Goal: Task Accomplishment & Management: Manage account settings

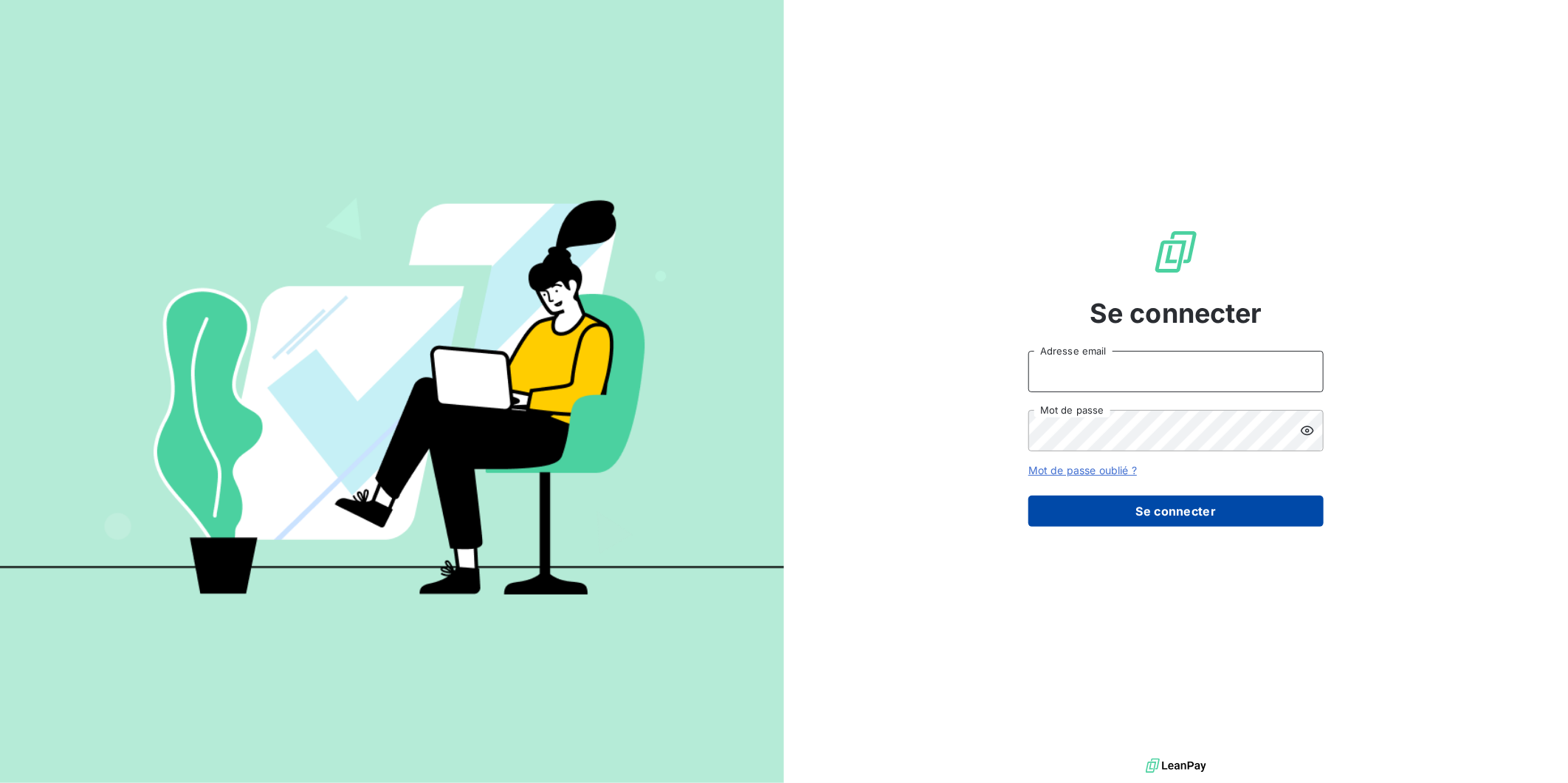
type input "[EMAIL_ADDRESS][DOMAIN_NAME]"
click at [1130, 506] on button "Se connecter" at bounding box center [1175, 511] width 295 height 31
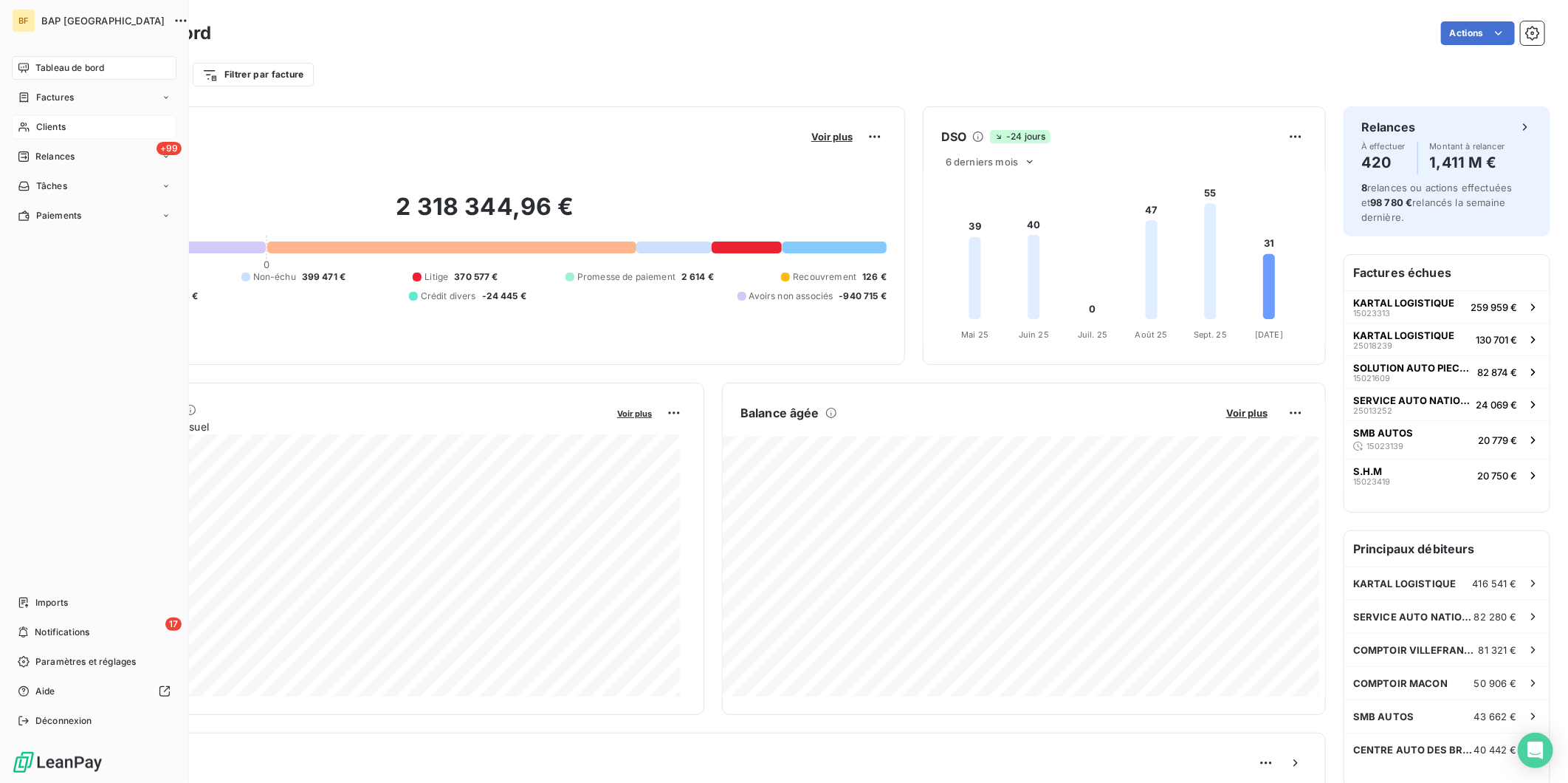
click at [39, 123] on span "Clients" at bounding box center [51, 127] width 29 height 13
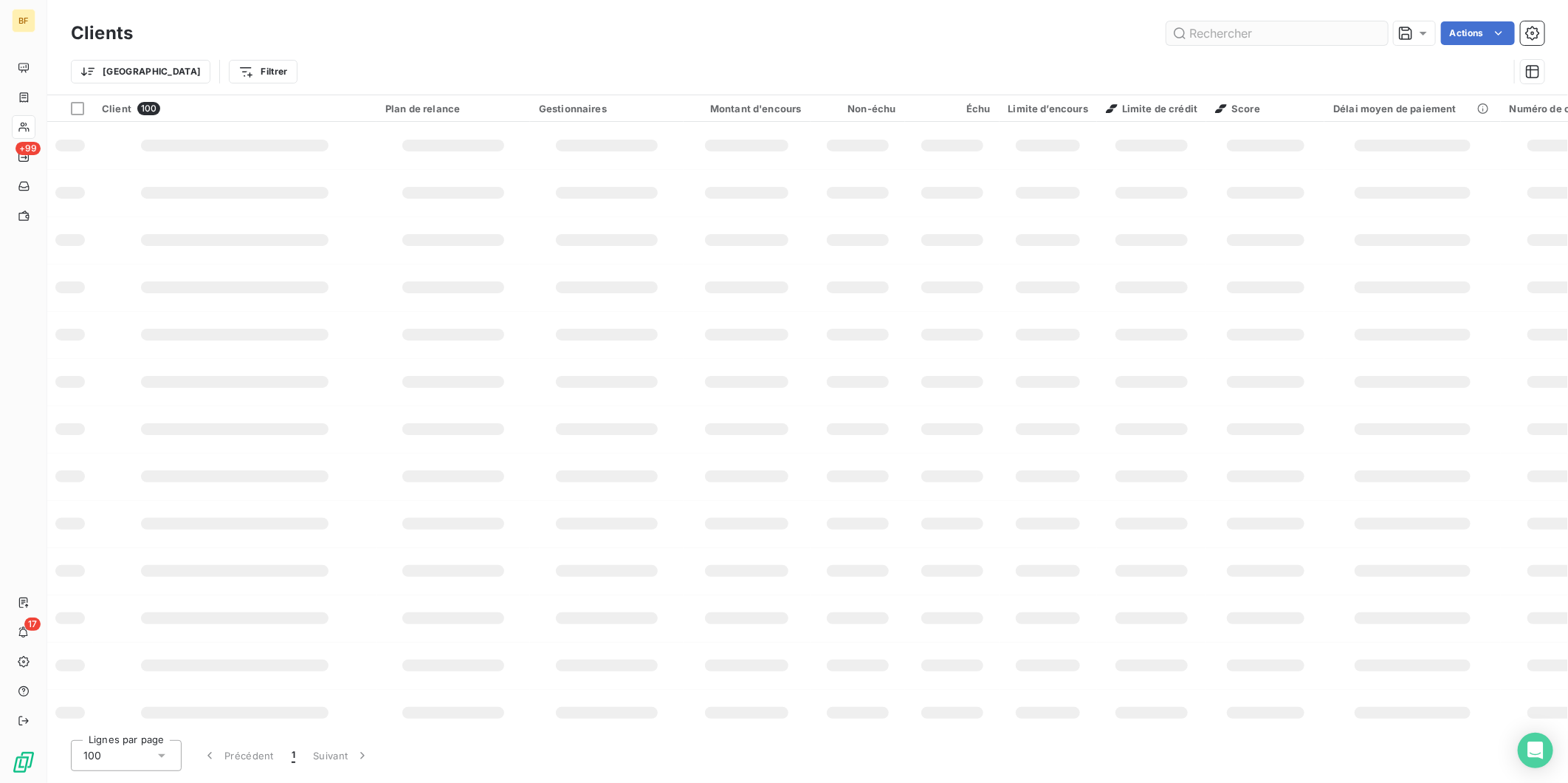
click at [1263, 40] on input "text" at bounding box center [1277, 33] width 222 height 24
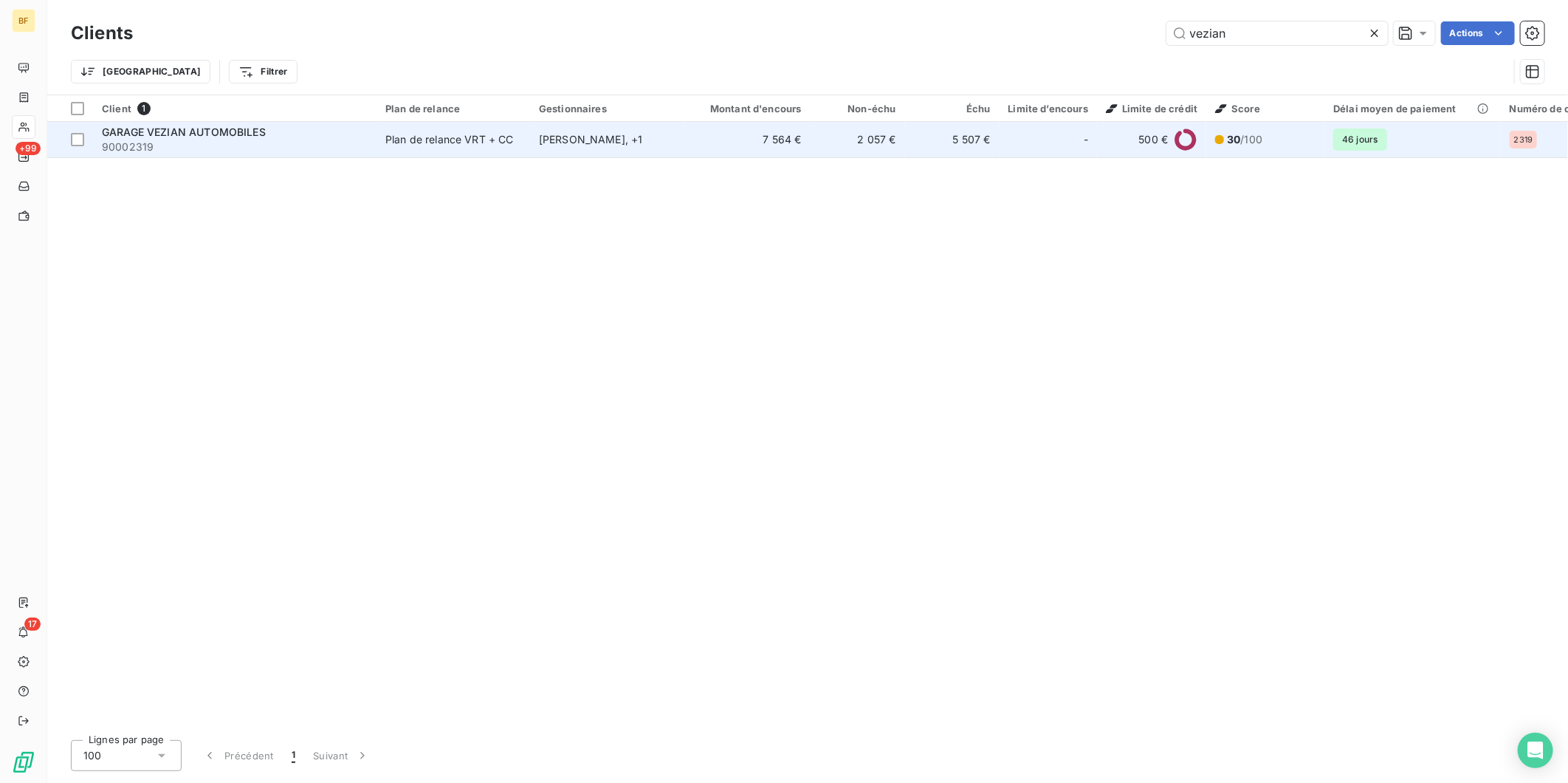
type input "vezian"
click at [423, 156] on td "Plan de relance VRT + CC" at bounding box center [453, 139] width 153 height 35
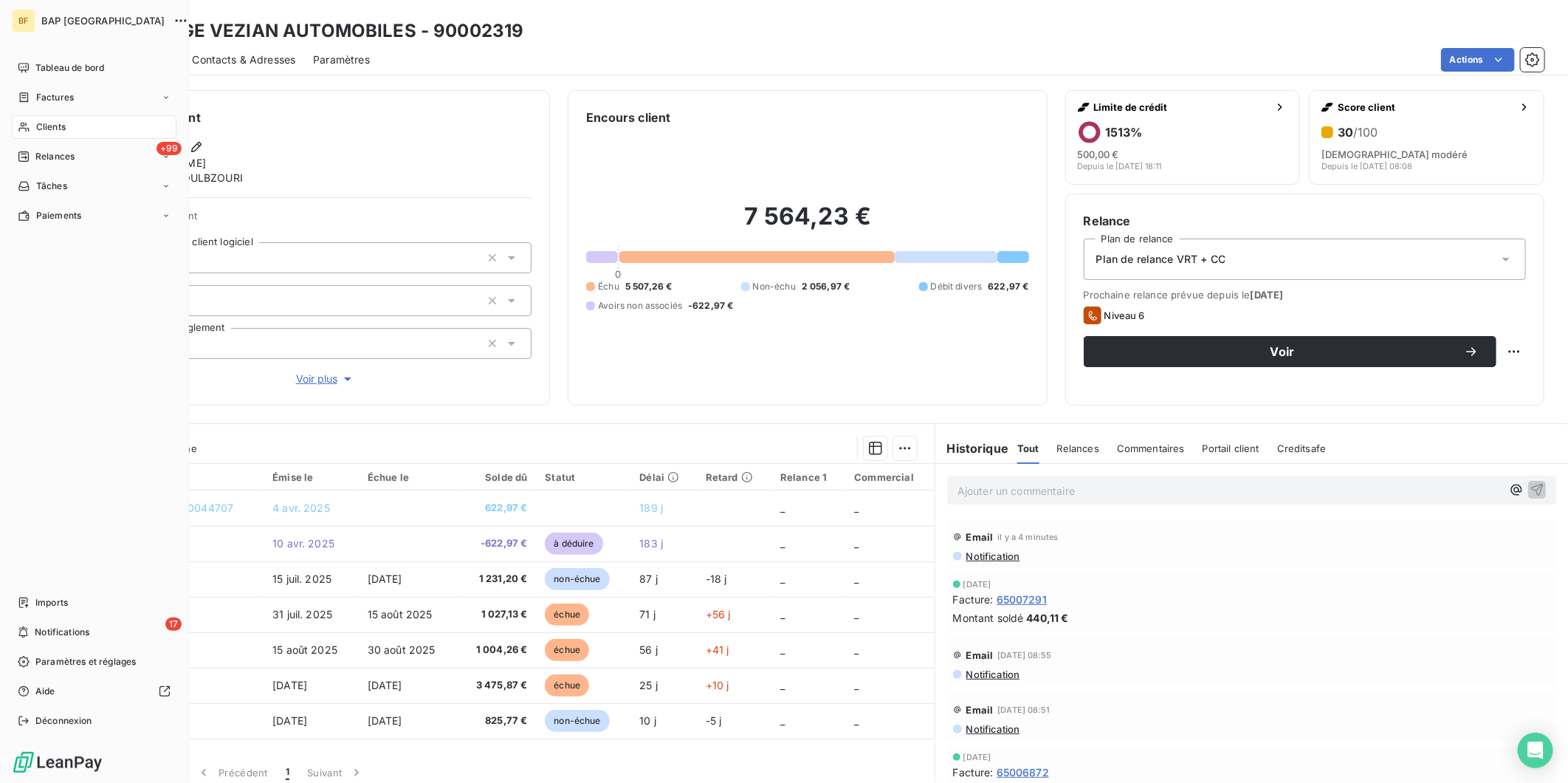
click at [34, 119] on div "Clients" at bounding box center [94, 127] width 165 height 24
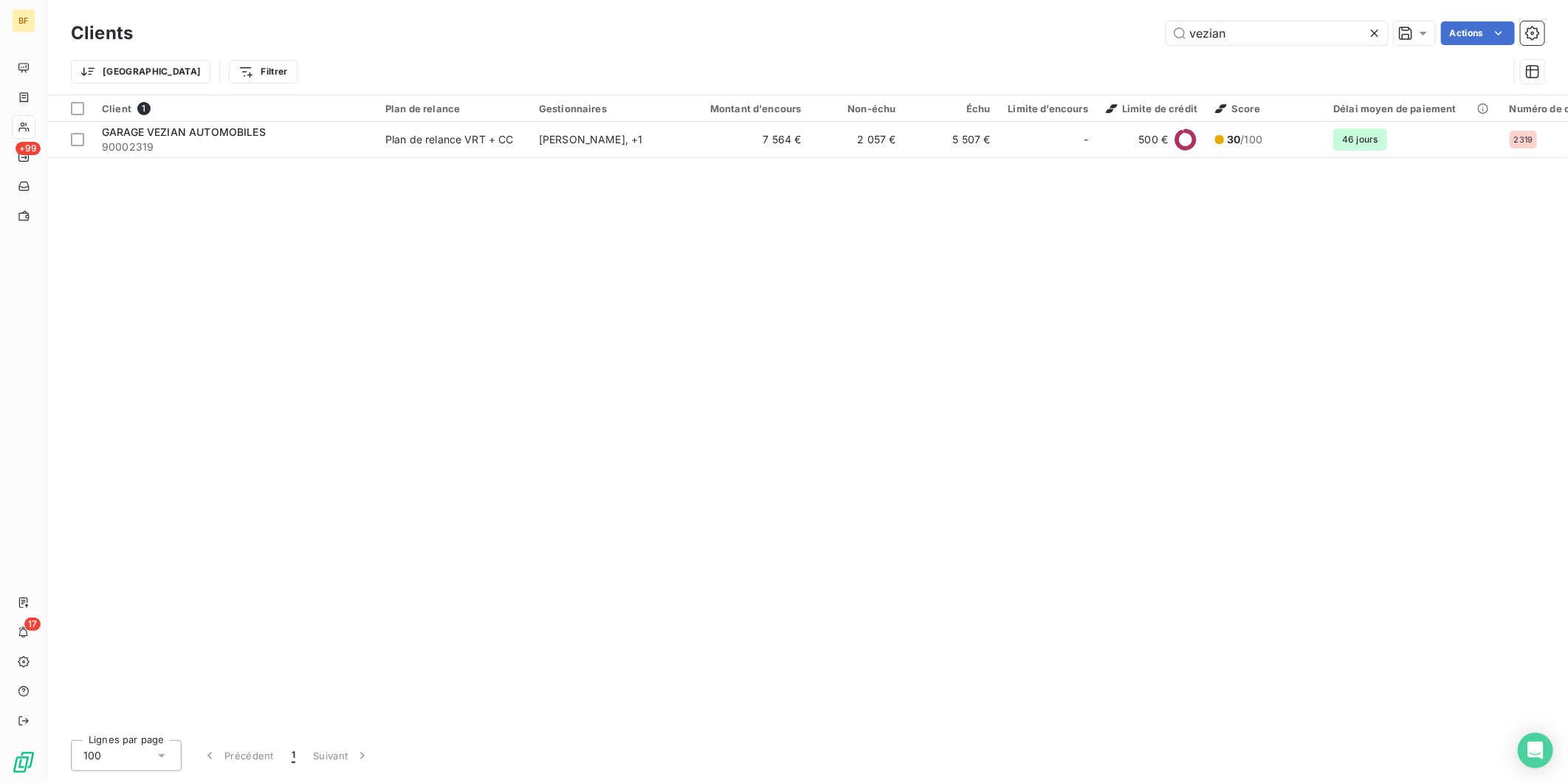
drag, startPoint x: 1161, startPoint y: 33, endPoint x: 1135, endPoint y: 29, distance: 26.3
click at [1135, 29] on div "vezian Actions" at bounding box center [847, 33] width 1394 height 24
click at [1284, 39] on input "vezian" at bounding box center [1277, 33] width 222 height 24
click at [1283, 38] on input "vezian" at bounding box center [1277, 33] width 222 height 24
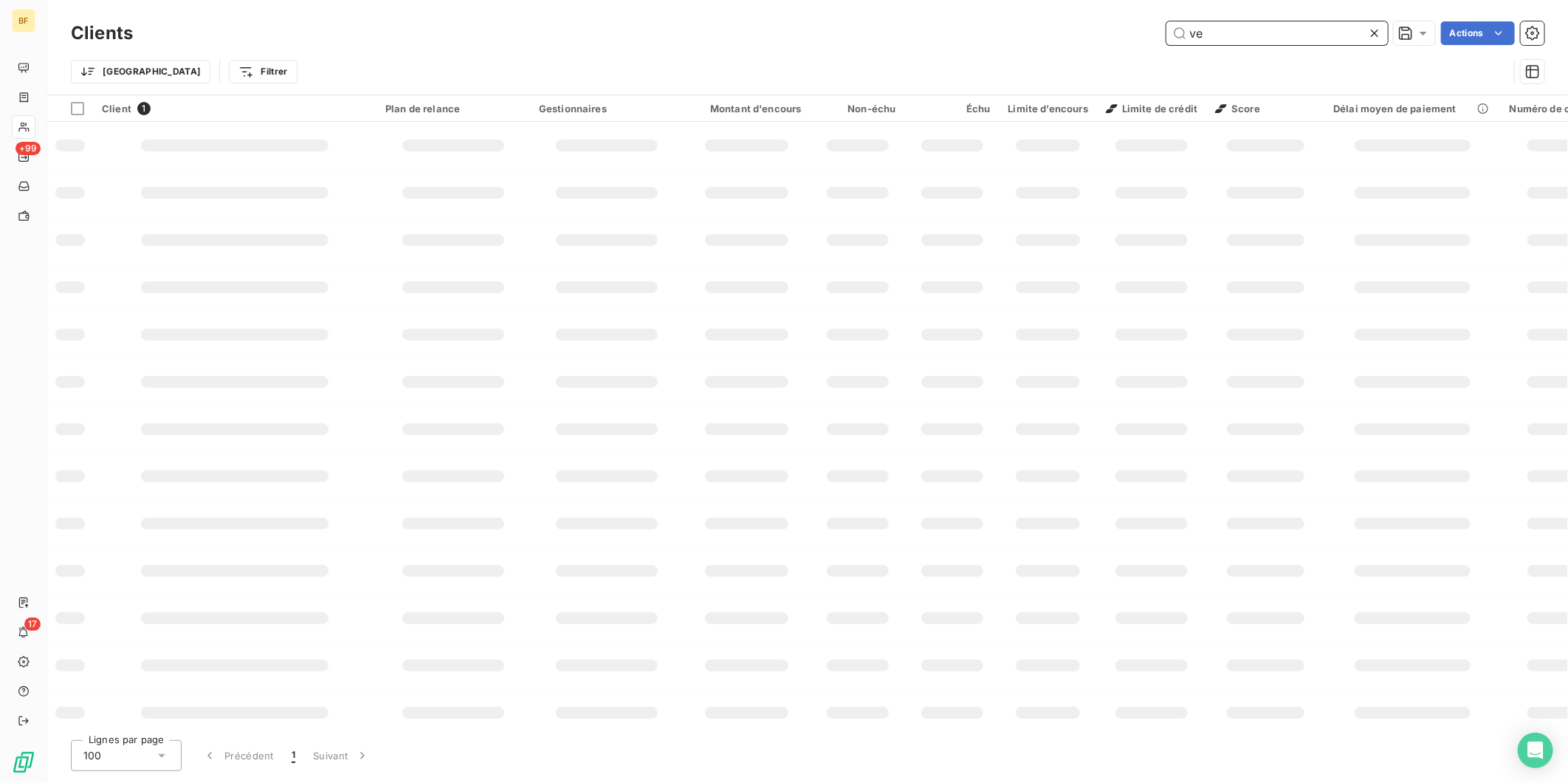
type input "v"
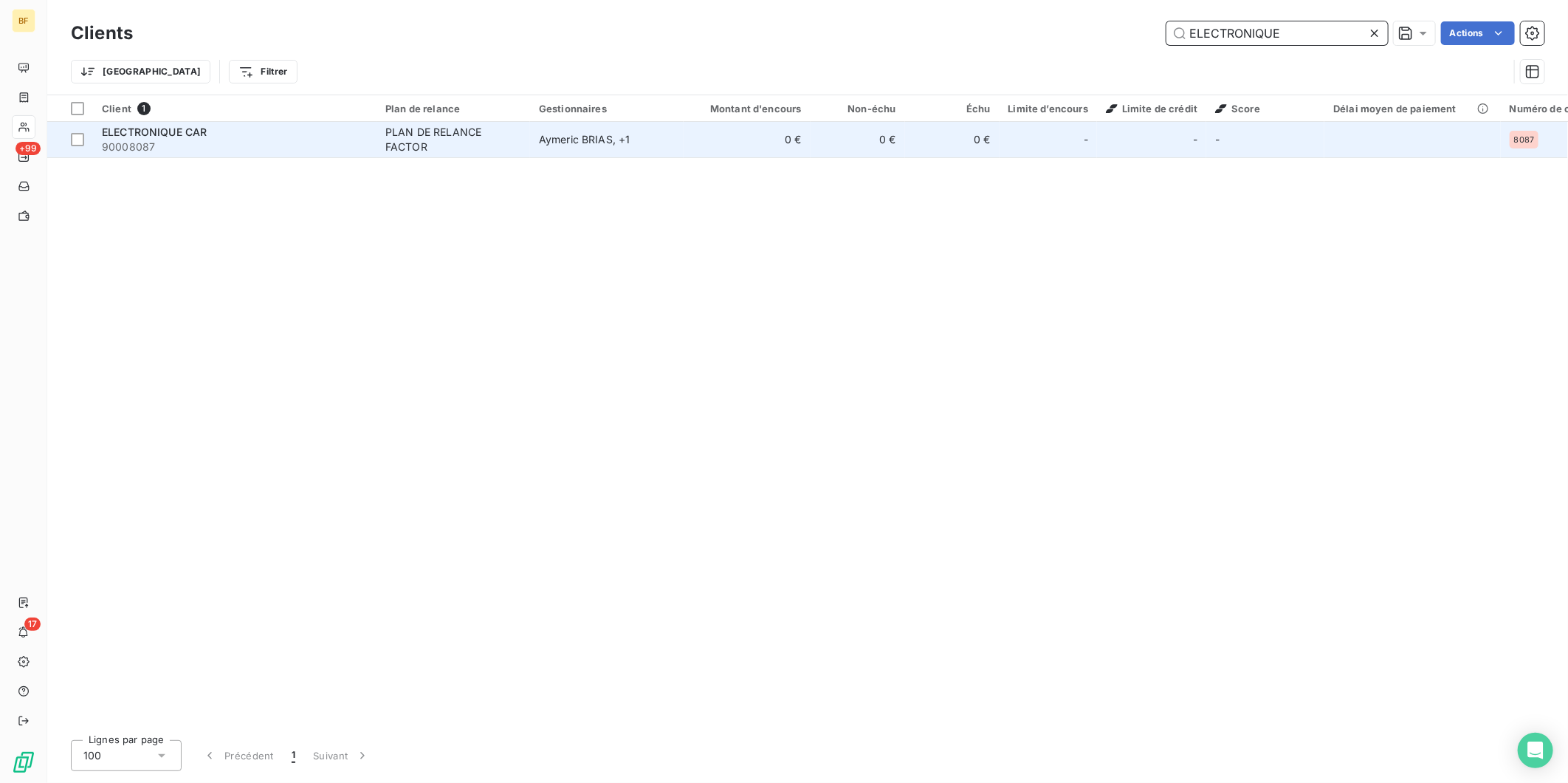
type input "ELECTRONIQUE"
click at [201, 143] on span "90008087" at bounding box center [235, 146] width 266 height 15
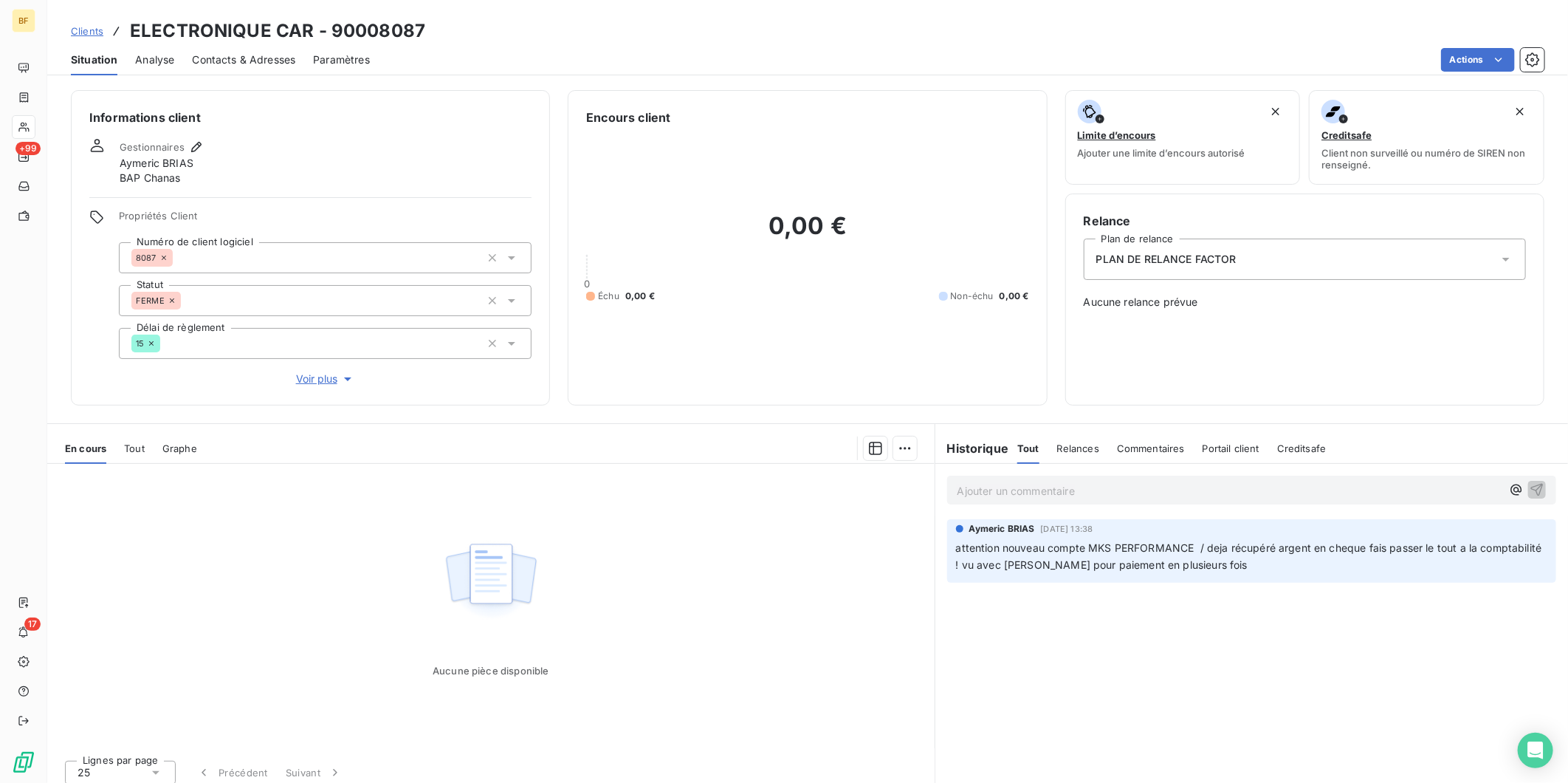
click at [211, 46] on div "Contacts & Adresses" at bounding box center [244, 59] width 104 height 31
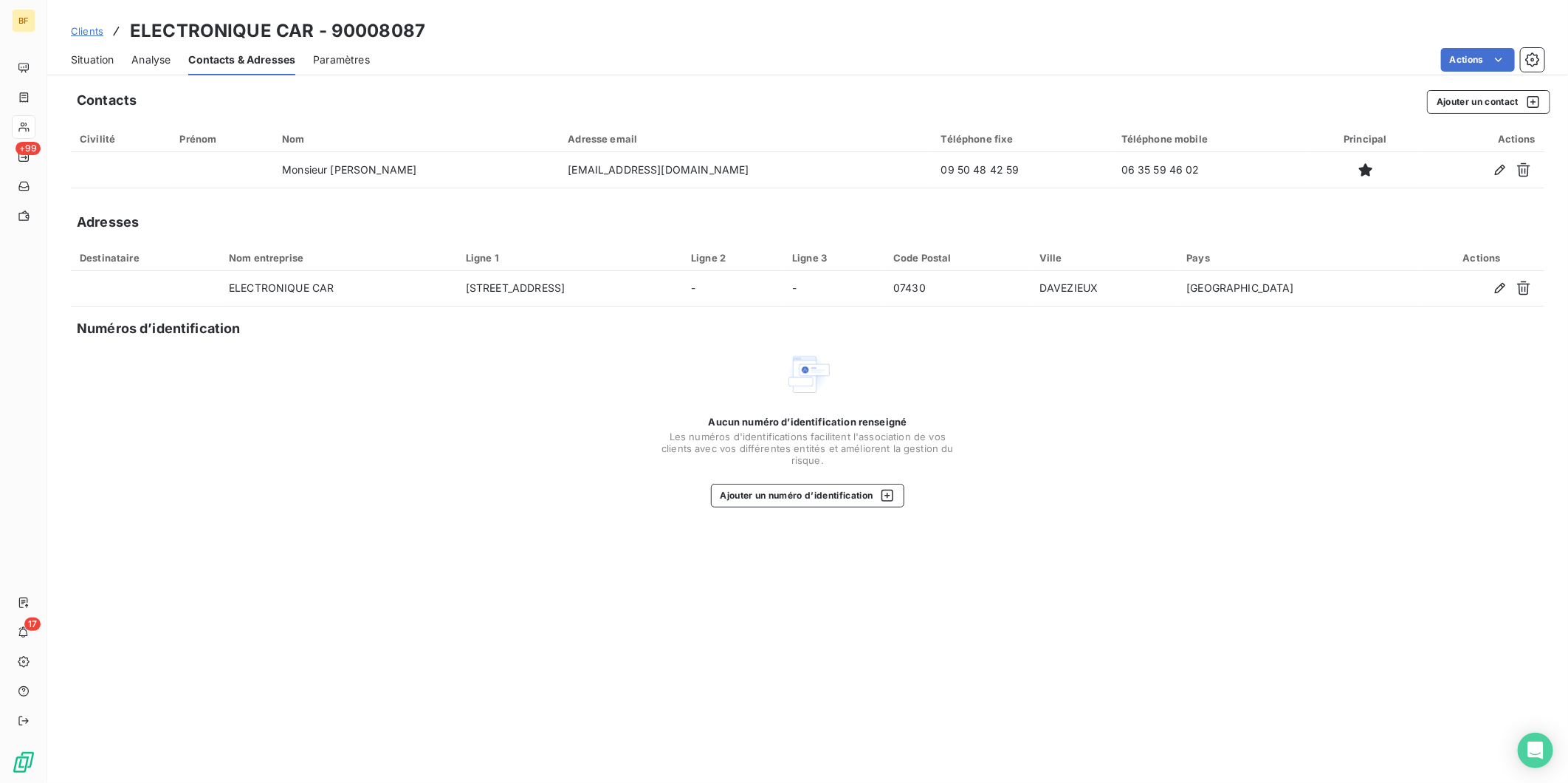
click at [95, 61] on span "Situation" at bounding box center [92, 59] width 43 height 15
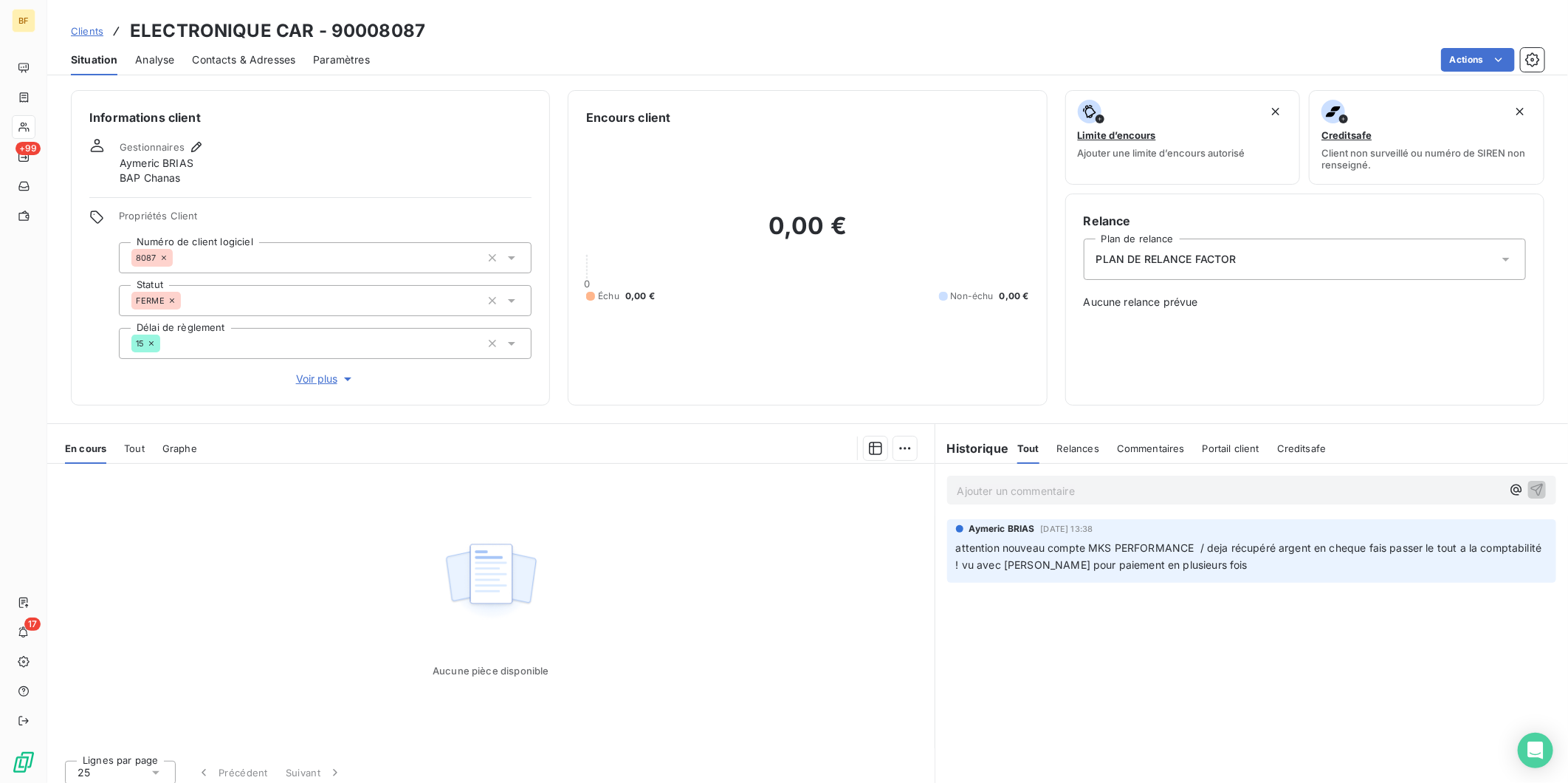
click at [241, 60] on span "Contacts & Adresses" at bounding box center [244, 59] width 104 height 15
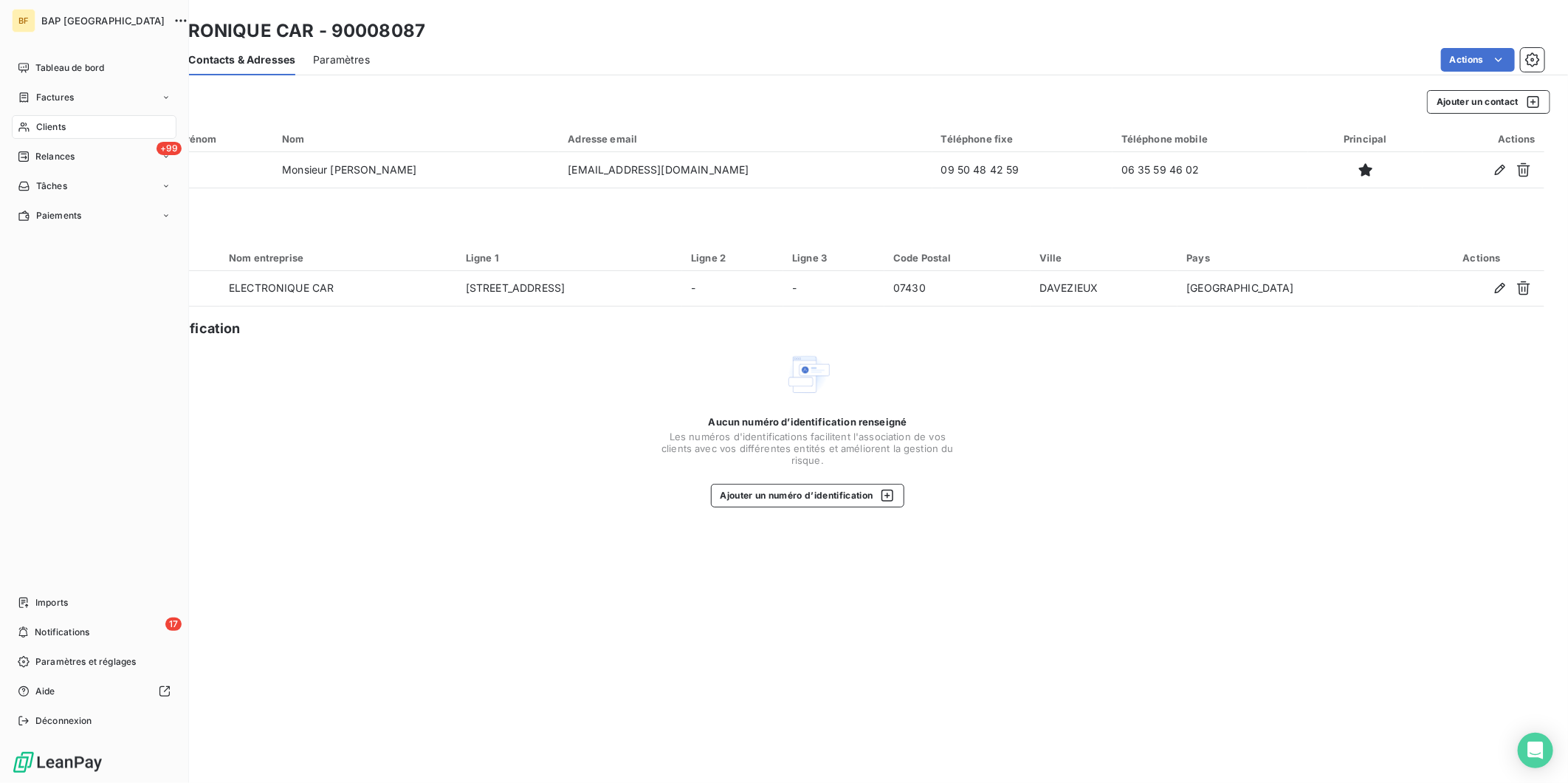
click at [44, 134] on div "Clients" at bounding box center [94, 127] width 165 height 24
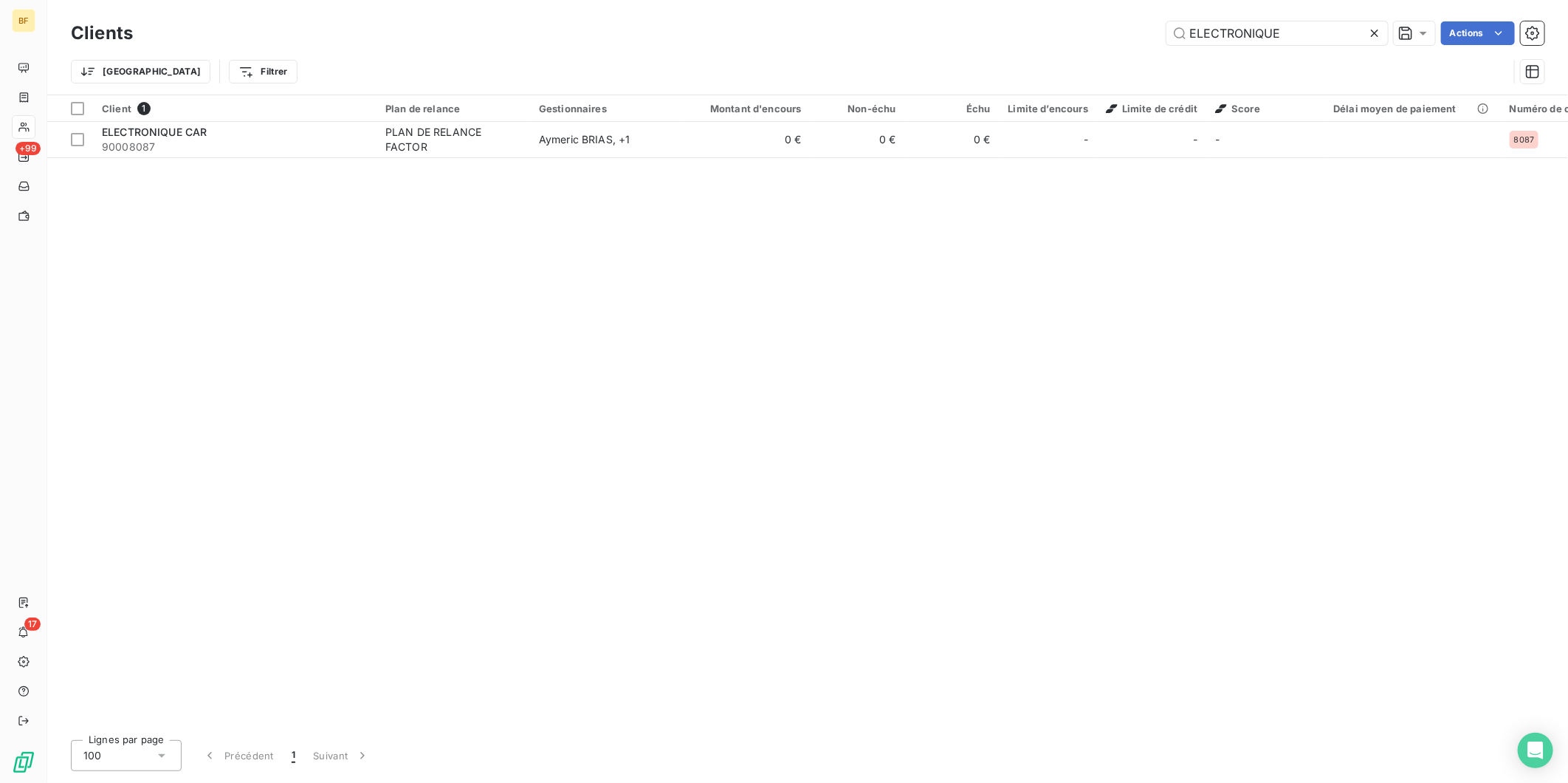
drag, startPoint x: 1317, startPoint y: 27, endPoint x: 1072, endPoint y: 29, distance: 245.0
click at [1072, 29] on div "ELECTRONIQUE Actions" at bounding box center [847, 33] width 1394 height 24
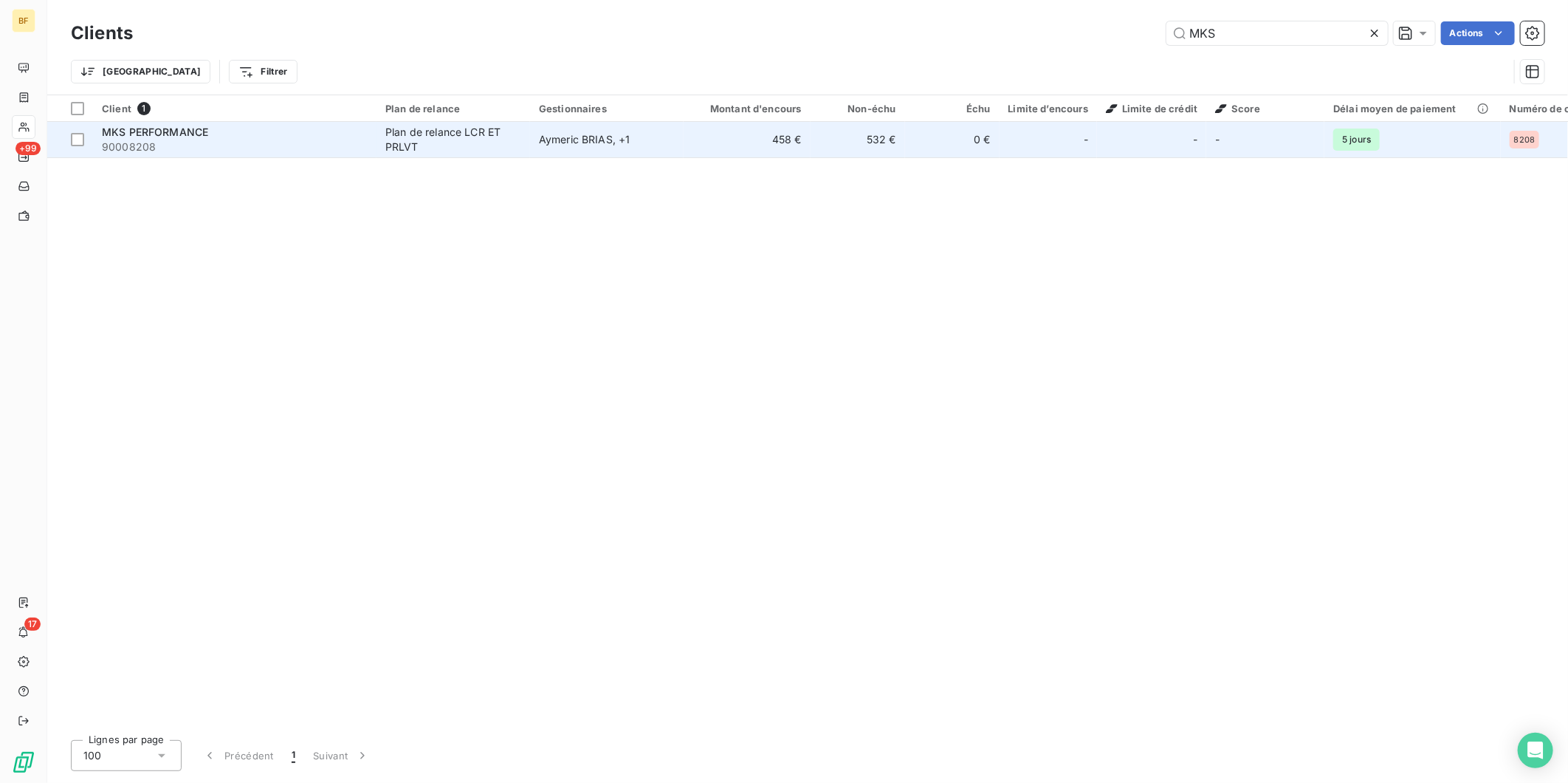
type input "MKS"
click at [254, 131] on div "MKS PERFORMANCE" at bounding box center [235, 132] width 266 height 15
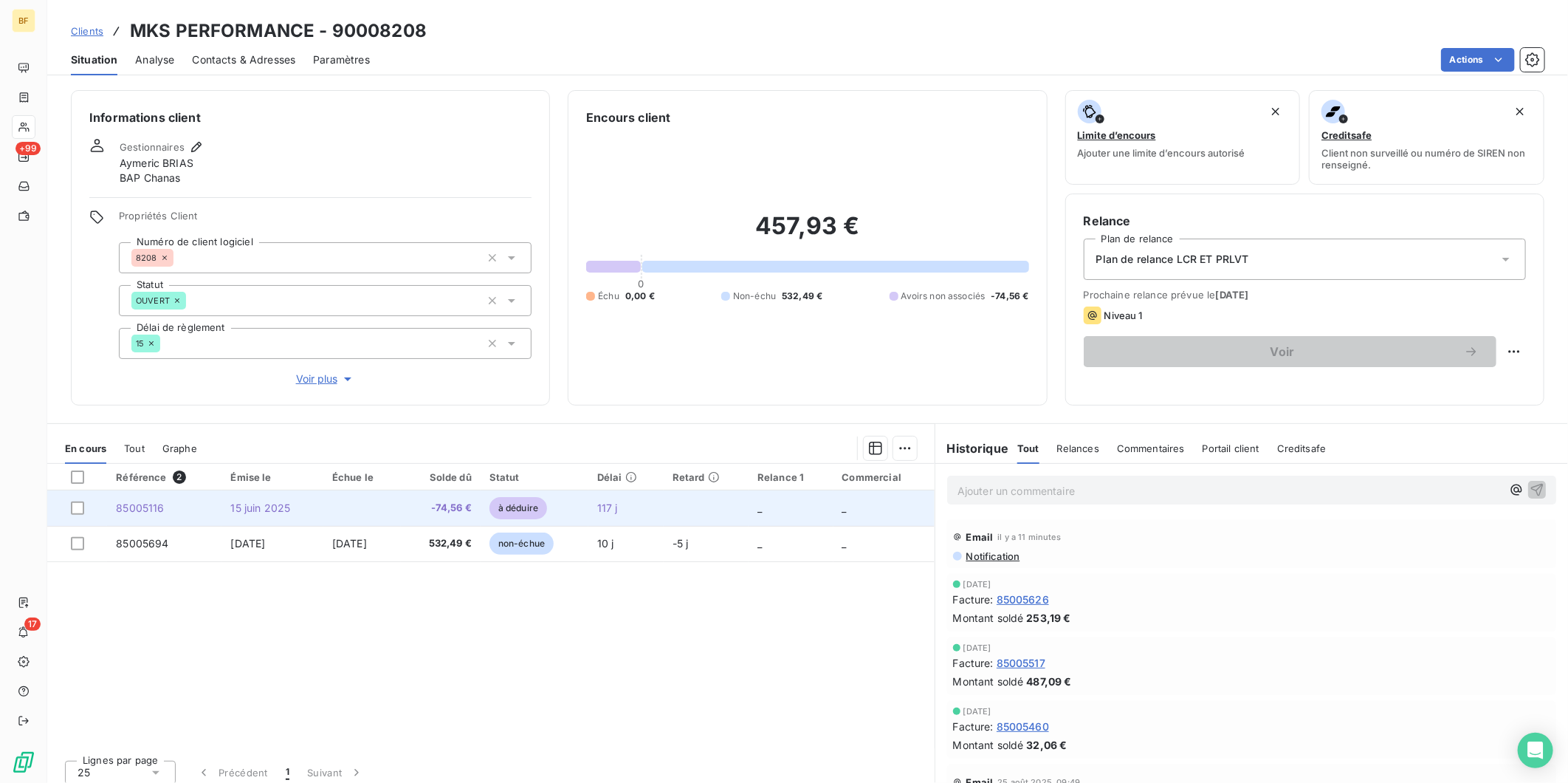
click at [447, 506] on span "-74,56 €" at bounding box center [441, 508] width 62 height 15
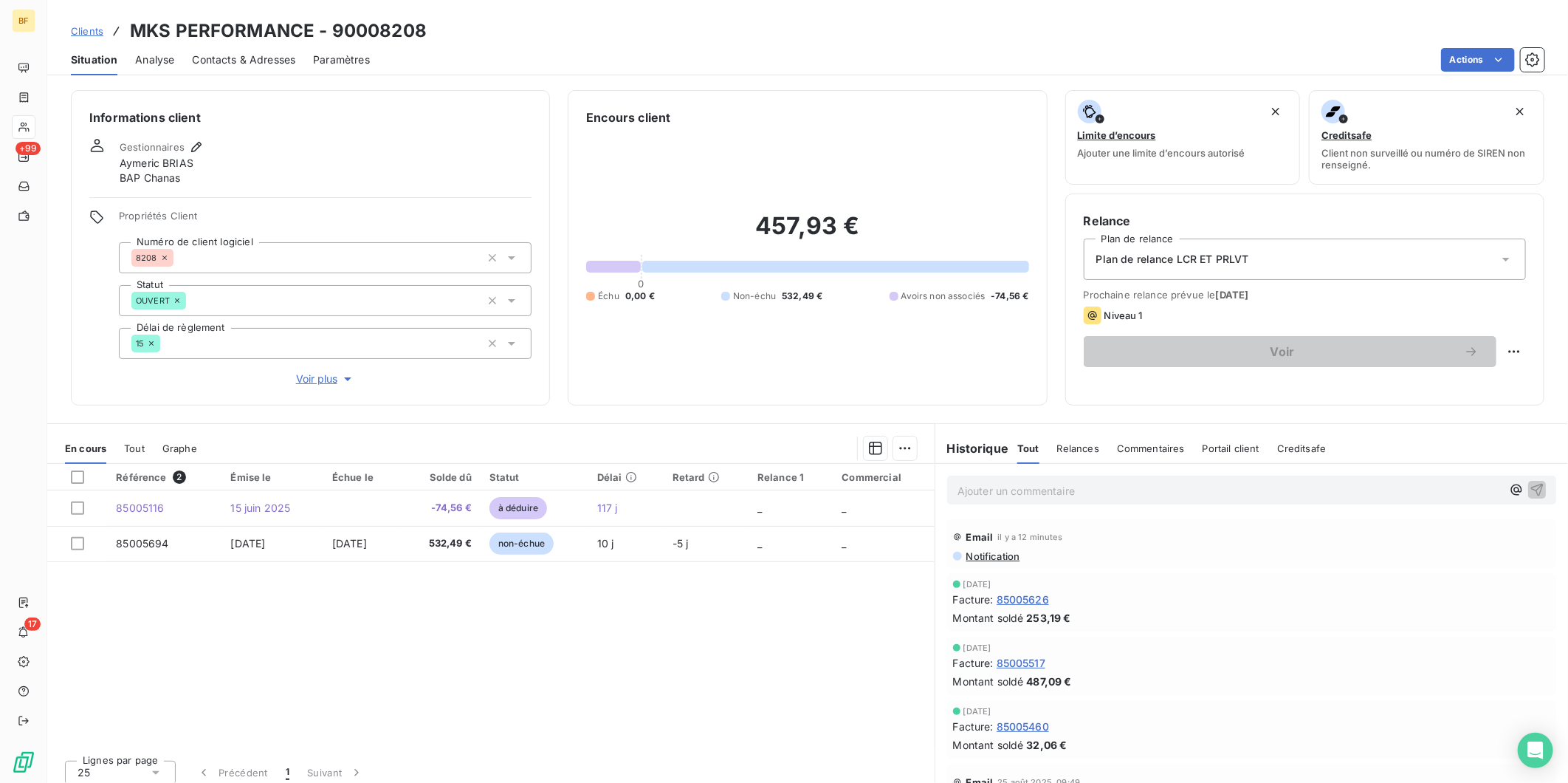
click at [137, 448] on span "Tout" at bounding box center [134, 448] width 20 height 12
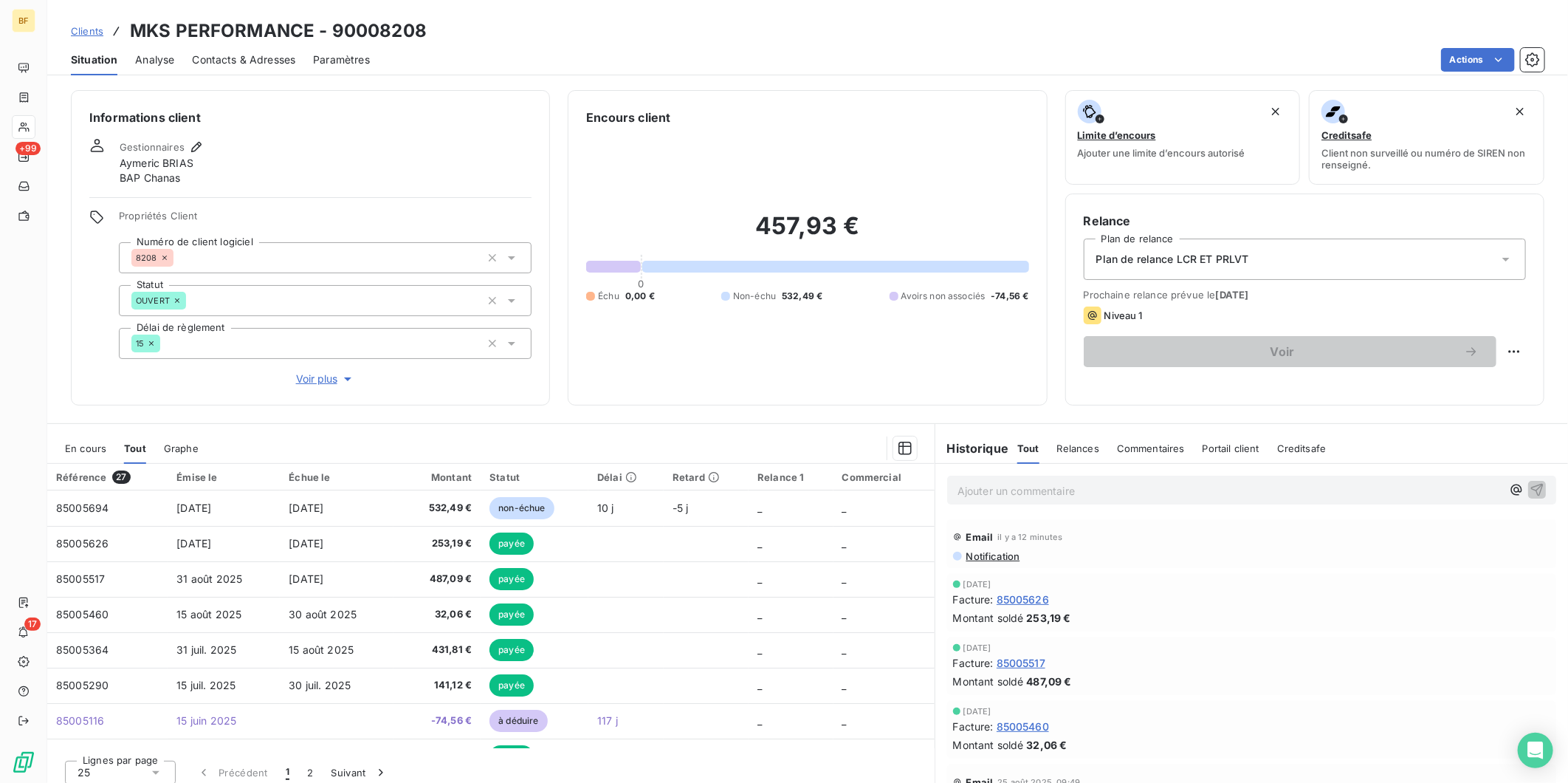
click at [90, 444] on span "En cours" at bounding box center [85, 448] width 42 height 12
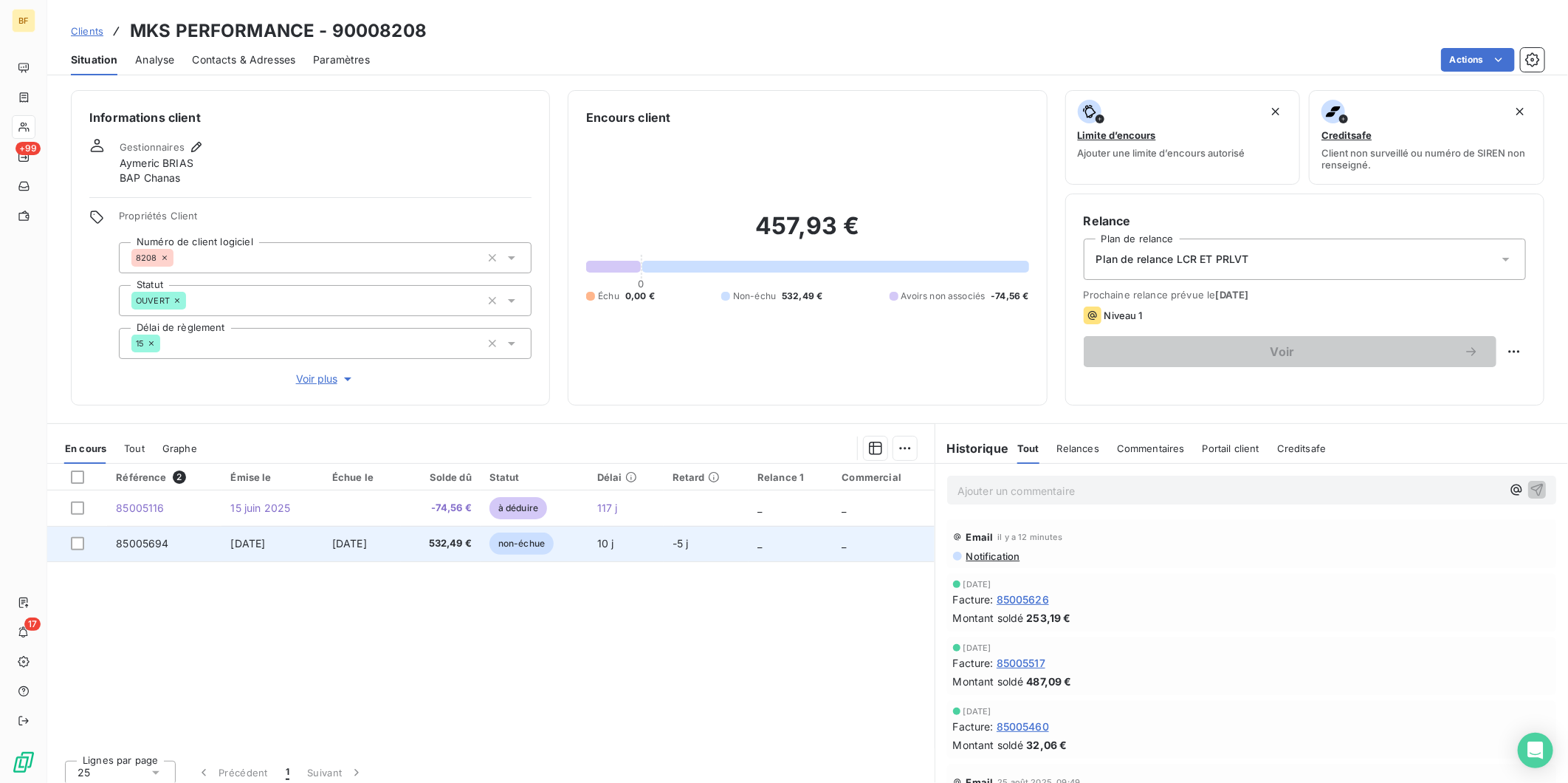
click at [313, 543] on td "[DATE]" at bounding box center [272, 544] width 101 height 35
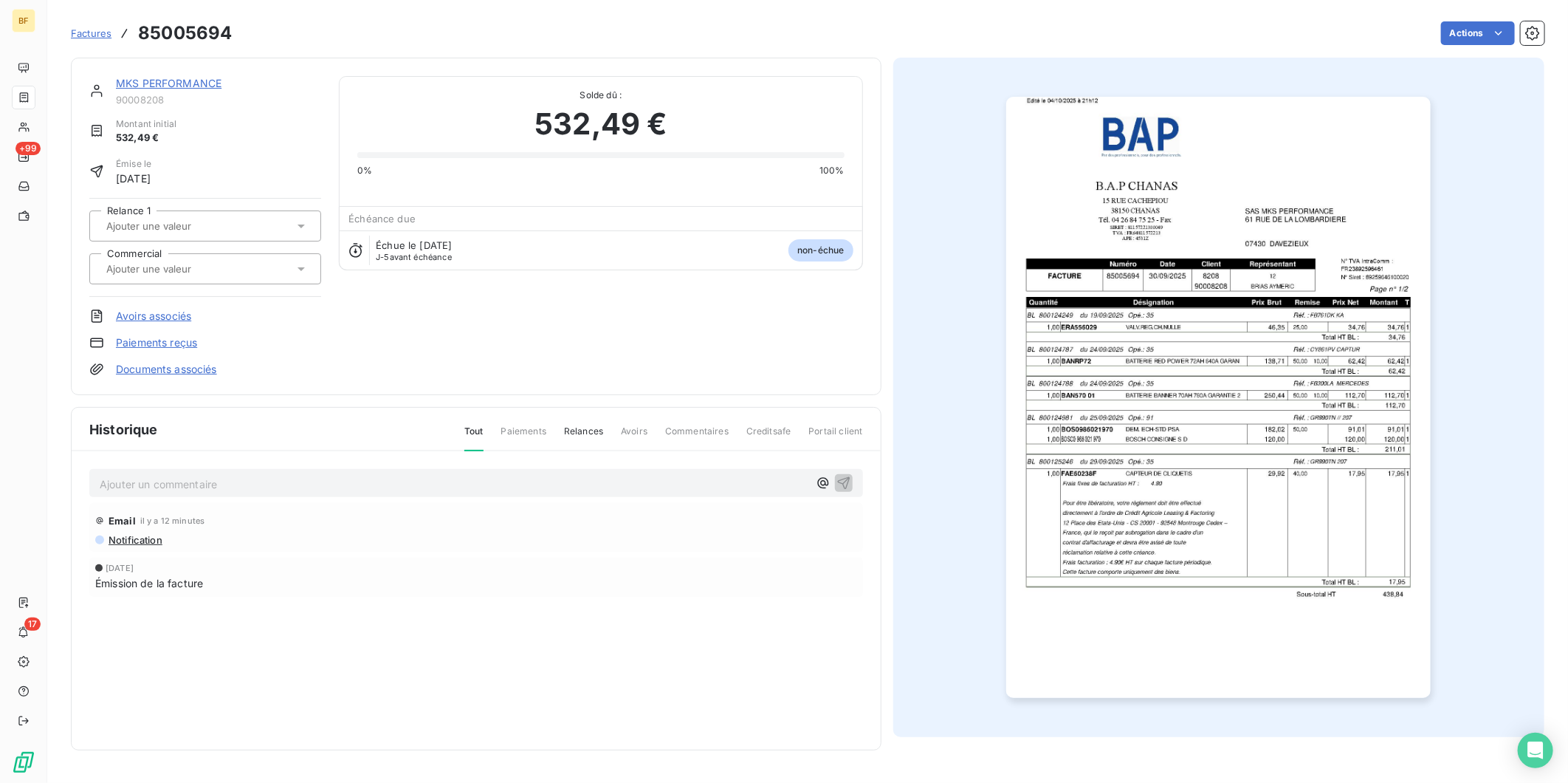
click at [1216, 347] on img "button" at bounding box center [1218, 397] width 425 height 601
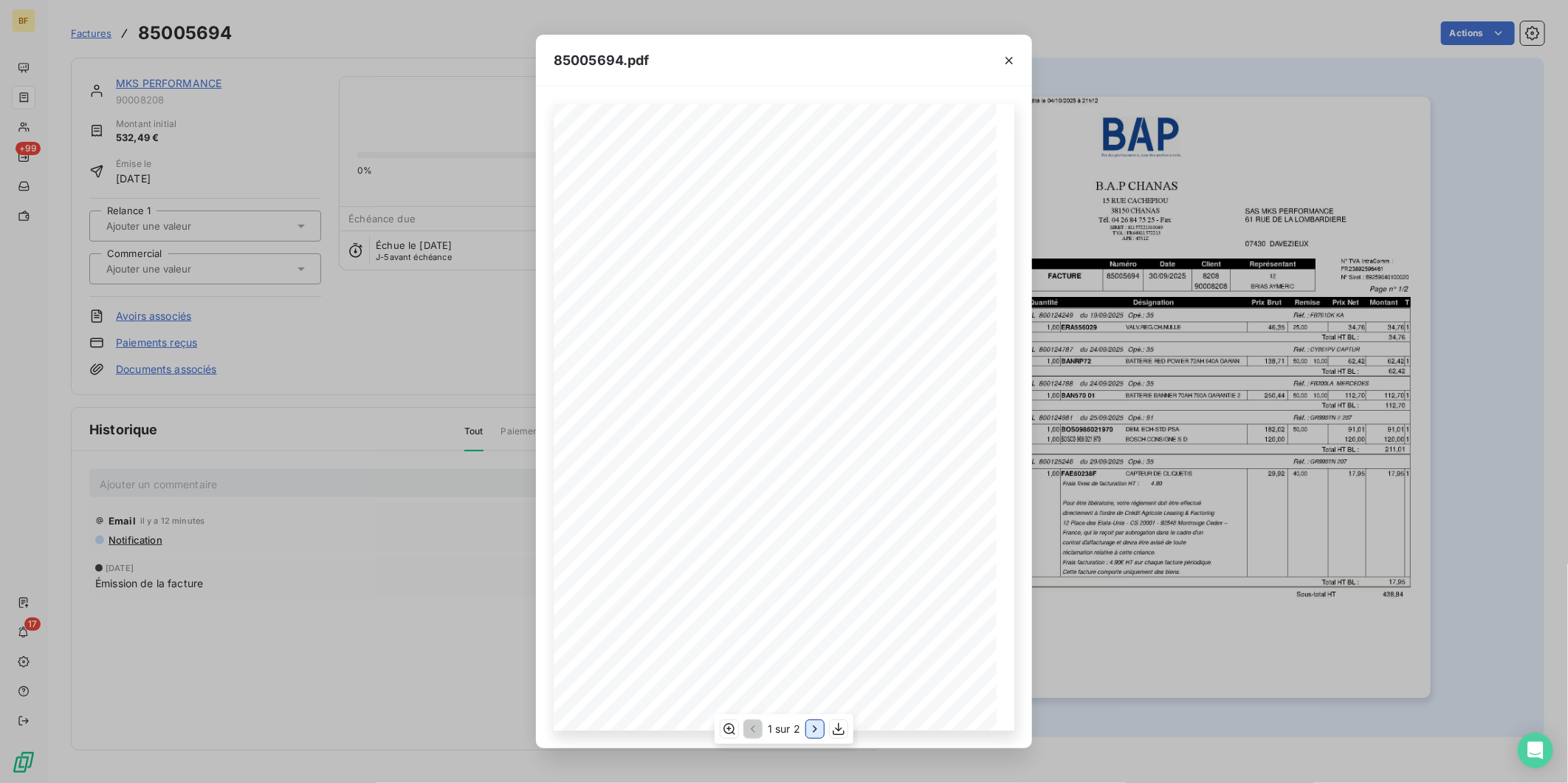
click at [815, 727] on icon "button" at bounding box center [815, 728] width 4 height 6
click at [756, 732] on icon "button" at bounding box center [752, 729] width 15 height 15
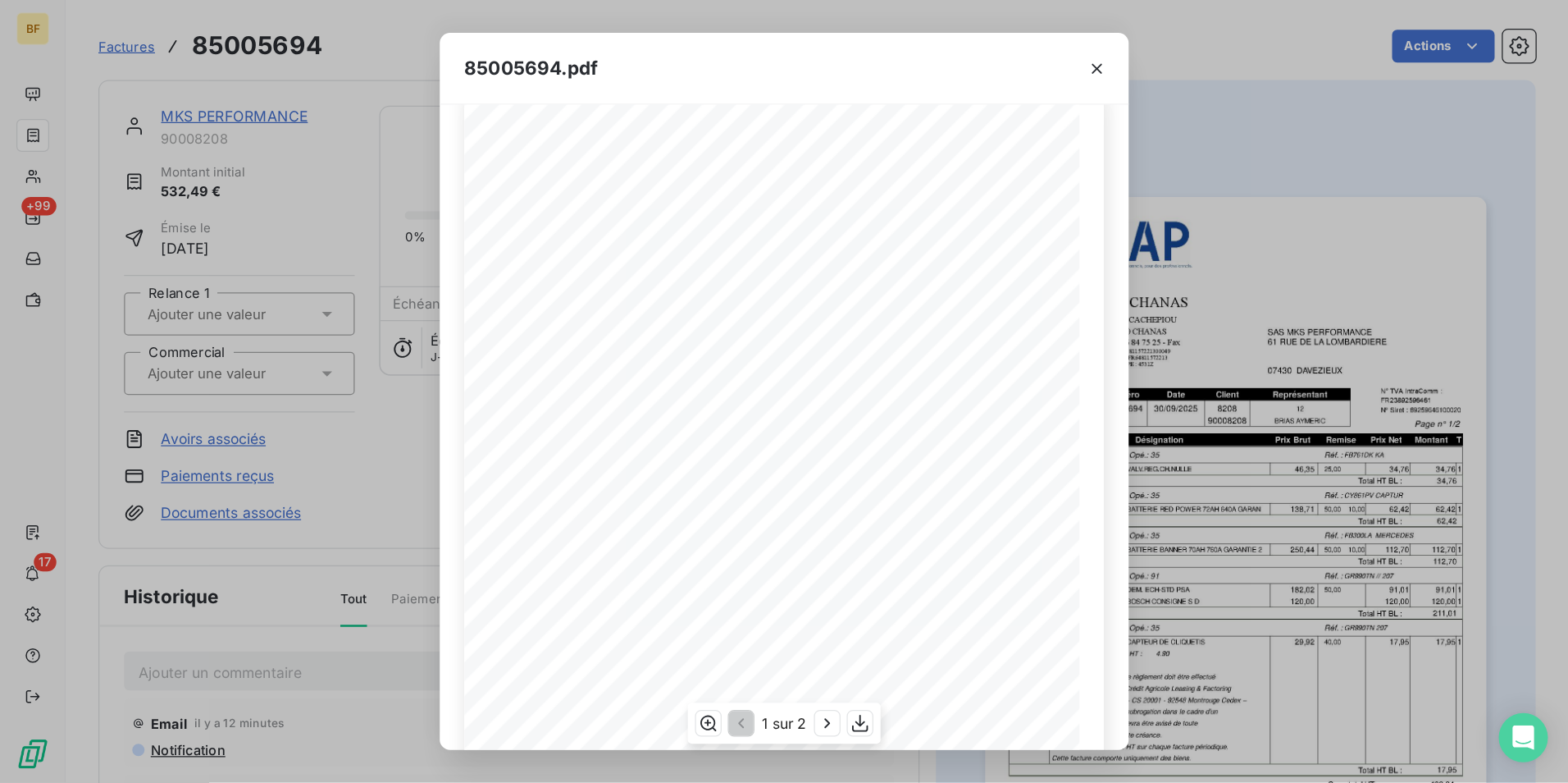
scroll to position [66, 0]
drag, startPoint x: 236, startPoint y: 25, endPoint x: 151, endPoint y: 3, distance: 87.8
click at [237, 24] on div "85005694.pdf B.A.P CHANAS SAS MKS PERFORMANCE [STREET_ADDRESS] [STREET_ADDRESS]…" at bounding box center [627, 313] width 1254 height 626
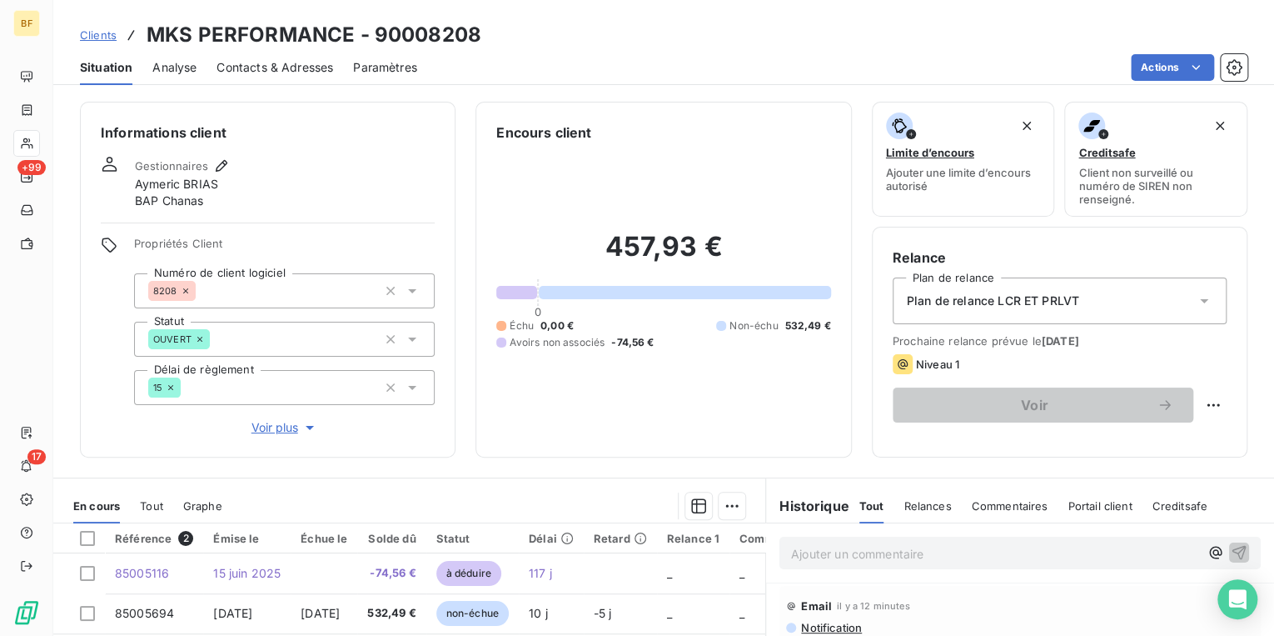
click at [270, 67] on span "Contacts & Adresses" at bounding box center [275, 67] width 117 height 17
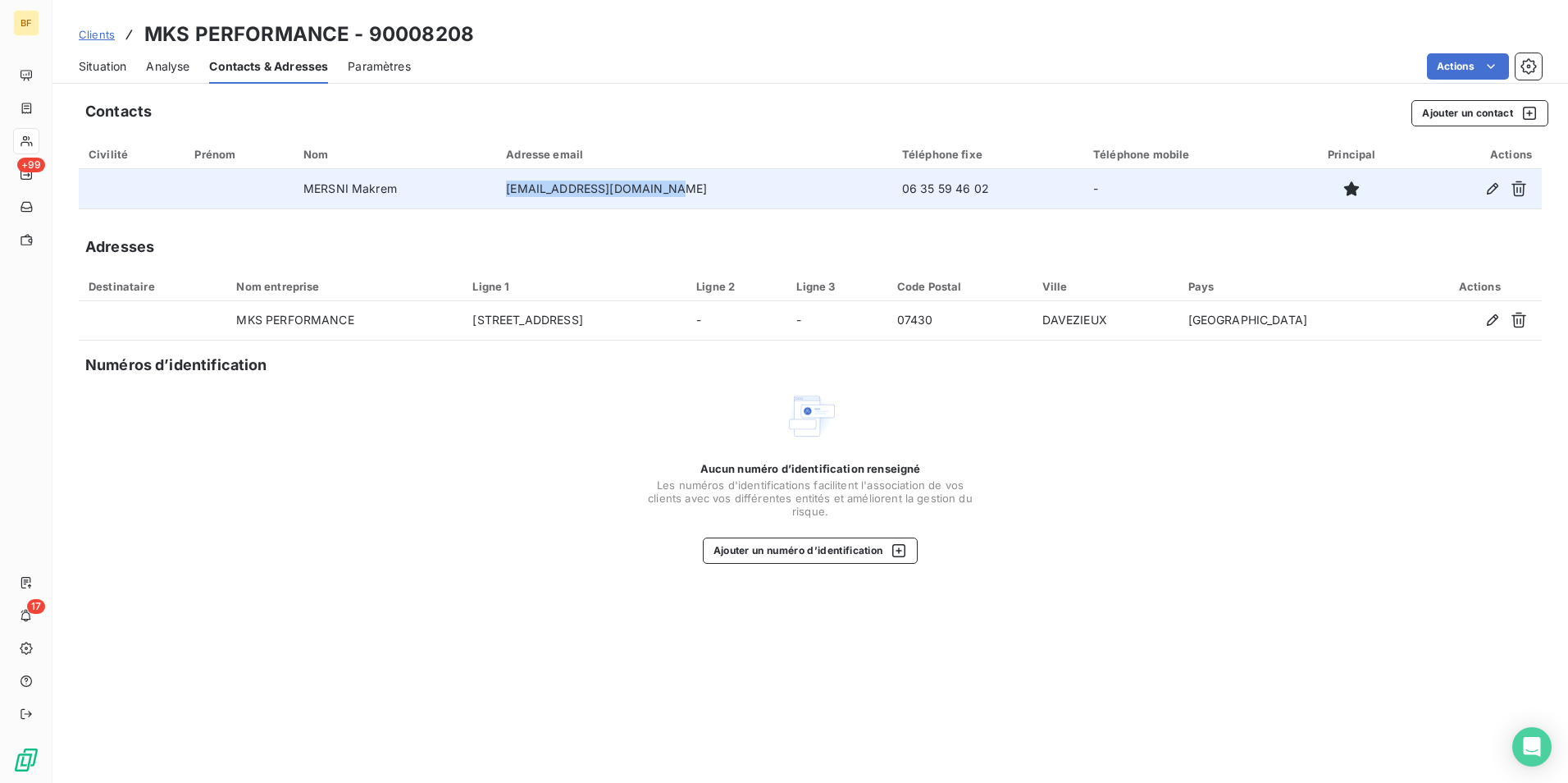
drag, startPoint x: 708, startPoint y: 182, endPoint x: 523, endPoint y: 201, distance: 186.0
click at [523, 201] on td "[EMAIL_ADDRESS][DOMAIN_NAME]" at bounding box center [694, 189] width 396 height 39
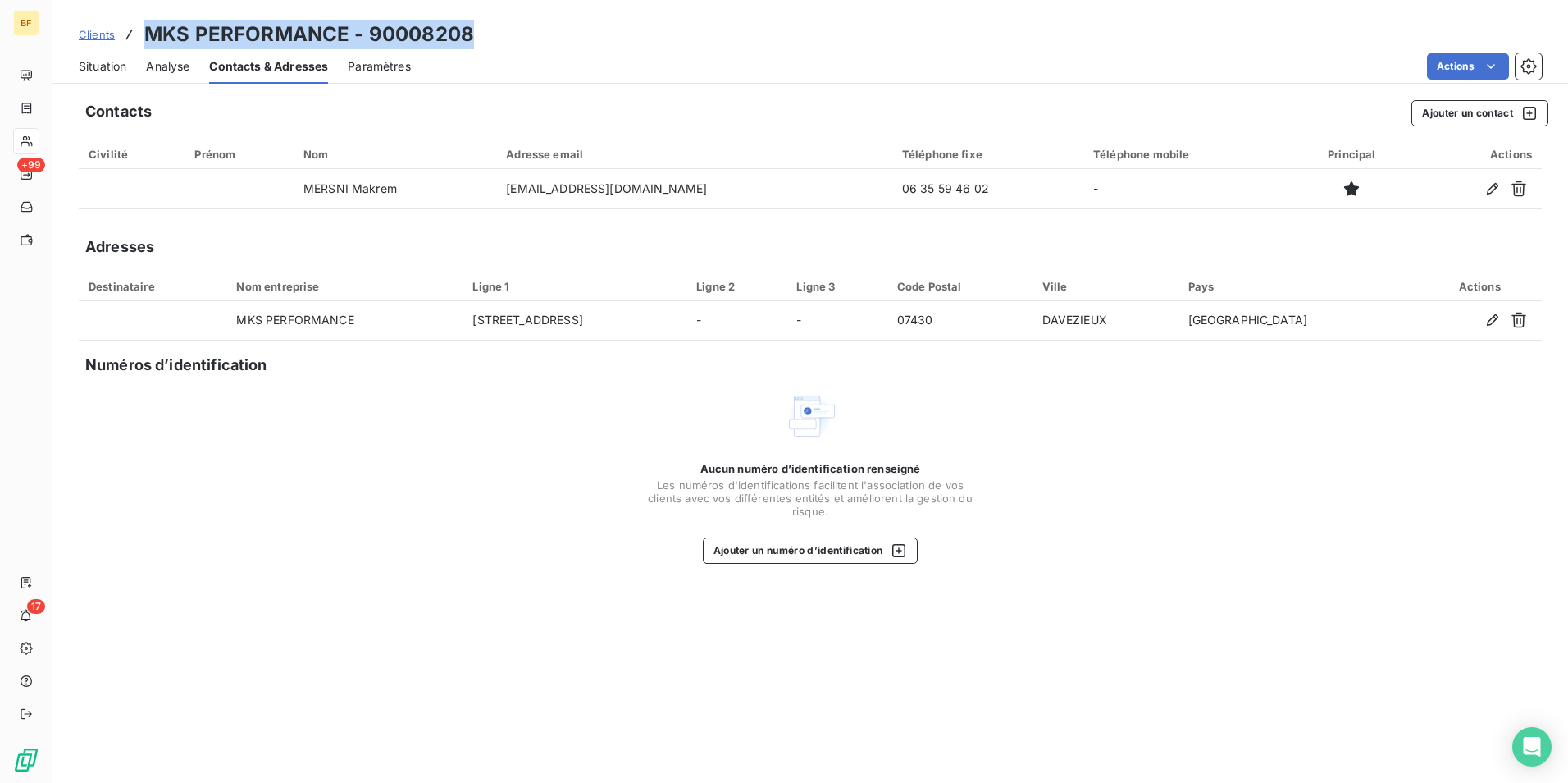
drag, startPoint x: 489, startPoint y: 39, endPoint x: 151, endPoint y: 39, distance: 338.0
click at [151, 39] on div "Clients MKS PERFORMANCE - 90008208" at bounding box center [809, 34] width 1515 height 30
click at [91, 67] on span "Situation" at bounding box center [102, 66] width 47 height 17
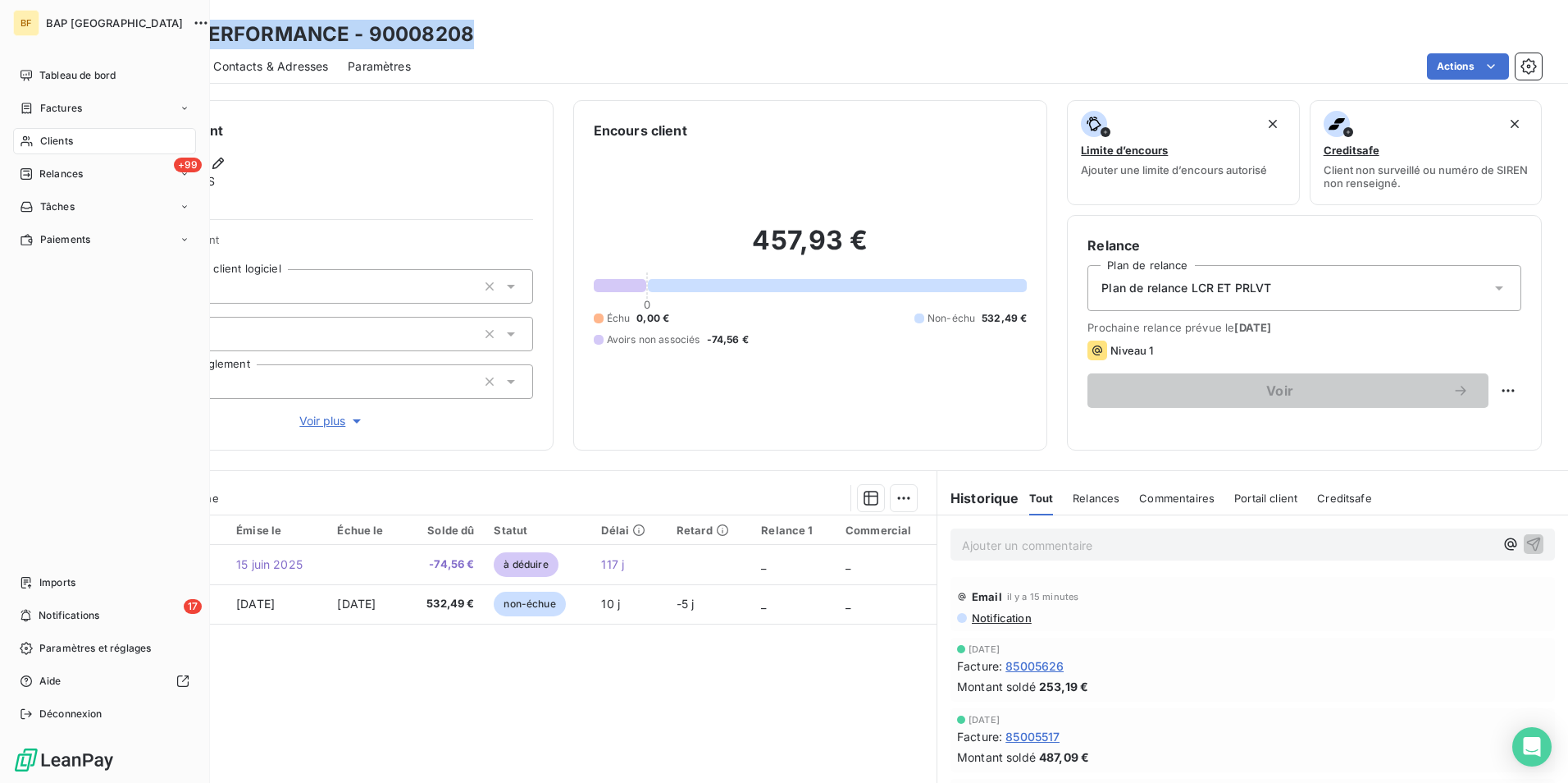
click at [44, 136] on span "Clients" at bounding box center [56, 141] width 32 height 15
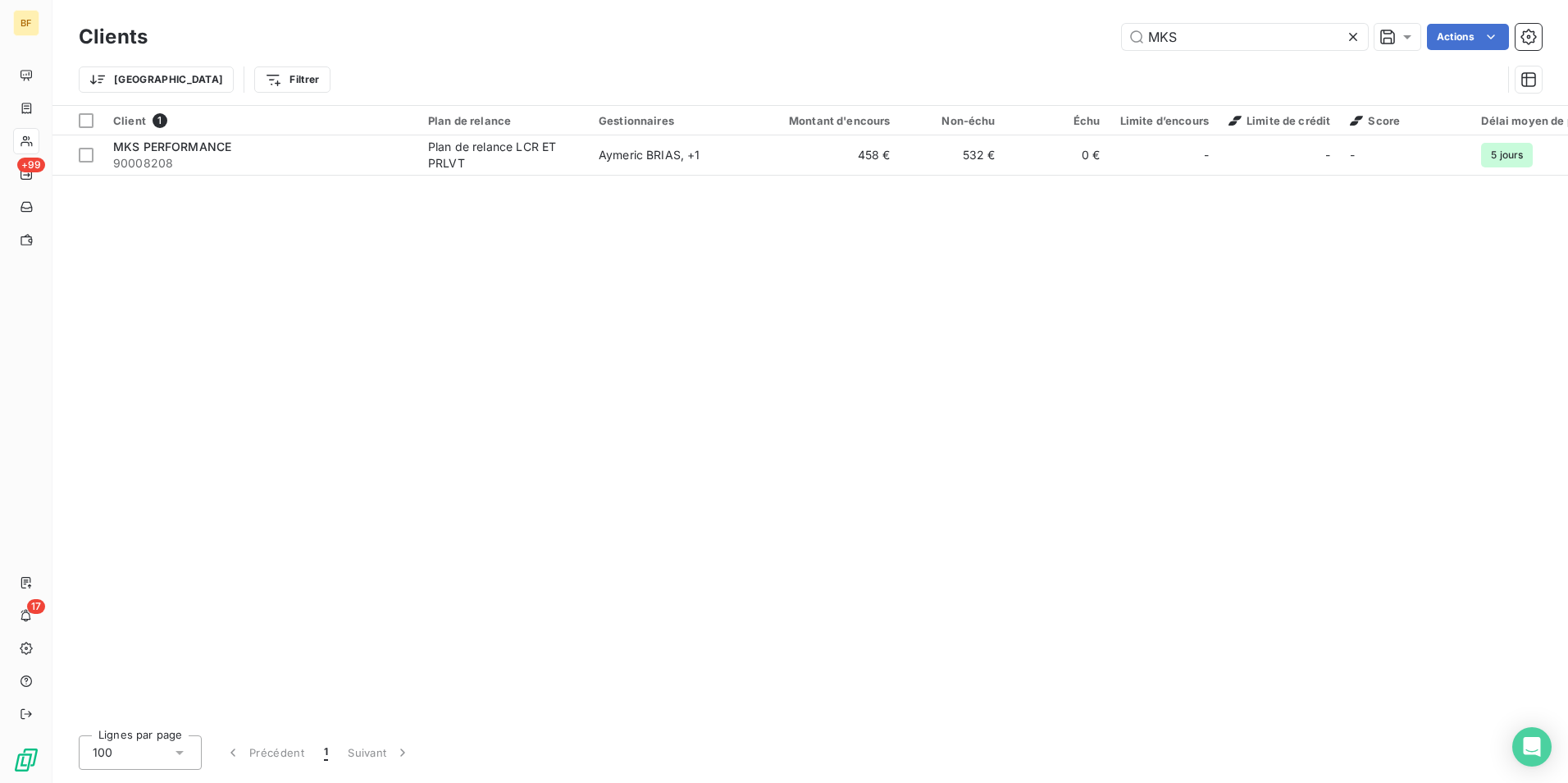
drag, startPoint x: 1173, startPoint y: 46, endPoint x: 1078, endPoint y: 36, distance: 95.5
click at [1078, 36] on div "MKS Actions" at bounding box center [854, 36] width 1374 height 27
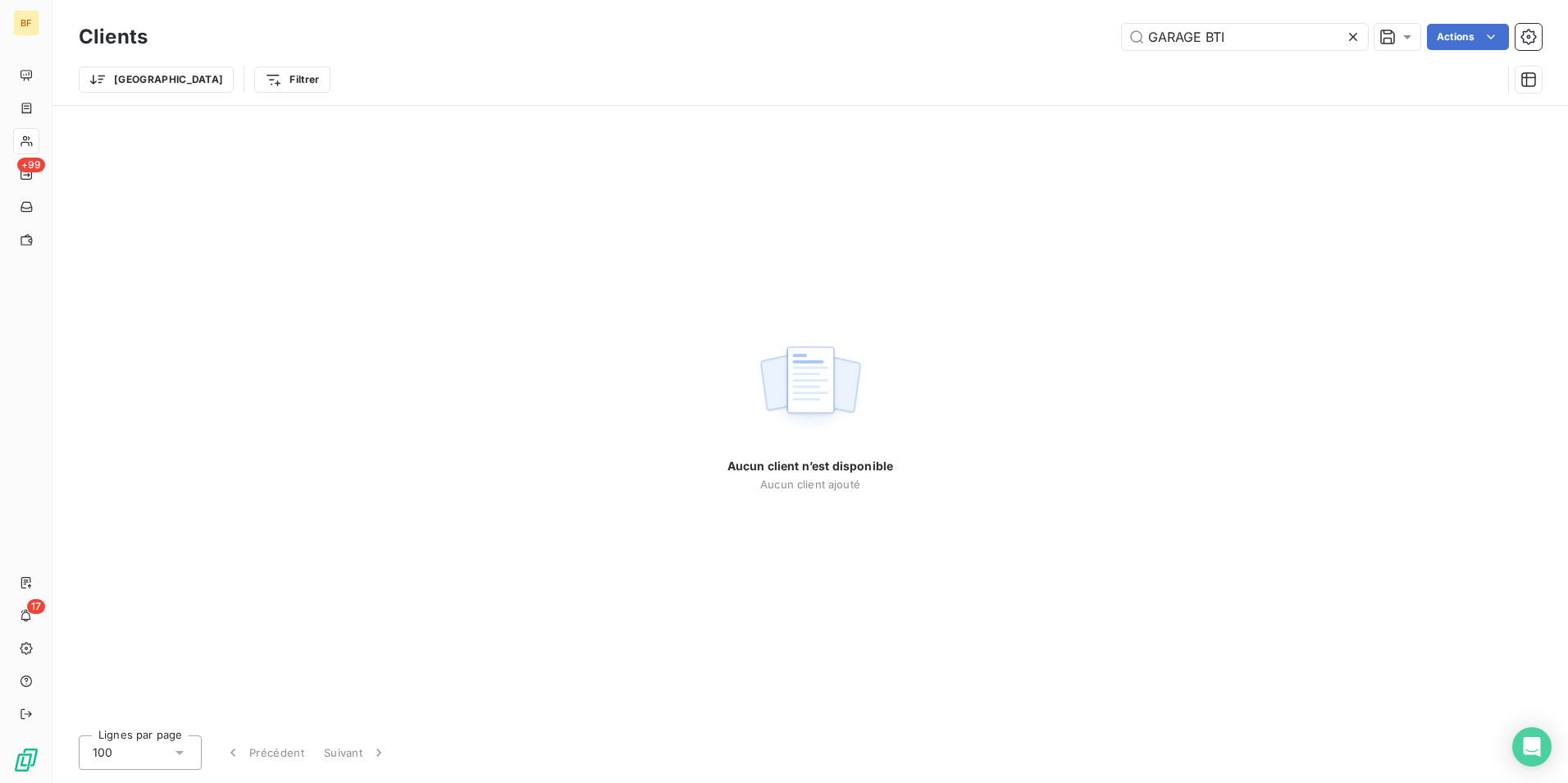
drag, startPoint x: 1281, startPoint y: 42, endPoint x: 1100, endPoint y: 22, distance: 182.1
click at [1100, 22] on div "Clients GARAGE BTI Actions" at bounding box center [810, 36] width 1463 height 34
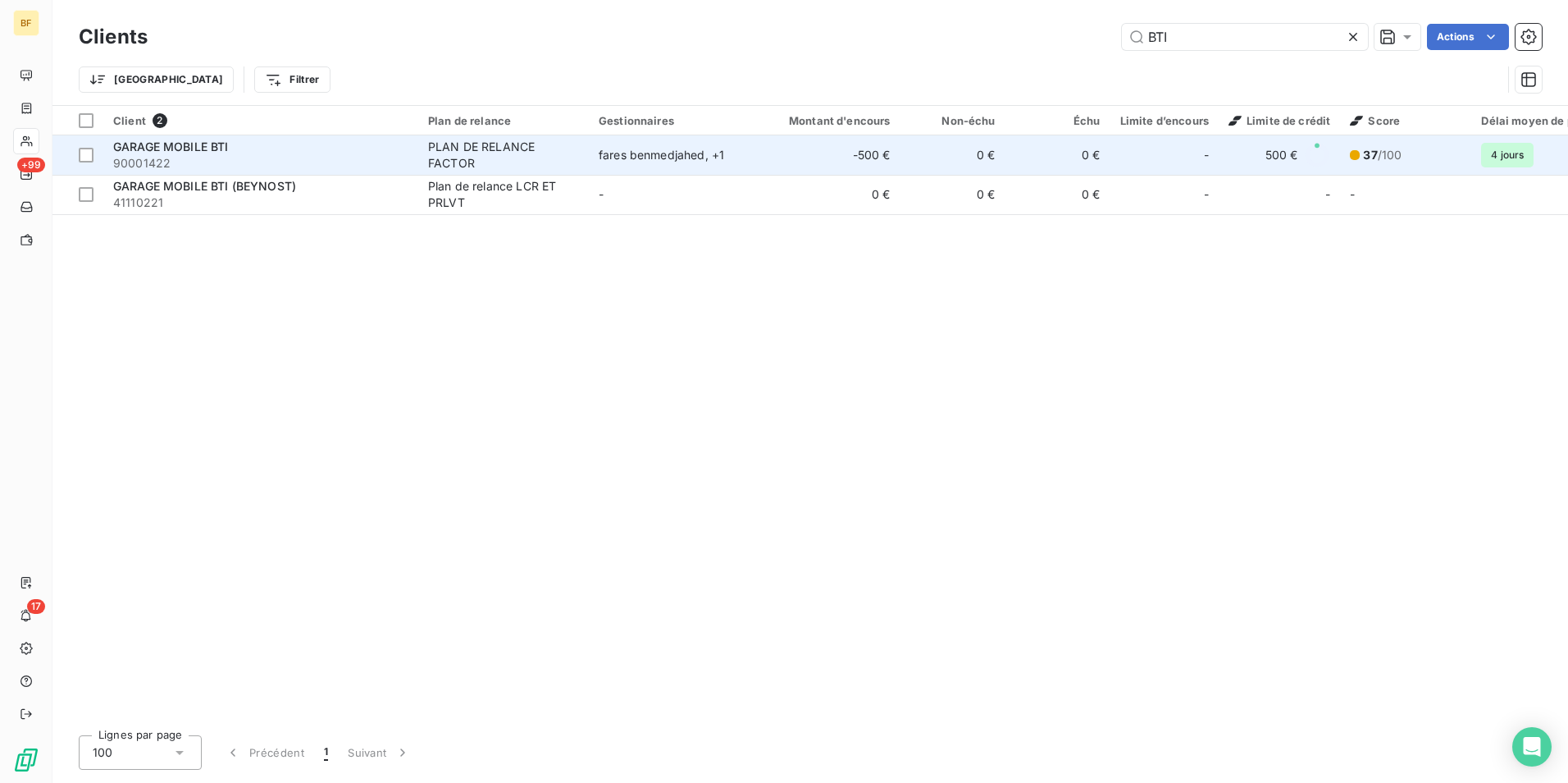
type input "BTI"
click at [223, 157] on span "90001422" at bounding box center [261, 163] width 295 height 17
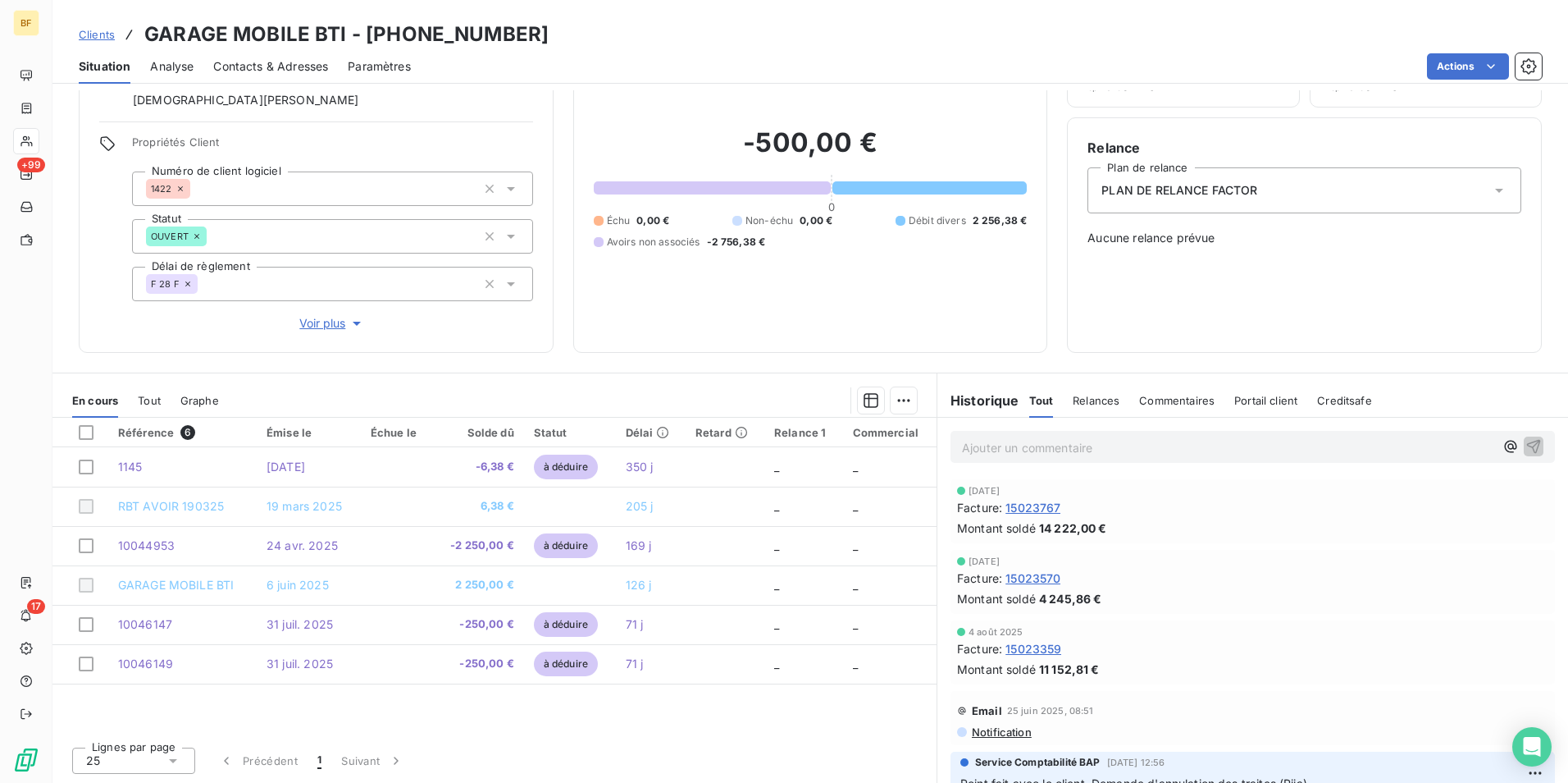
scroll to position [16, 0]
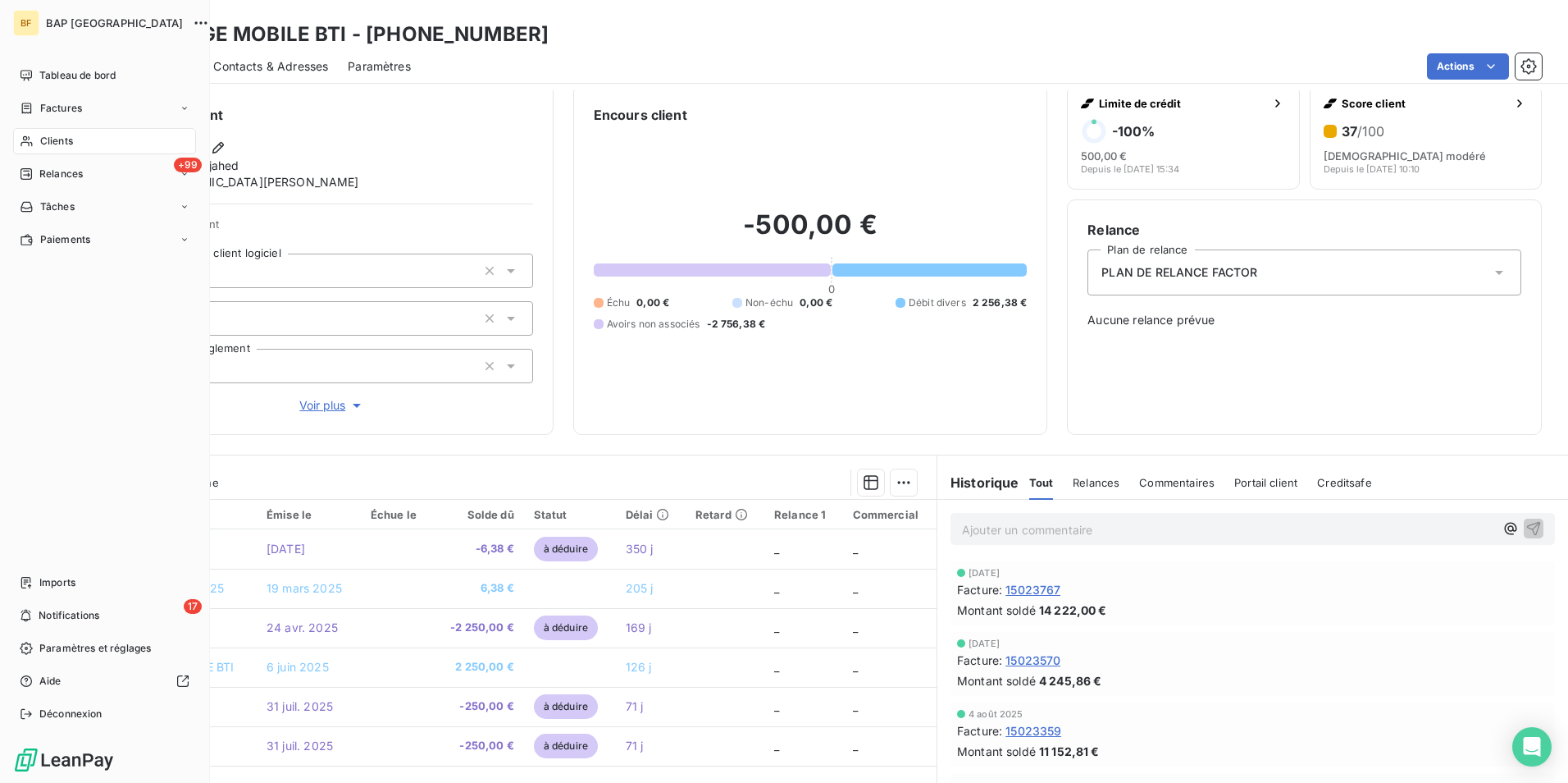
click at [34, 140] on div "Clients" at bounding box center [104, 141] width 183 height 27
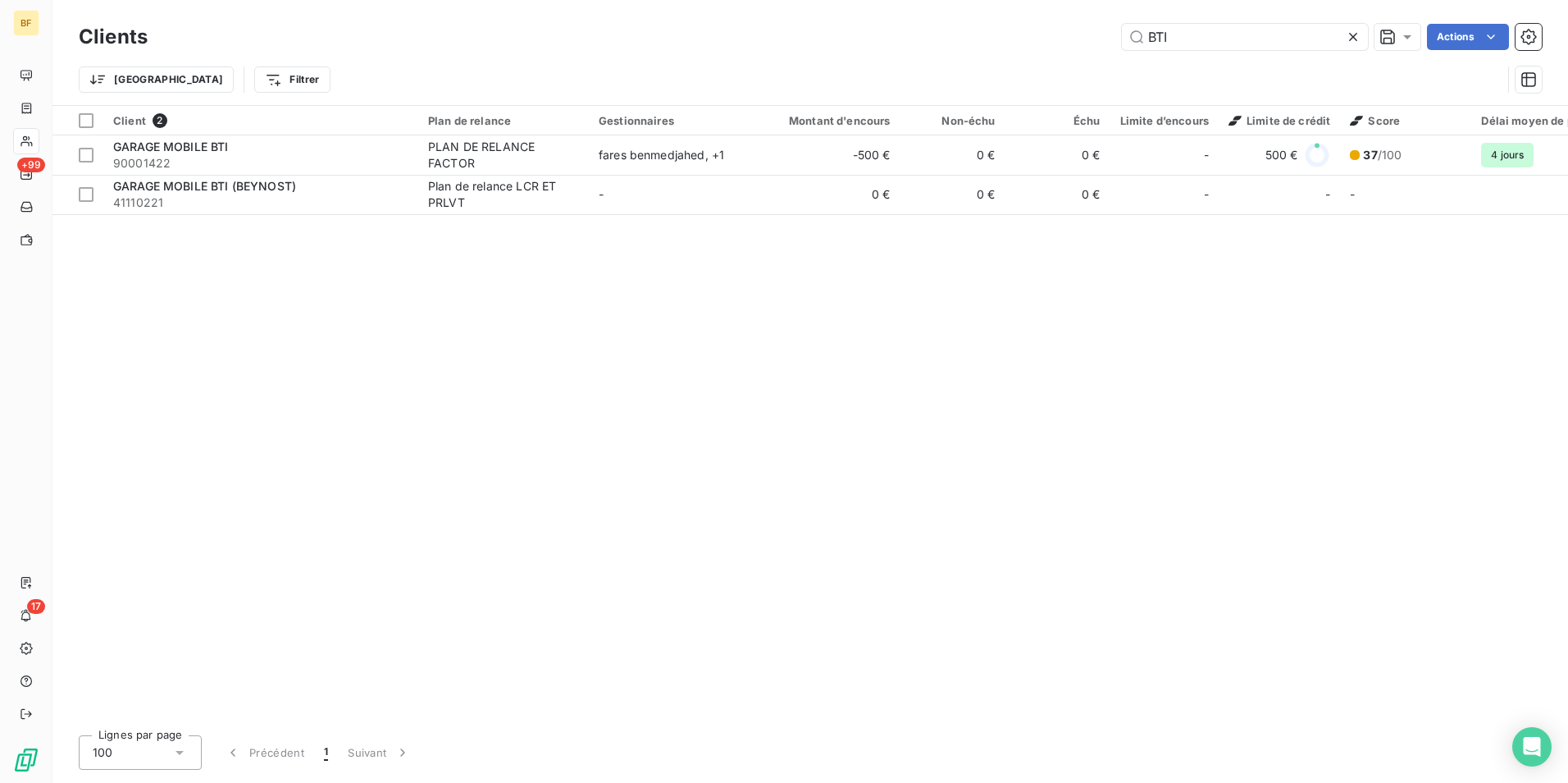
drag, startPoint x: 1150, startPoint y: 28, endPoint x: 1107, endPoint y: 23, distance: 43.3
click at [1107, 23] on div "Clients BTI Actions" at bounding box center [810, 36] width 1463 height 34
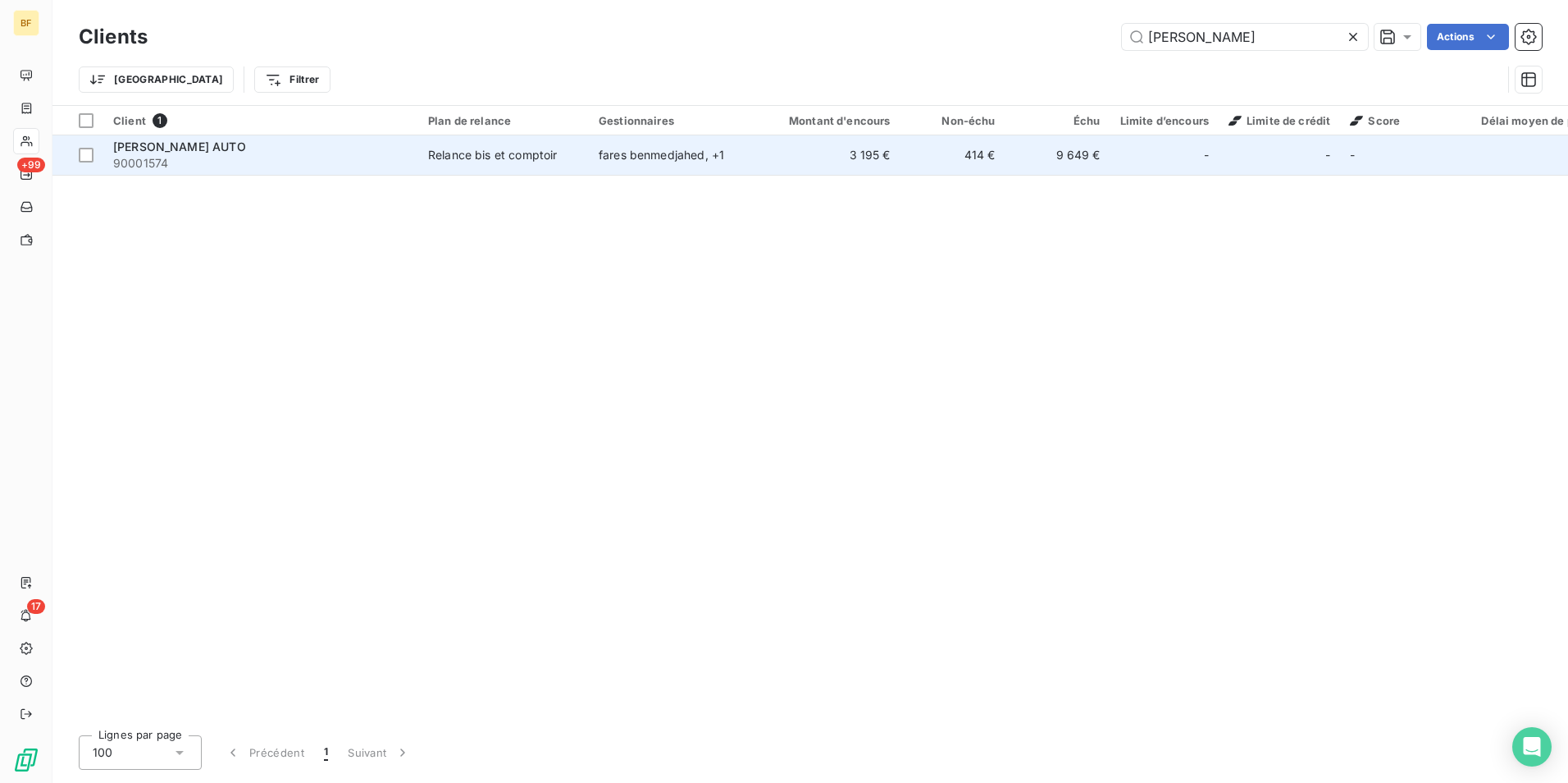
type input "[PERSON_NAME]"
click at [272, 153] on div "[PERSON_NAME] AUTO" at bounding box center [261, 147] width 295 height 17
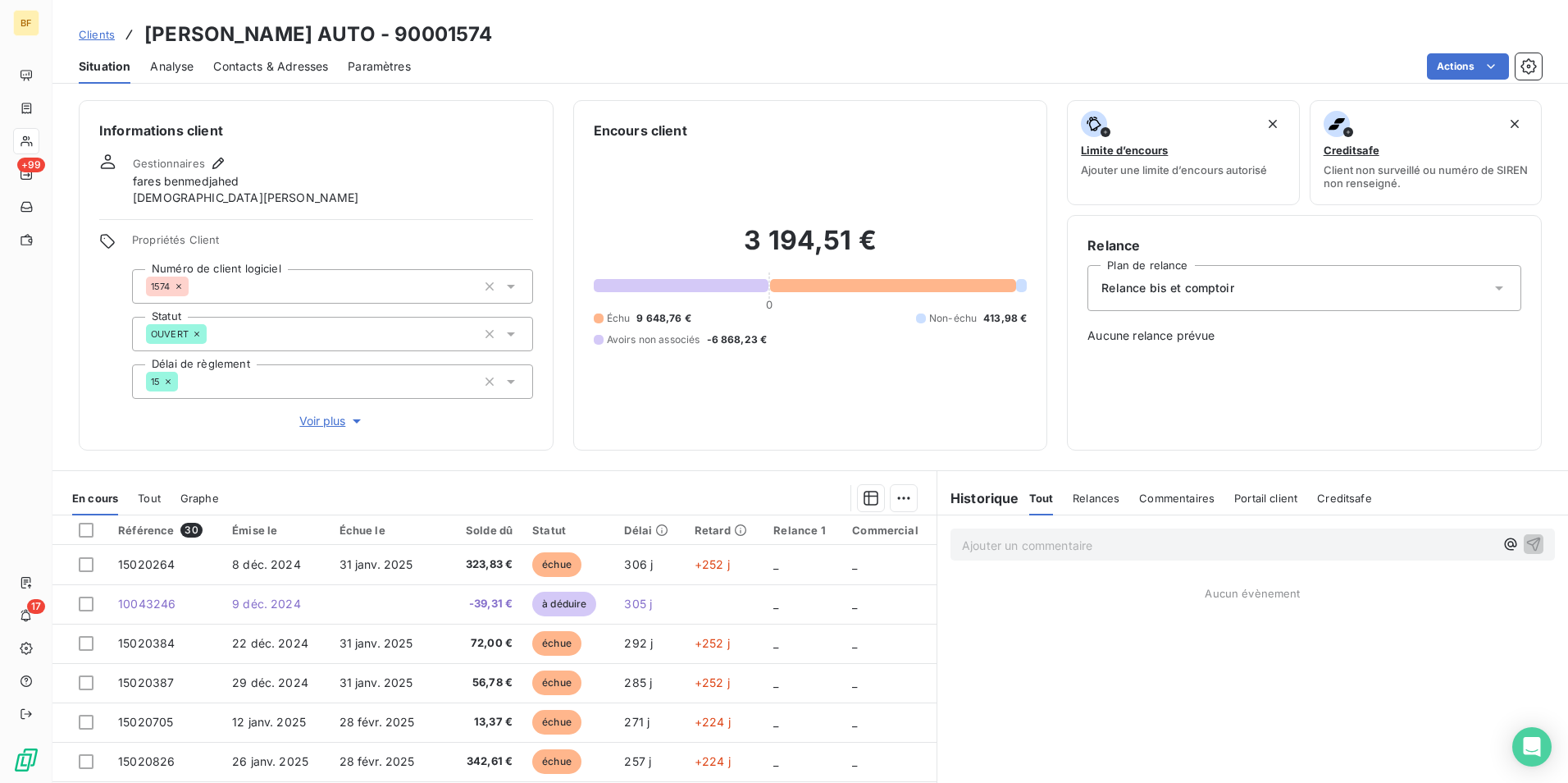
click at [267, 68] on span "Contacts & Adresses" at bounding box center [271, 66] width 115 height 17
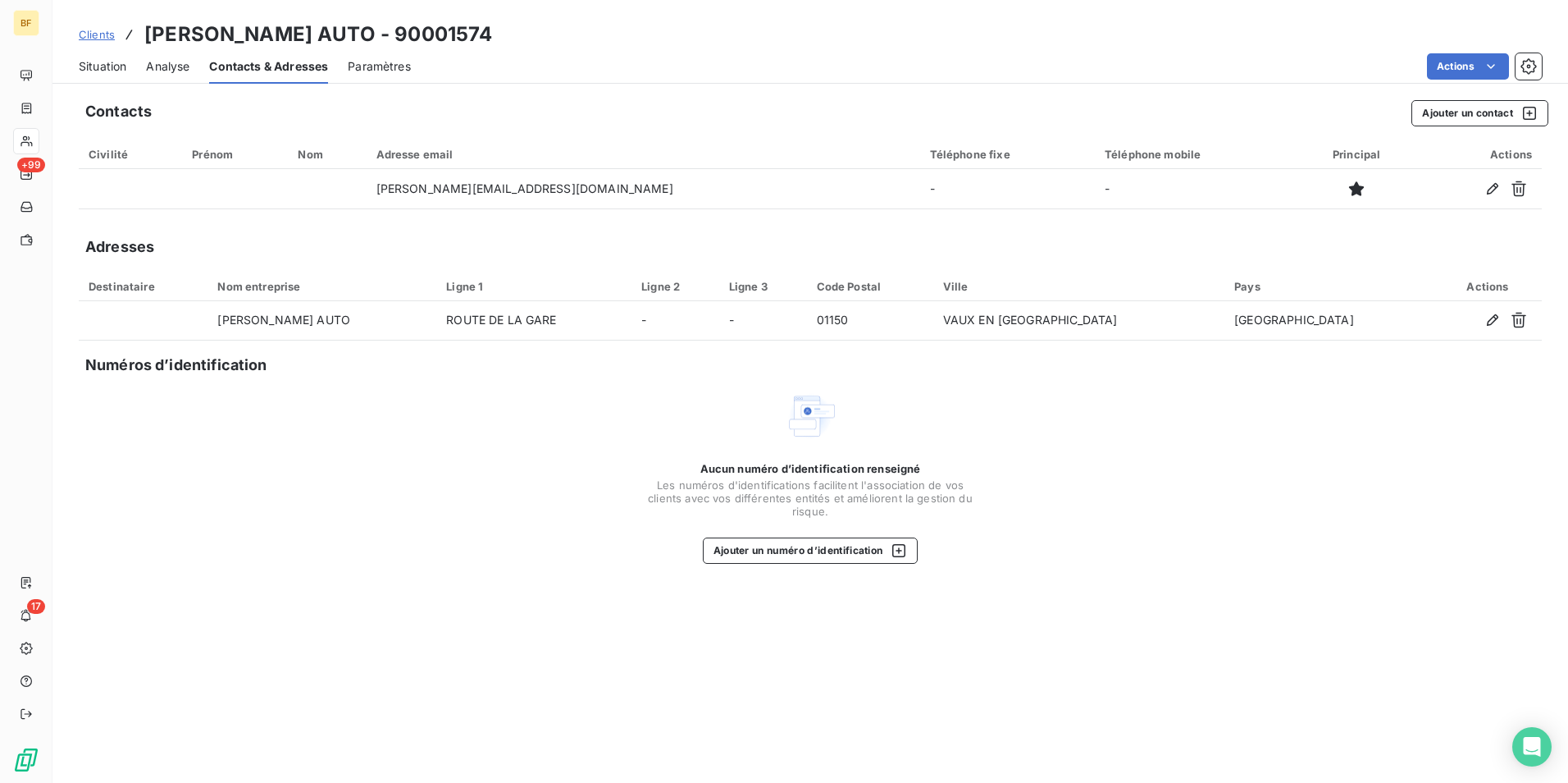
click at [98, 71] on span "Situation" at bounding box center [102, 66] width 47 height 17
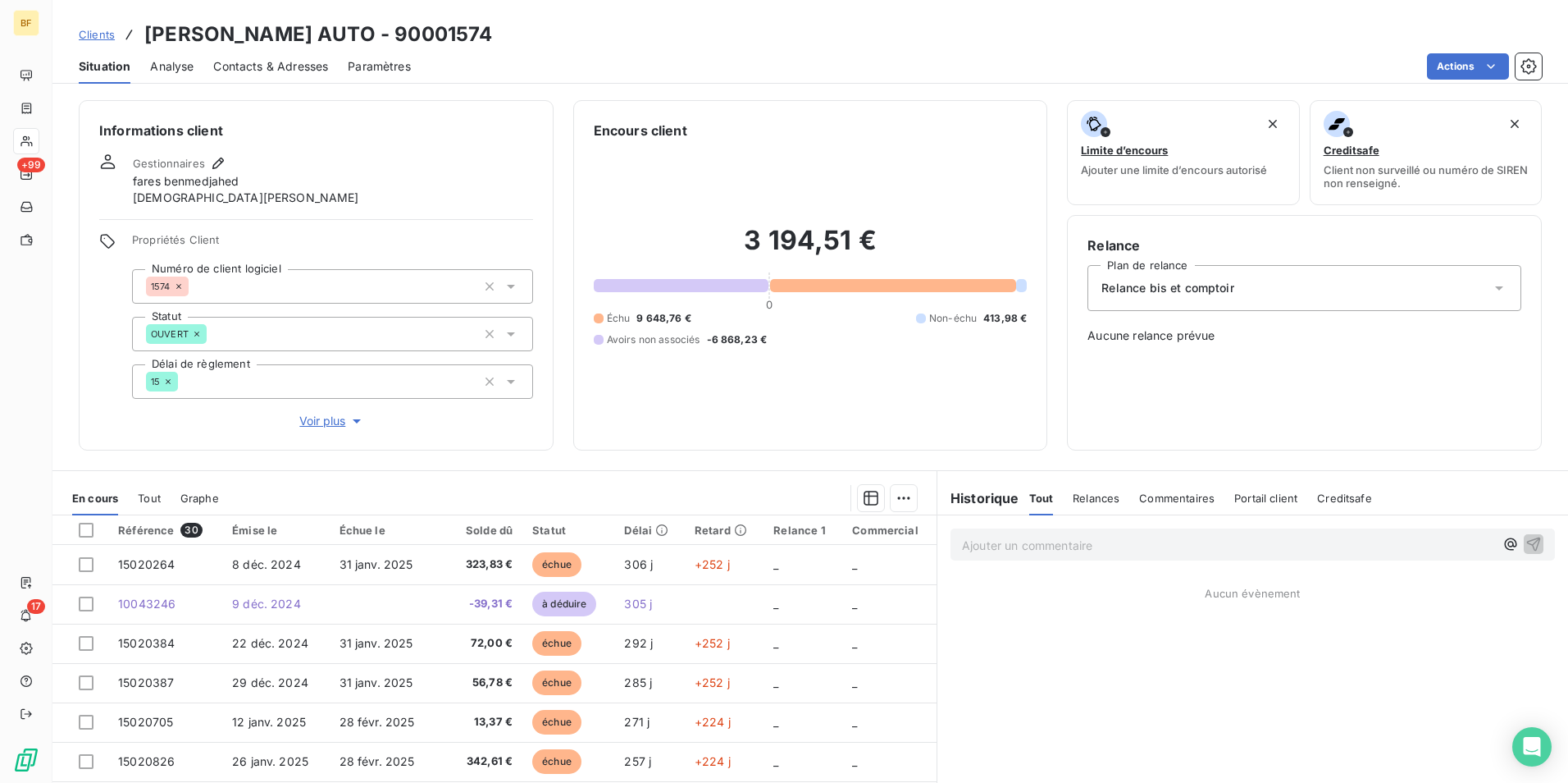
click at [266, 64] on span "Contacts & Adresses" at bounding box center [271, 66] width 115 height 17
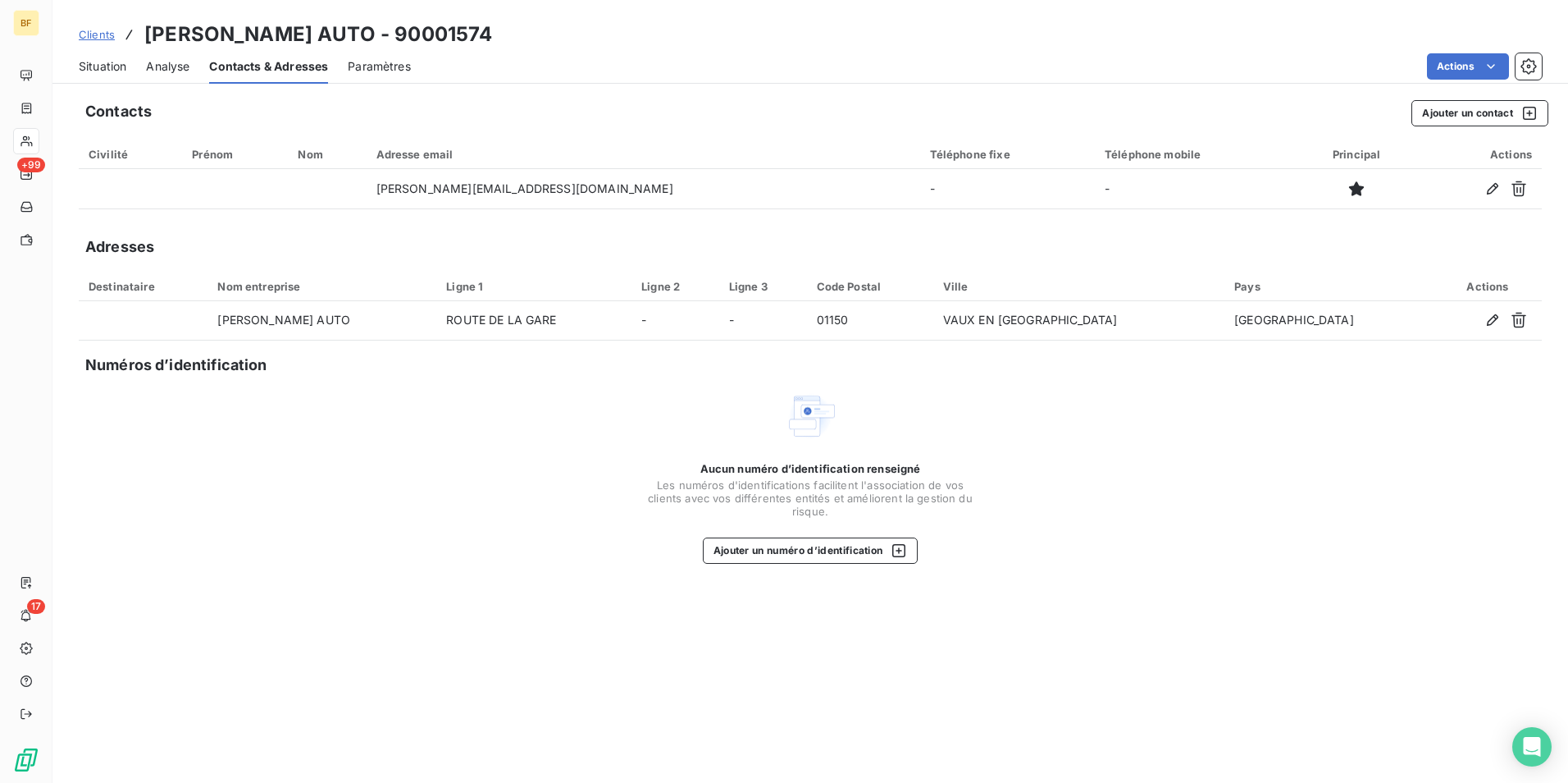
click at [584, 435] on div "Aucun numéro d’identification renseigné Les numéros d'identifications faciliten…" at bounding box center [810, 477] width 1463 height 174
click at [106, 65] on span "Situation" at bounding box center [102, 66] width 47 height 17
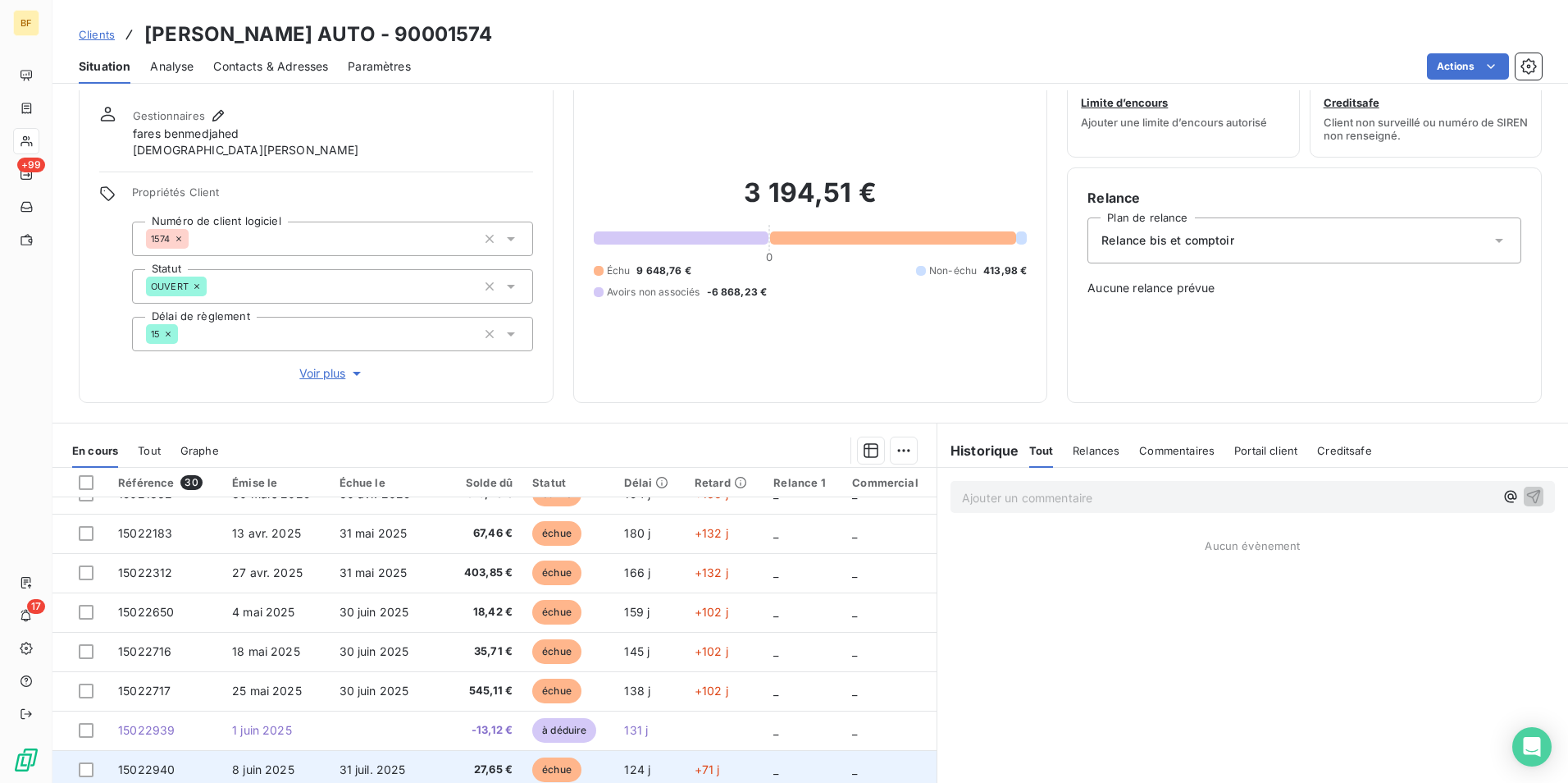
scroll to position [98, 0]
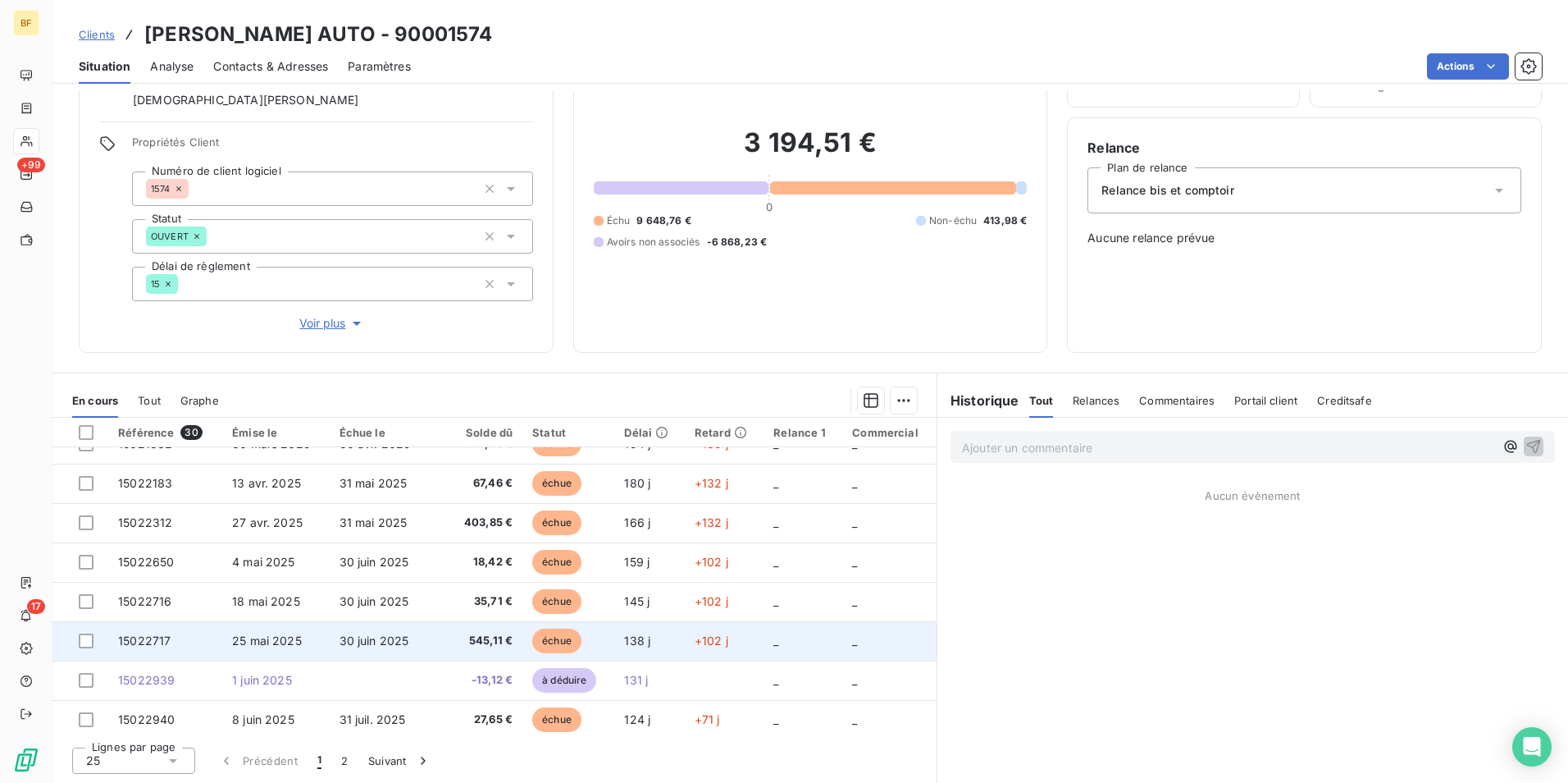
click at [332, 640] on td "30 juin 2025" at bounding box center [382, 641] width 104 height 39
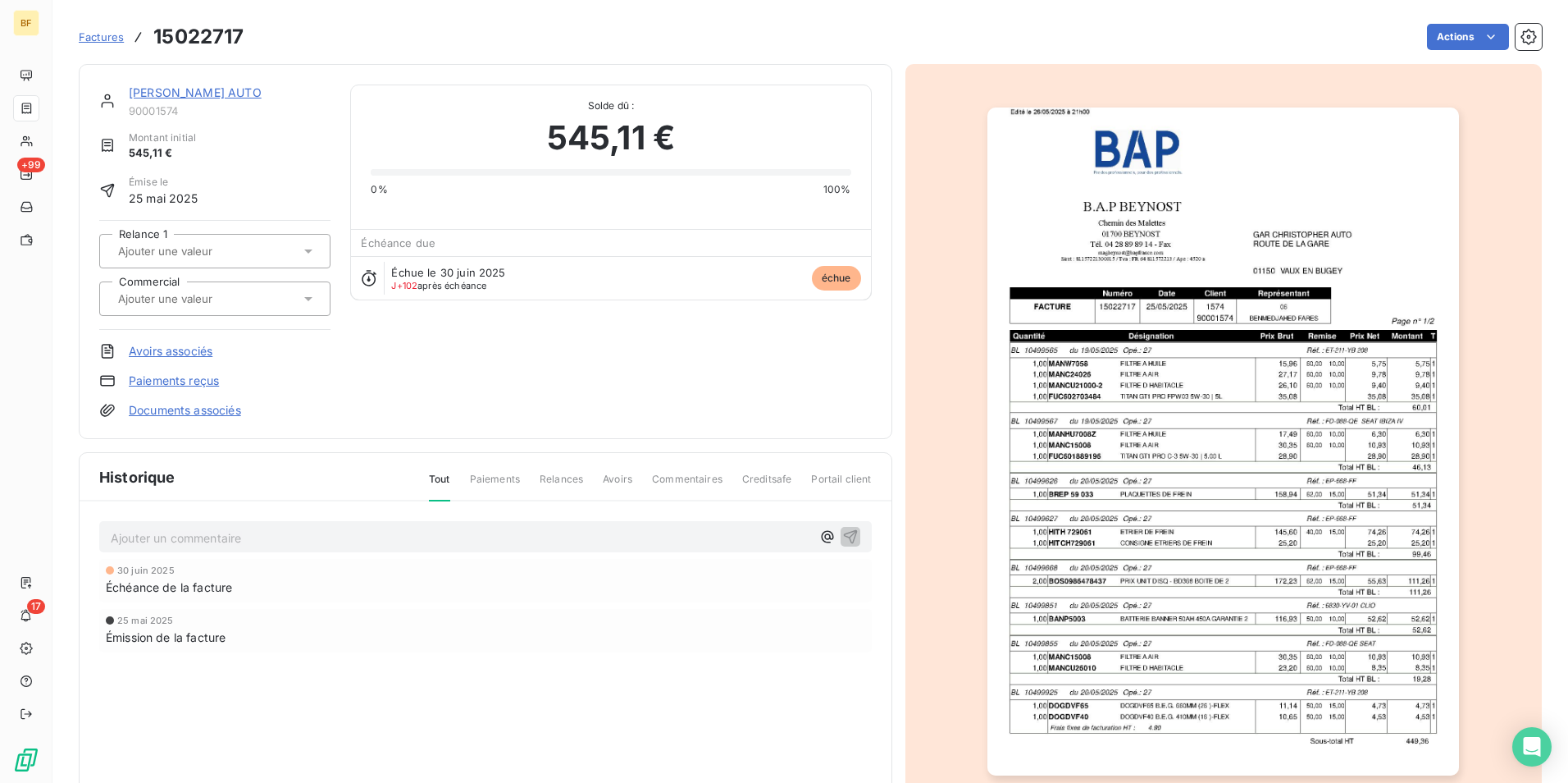
click at [1264, 483] on img "button" at bounding box center [1223, 441] width 471 height 668
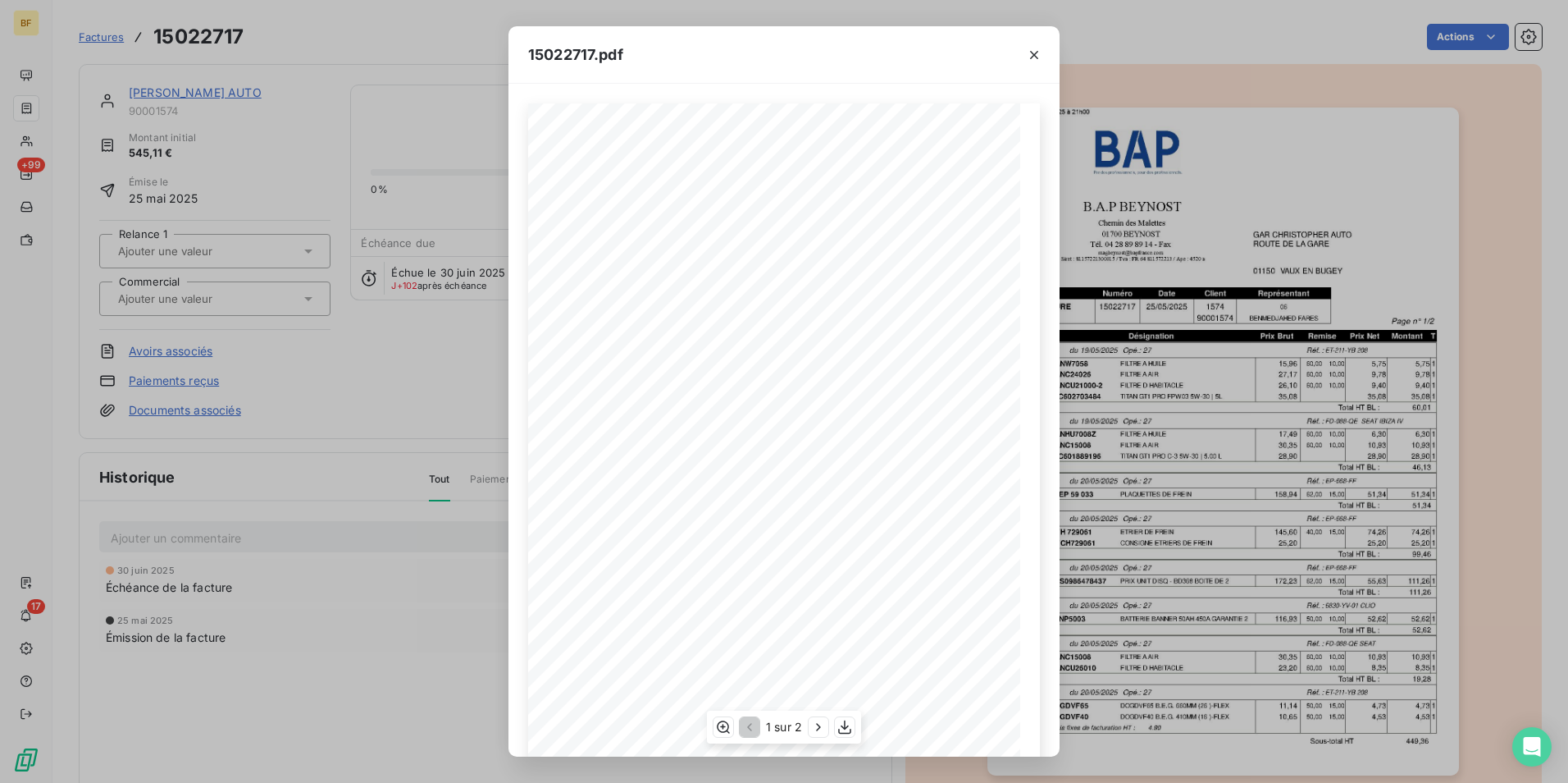
scroll to position [62, 0]
click at [847, 721] on icon "button" at bounding box center [845, 727] width 17 height 17
drag, startPoint x: 309, startPoint y: 45, endPoint x: 61, endPoint y: 6, distance: 251.0
click at [306, 44] on div "15022717.pdf B.A.P BEYNOST GAR [PERSON_NAME] AUTO Chemin des Malettes ROUTE DE …" at bounding box center [784, 391] width 1568 height 783
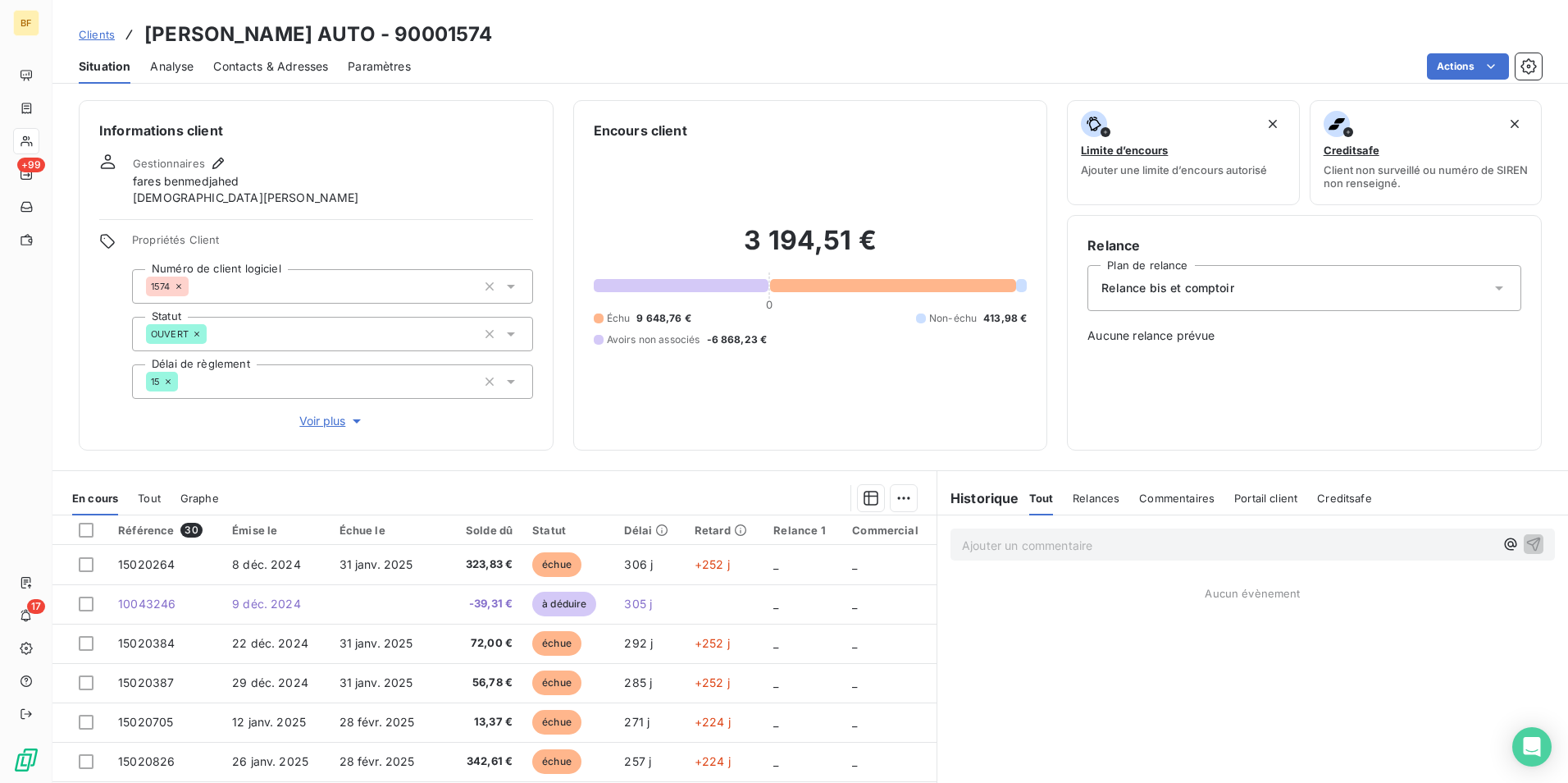
click at [135, 482] on div "En cours Tout Graphe" at bounding box center [494, 497] width 884 height 34
click at [153, 501] on span "Tout" at bounding box center [149, 497] width 23 height 13
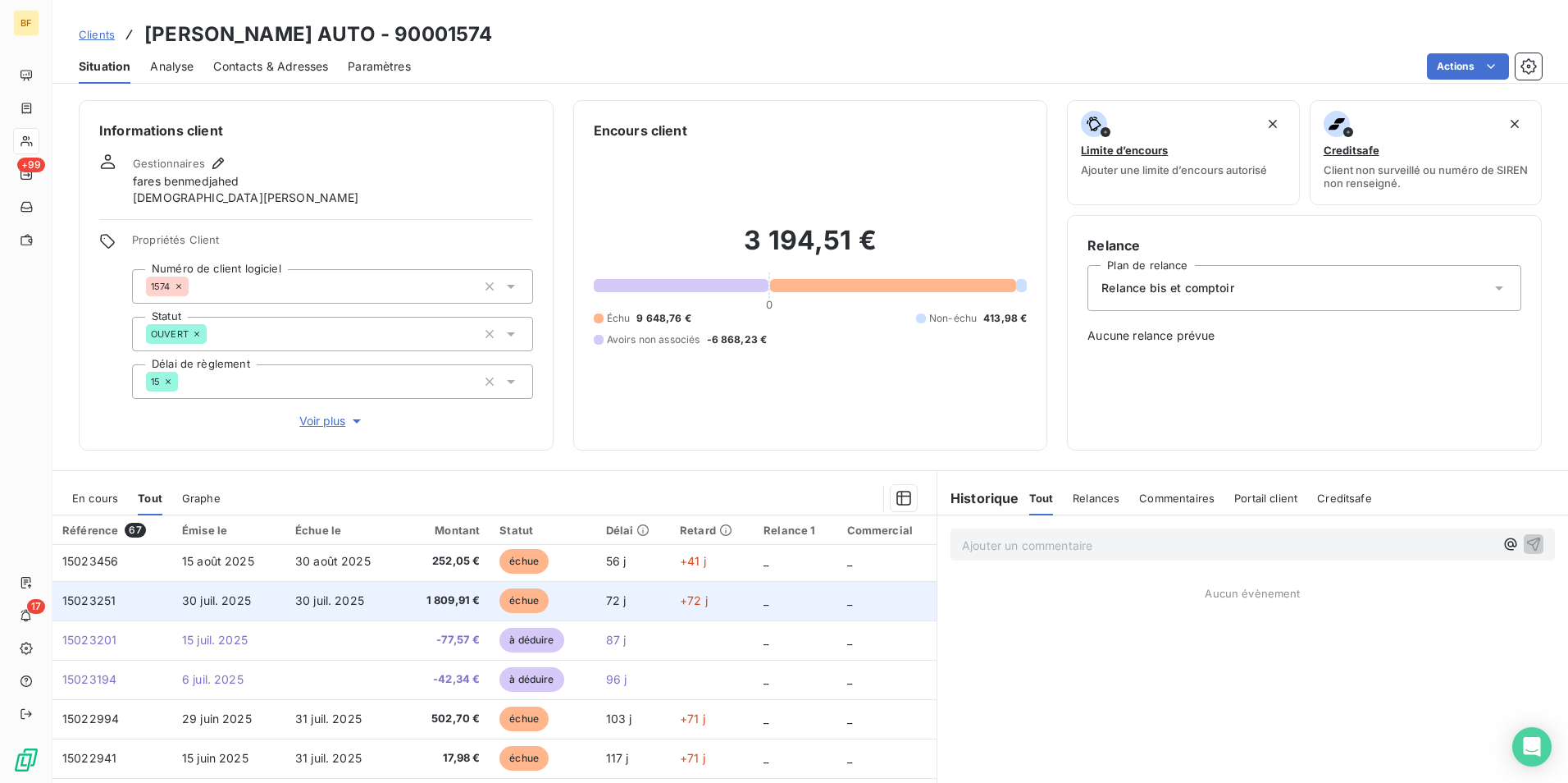
scroll to position [164, 0]
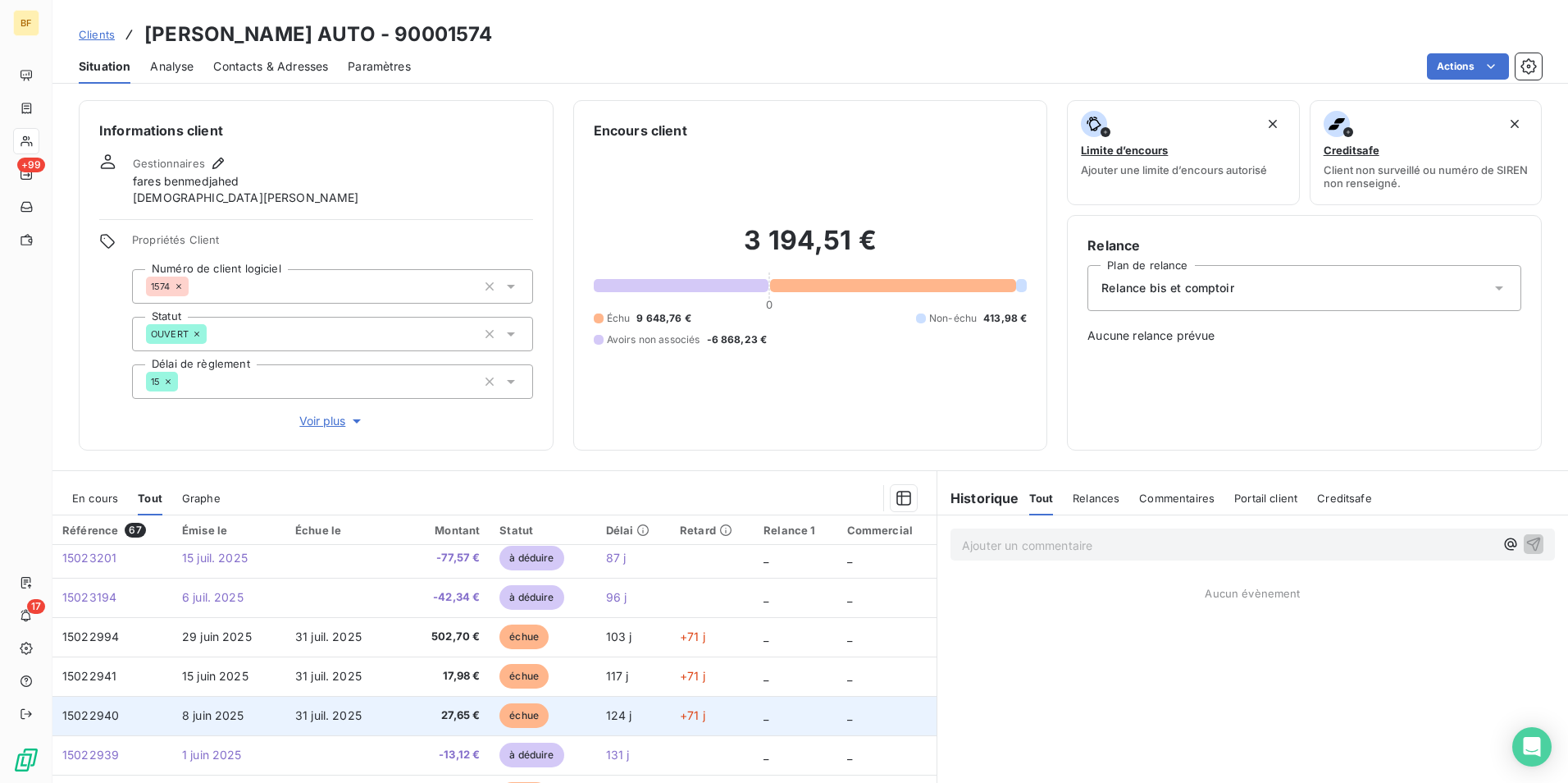
click at [240, 705] on td "8 juin 2025" at bounding box center [228, 715] width 113 height 39
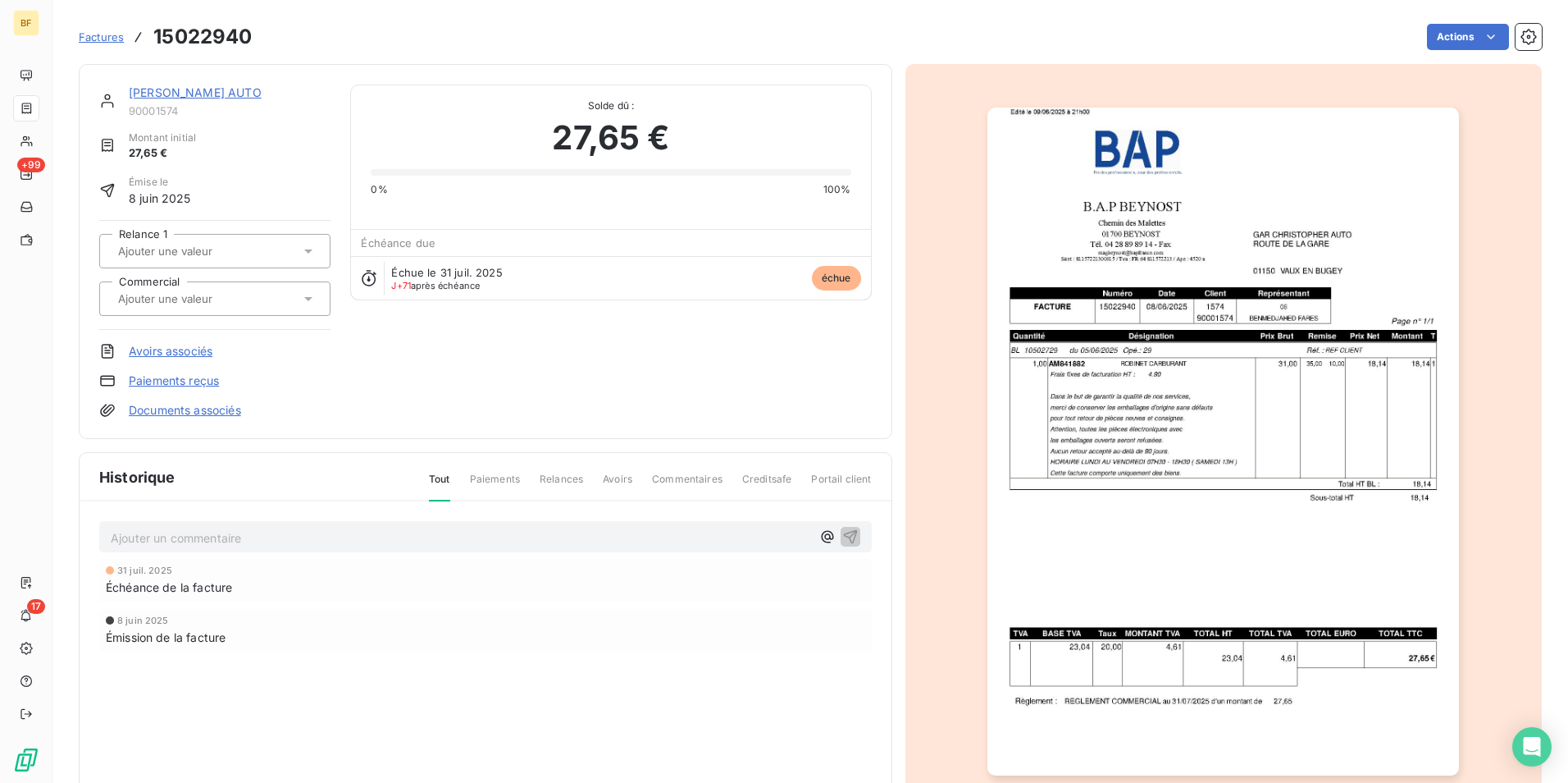
click at [1116, 430] on img "button" at bounding box center [1223, 441] width 471 height 668
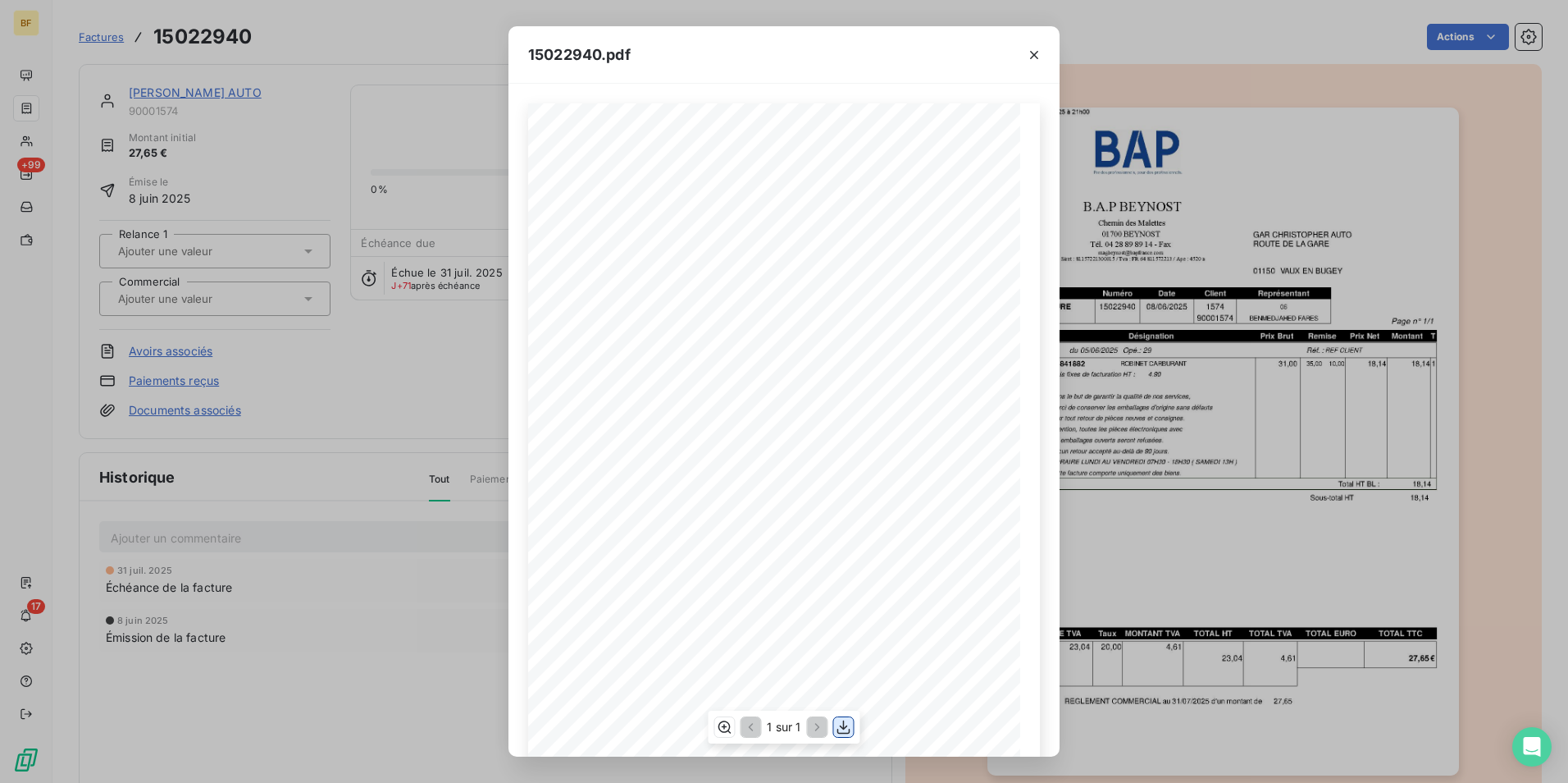
click at [847, 724] on icon "button" at bounding box center [844, 727] width 17 height 17
drag, startPoint x: 399, startPoint y: 45, endPoint x: 267, endPoint y: 33, distance: 132.5
click at [399, 45] on div "15022940.pdf B.A.P BEYNOST GAR [PERSON_NAME] AUTO Chemin des Malettes ROUTE DE …" at bounding box center [784, 391] width 1568 height 783
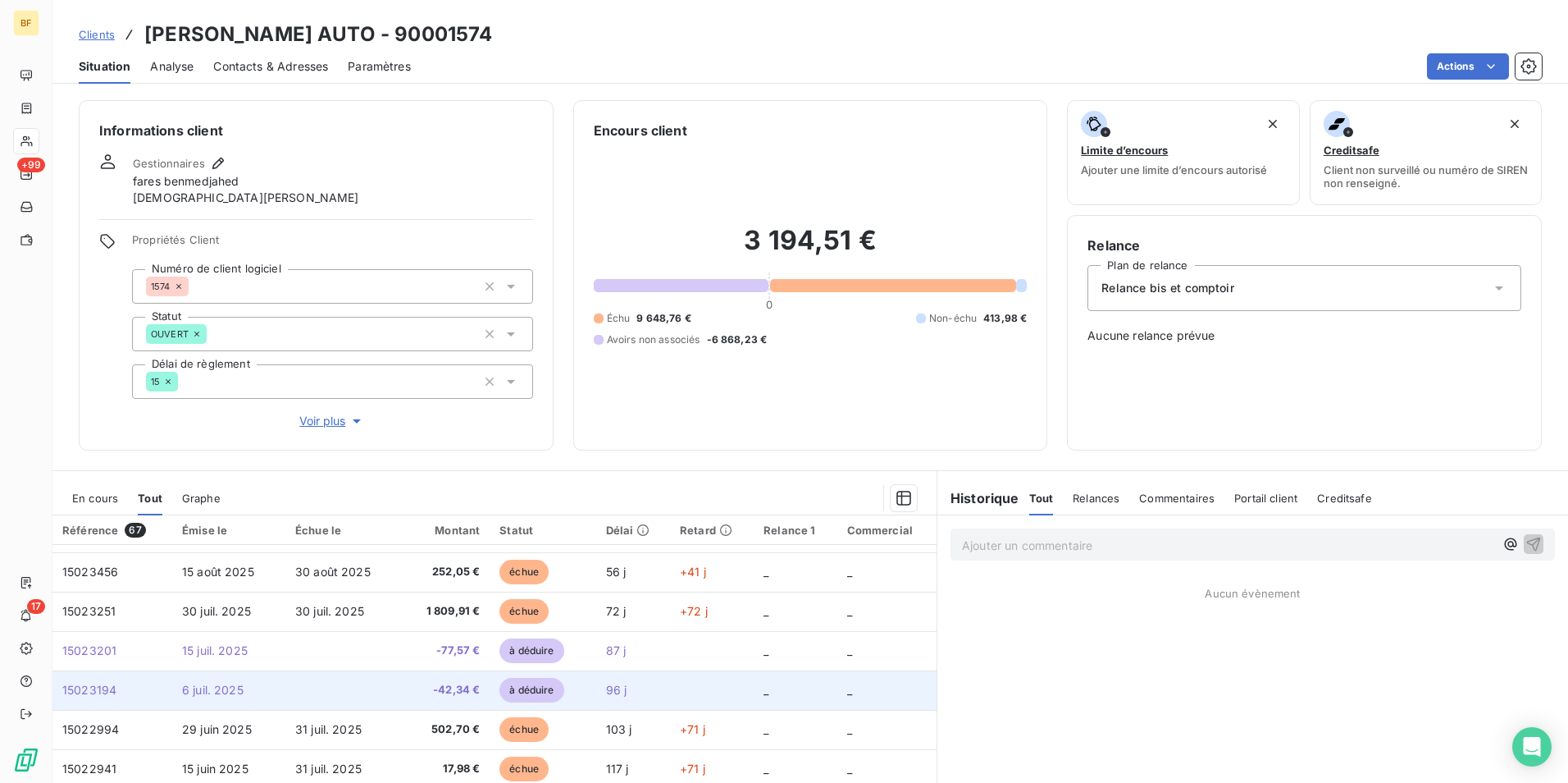
scroll to position [164, 0]
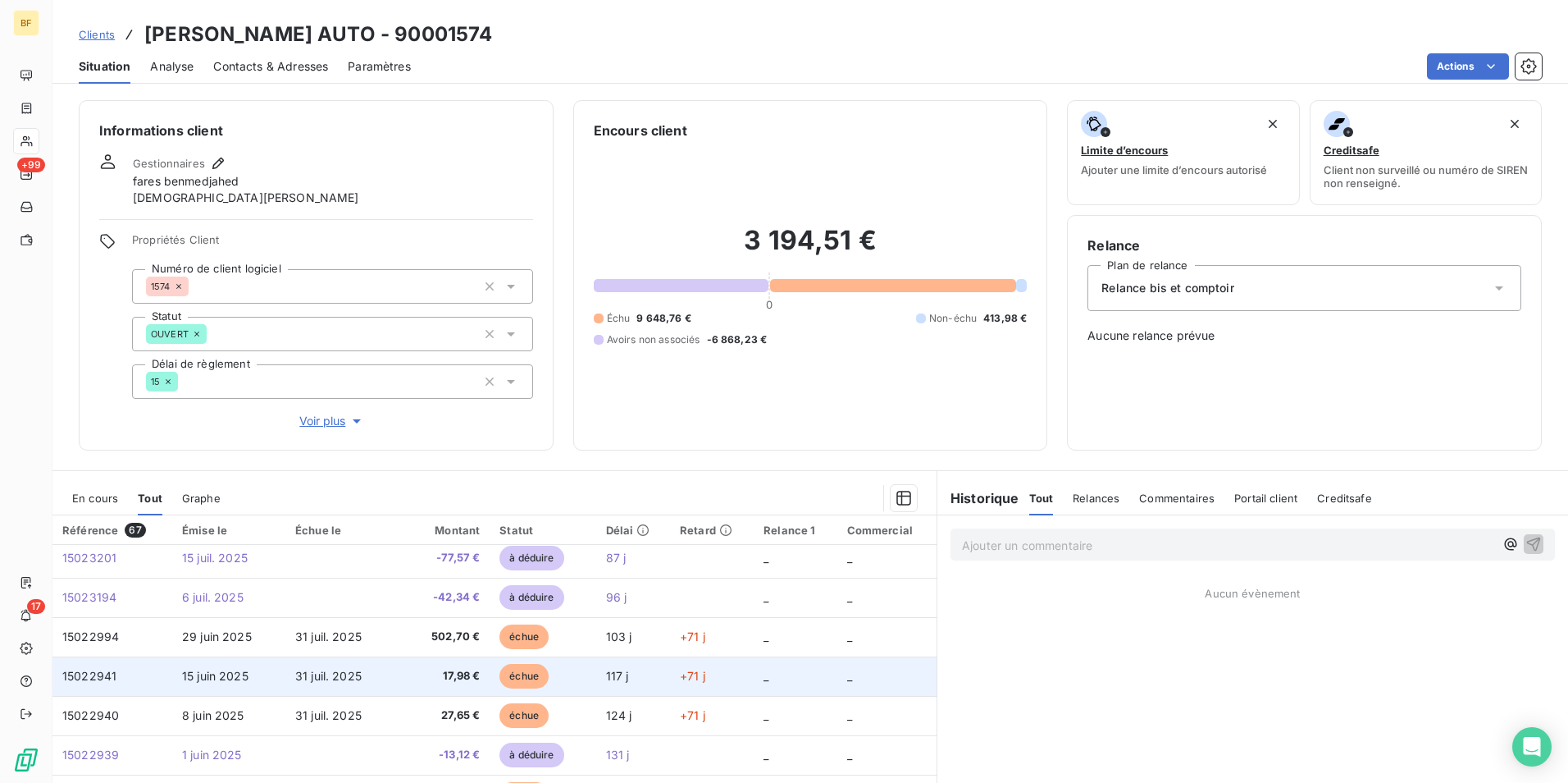
click at [345, 678] on span "31 juil. 2025" at bounding box center [328, 676] width 66 height 14
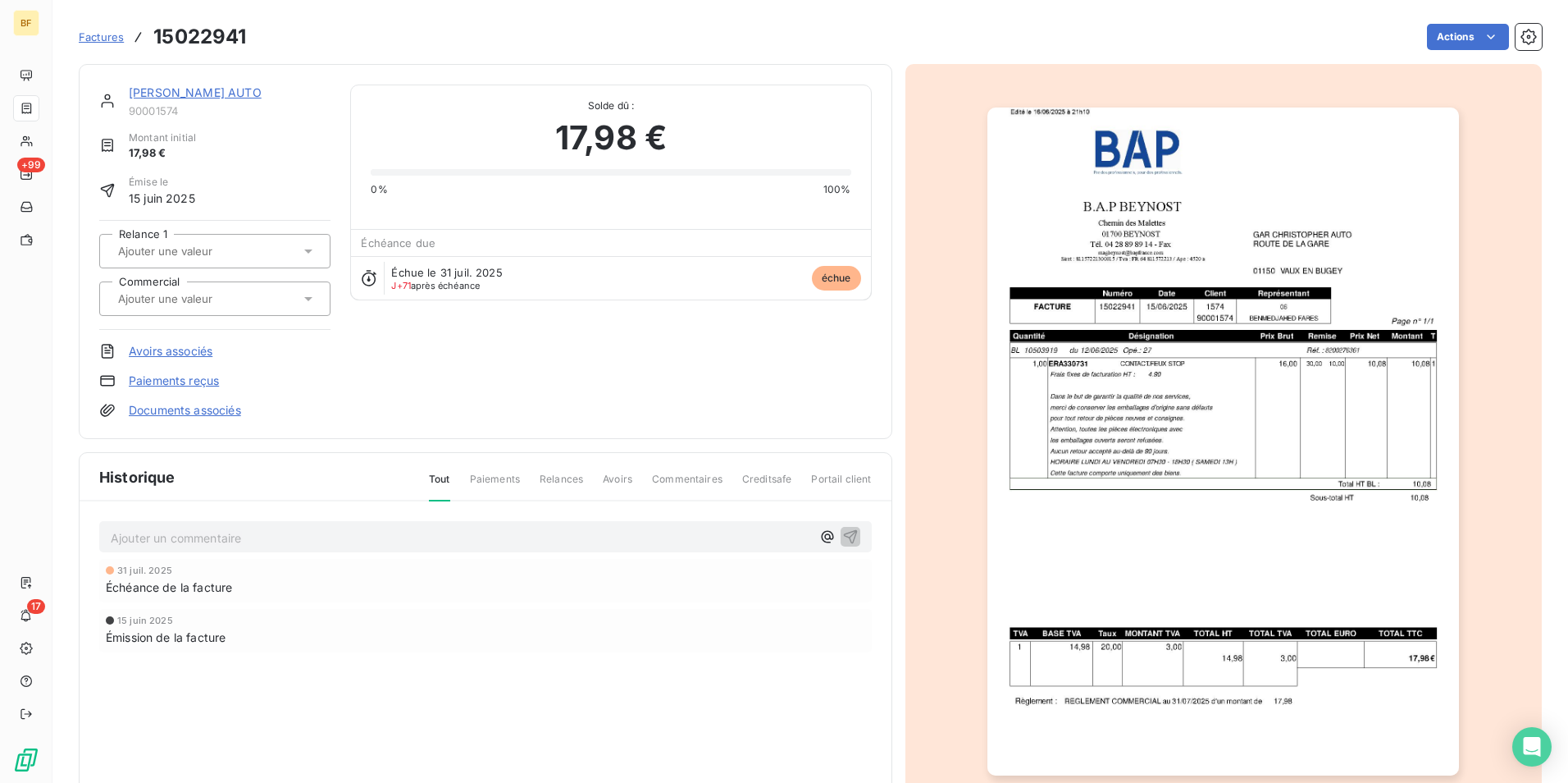
click at [1184, 453] on img "button" at bounding box center [1223, 441] width 471 height 668
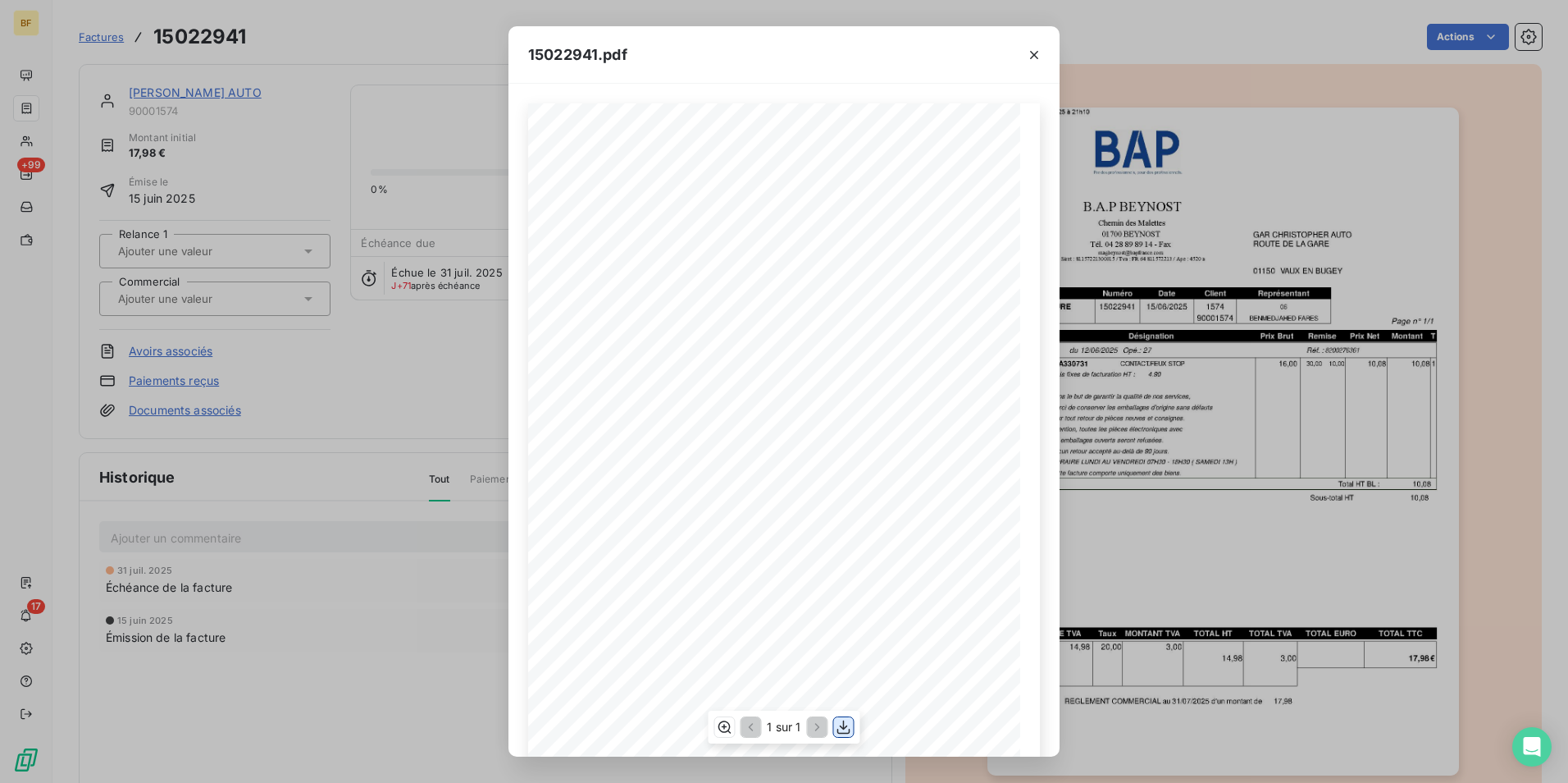
click at [841, 731] on icon "button" at bounding box center [844, 727] width 17 height 17
click at [287, 56] on div "15022941.pdf B.A.P BEYNOST GAR [PERSON_NAME] AUTO Chemin des Malettes ROUTE DE …" at bounding box center [784, 391] width 1568 height 783
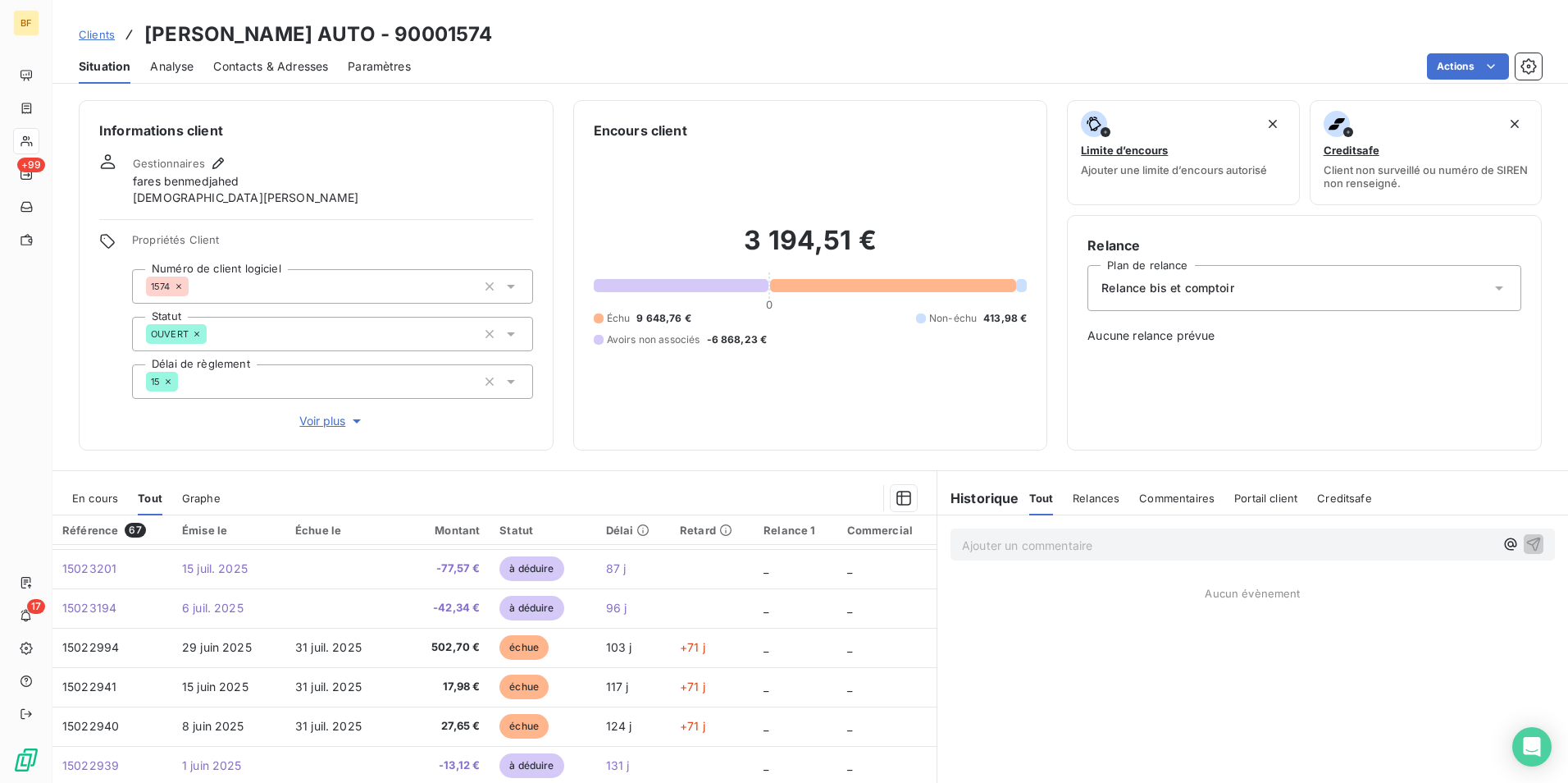
scroll to position [164, 0]
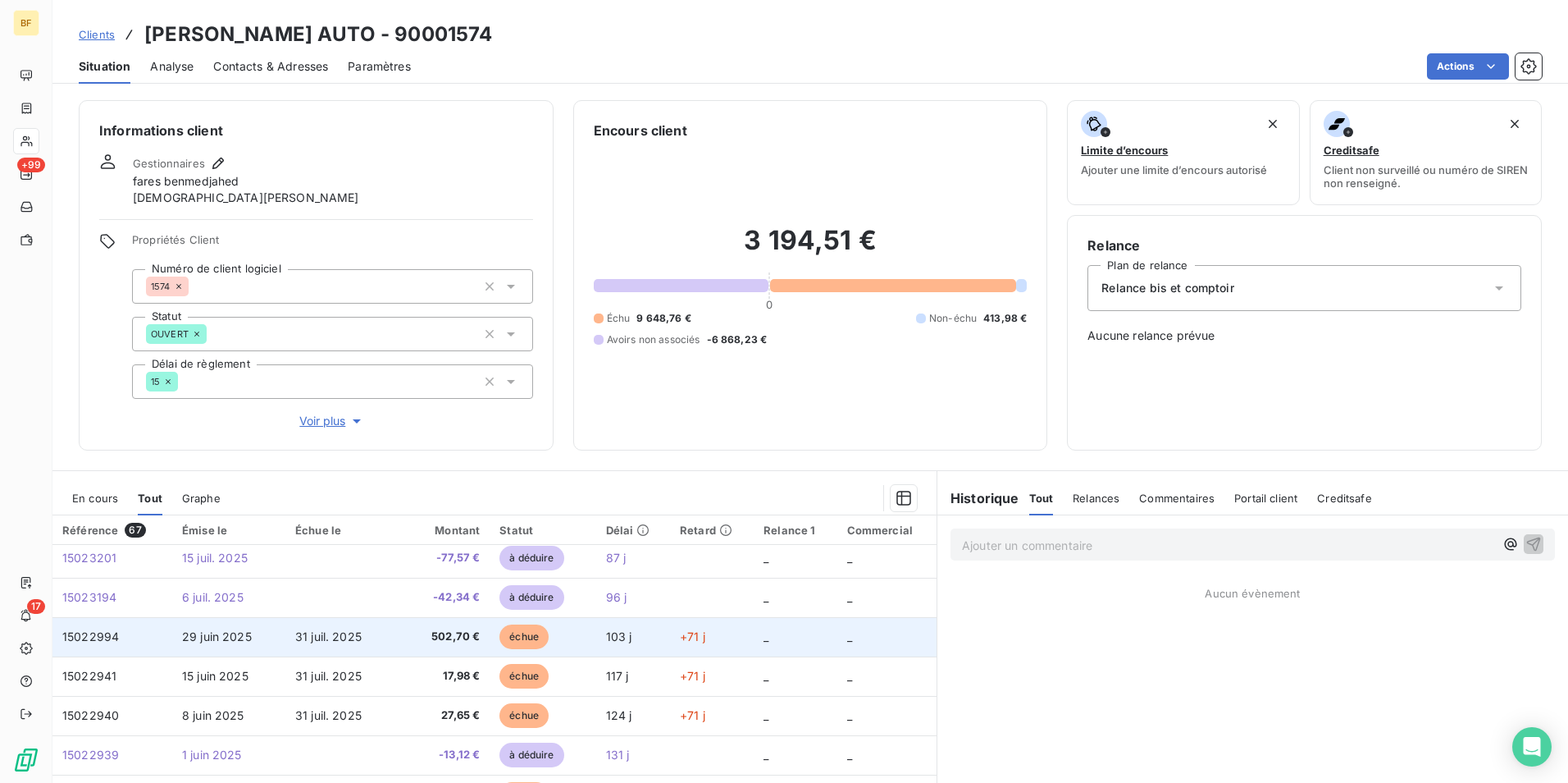
click at [409, 638] on span "502,70 €" at bounding box center [443, 636] width 75 height 17
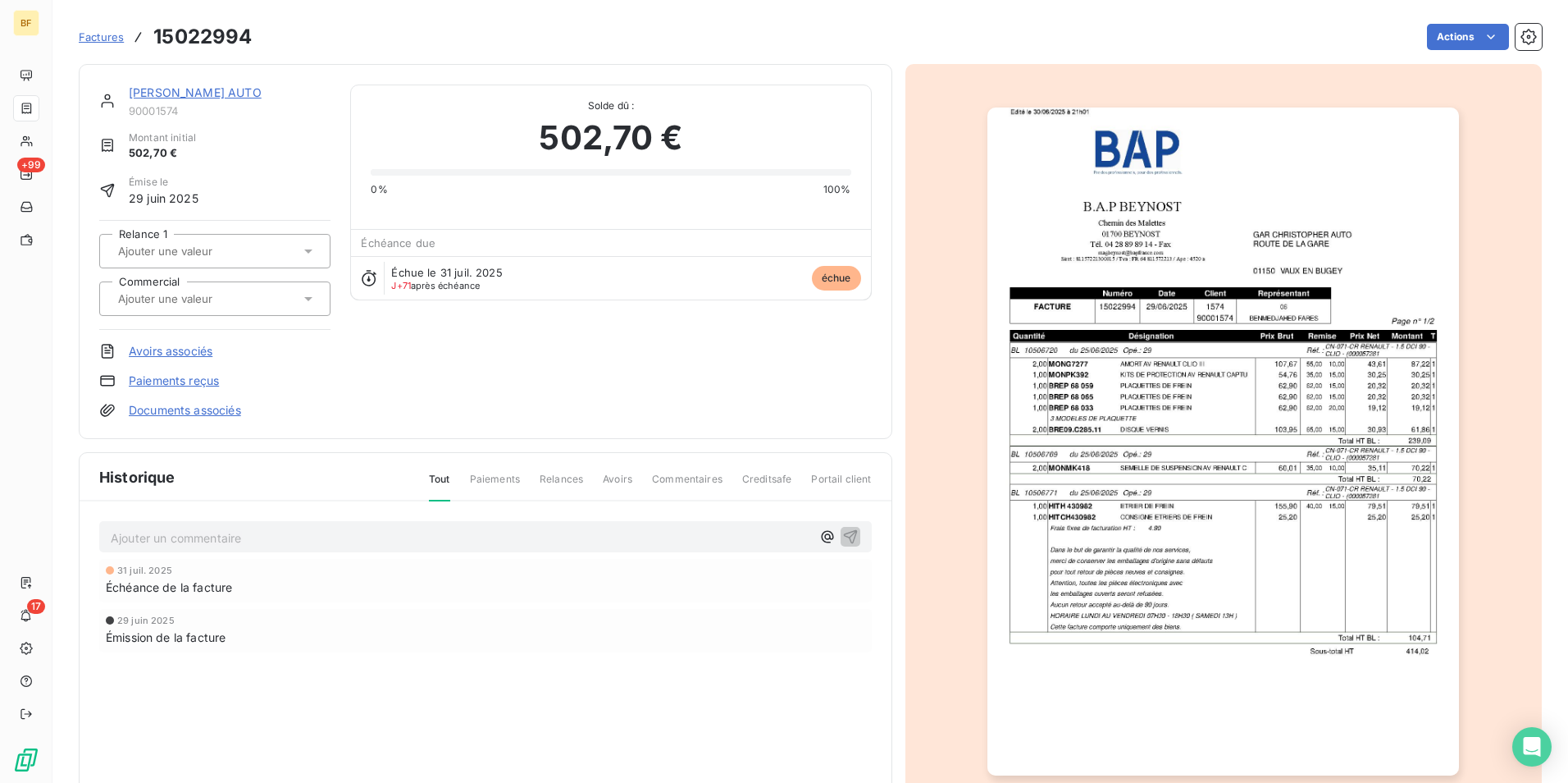
click at [1267, 439] on img "button" at bounding box center [1223, 441] width 471 height 668
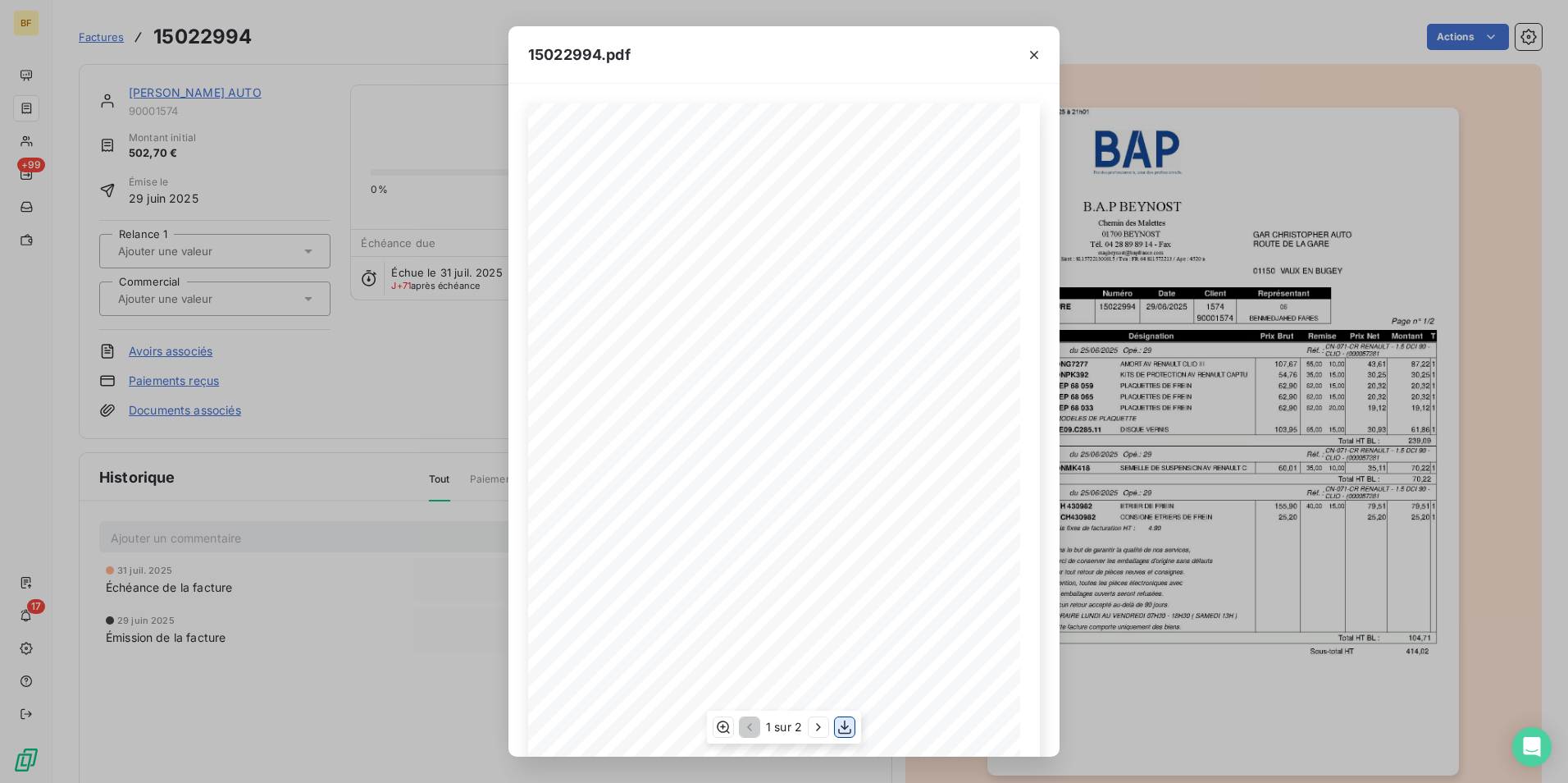
click at [852, 728] on icon "button" at bounding box center [845, 727] width 17 height 17
drag, startPoint x: 369, startPoint y: 46, endPoint x: 299, endPoint y: 41, distance: 70.2
click at [369, 46] on div "15022994.pdf B.A.P BEYNOST GAR [PERSON_NAME] AUTO Chemin des Malettes ROUTE DE …" at bounding box center [784, 391] width 1568 height 783
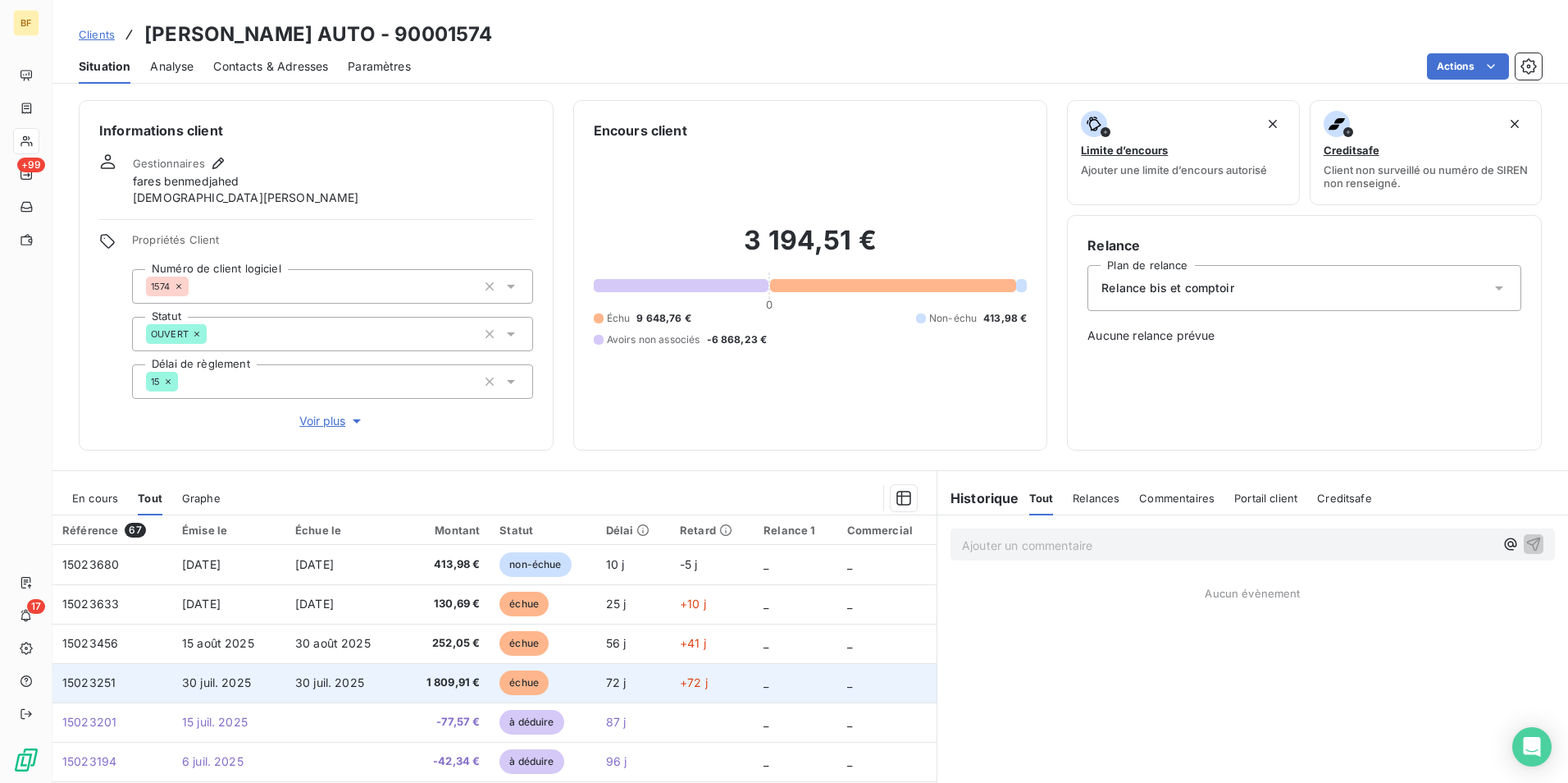
click at [422, 681] on span "1 809,91 €" at bounding box center [443, 683] width 75 height 17
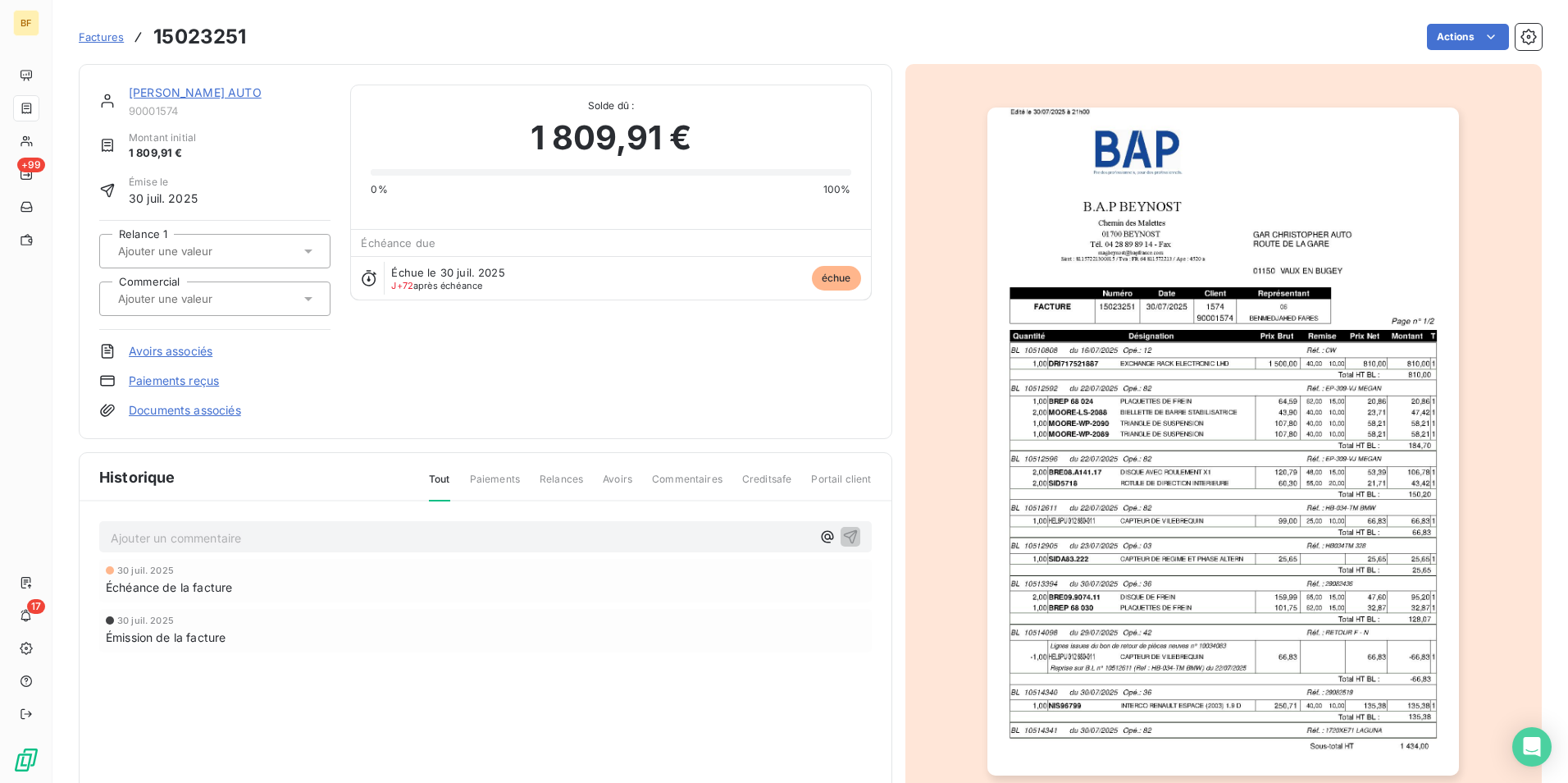
click at [1131, 444] on img "button" at bounding box center [1223, 441] width 471 height 668
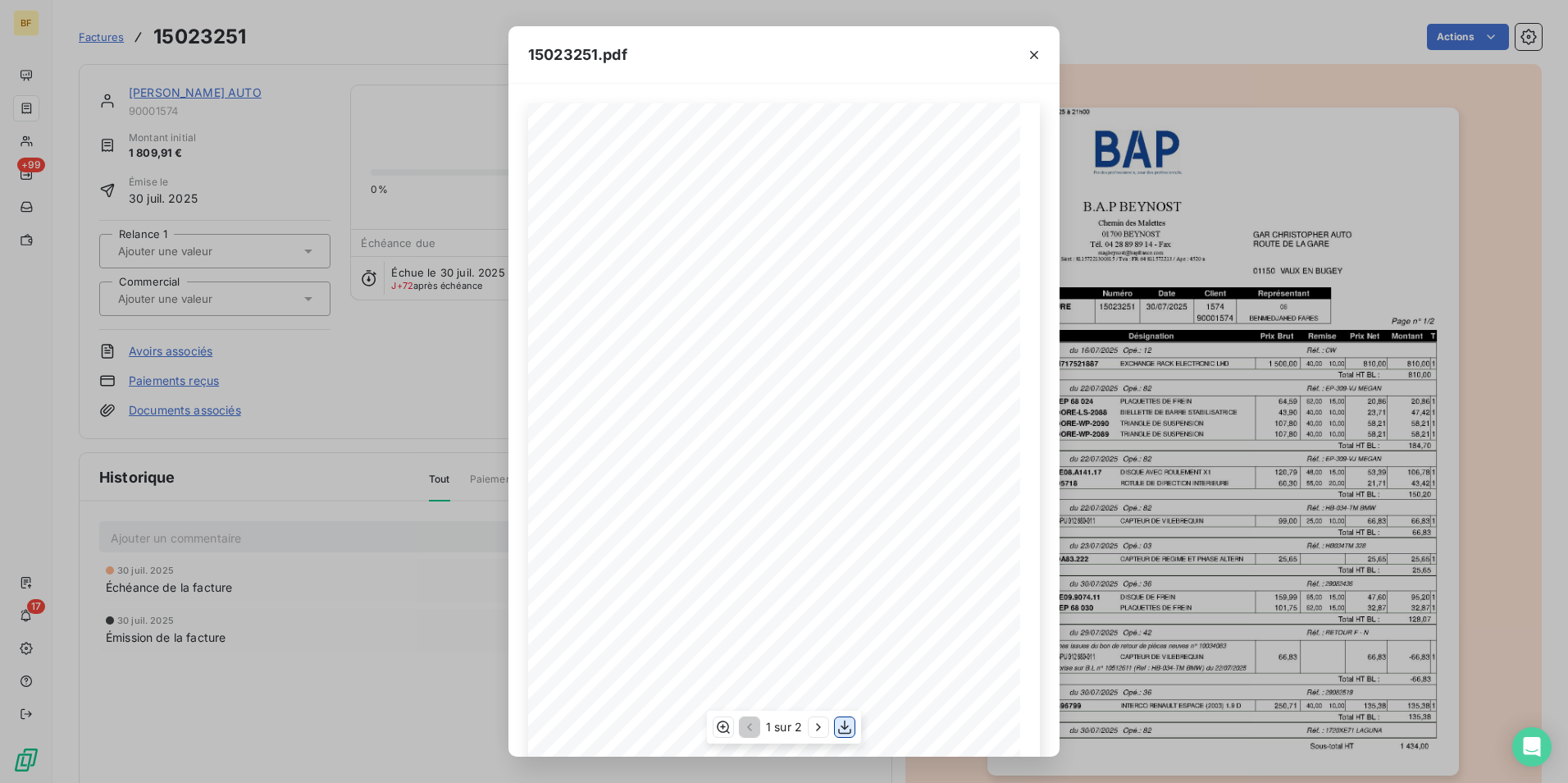
click at [840, 725] on icon "button" at bounding box center [845, 727] width 17 height 17
drag, startPoint x: 309, startPoint y: 30, endPoint x: 86, endPoint y: 4, distance: 224.5
click at [309, 30] on div "15023251.pdf B.A.P BEYNOST GAR [PERSON_NAME] AUTO Chemin des Malettes ROUTE DE …" at bounding box center [784, 391] width 1568 height 783
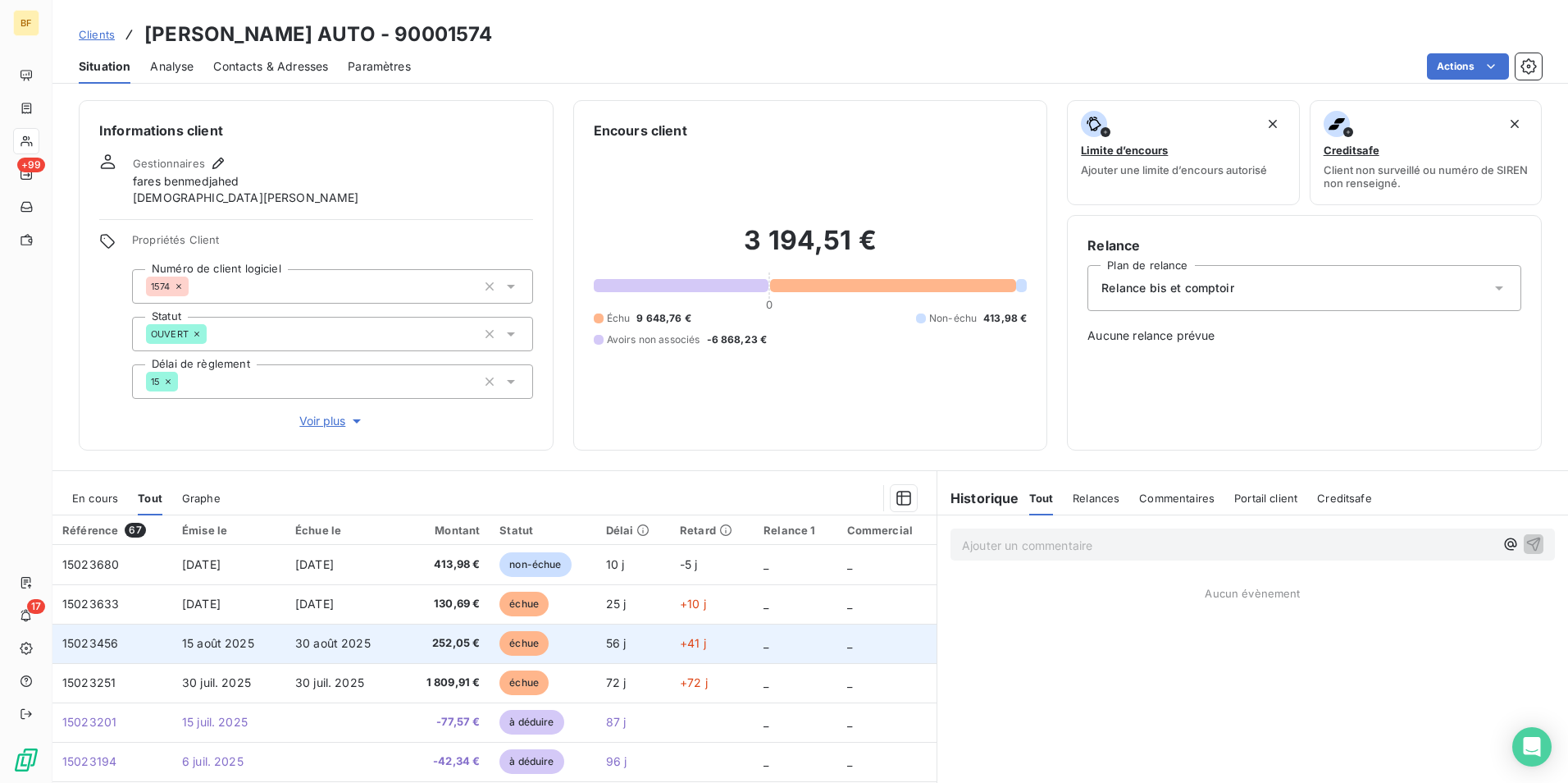
click at [439, 643] on span "252,05 €" at bounding box center [443, 643] width 75 height 17
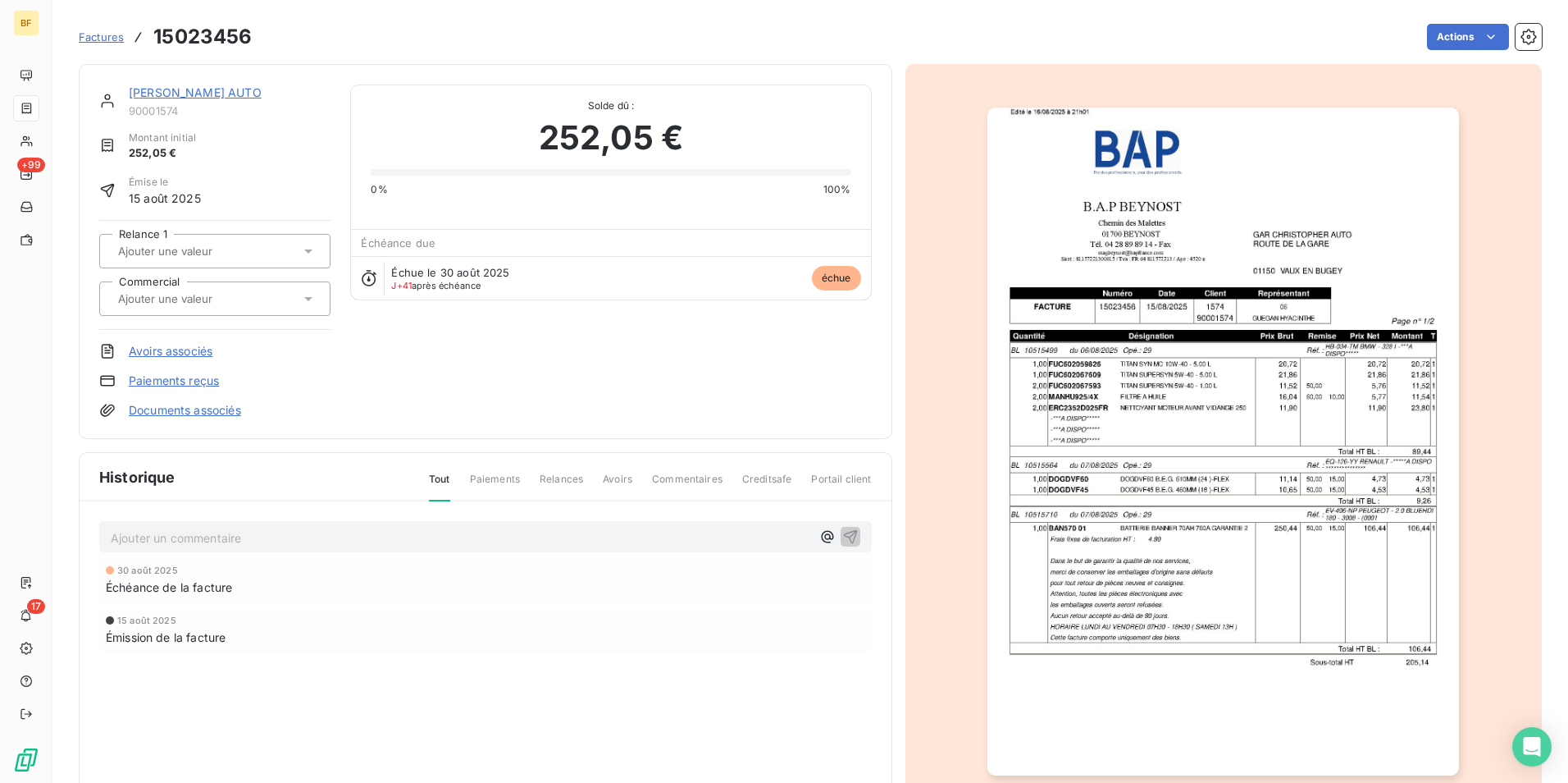
click at [1039, 524] on img "button" at bounding box center [1223, 441] width 471 height 668
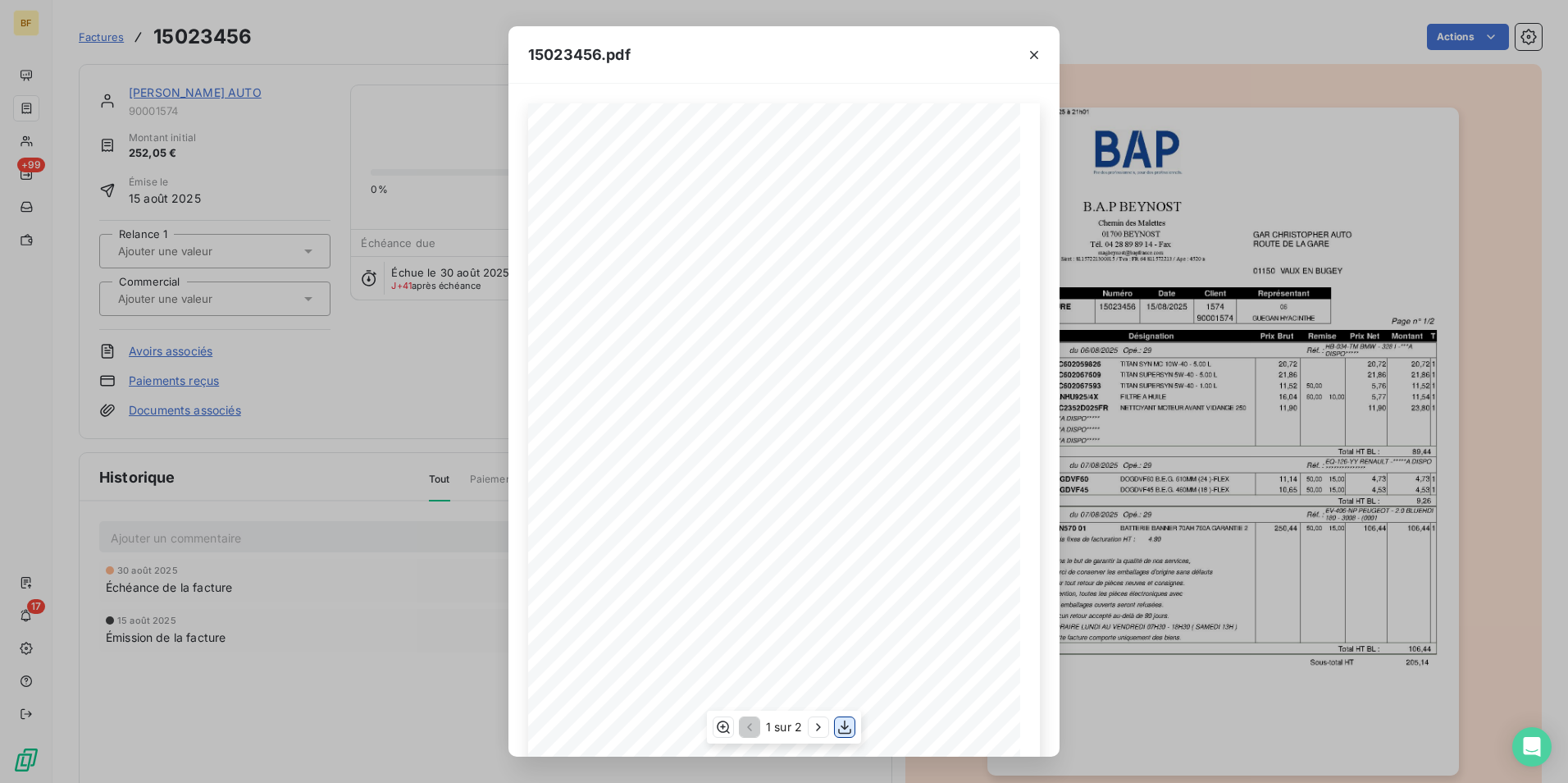
click at [849, 722] on icon "button" at bounding box center [845, 727] width 17 height 17
drag, startPoint x: 343, startPoint y: 65, endPoint x: 159, endPoint y: 46, distance: 185.0
click at [343, 65] on div "15023456.pdf B.A.P BEYNOST GAR [PERSON_NAME] AUTO Chemin des Malettes ROUTE DE …" at bounding box center [784, 391] width 1568 height 783
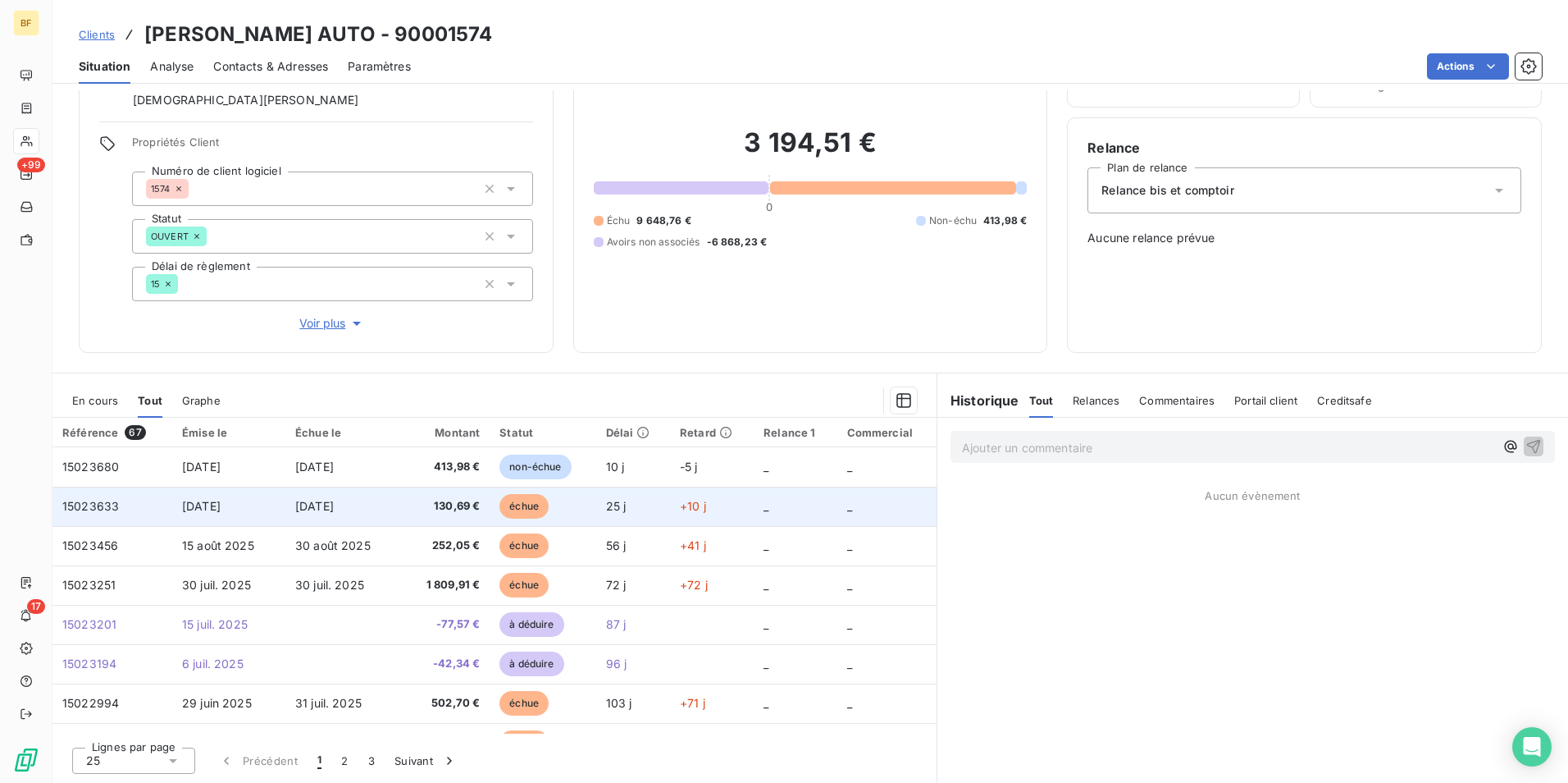
click at [416, 506] on span "130,69 €" at bounding box center [443, 506] width 75 height 17
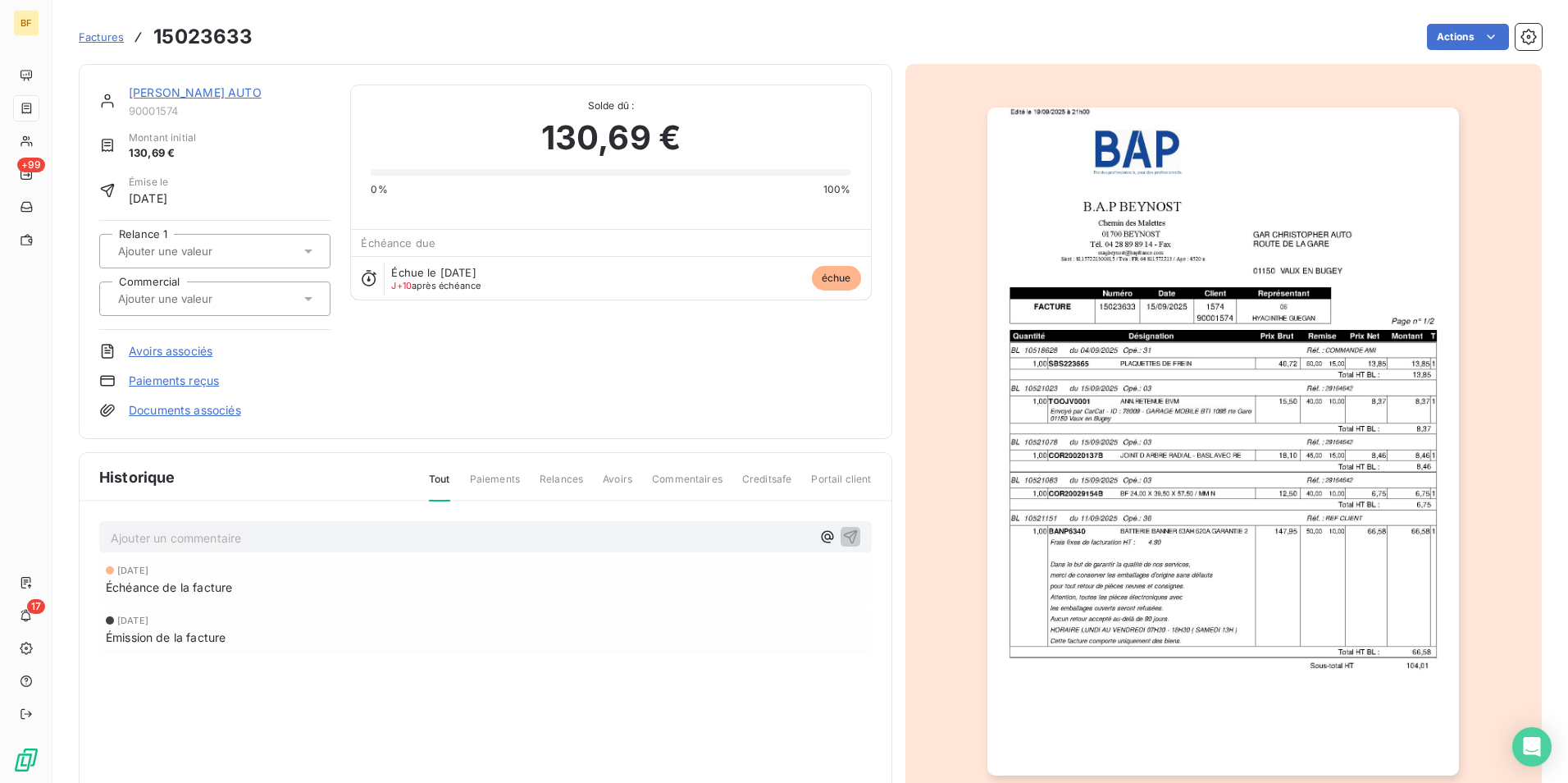
click at [1116, 424] on img "button" at bounding box center [1223, 441] width 471 height 668
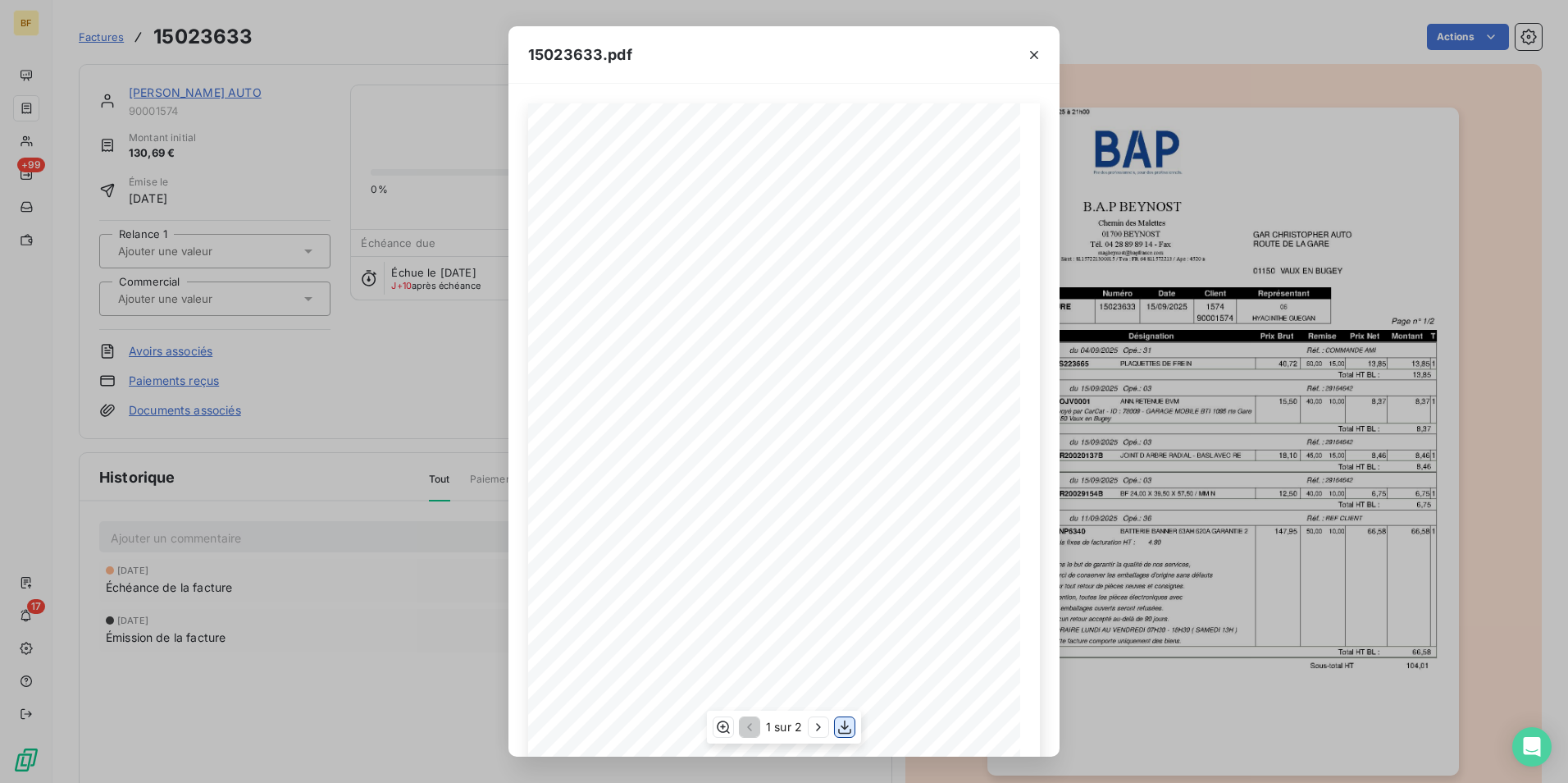
click at [846, 723] on icon "button" at bounding box center [845, 727] width 17 height 17
drag, startPoint x: 350, startPoint y: 38, endPoint x: 302, endPoint y: 36, distance: 48.0
click at [350, 38] on div "15023633.pdf B.A.P BEYNOST GAR [PERSON_NAME] AUTO Chemin des Malettes ROUTE DE …" at bounding box center [784, 391] width 1568 height 783
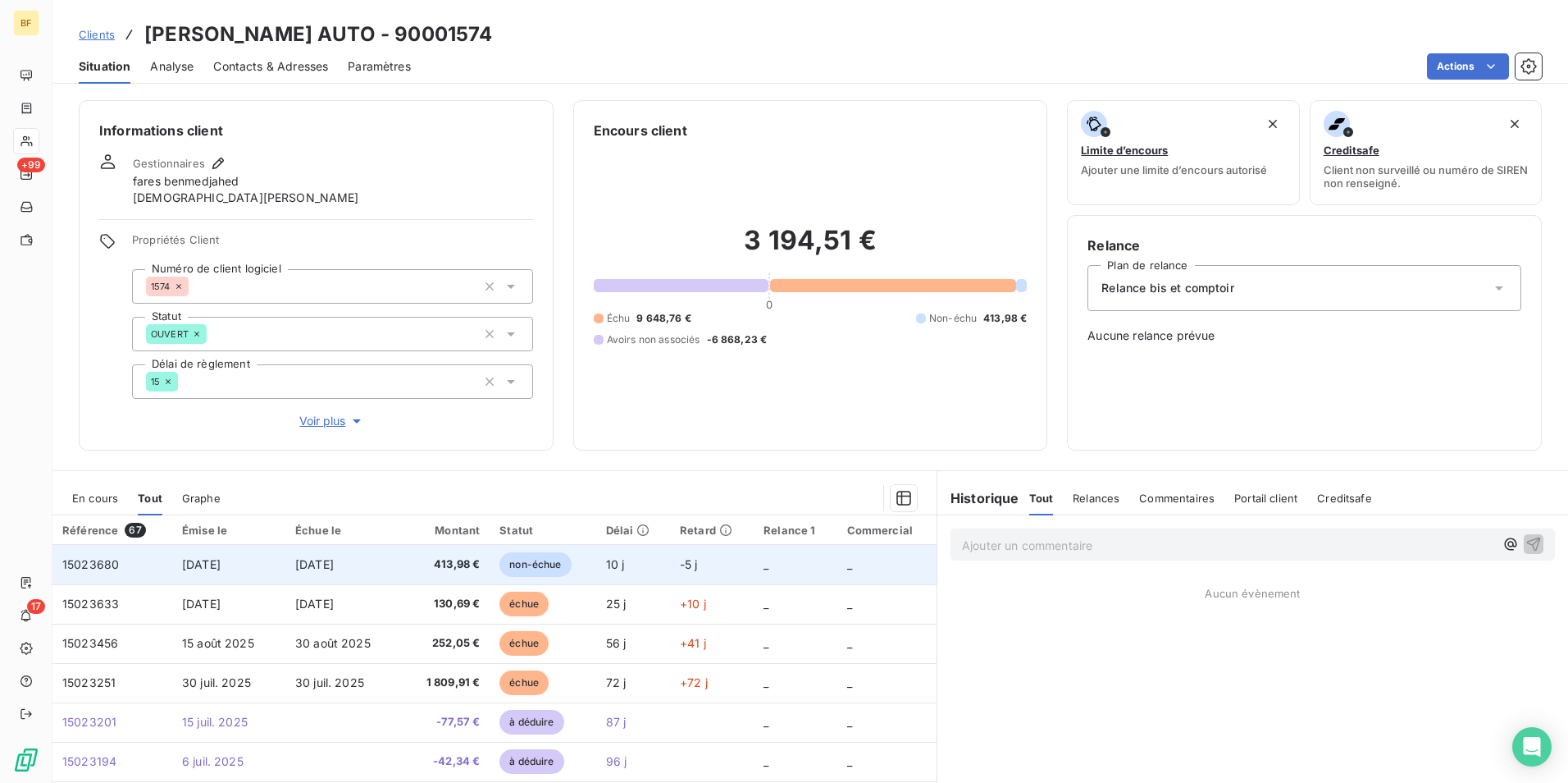
click at [425, 569] on span "413,98 €" at bounding box center [443, 564] width 75 height 17
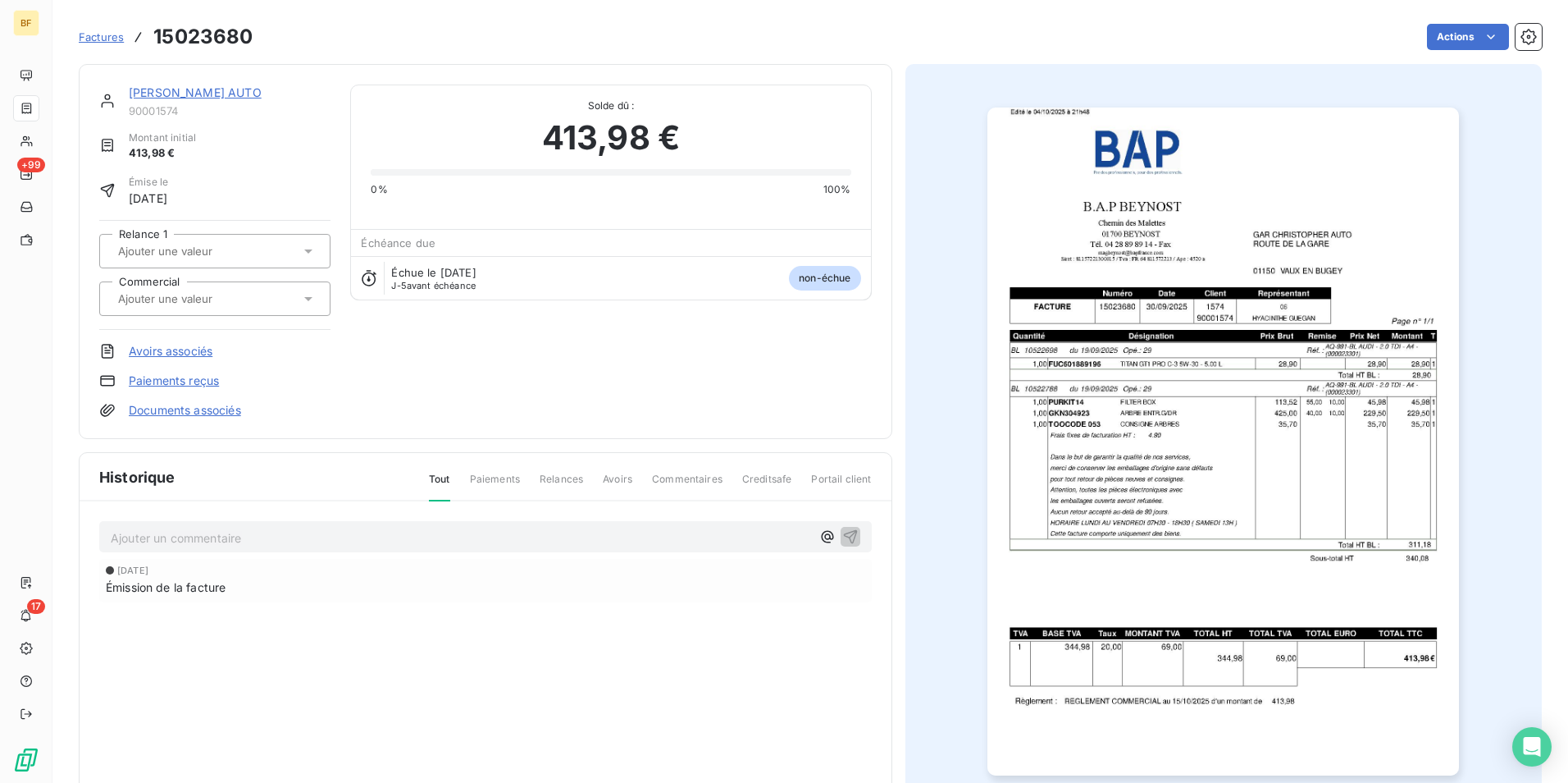
click at [1152, 450] on img "button" at bounding box center [1223, 441] width 471 height 668
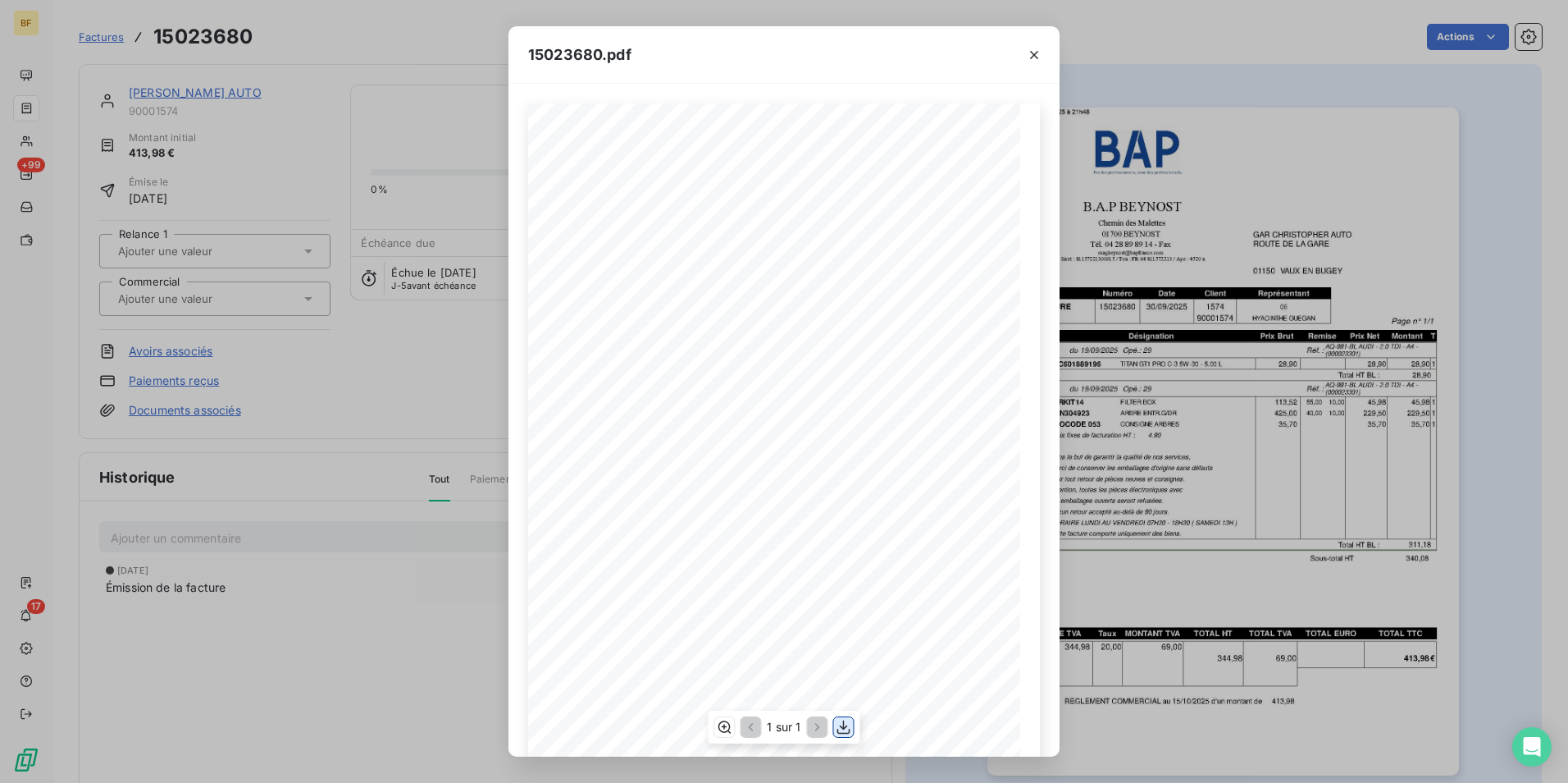
click at [850, 729] on icon "button" at bounding box center [844, 727] width 17 height 17
drag, startPoint x: 343, startPoint y: 38, endPoint x: 304, endPoint y: 51, distance: 41.1
click at [343, 38] on div "15023680.pdf B.A.P BEYNOST GAR [PERSON_NAME] AUTO Chemin des Malettes ROUTE DE …" at bounding box center [784, 391] width 1568 height 783
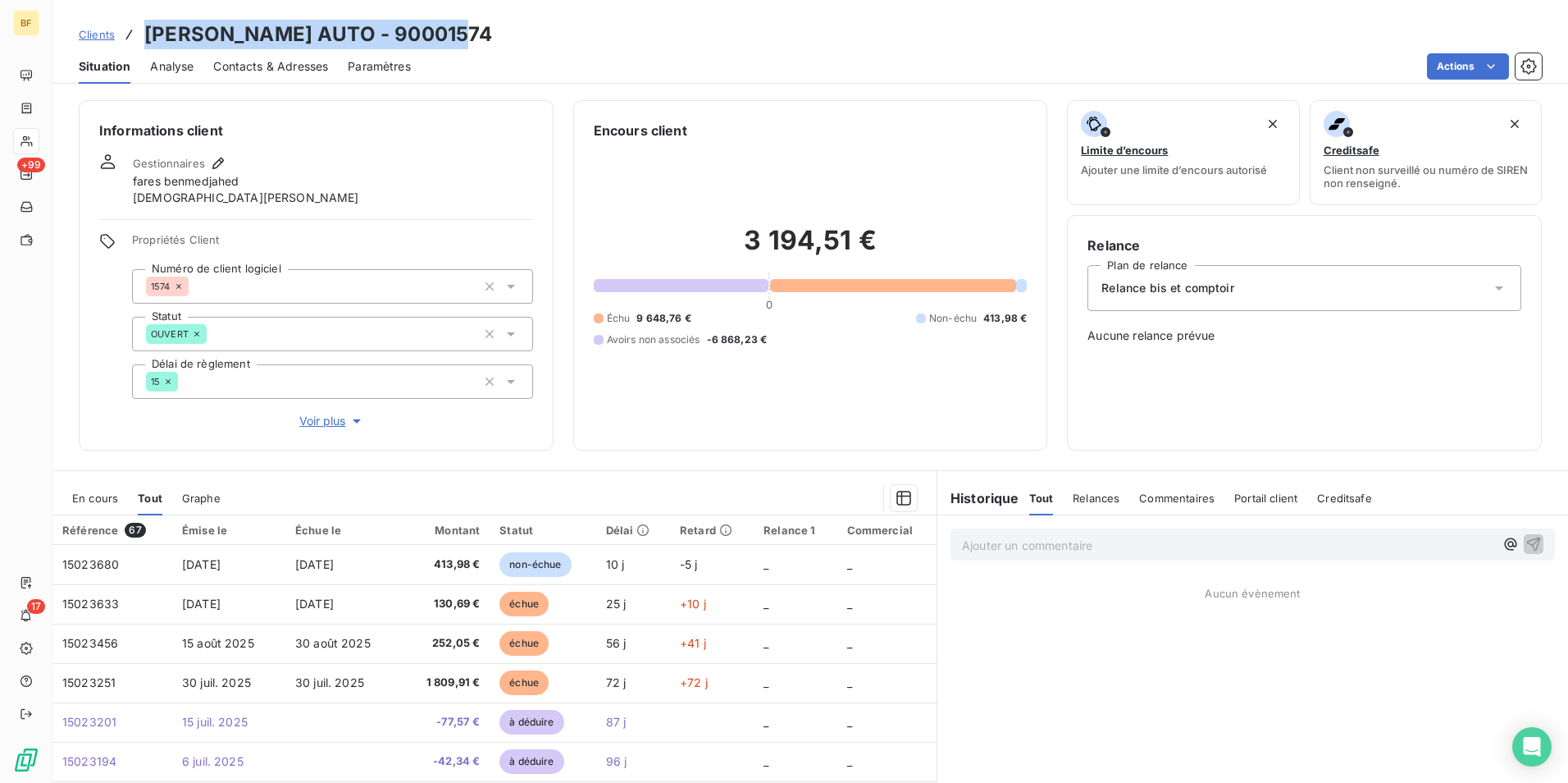
drag, startPoint x: 496, startPoint y: 29, endPoint x: 145, endPoint y: 31, distance: 351.0
click at [145, 31] on div "Clients [PERSON_NAME] AUTO - 90001574" at bounding box center [809, 34] width 1515 height 30
copy h3 "[PERSON_NAME] AUTO - 90001574"
drag, startPoint x: 285, startPoint y: 55, endPoint x: 419, endPoint y: 87, distance: 137.8
click at [285, 55] on div "Contacts & Adresses" at bounding box center [271, 66] width 115 height 34
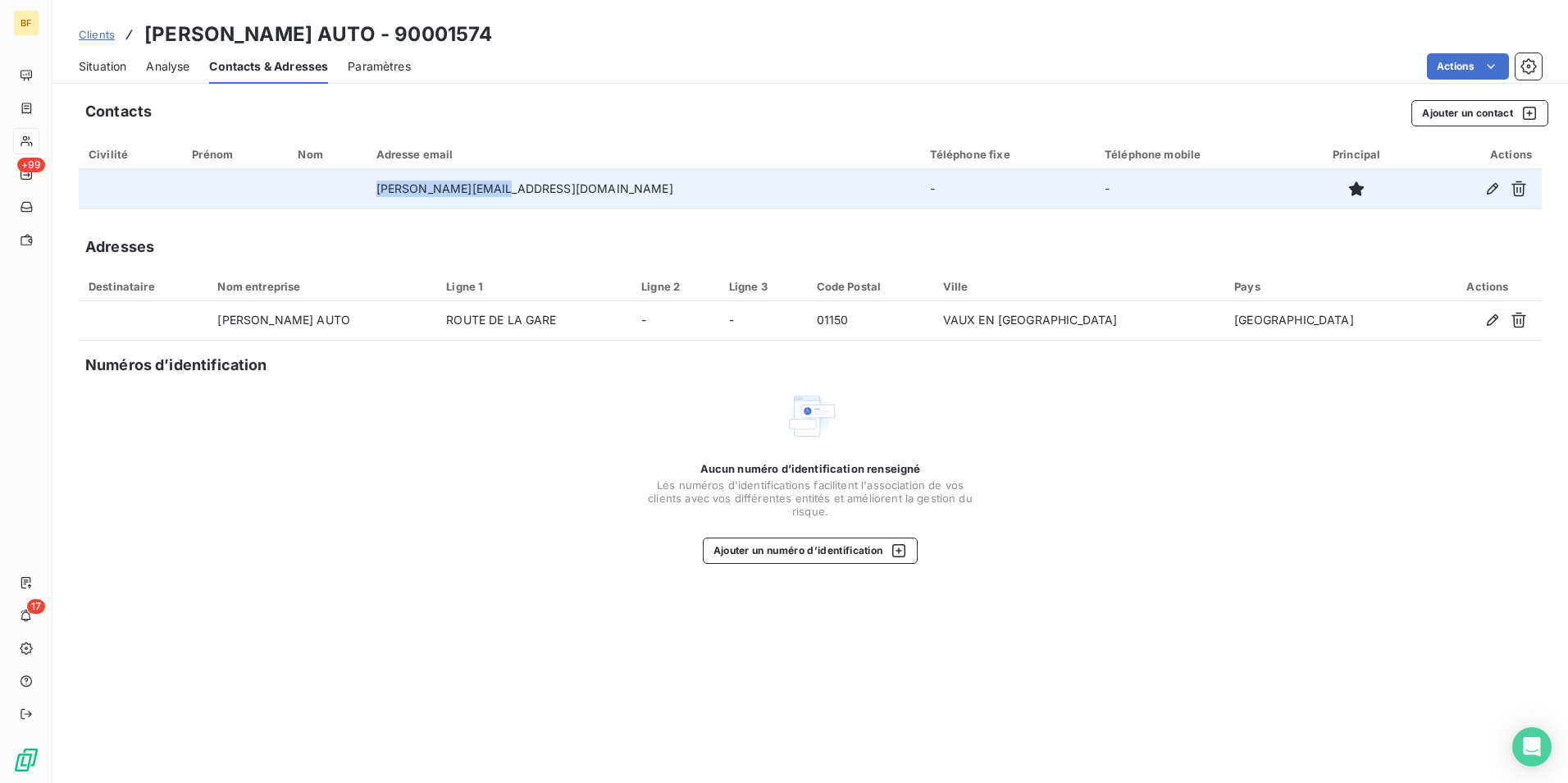
drag, startPoint x: 583, startPoint y: 189, endPoint x: 460, endPoint y: 193, distance: 123.1
click at [460, 193] on td "[PERSON_NAME][EMAIL_ADDRESS][DOMAIN_NAME]" at bounding box center [643, 189] width 553 height 39
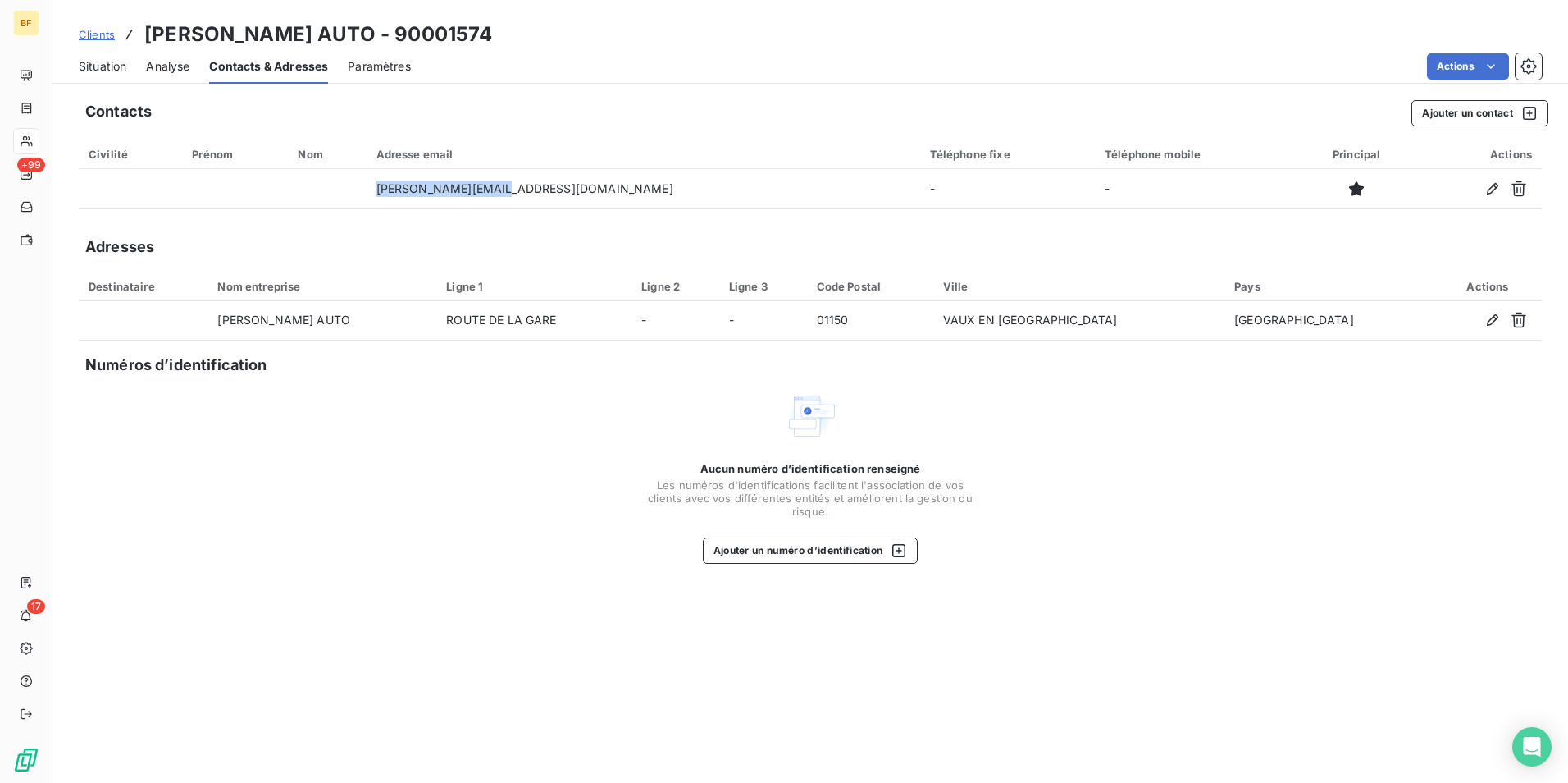
copy td "[PERSON_NAME][EMAIL_ADDRESS][DOMAIN_NAME]"
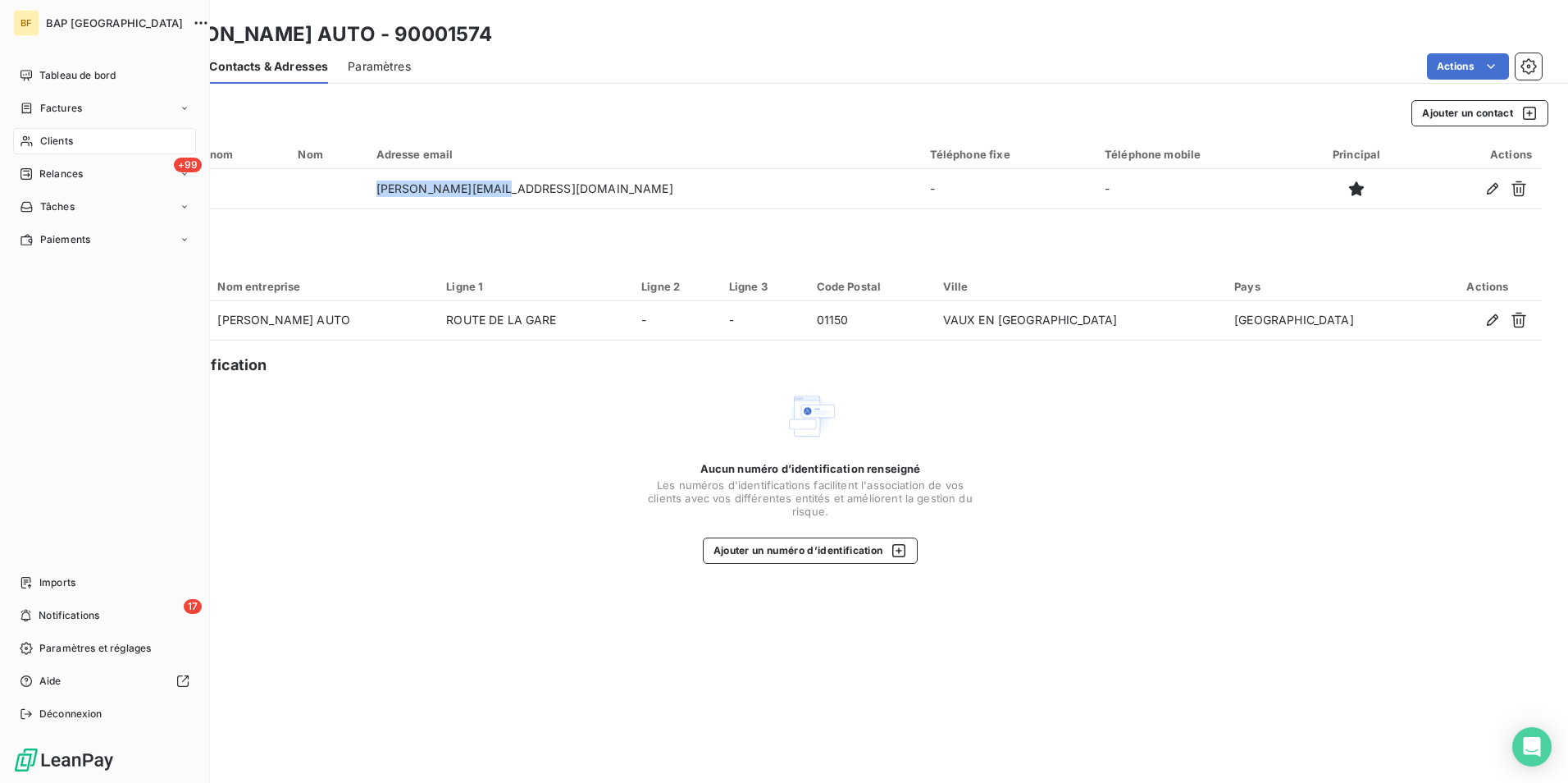
click at [40, 138] on span "Clients" at bounding box center [56, 141] width 32 height 15
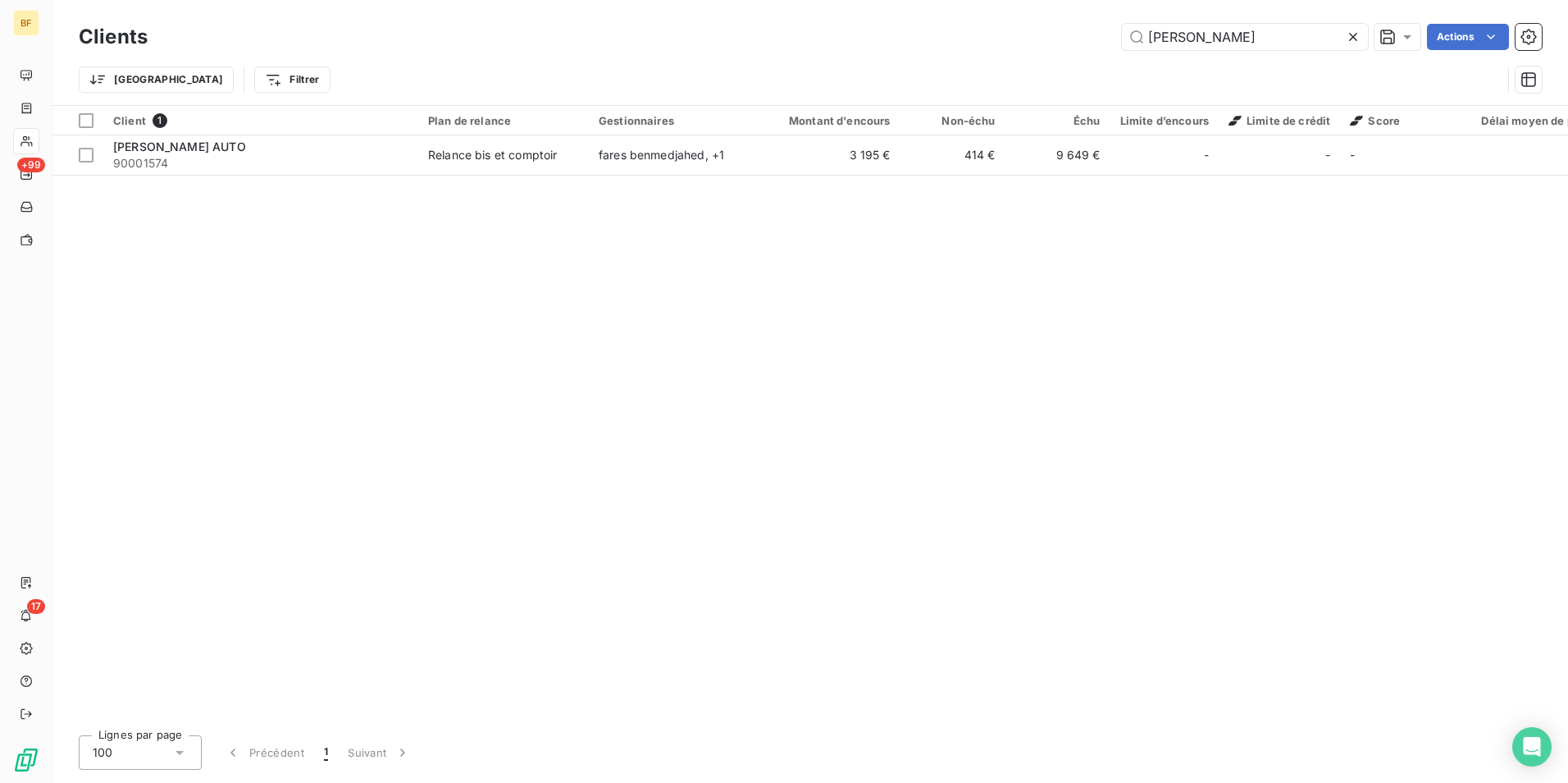
drag, startPoint x: 1254, startPoint y: 29, endPoint x: 1075, endPoint y: 30, distance: 179.0
click at [1094, 33] on div "[PERSON_NAME] Actions" at bounding box center [854, 36] width 1374 height 27
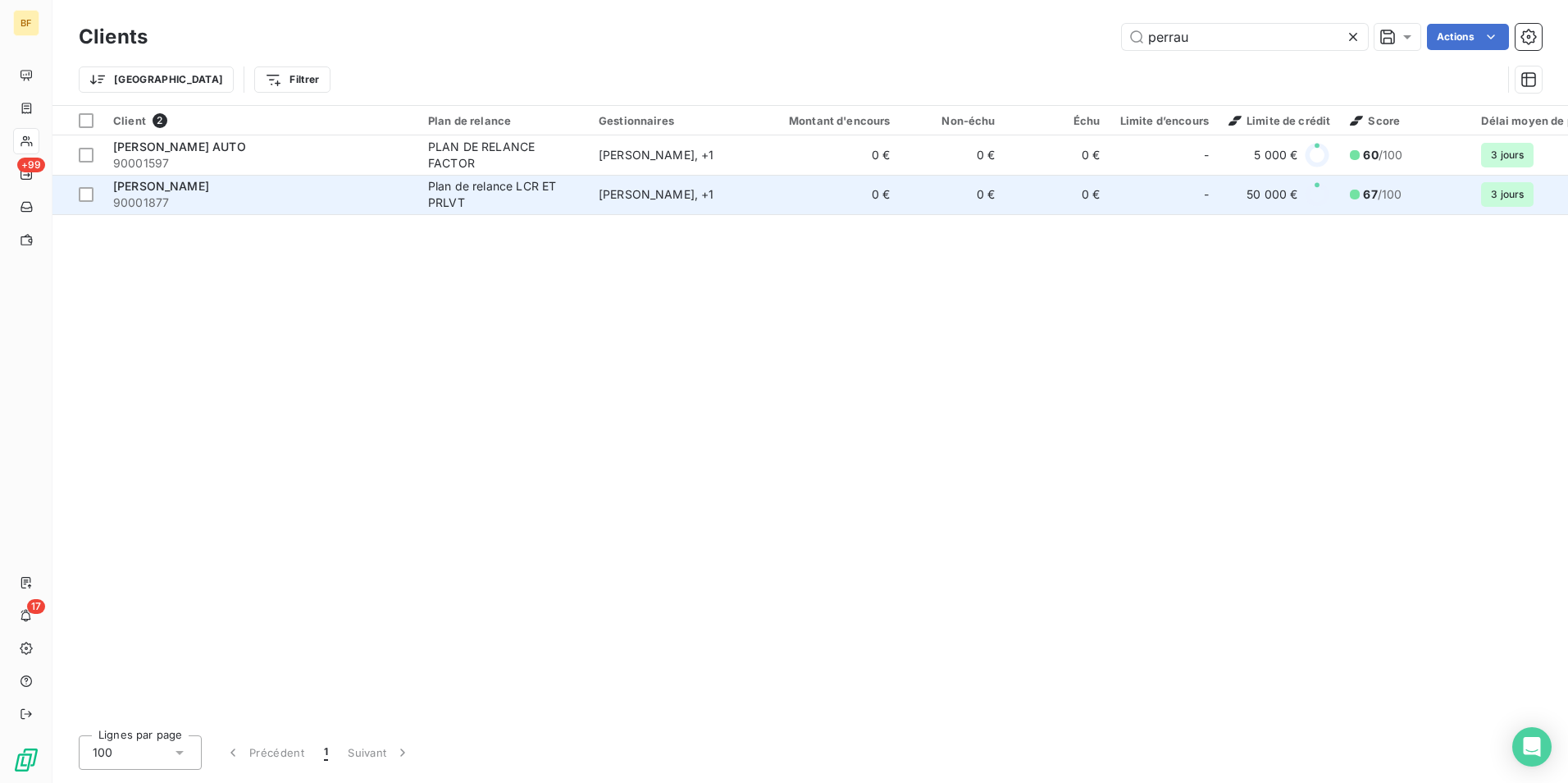
type input "perrau"
click at [228, 194] on span "90001877" at bounding box center [261, 202] width 295 height 17
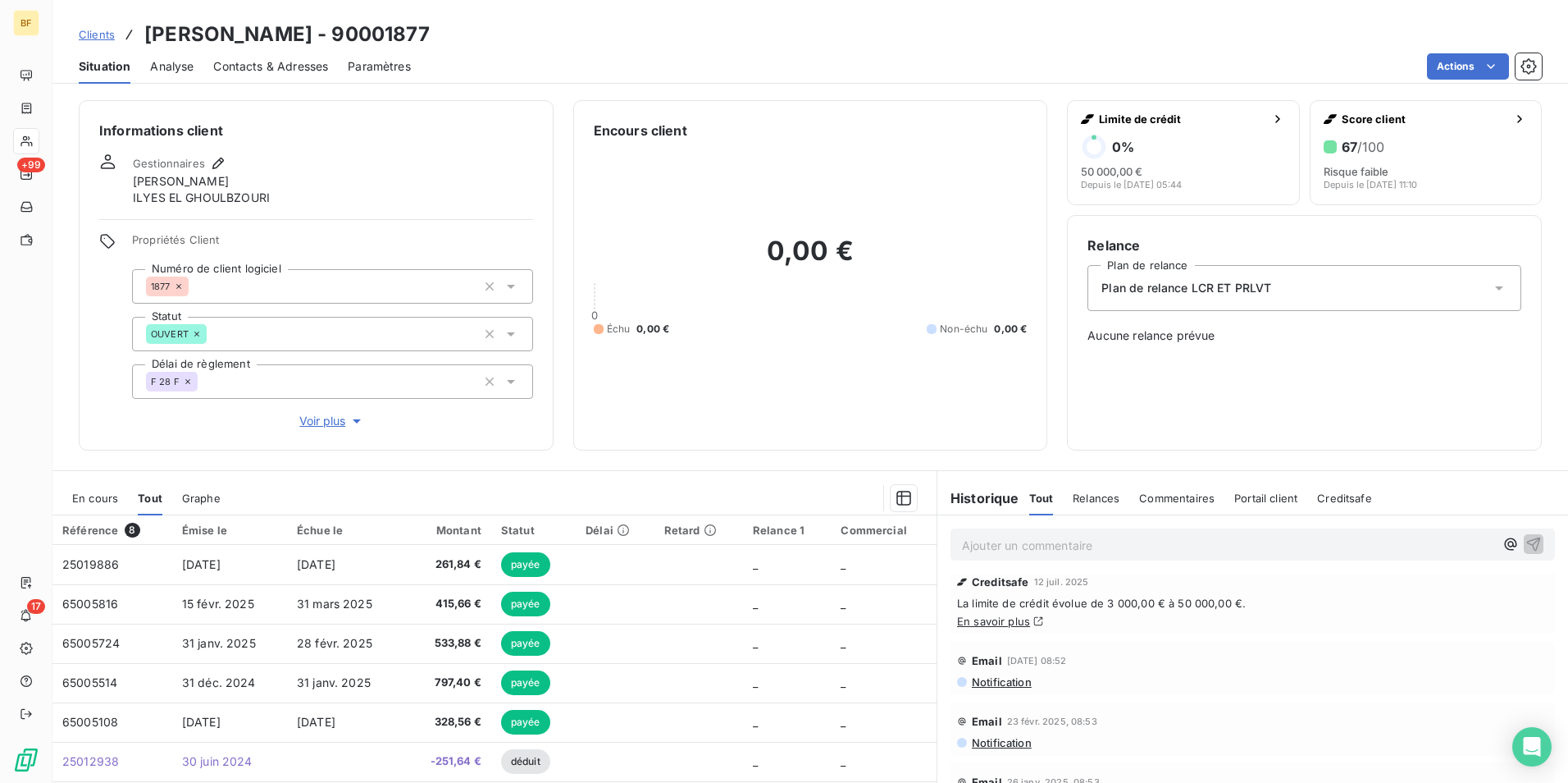
click at [253, 56] on div "Contacts & Adresses" at bounding box center [271, 66] width 115 height 34
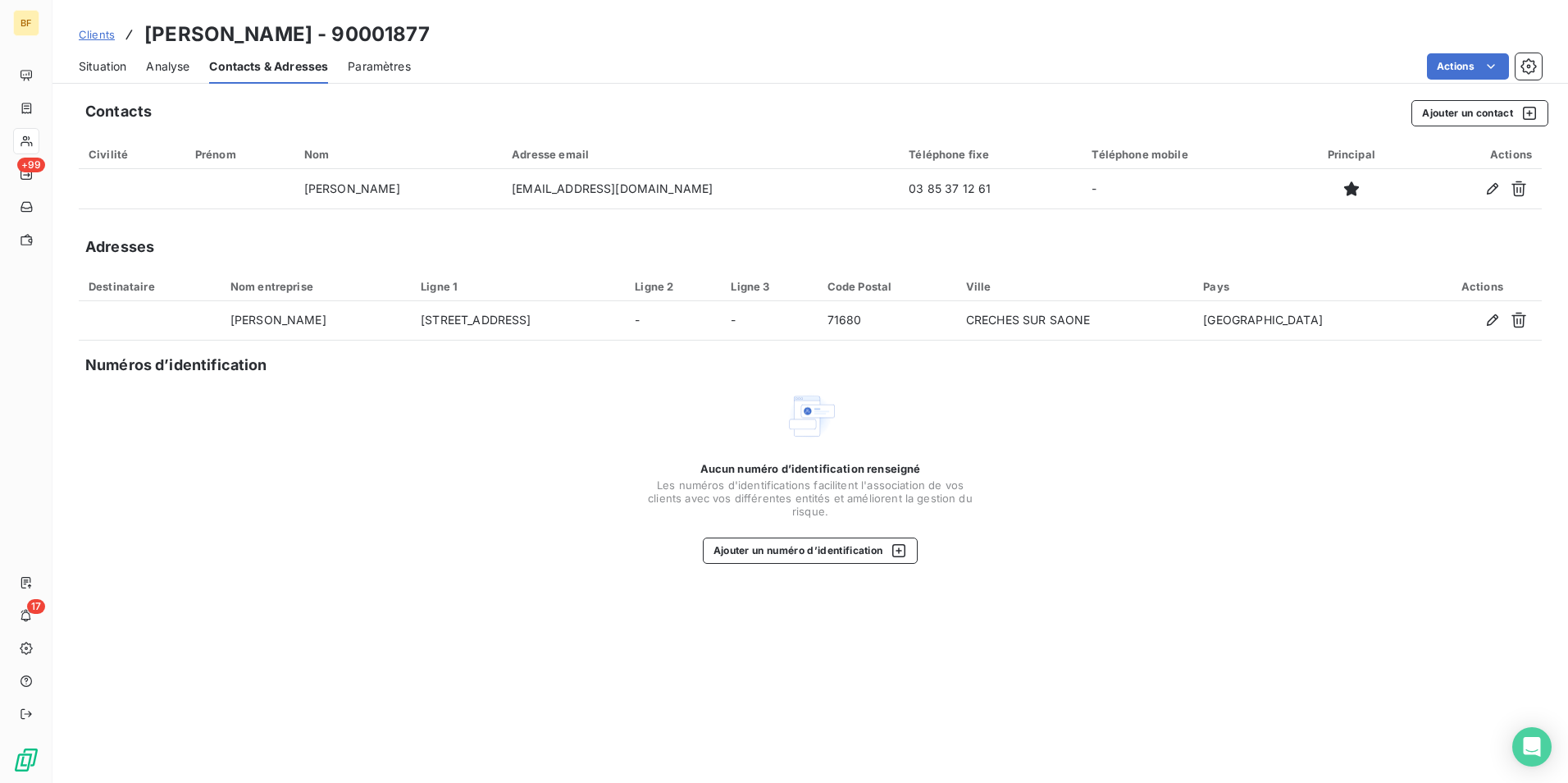
click at [78, 75] on div "Situation Analyse Contacts & Adresses Paramètres Actions" at bounding box center [809, 66] width 1515 height 34
click at [86, 68] on span "Situation" at bounding box center [102, 66] width 47 height 17
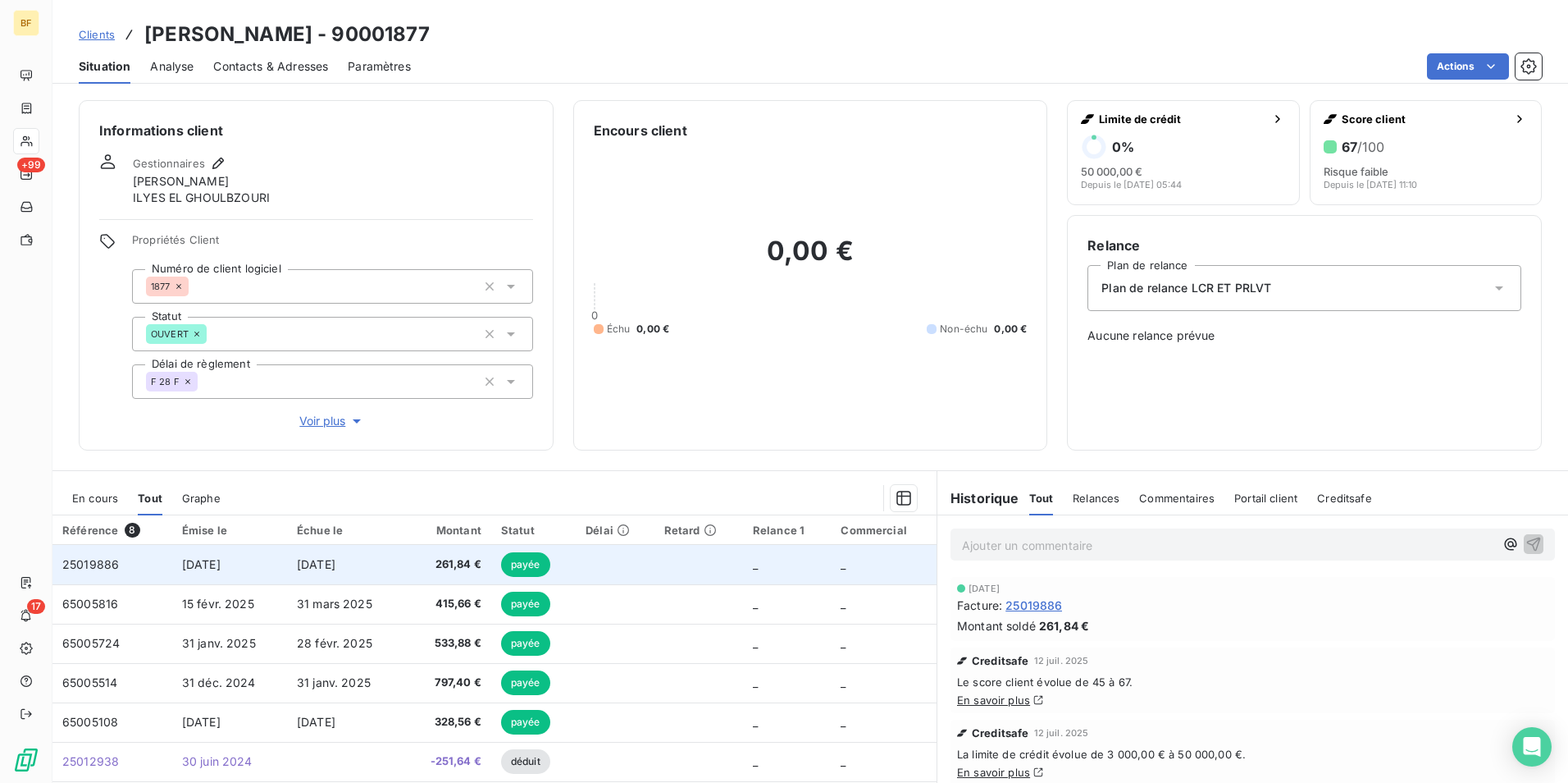
click at [293, 562] on td "[DATE]" at bounding box center [345, 564] width 117 height 39
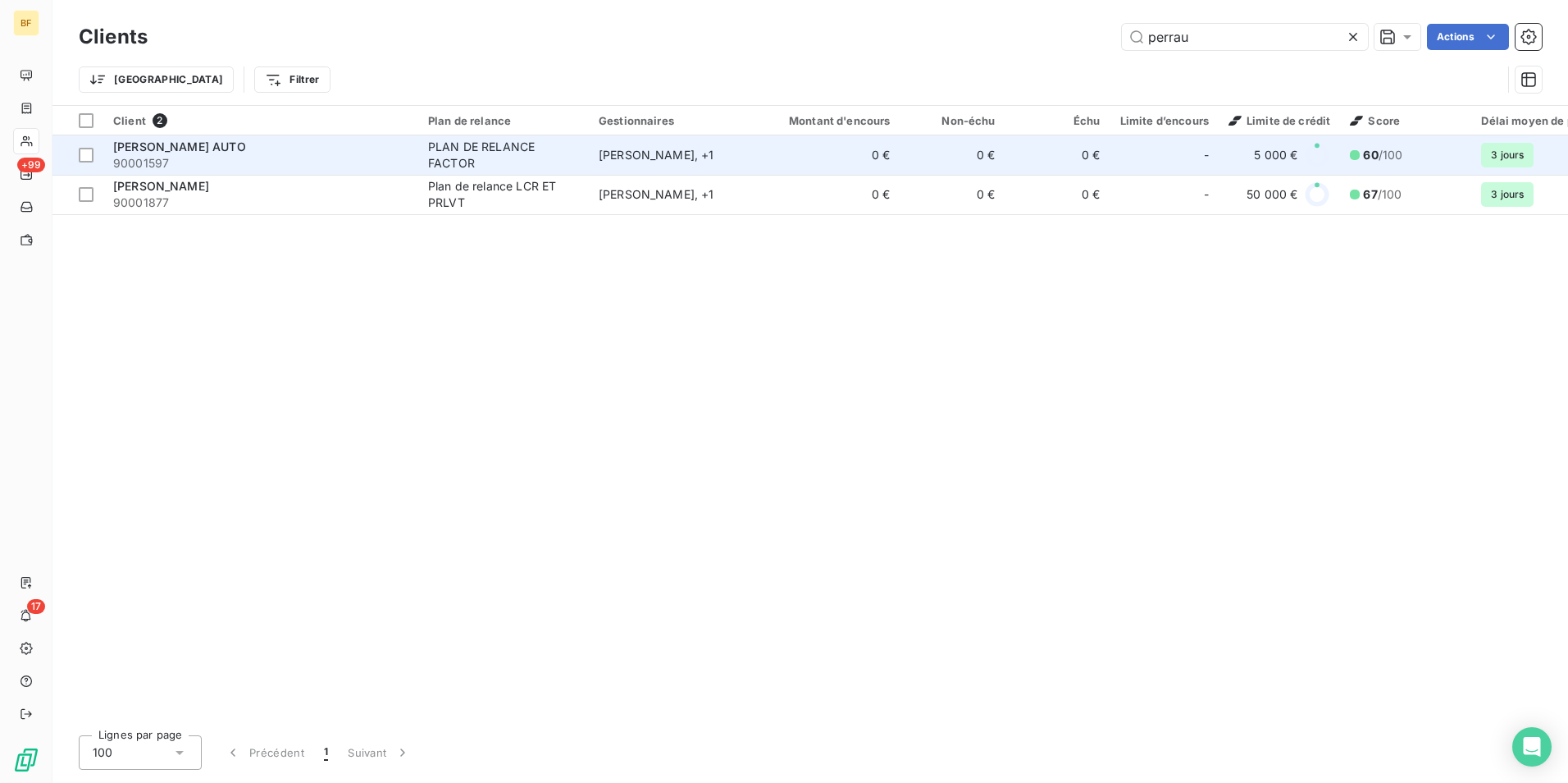
click at [172, 141] on span "[PERSON_NAME] AUTO" at bounding box center [179, 147] width 133 height 14
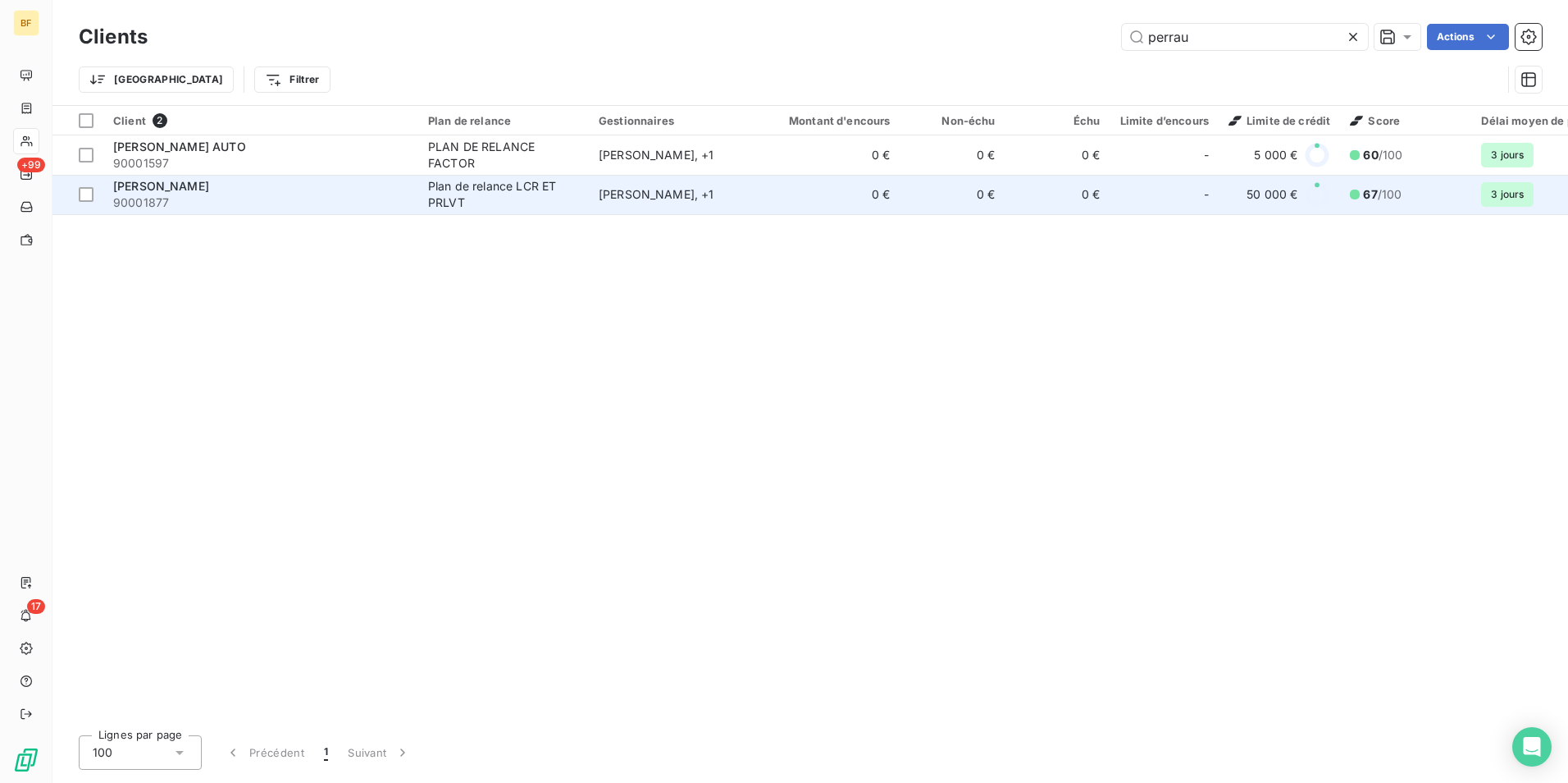
click at [360, 184] on div "[PERSON_NAME]" at bounding box center [261, 186] width 295 height 17
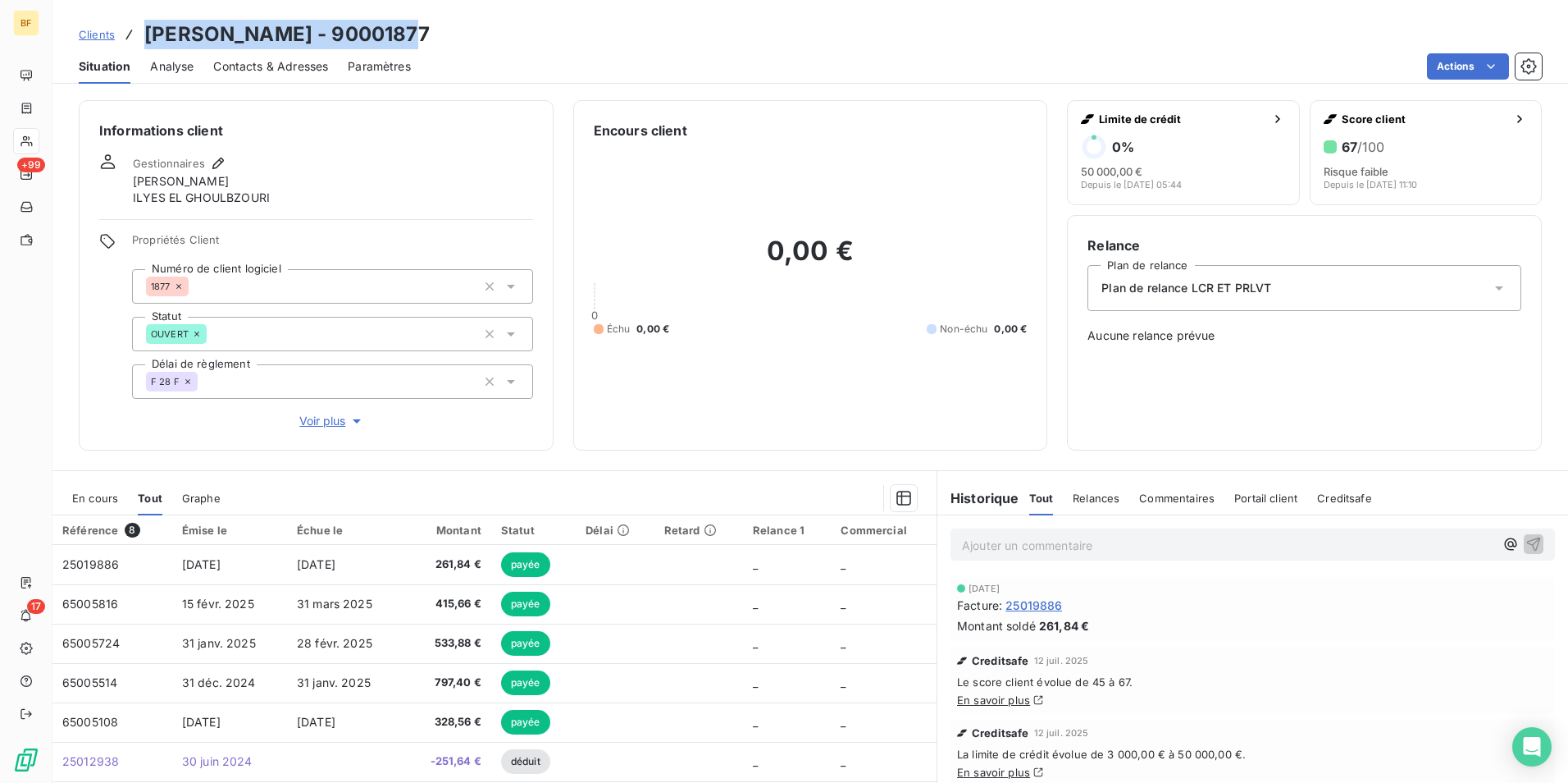
drag, startPoint x: 415, startPoint y: 33, endPoint x: 140, endPoint y: 39, distance: 275.1
click at [140, 39] on div "Clients [PERSON_NAME] - 90001877" at bounding box center [809, 34] width 1515 height 30
copy h3 "[PERSON_NAME] - 90001877"
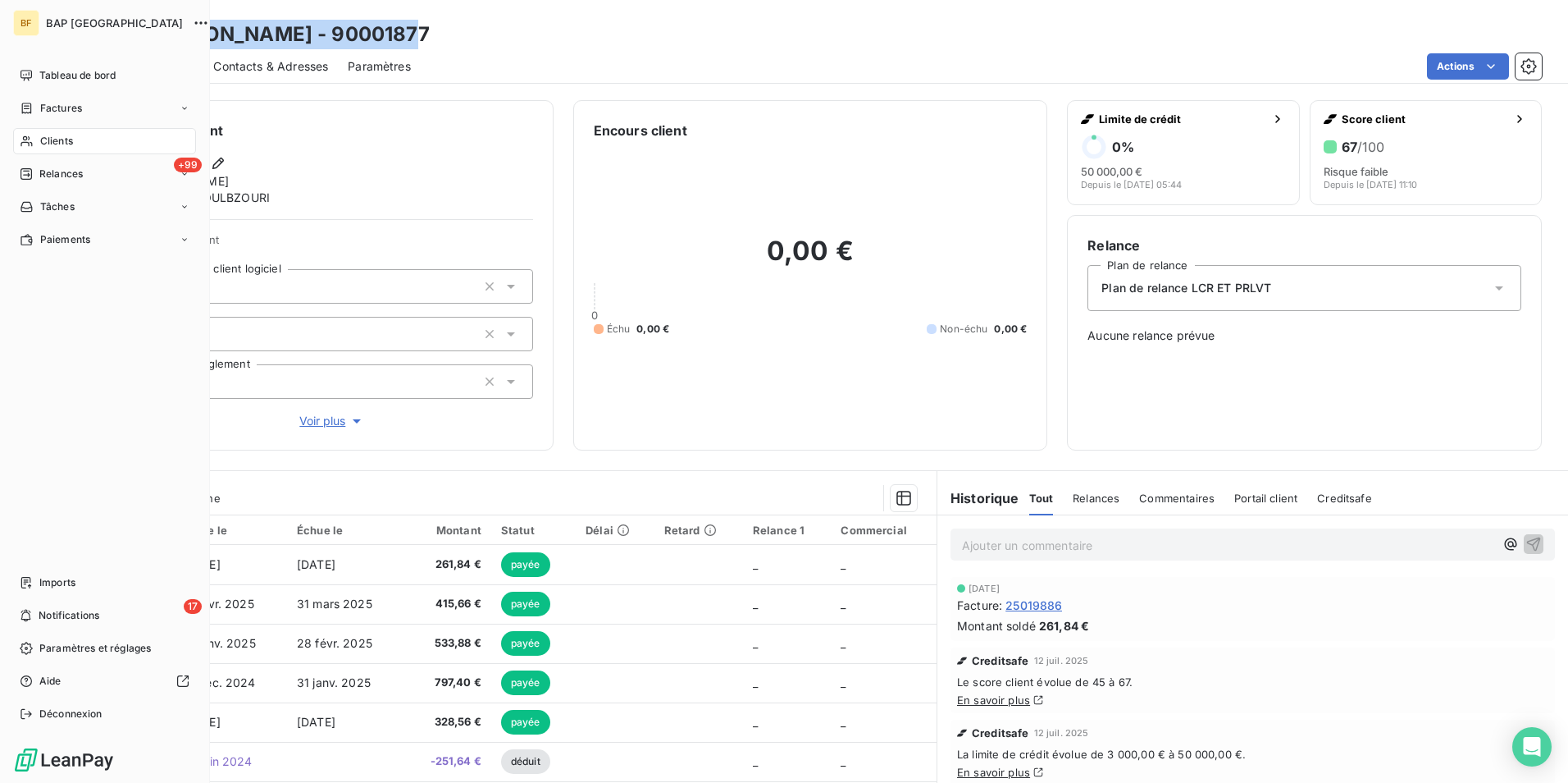
click at [31, 137] on icon at bounding box center [27, 141] width 14 height 13
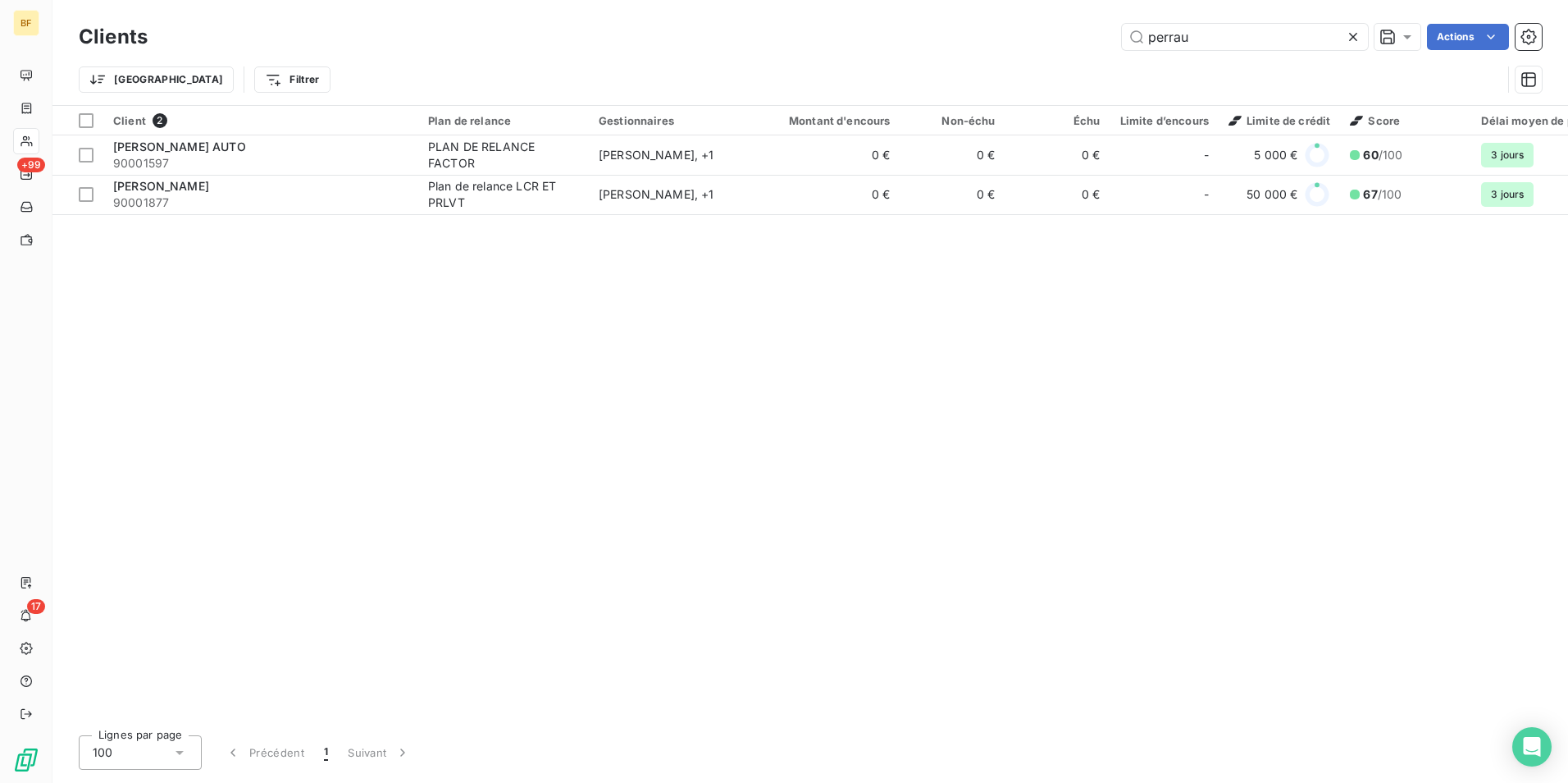
drag, startPoint x: 1197, startPoint y: 36, endPoint x: 1042, endPoint y: 33, distance: 155.0
click at [1042, 33] on div "perrau Actions" at bounding box center [854, 36] width 1374 height 27
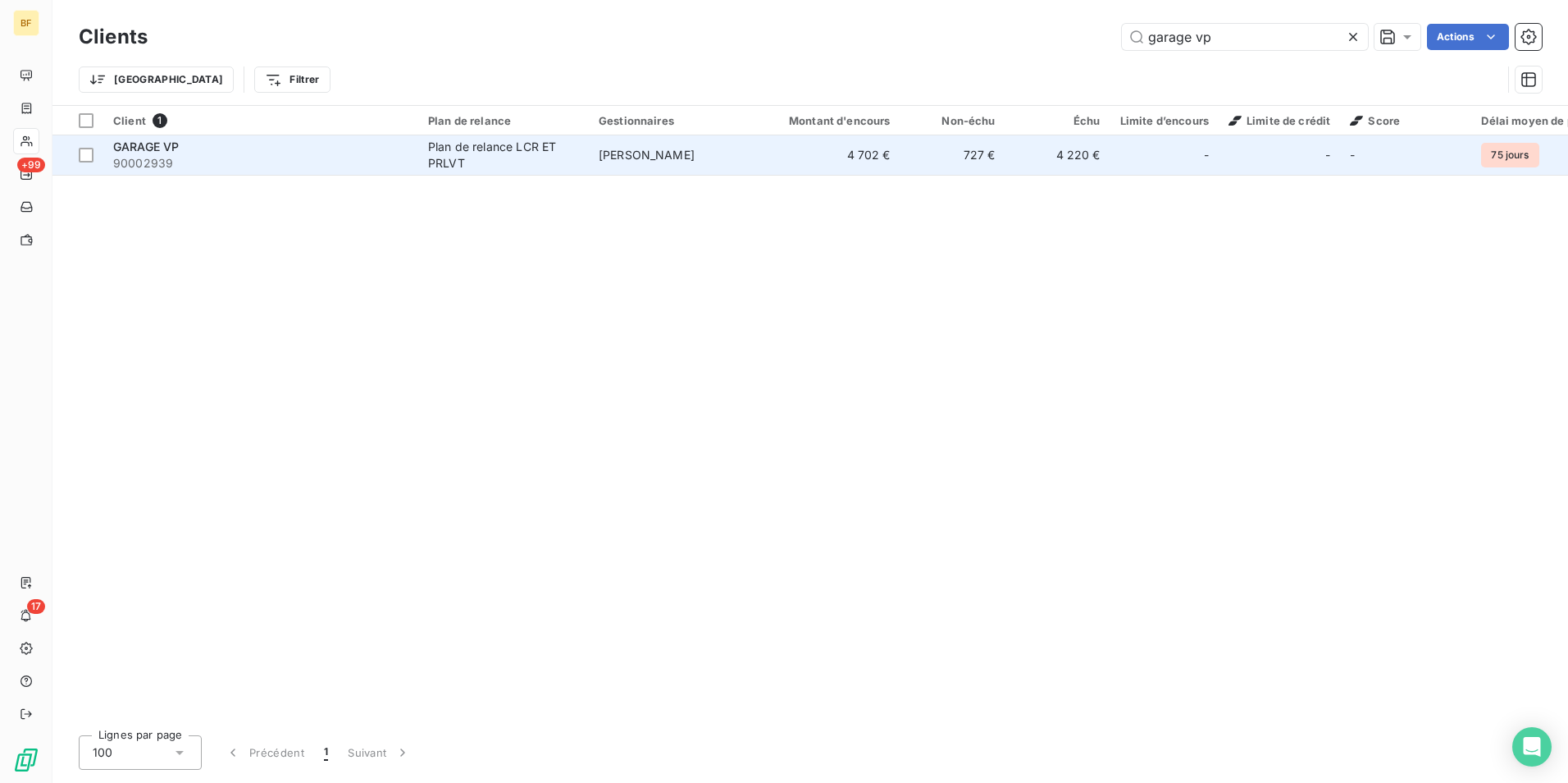
type input "garage vp"
click at [253, 160] on span "90002939" at bounding box center [261, 163] width 295 height 17
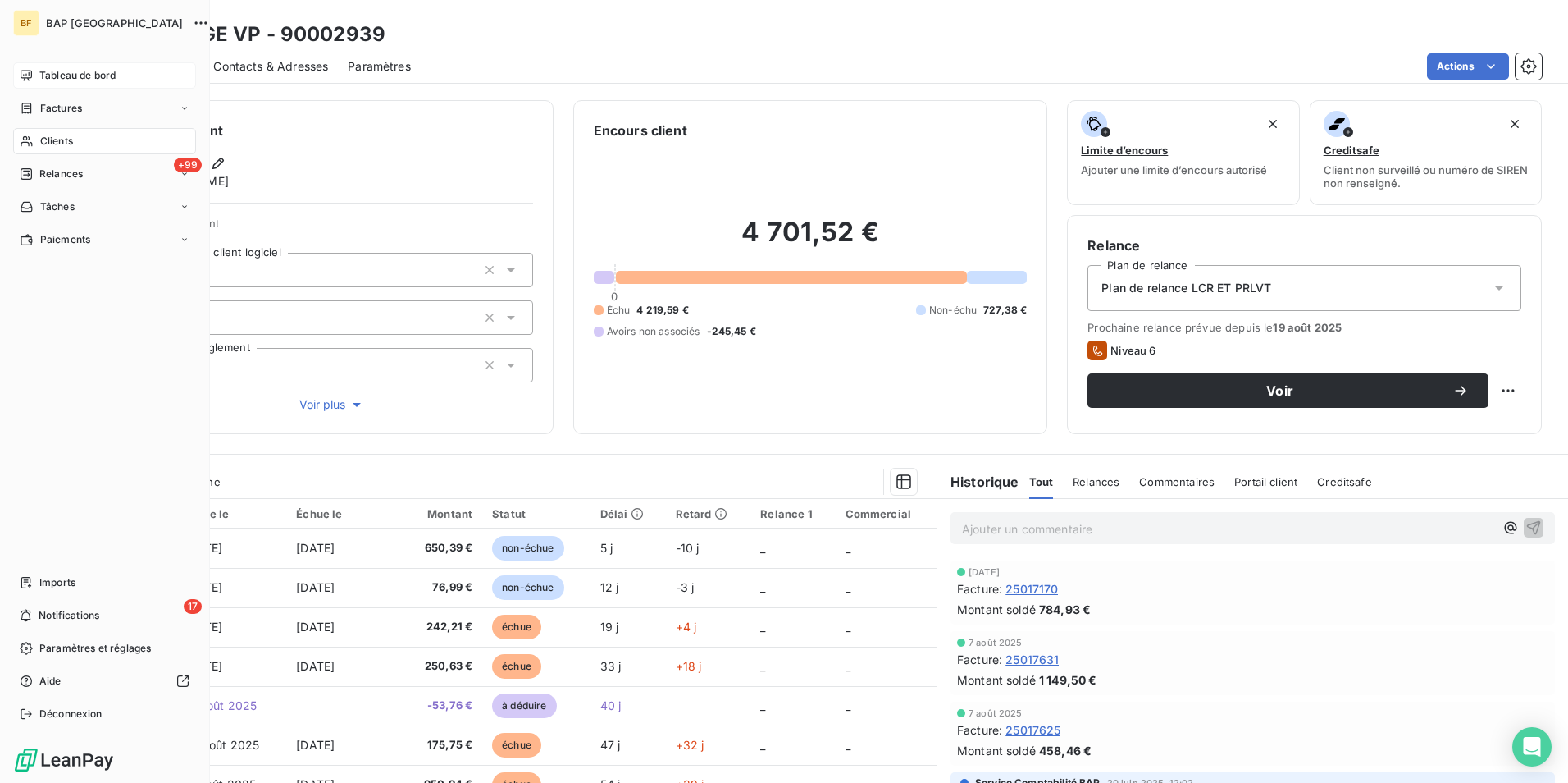
drag, startPoint x: 45, startPoint y: 86, endPoint x: 42, endPoint y: 72, distance: 14.3
click at [42, 72] on span "Tableau de bord" at bounding box center [77, 75] width 76 height 15
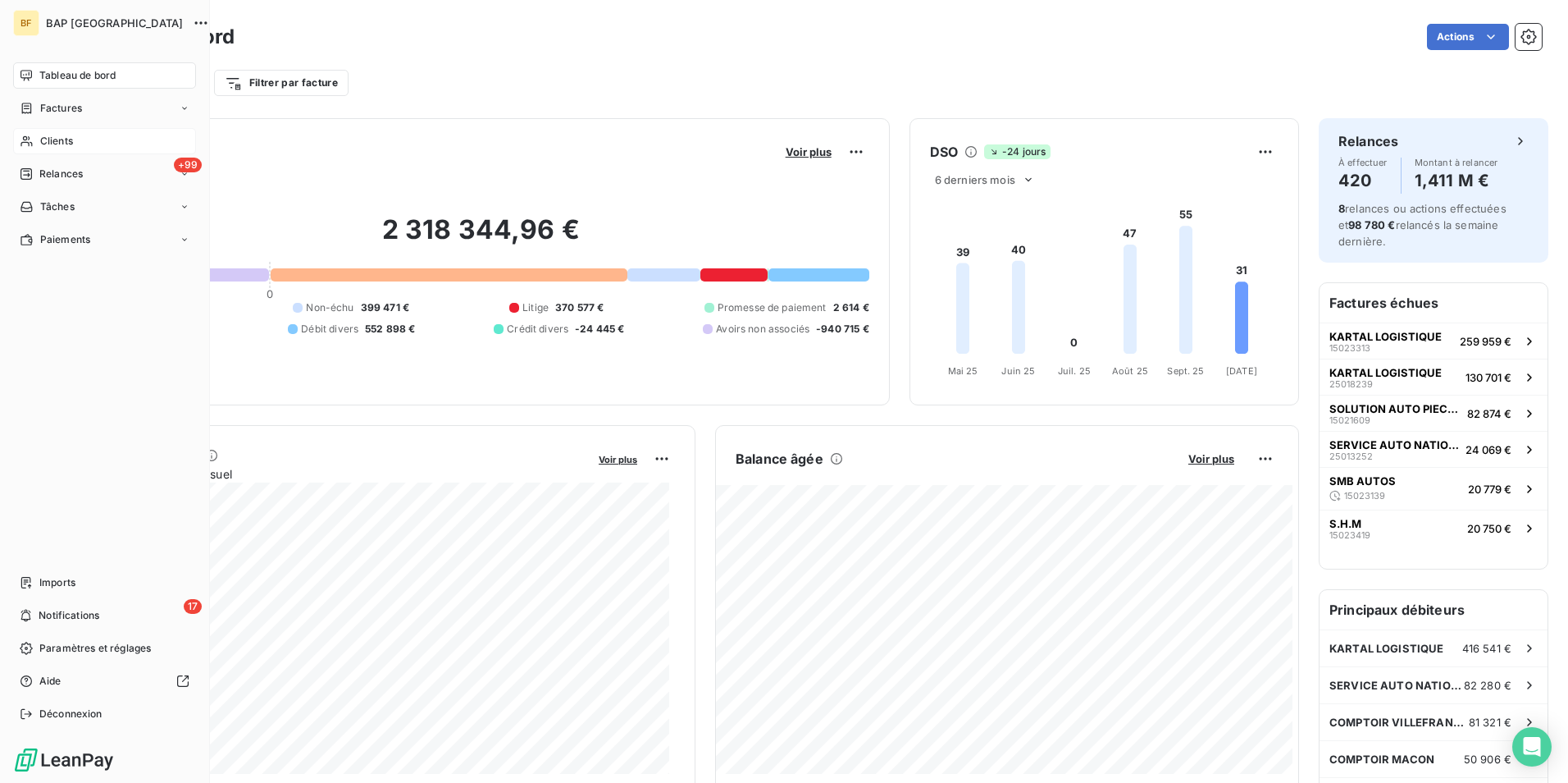
click at [73, 138] on span "Clients" at bounding box center [56, 141] width 32 height 15
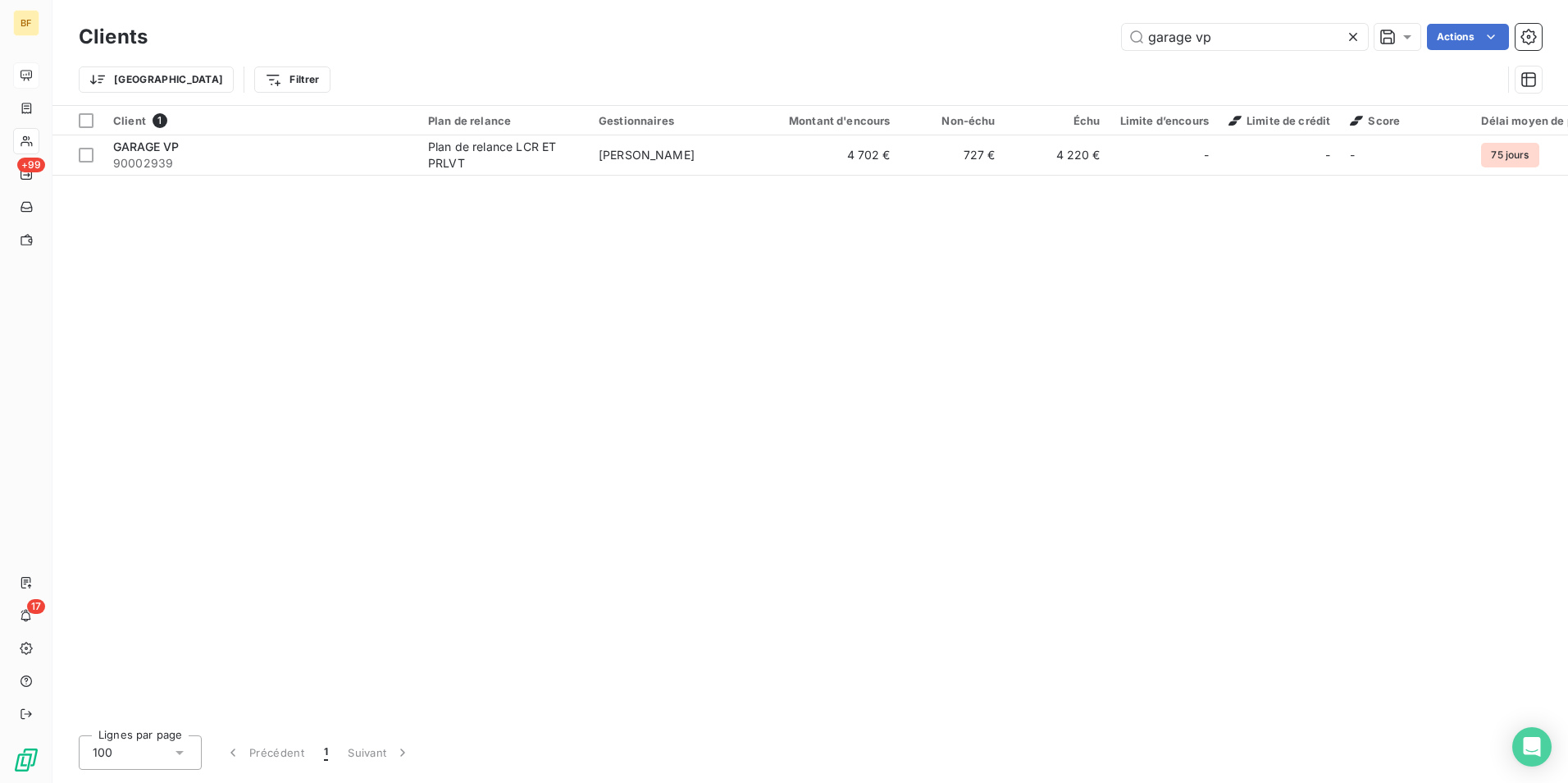
drag, startPoint x: 1247, startPoint y: 32, endPoint x: 1006, endPoint y: 31, distance: 241.0
click at [1006, 31] on div "garage vp Actions" at bounding box center [854, 36] width 1374 height 27
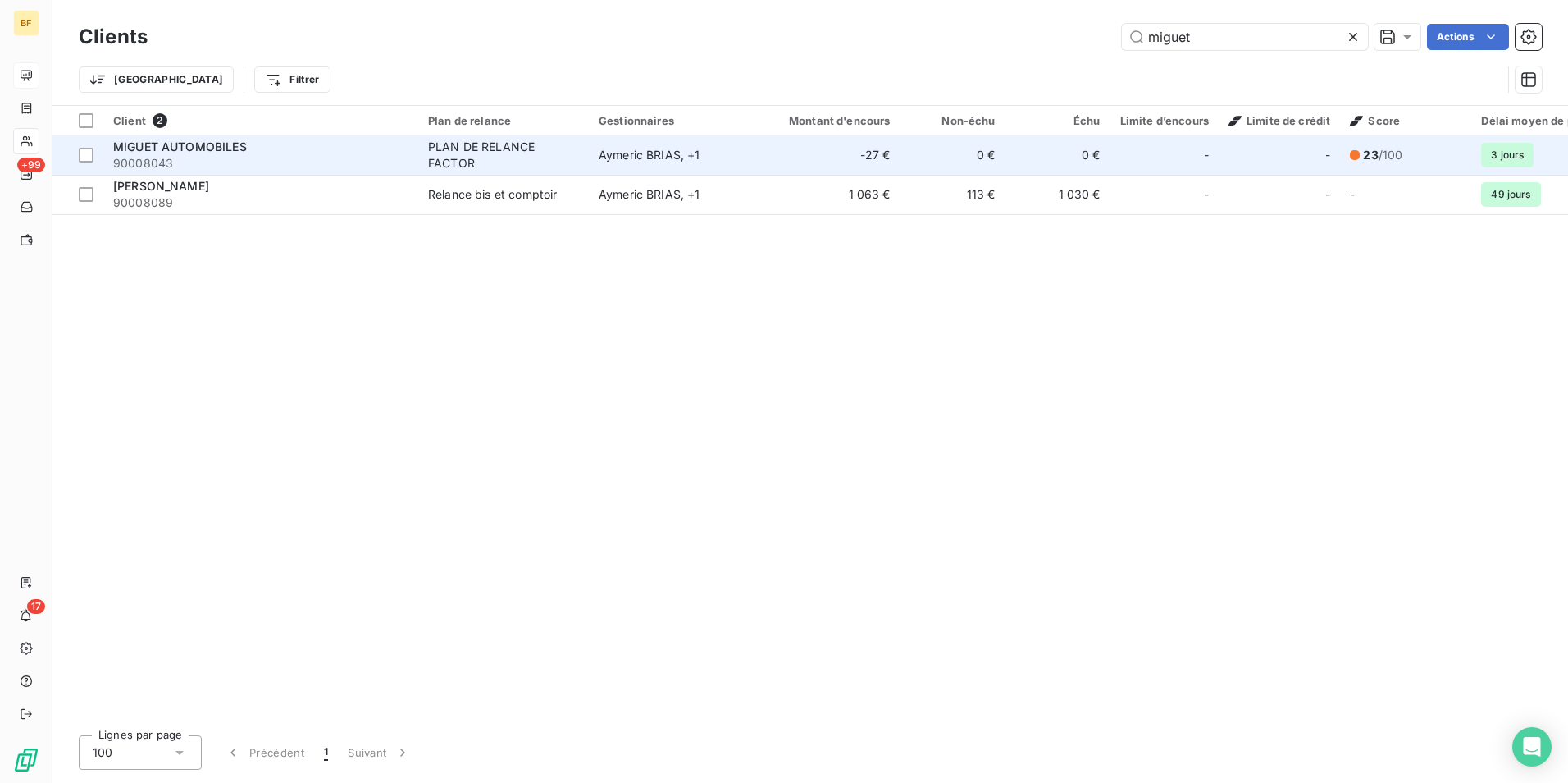
type input "miguet"
click at [346, 156] on span "90008043" at bounding box center [261, 163] width 295 height 17
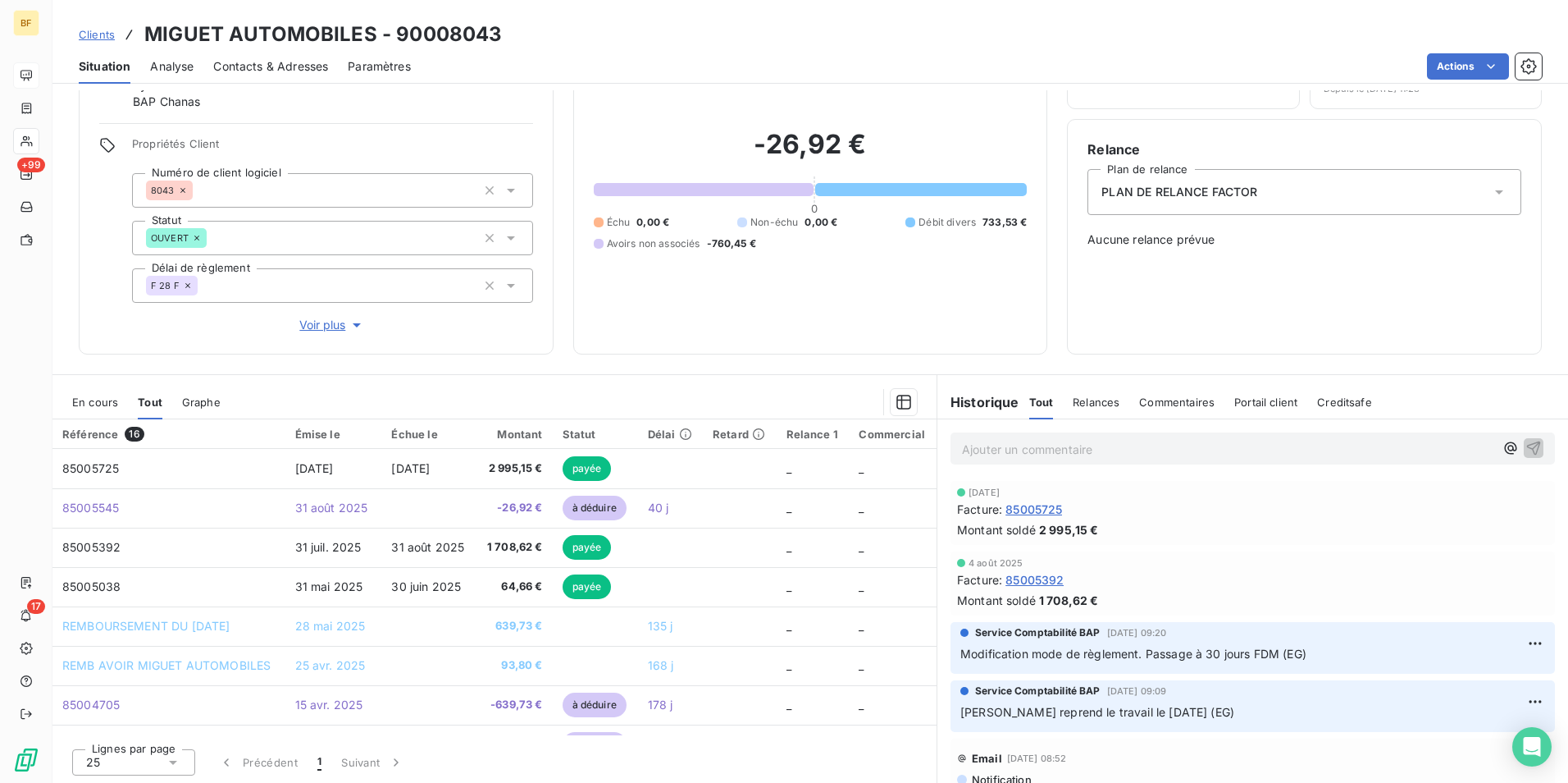
scroll to position [98, 0]
click at [101, 395] on span "En cours" at bounding box center [94, 400] width 46 height 13
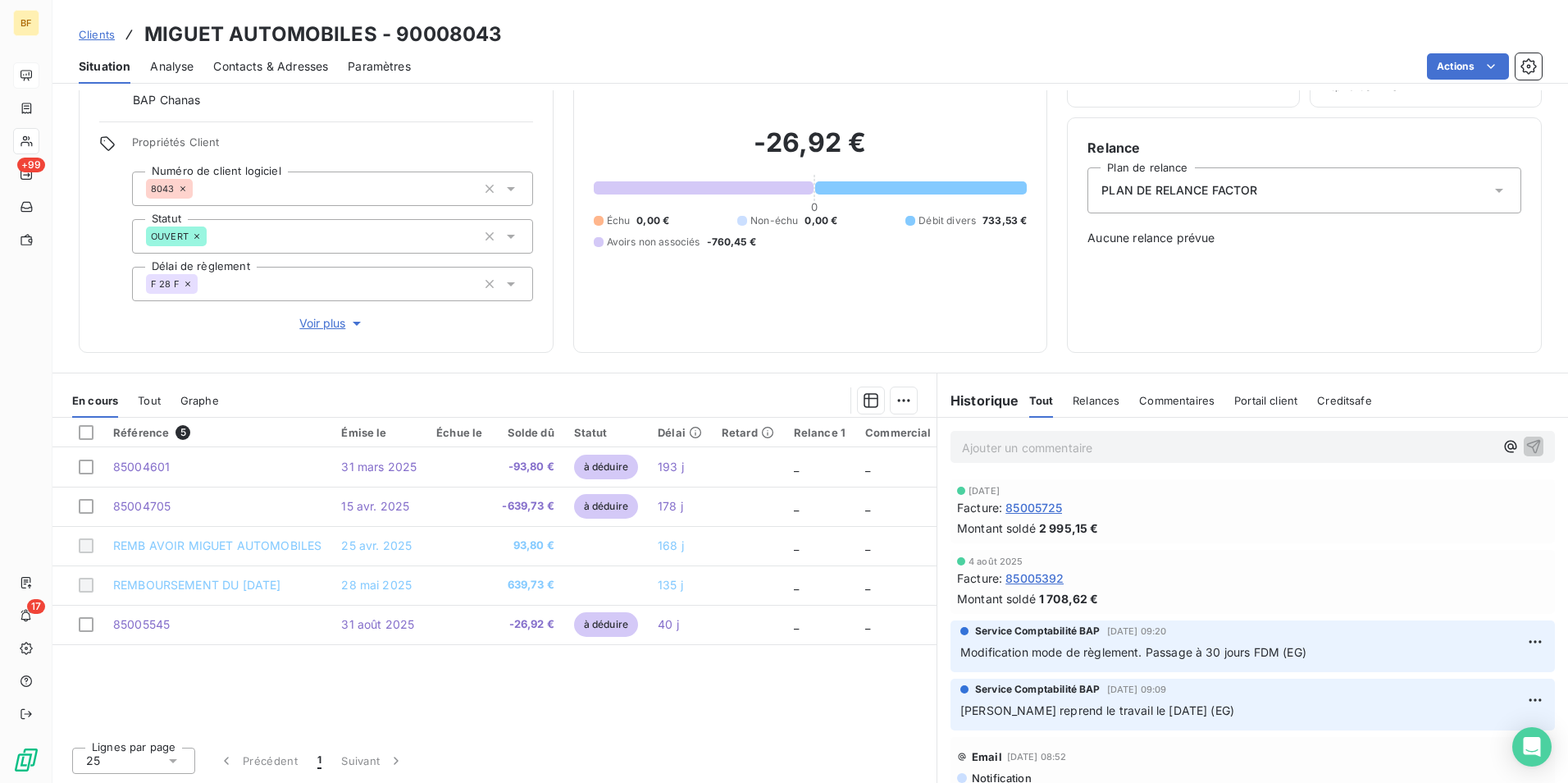
click at [145, 400] on span "Tout" at bounding box center [149, 400] width 23 height 13
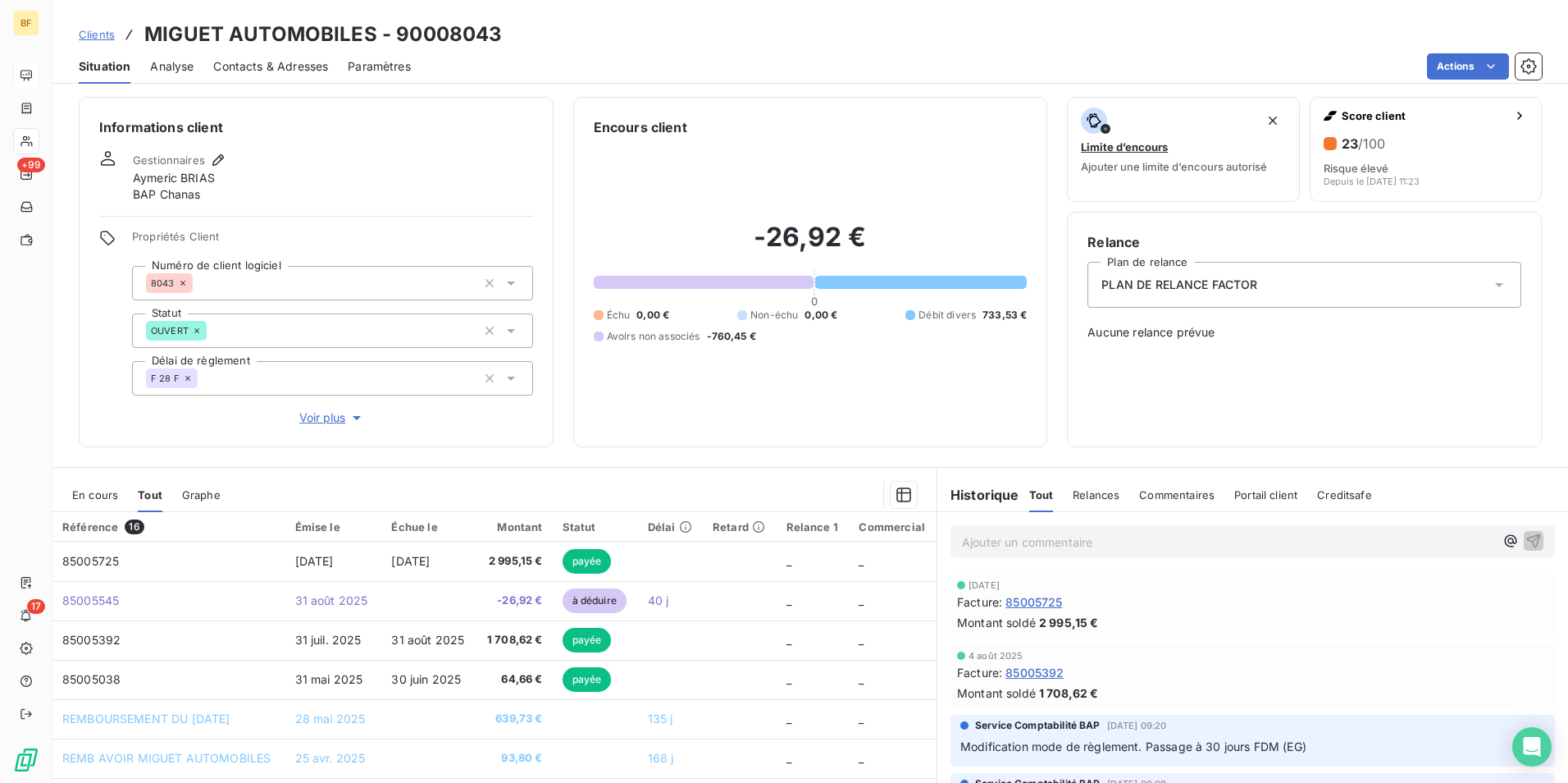
scroll to position [0, 0]
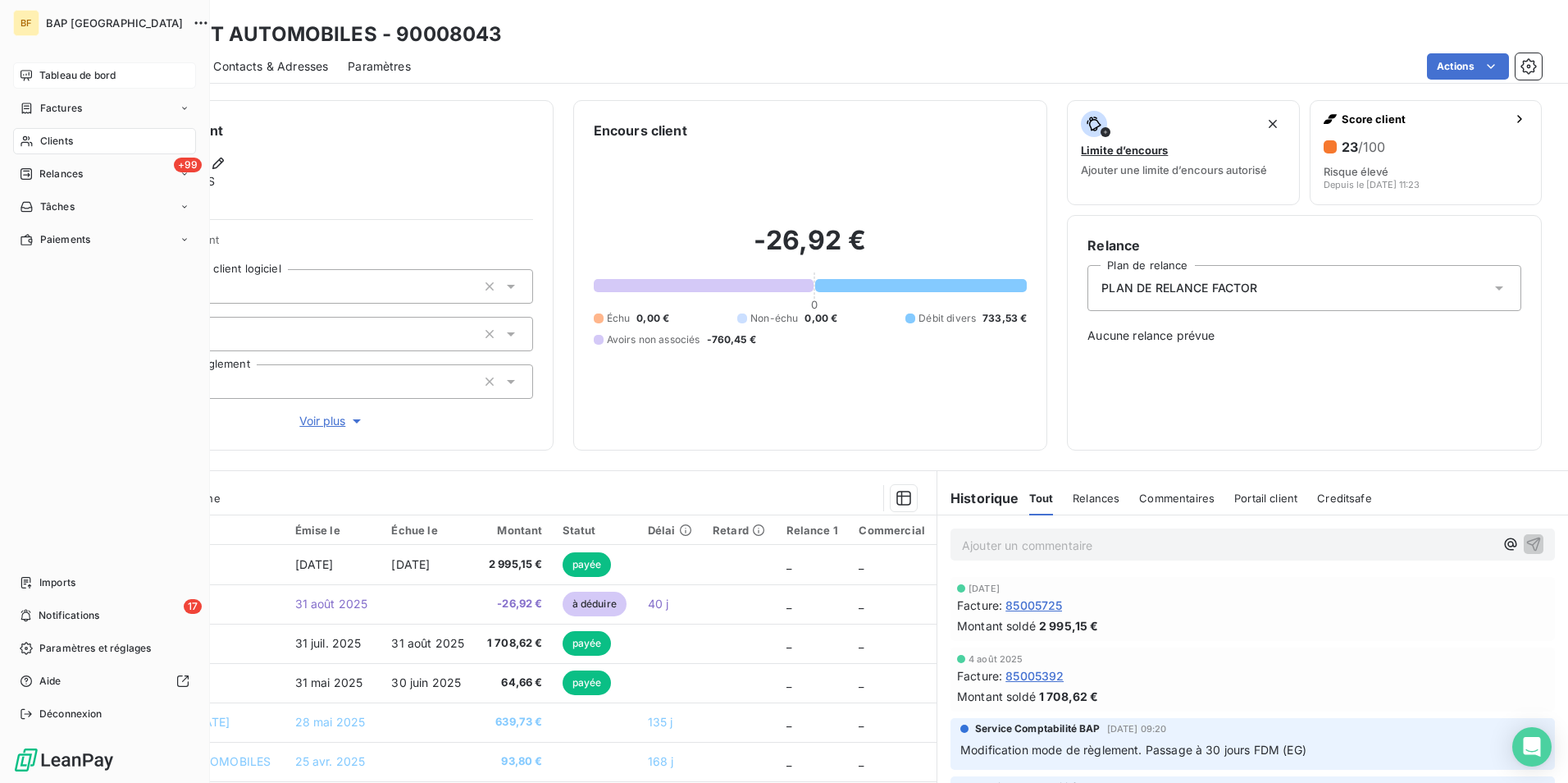
click at [48, 146] on span "Clients" at bounding box center [56, 141] width 32 height 15
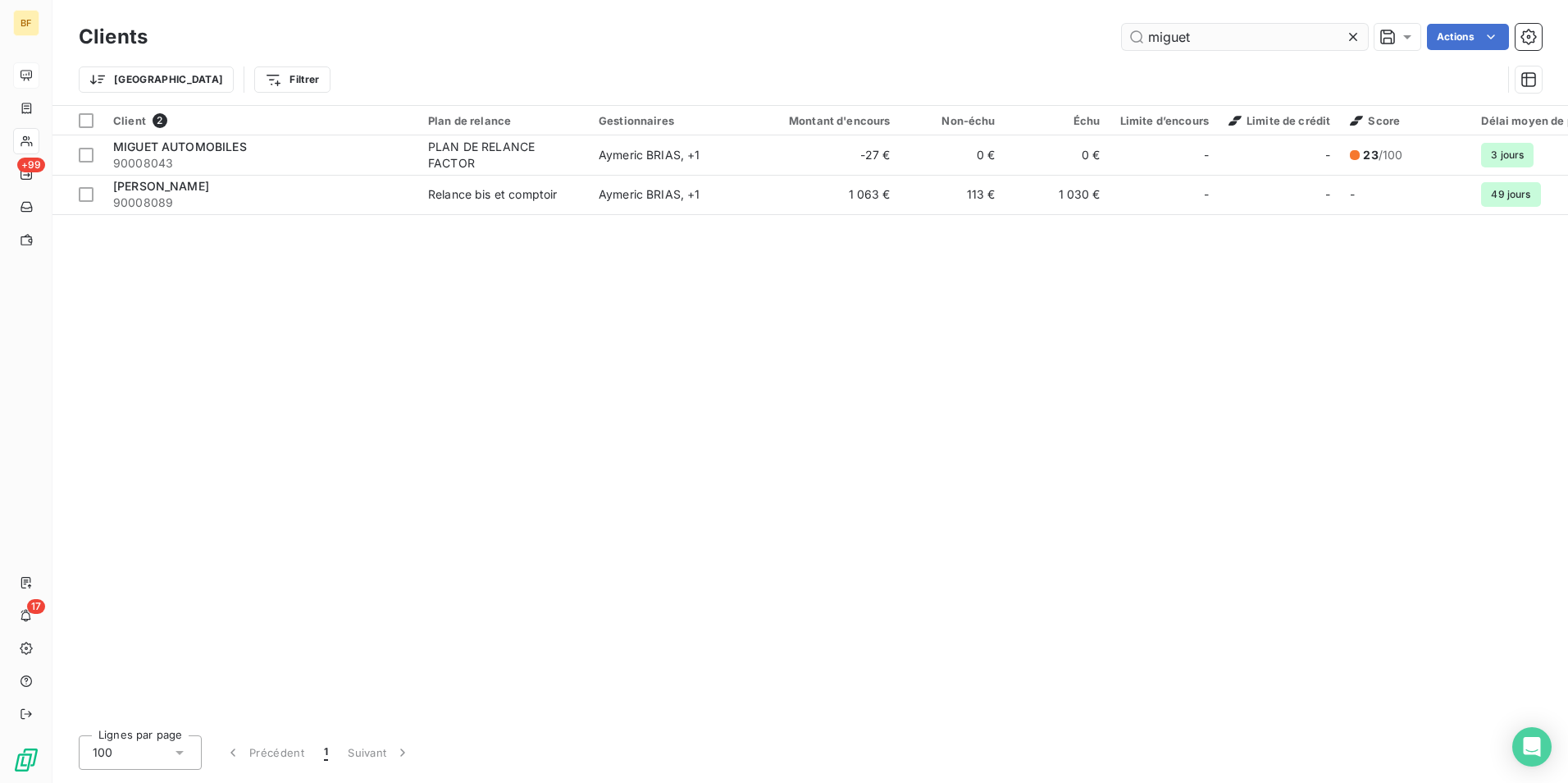
drag, startPoint x: 1250, startPoint y: 33, endPoint x: 1123, endPoint y: 29, distance: 127.1
click at [1123, 29] on input "miguet" at bounding box center [1244, 36] width 246 height 27
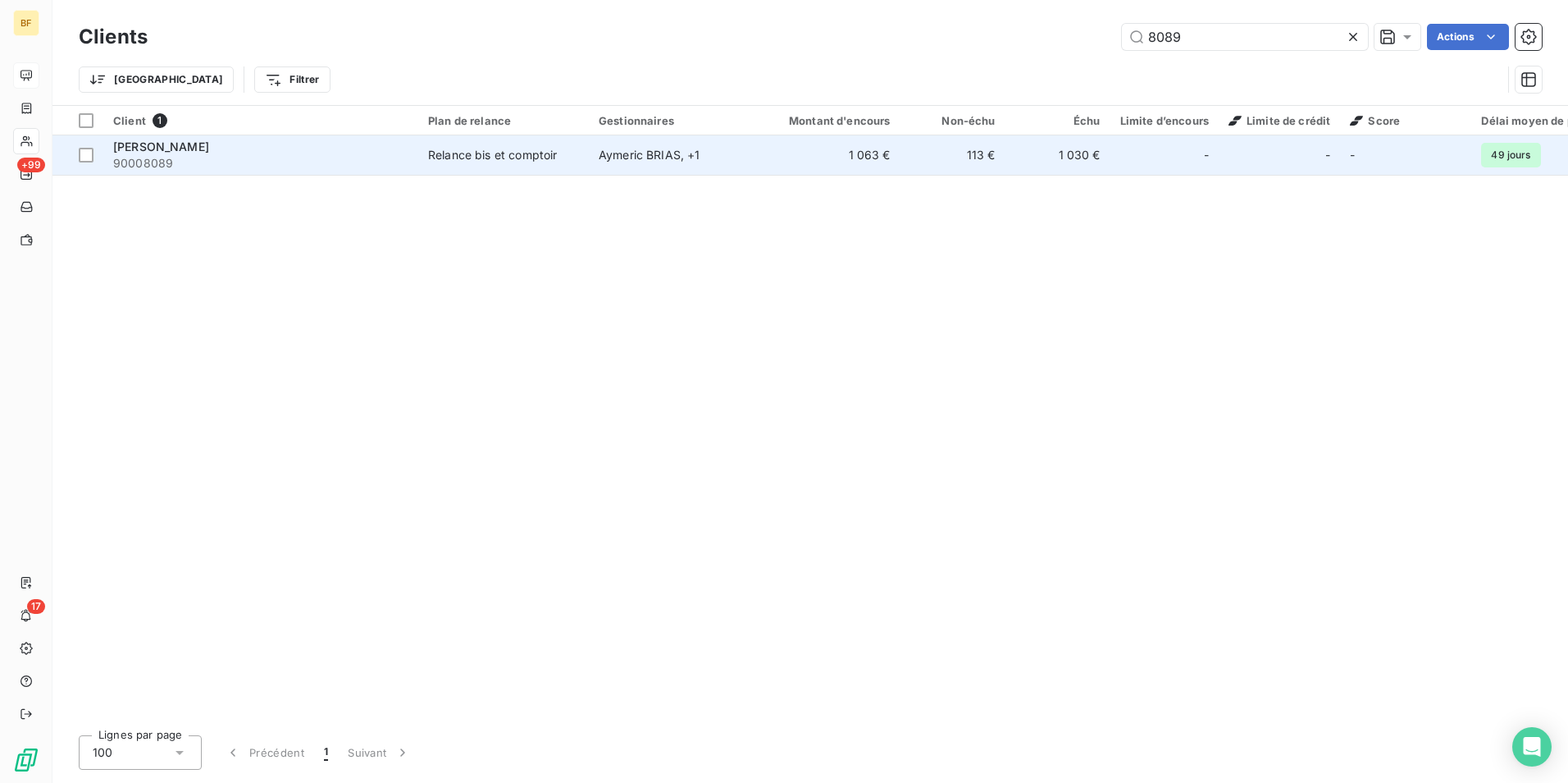
type input "8089"
click at [651, 140] on td "[PERSON_NAME] , + 1" at bounding box center [673, 155] width 170 height 39
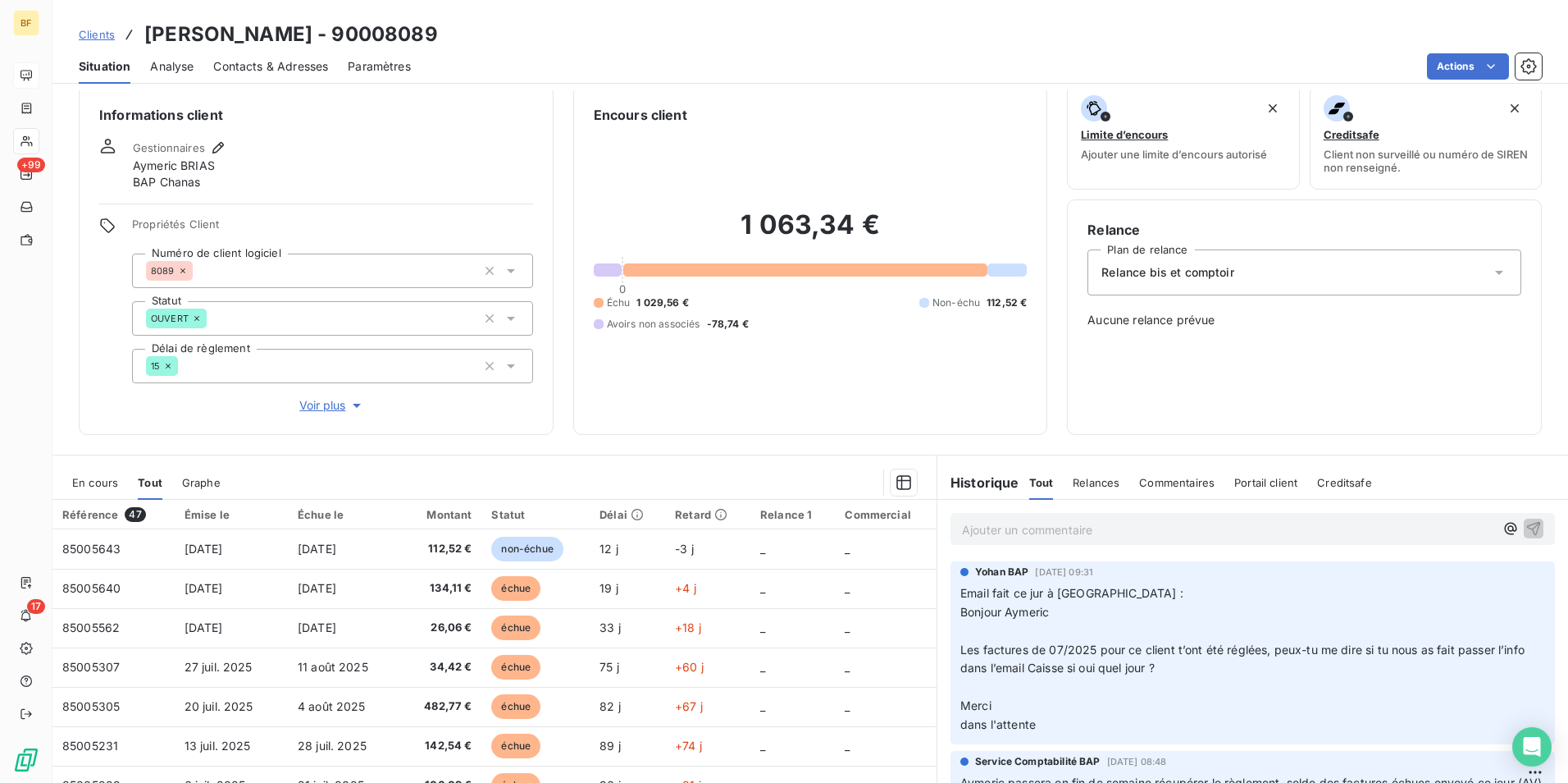
scroll to position [98, 0]
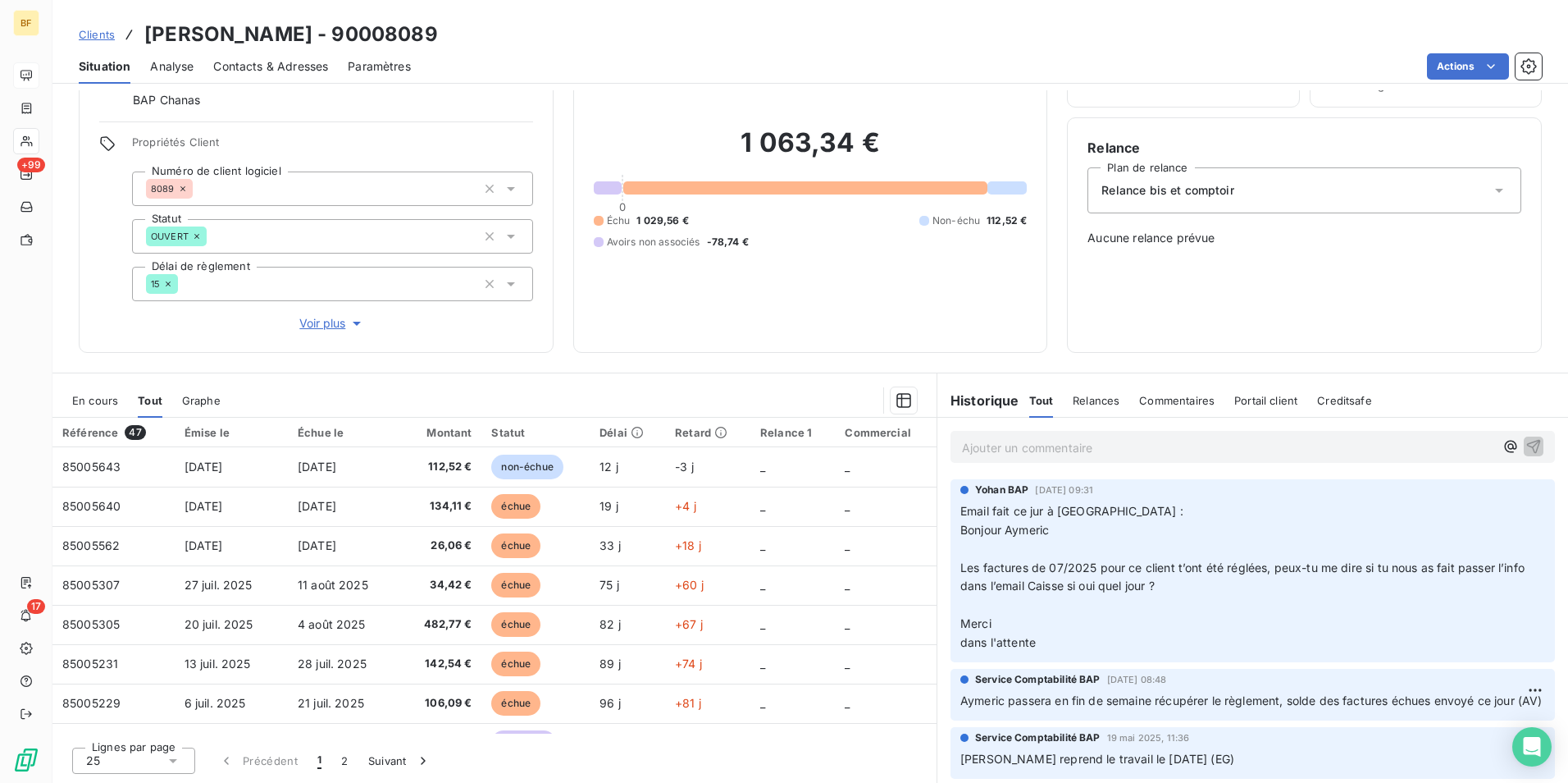
drag, startPoint x: 781, startPoint y: 353, endPoint x: 824, endPoint y: 365, distance: 44.6
click at [781, 353] on div "Informations client Gestionnaires [PERSON_NAME] BAP Chanas Propriétés Client Nu…" at bounding box center [809, 436] width 1515 height 692
click at [612, 373] on section "En cours Tout Graphe Référence 47 Émise le Échue le Montant Statut Délai Retard…" at bounding box center [494, 578] width 884 height 410
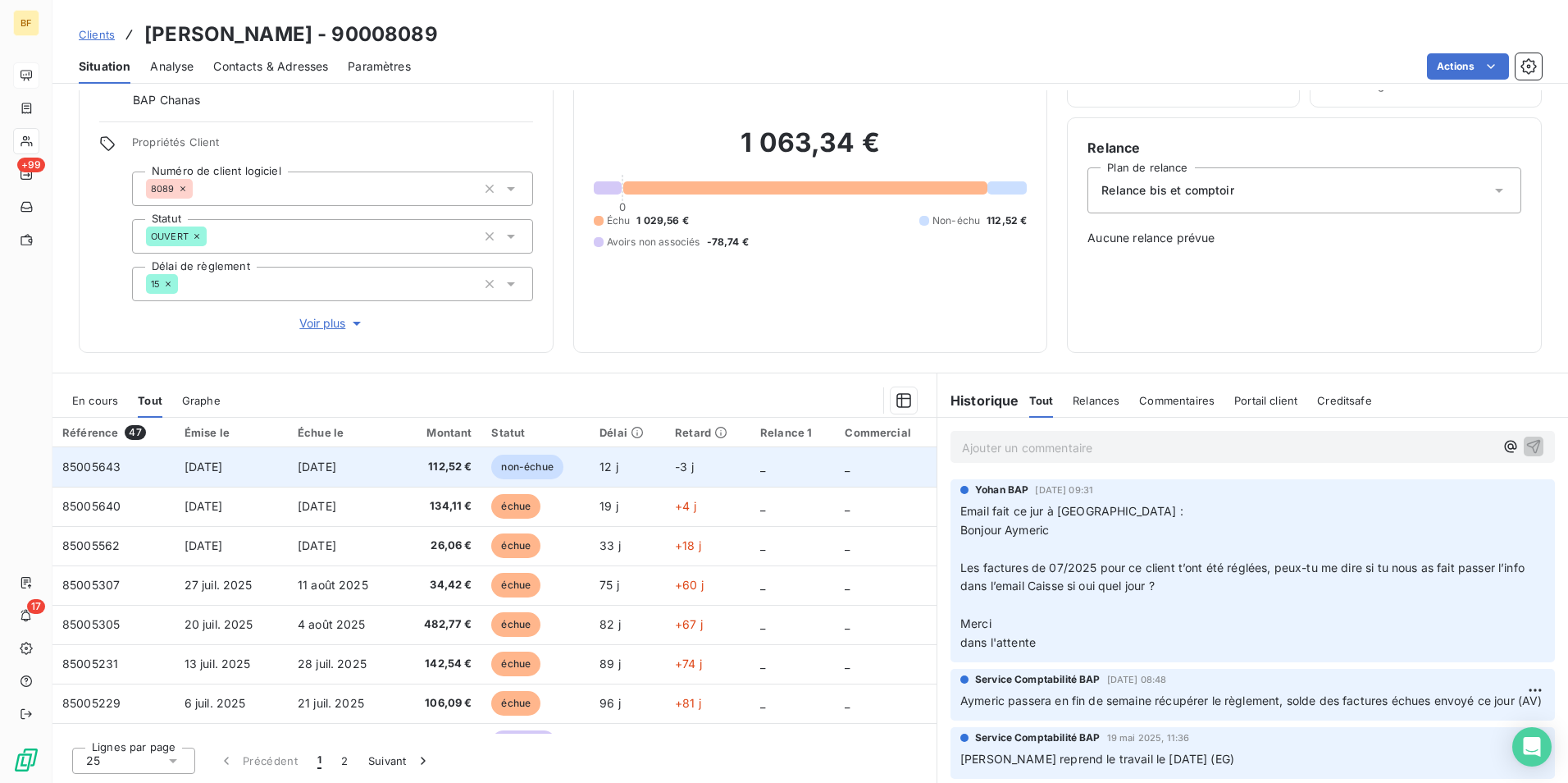
click at [410, 467] on span "112,52 €" at bounding box center [441, 467] width 61 height 17
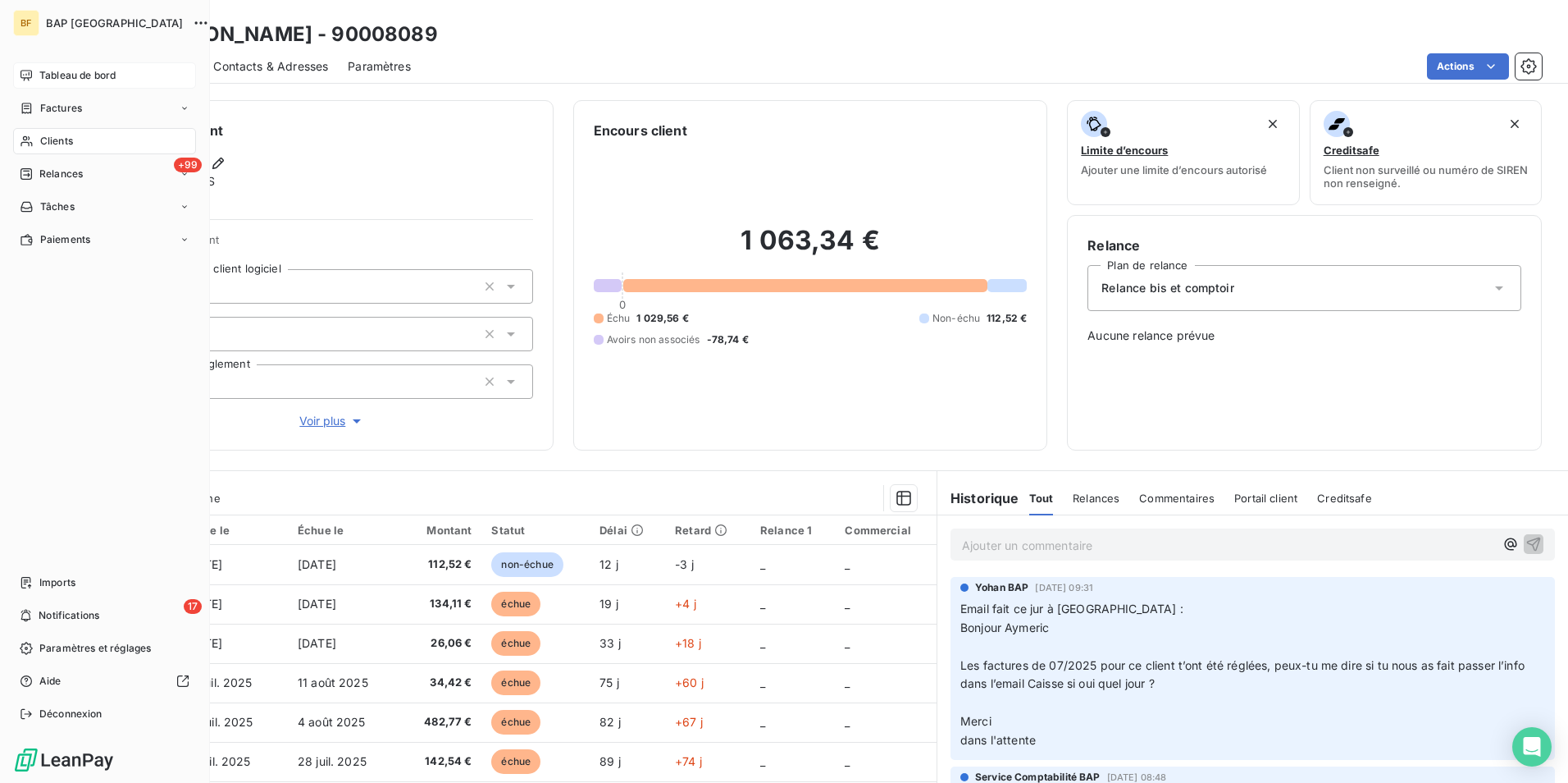
click at [28, 81] on icon at bounding box center [26, 75] width 13 height 13
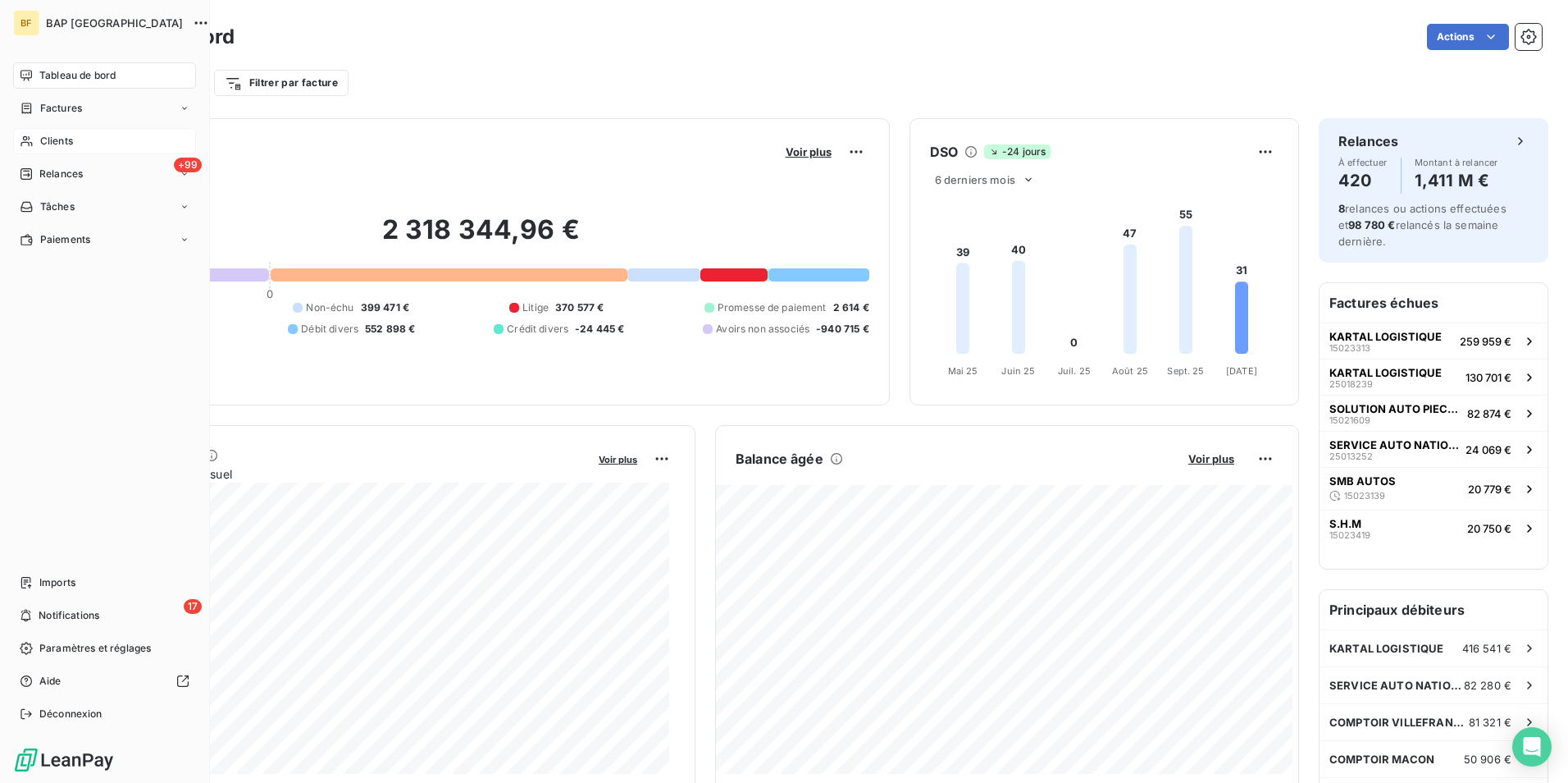
drag, startPoint x: 19, startPoint y: 71, endPoint x: 32, endPoint y: 71, distance: 13.0
click at [19, 71] on div "Tableau de bord" at bounding box center [104, 75] width 183 height 27
click at [76, 141] on div "Clients" at bounding box center [104, 141] width 183 height 27
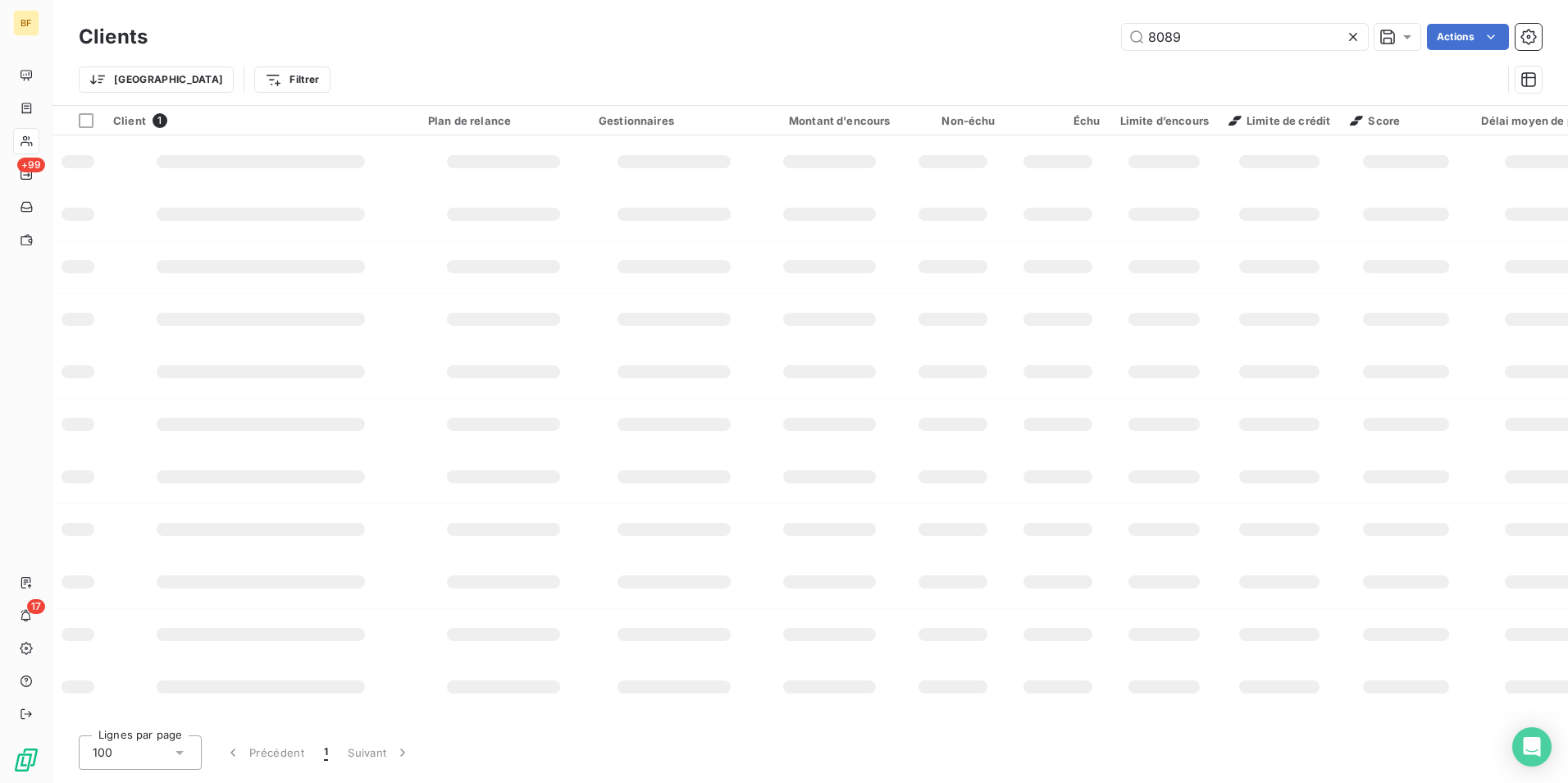
drag, startPoint x: 1097, startPoint y: 41, endPoint x: 1081, endPoint y: 41, distance: 16.0
click at [1081, 41] on div "8089 Actions" at bounding box center [854, 36] width 1374 height 27
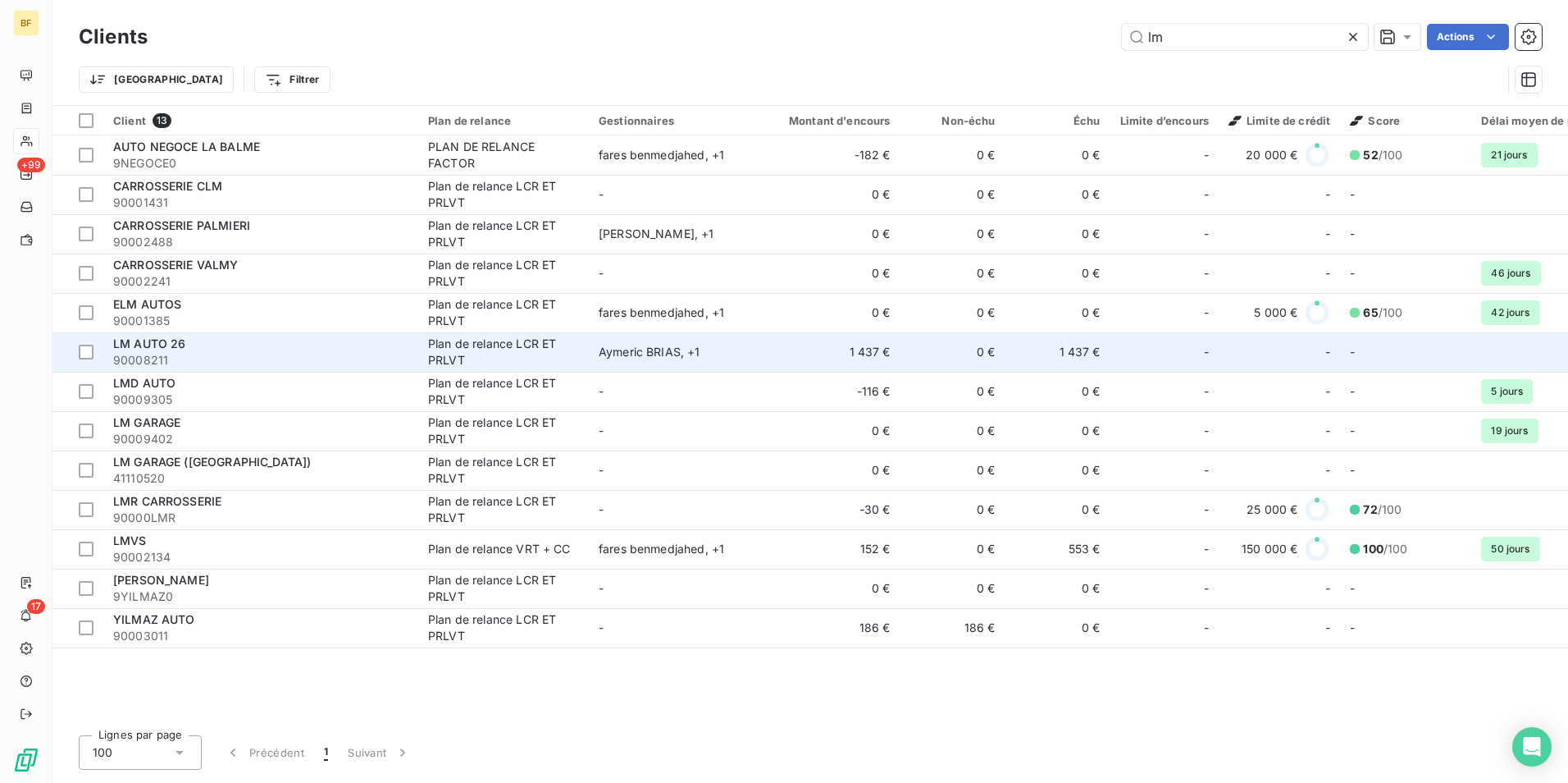
type input "lm"
click at [168, 351] on div "LM AUTO 26" at bounding box center [261, 344] width 295 height 17
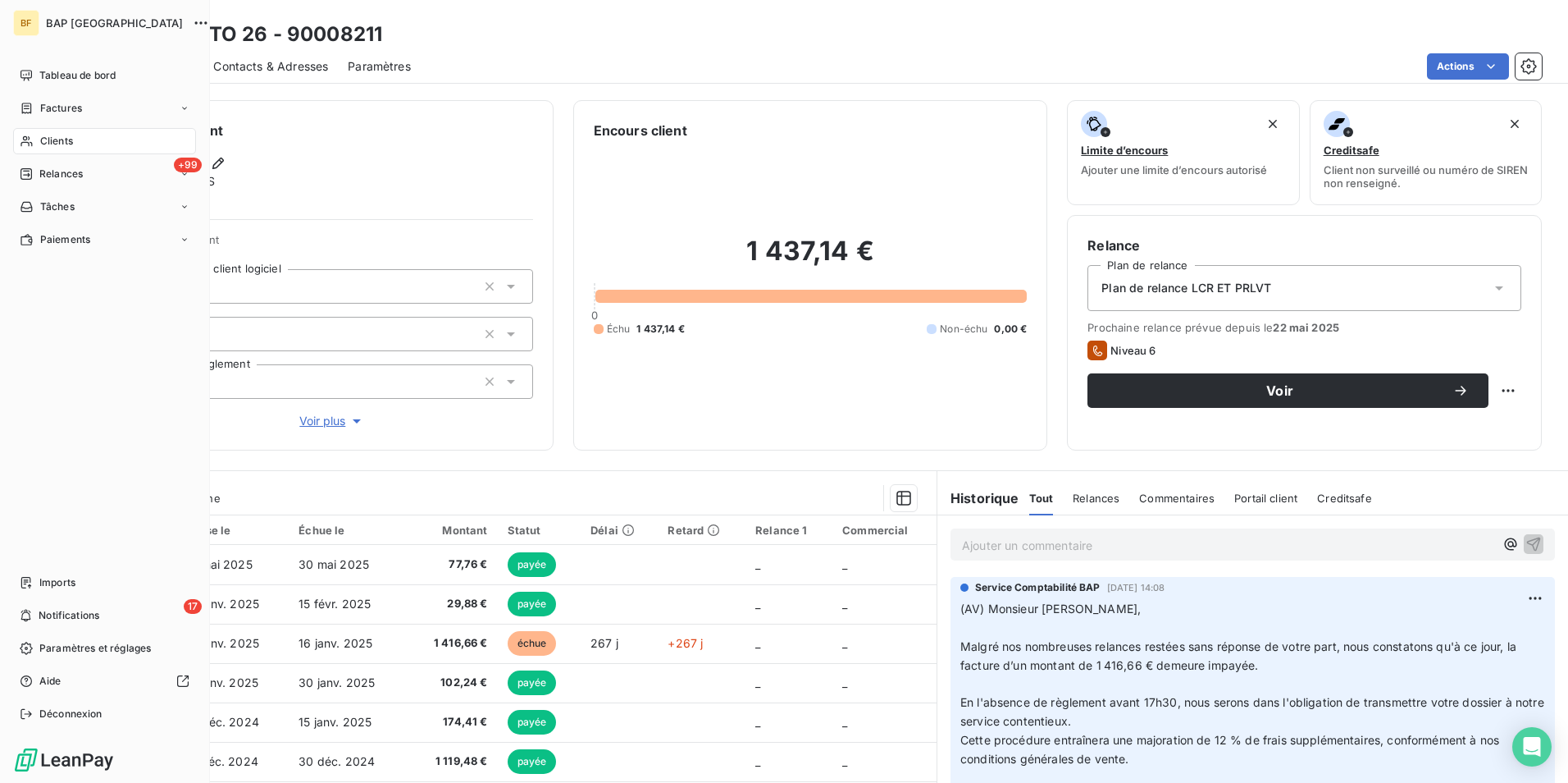
drag, startPoint x: 45, startPoint y: 130, endPoint x: 41, endPoint y: 144, distance: 14.6
click at [41, 144] on span "Clients" at bounding box center [56, 141] width 32 height 15
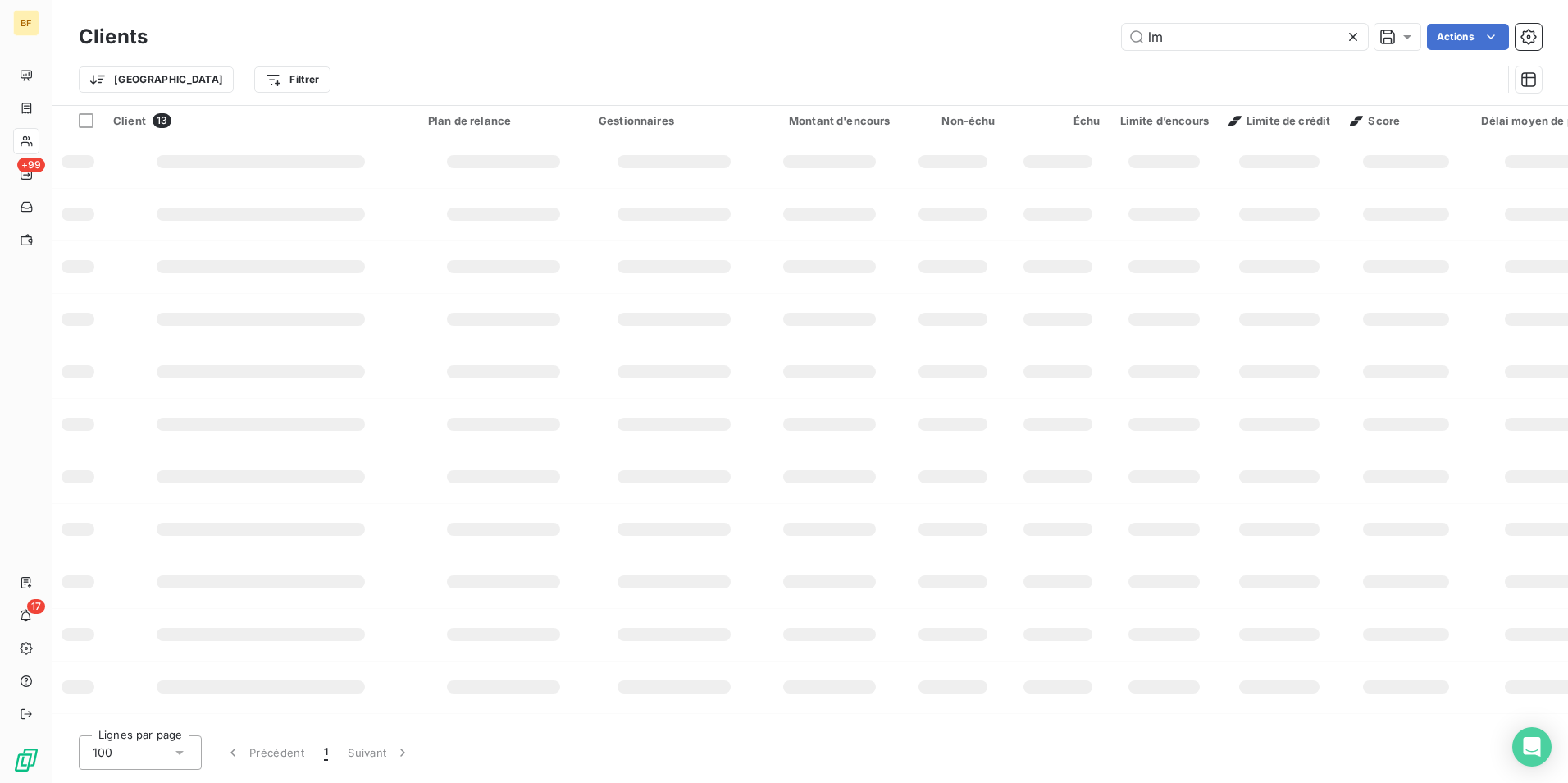
drag, startPoint x: 1170, startPoint y: 44, endPoint x: 1118, endPoint y: 40, distance: 52.2
click at [1118, 40] on div "lm Actions" at bounding box center [854, 36] width 1374 height 27
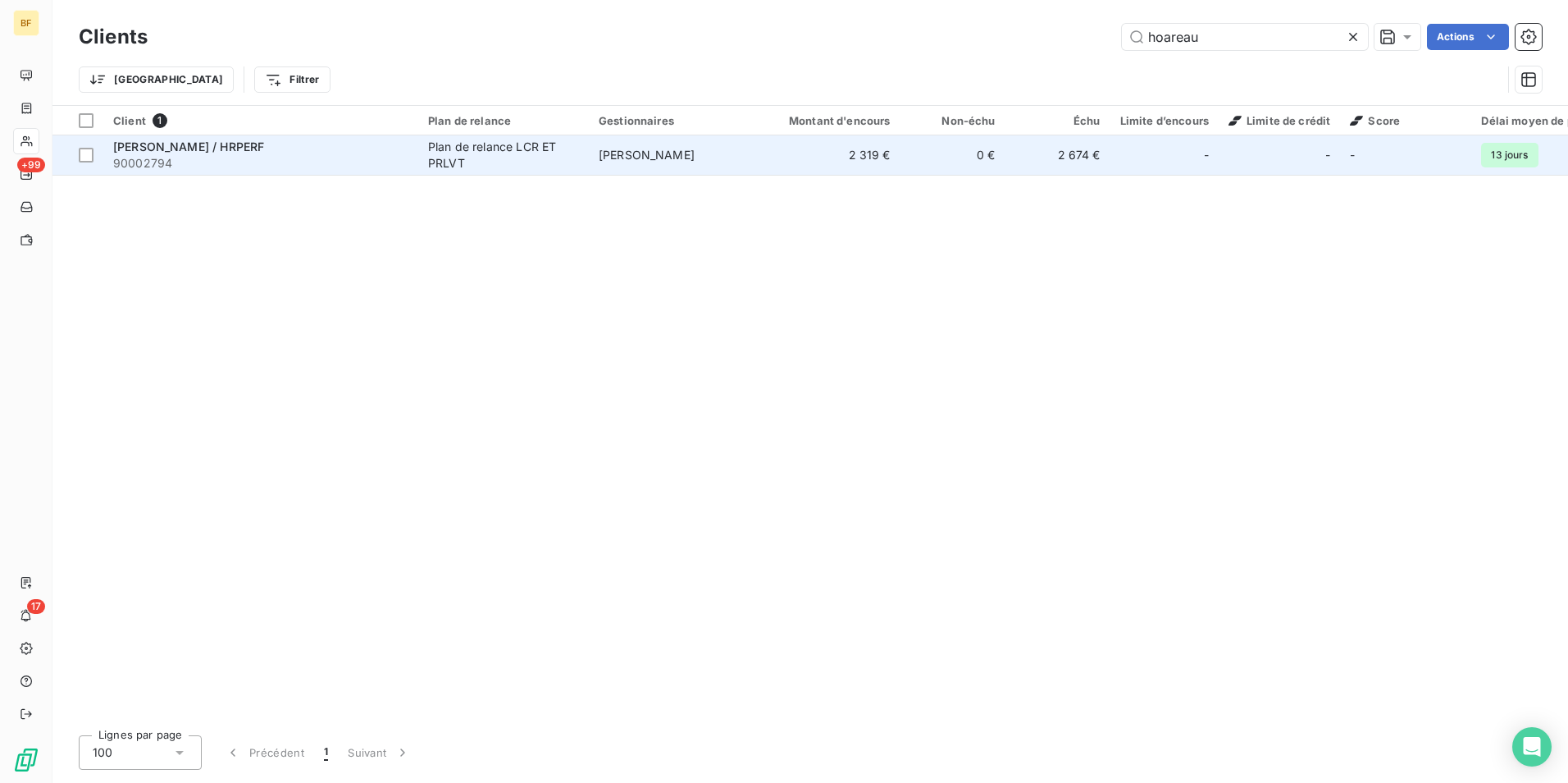
type input "hoareau"
click at [621, 163] on td "[PERSON_NAME]" at bounding box center [673, 155] width 170 height 39
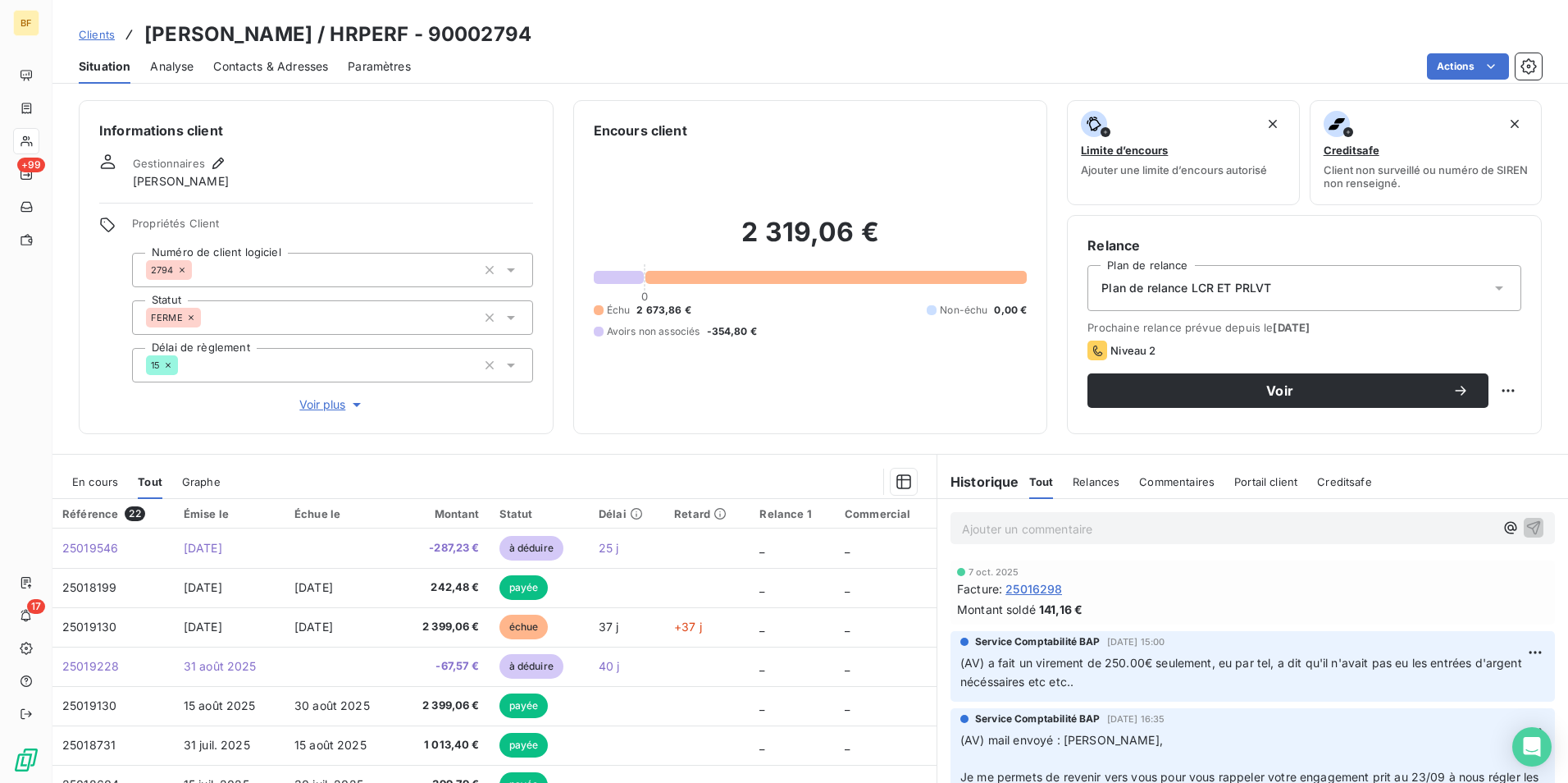
scroll to position [81, 0]
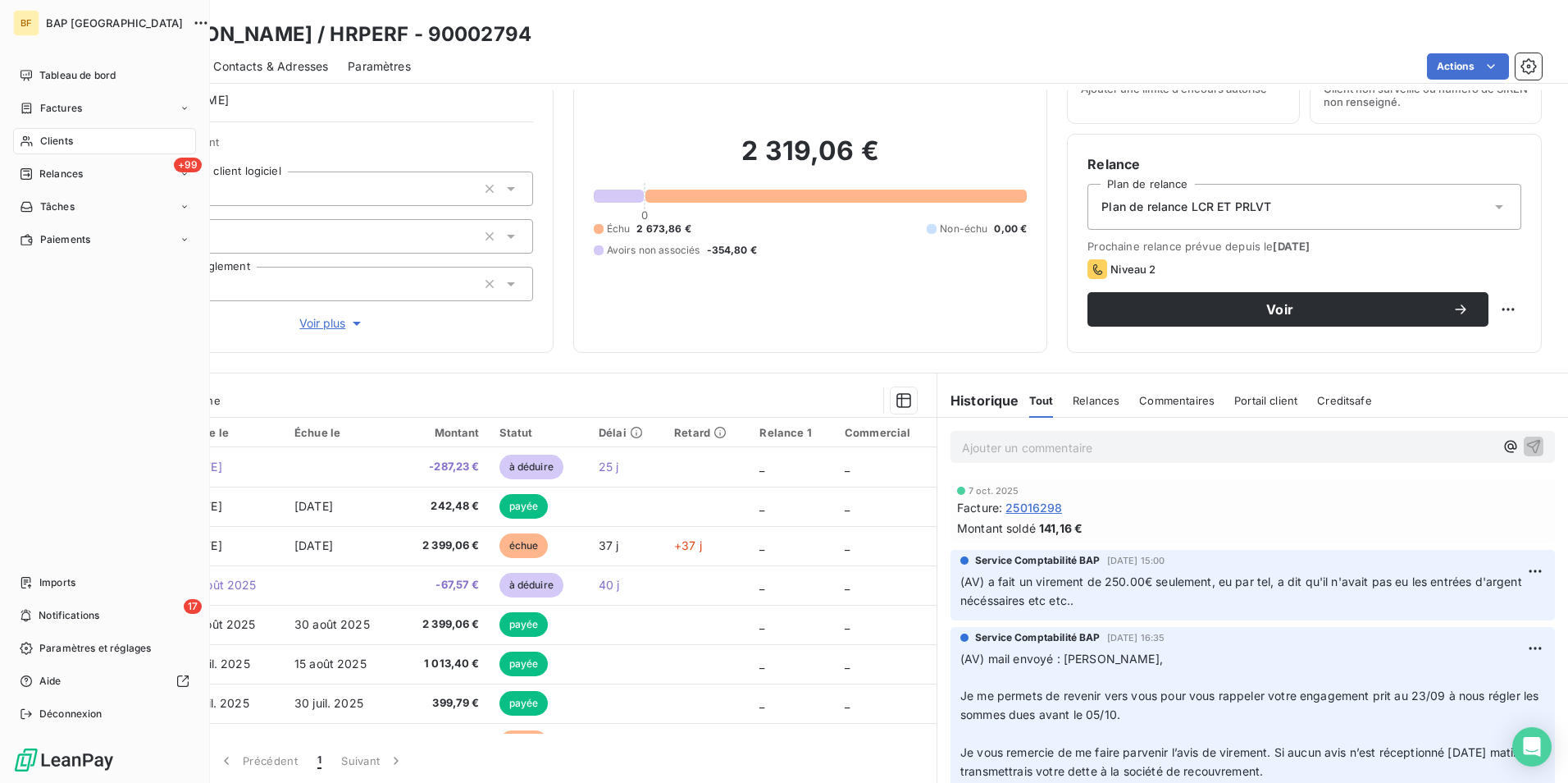
click at [53, 135] on span "Clients" at bounding box center [56, 141] width 32 height 15
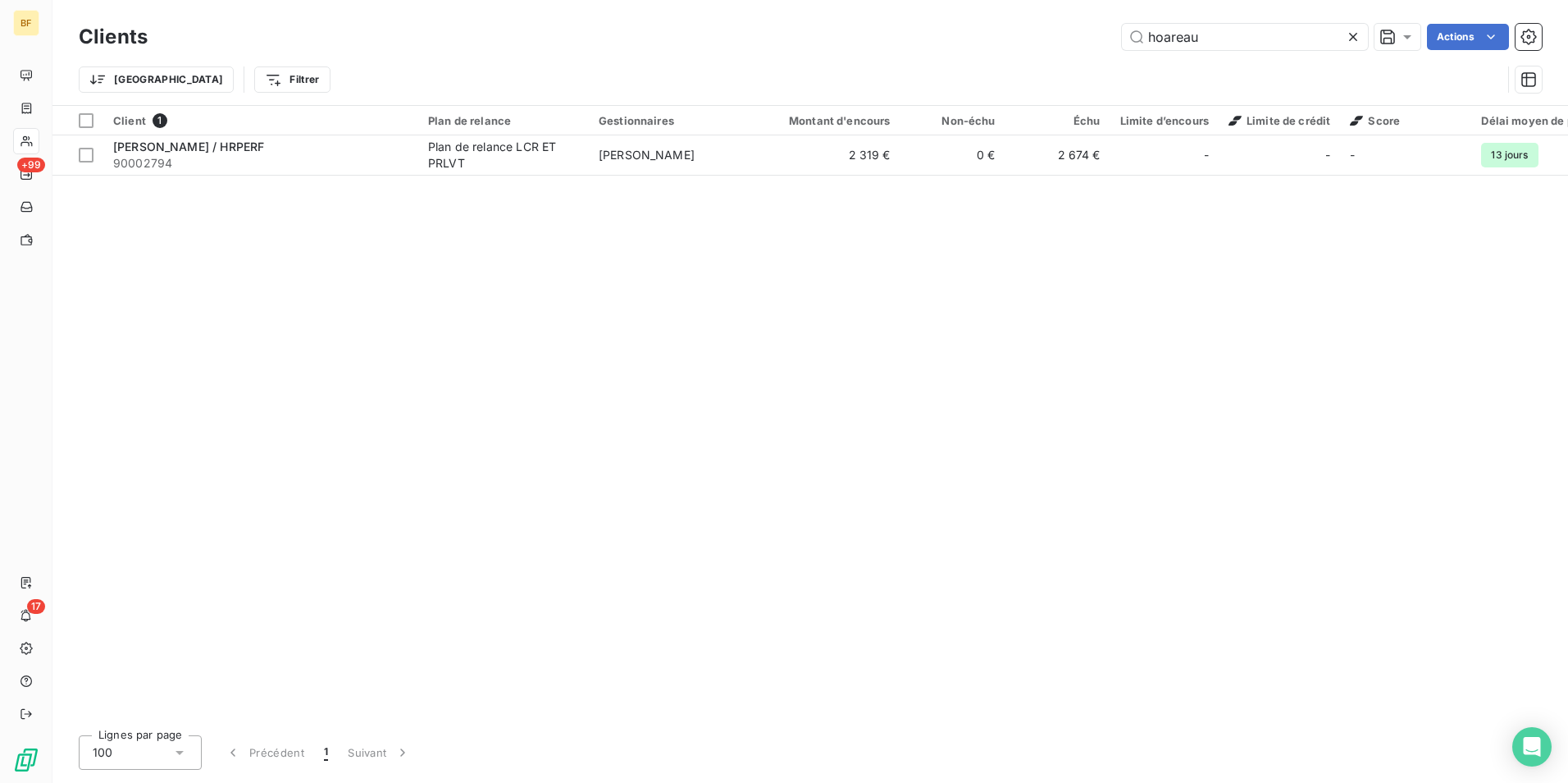
drag, startPoint x: 1232, startPoint y: 39, endPoint x: 1056, endPoint y: 27, distance: 176.4
click at [1056, 27] on div "hoareau Actions" at bounding box center [854, 36] width 1374 height 27
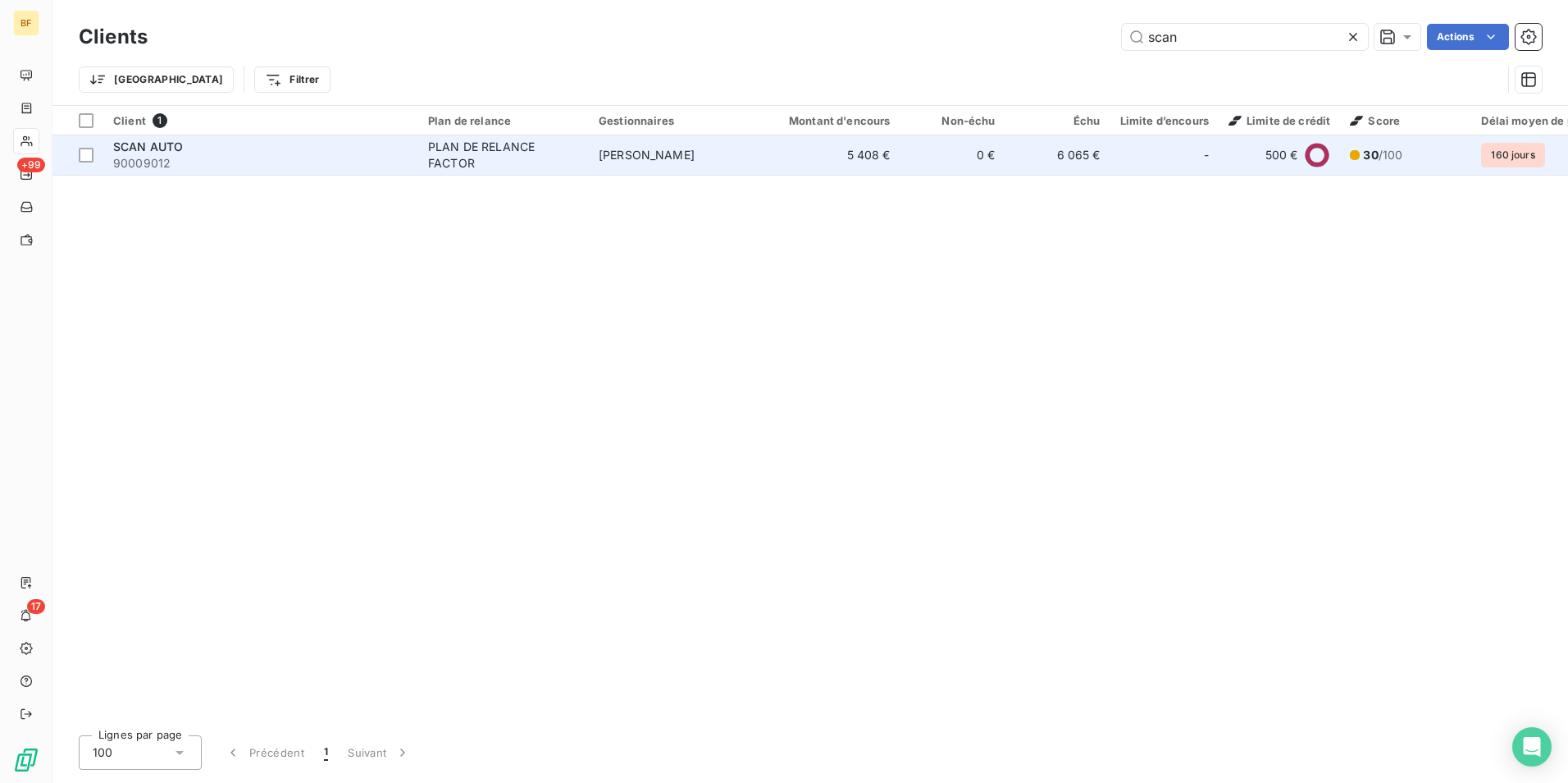
type input "scan"
click at [434, 165] on div "PLAN DE RELANCE FACTOR" at bounding box center [503, 155] width 151 height 33
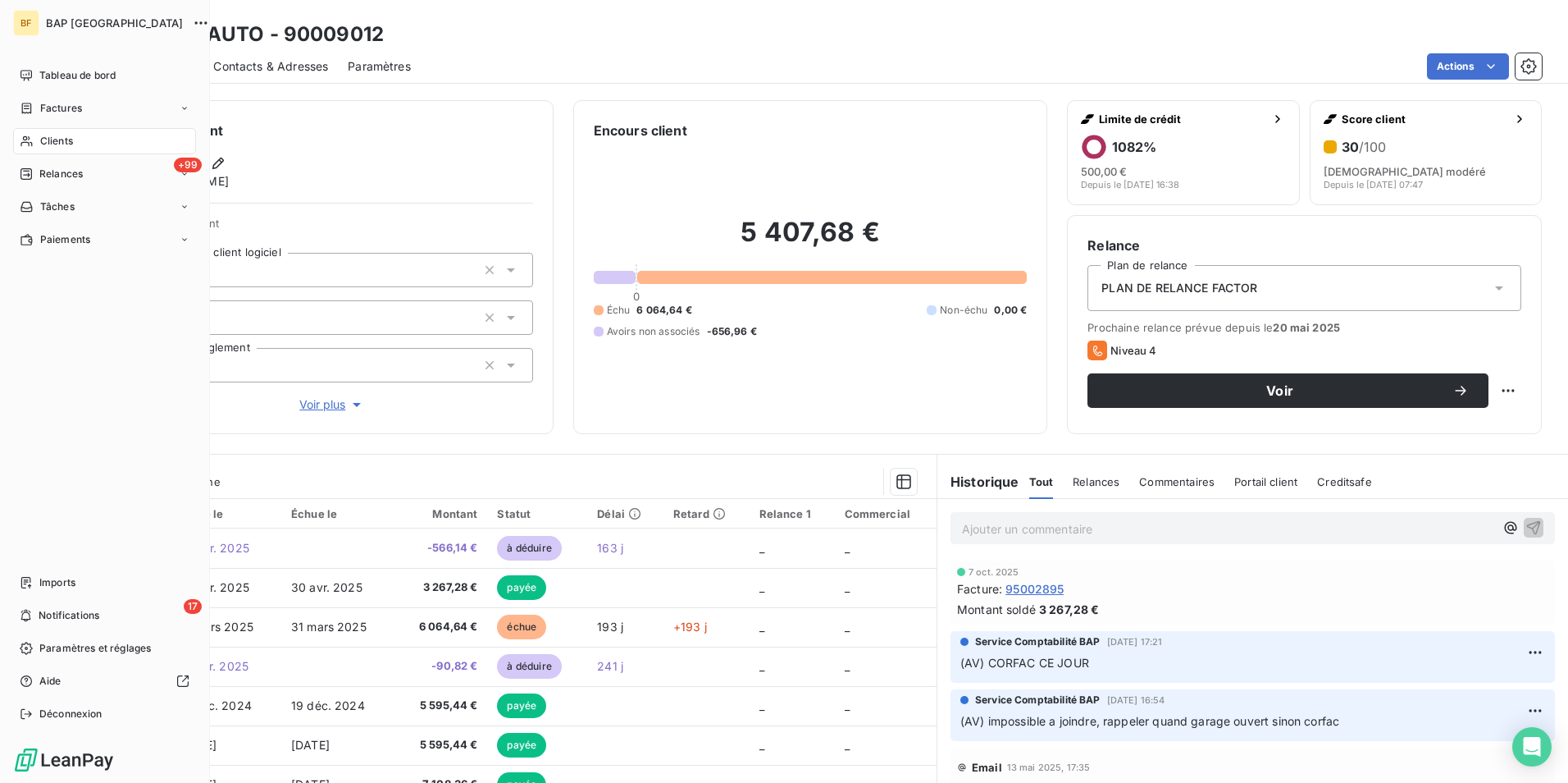
click at [44, 145] on span "Clients" at bounding box center [56, 141] width 32 height 15
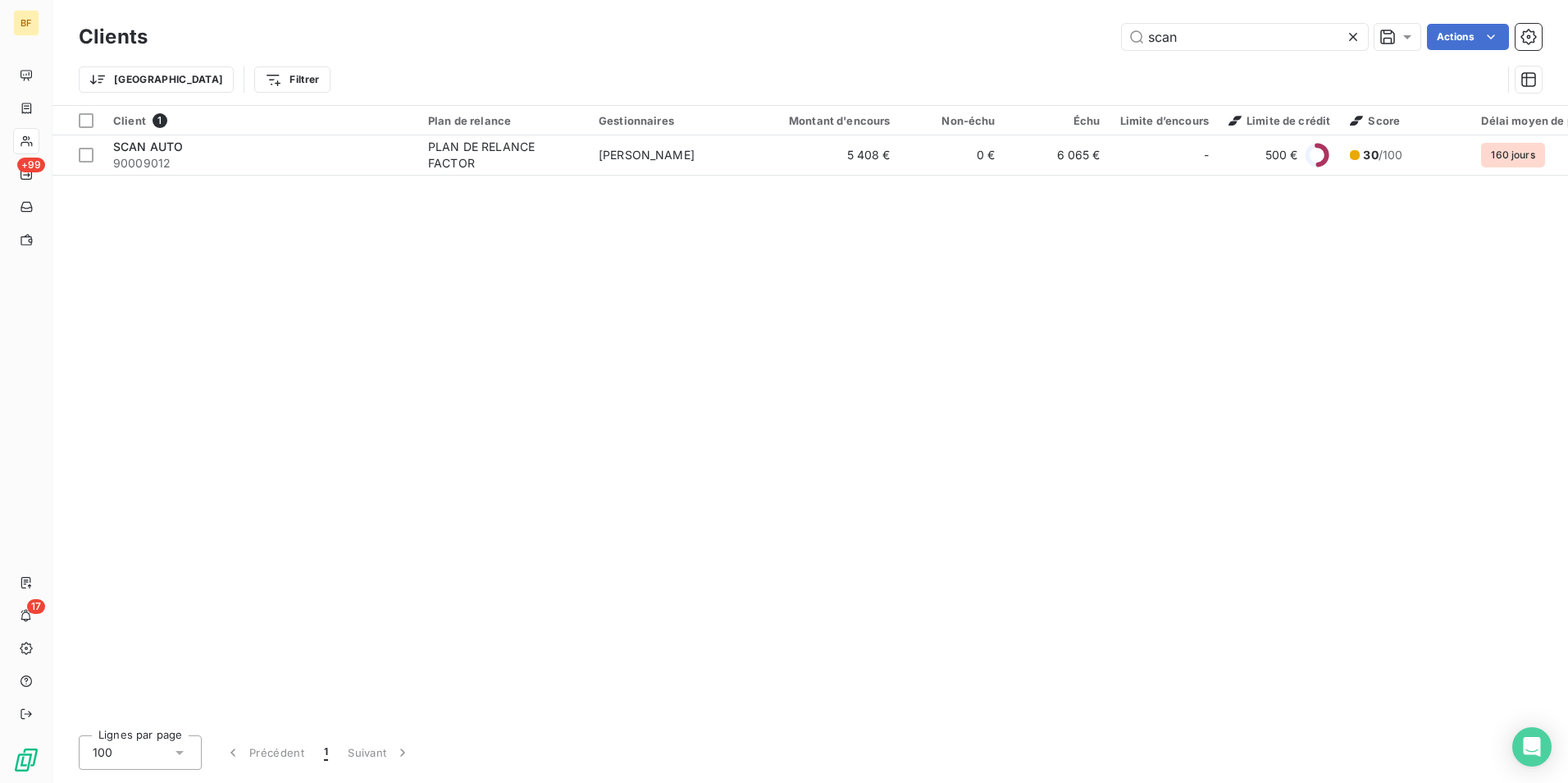
drag, startPoint x: 1243, startPoint y: 36, endPoint x: 1081, endPoint y: 25, distance: 162.4
click at [1081, 25] on div "scan Actions" at bounding box center [854, 36] width 1374 height 27
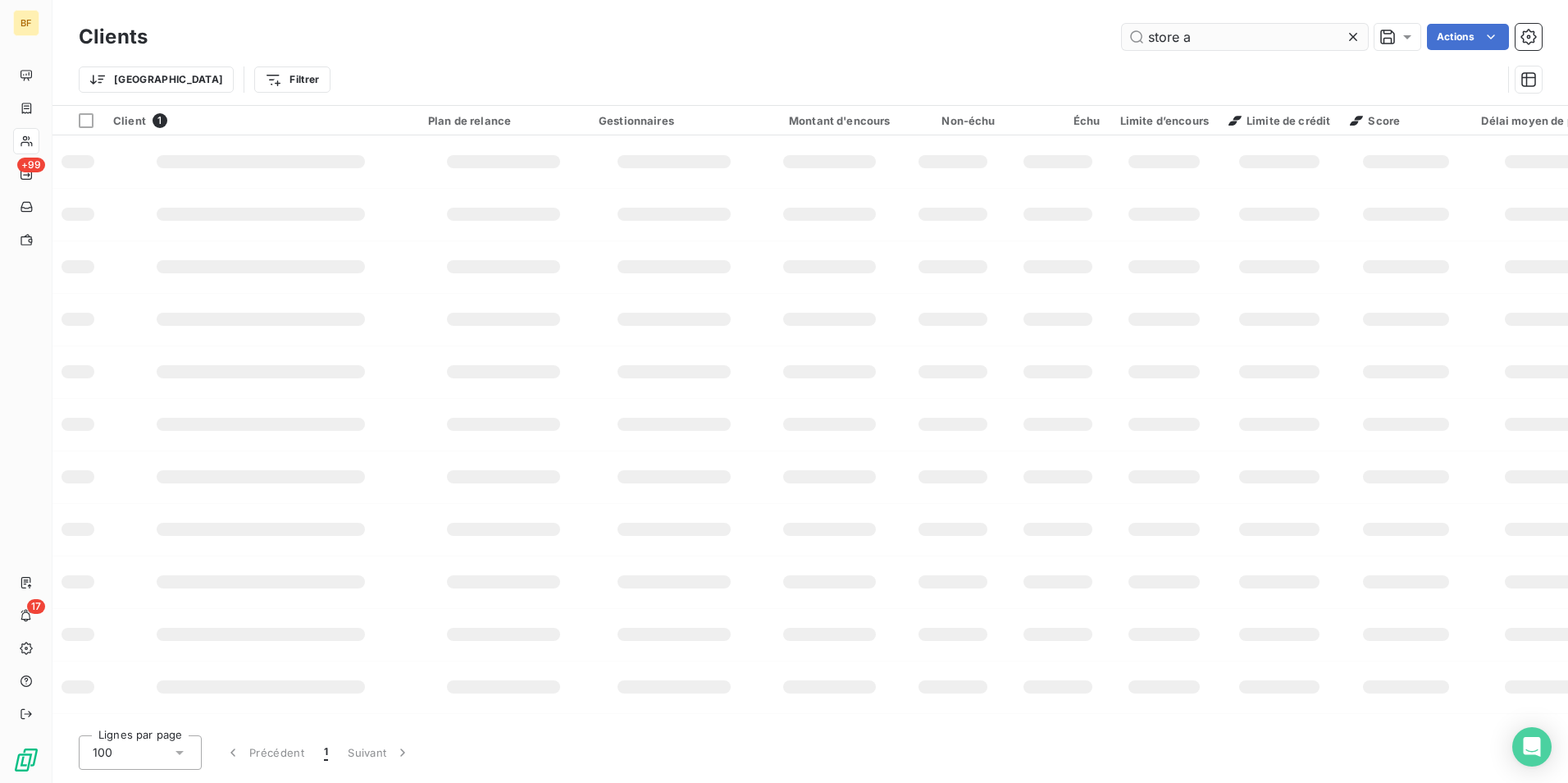
click at [1215, 39] on input "store a" at bounding box center [1244, 36] width 246 height 27
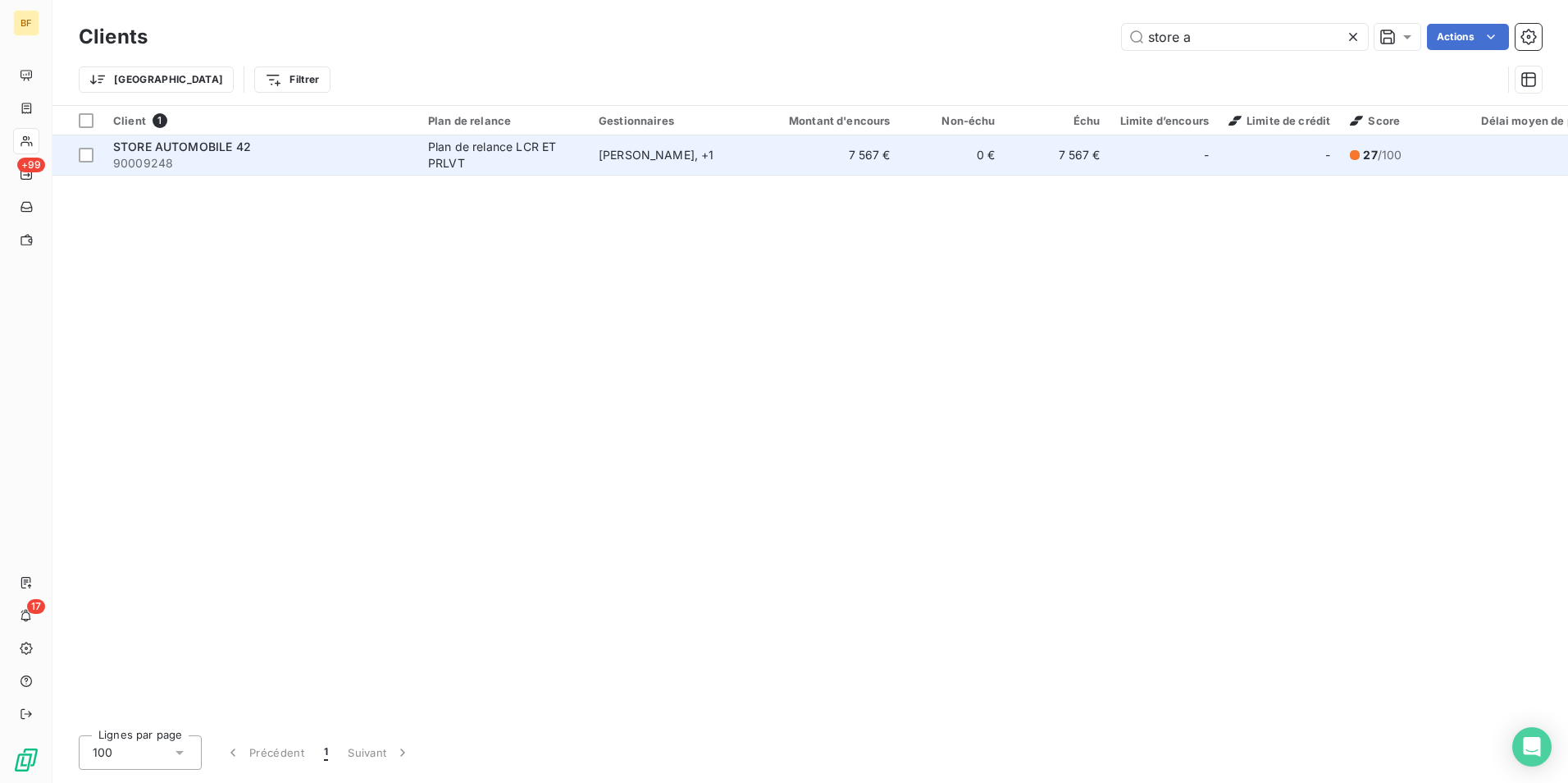
type input "store a"
click at [409, 160] on td "STORE AUTOMOBILE 42 90009248" at bounding box center [261, 155] width 315 height 39
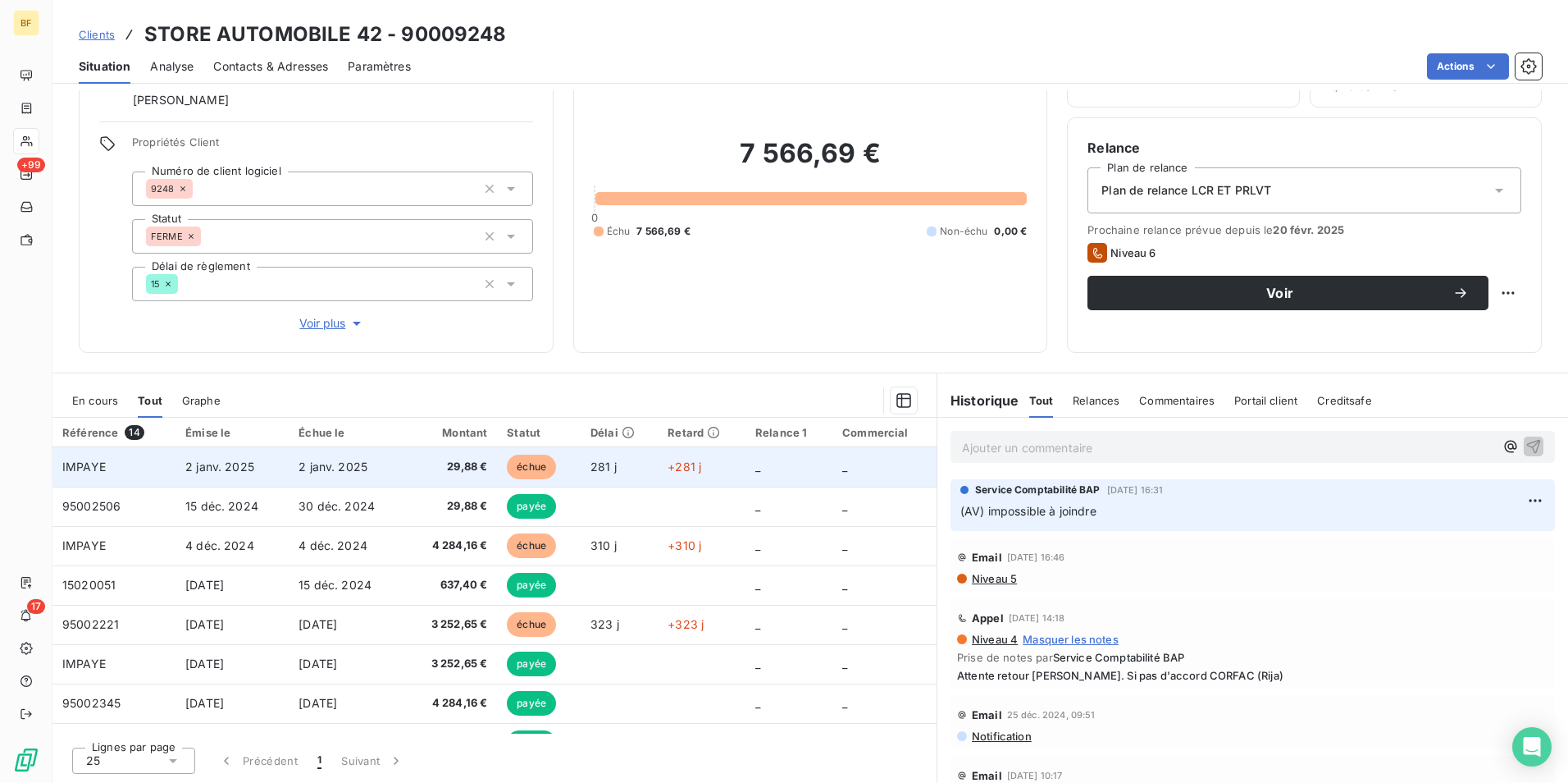
click at [443, 471] on span "29,88 €" at bounding box center [450, 467] width 72 height 17
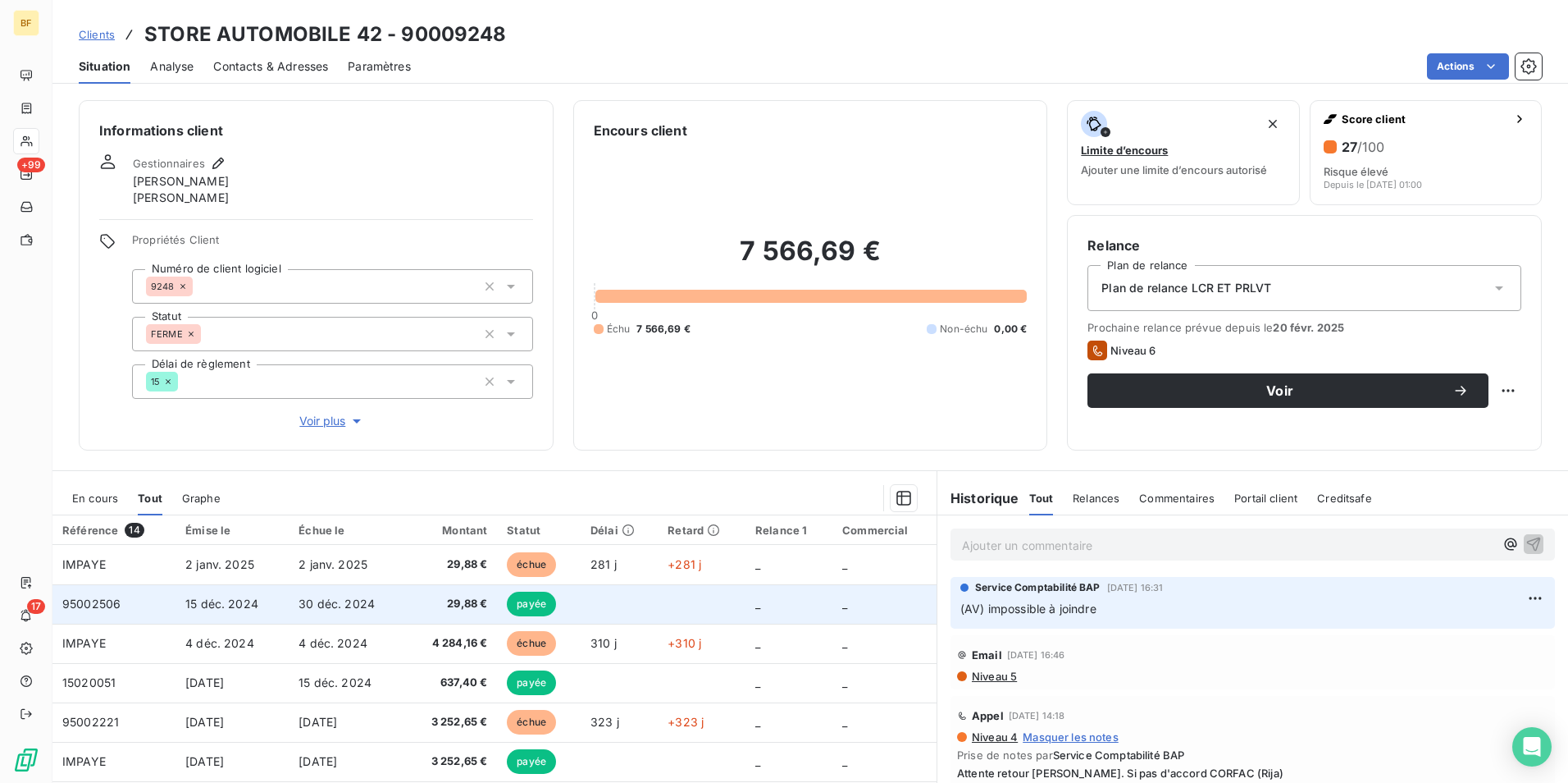
click at [420, 609] on span "29,88 €" at bounding box center [450, 604] width 72 height 17
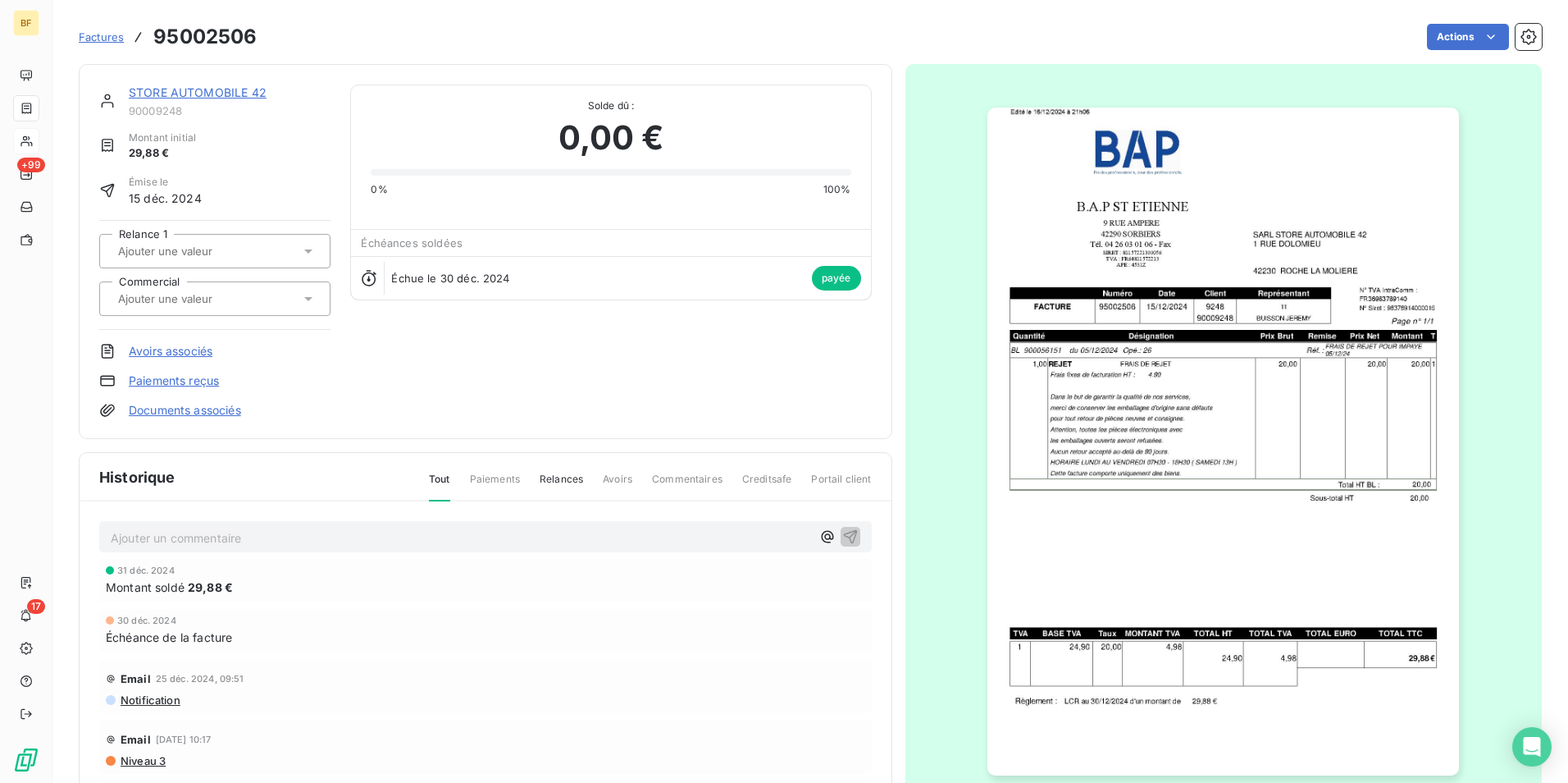
click at [1439, 448] on img "button" at bounding box center [1223, 441] width 471 height 668
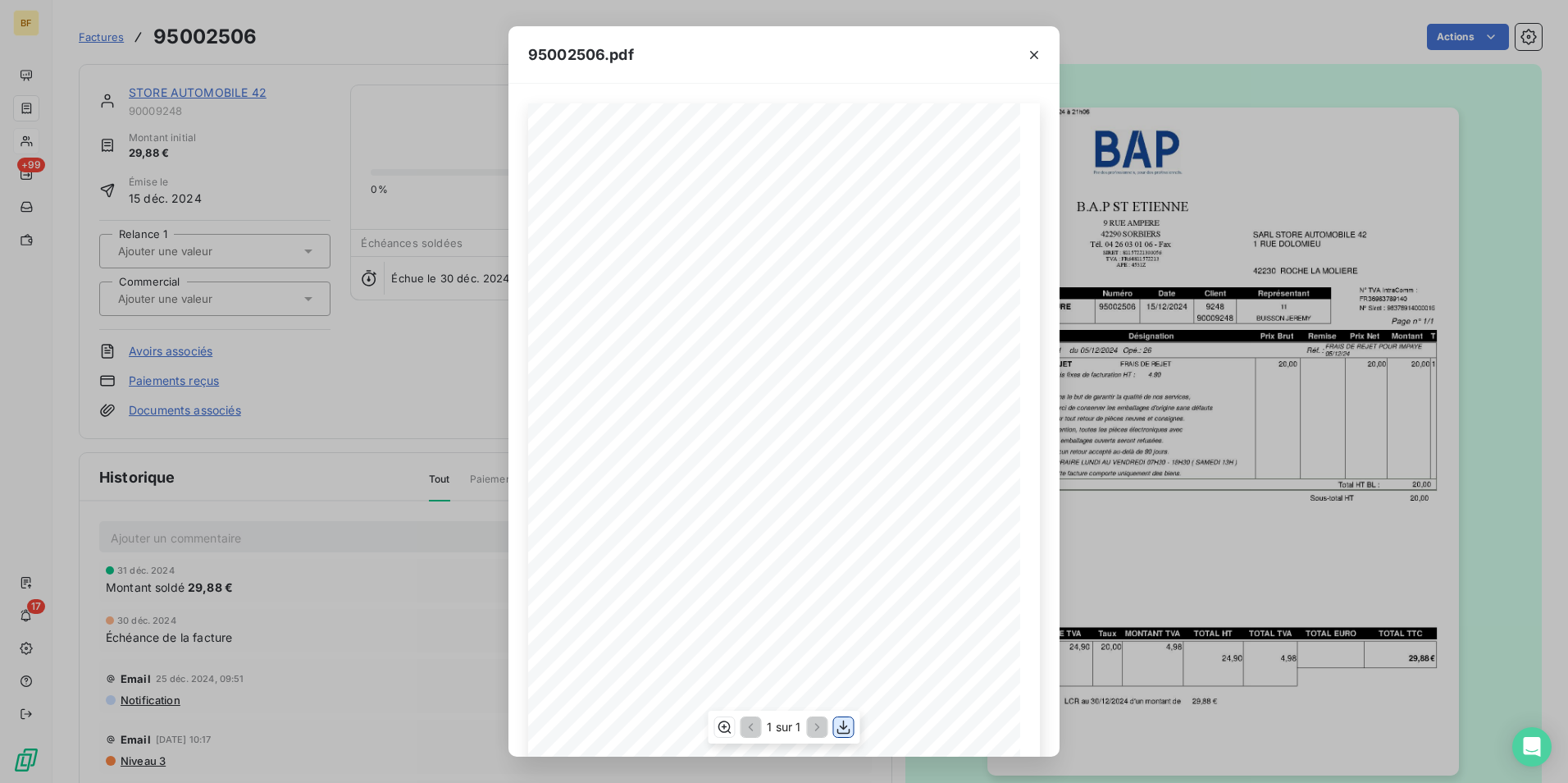
click at [844, 731] on icon "button" at bounding box center [844, 727] width 17 height 17
click at [399, 58] on div "95002506.pdf B.A.P [GEOGRAPHIC_DATA] STORE AUTOMOBILE 42 [STREET_ADDRESS] [STRE…" at bounding box center [784, 391] width 1568 height 783
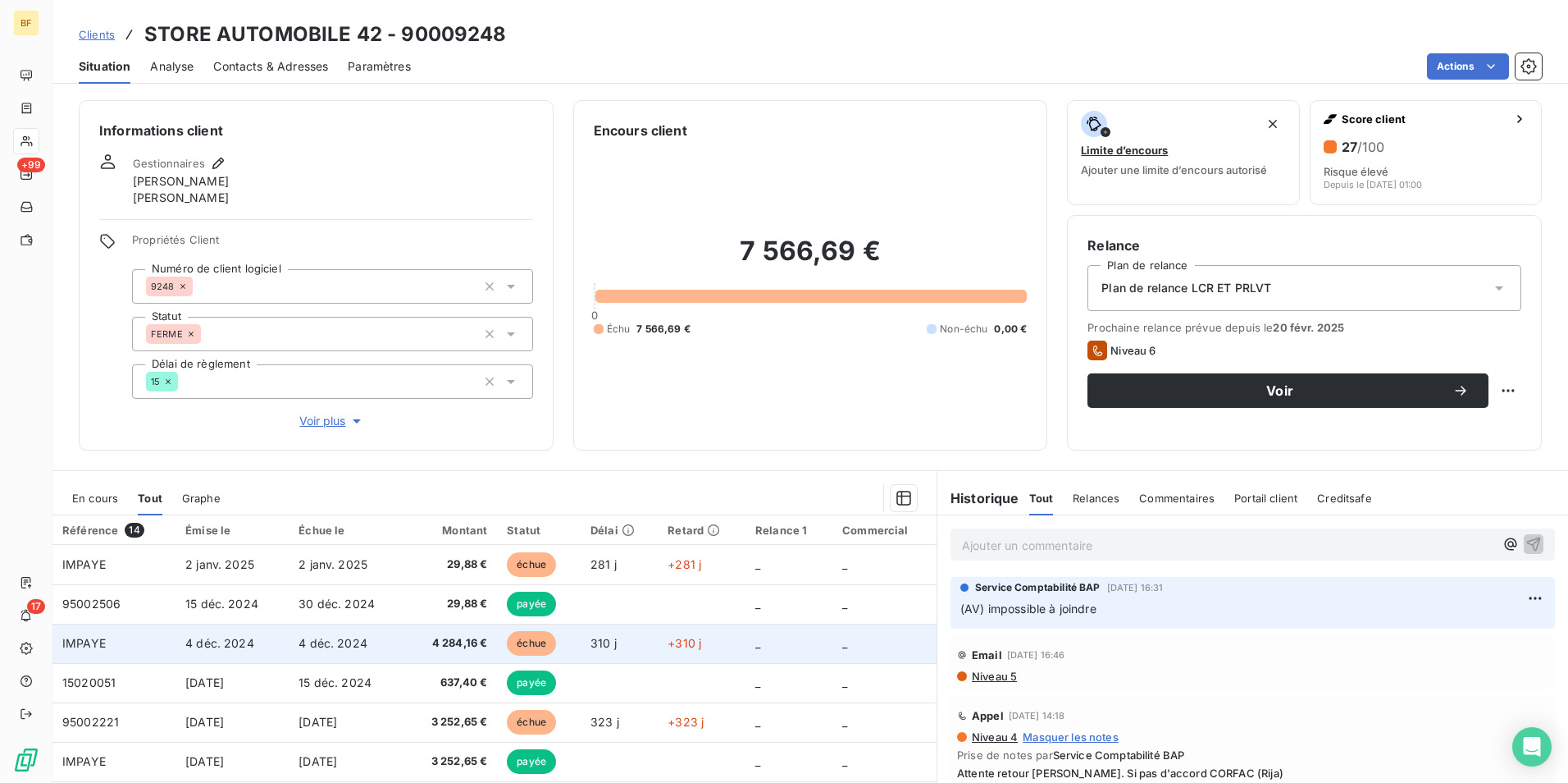
click at [446, 647] on span "4 284,16 €" at bounding box center [450, 643] width 72 height 17
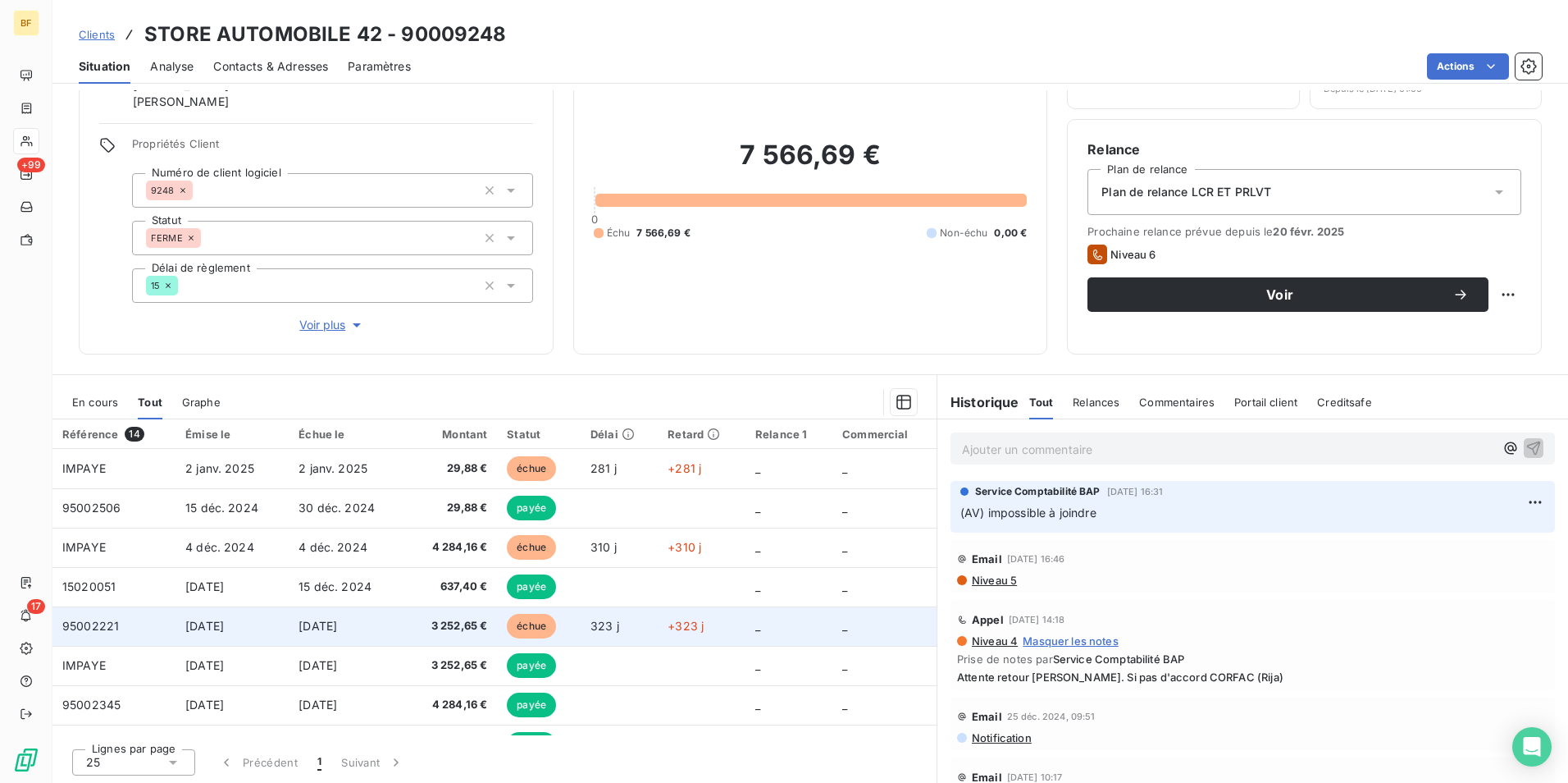
scroll to position [98, 0]
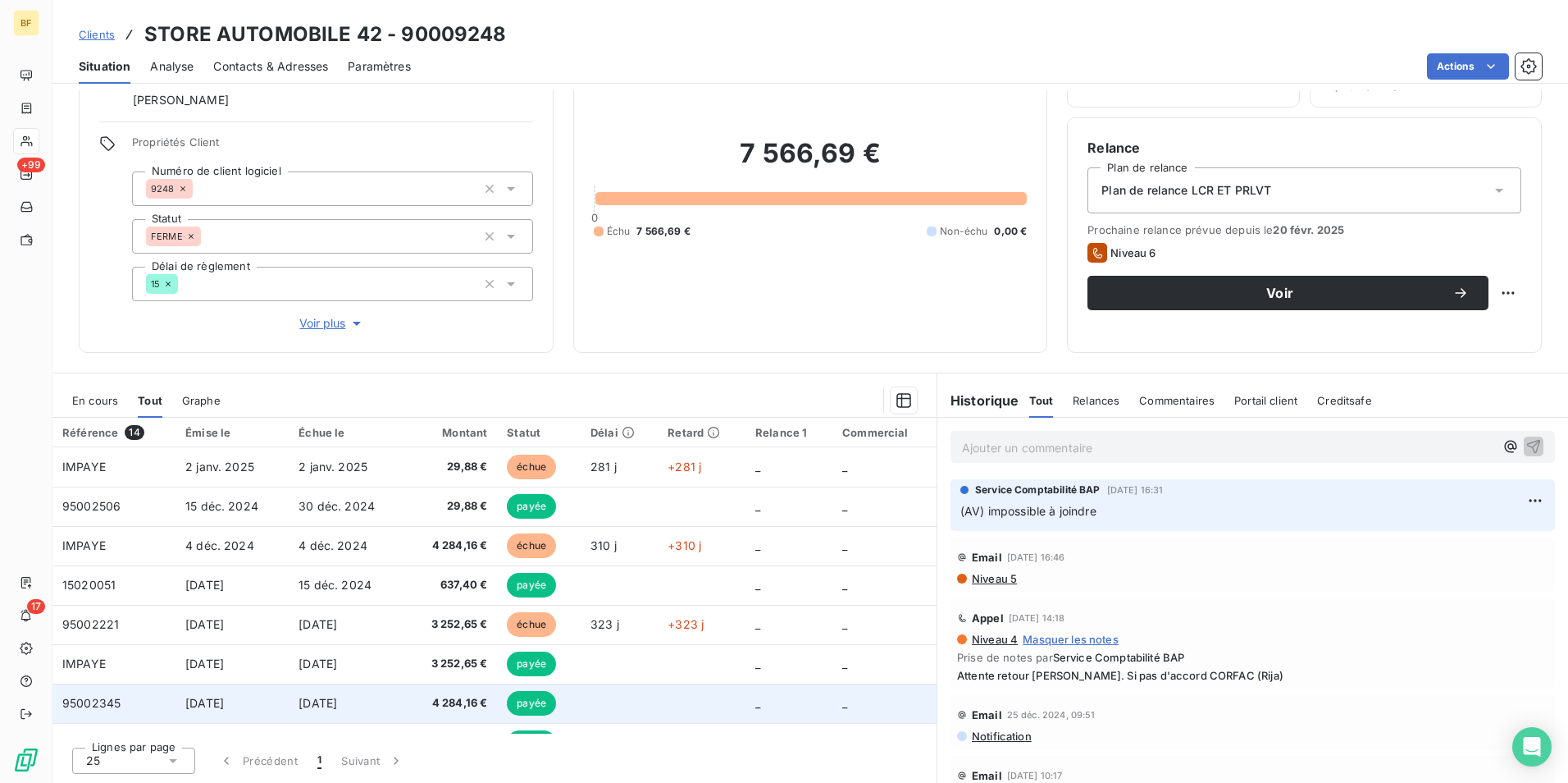
click at [470, 701] on span "4 284,16 €" at bounding box center [450, 702] width 72 height 17
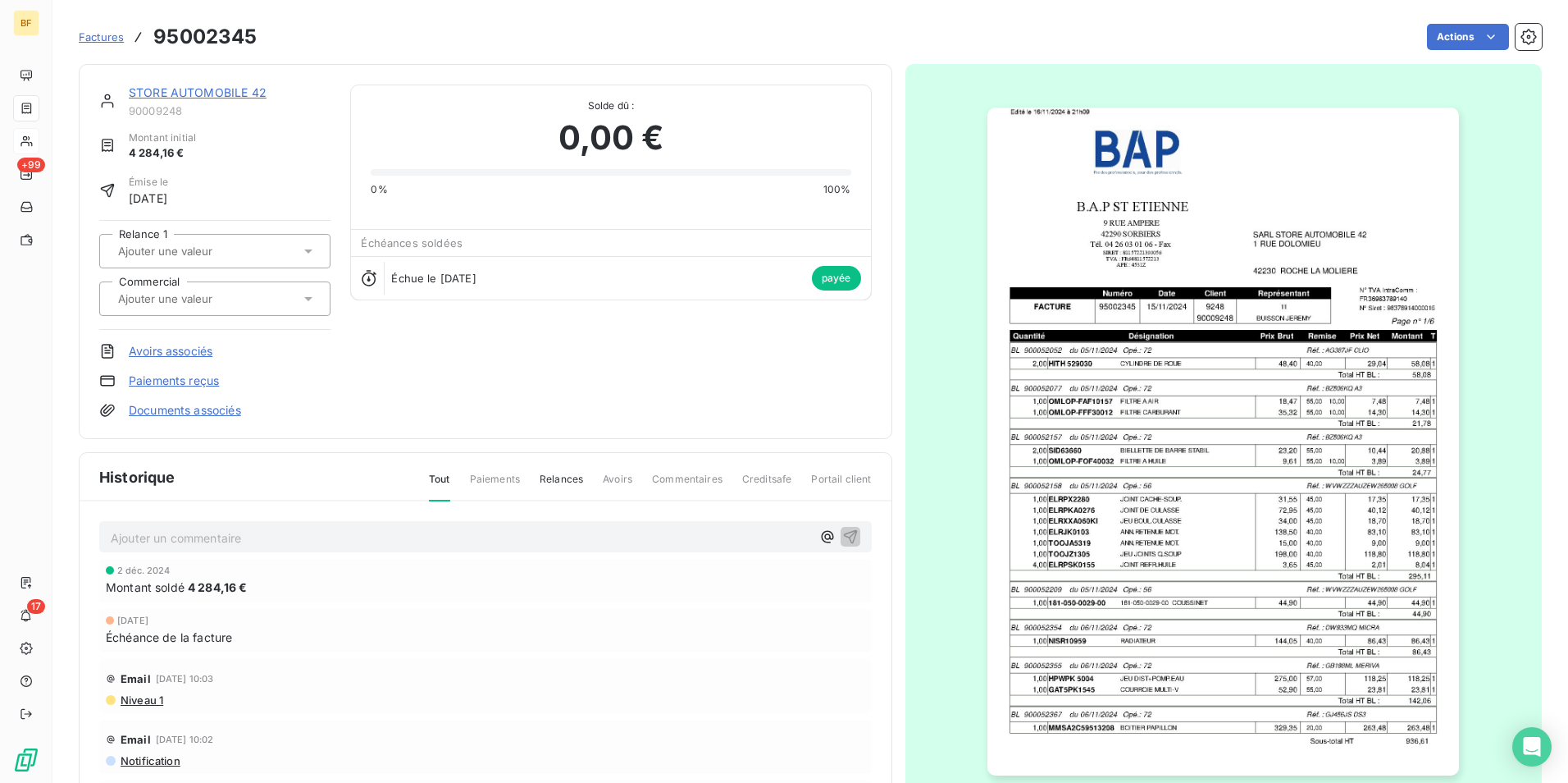
click at [1137, 513] on img "button" at bounding box center [1223, 441] width 471 height 668
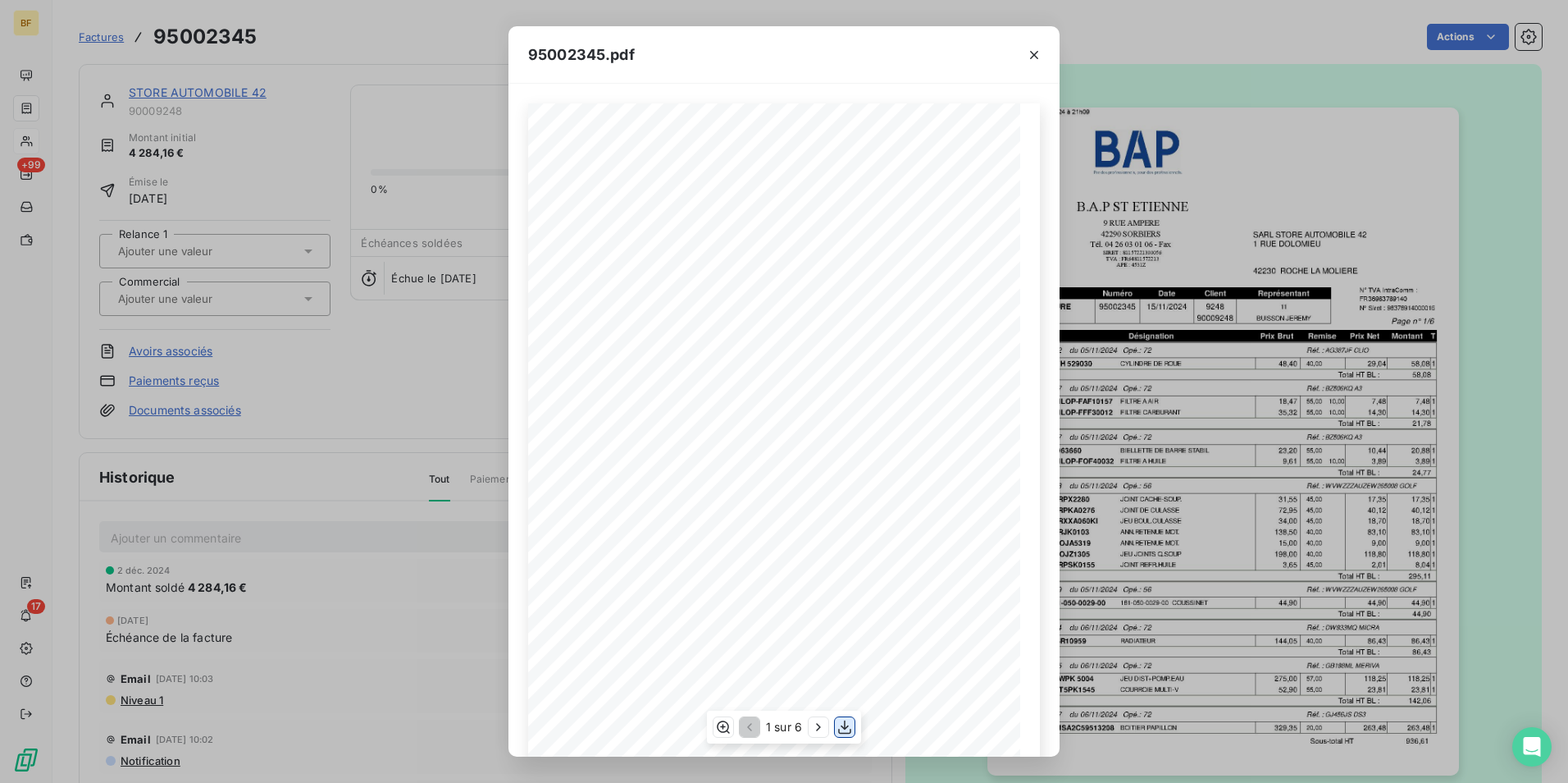
click at [851, 731] on icon "button" at bounding box center [845, 727] width 17 height 17
click at [422, 28] on div "95002345.pdf B.A.P [GEOGRAPHIC_DATA] STORE AUTOMOBILE 42 [STREET_ADDRESS] [STRE…" at bounding box center [784, 391] width 1568 height 783
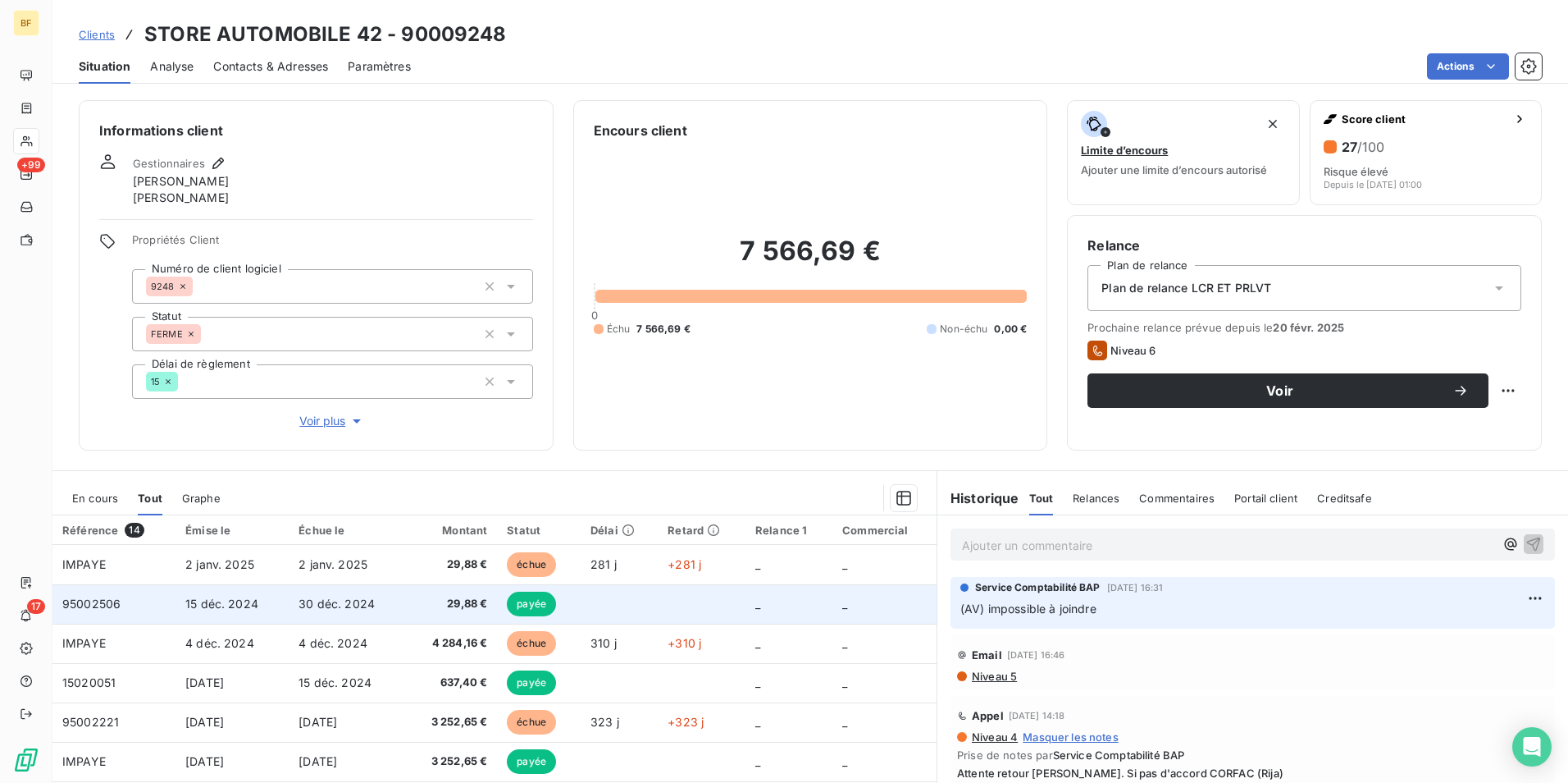
scroll to position [82, 0]
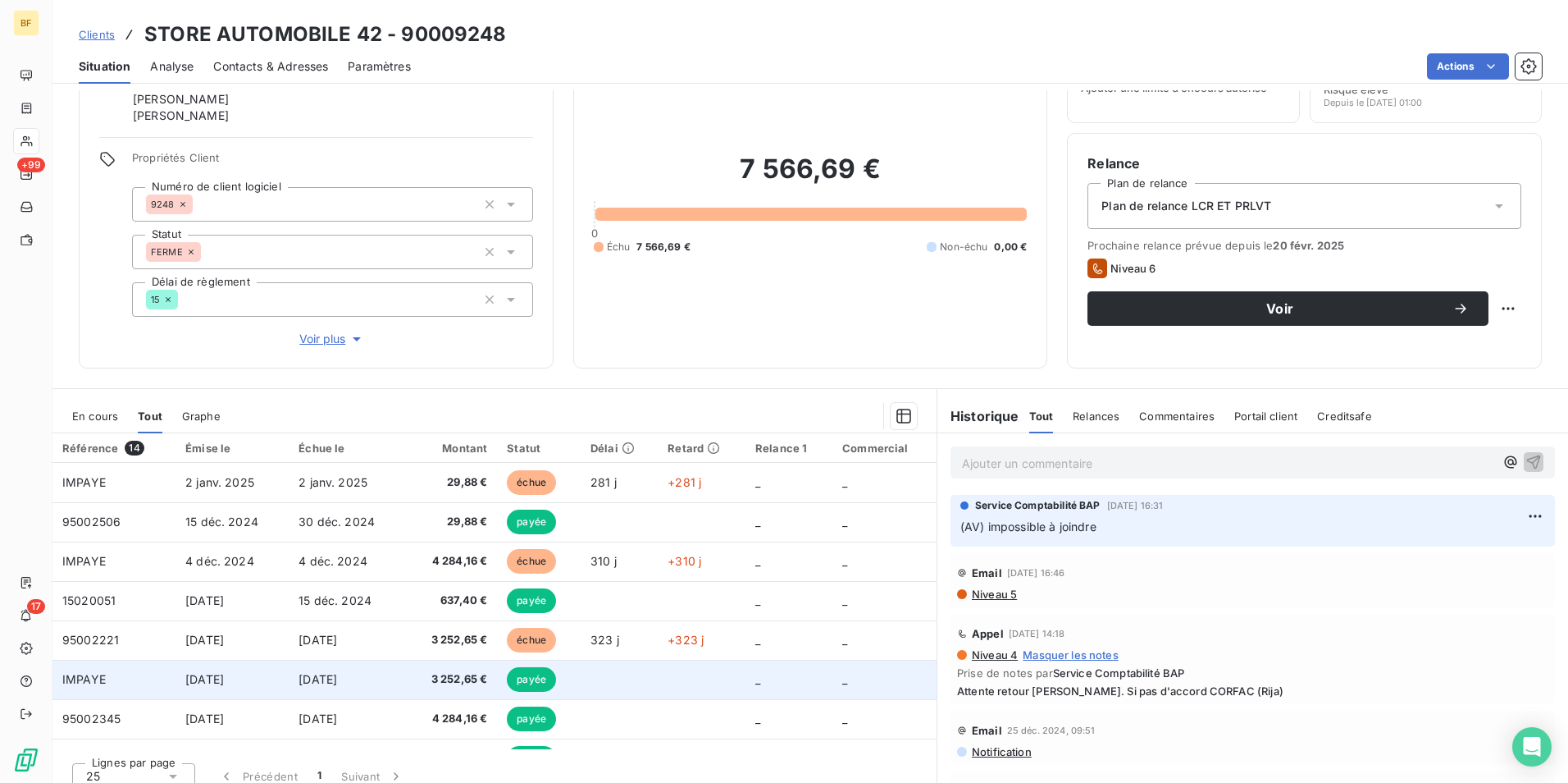
click at [464, 679] on span "3 252,65 €" at bounding box center [450, 679] width 72 height 17
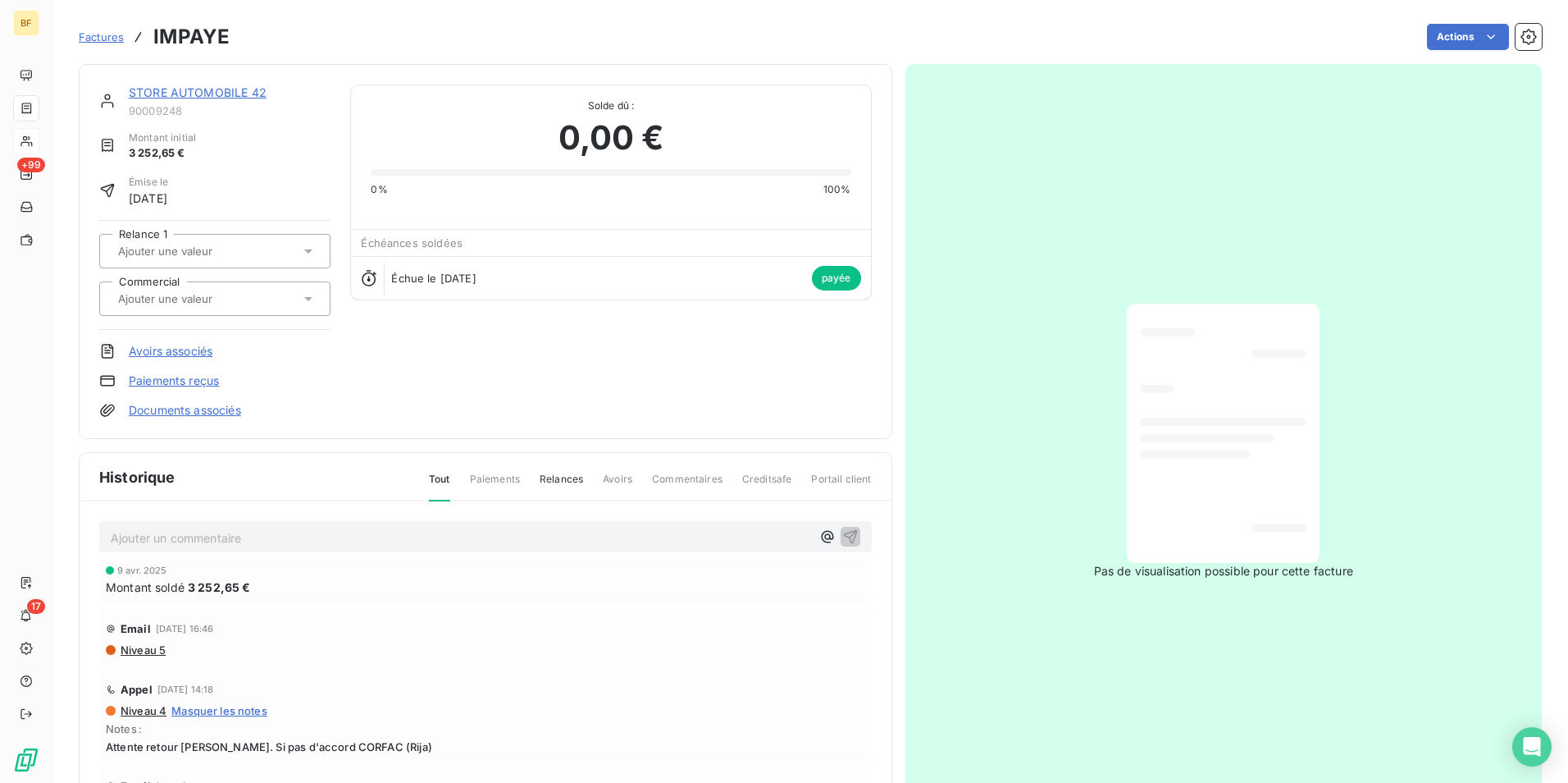
click at [1239, 423] on div at bounding box center [1223, 422] width 166 height 8
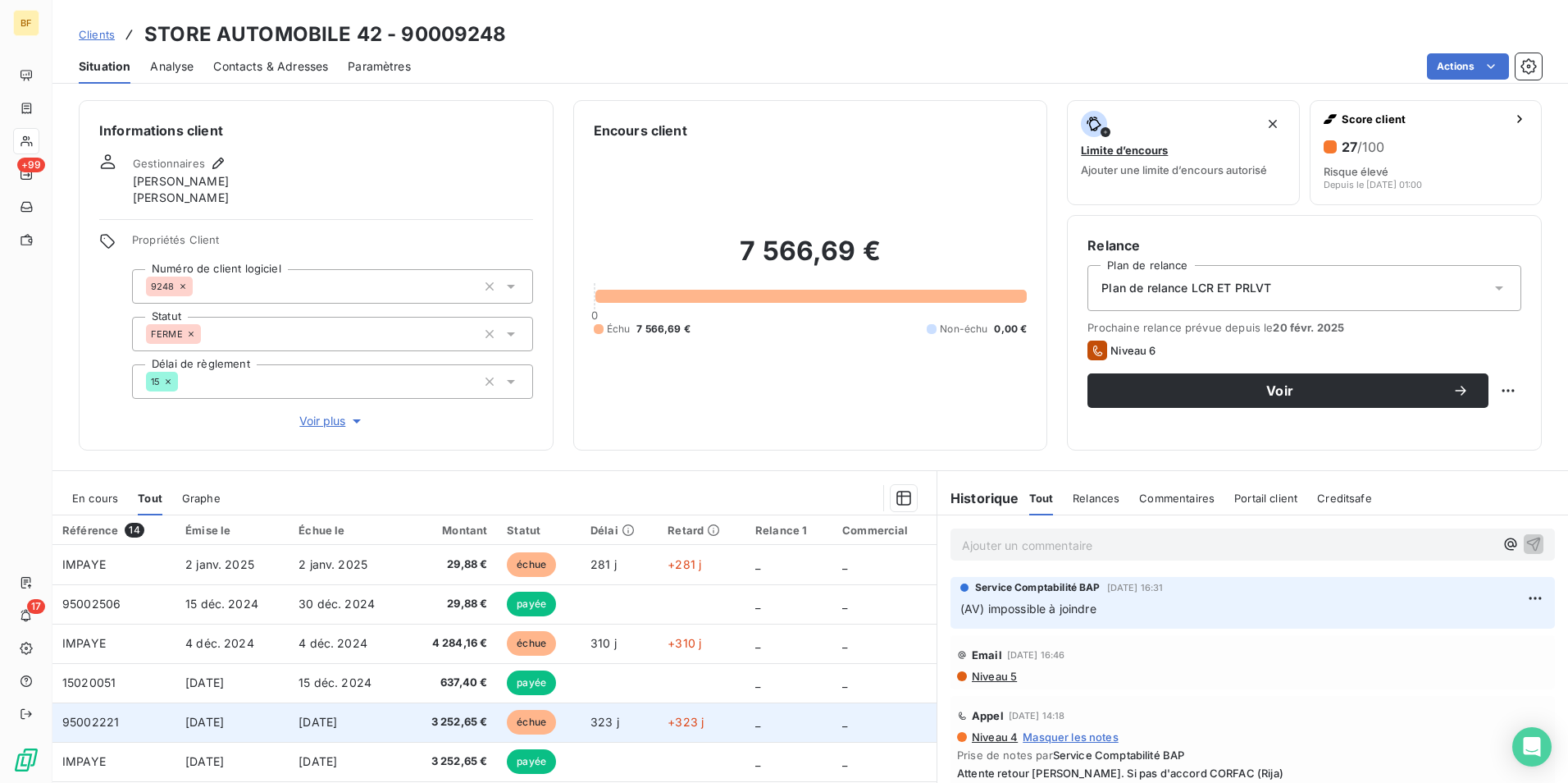
click at [451, 727] on span "3 252,65 €" at bounding box center [450, 722] width 72 height 17
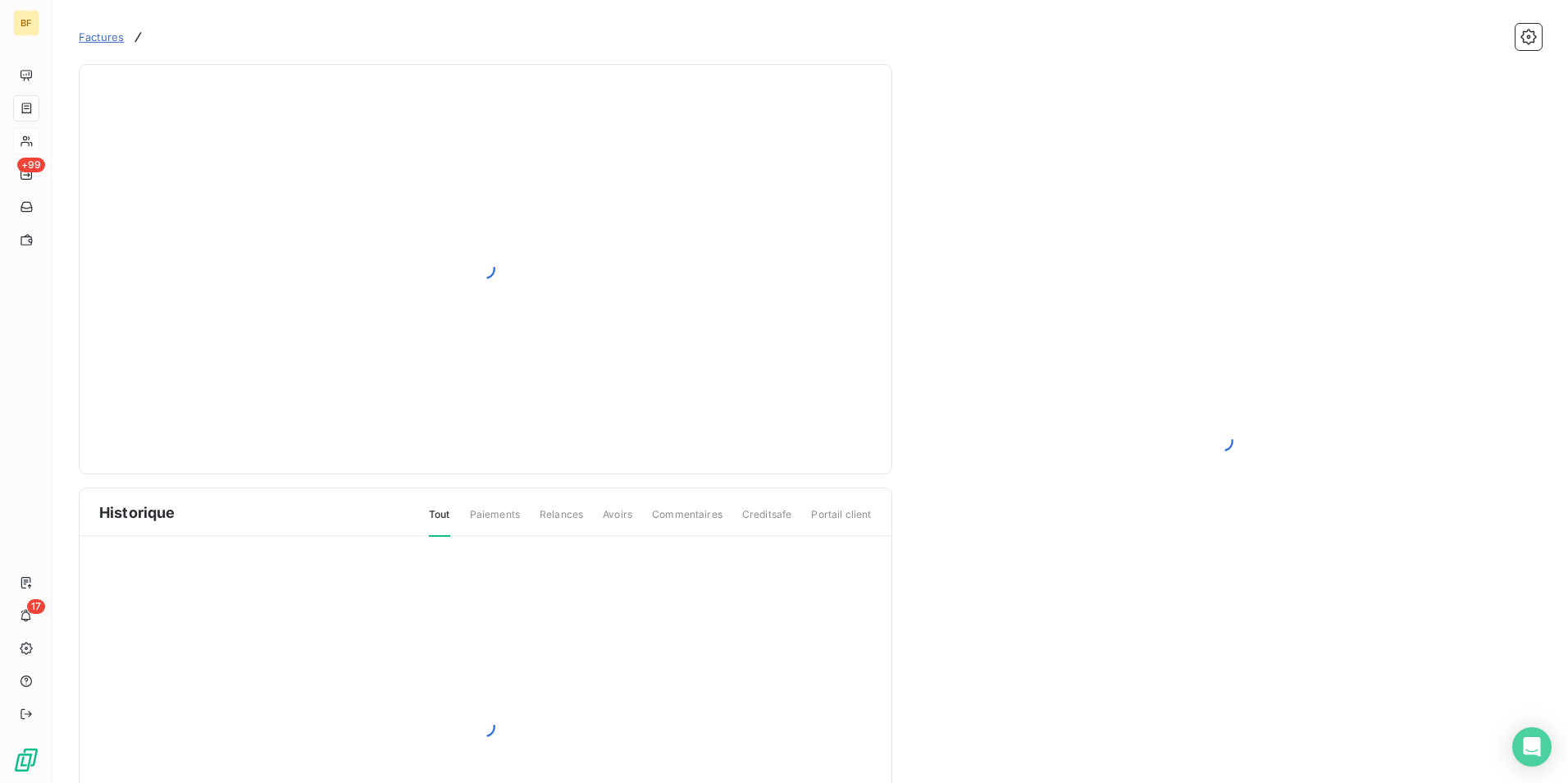
click at [1224, 513] on div at bounding box center [1223, 441] width 611 height 715
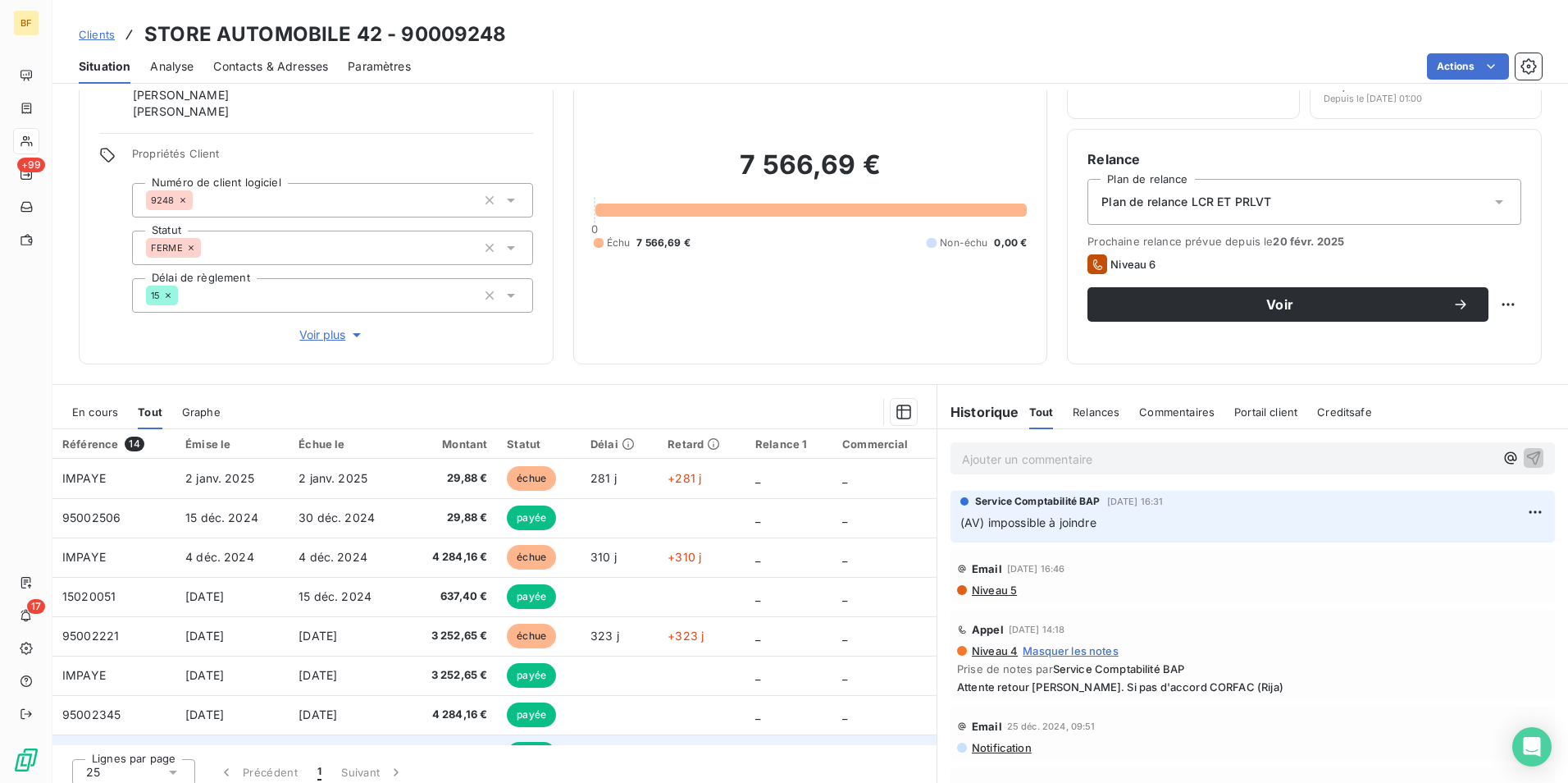
scroll to position [98, 0]
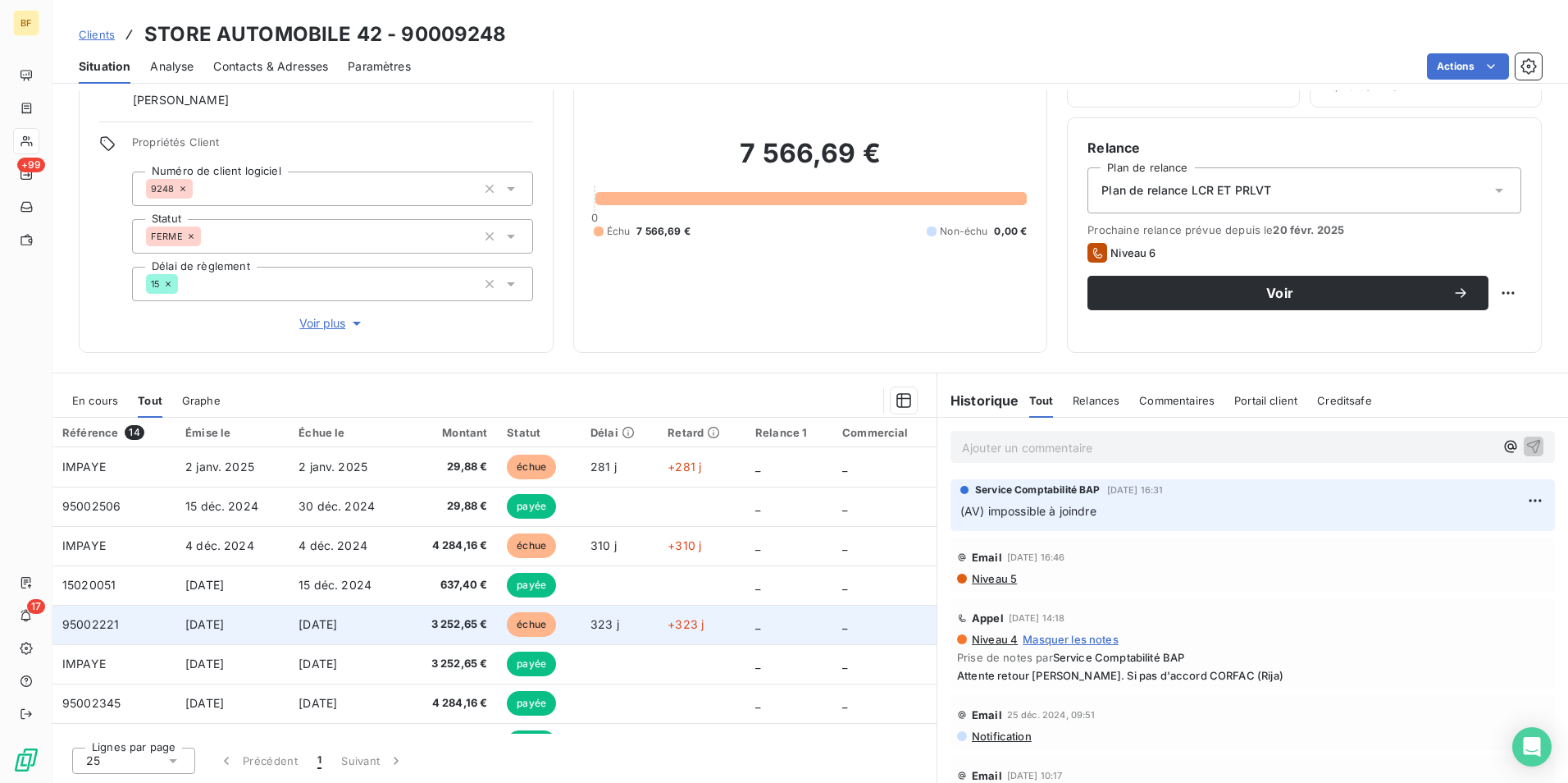
click at [428, 620] on span "3 252,65 €" at bounding box center [450, 624] width 72 height 17
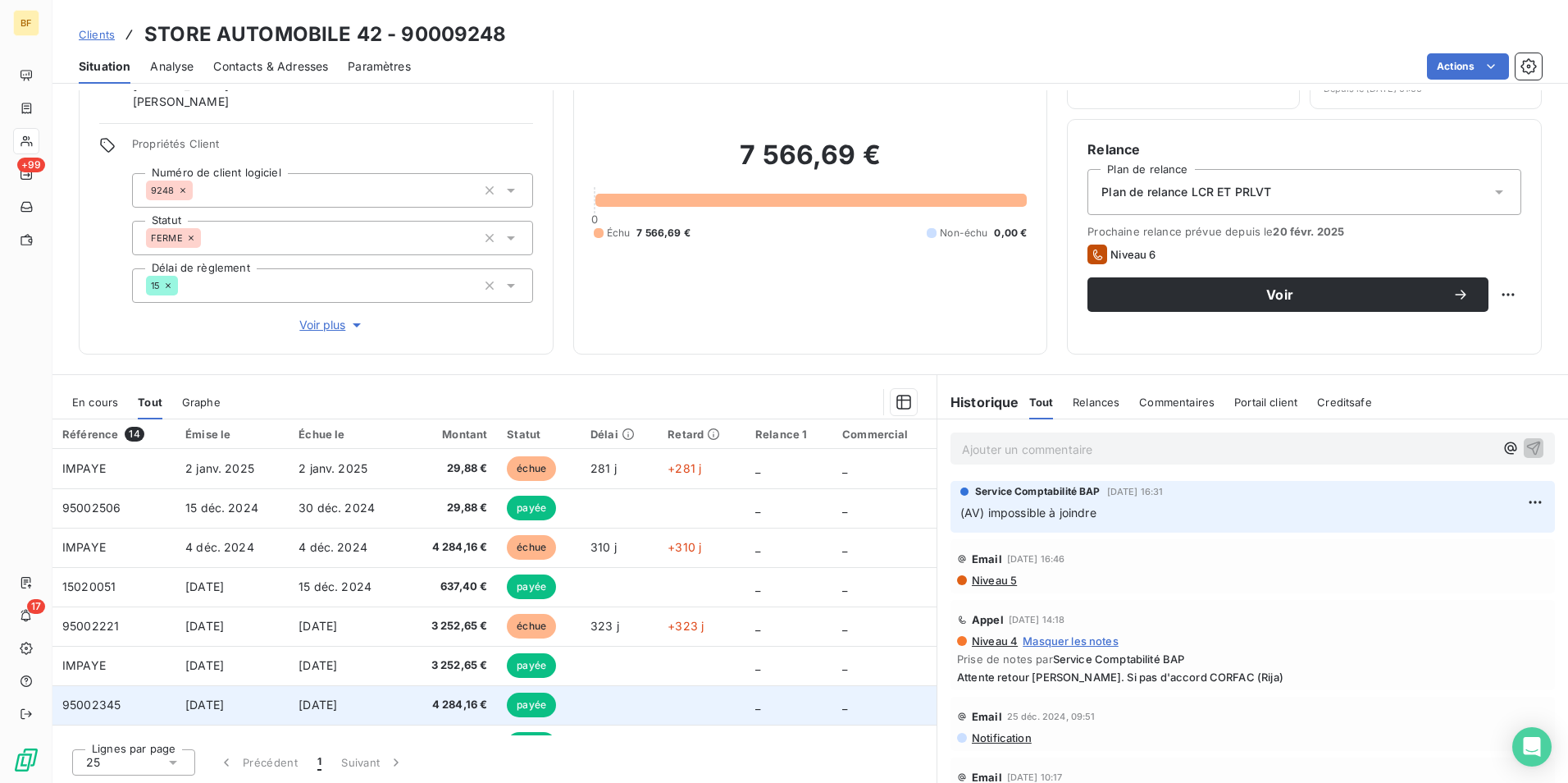
scroll to position [98, 0]
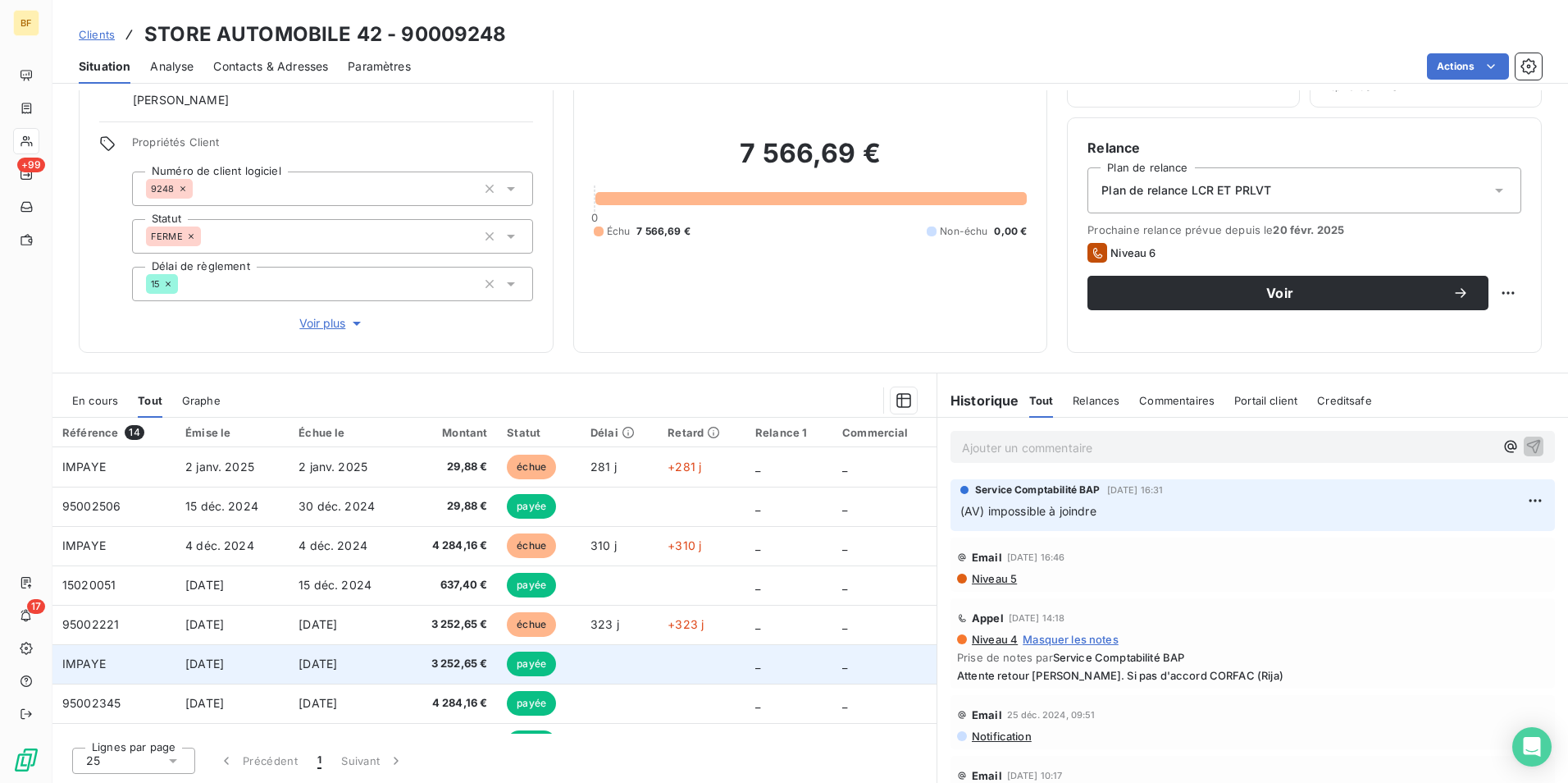
click at [471, 661] on span "3 252,65 €" at bounding box center [450, 663] width 72 height 17
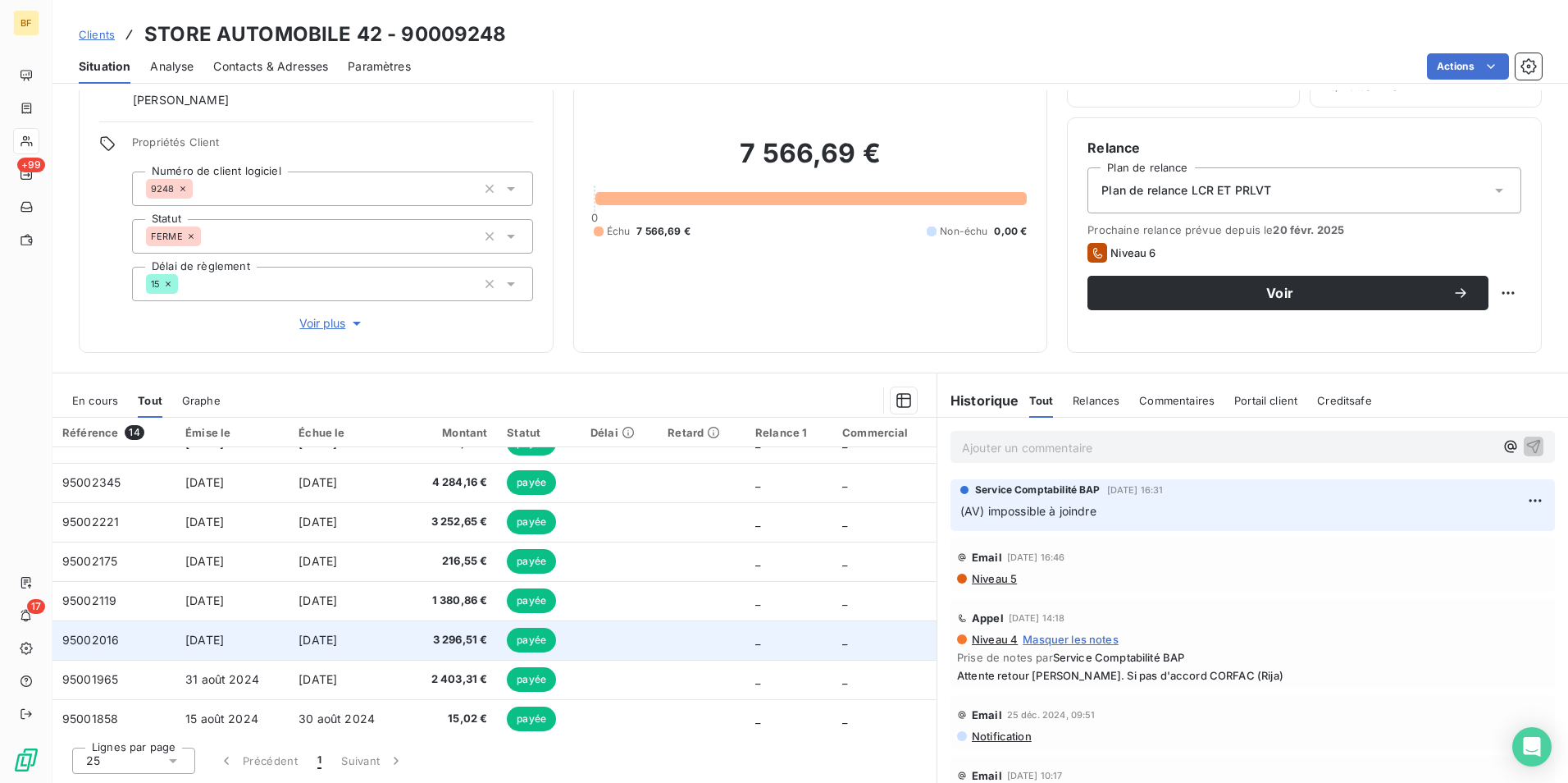
scroll to position [101, 0]
click at [439, 639] on span "3 252,65 €" at bounding box center [450, 640] width 72 height 17
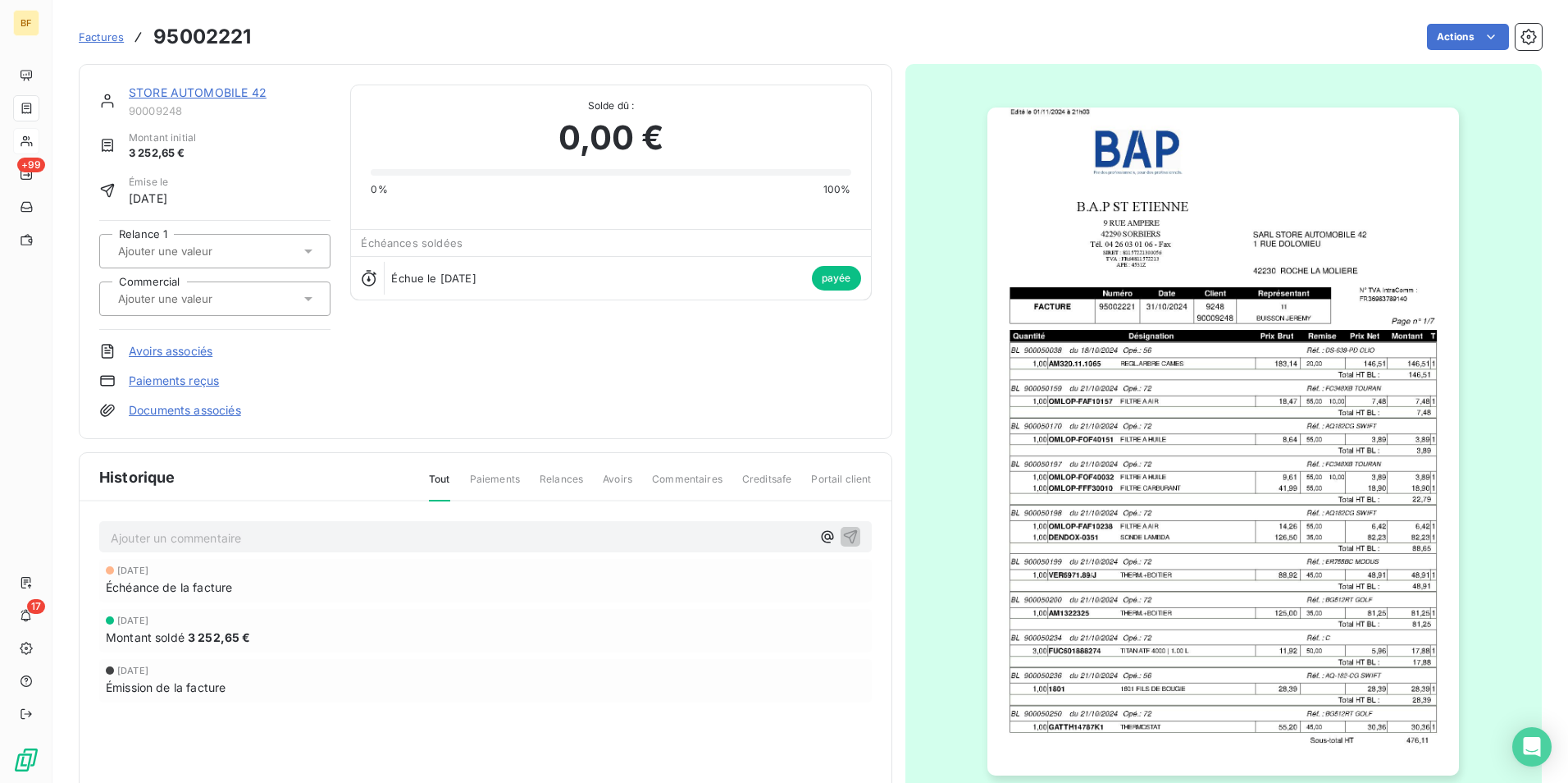
click at [1372, 484] on img "button" at bounding box center [1223, 441] width 471 height 668
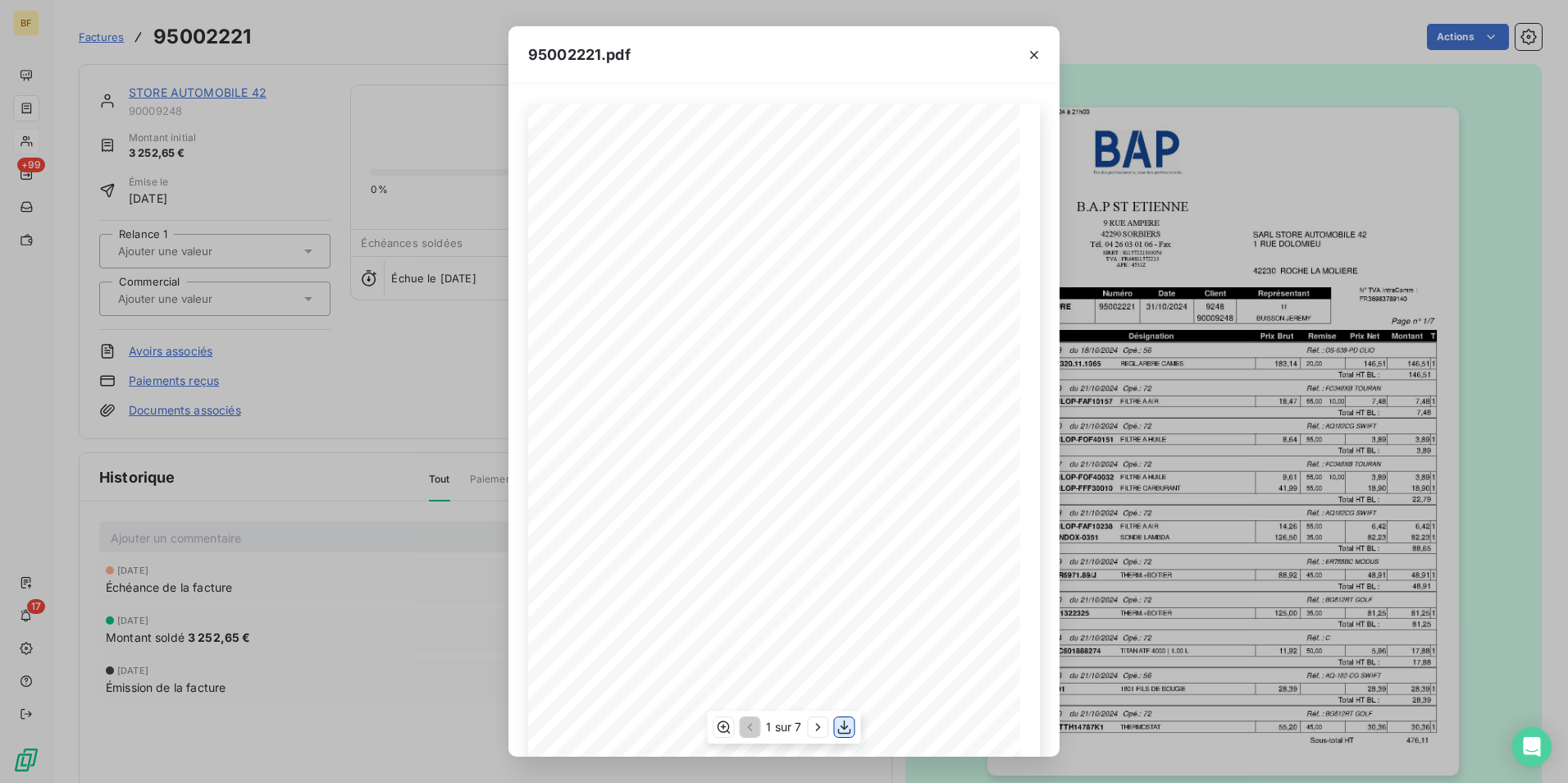
click at [847, 724] on icon "button" at bounding box center [845, 727] width 17 height 17
drag, startPoint x: 372, startPoint y: 38, endPoint x: 169, endPoint y: 2, distance: 206.2
click at [372, 38] on div "95002221.pdf B.A.P [GEOGRAPHIC_DATA] STORE AUTOMOBILE 42 [STREET_ADDRESS] [STRE…" at bounding box center [784, 391] width 1568 height 783
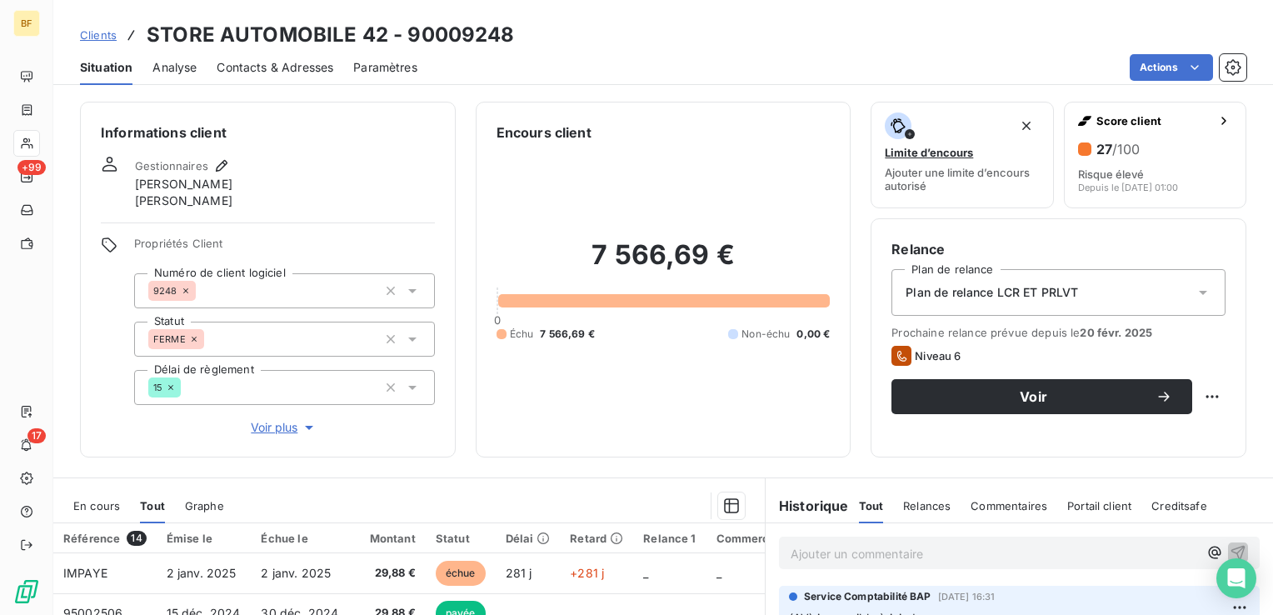
drag, startPoint x: 743, startPoint y: 40, endPoint x: 743, endPoint y: 233, distance: 193.2
click at [743, 40] on div "Clients STORE AUTOMOBILE 42 - 90009248" at bounding box center [662, 35] width 1219 height 30
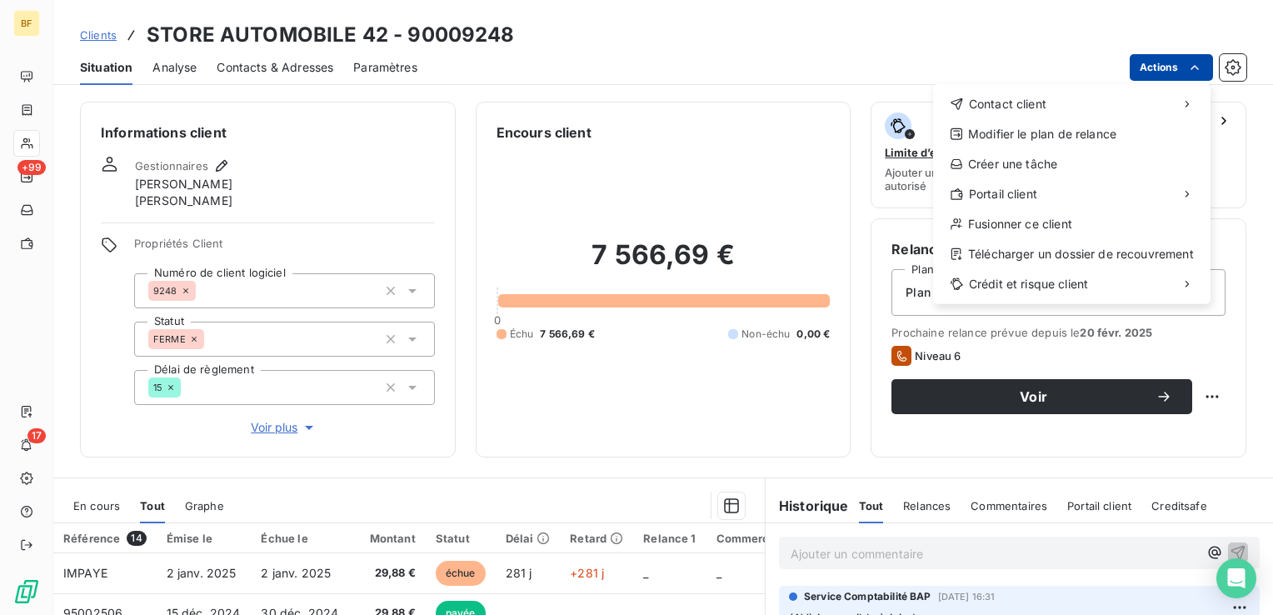
click at [1204, 62] on html "BF +99 17 Clients STORE AUTOMOBILE 42 - 90009248 Situation Analyse Contacts & A…" at bounding box center [636, 307] width 1273 height 615
click at [1080, 257] on div "Télécharger un dossier de recouvrement" at bounding box center [1072, 254] width 264 height 27
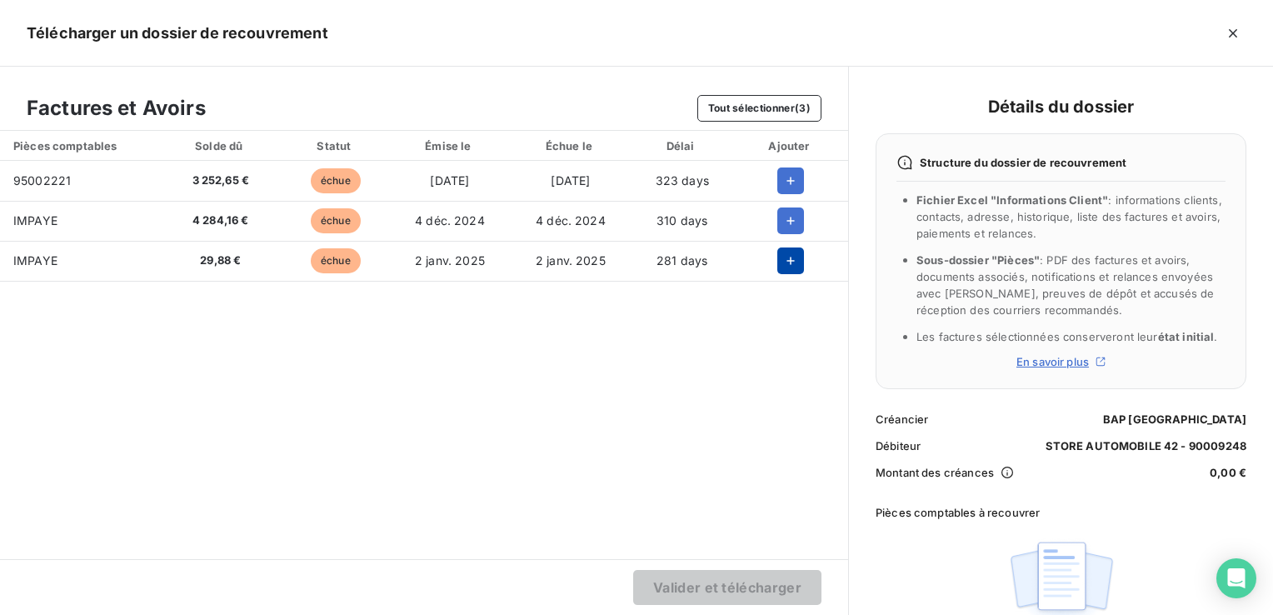
click at [794, 262] on icon "button" at bounding box center [790, 260] width 17 height 17
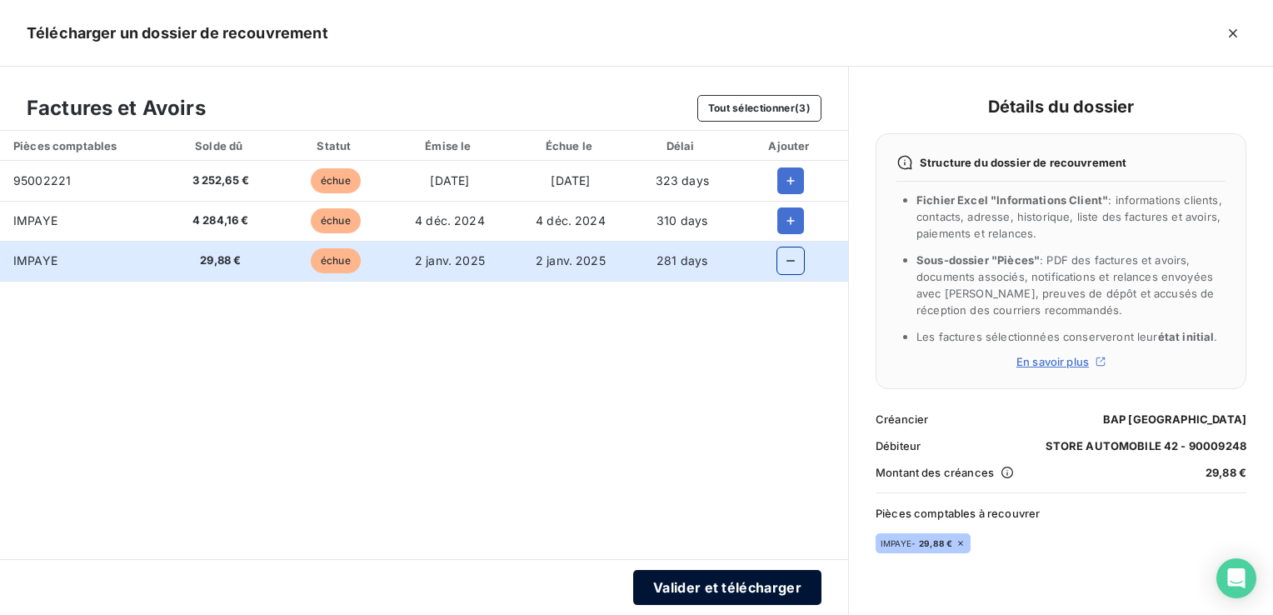
click at [714, 581] on button "Valider et télécharger" at bounding box center [727, 587] width 188 height 35
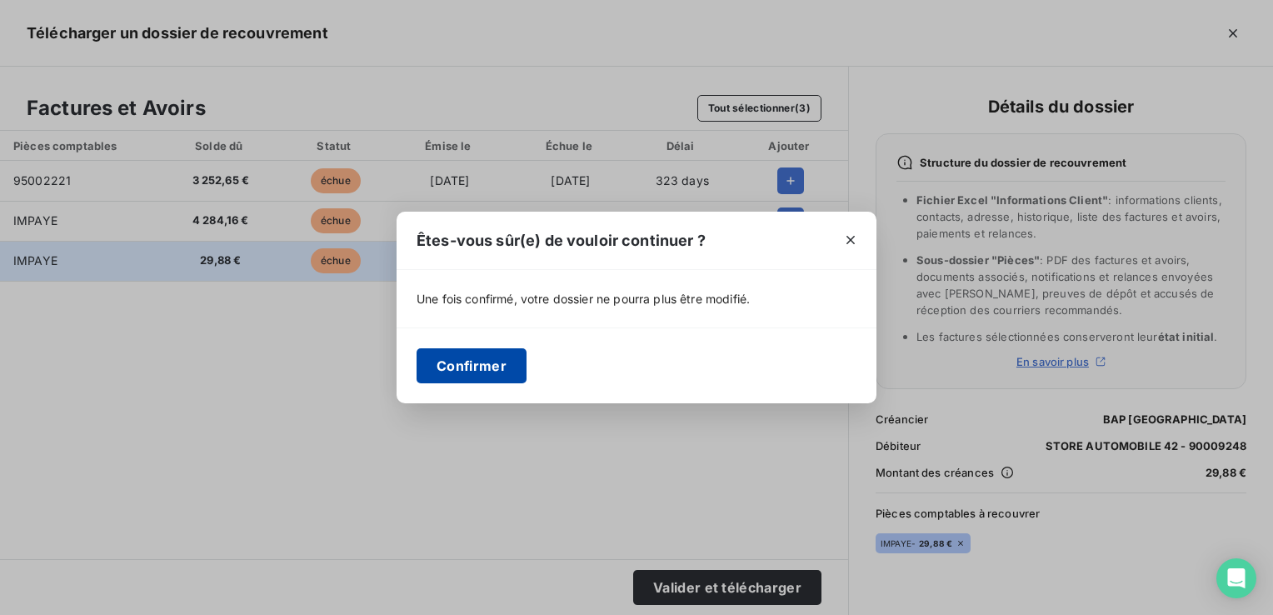
click at [469, 366] on button "Confirmer" at bounding box center [471, 365] width 110 height 35
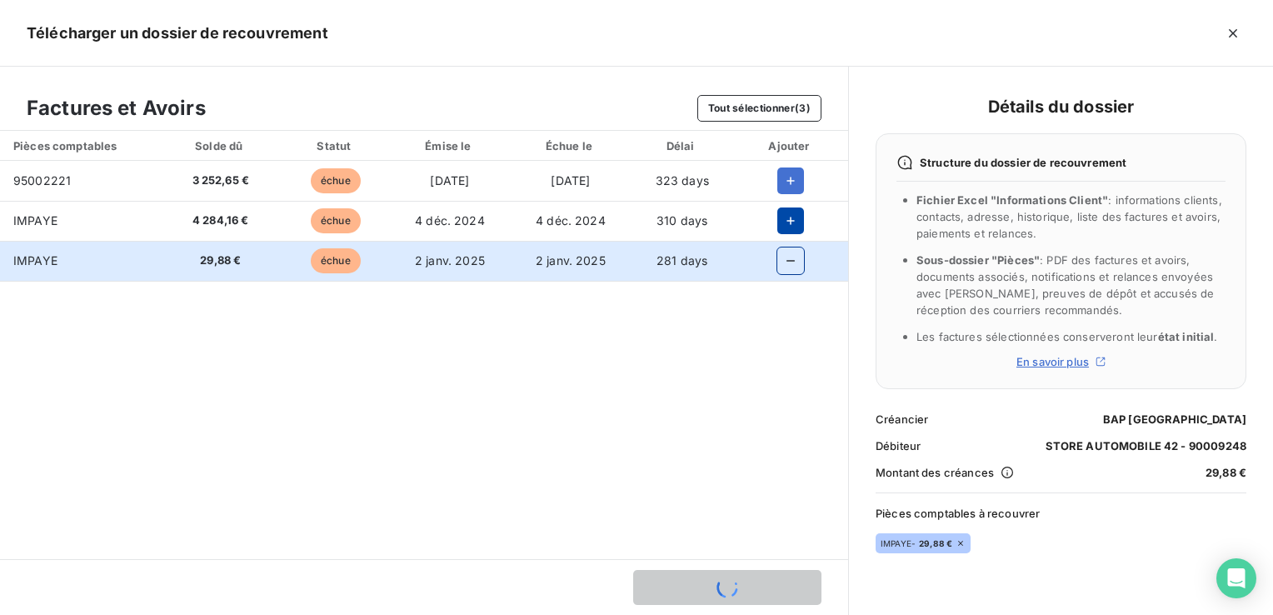
click at [782, 222] on icon "button" at bounding box center [790, 220] width 17 height 17
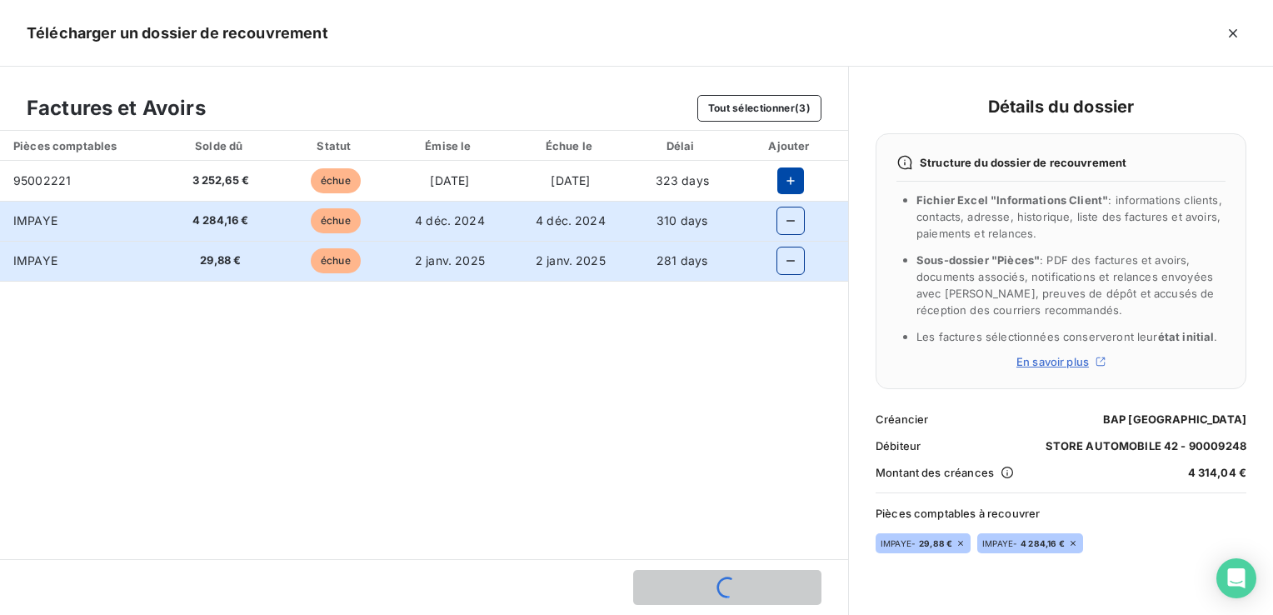
click at [786, 182] on icon "button" at bounding box center [790, 180] width 17 height 17
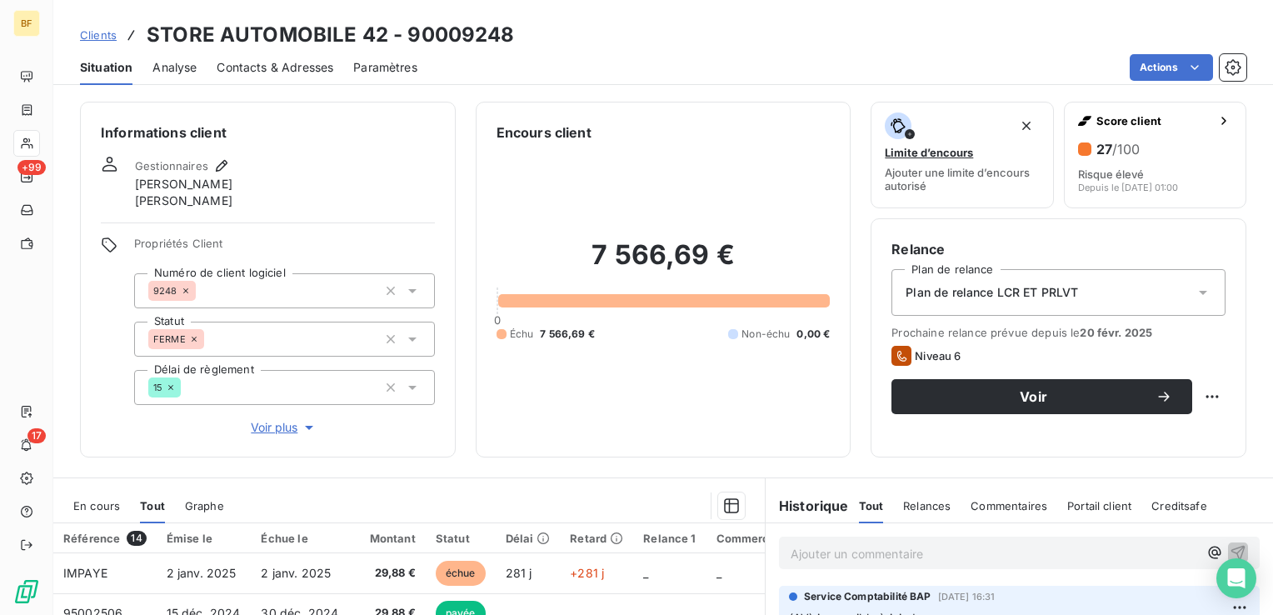
click at [760, 82] on div "Situation Analyse Contacts & Adresses Paramètres Actions" at bounding box center [662, 67] width 1219 height 35
click at [290, 70] on span "Contacts & Adresses" at bounding box center [275, 67] width 117 height 17
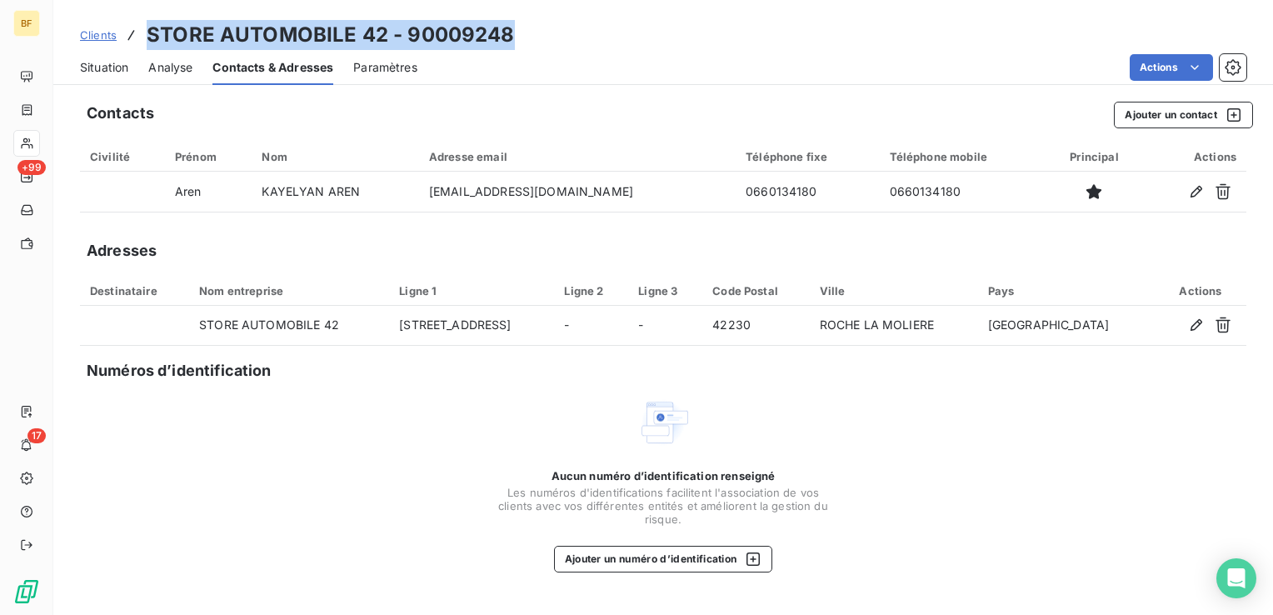
drag, startPoint x: 520, startPoint y: 35, endPoint x: 121, endPoint y: 20, distance: 399.2
click at [121, 20] on div "Clients STORE AUTOMOBILE 42 - 90009248" at bounding box center [662, 35] width 1219 height 30
copy h3 "STORE AUTOMOBILE 42 - 90009248"
click at [119, 72] on span "Situation" at bounding box center [104, 67] width 48 height 17
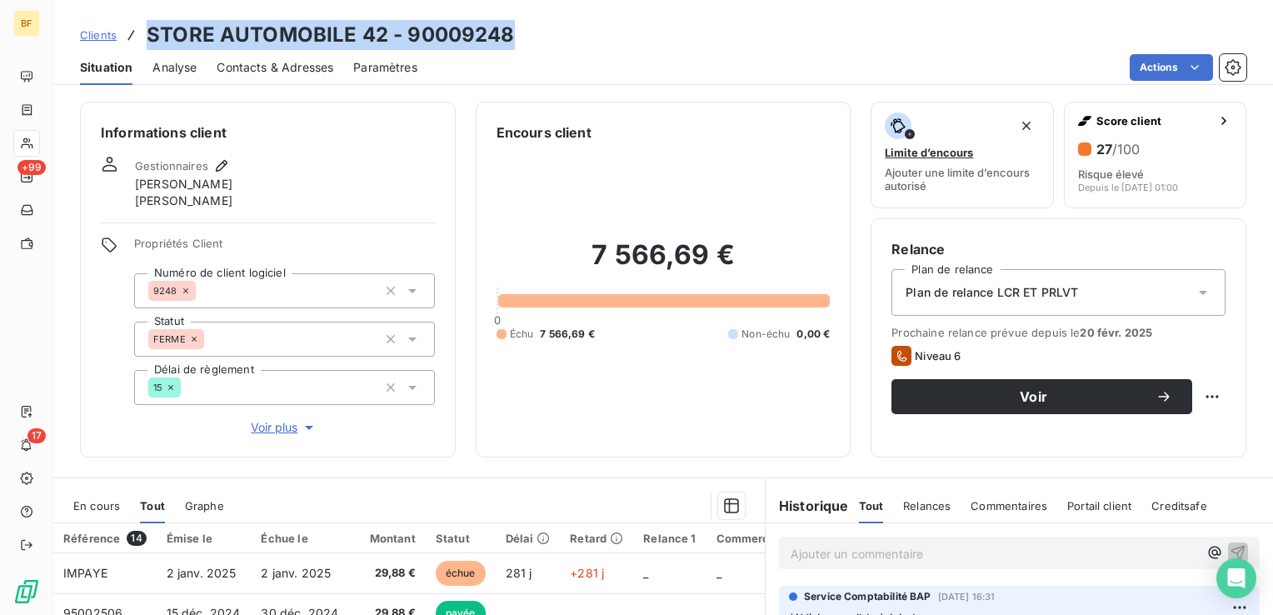
scroll to position [83, 0]
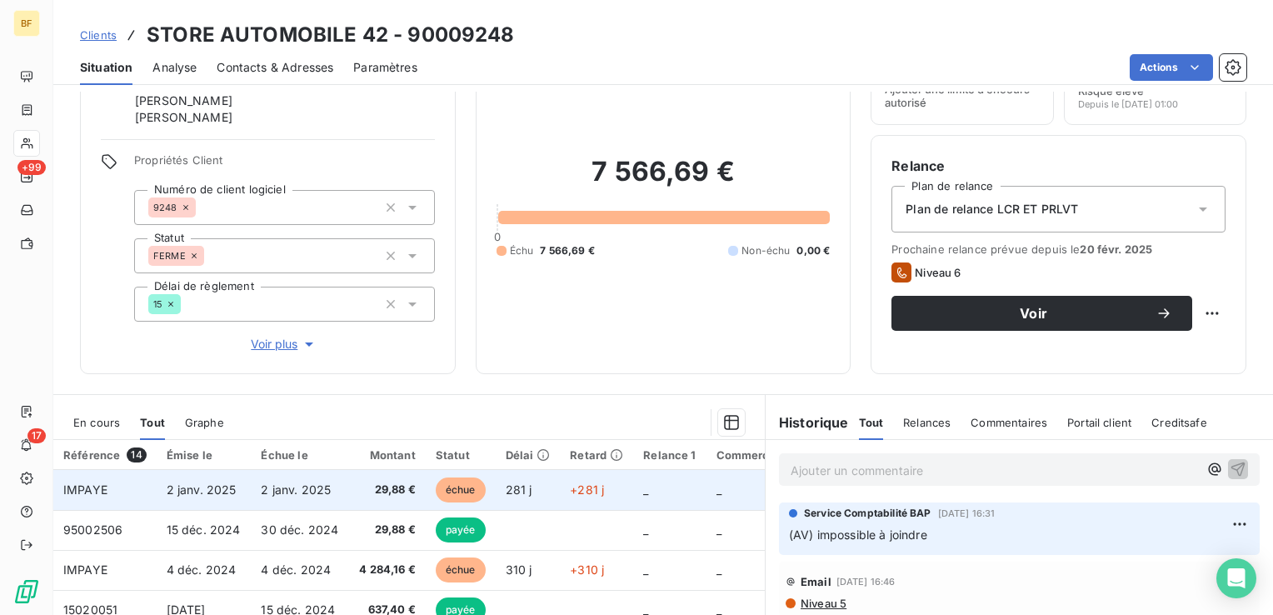
click at [357, 487] on td "29,88 €" at bounding box center [386, 490] width 77 height 40
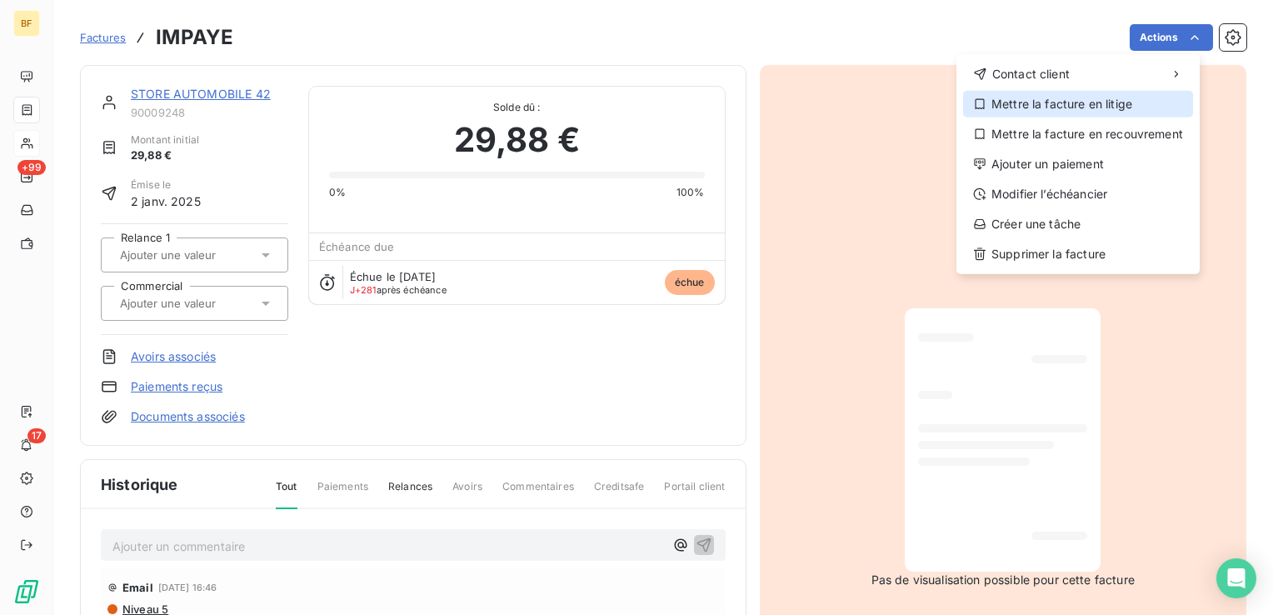
click at [1084, 95] on div "Mettre la facture en litige" at bounding box center [1078, 104] width 230 height 27
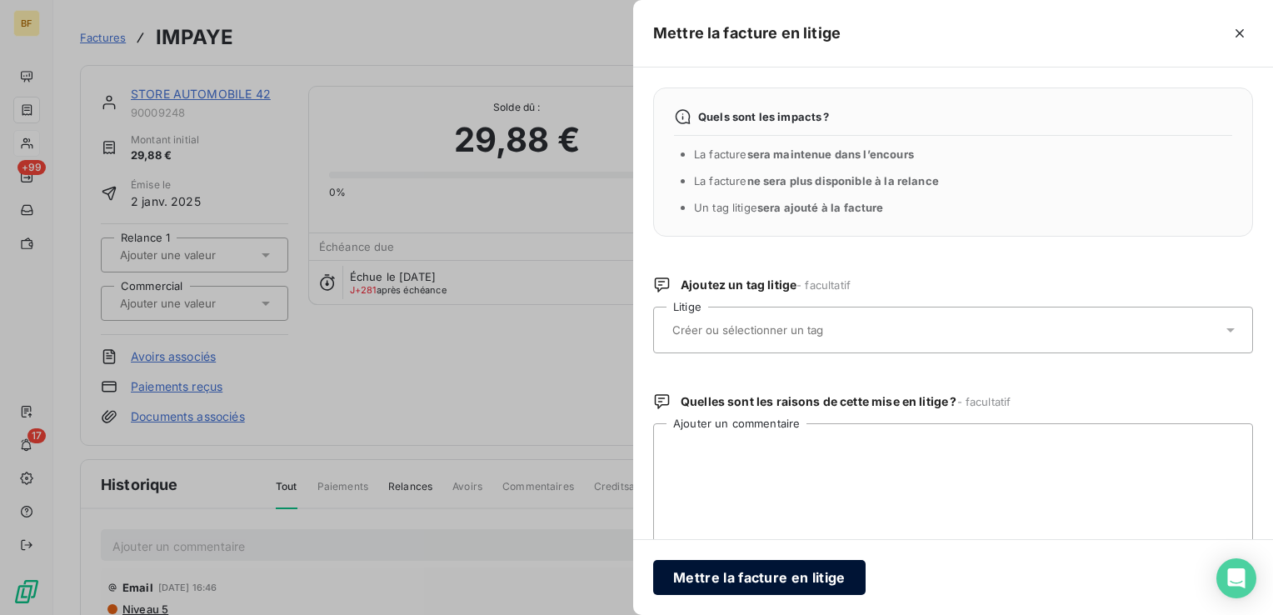
click at [713, 579] on button "Mettre la facture en litige" at bounding box center [759, 577] width 212 height 35
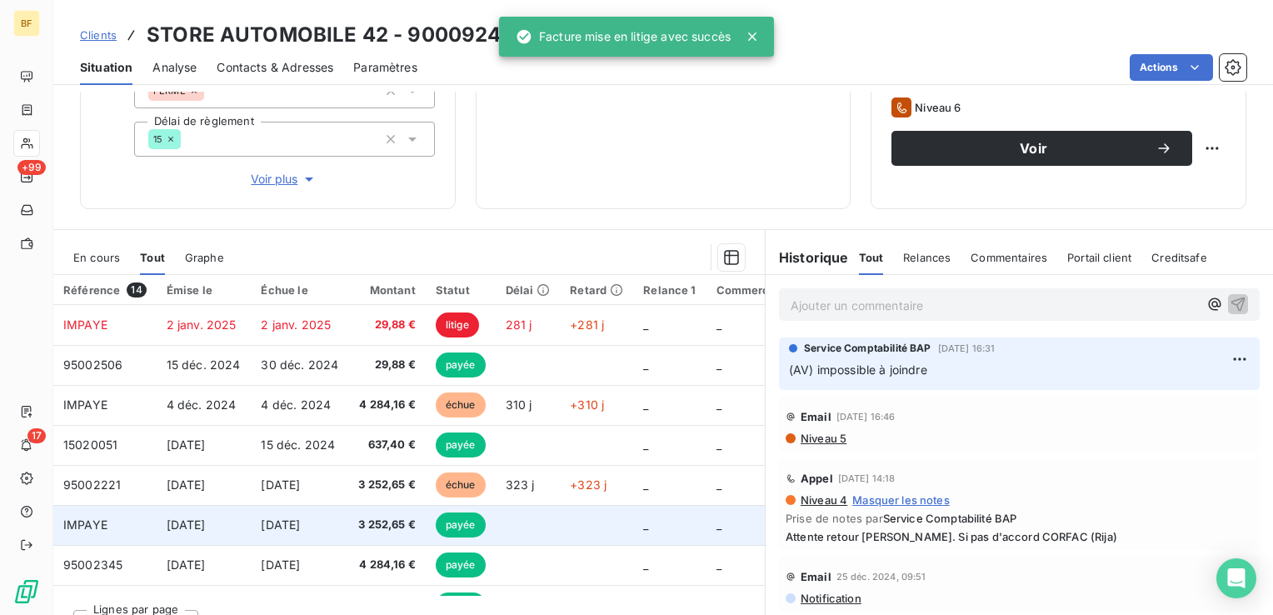
scroll to position [277, 0]
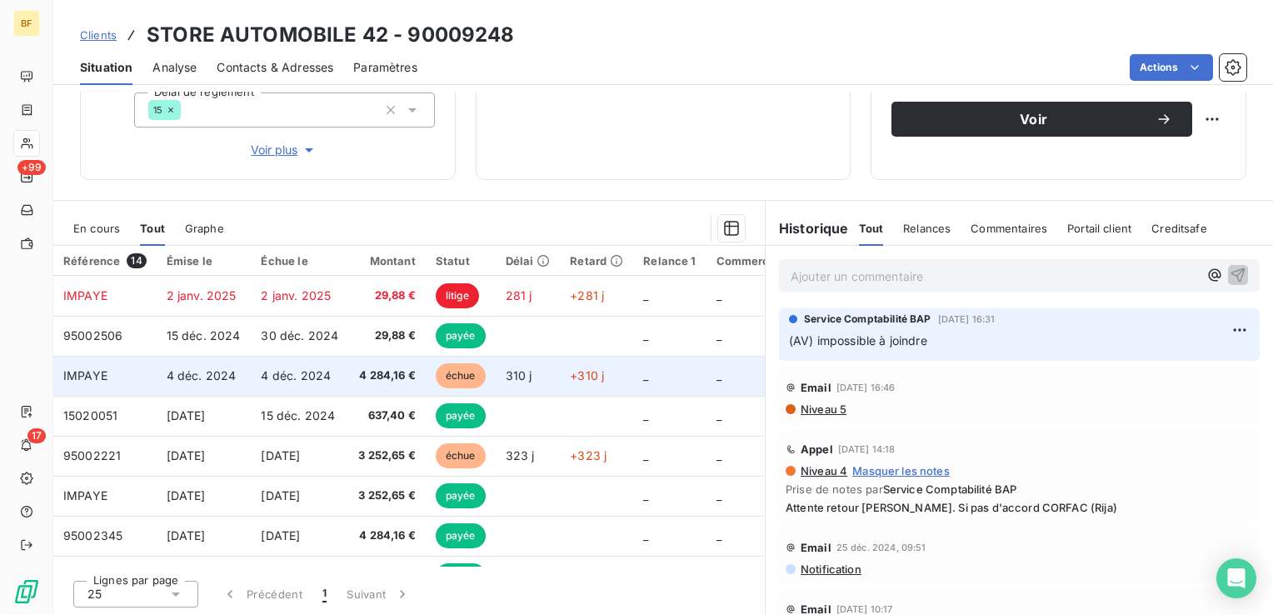
click at [390, 361] on td "4 284,16 €" at bounding box center [386, 376] width 77 height 40
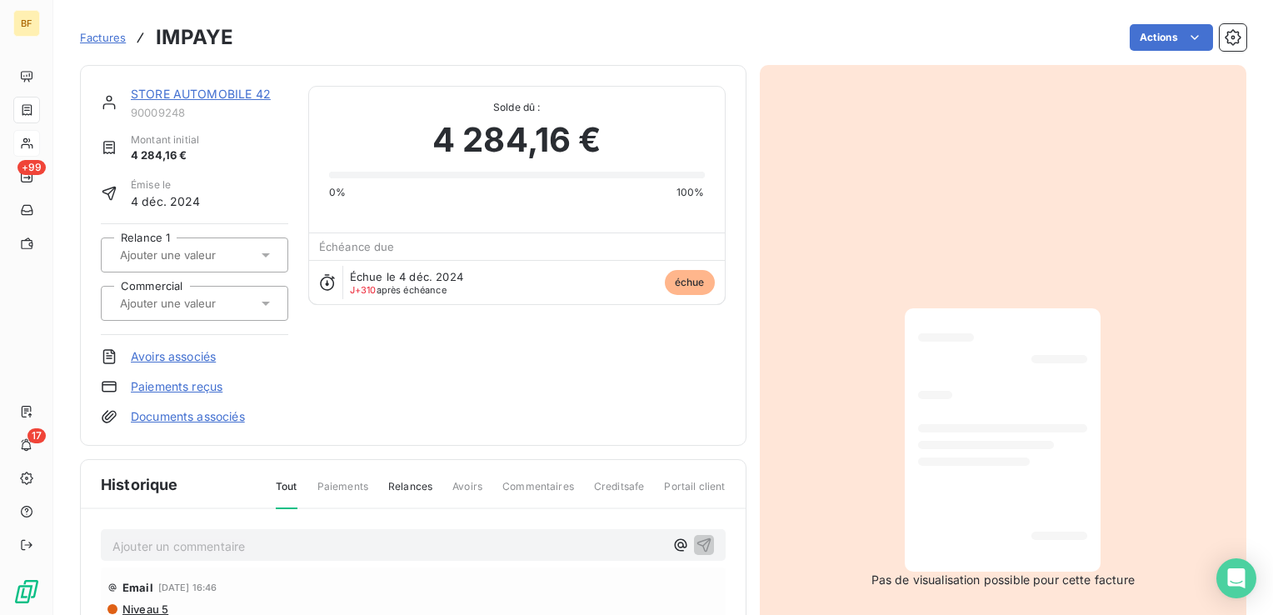
click at [1131, 22] on div "Factures IMPAYE Actions" at bounding box center [663, 37] width 1166 height 35
click at [1139, 29] on html "BF +99 17 Factures IMPAYE Actions STORE AUTOMOBILE 42 90009248 Montant initial …" at bounding box center [636, 307] width 1273 height 615
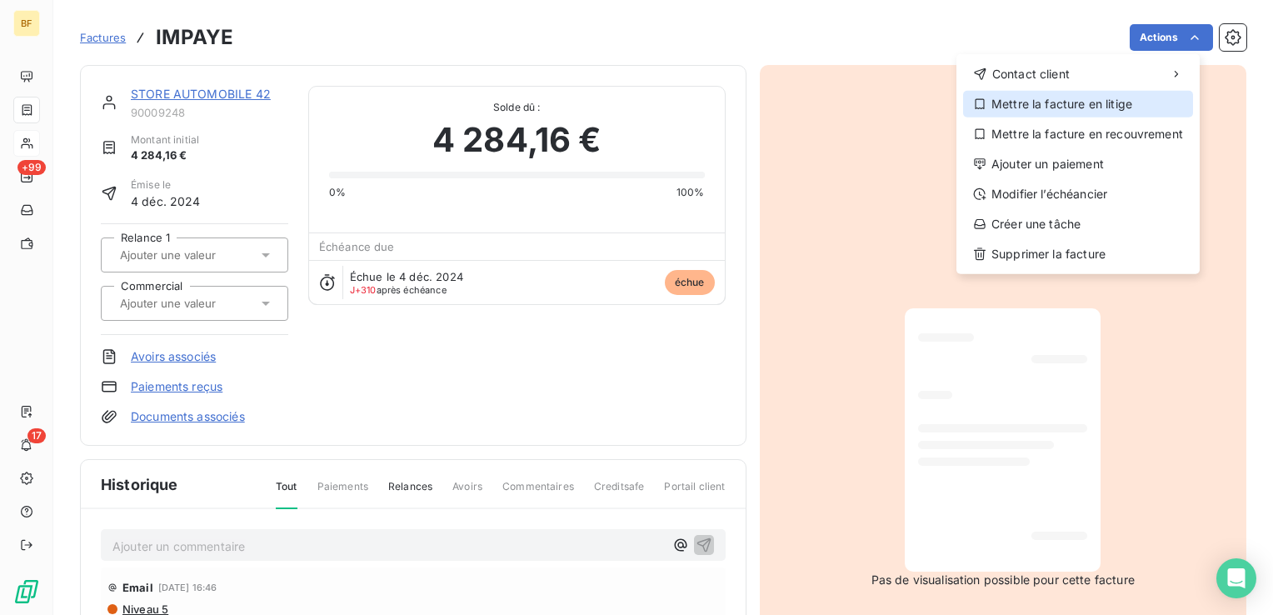
click at [1073, 112] on div "Mettre la facture en litige" at bounding box center [1078, 104] width 230 height 27
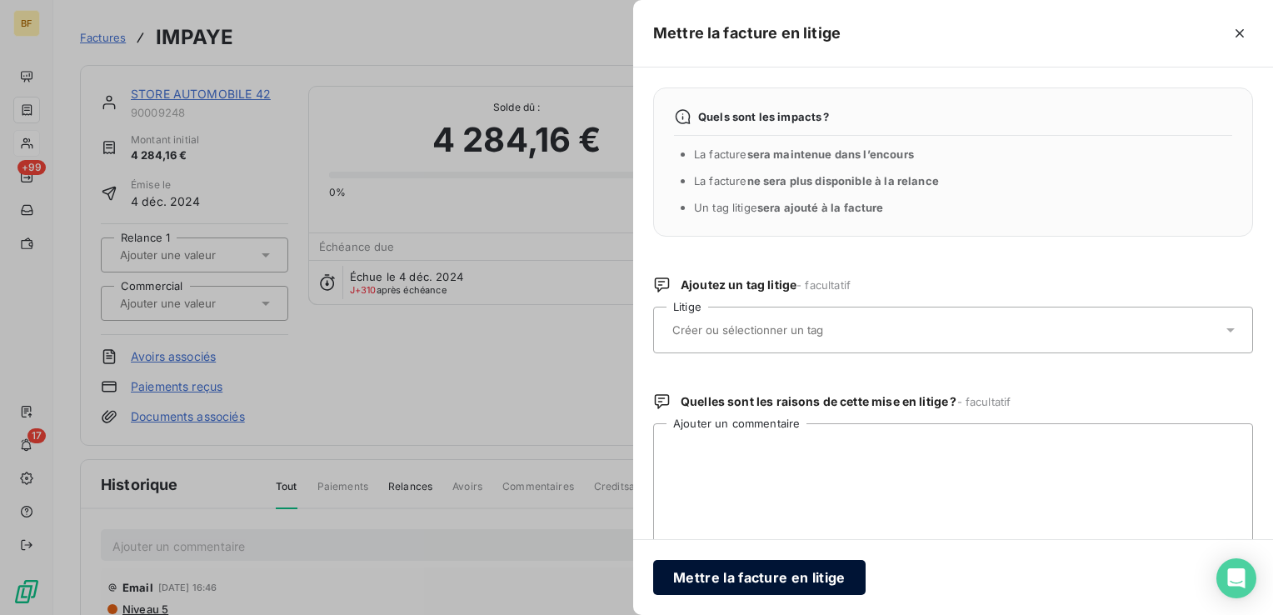
click at [756, 577] on button "Mettre la facture en litige" at bounding box center [759, 577] width 212 height 35
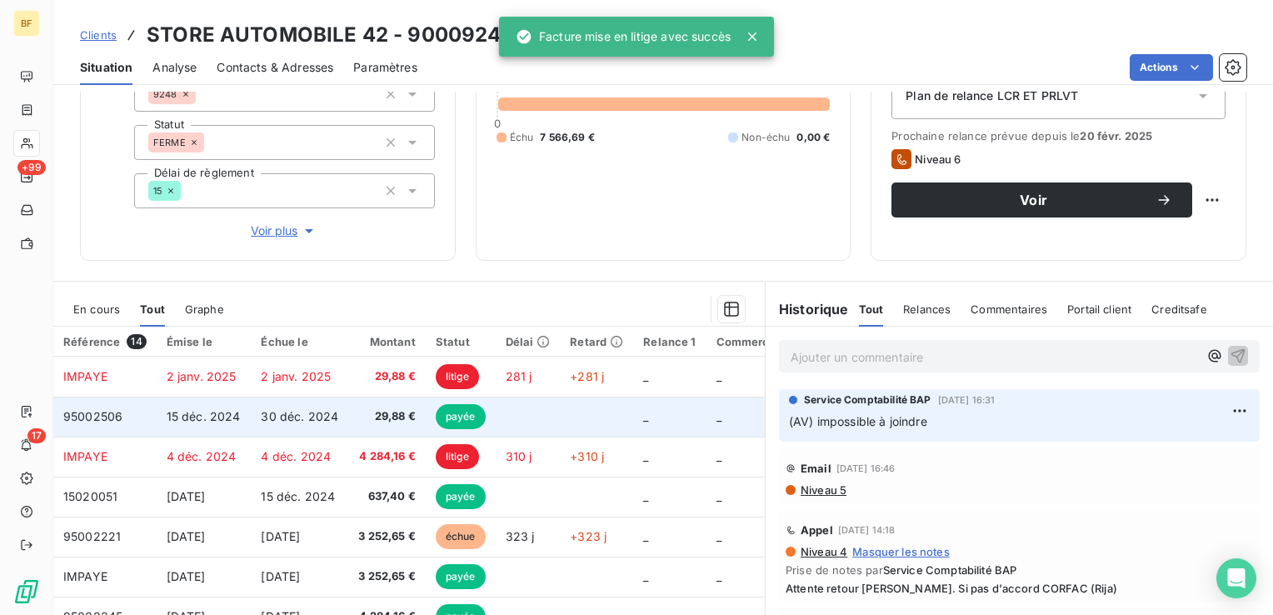
scroll to position [250, 0]
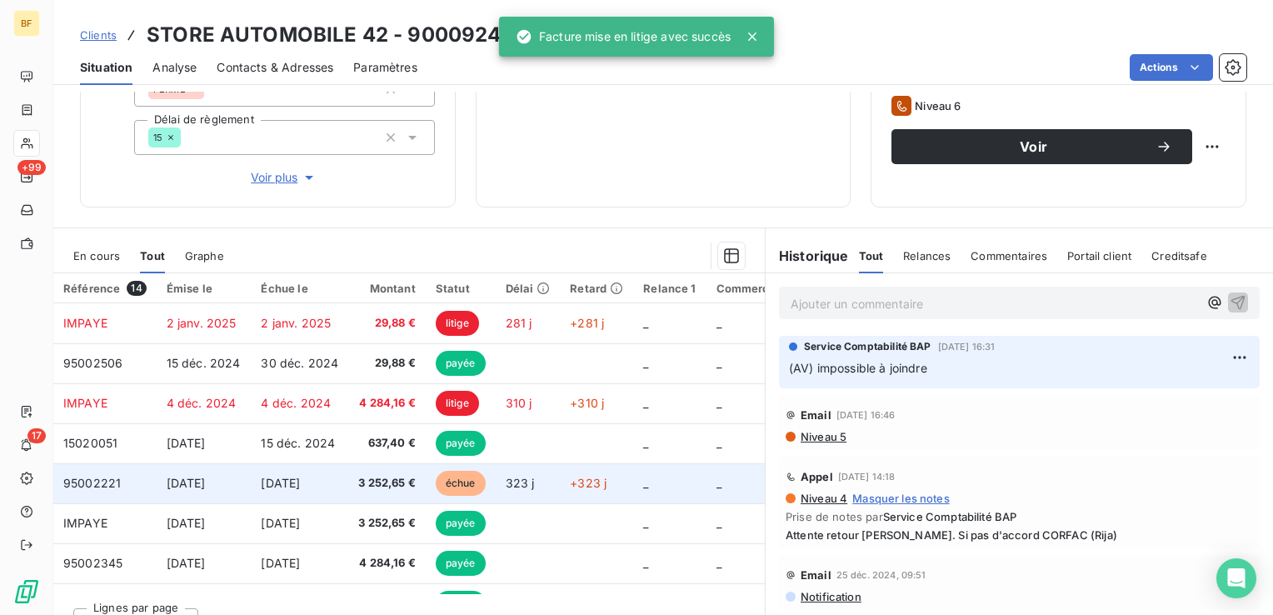
click at [533, 484] on span "323 j" at bounding box center [520, 483] width 29 height 14
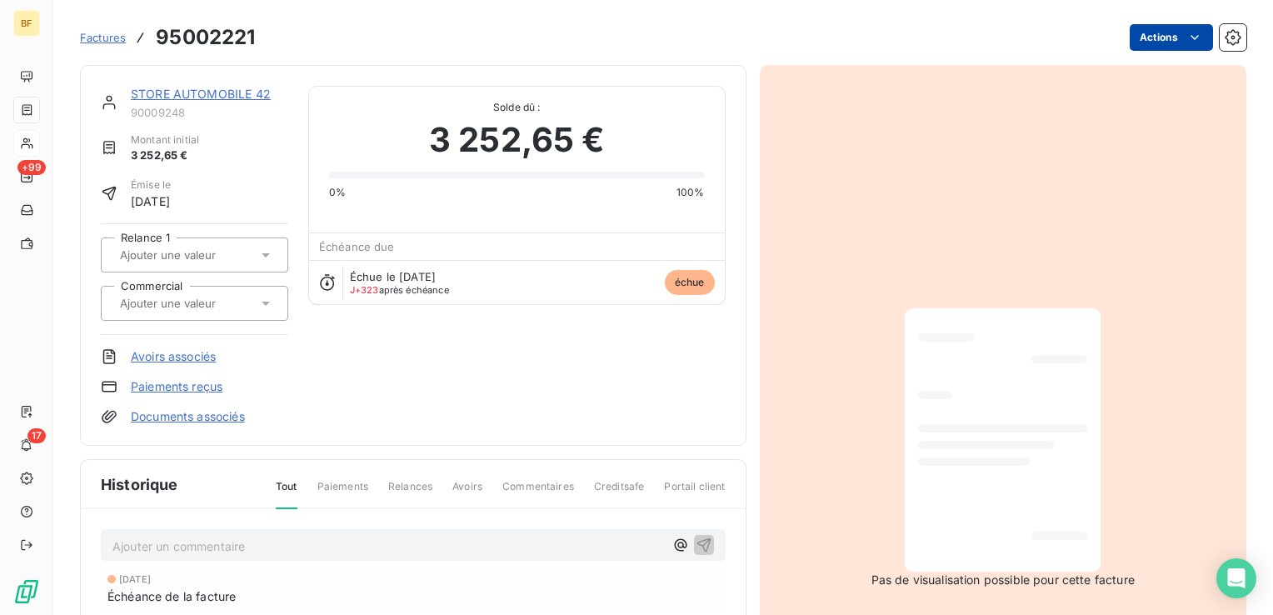
click at [1149, 37] on html "BF +99 17 Factures 95002221 Actions STORE AUTOMOBILE 42 90009248 Montant initia…" at bounding box center [636, 307] width 1273 height 615
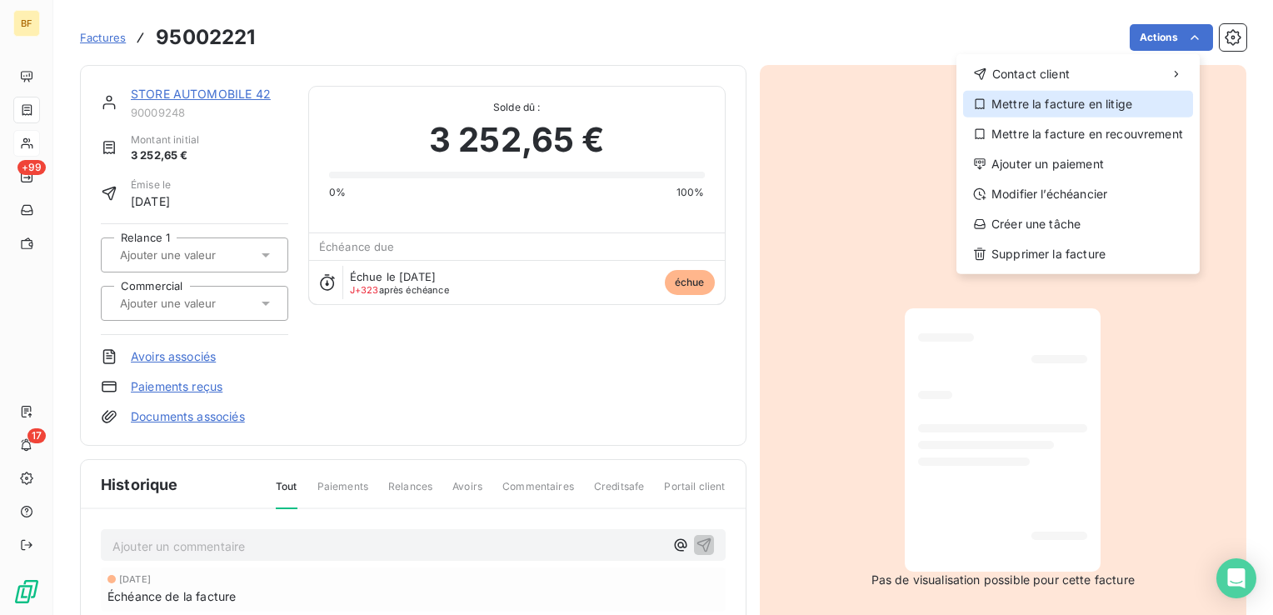
click at [1096, 101] on div "Mettre la facture en litige" at bounding box center [1078, 104] width 230 height 27
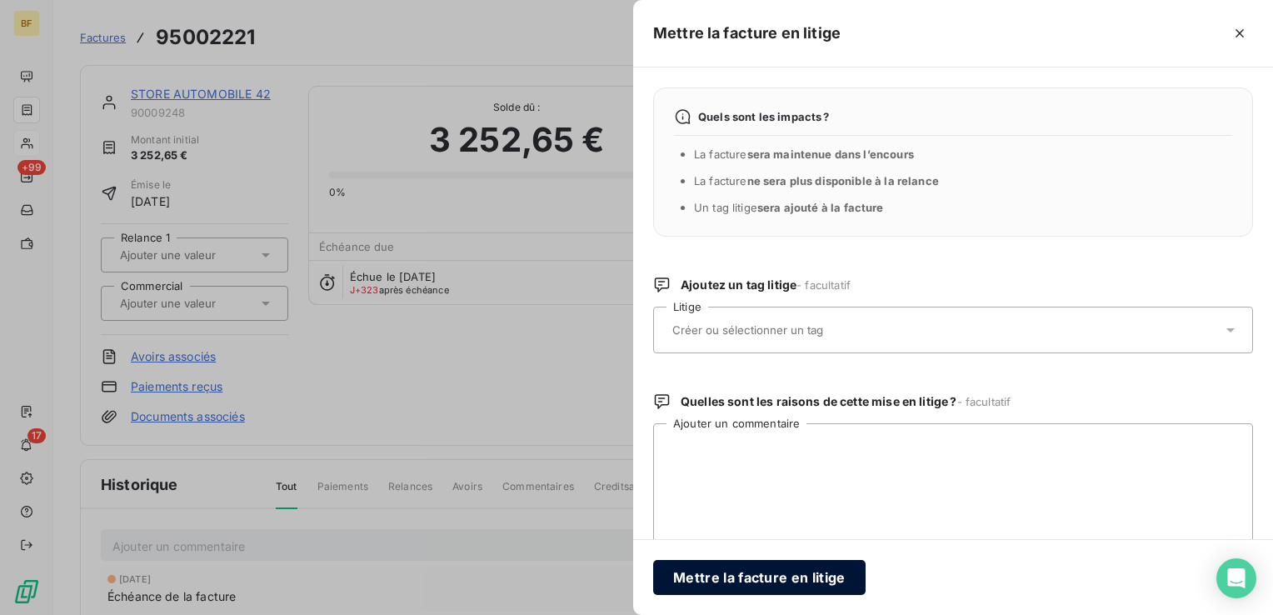
click at [755, 568] on button "Mettre la facture en litige" at bounding box center [759, 577] width 212 height 35
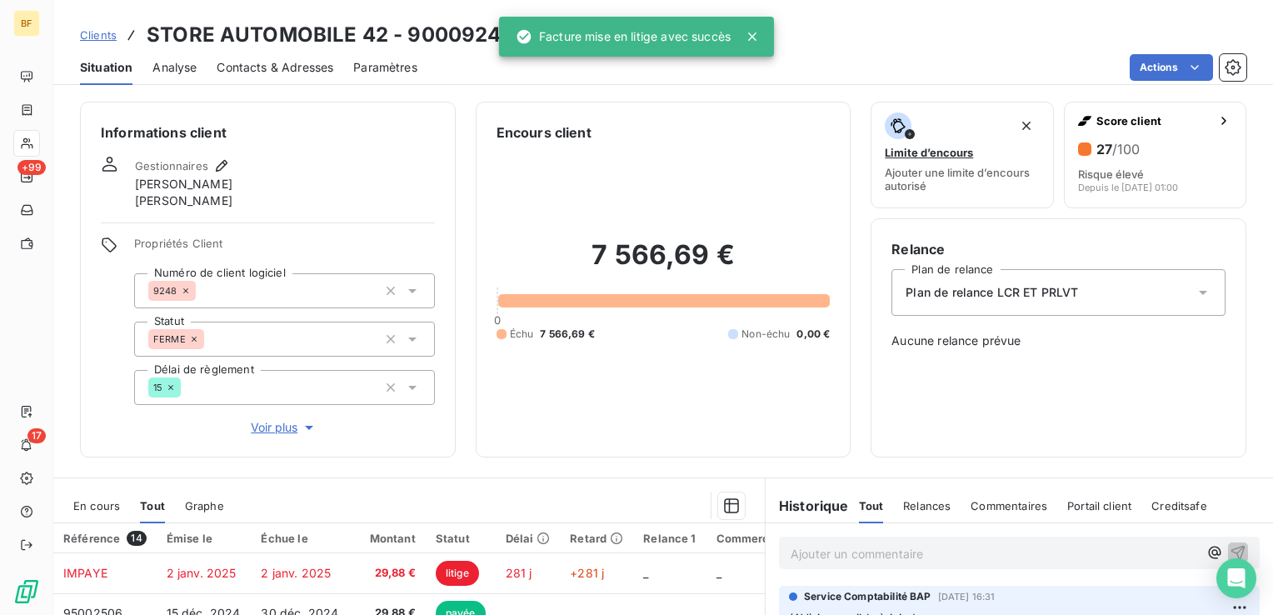
click at [876, 546] on p "Ajouter un commentaire ﻿" at bounding box center [993, 553] width 407 height 21
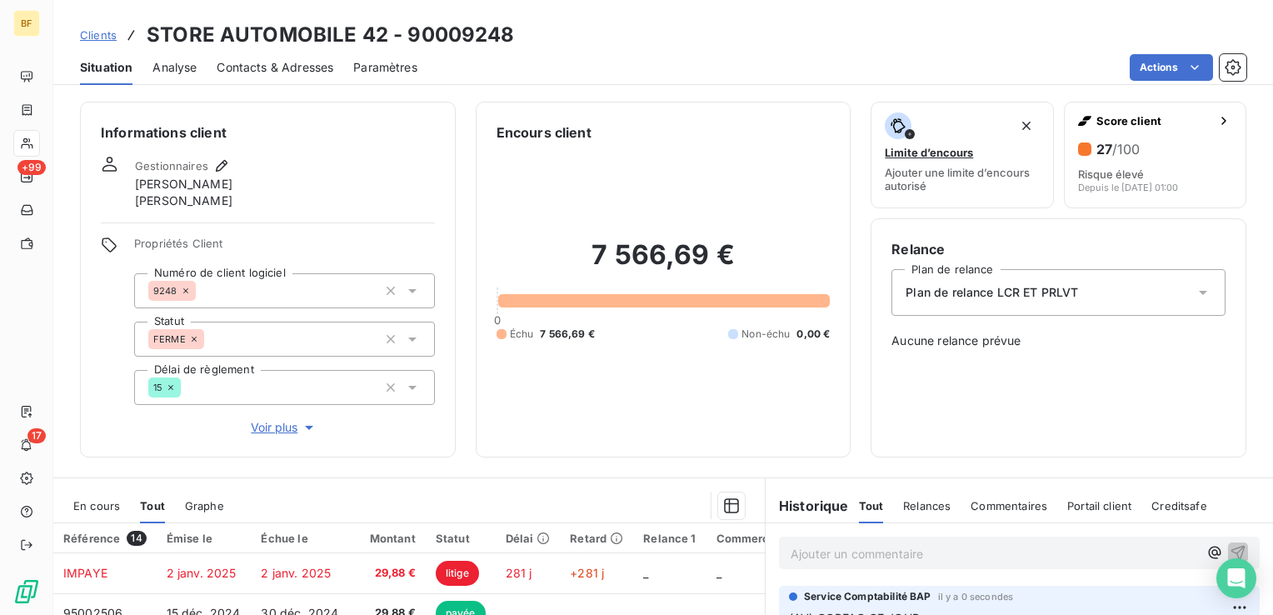
click at [846, 47] on div "Clients STORE AUTOMOBILE 42 - 90009248" at bounding box center [662, 35] width 1219 height 30
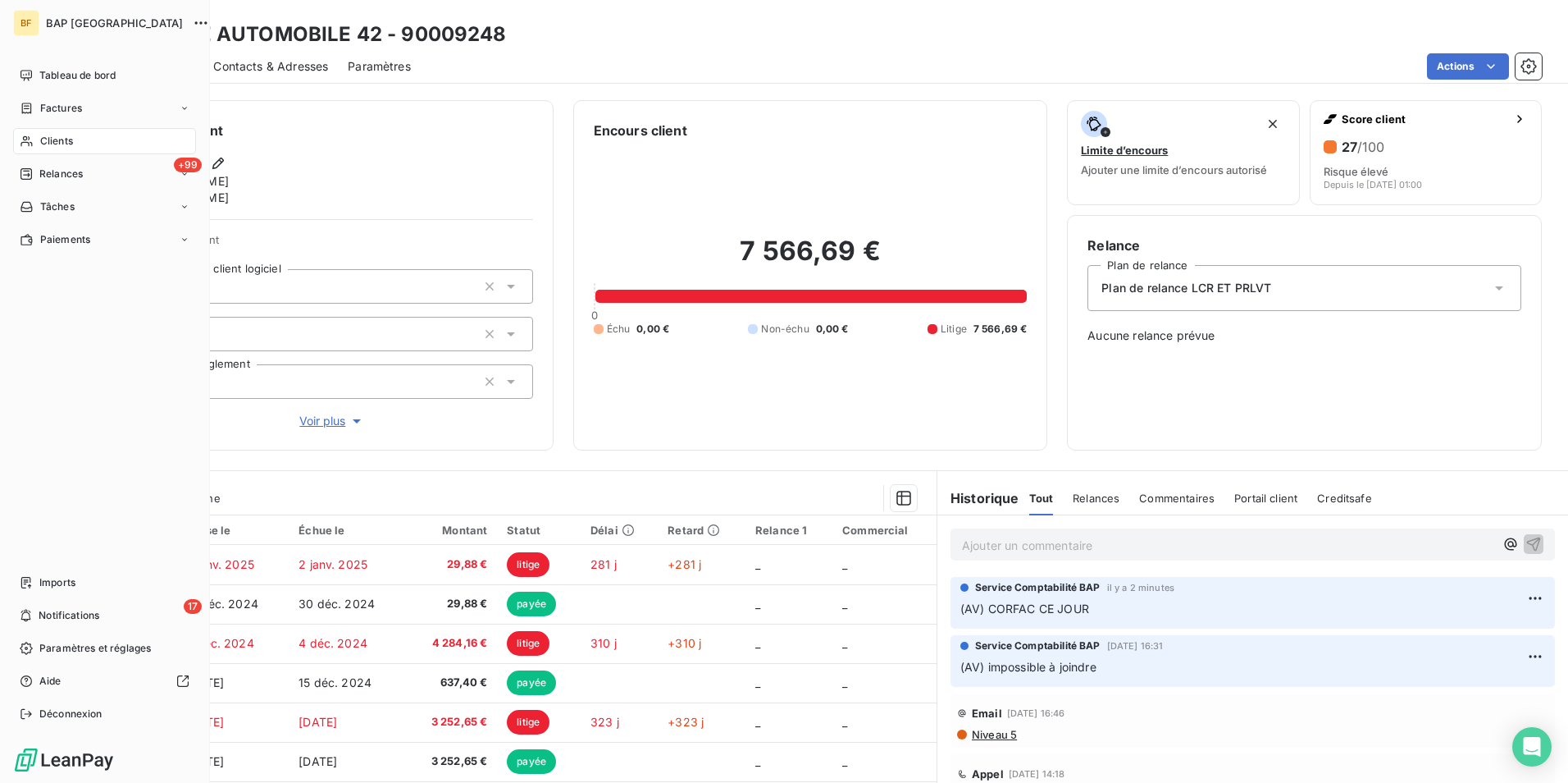
click at [62, 140] on span "Clients" at bounding box center [56, 141] width 32 height 15
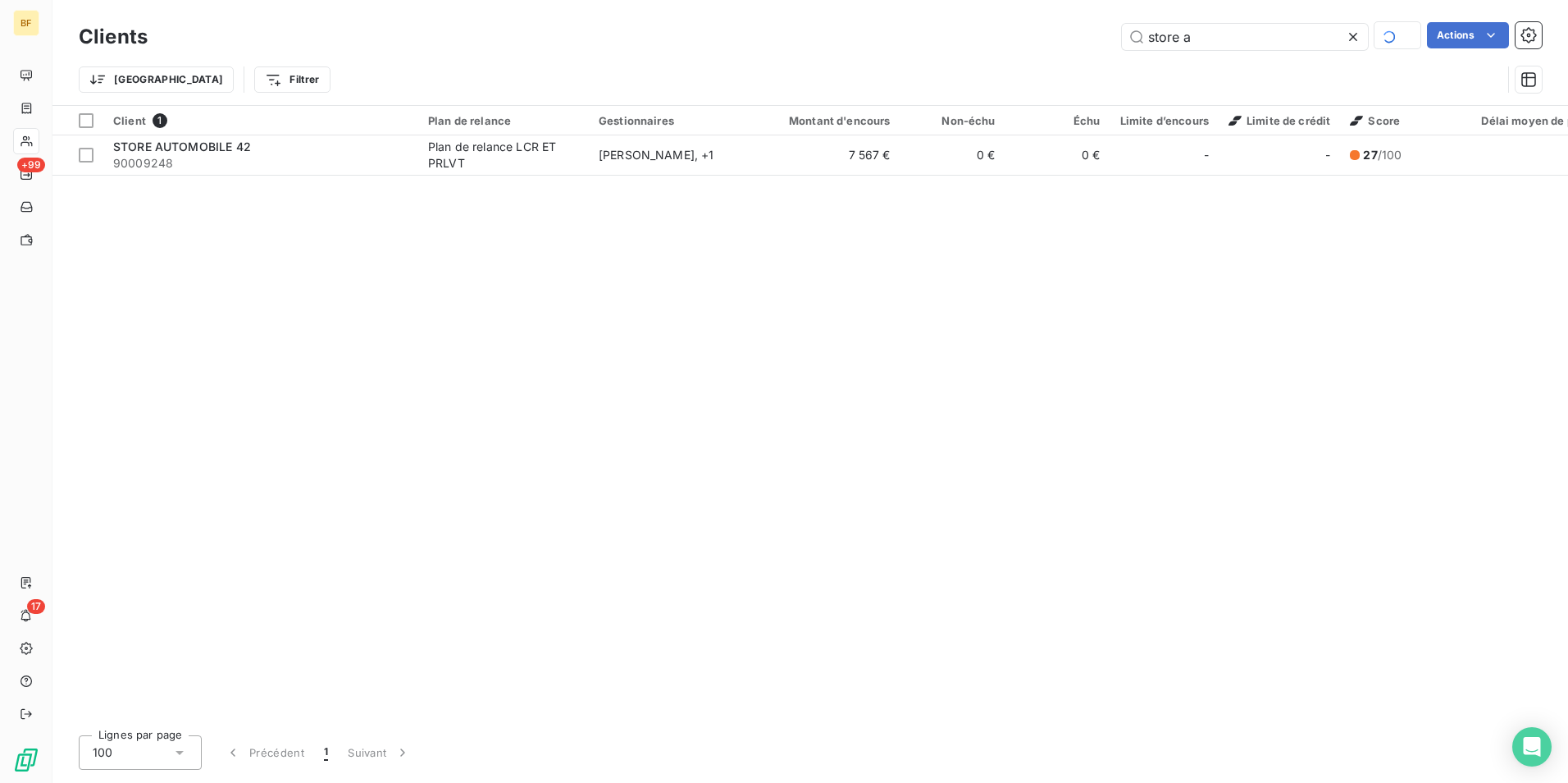
drag, startPoint x: 1220, startPoint y: 25, endPoint x: 1107, endPoint y: 24, distance: 113.0
click at [1107, 25] on div "store a Actions" at bounding box center [854, 35] width 1374 height 29
click at [1223, 42] on input "store a" at bounding box center [1244, 36] width 246 height 27
drag, startPoint x: 1249, startPoint y: 37, endPoint x: 1105, endPoint y: 21, distance: 144.9
click at [1105, 21] on div "Clients store a Actions" at bounding box center [810, 36] width 1463 height 34
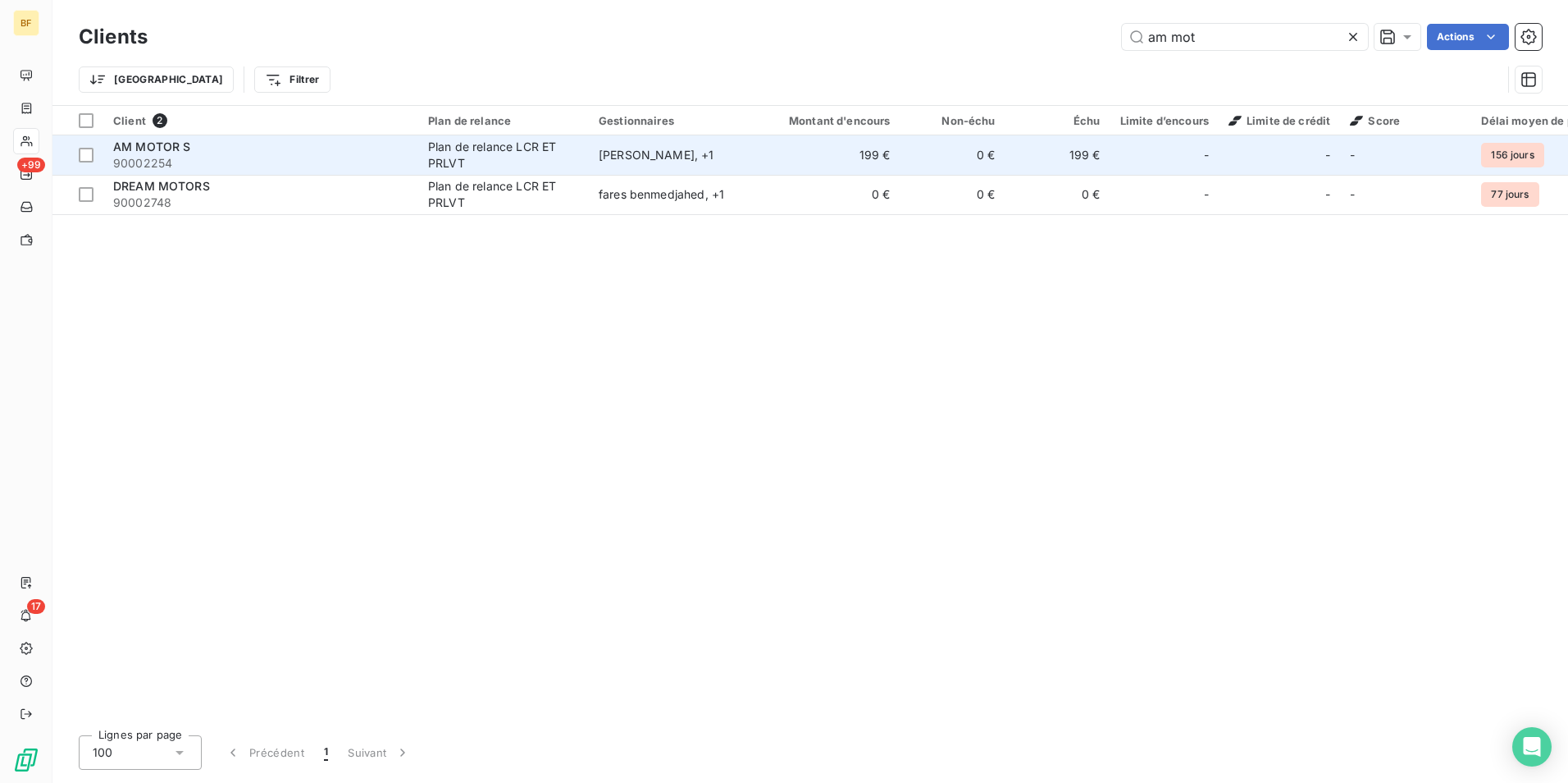
type input "am mot"
click at [169, 160] on span "90002254" at bounding box center [261, 163] width 295 height 17
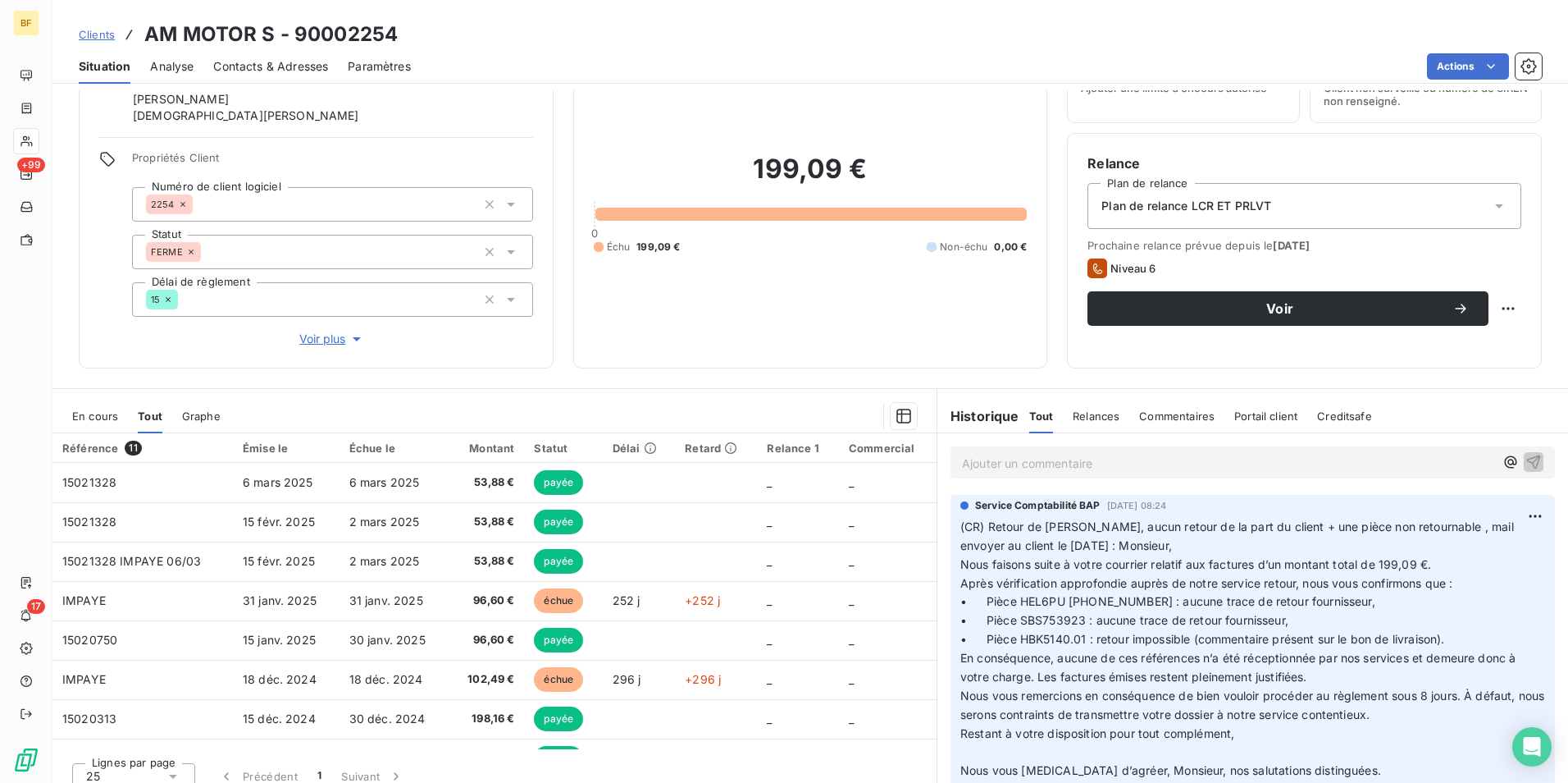
click at [631, 359] on div "Encours client 199,09 € 0 Échu 199,09 € Non-échu 0,00 €" at bounding box center [810, 193] width 474 height 351
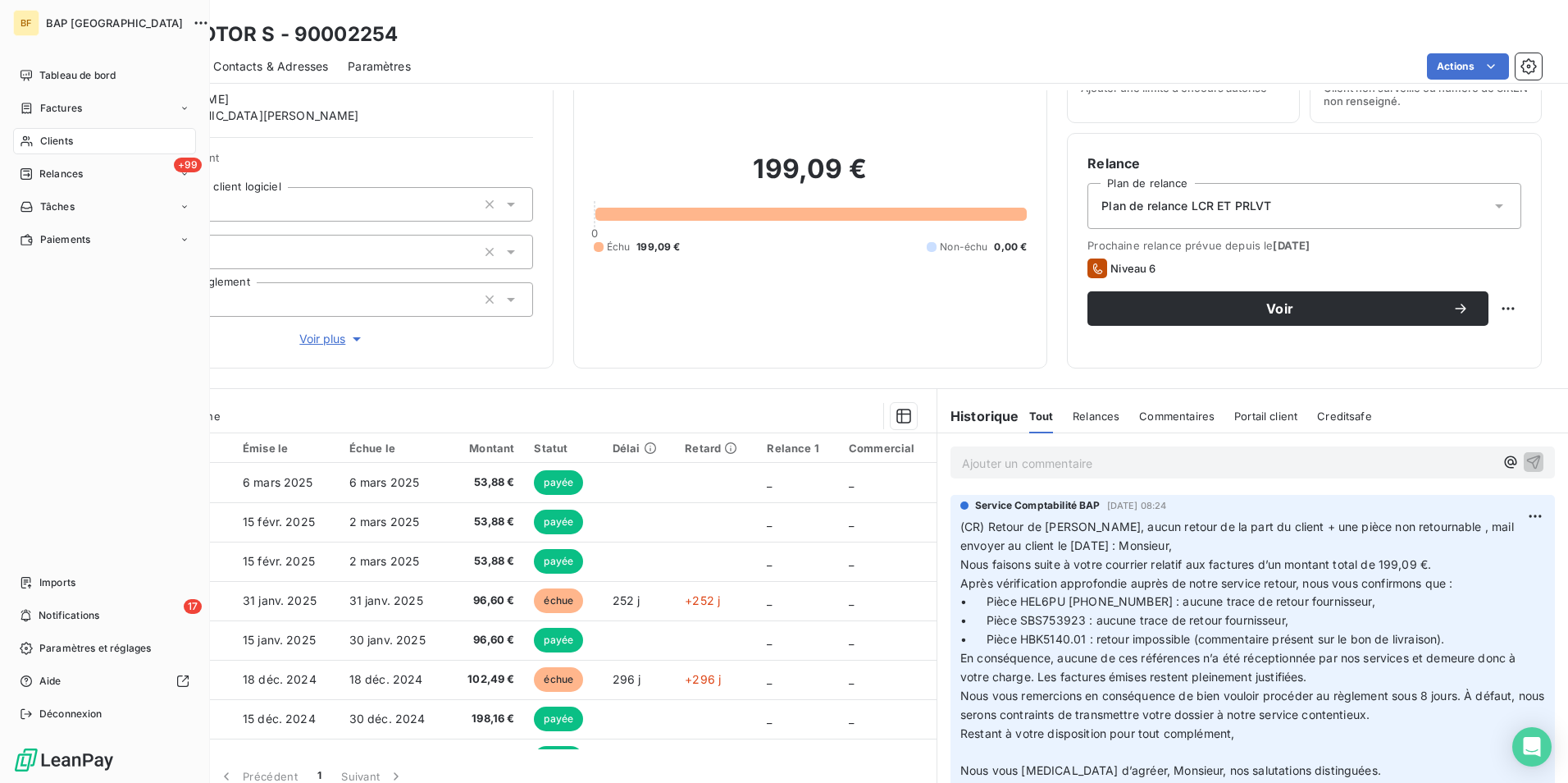
click at [36, 140] on div "Clients" at bounding box center [104, 141] width 183 height 27
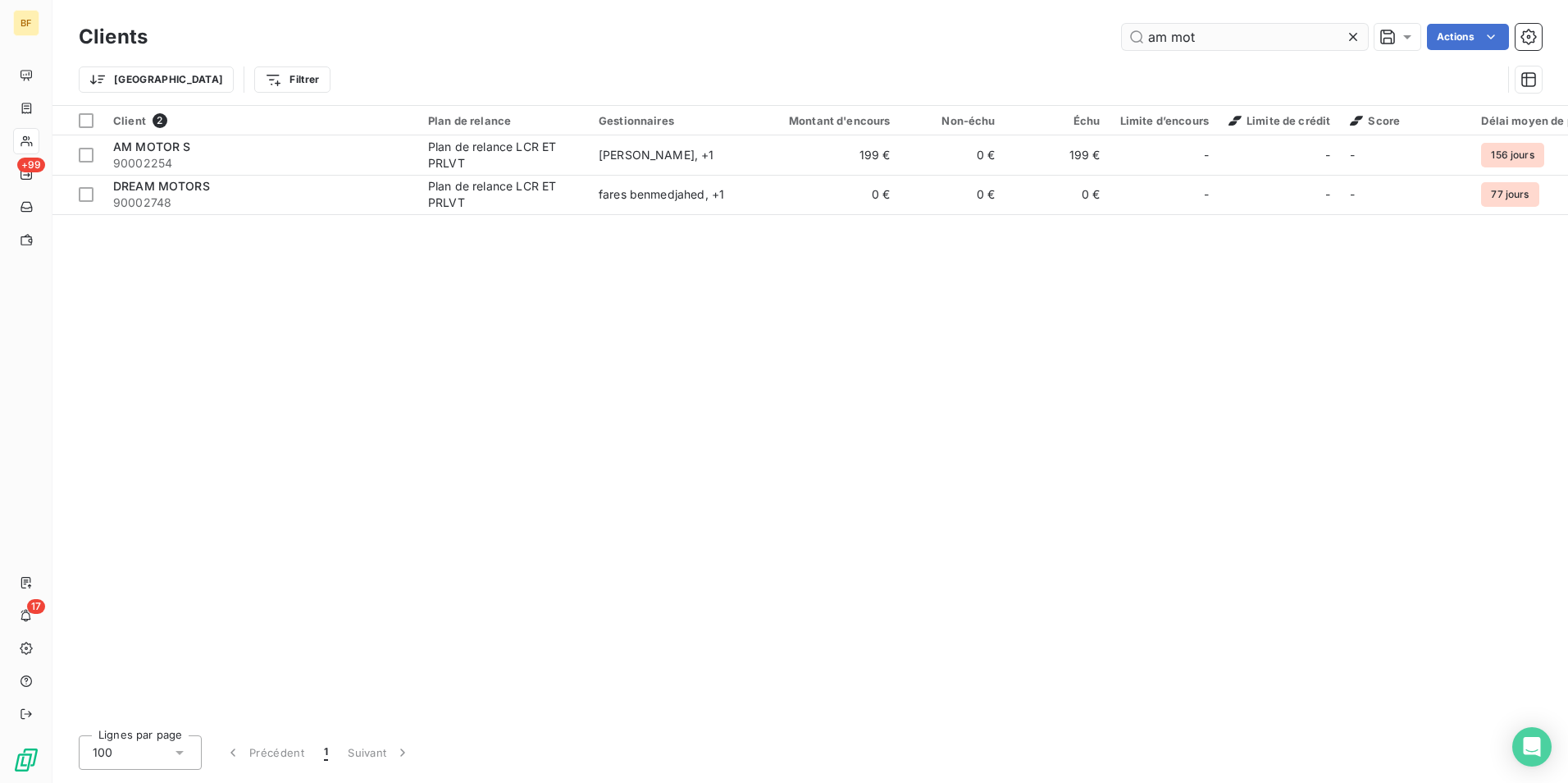
drag, startPoint x: 1249, startPoint y: 31, endPoint x: 1151, endPoint y: 43, distance: 98.7
click at [1155, 43] on input "am mot" at bounding box center [1244, 36] width 246 height 27
type input "a"
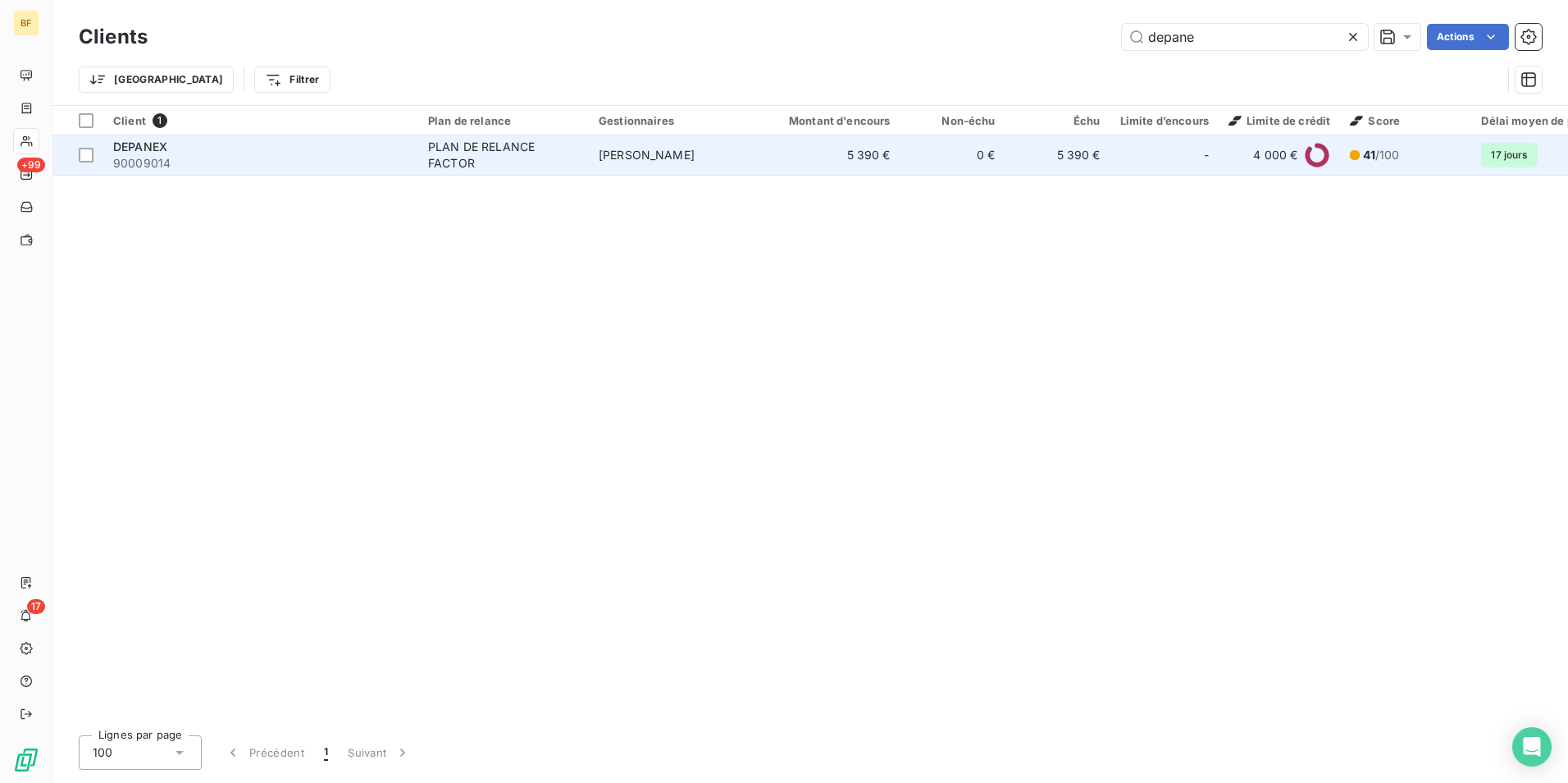
type input "depane"
click at [205, 154] on div "DEPANEX" at bounding box center [261, 147] width 295 height 17
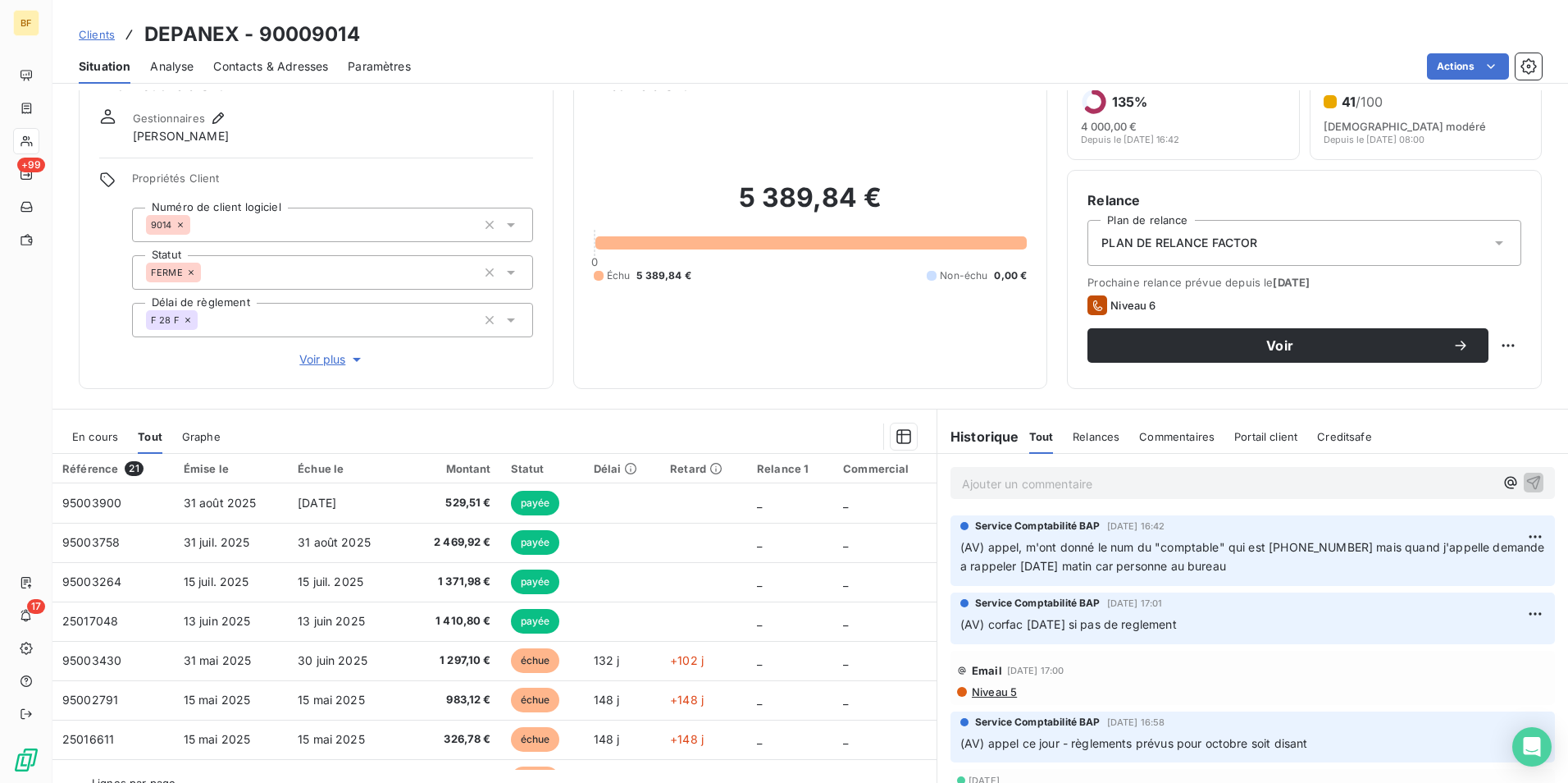
scroll to position [81, 0]
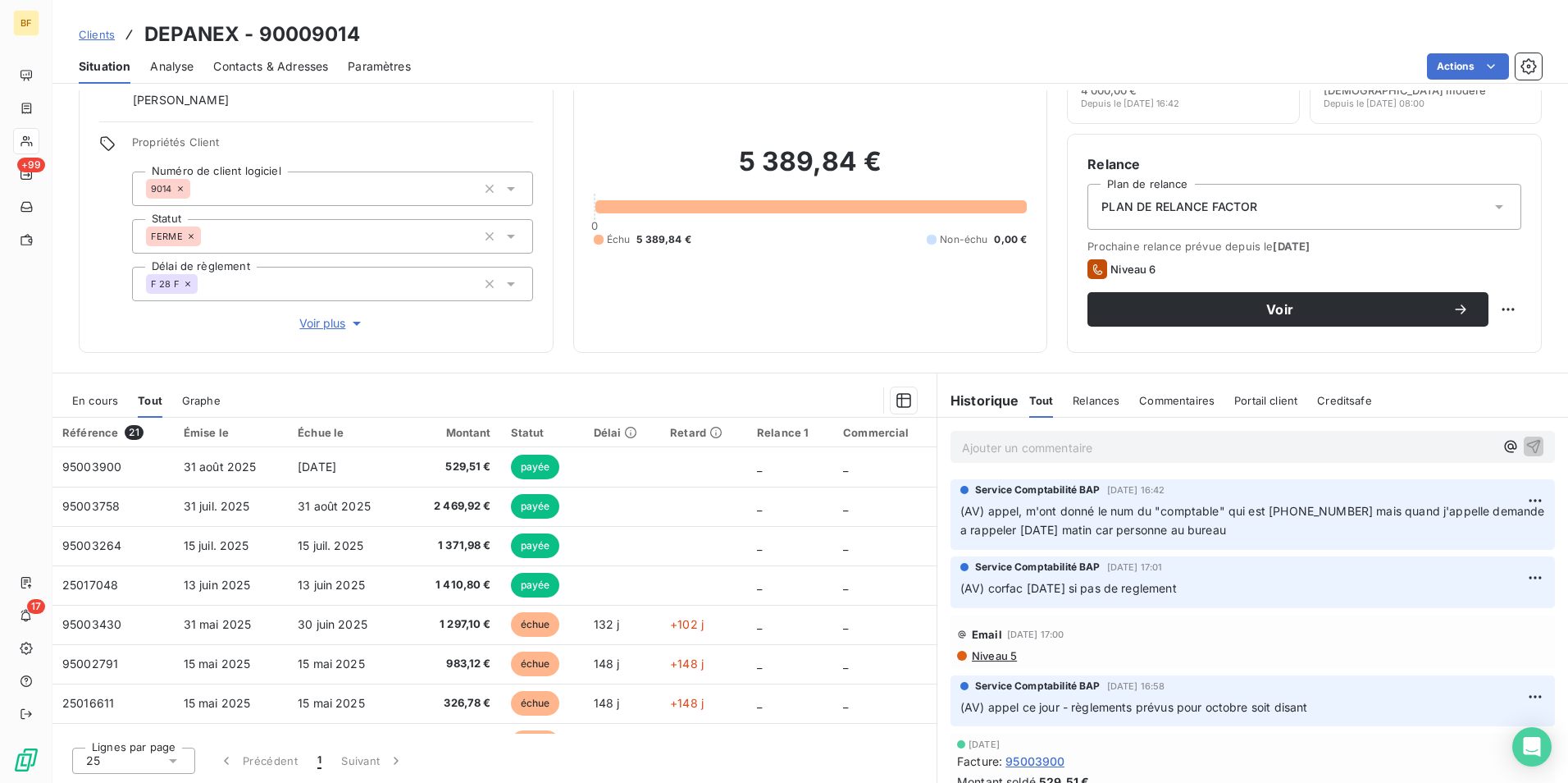
click at [837, 302] on div "5 389,84 € 0 Échu 5 389,84 € Non-échu 0,00 €" at bounding box center [810, 195] width 434 height 273
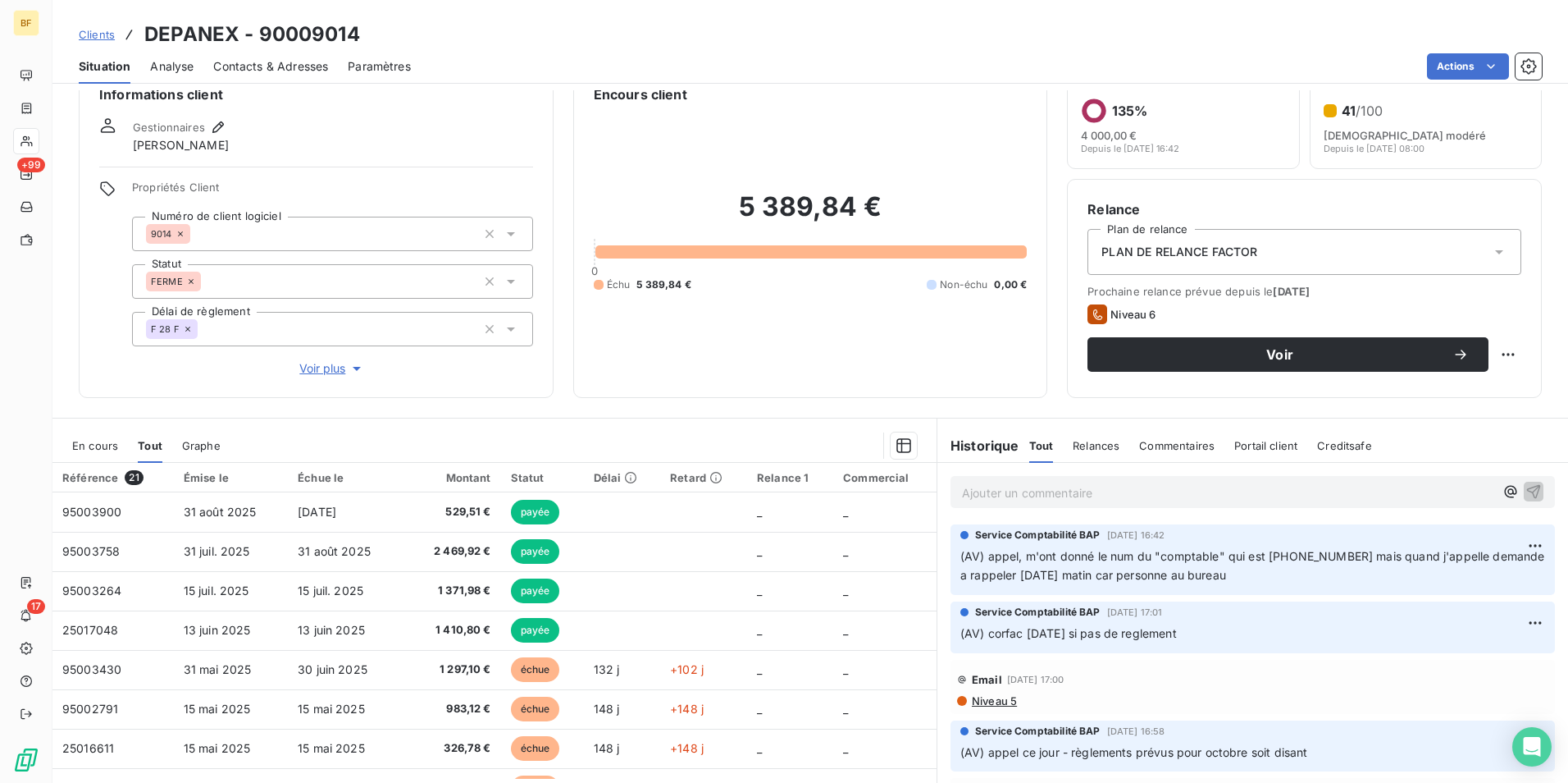
scroll to position [0, 0]
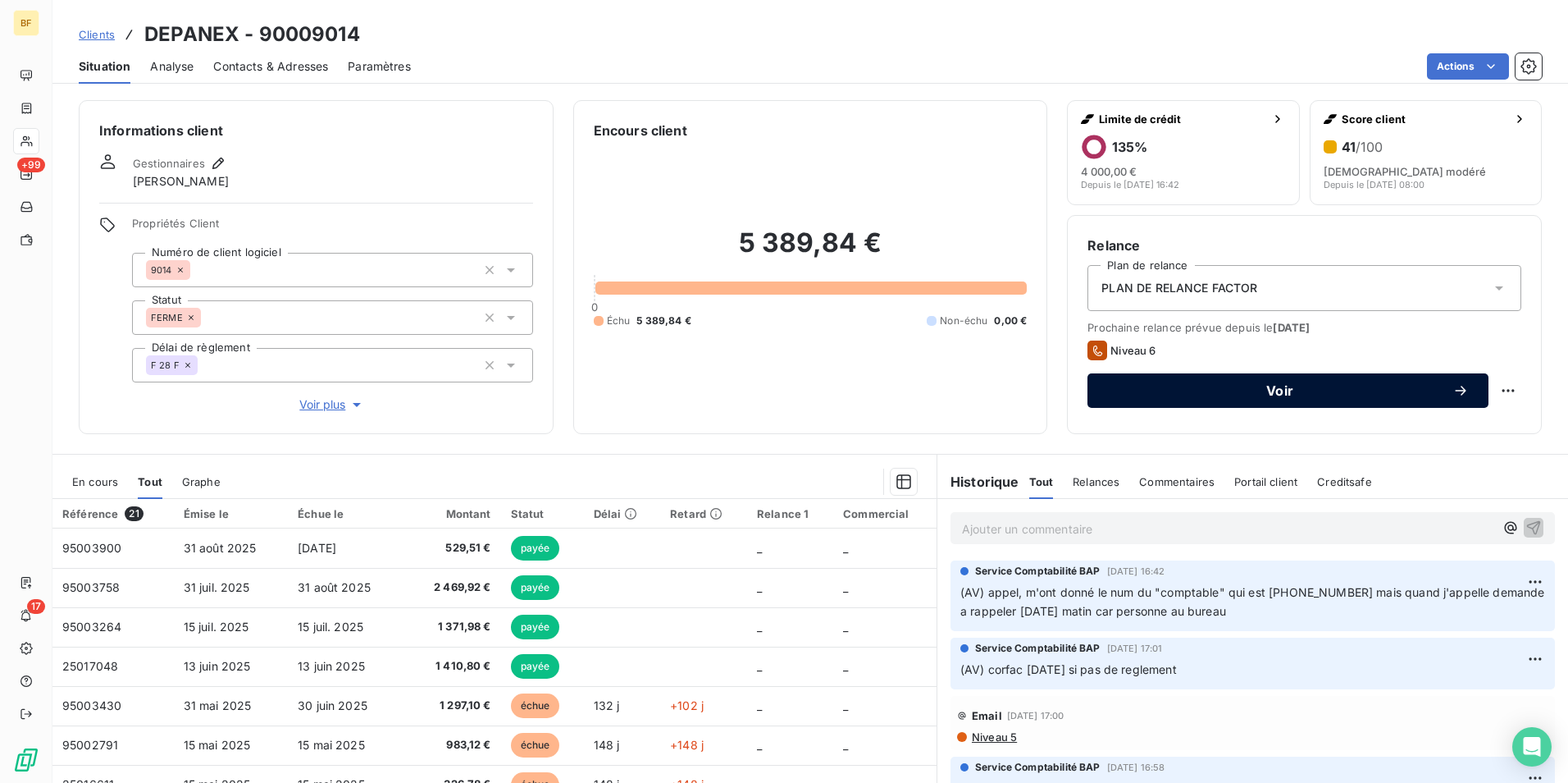
click at [1204, 386] on span "Voir" at bounding box center [1279, 390] width 345 height 13
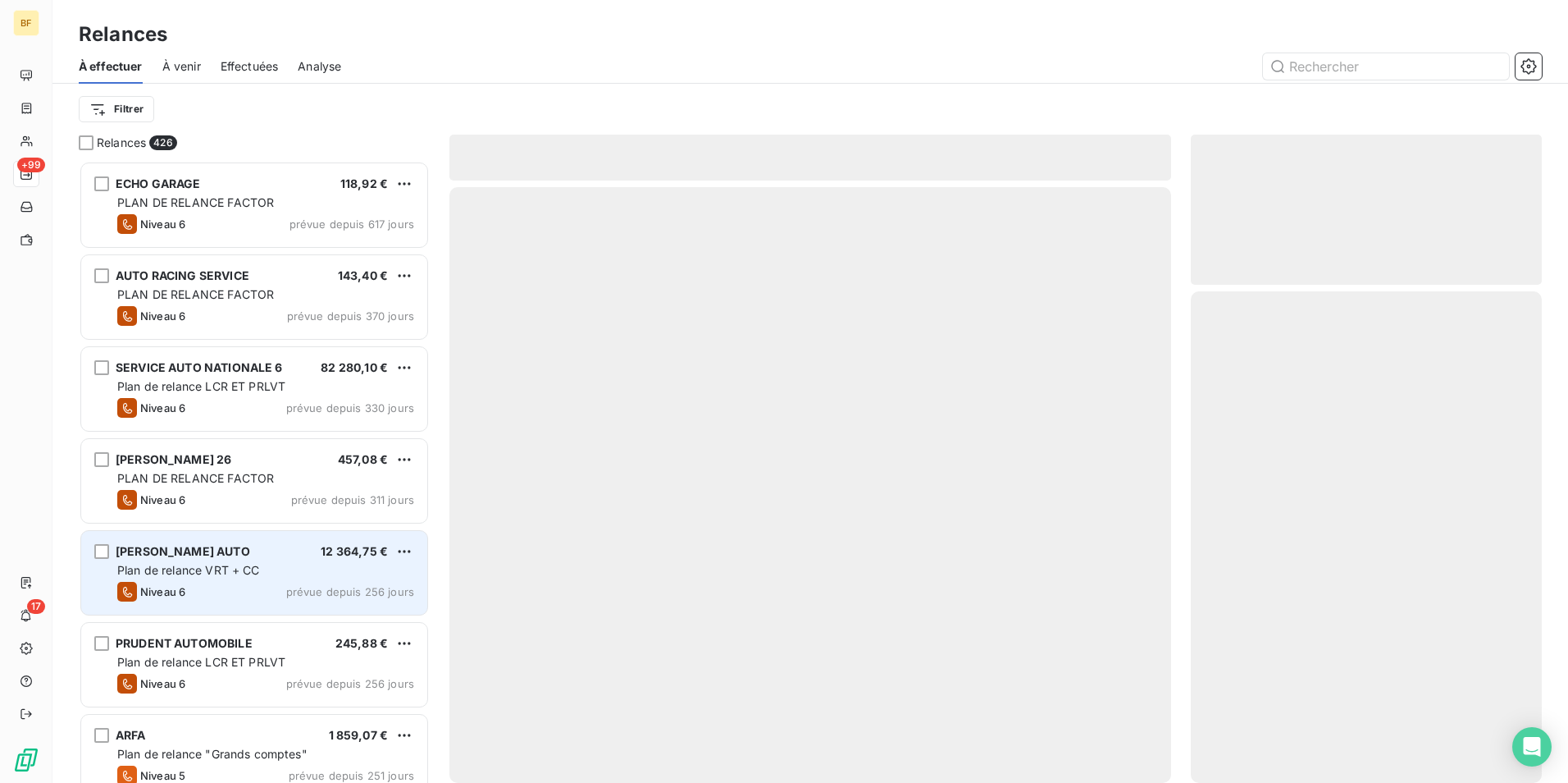
scroll to position [610, 339]
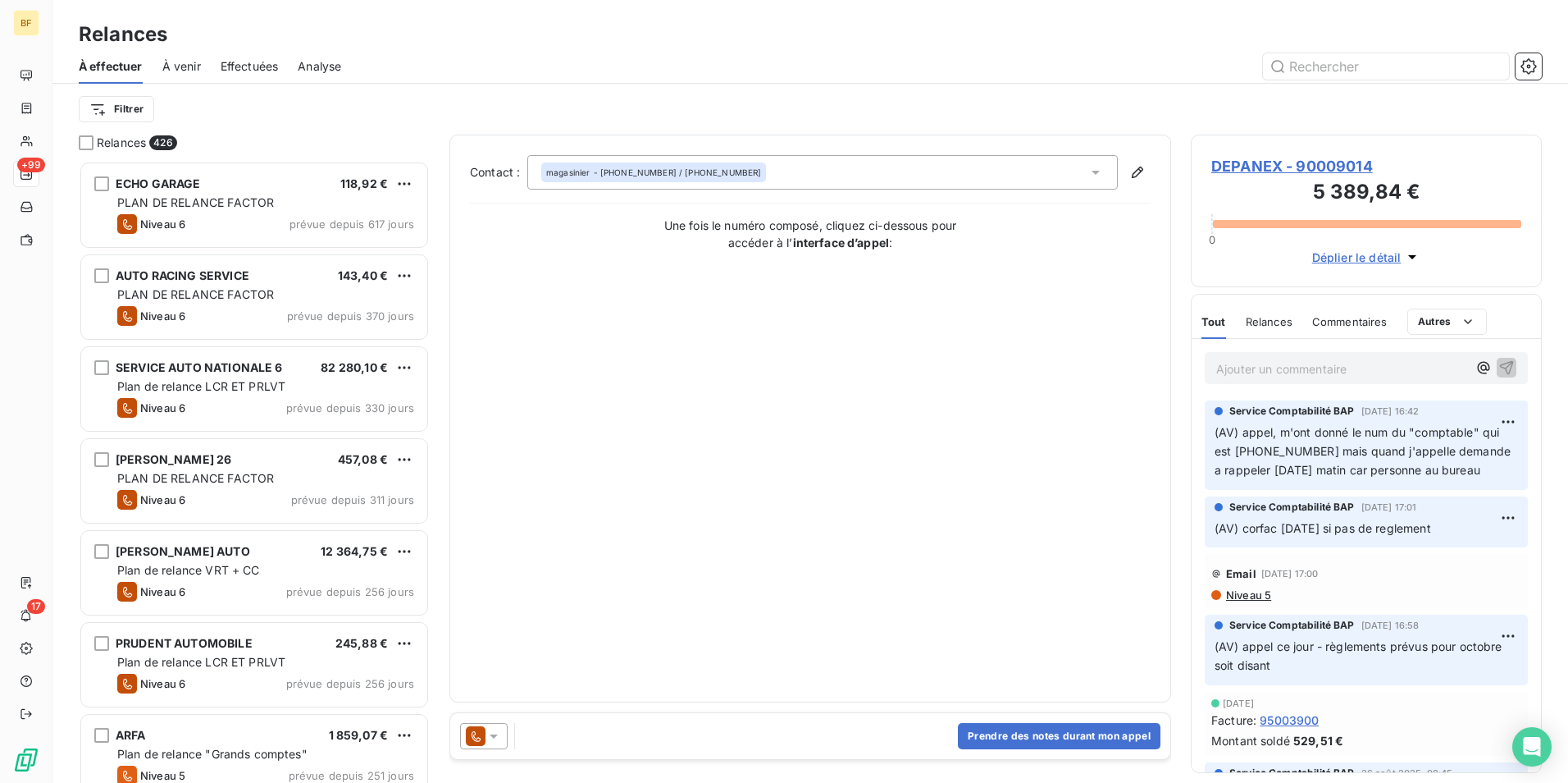
click at [499, 739] on icon at bounding box center [493, 736] width 17 height 17
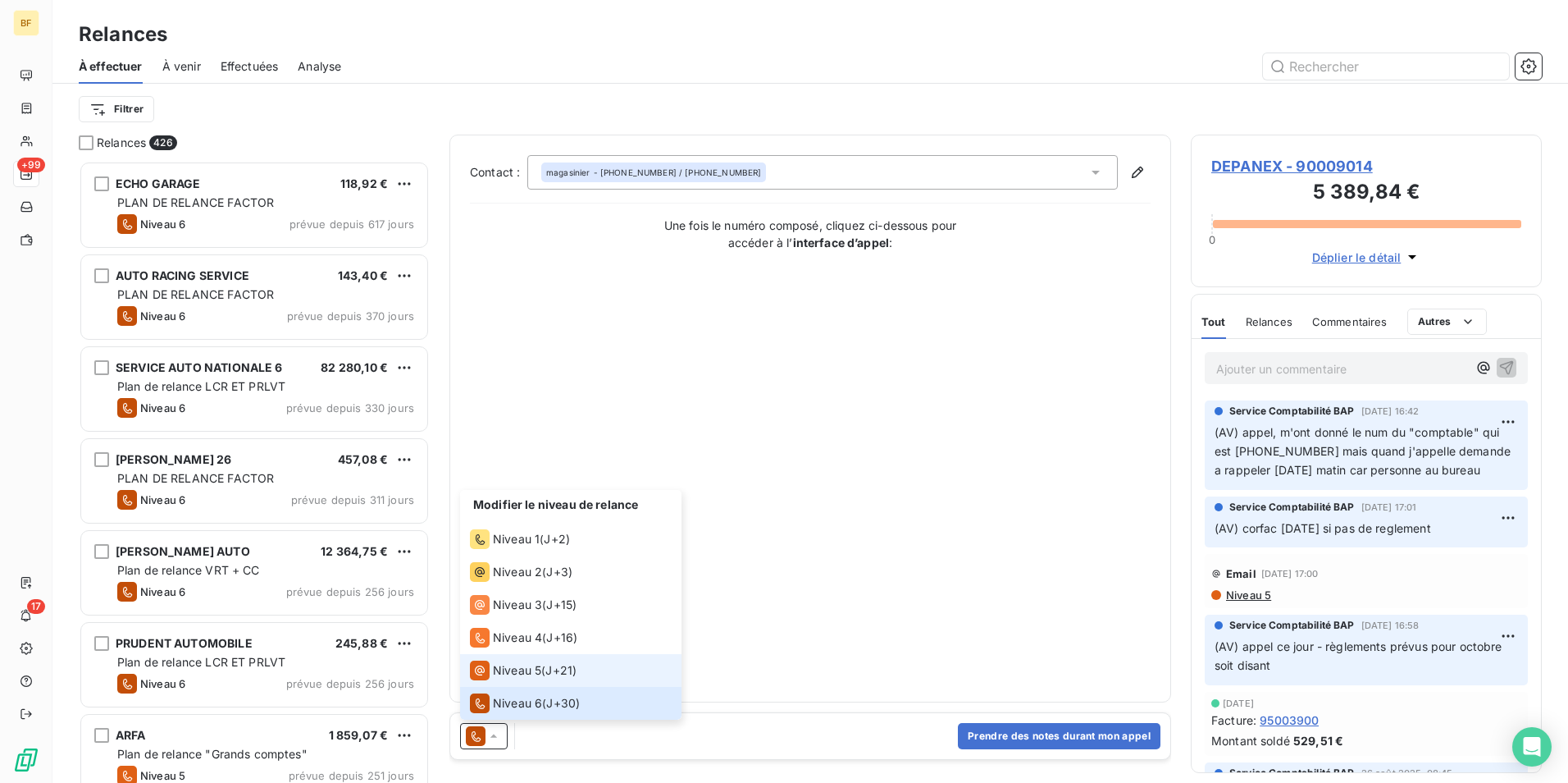
click at [528, 670] on span "Niveau 5" at bounding box center [517, 670] width 48 height 17
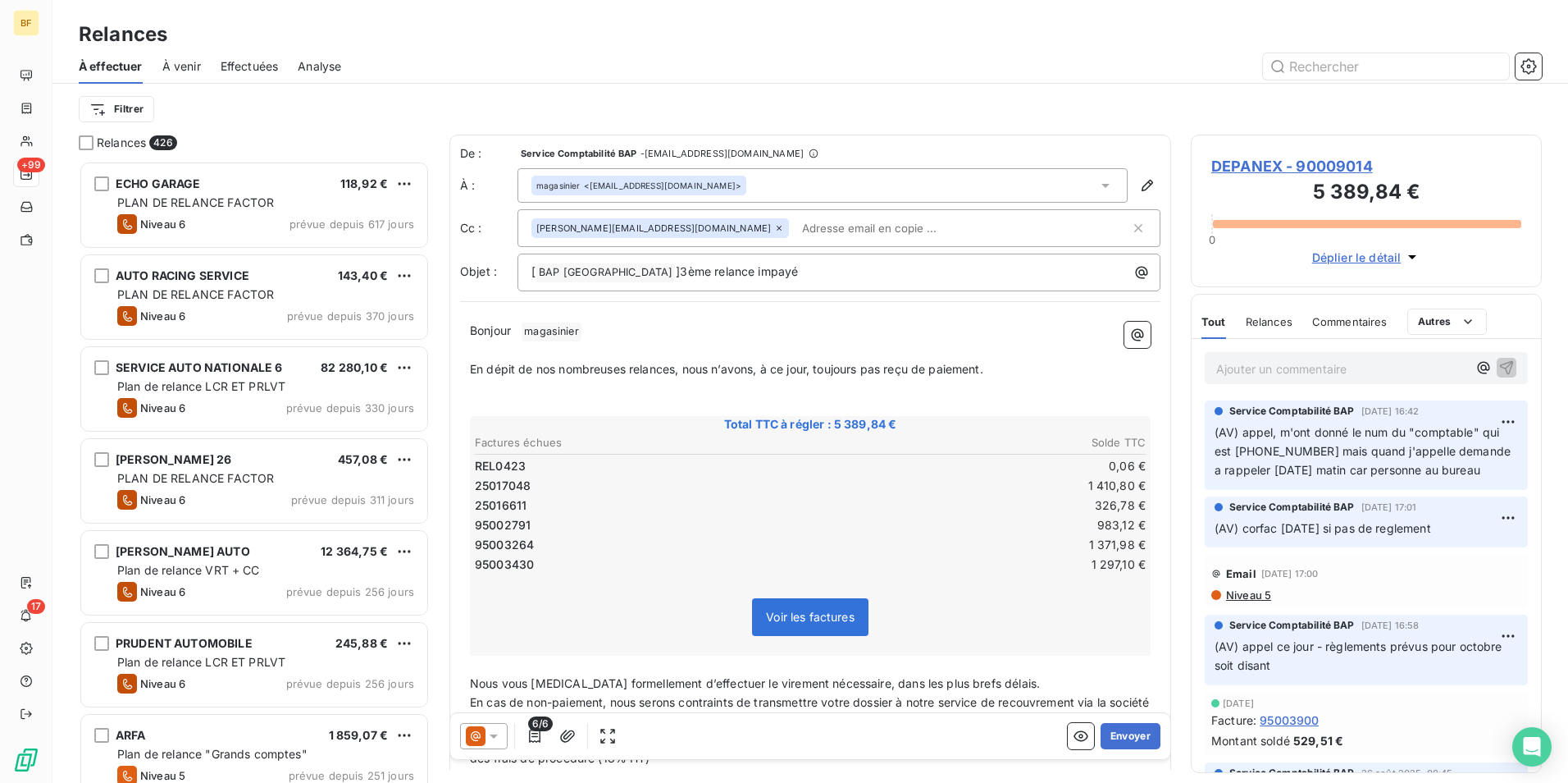
click at [768, 285] on div "[ BAP France ﻿ ]3ème relance impayé" at bounding box center [839, 272] width 643 height 37
click at [709, 273] on span "]3ème relance impayé" at bounding box center [736, 271] width 122 height 14
click at [773, 272] on p "[ BAP France ﻿ ]3ème relance impayé" at bounding box center [843, 273] width 623 height 20
click at [709, 341] on p "﻿" at bounding box center [809, 350] width 680 height 19
click at [601, 318] on div "Bonjour ﻿ magasinier ﻿ ﻿ ﻿ En dépit de nos nombreuses relances, nous n’avons, à…" at bounding box center [809, 591] width 700 height 557
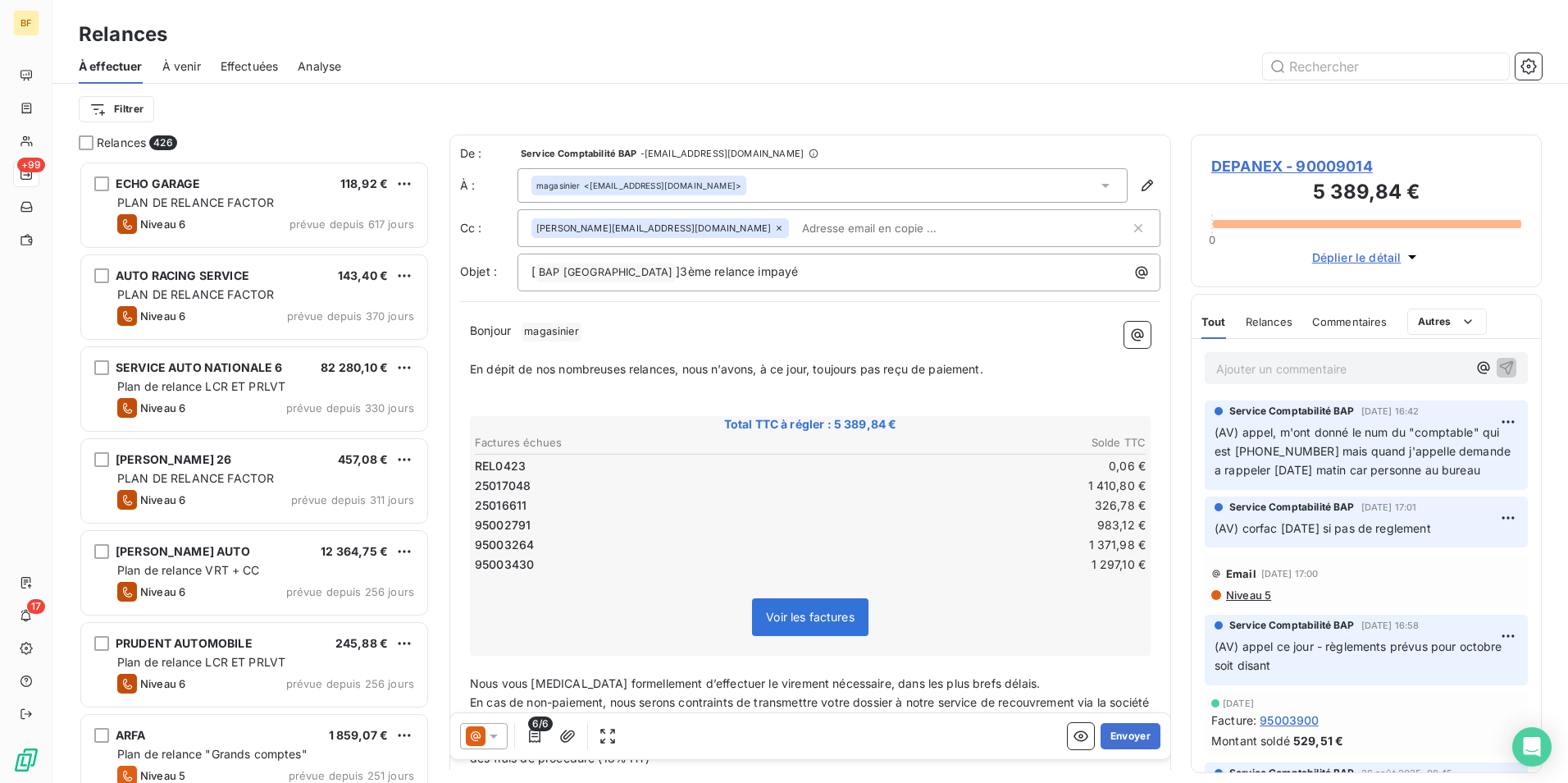
click at [605, 337] on p "Bonjour ﻿ magasinier ﻿ ﻿" at bounding box center [809, 332] width 680 height 20
drag, startPoint x: 622, startPoint y: 337, endPoint x: 536, endPoint y: 331, distance: 86.2
click at [536, 331] on p "Bonjour ﻿ magasinier ﻿ ﻿" at bounding box center [809, 332] width 680 height 20
click at [557, 331] on span "magasinier ﻿" at bounding box center [551, 331] width 60 height 19
click at [604, 331] on p "Bonjour ﻿ magasinier ﻿ ﻿" at bounding box center [809, 332] width 680 height 20
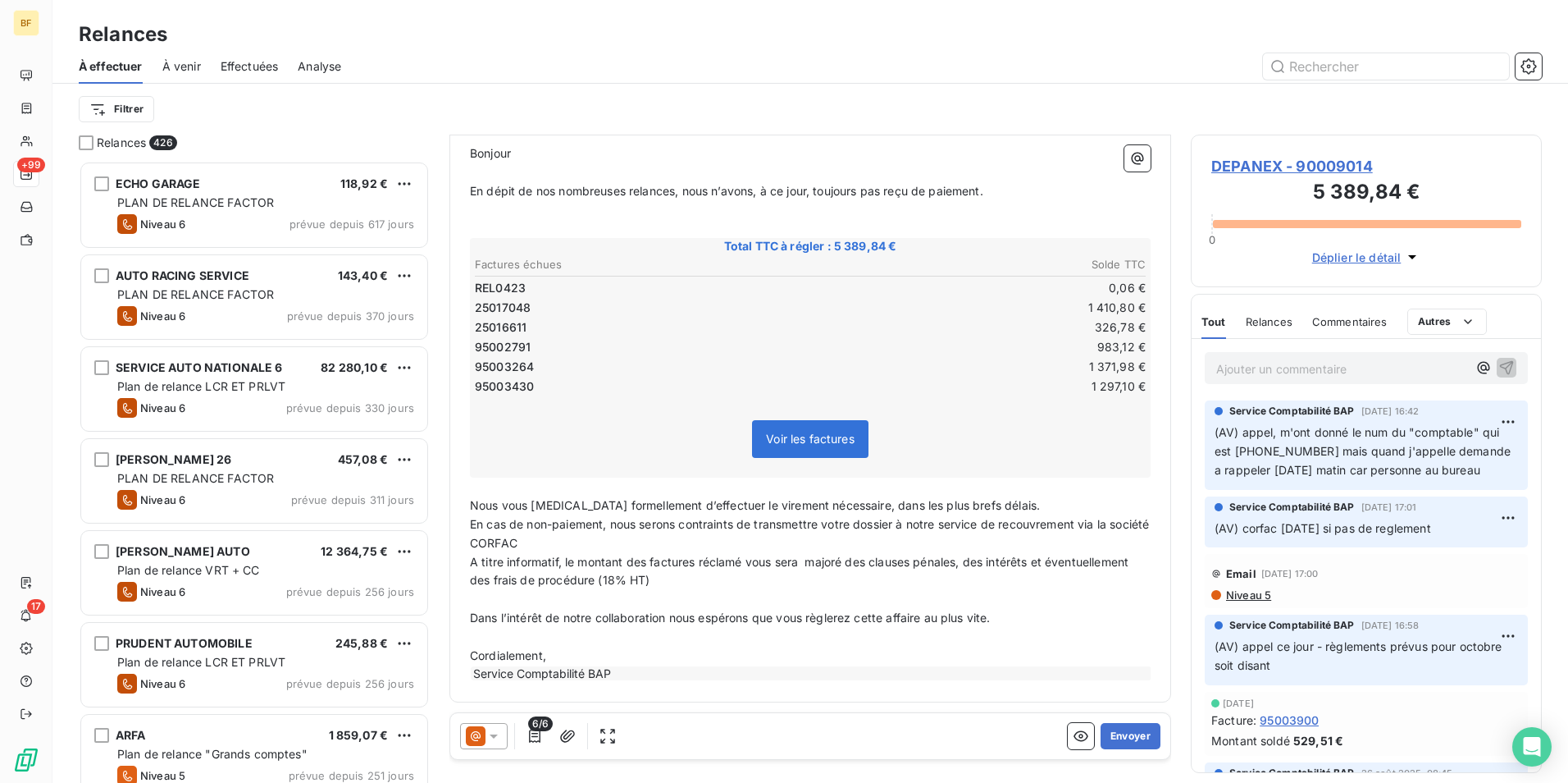
scroll to position [0, 0]
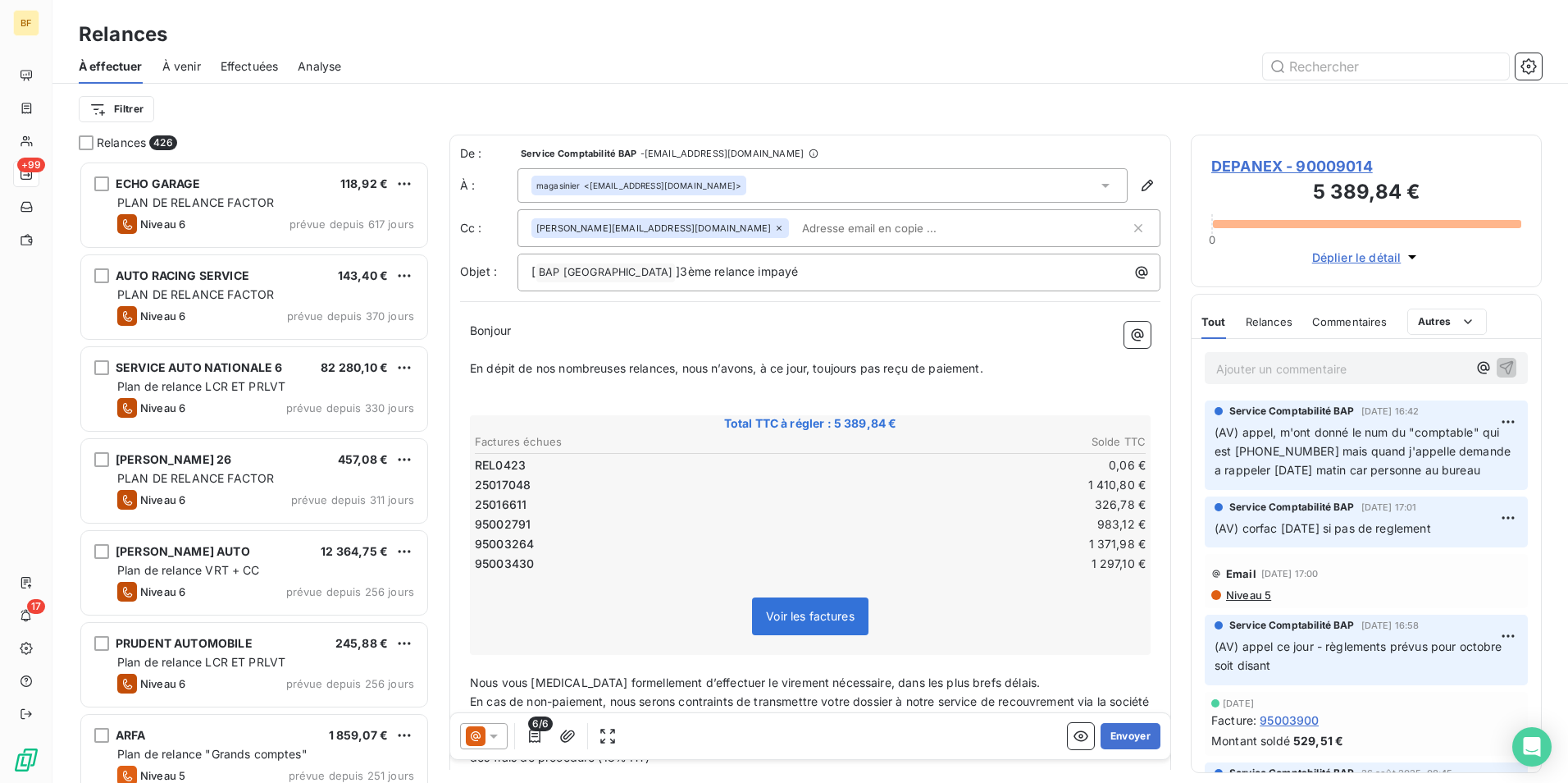
click at [685, 290] on div "[ BAP France ﻿ ]3ème relance impayé" at bounding box center [839, 272] width 643 height 37
click at [1133, 273] on icon "button" at bounding box center [1141, 272] width 17 height 17
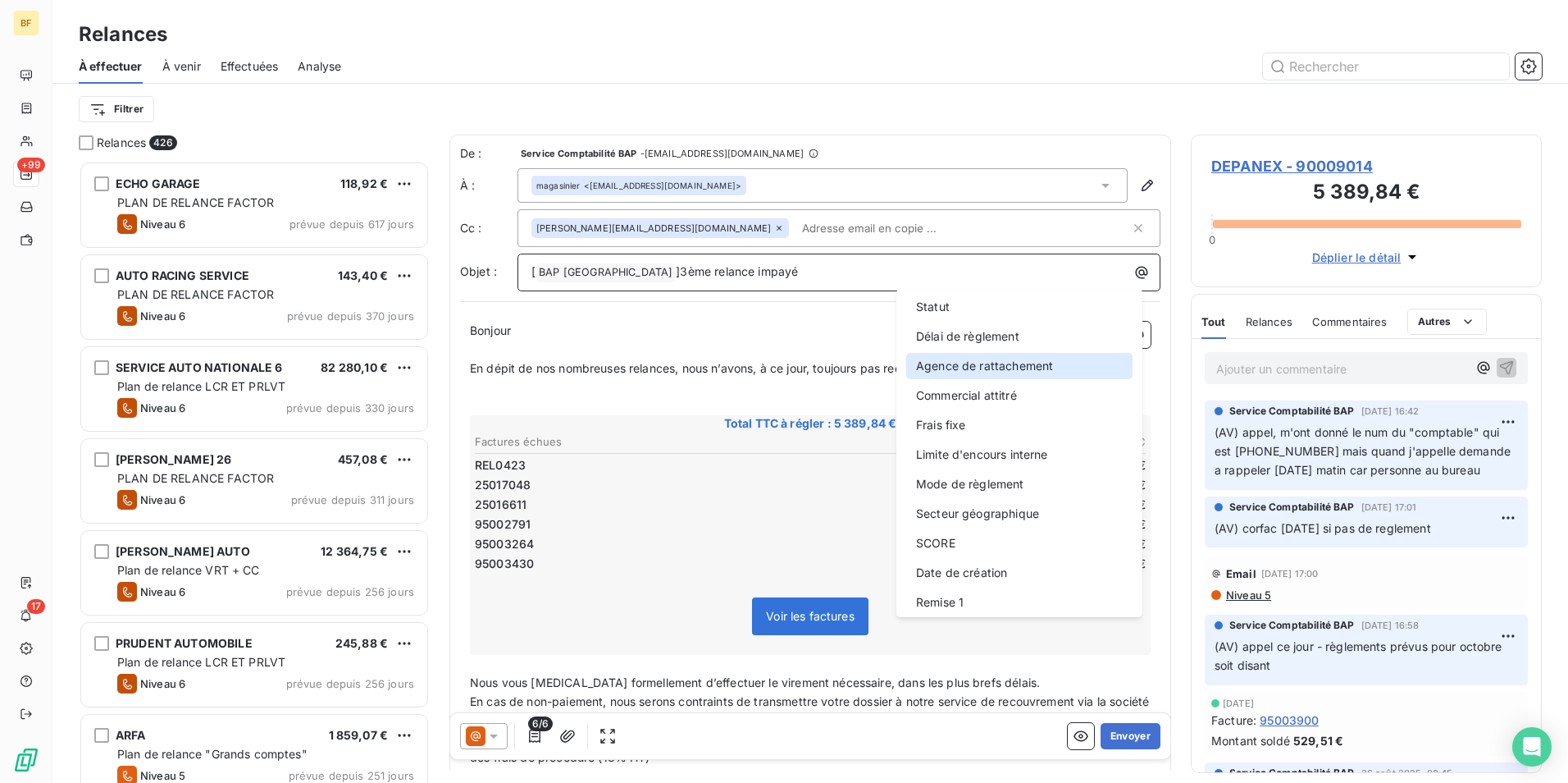
scroll to position [308, 0]
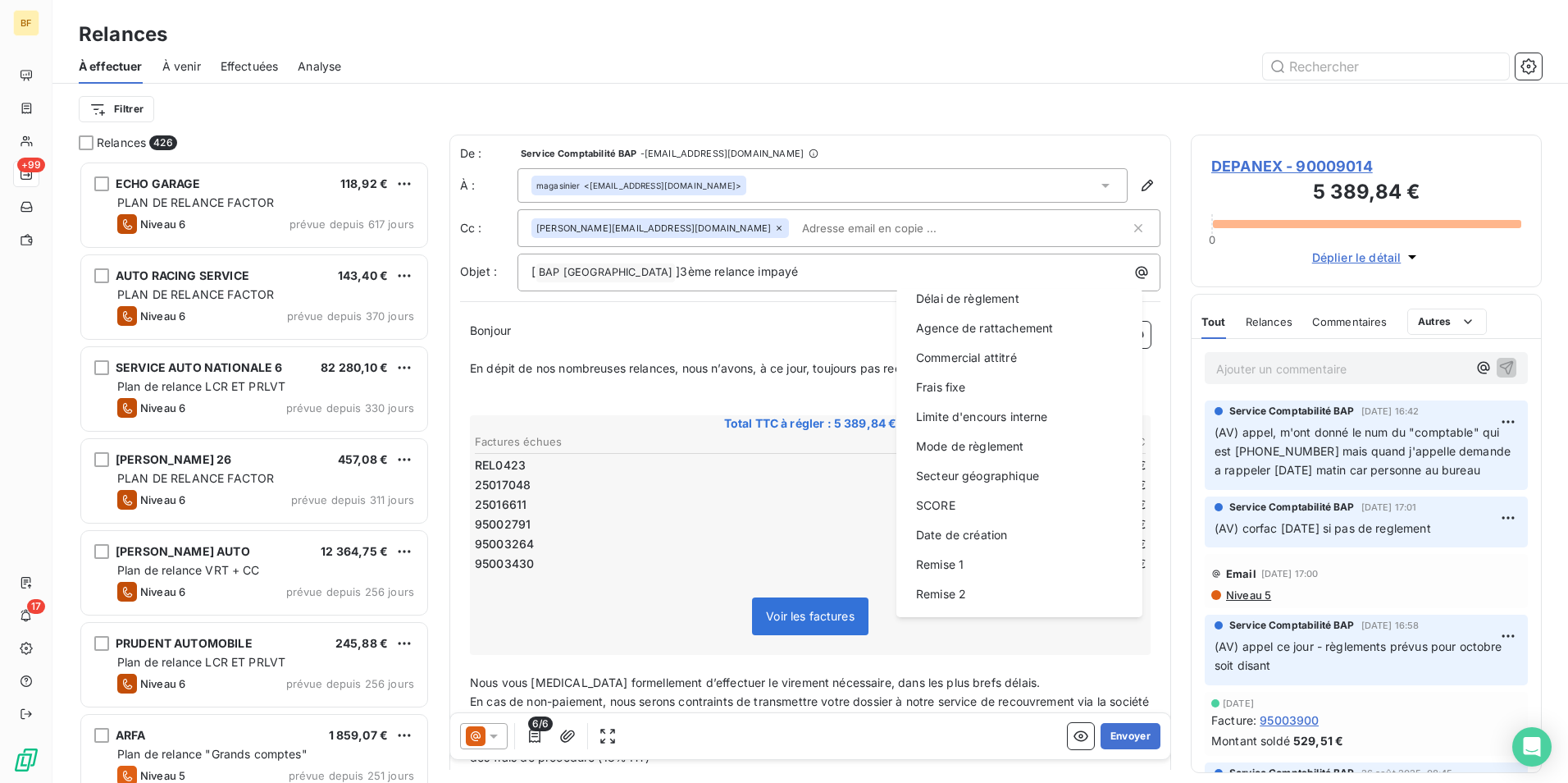
click at [656, 327] on html "BF +99 17 Relances À effectuer À venir Effectuées Analyse Filtrer Relances 426 …" at bounding box center [784, 391] width 1568 height 783
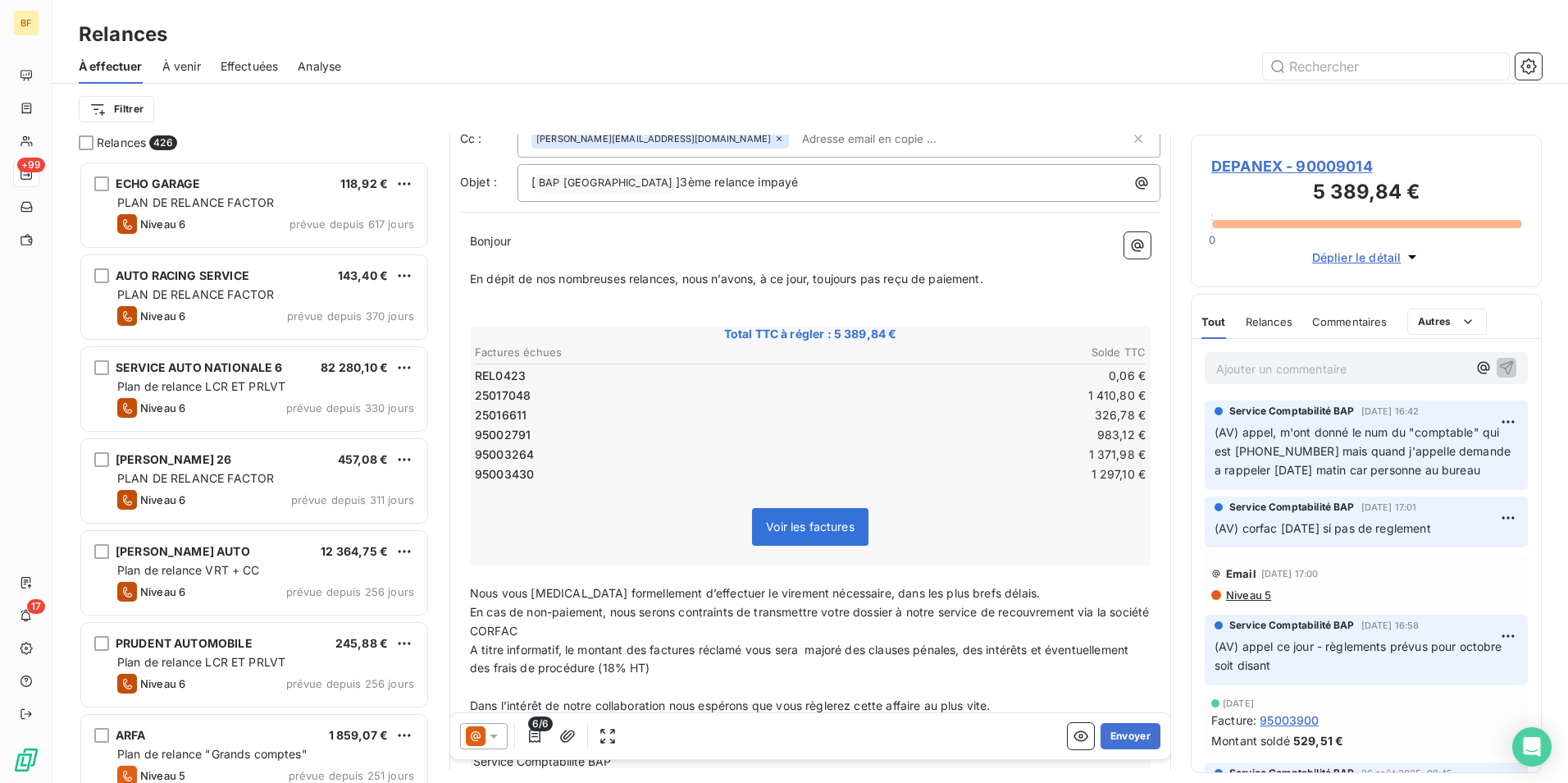
scroll to position [0, 0]
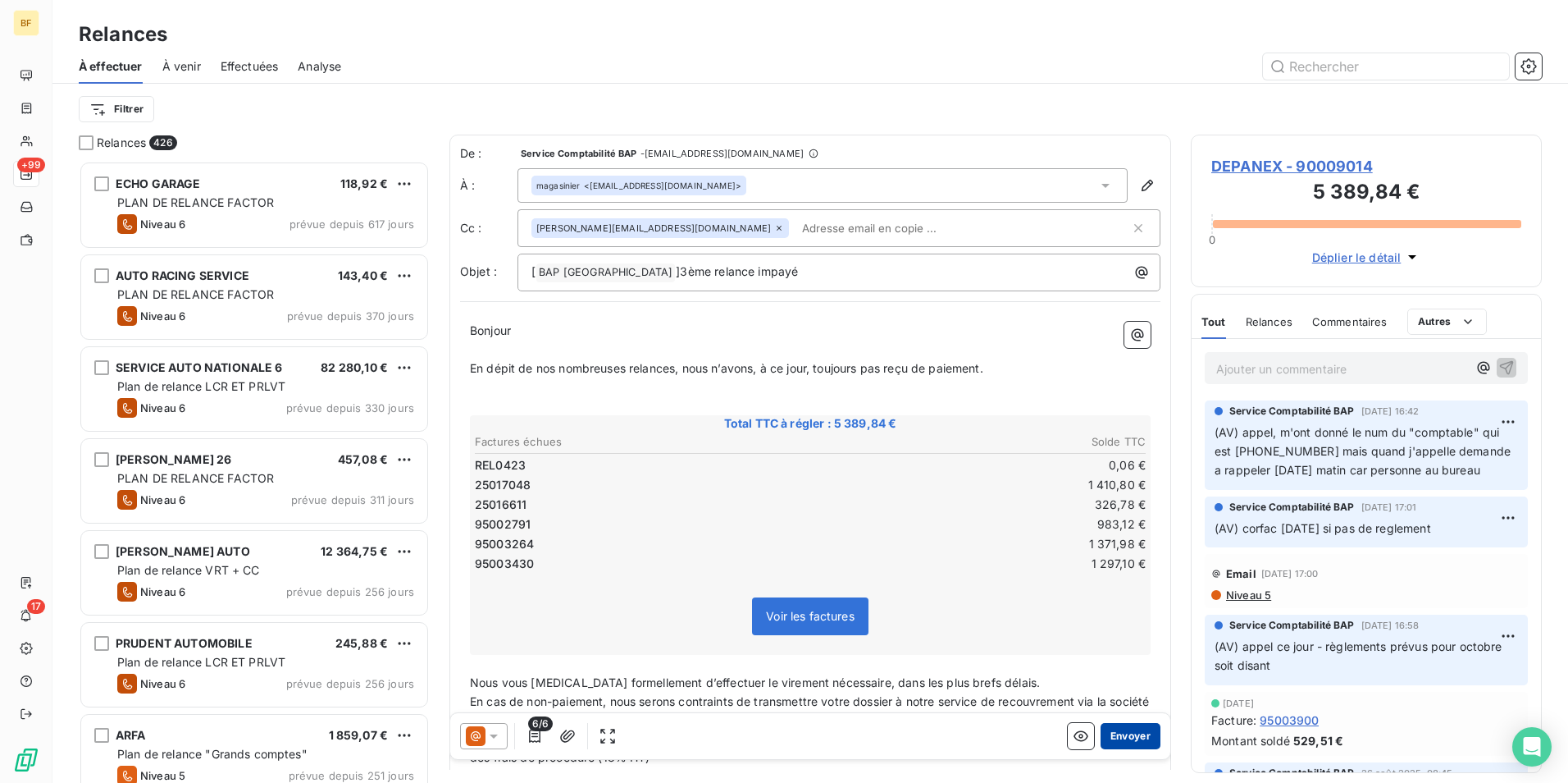
click at [1126, 744] on button "Envoyer" at bounding box center [1130, 736] width 60 height 27
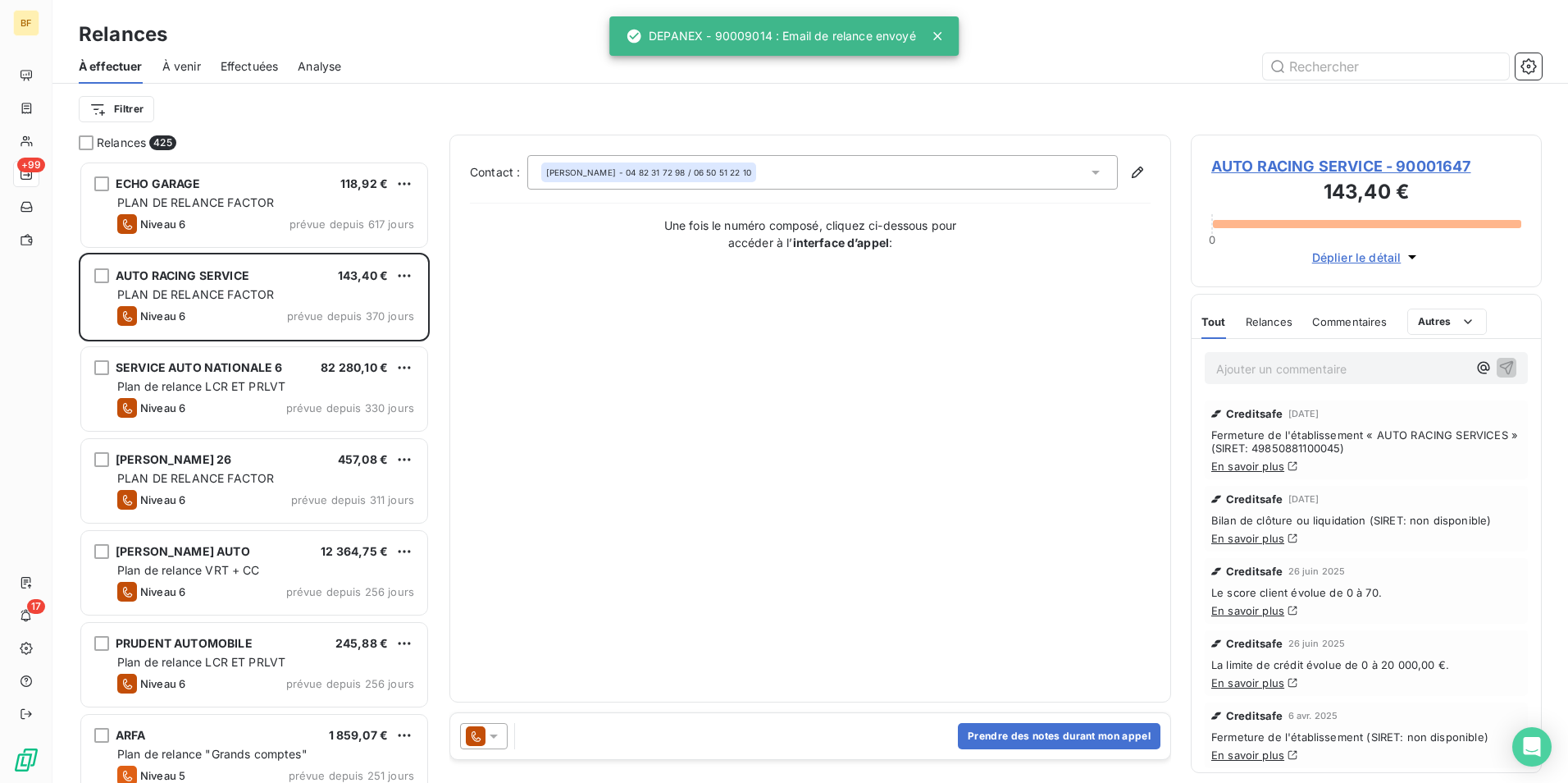
scroll to position [610, 339]
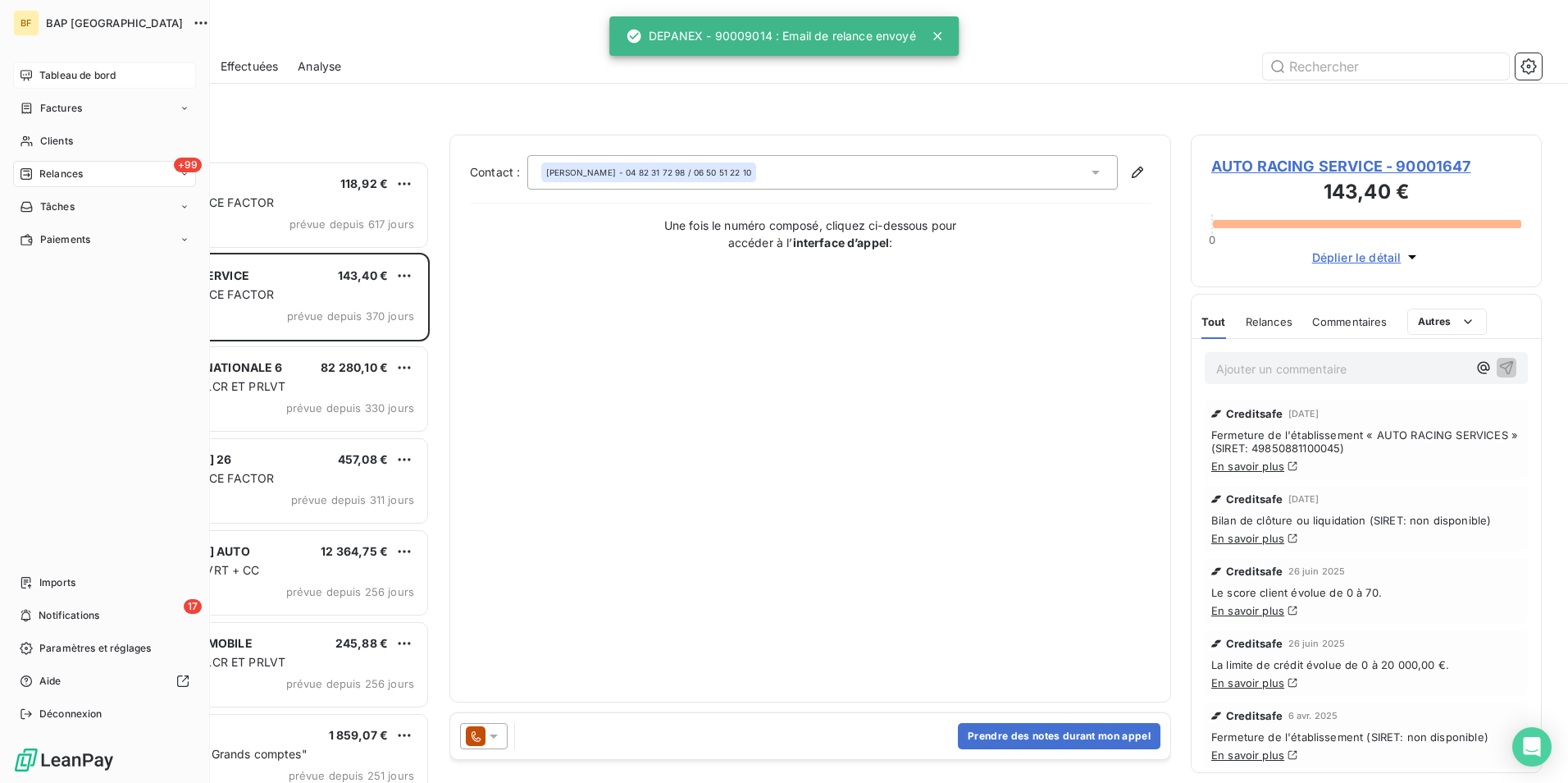
click at [27, 76] on icon at bounding box center [26, 75] width 13 height 13
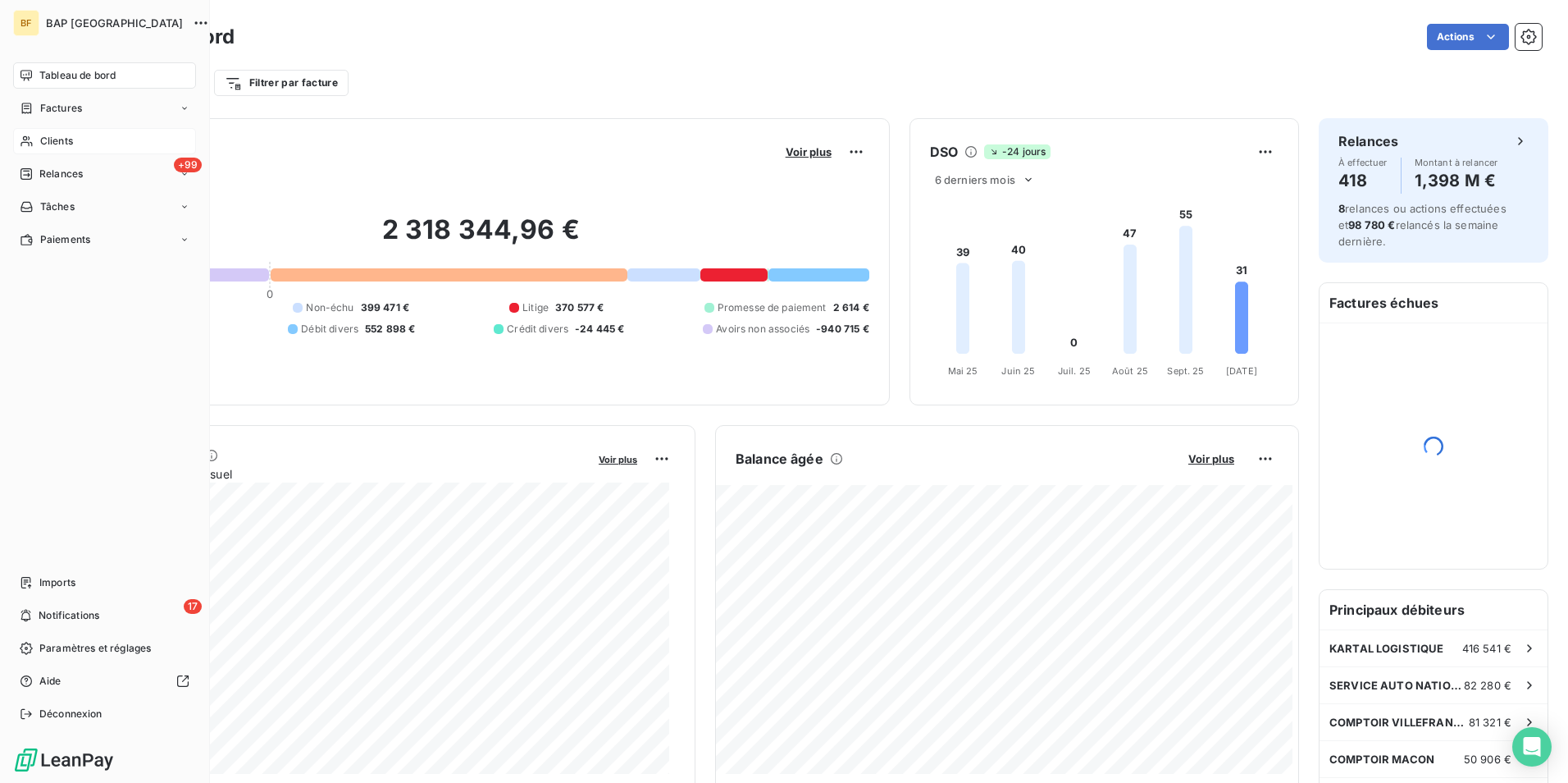
click at [41, 145] on span "Clients" at bounding box center [56, 141] width 32 height 15
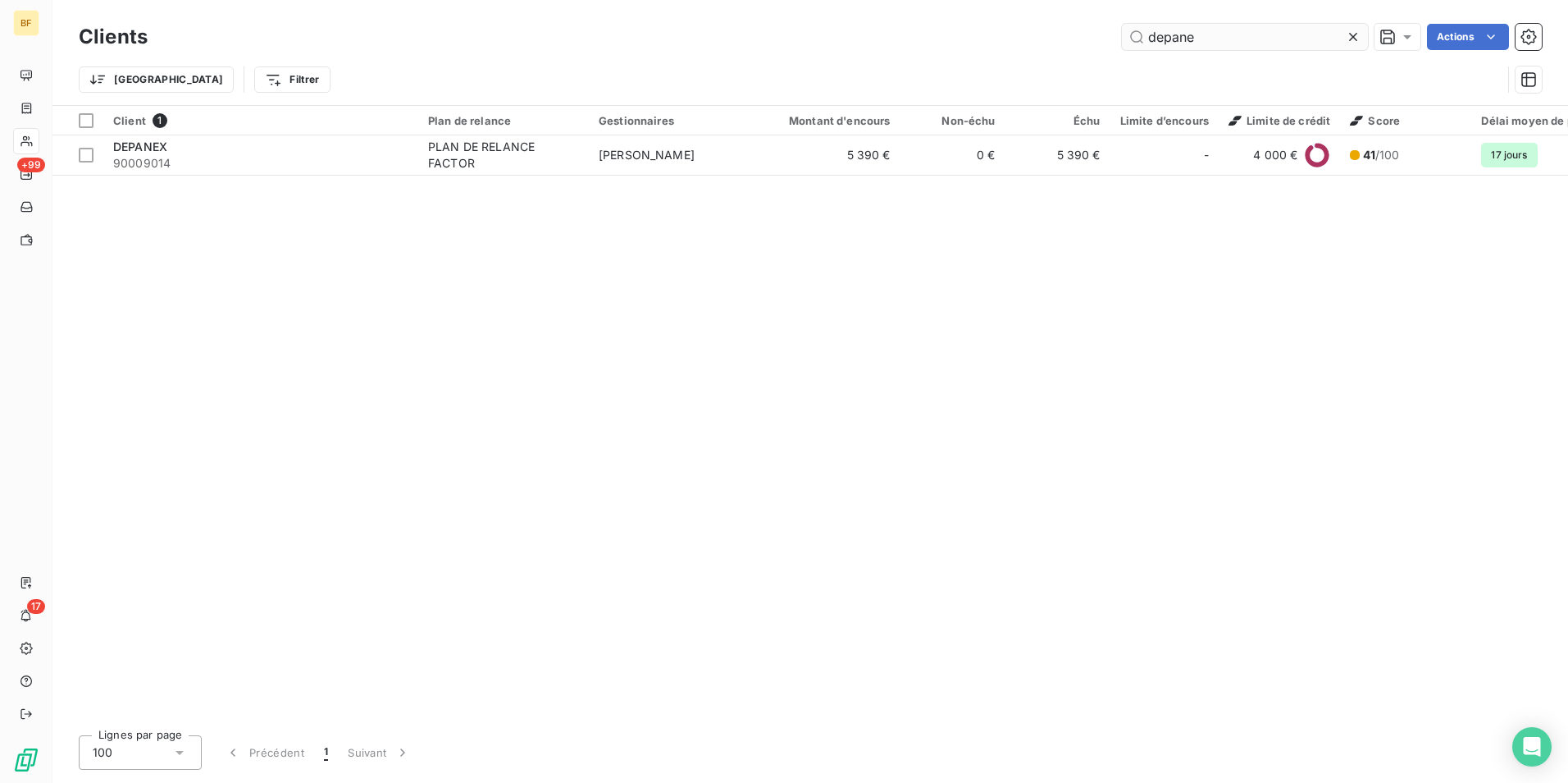
drag, startPoint x: 1223, startPoint y: 34, endPoint x: 1150, endPoint y: 24, distance: 73.7
click at [1153, 24] on input "depane" at bounding box center [1244, 36] width 246 height 27
type input "d"
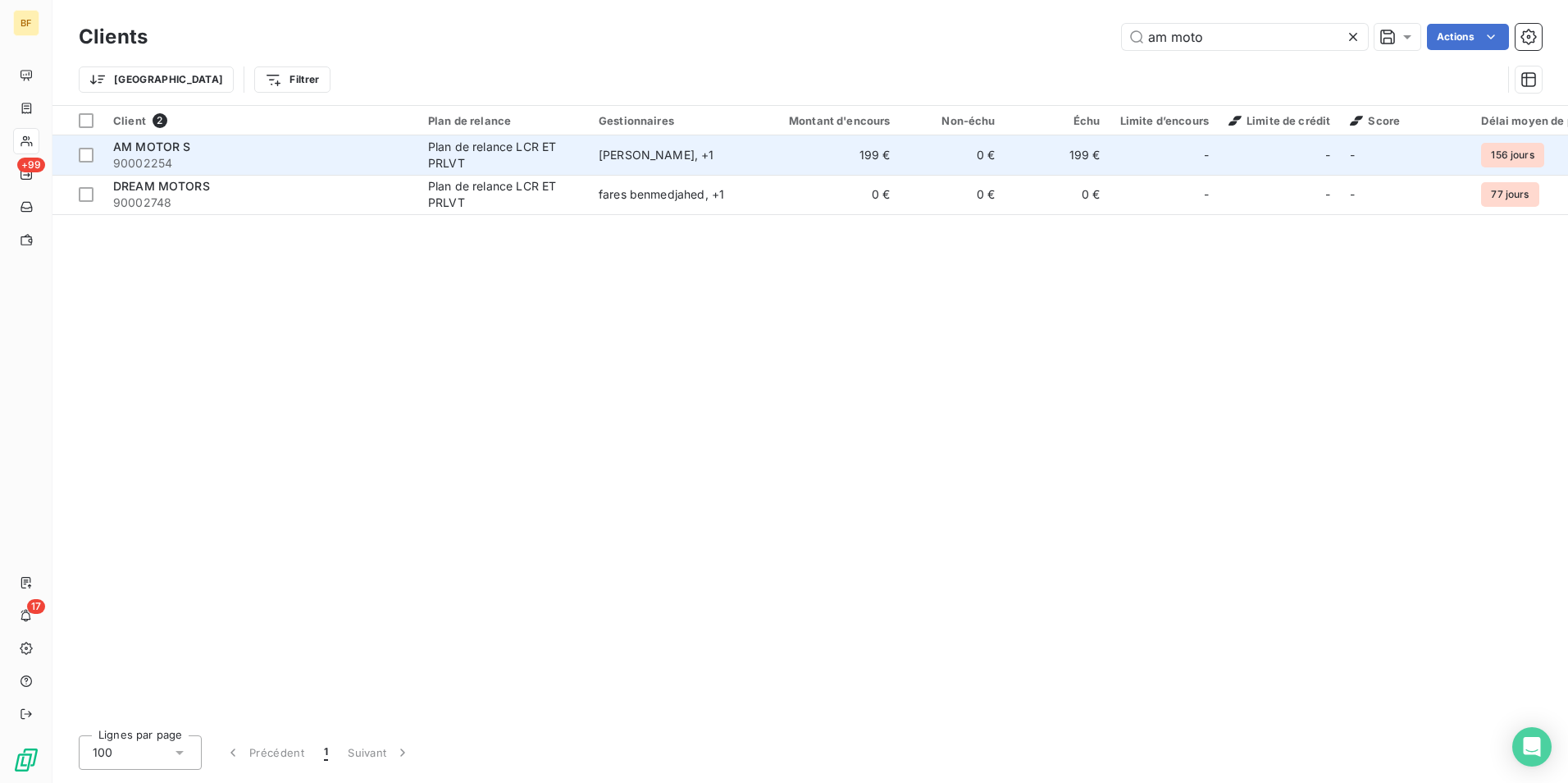
type input "am moto"
click at [279, 167] on span "90002254" at bounding box center [261, 163] width 295 height 17
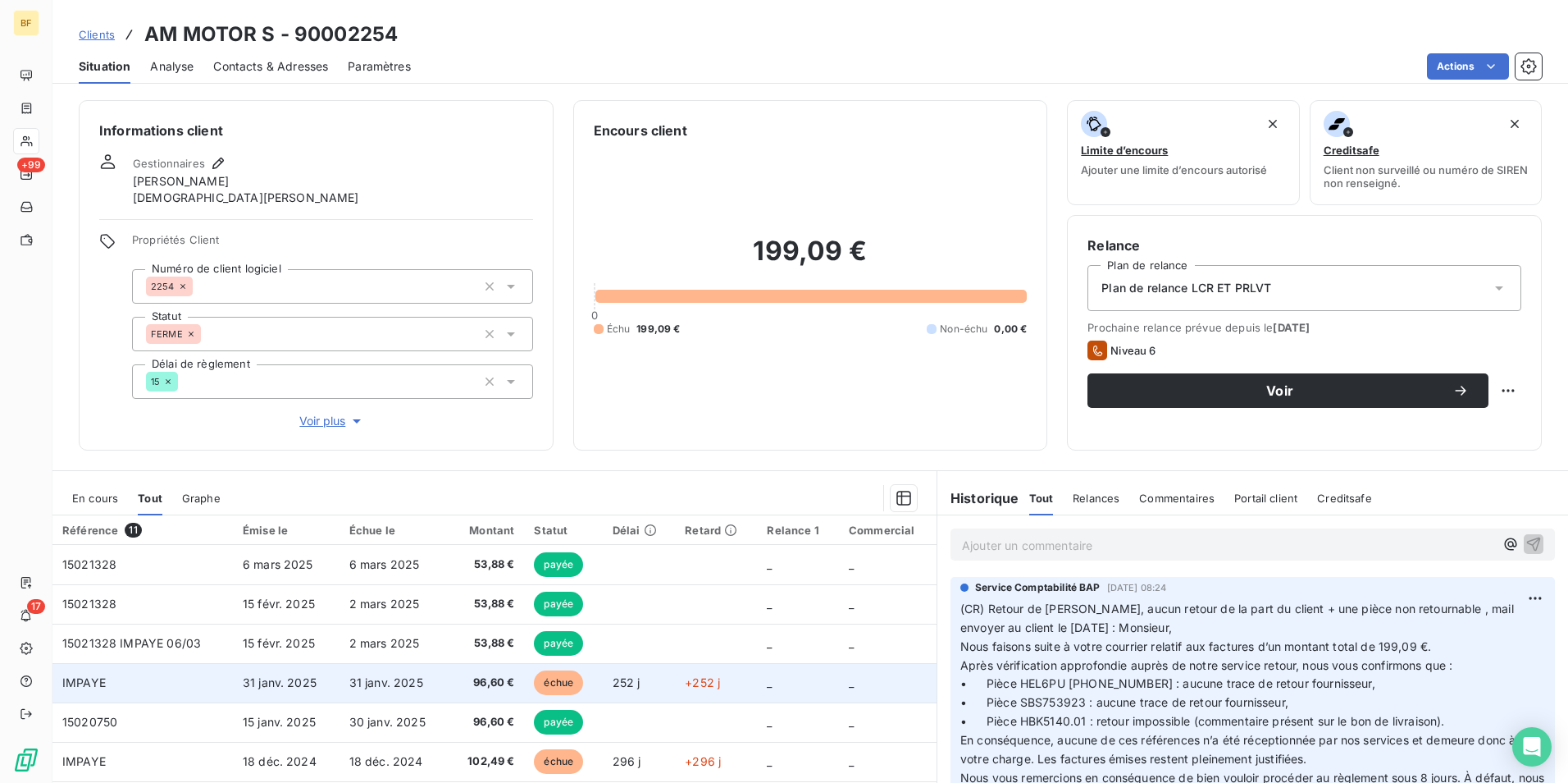
click at [459, 675] on span "96,60 €" at bounding box center [486, 683] width 56 height 17
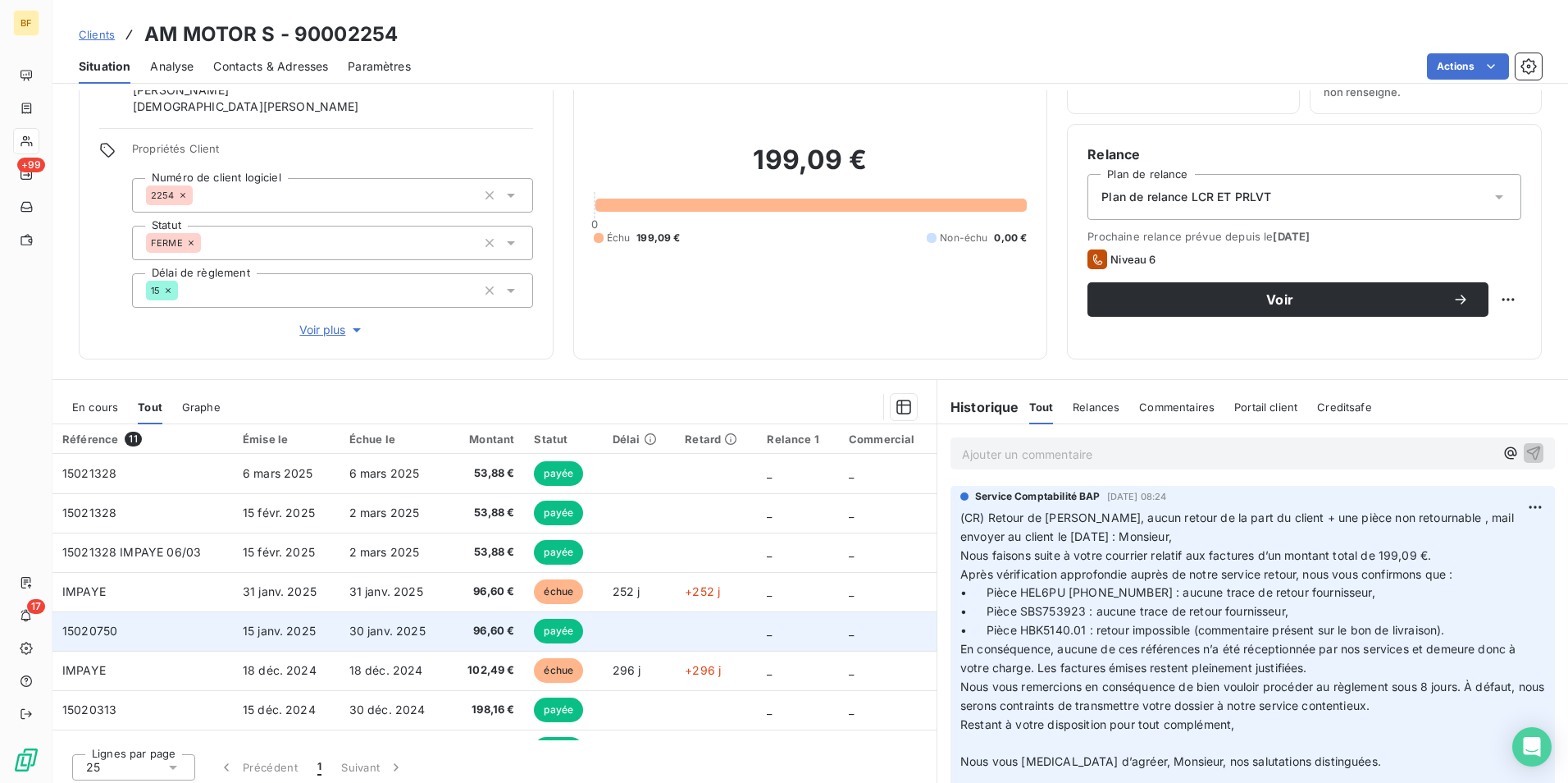
scroll to position [98, 0]
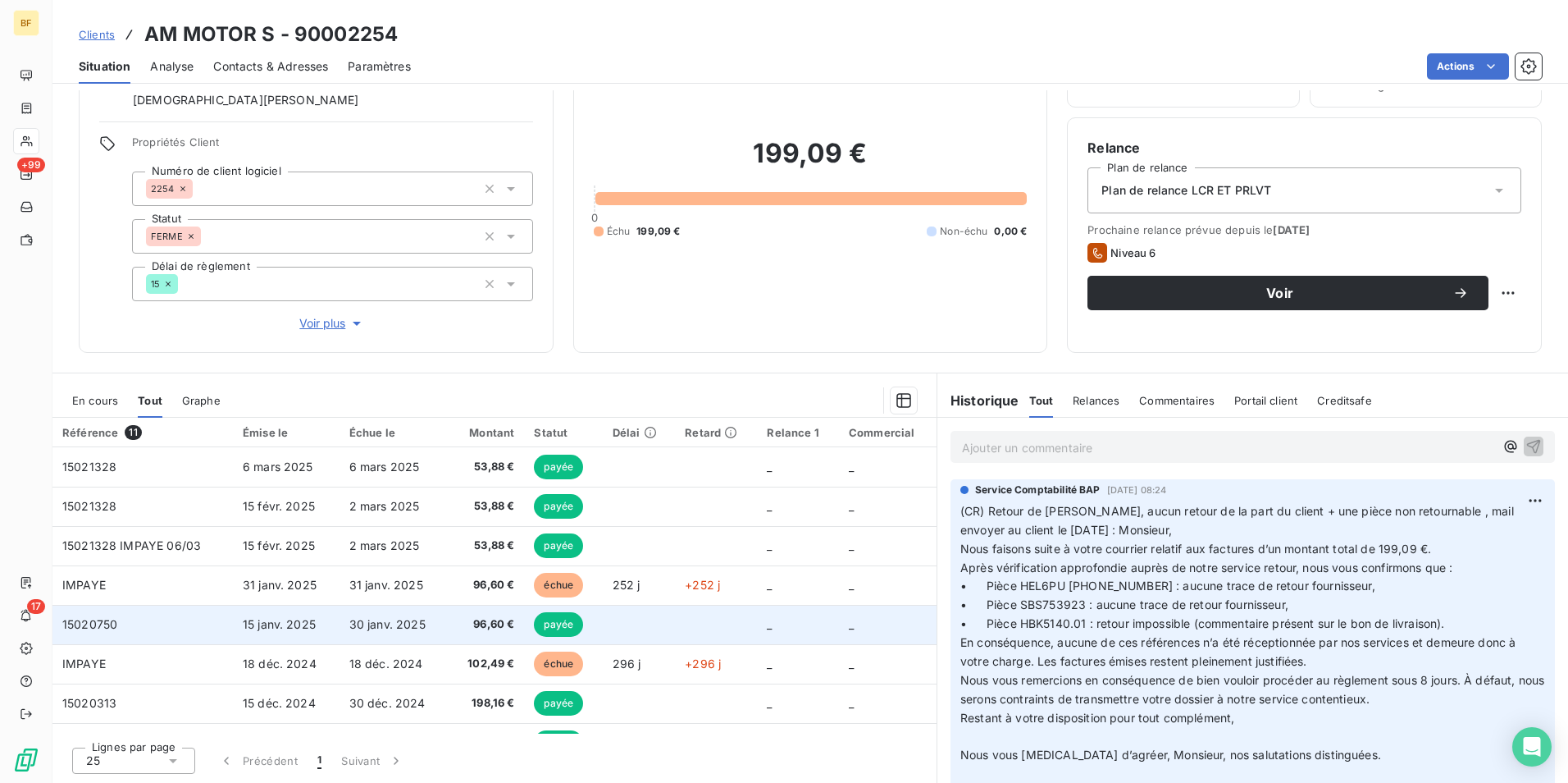
click at [488, 620] on span "96,60 €" at bounding box center [486, 624] width 56 height 17
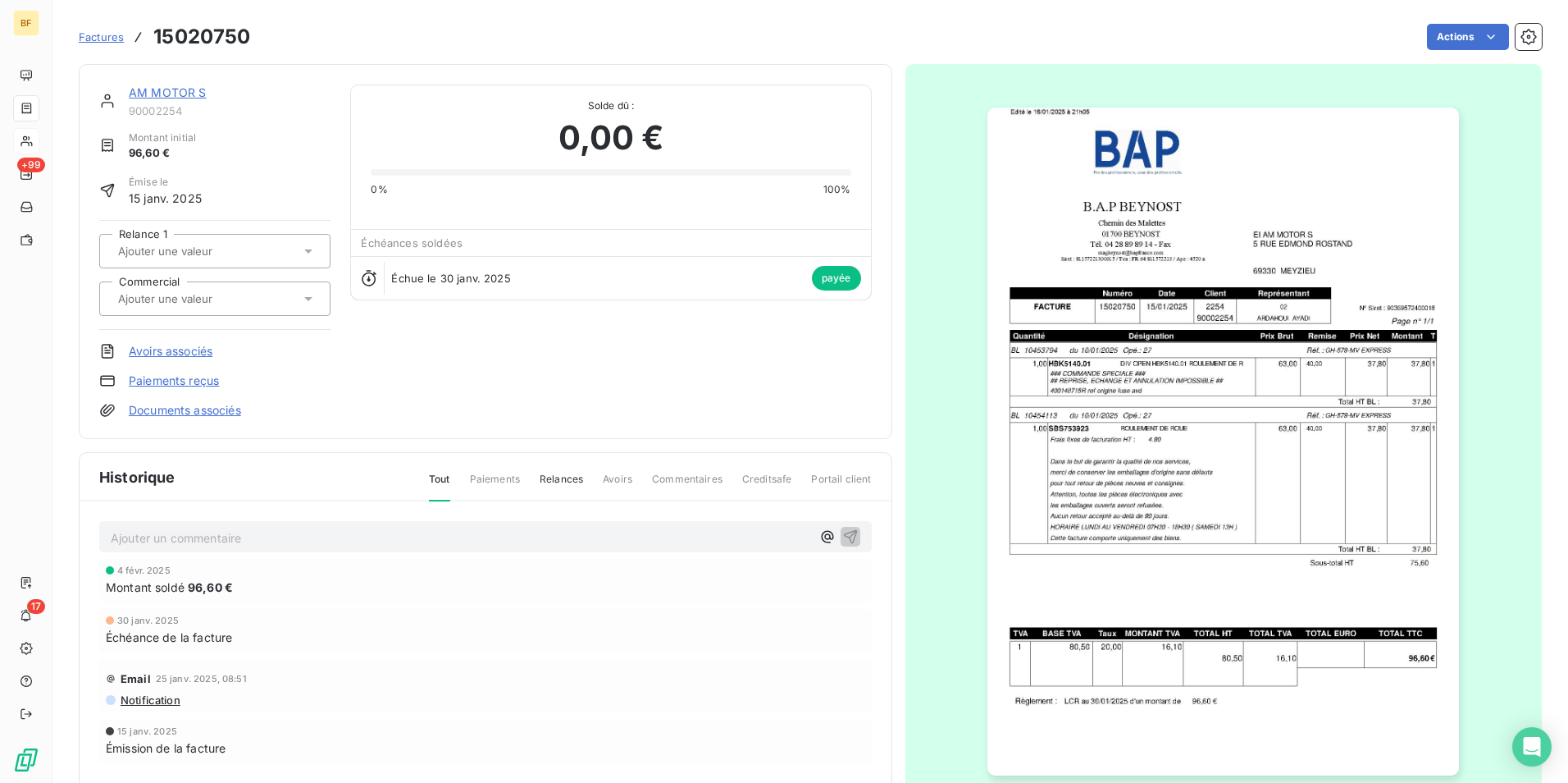
click at [1292, 424] on img "button" at bounding box center [1223, 441] width 471 height 668
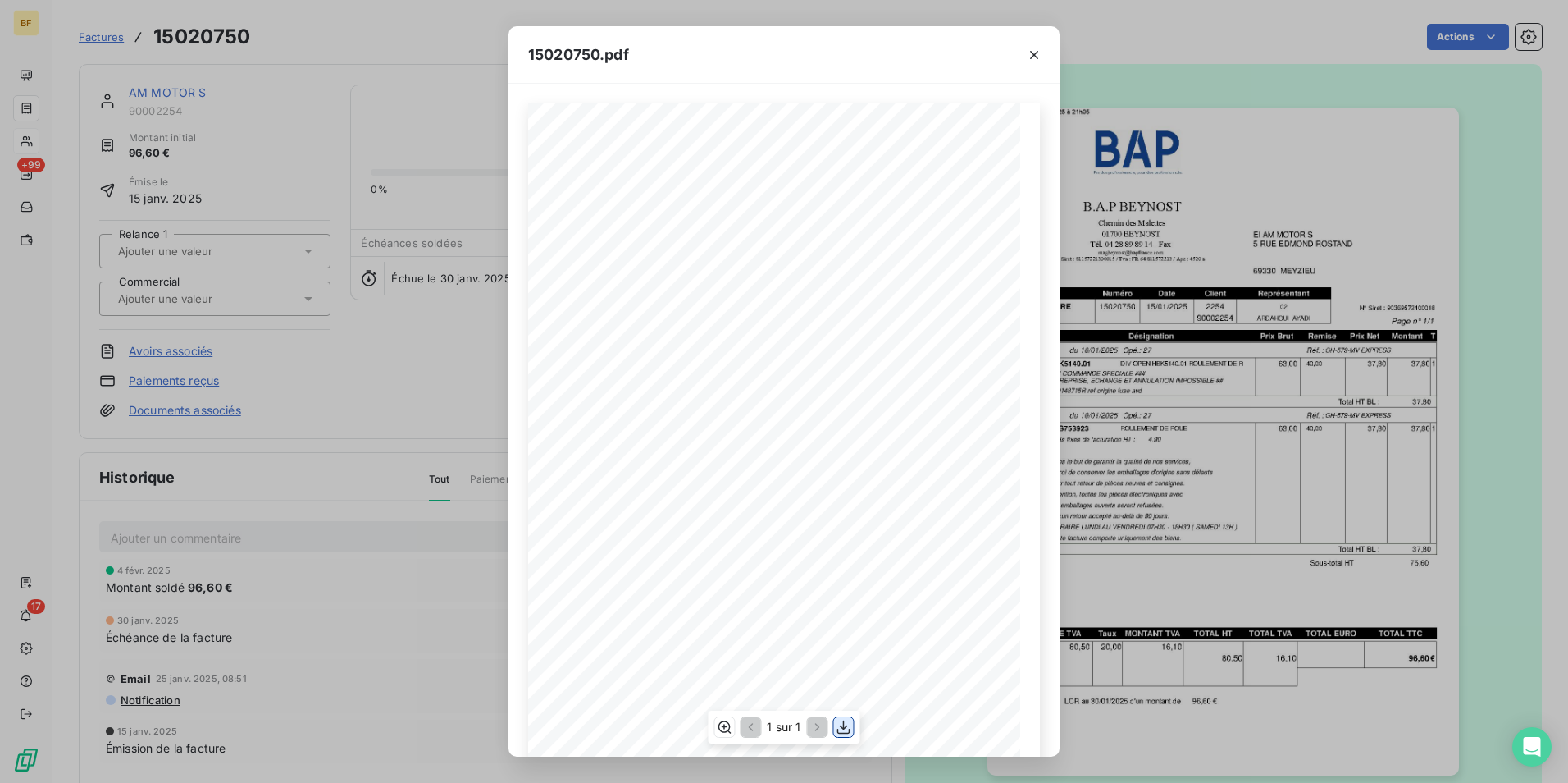
click at [839, 732] on icon "button" at bounding box center [844, 727] width 17 height 17
drag, startPoint x: 370, startPoint y: 33, endPoint x: 174, endPoint y: 7, distance: 197.7
click at [370, 33] on div "15020750.pdf B.A.P BEYNOST EI AM MOTOR S Chemin des Malettes [STREET_ADDRESS][G…" at bounding box center [784, 391] width 1568 height 783
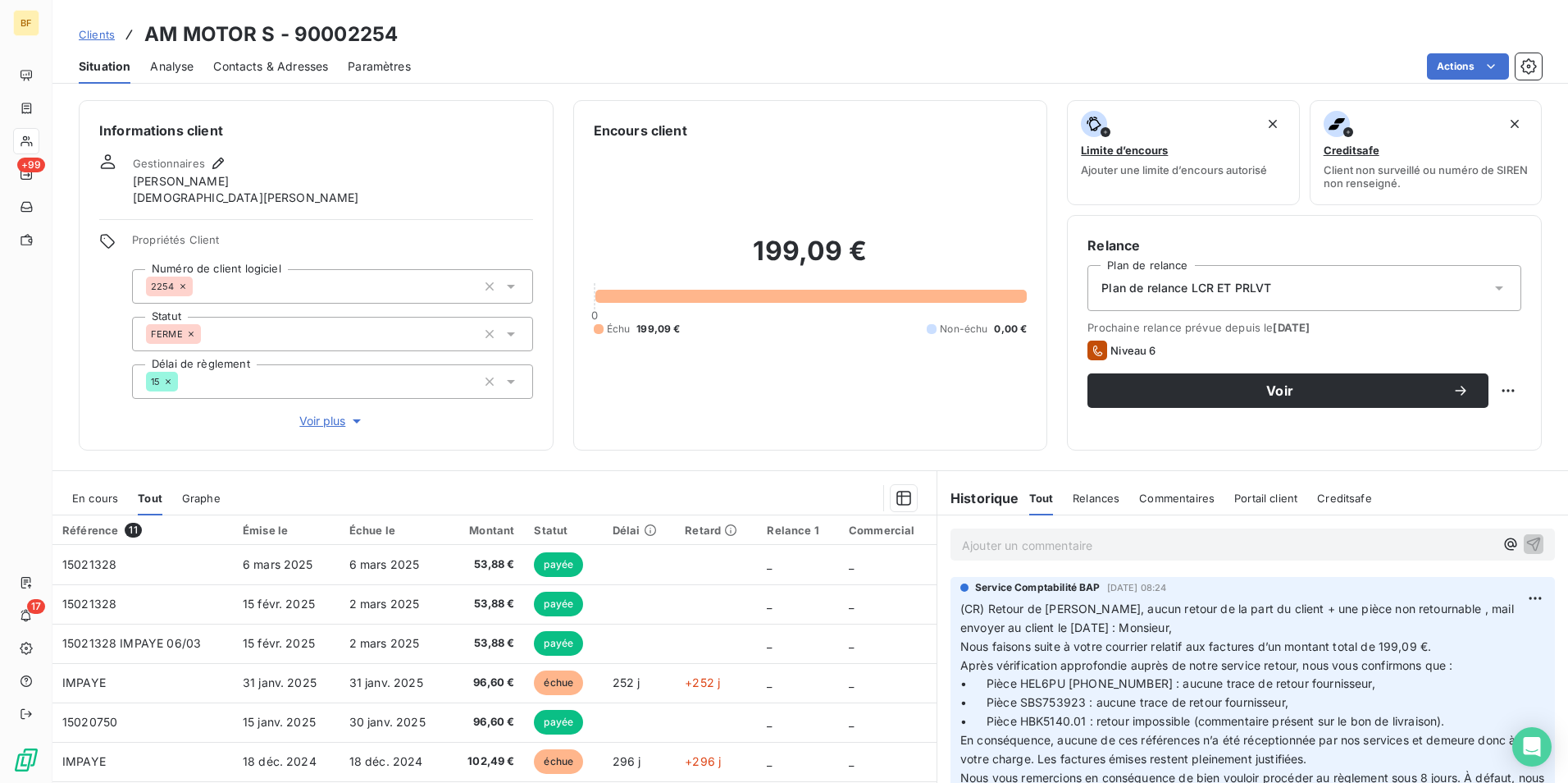
scroll to position [98, 0]
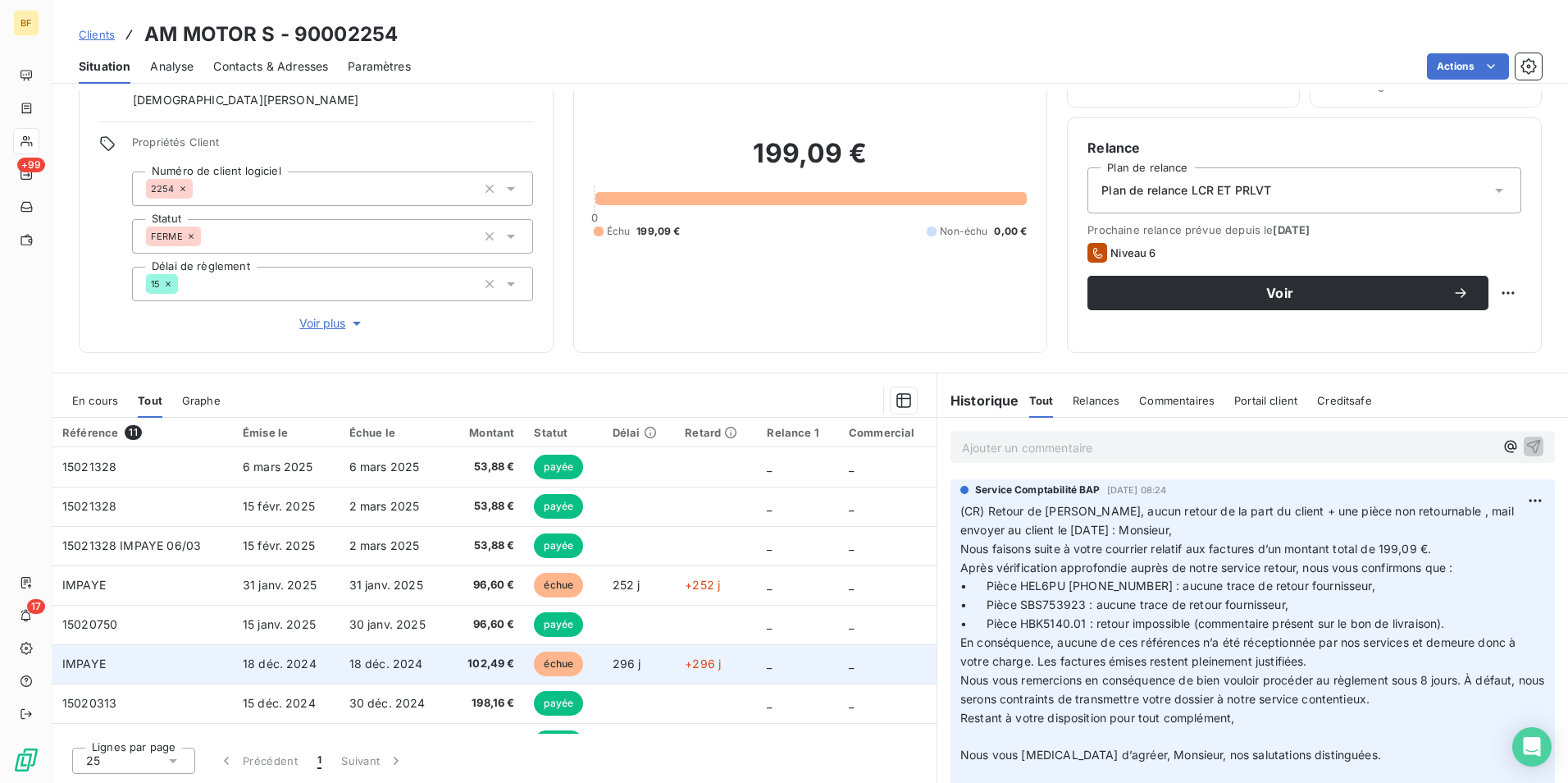
click at [468, 665] on span "102,49 €" at bounding box center [486, 663] width 56 height 17
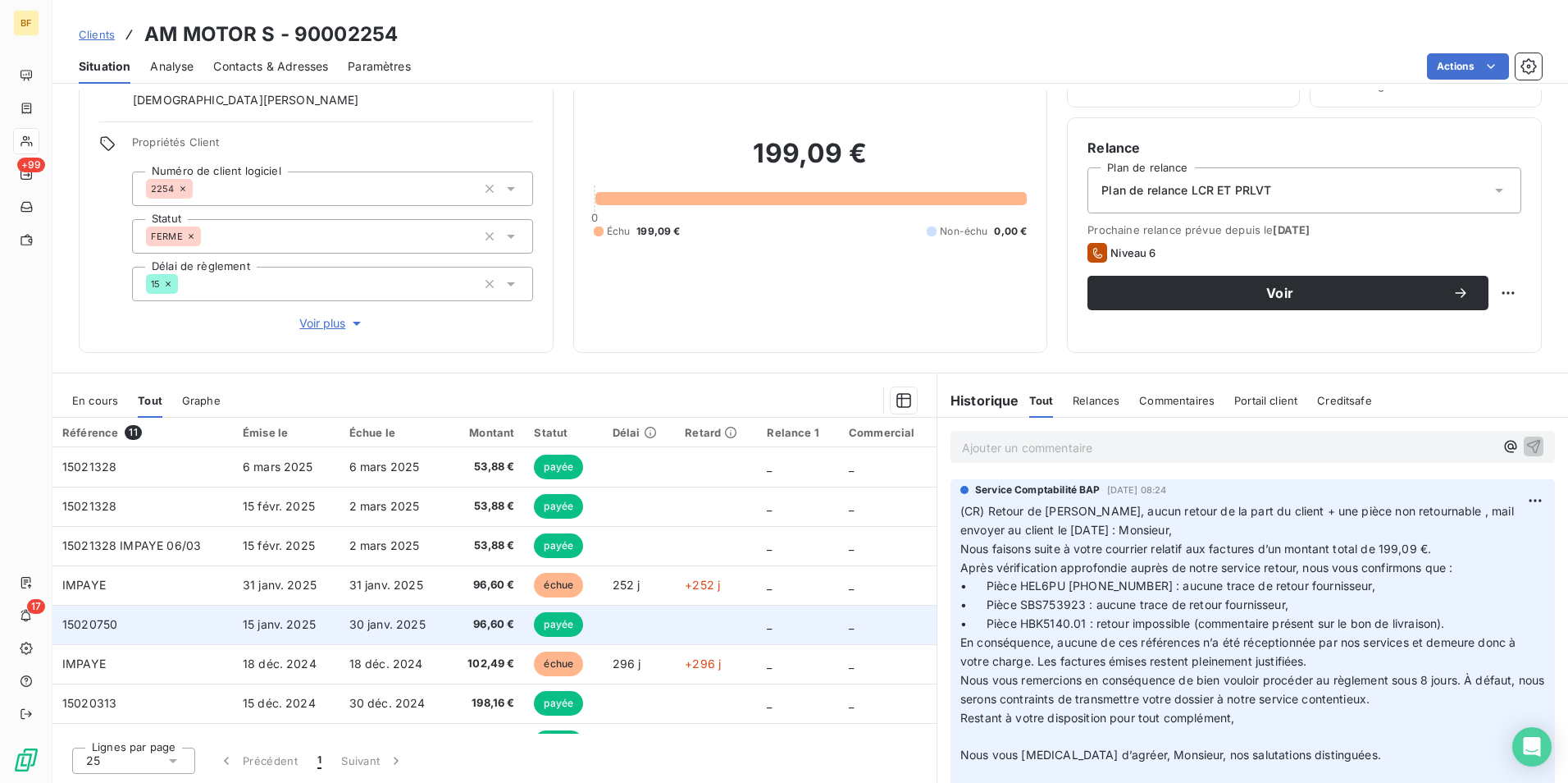
scroll to position [82, 0]
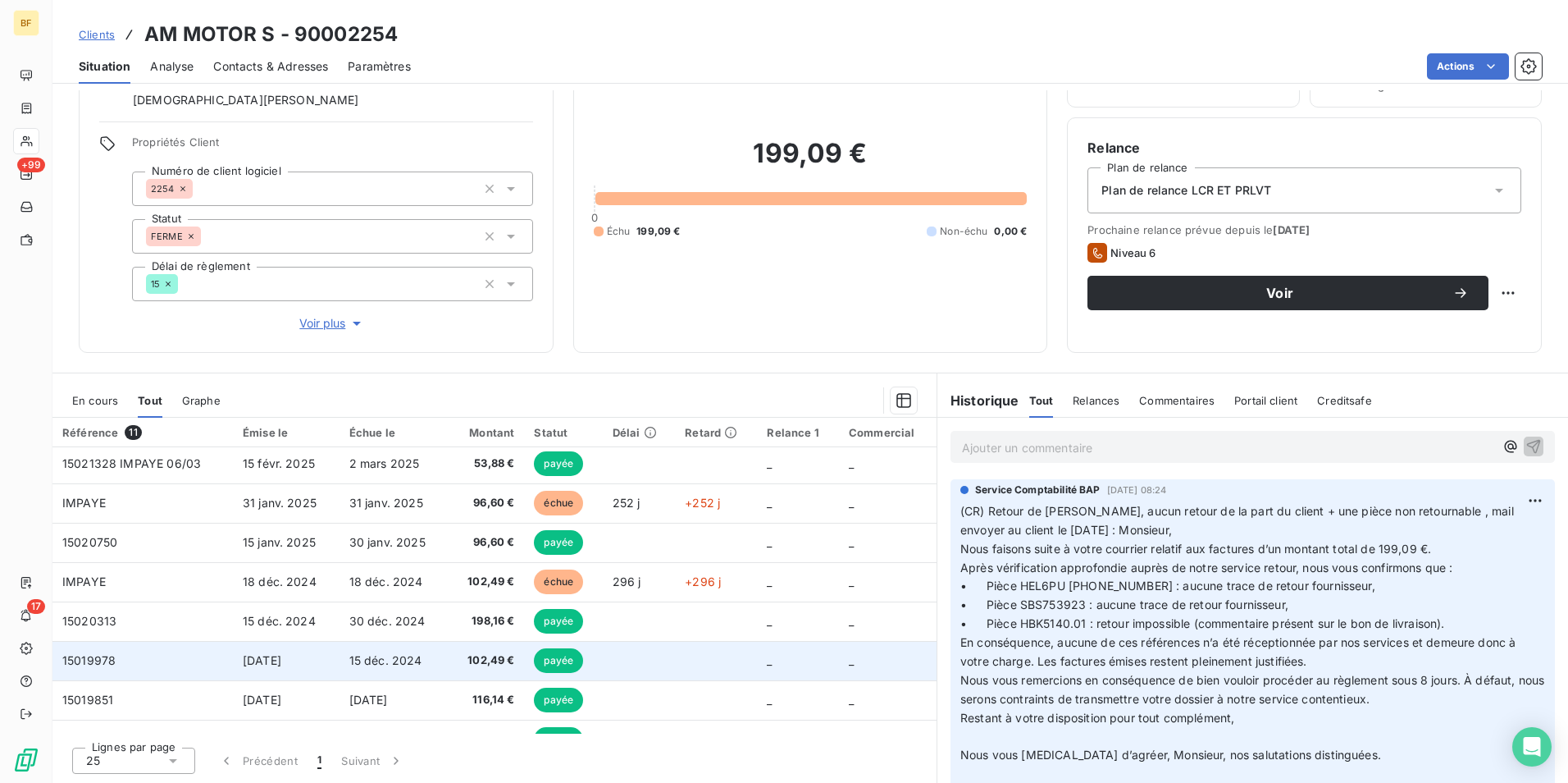
click at [483, 671] on td "102,49 €" at bounding box center [486, 661] width 76 height 39
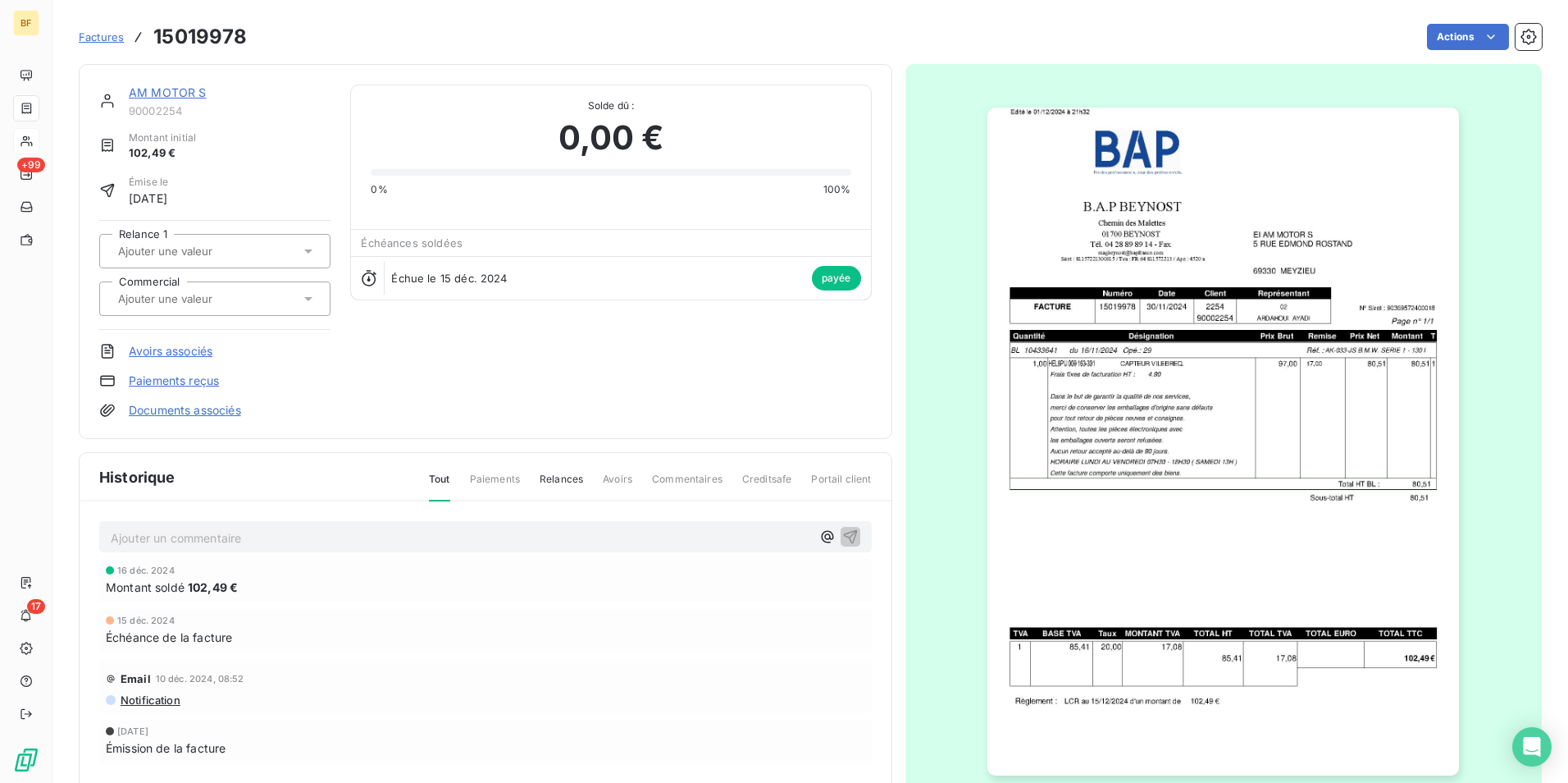
click at [1312, 539] on img "button" at bounding box center [1223, 441] width 471 height 668
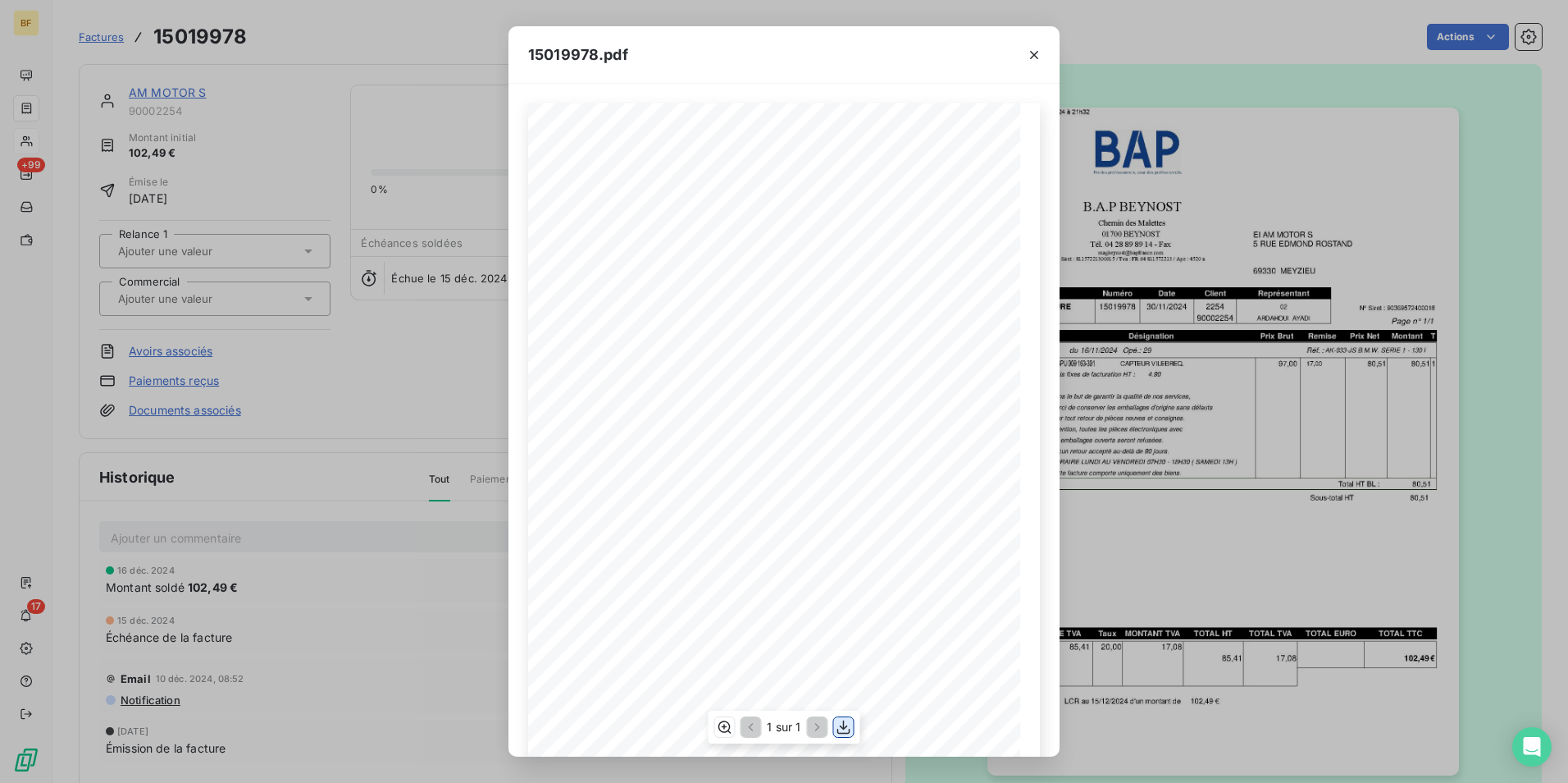
click at [837, 723] on icon "button" at bounding box center [844, 727] width 17 height 17
click at [330, 44] on div "15019978.pdf B.A.P BEYNOST EI AM MOTOR S Chemin des Malettes [STREET_ADDRESS][G…" at bounding box center [784, 391] width 1568 height 783
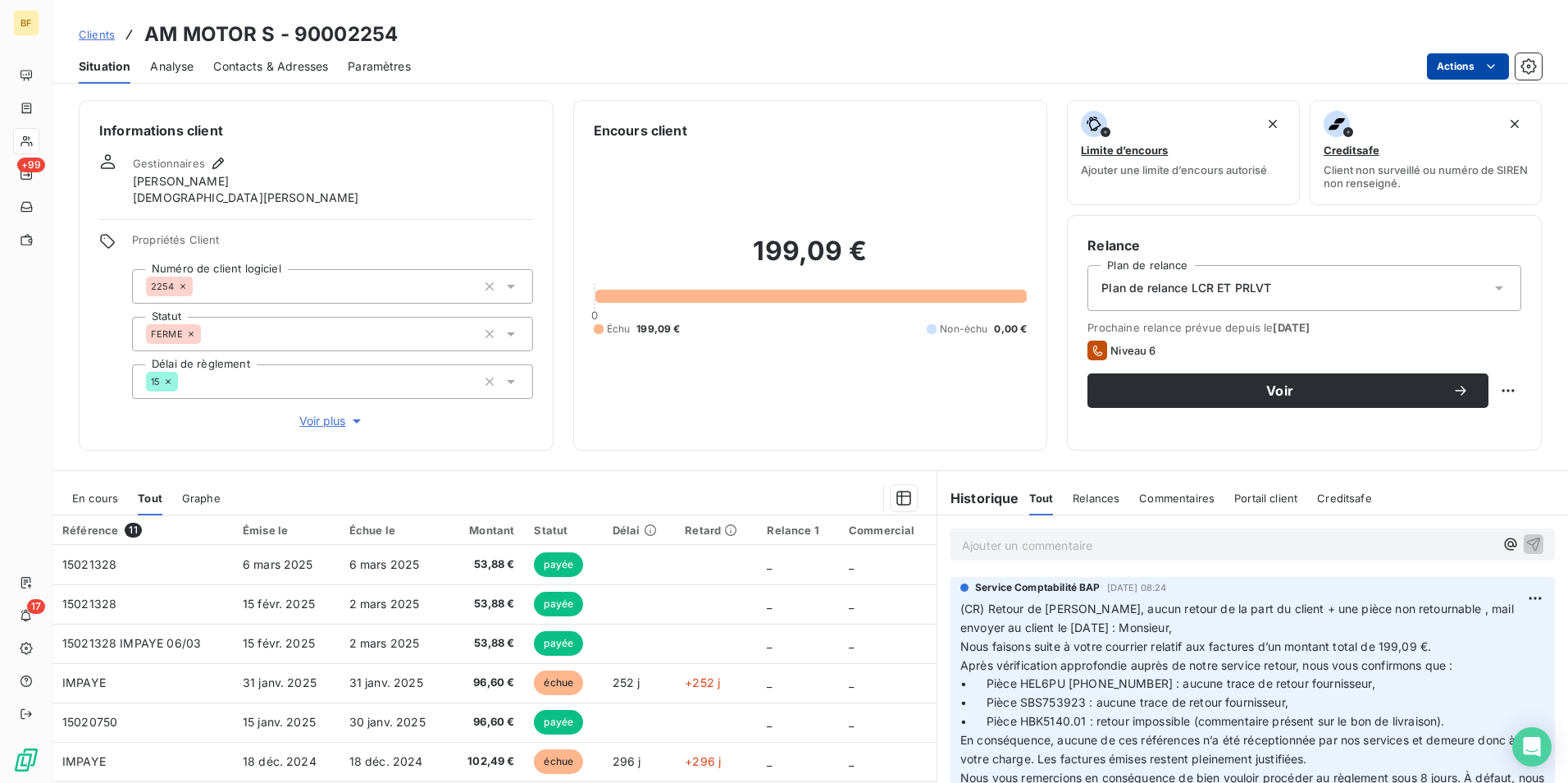
click at [1448, 69] on html "BF +99 17 Clients AM MOTOR S - 90002254 Situation Analyse Contacts & Adresses P…" at bounding box center [784, 391] width 1568 height 783
click at [847, 66] on html "BF +99 17 Clients AM MOTOR S - 90002254 Situation Analyse Contacts & Adresses P…" at bounding box center [784, 391] width 1568 height 783
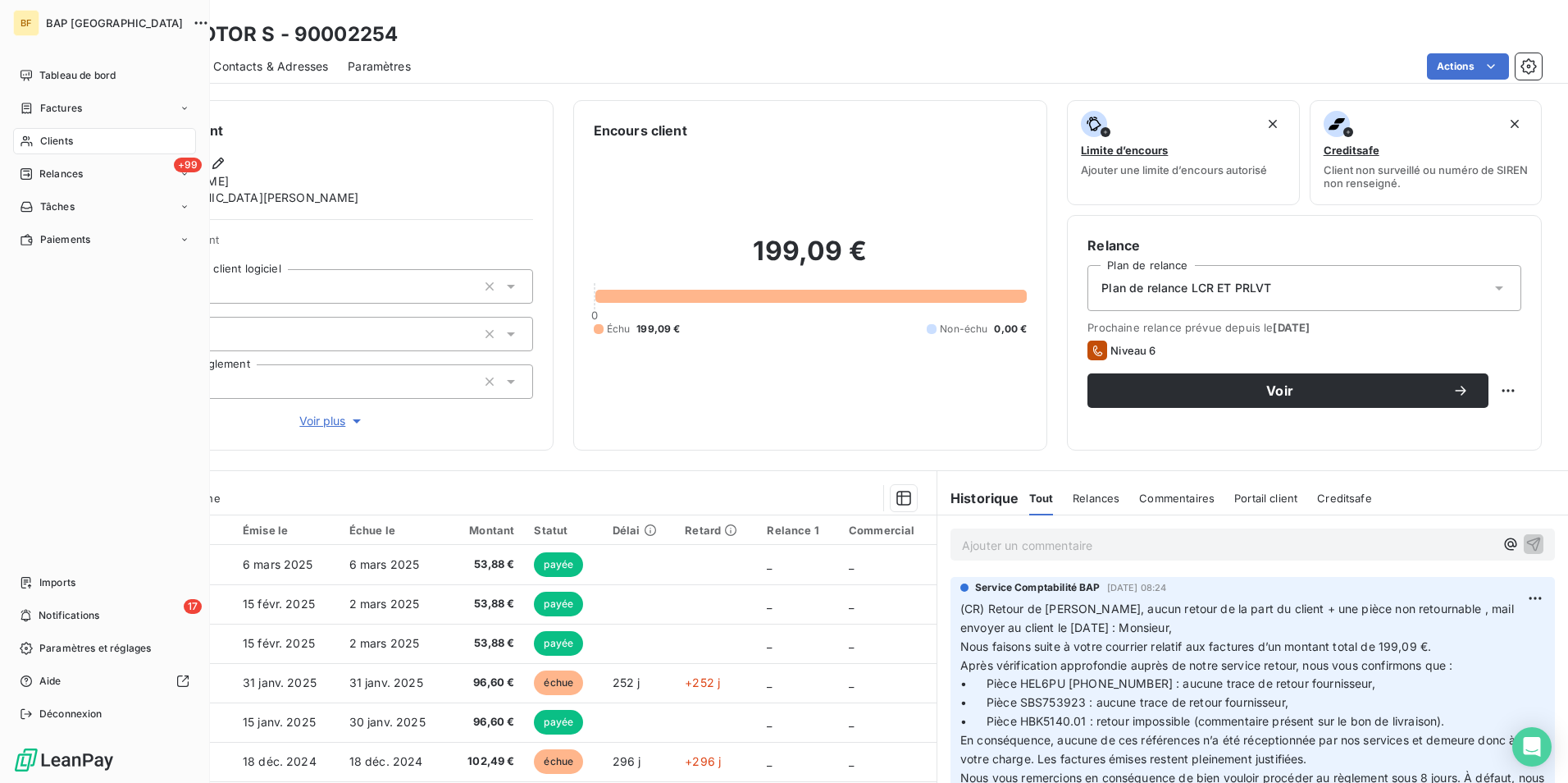
click at [27, 149] on div "Clients" at bounding box center [104, 141] width 183 height 27
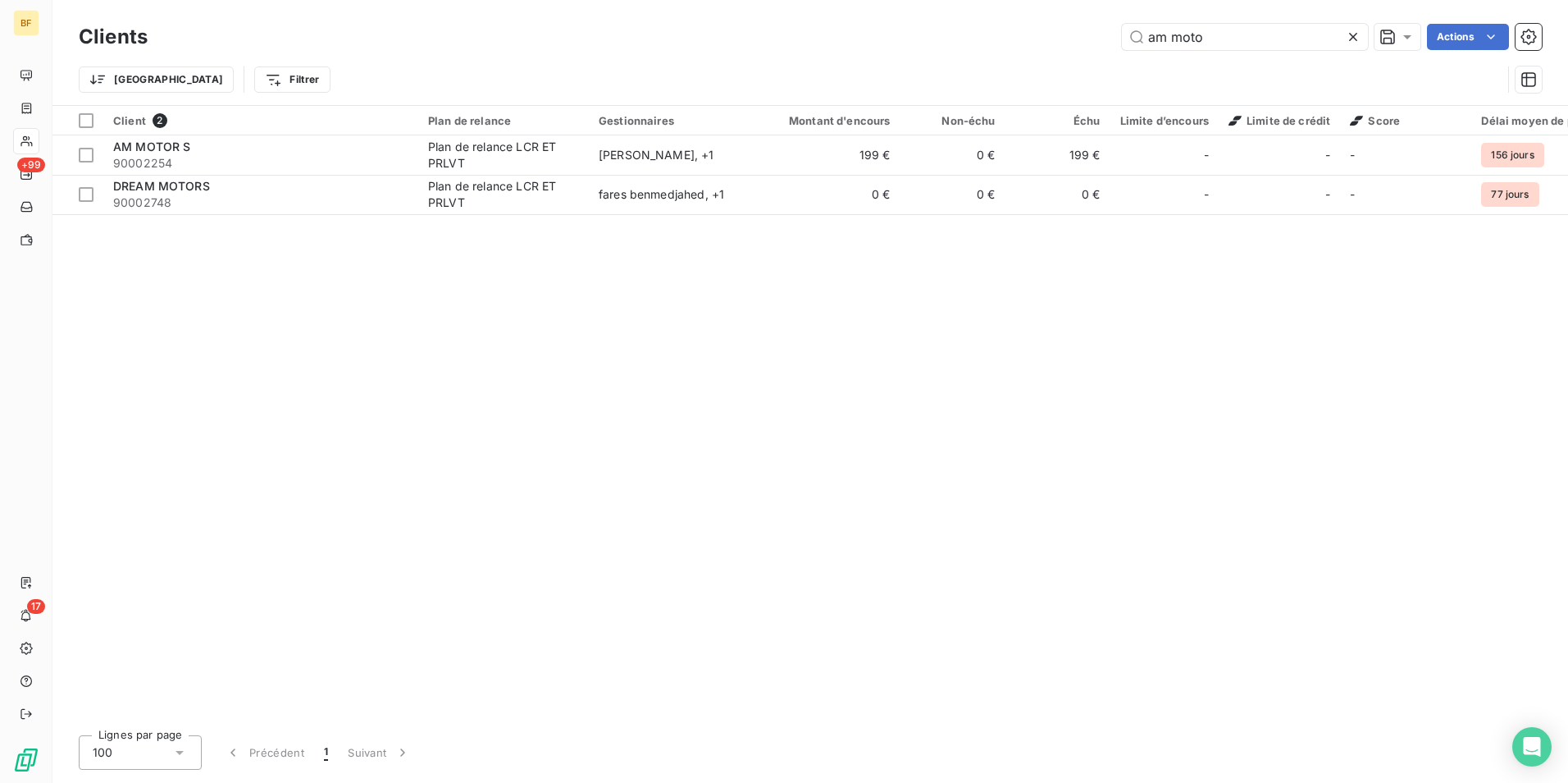
drag, startPoint x: 1258, startPoint y: 32, endPoint x: 1100, endPoint y: 31, distance: 158.0
click at [1100, 31] on div "am moto Actions" at bounding box center [854, 36] width 1374 height 27
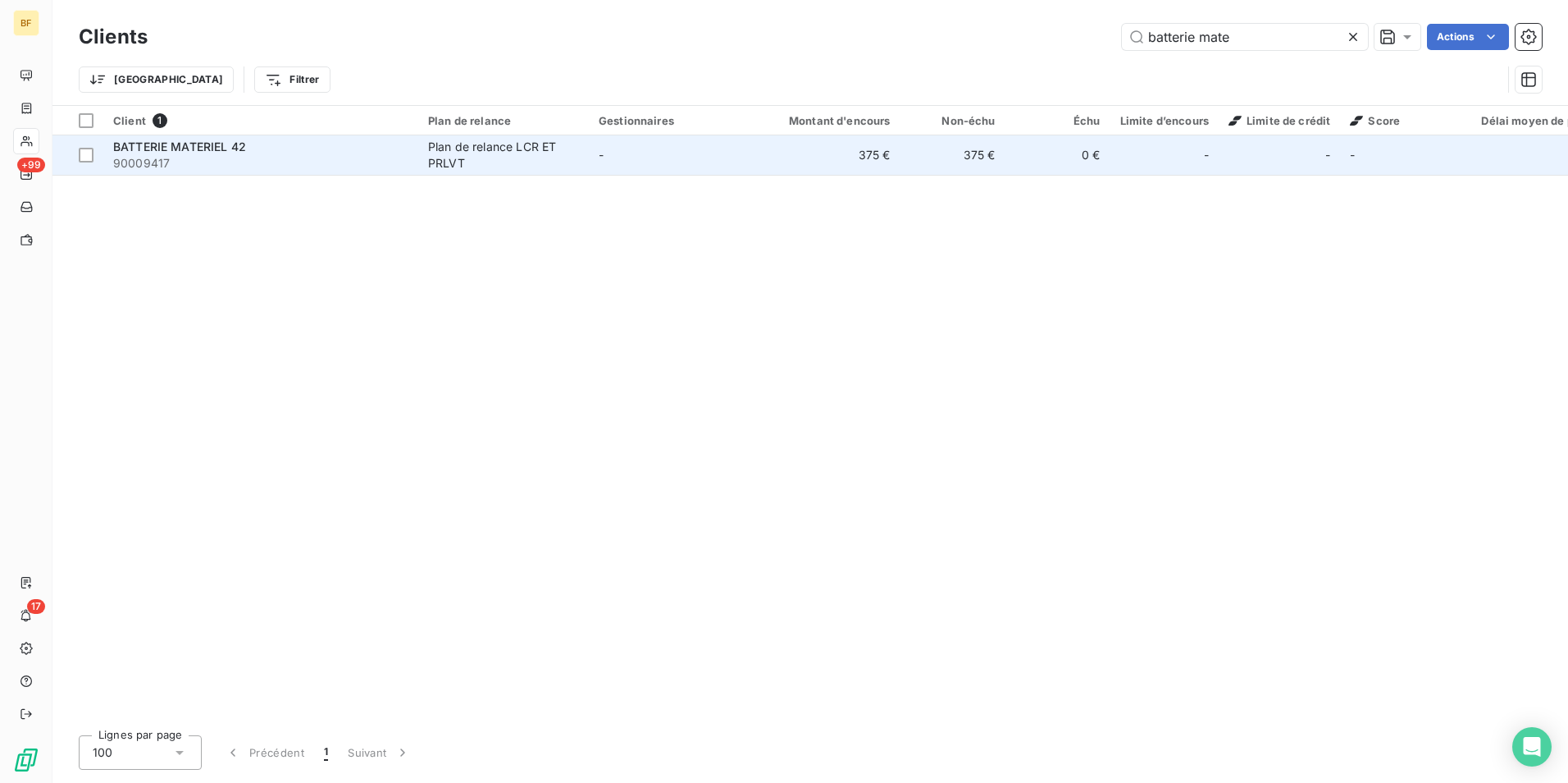
type input "batterie mate"
click at [524, 162] on div "Plan de relance LCR ET PRLVT" at bounding box center [503, 155] width 151 height 33
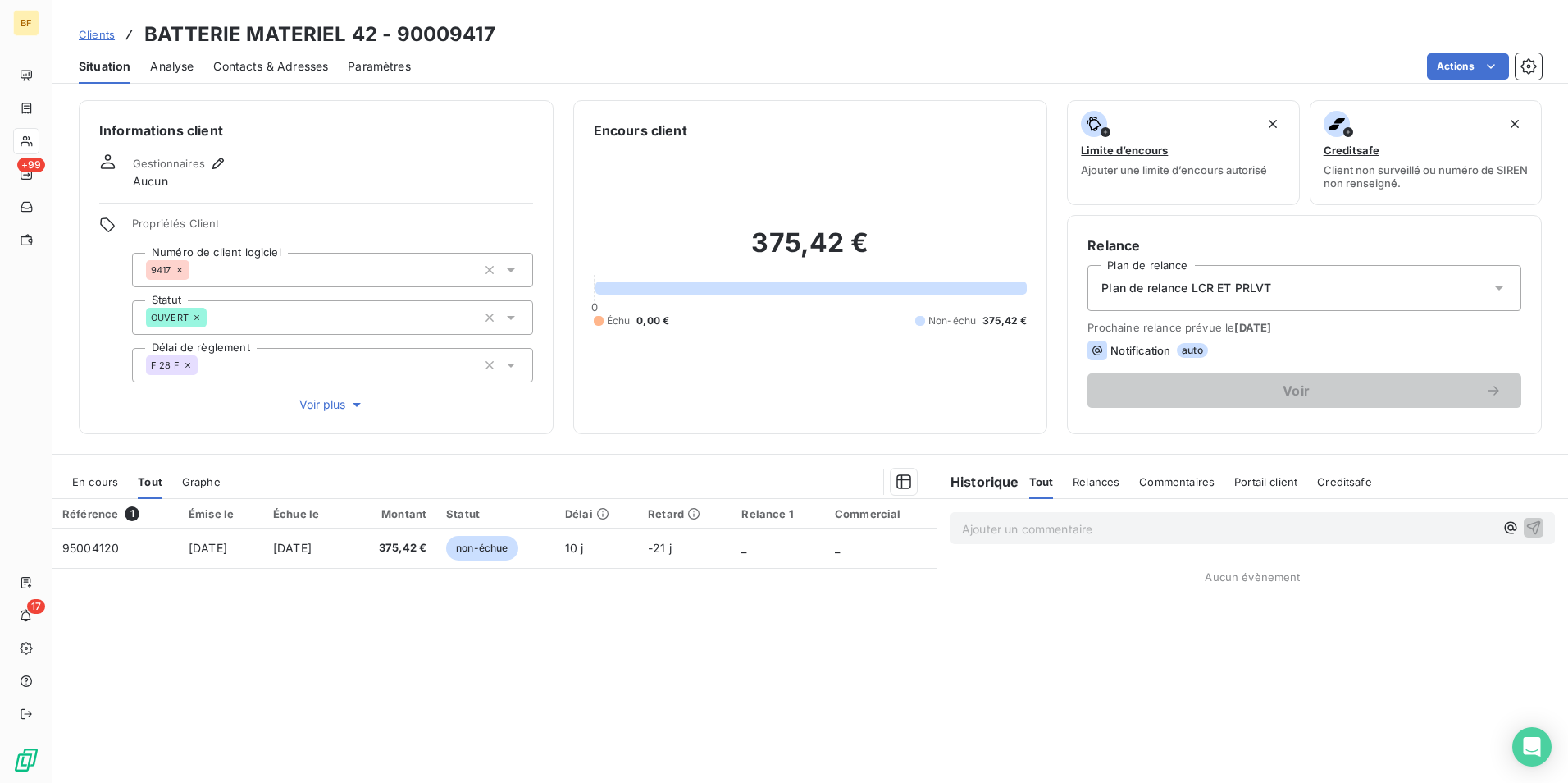
click at [294, 66] on span "Contacts & Adresses" at bounding box center [271, 66] width 115 height 17
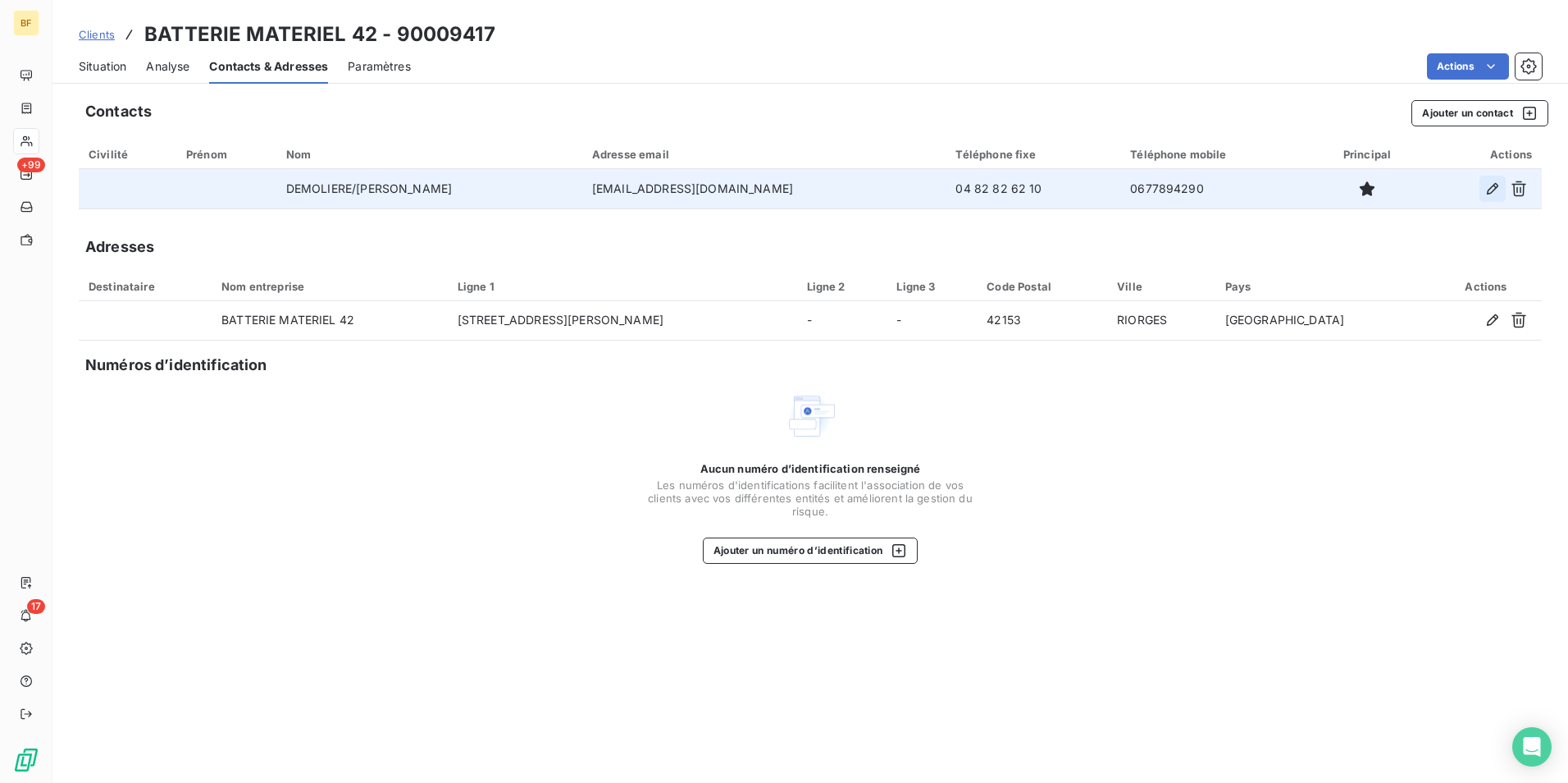
click at [1496, 181] on icon "button" at bounding box center [1492, 188] width 17 height 17
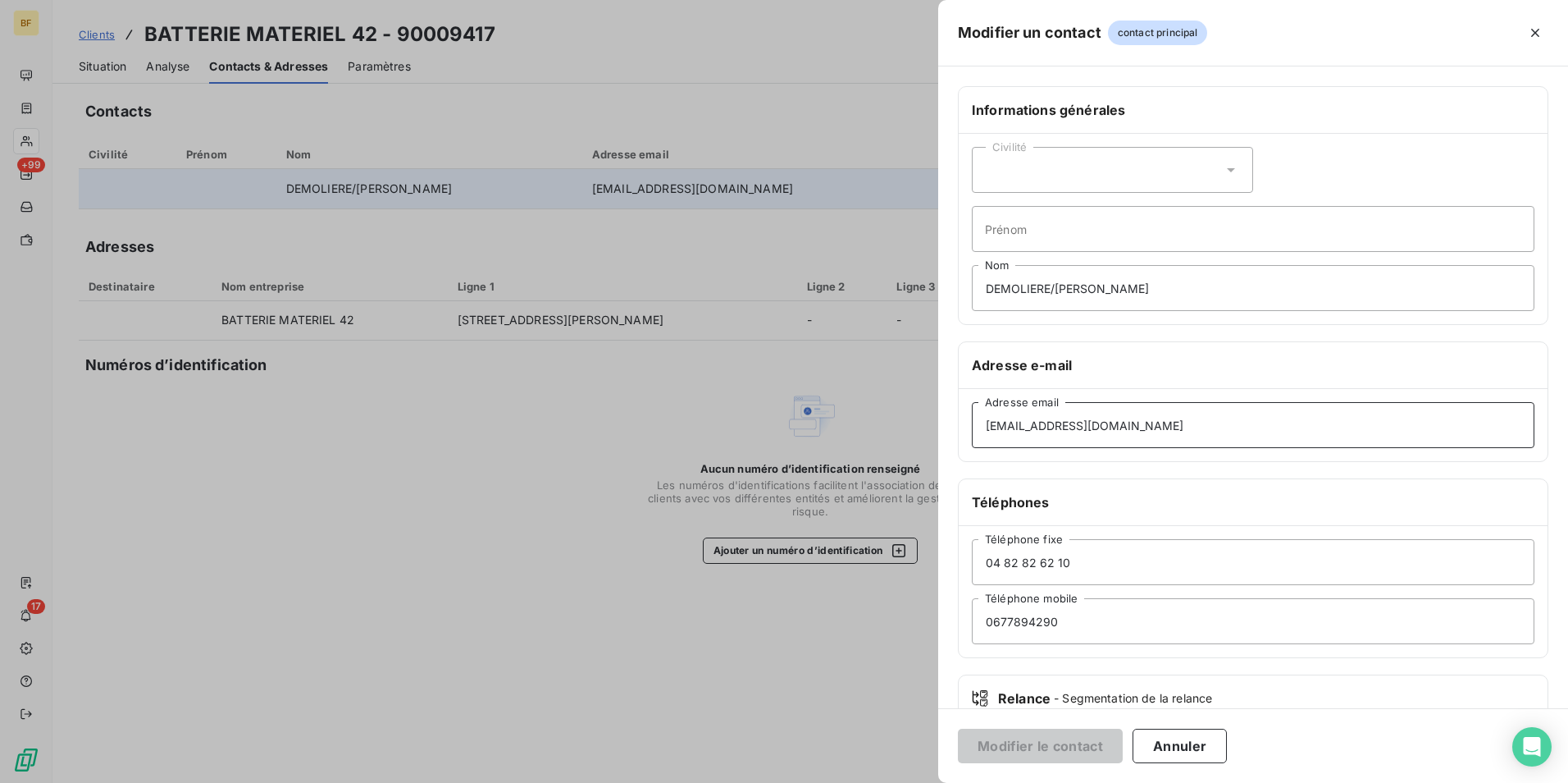
click at [1141, 423] on input "[EMAIL_ADDRESS][DOMAIN_NAME]" at bounding box center [1252, 424] width 562 height 46
drag, startPoint x: 1131, startPoint y: 425, endPoint x: 943, endPoint y: 425, distance: 188.0
click at [943, 425] on div "Informations générales Civilité Prénom DEMOLIERE/FANNI Nom Adresse e-mail [EMAI…" at bounding box center [1253, 450] width 630 height 729
paste input "g"
type input "[EMAIL_ADDRESS][DOMAIN_NAME]"
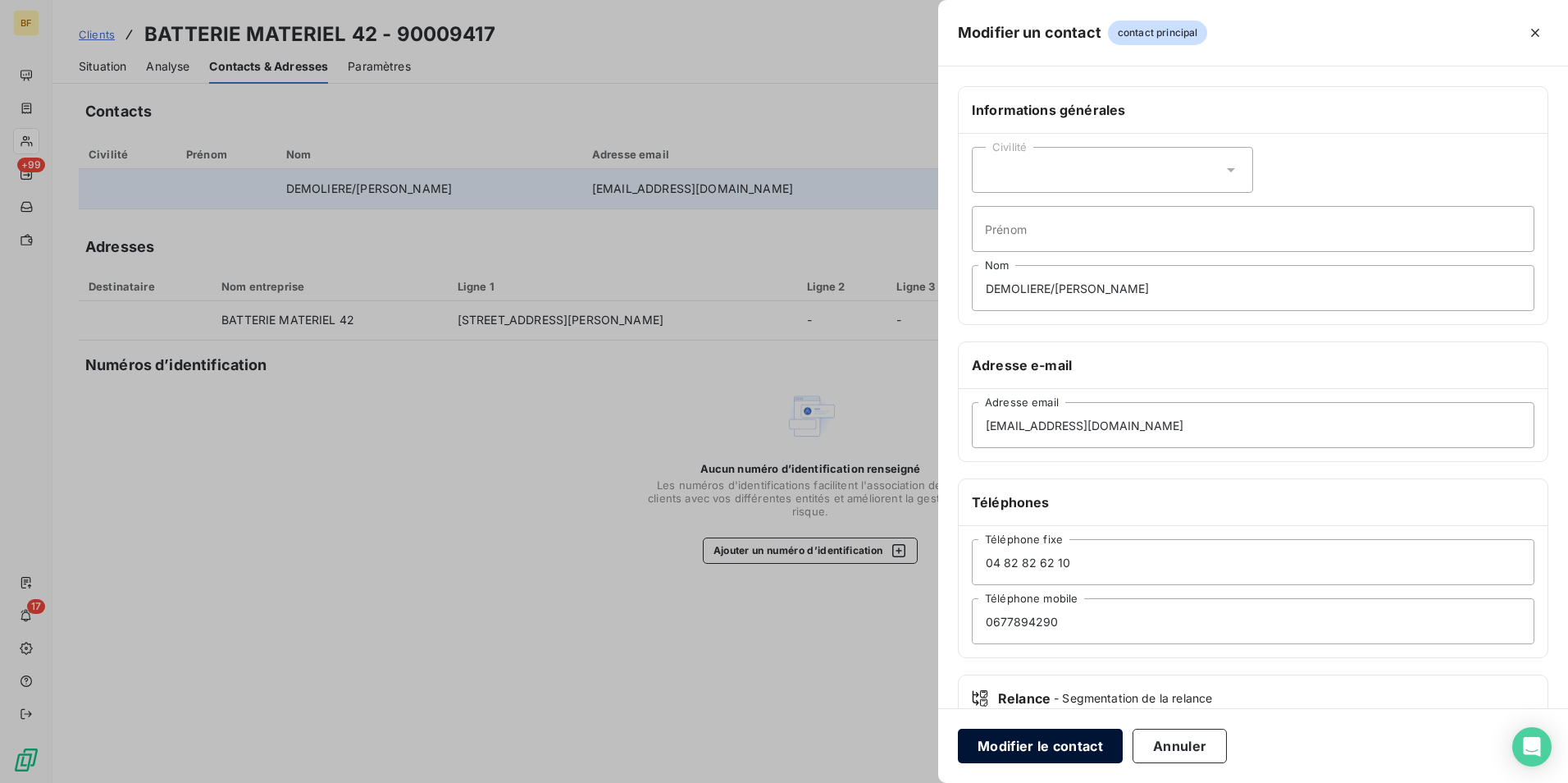
click at [1061, 744] on button "Modifier le contact" at bounding box center [1039, 746] width 164 height 34
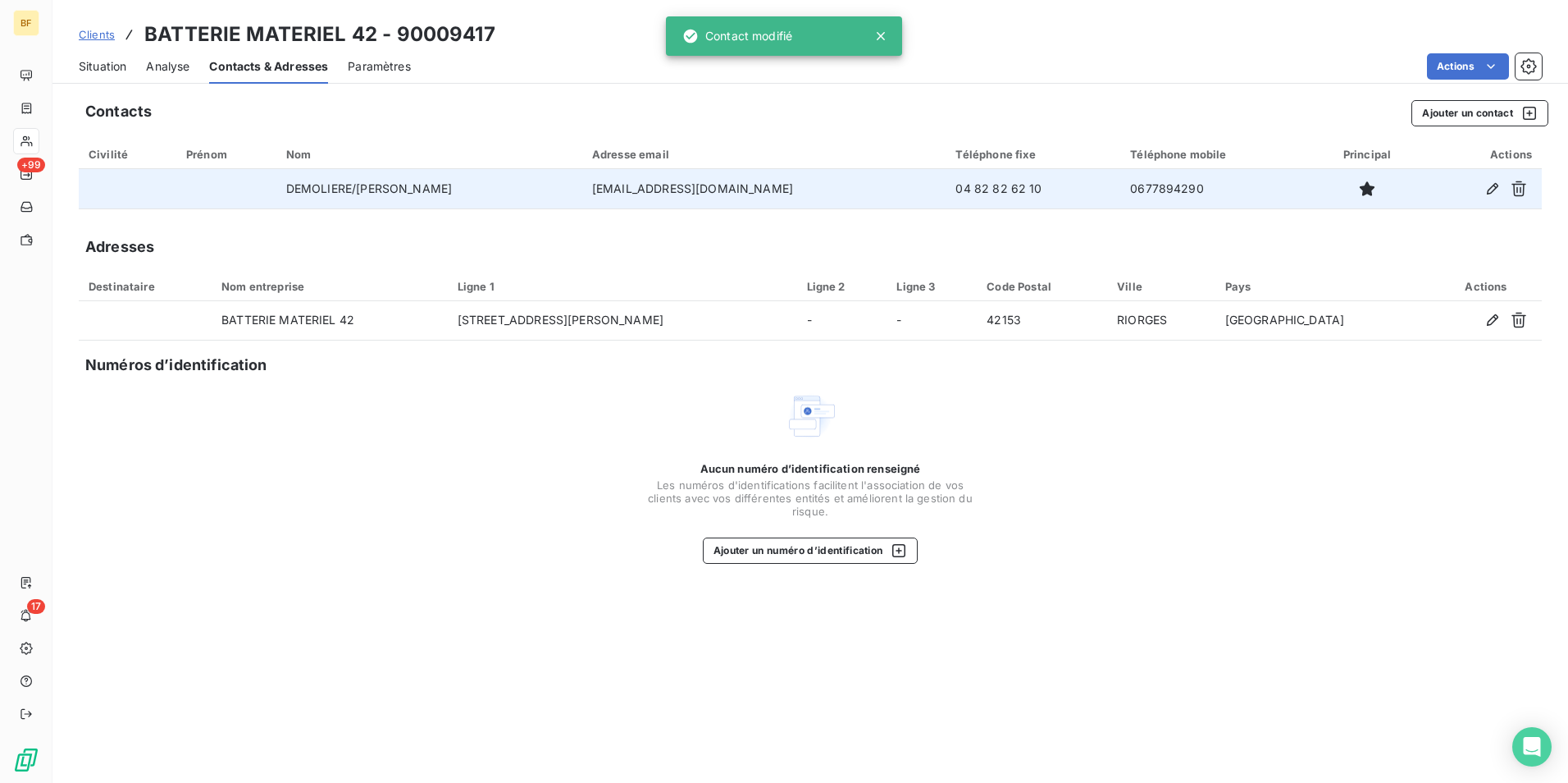
click at [116, 62] on span "Situation" at bounding box center [102, 66] width 47 height 17
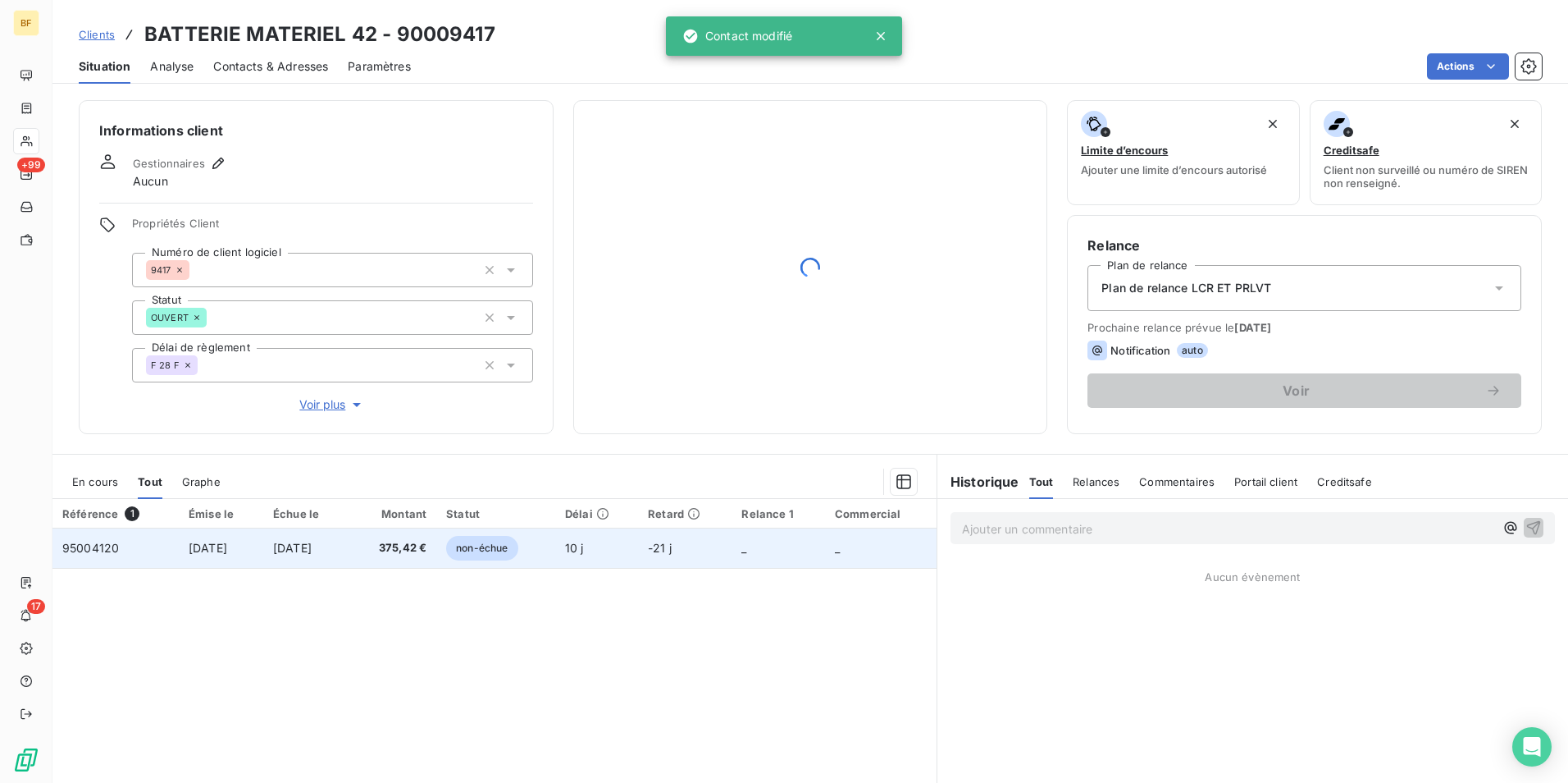
click at [312, 546] on span "[DATE]" at bounding box center [291, 548] width 38 height 14
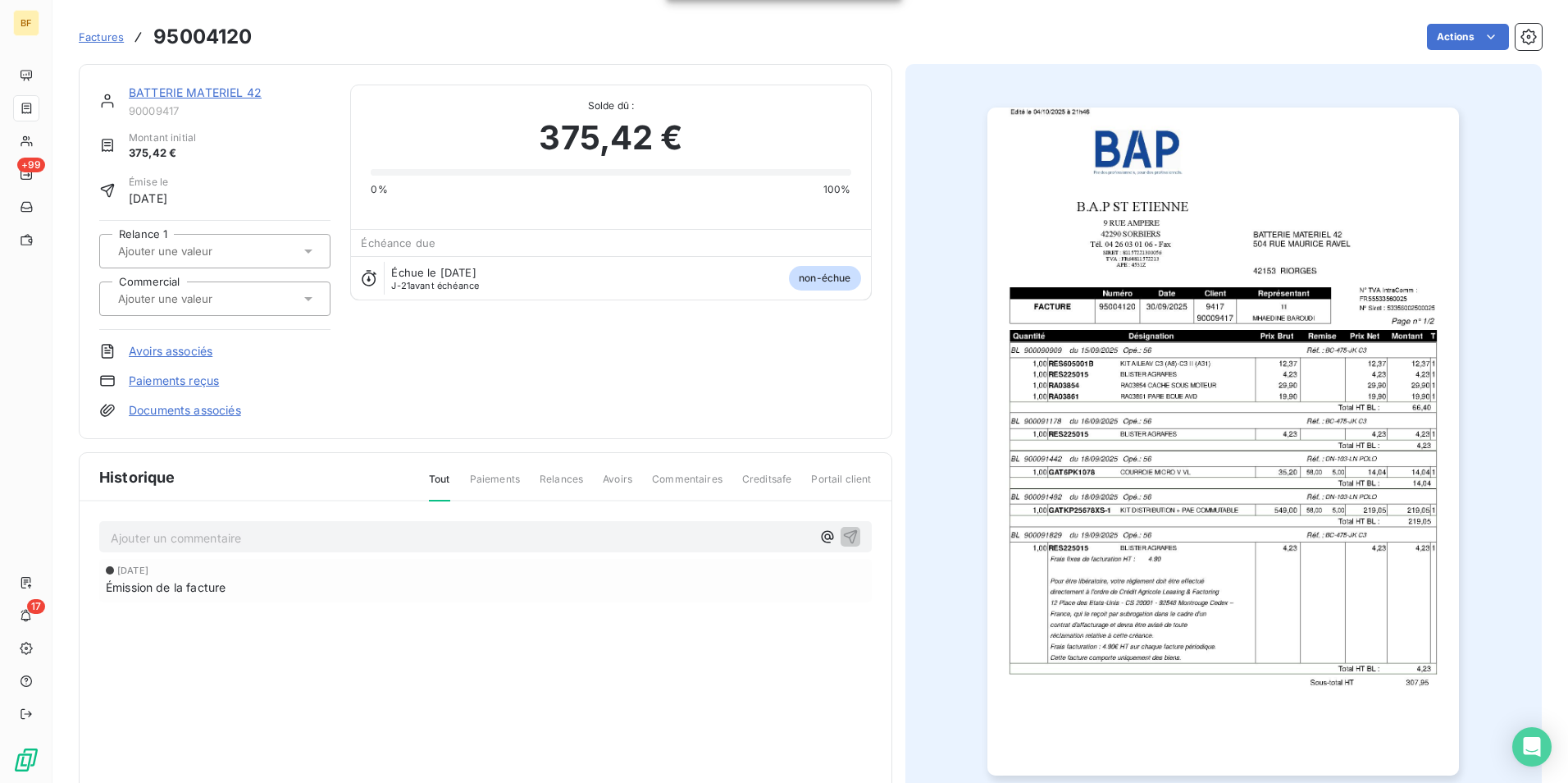
click at [1085, 484] on img "button" at bounding box center [1223, 441] width 471 height 668
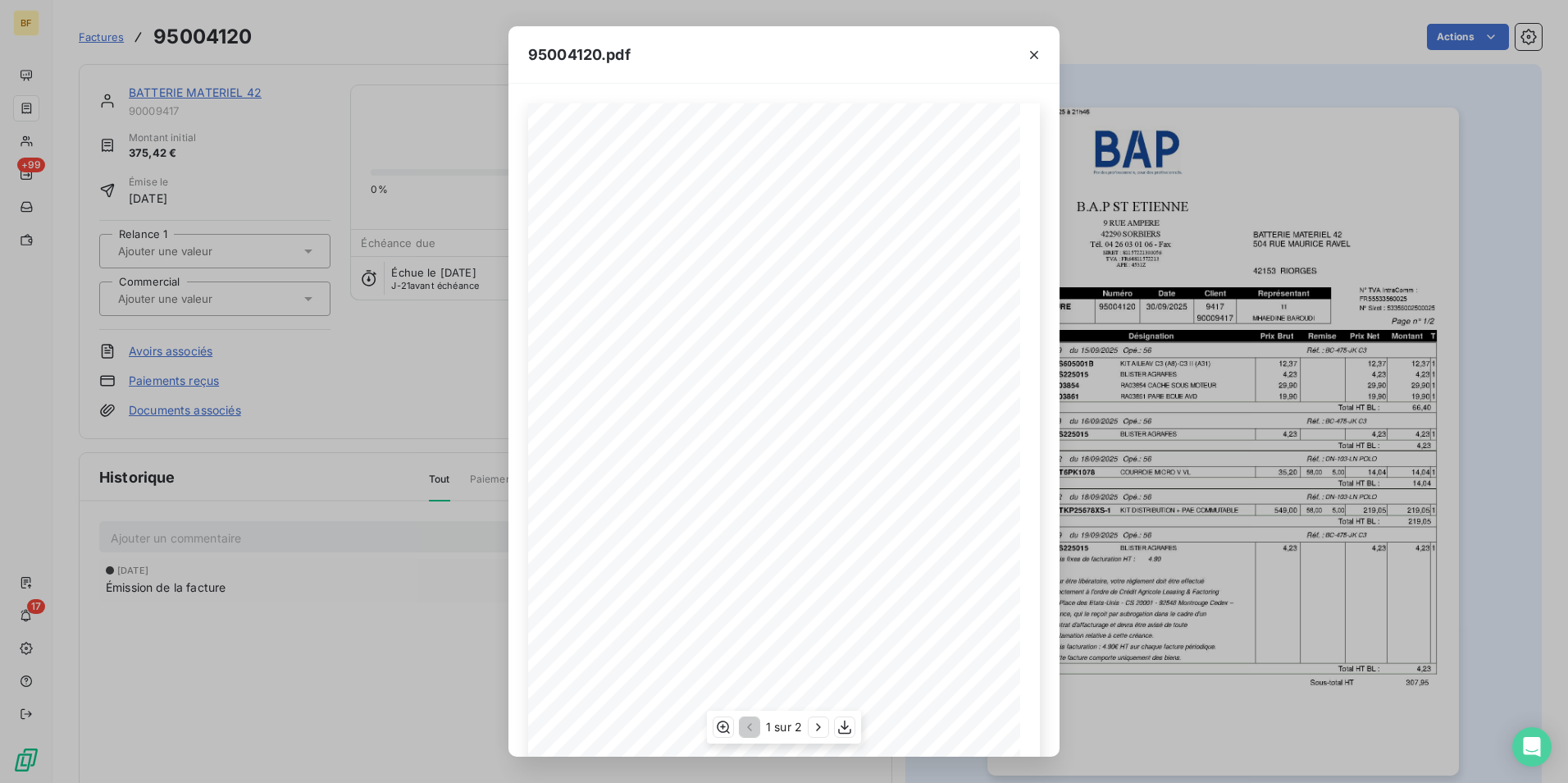
scroll to position [62, 0]
click at [848, 727] on icon "button" at bounding box center [845, 727] width 17 height 17
drag, startPoint x: 331, startPoint y: 36, endPoint x: 155, endPoint y: 25, distance: 176.3
click at [331, 36] on div "95004120.pdf B.A.P ST ETIENNE BATTERIE MATERIEL 42 [STREET_ADDRESS] [STREET_ADD…" at bounding box center [784, 391] width 1568 height 783
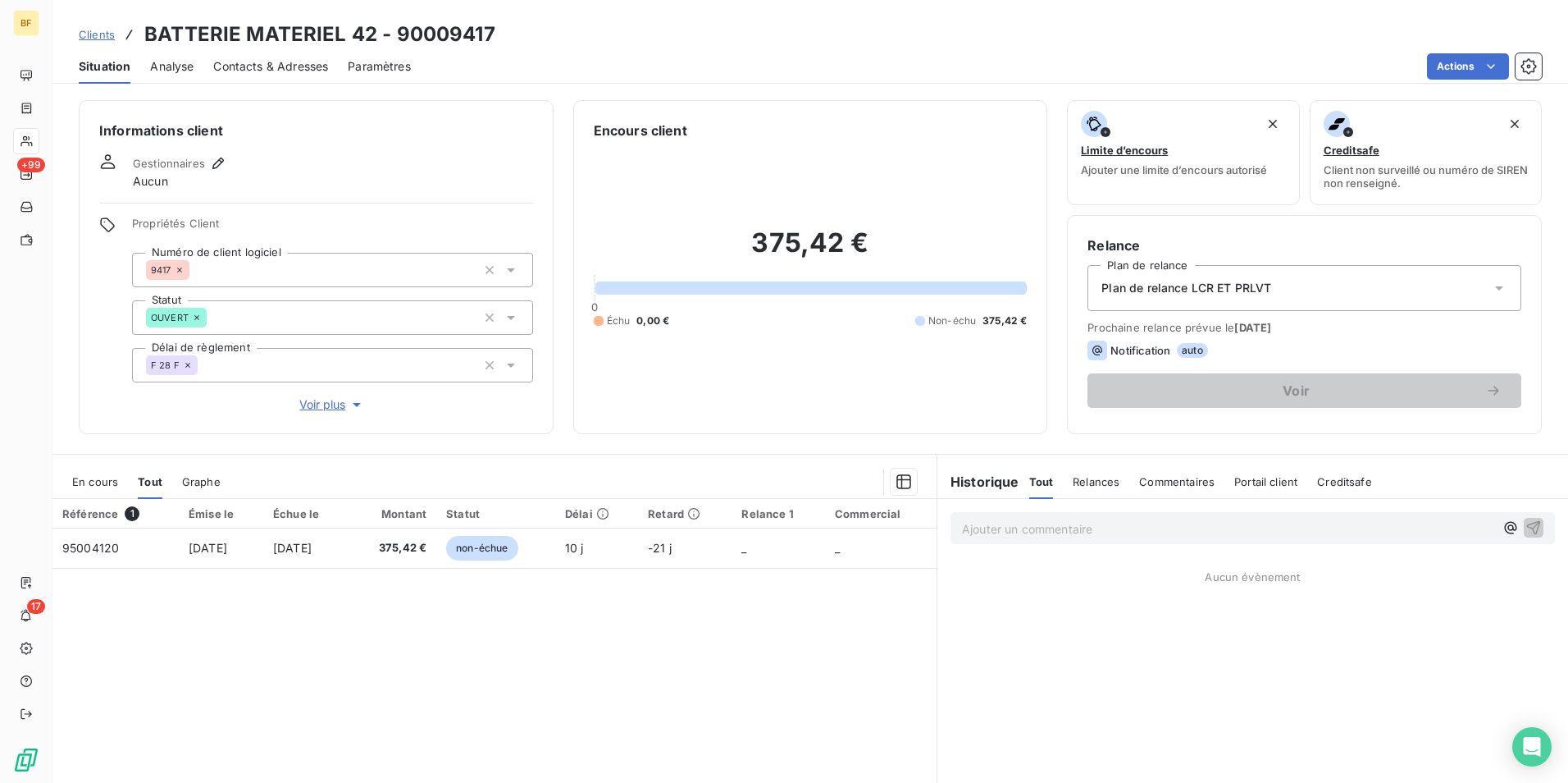
click at [273, 74] on span "Contacts & Adresses" at bounding box center [271, 66] width 115 height 17
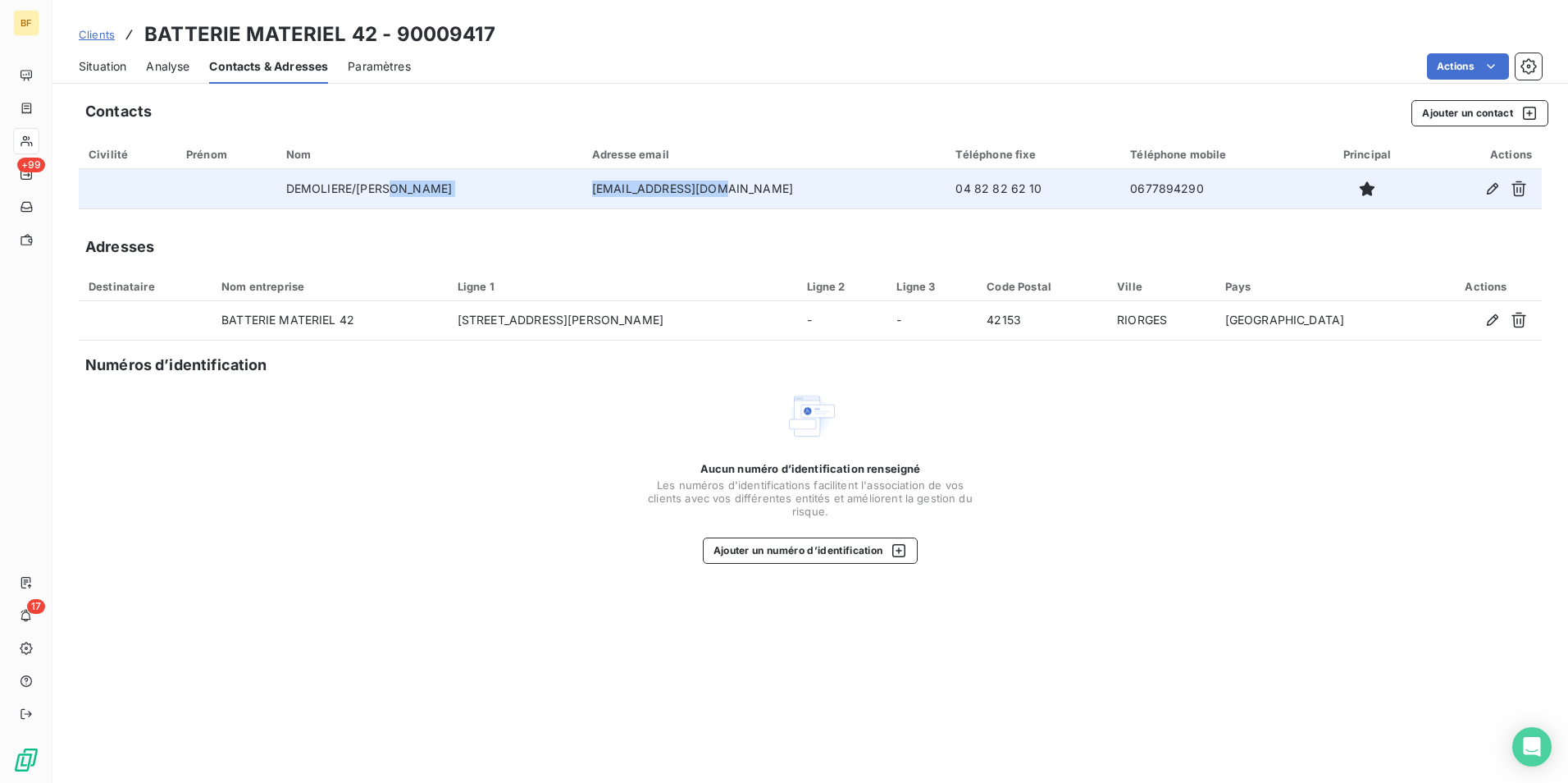
drag, startPoint x: 709, startPoint y: 184, endPoint x: 556, endPoint y: 185, distance: 153.0
click at [556, 185] on tr "DEMOLIERE/FANNI [EMAIL_ADDRESS][DOMAIN_NAME] 04 82 82 62 10 0677894290" at bounding box center [810, 189] width 1463 height 39
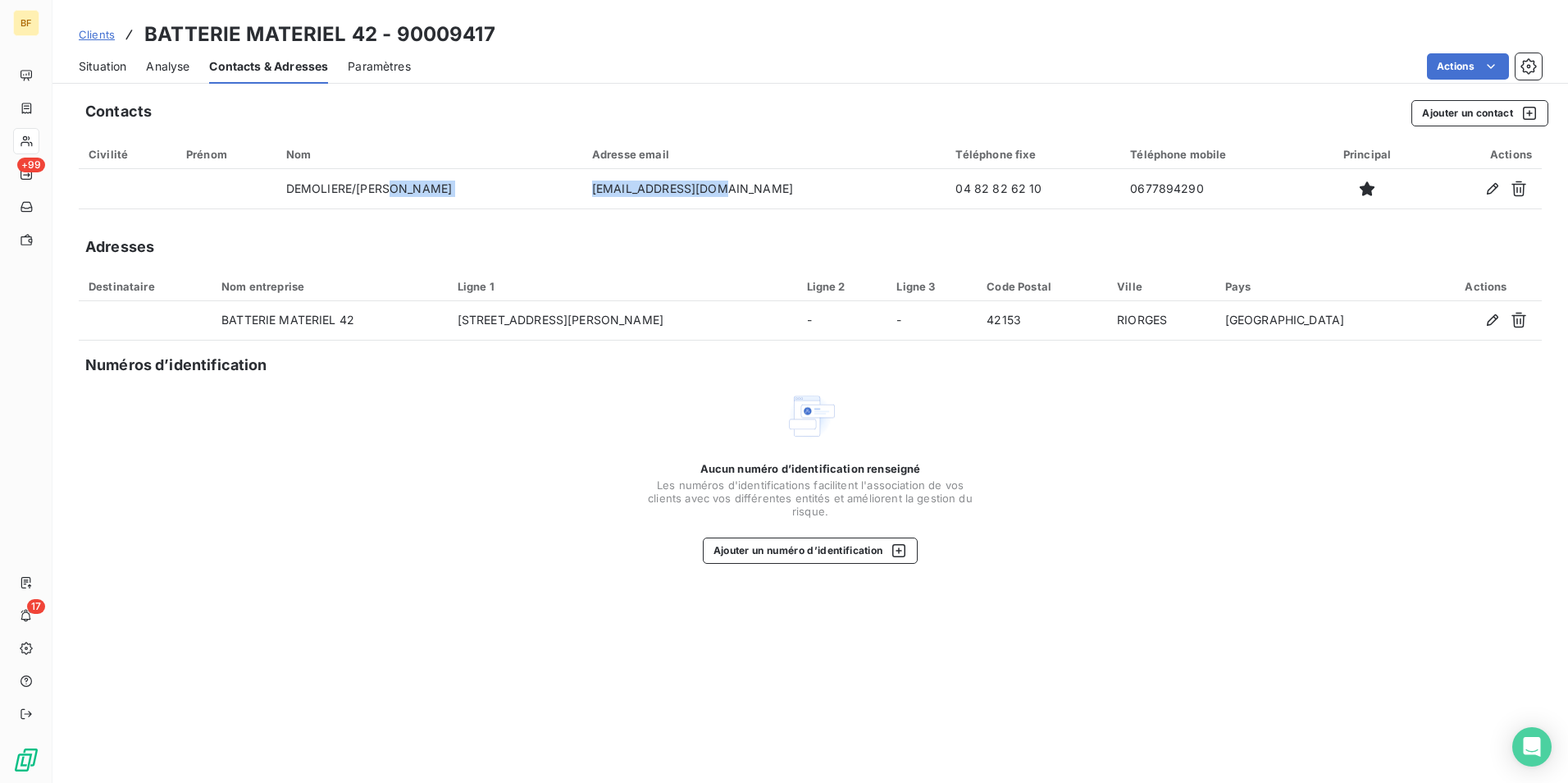
copy tr "[EMAIL_ADDRESS][DOMAIN_NAME]"
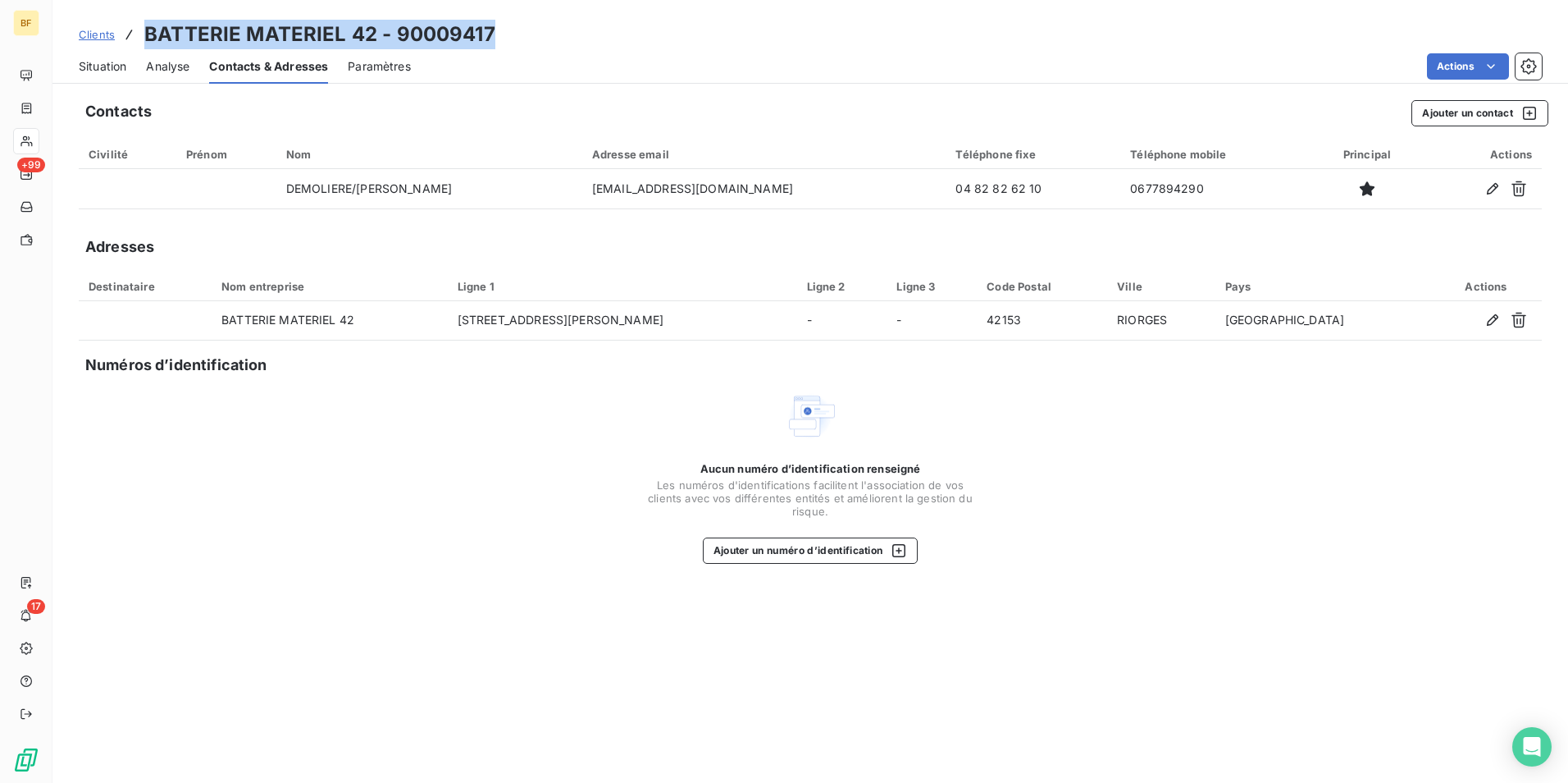
drag, startPoint x: 525, startPoint y: 30, endPoint x: 142, endPoint y: 39, distance: 383.1
click at [142, 39] on div "Clients BATTERIE MATERIEL 42 - 90009417" at bounding box center [809, 34] width 1515 height 30
copy h3 "BATTERIE MATERIEL 42 - 90009417"
click at [119, 60] on span "Situation" at bounding box center [102, 66] width 47 height 17
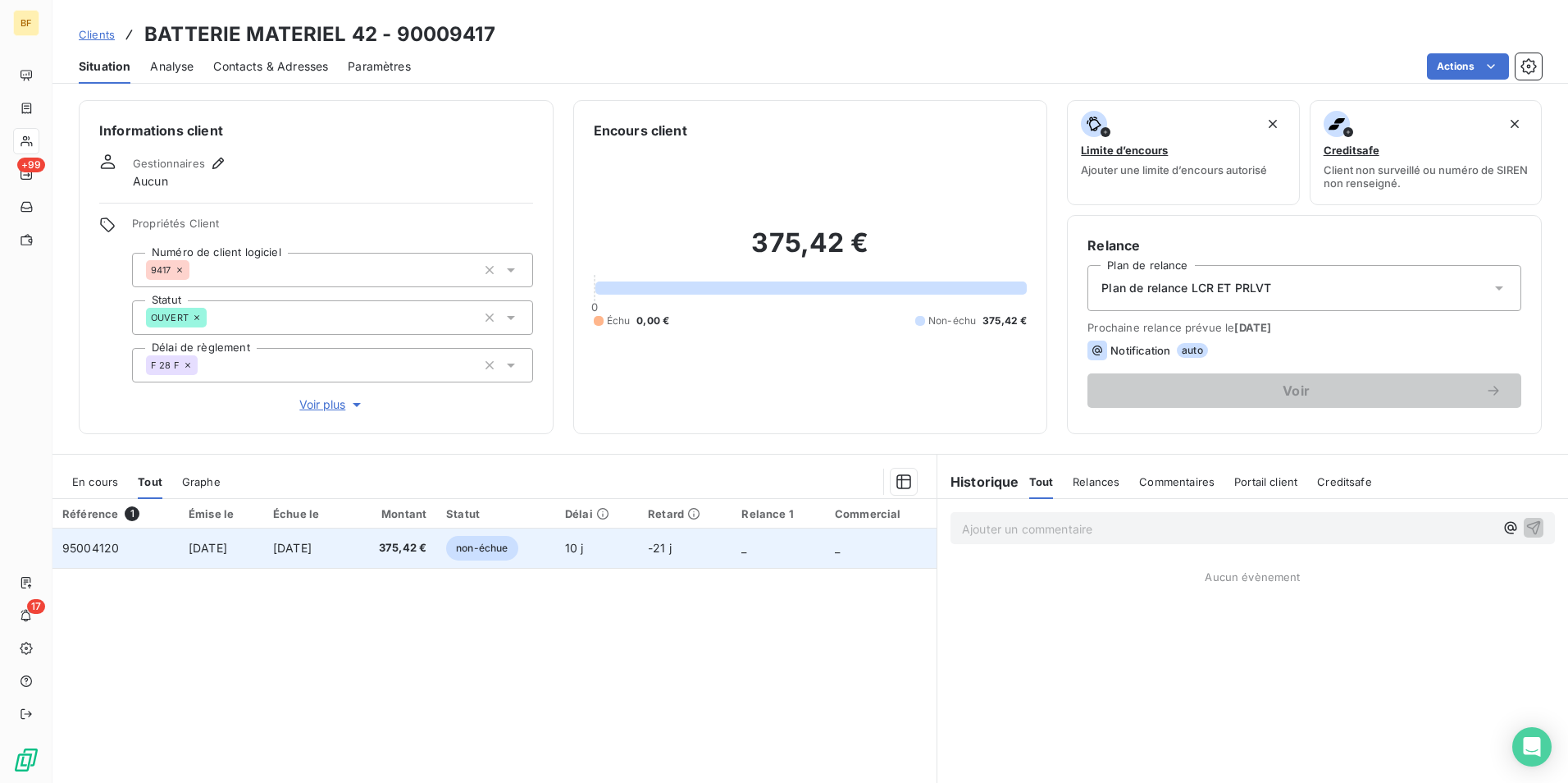
click at [402, 548] on span "375,42 €" at bounding box center [392, 548] width 68 height 17
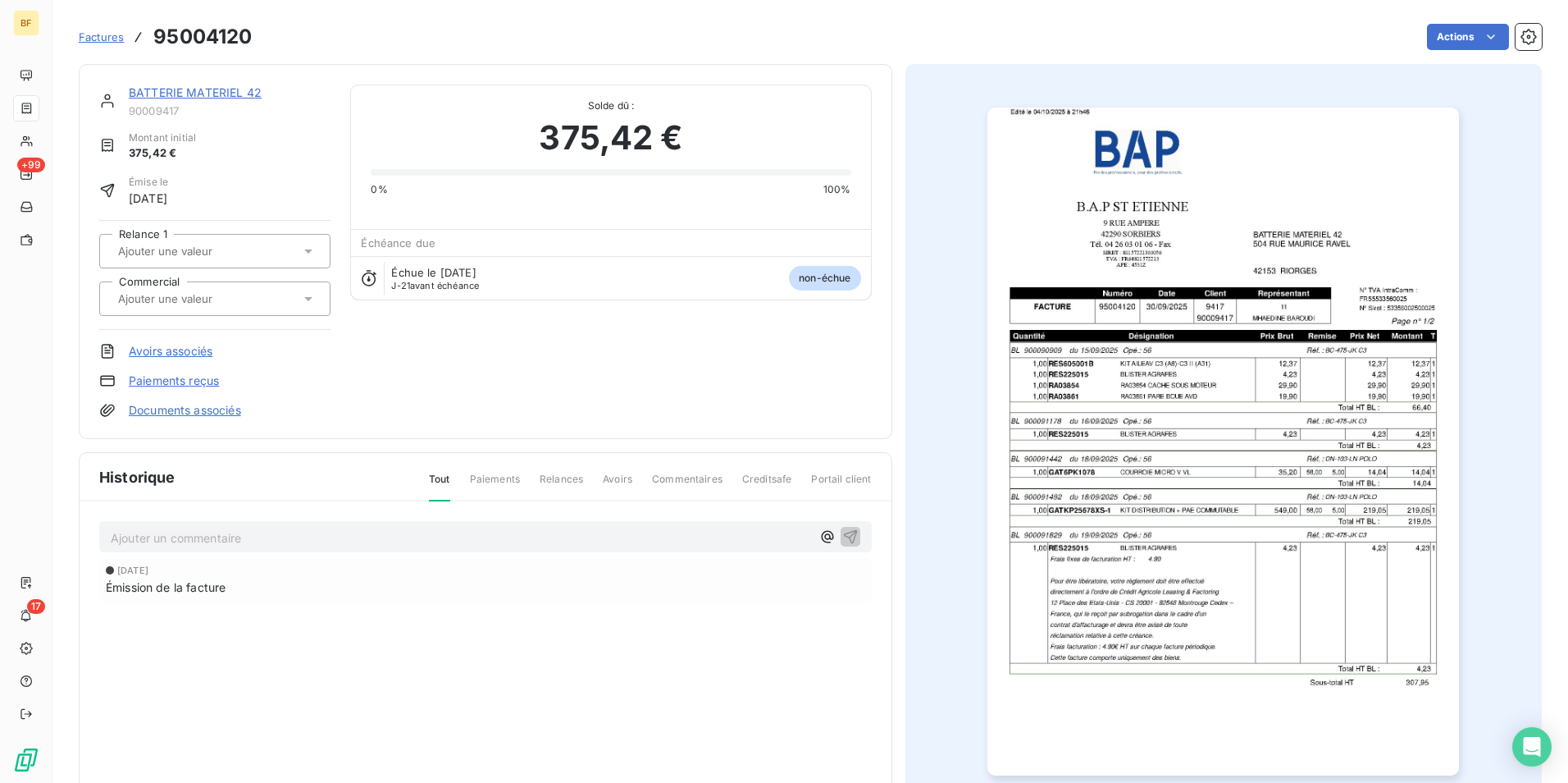
click at [1165, 501] on img "button" at bounding box center [1223, 441] width 471 height 668
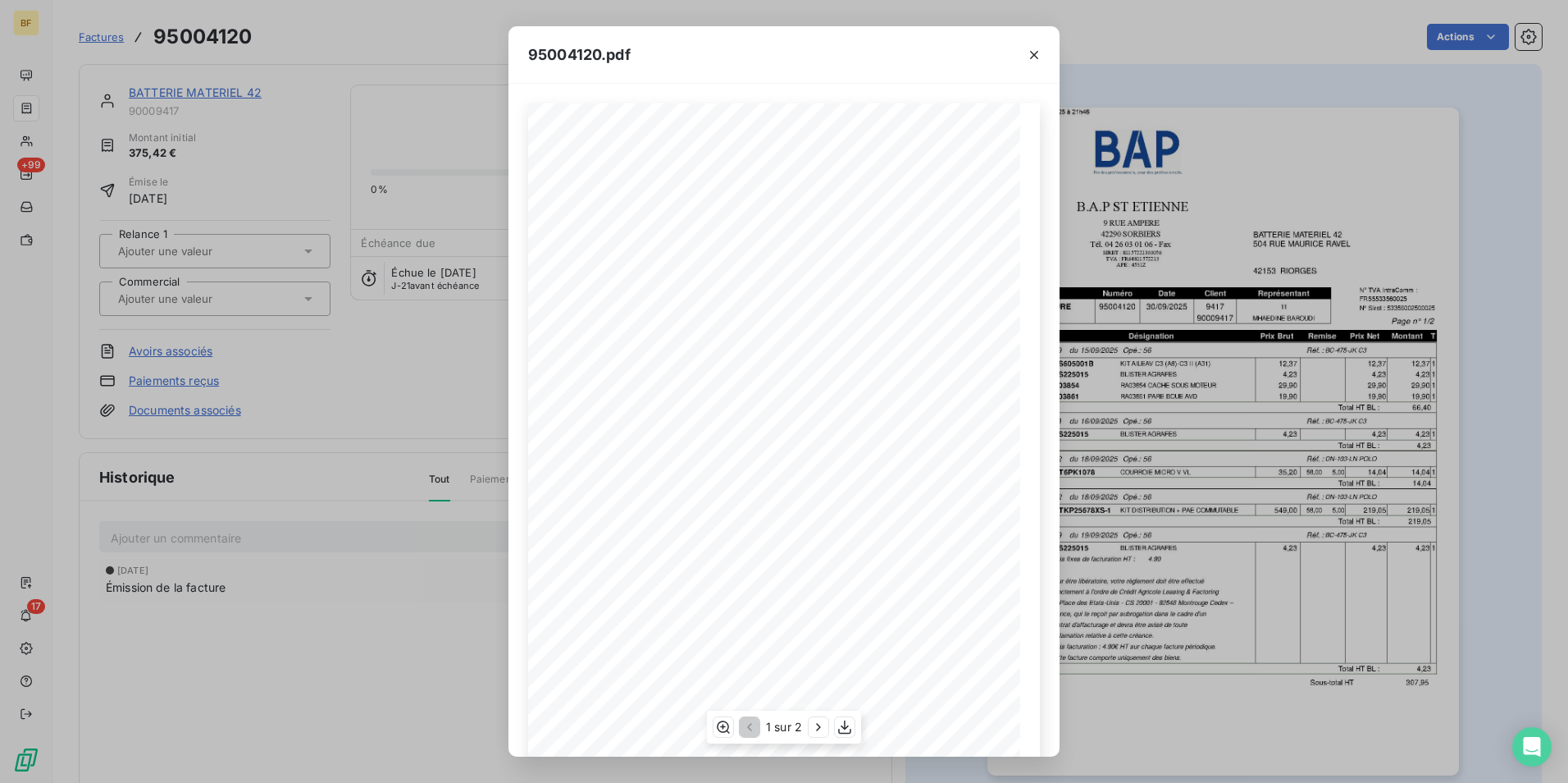
scroll to position [62, 0]
click at [820, 727] on icon "button" at bounding box center [818, 727] width 4 height 7
click at [847, 726] on icon "button" at bounding box center [846, 727] width 17 height 17
drag, startPoint x: 1032, startPoint y: 56, endPoint x: 1019, endPoint y: 64, distance: 15.3
click at [1032, 56] on icon "button" at bounding box center [1034, 54] width 17 height 17
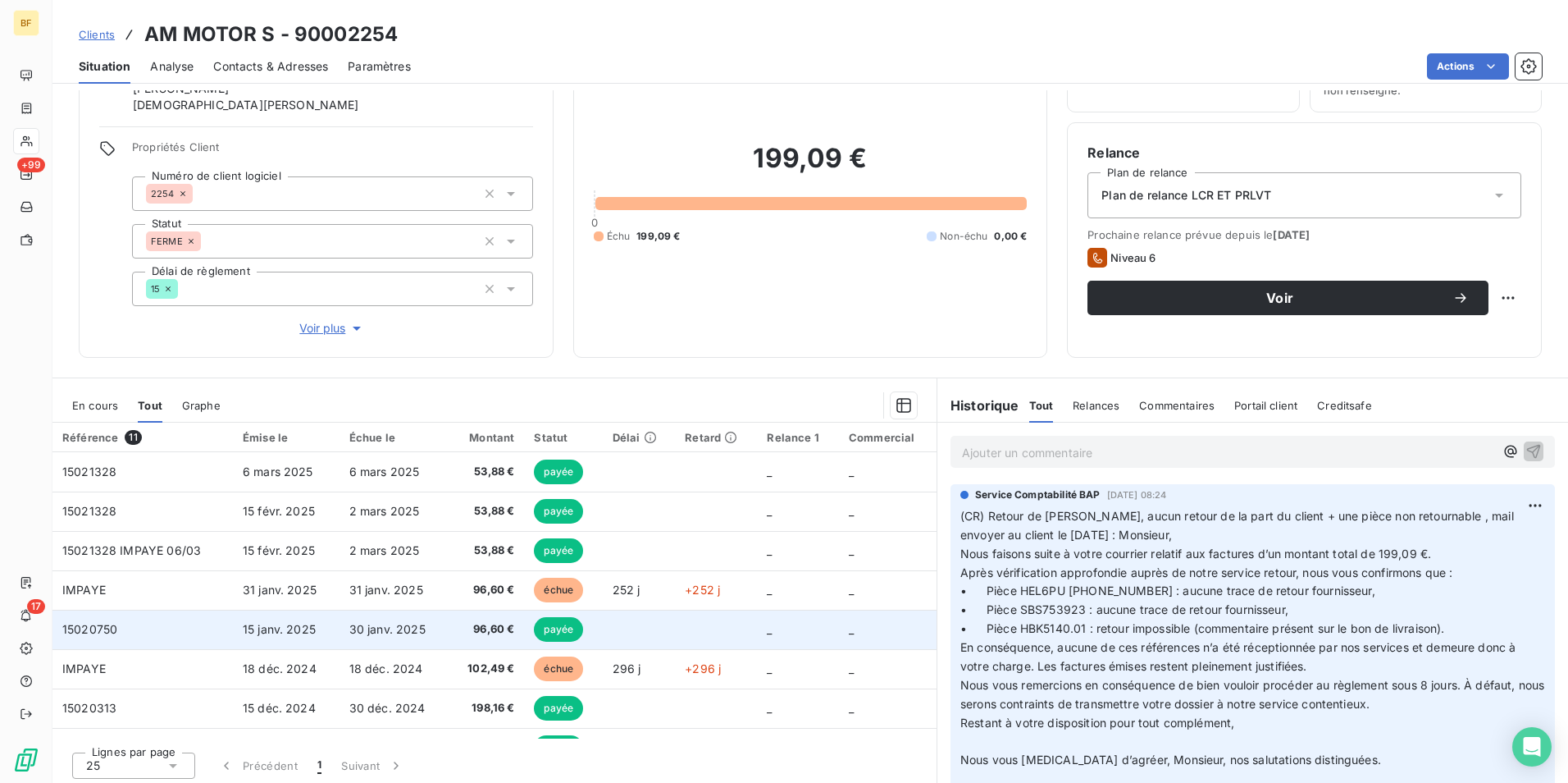
scroll to position [98, 0]
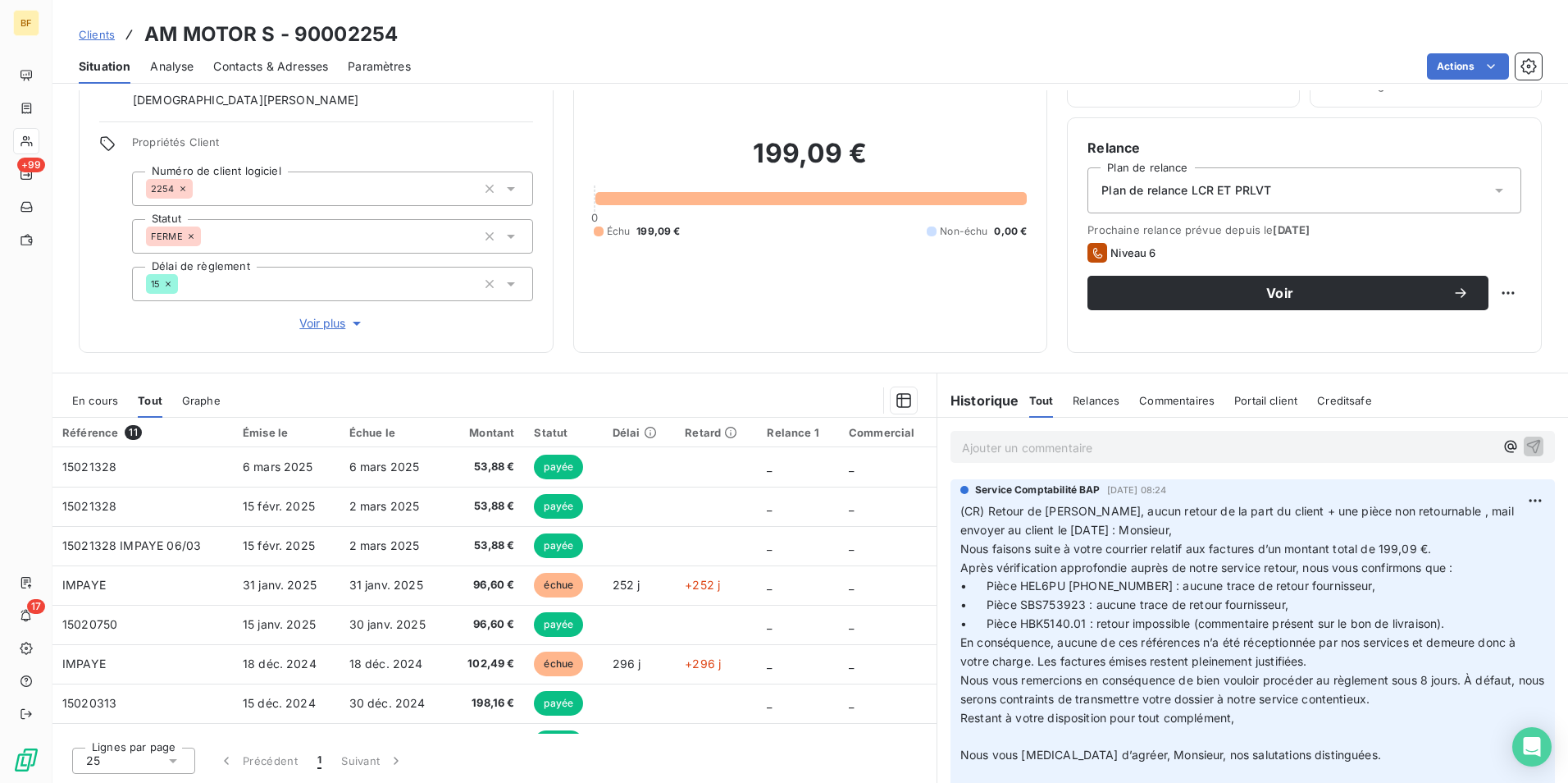
drag, startPoint x: 659, startPoint y: 99, endPoint x: 606, endPoint y: 148, distance: 72.2
click at [659, 99] on div "199,09 € 0 Échu 199,09 € Non-échu 0,00 €" at bounding box center [810, 187] width 434 height 290
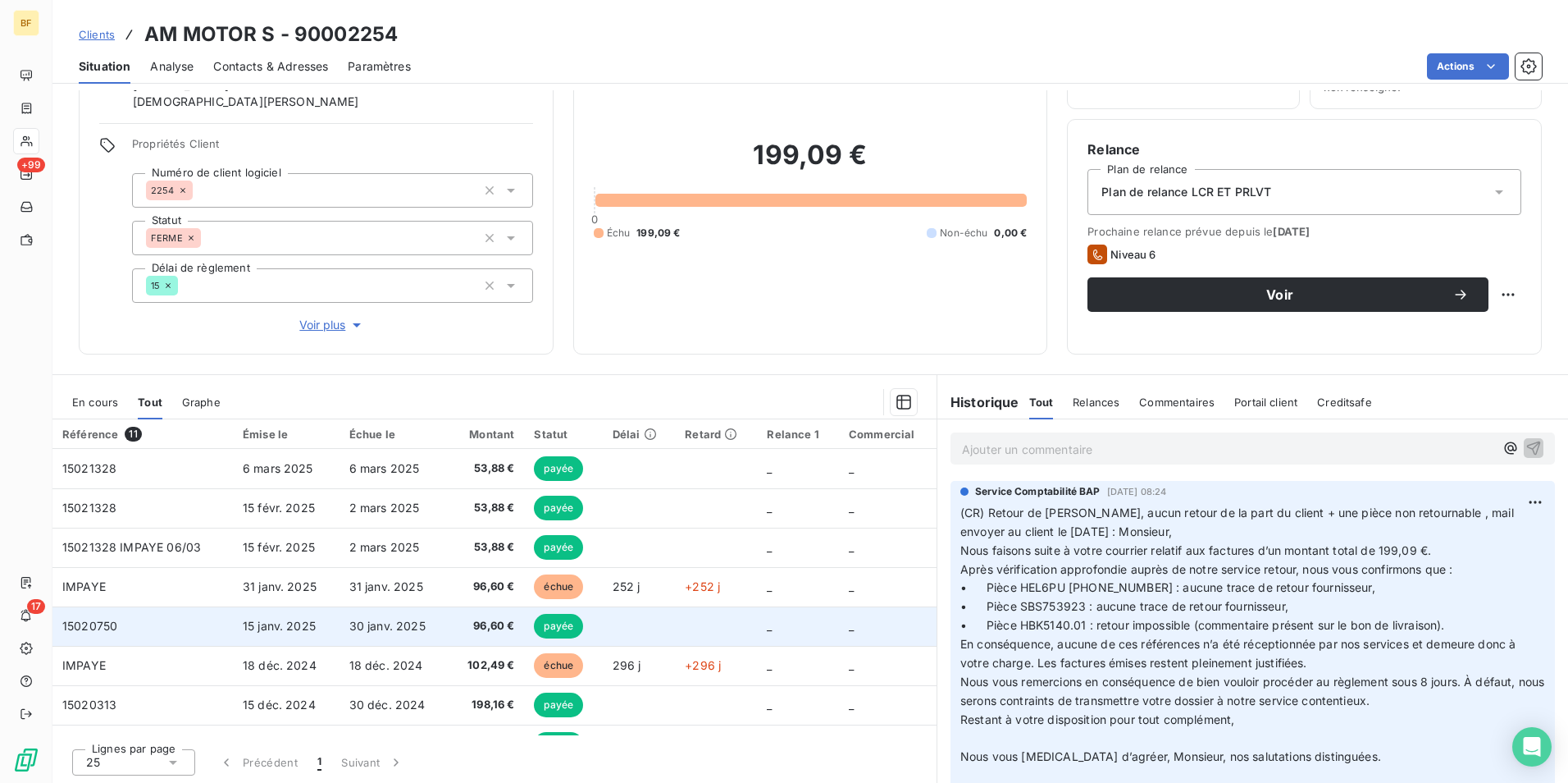
scroll to position [97, 0]
click at [470, 631] on span "96,60 €" at bounding box center [486, 624] width 56 height 17
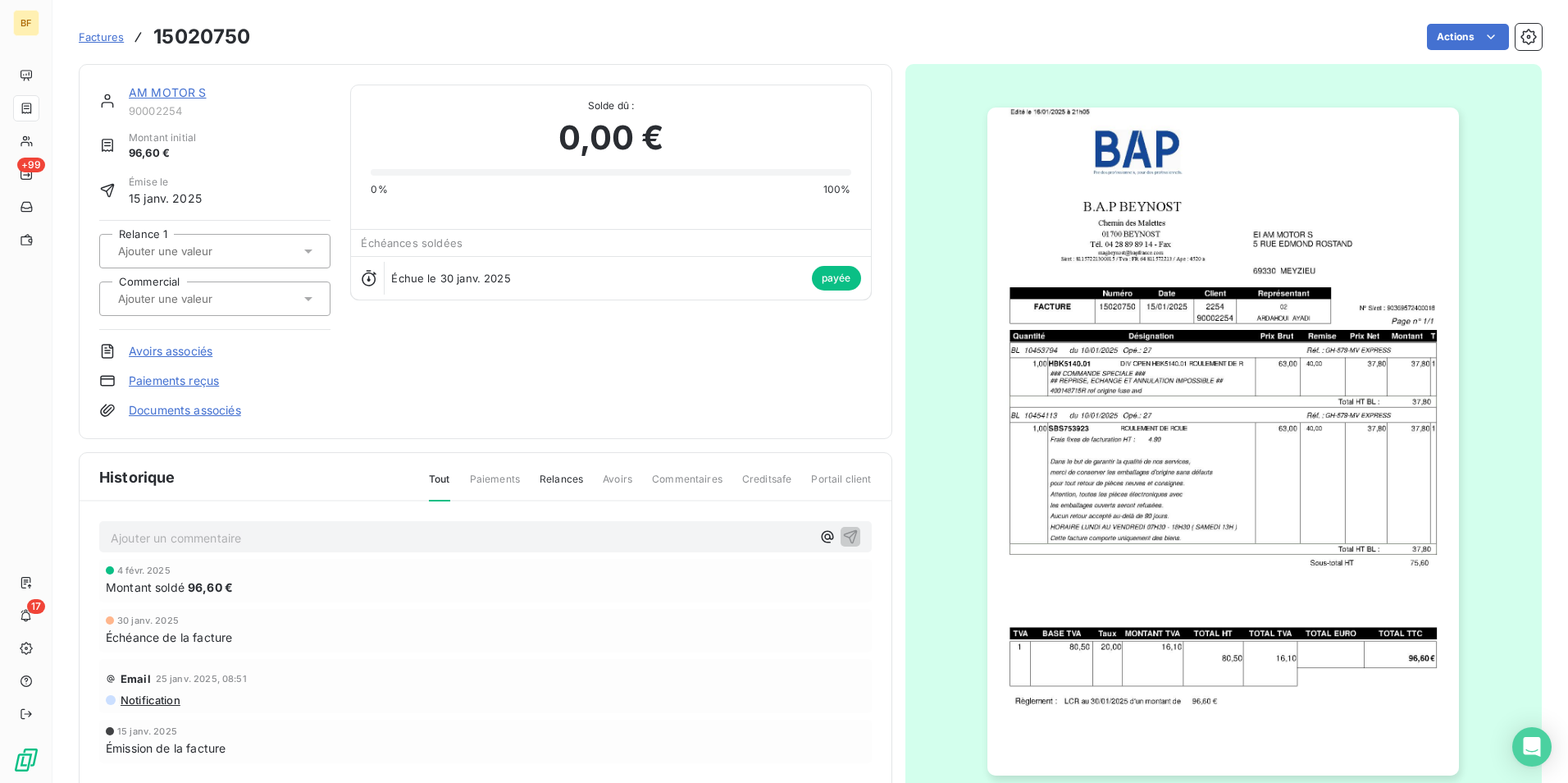
click at [1284, 396] on img "button" at bounding box center [1223, 441] width 471 height 668
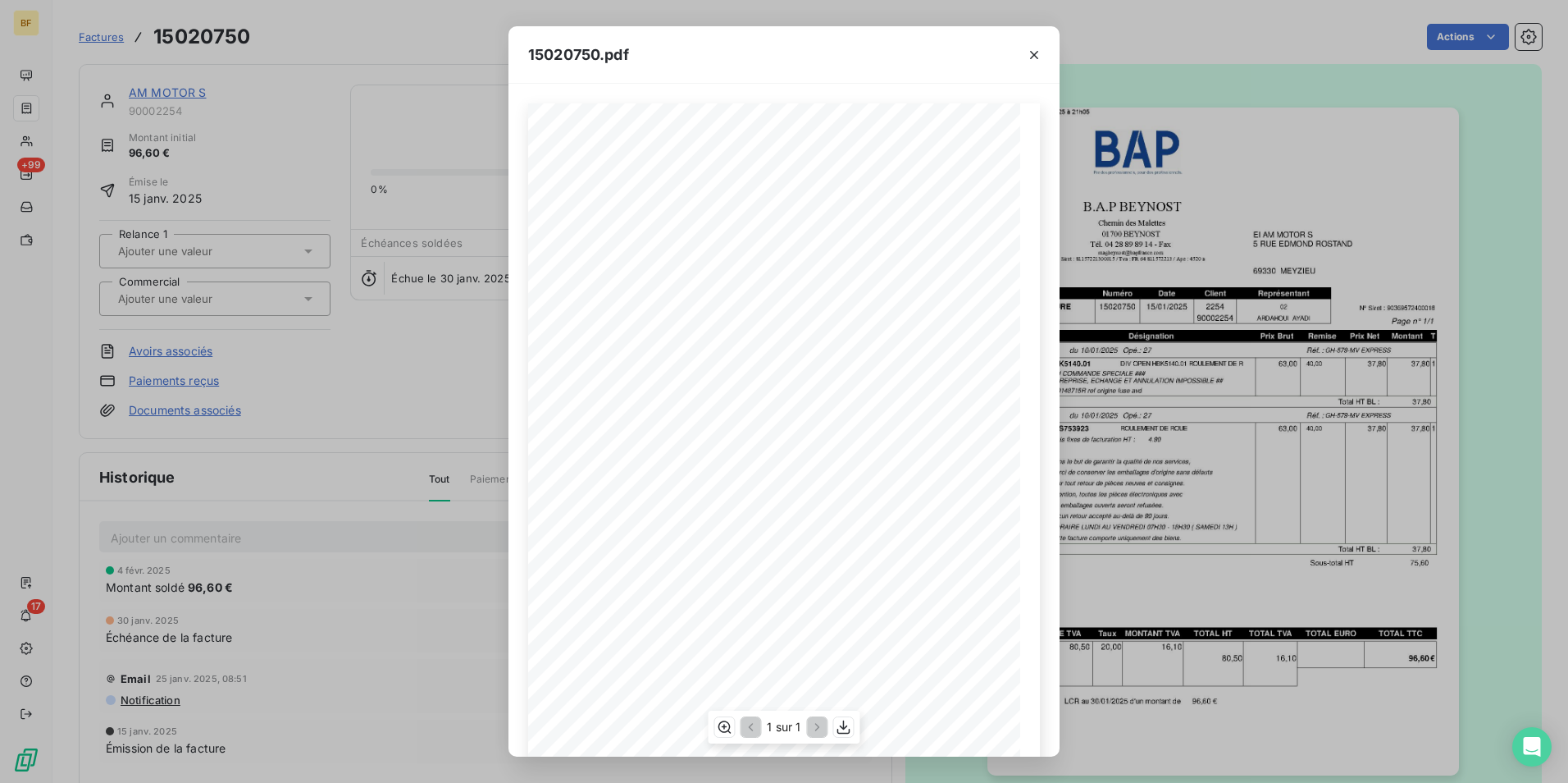
scroll to position [62, 0]
click at [847, 723] on icon "button" at bounding box center [844, 727] width 17 height 17
click at [421, 32] on div "15020750.pdf B.A.P BEYNOST EI AM MOTOR S Chemin des Malettes [STREET_ADDRESS][G…" at bounding box center [784, 391] width 1568 height 783
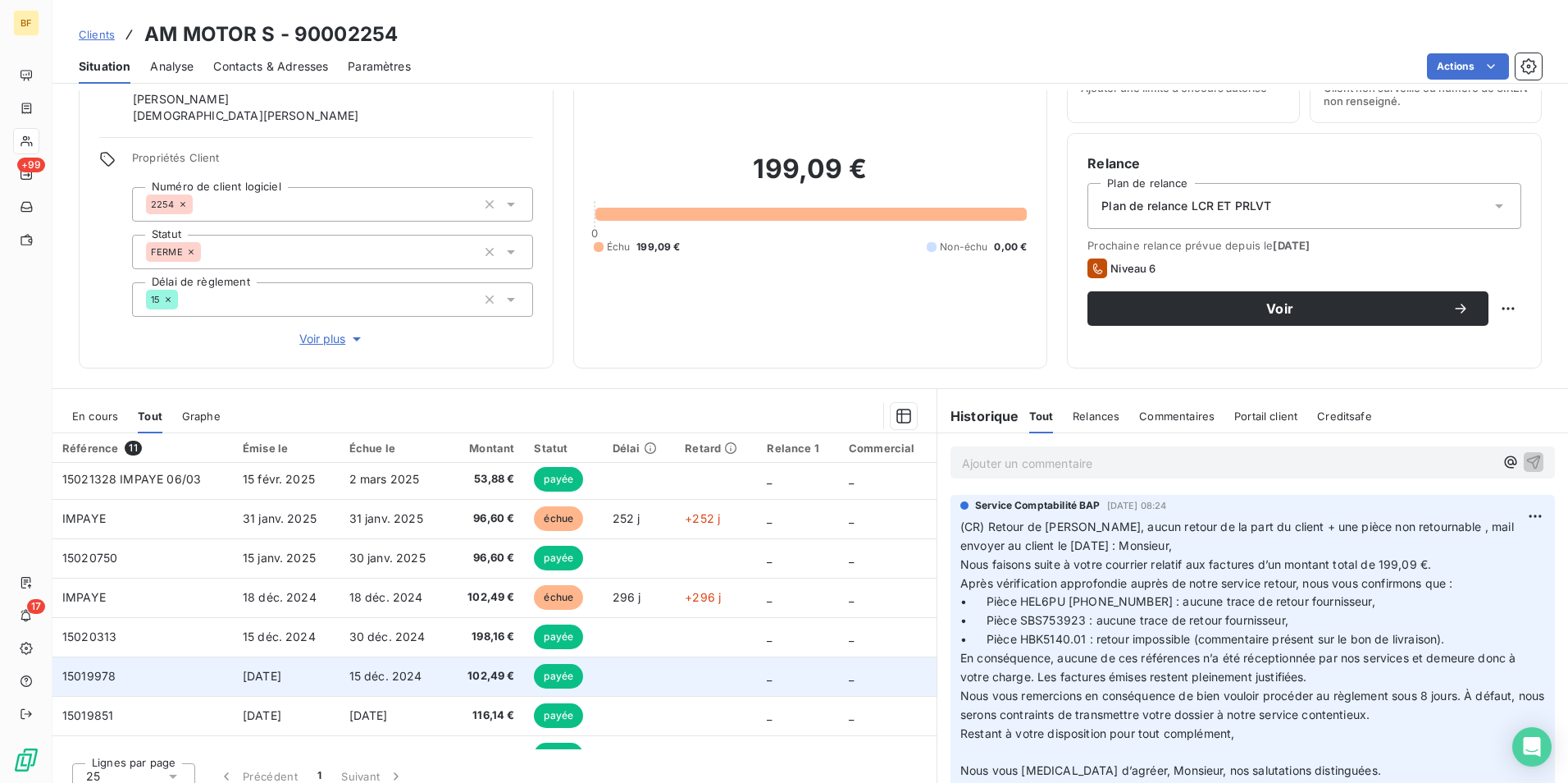
scroll to position [148, 0]
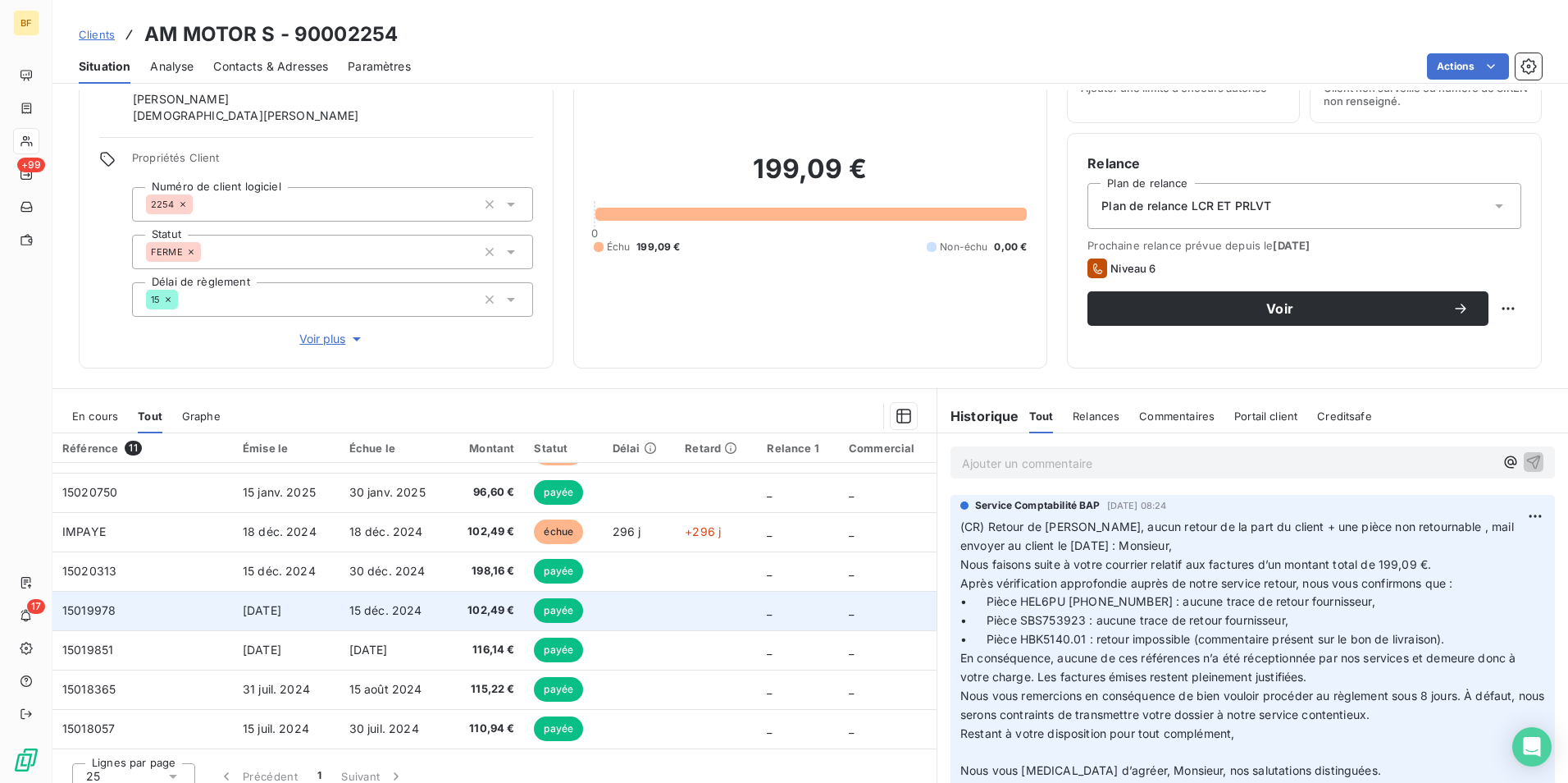
click at [473, 620] on td "102,49 €" at bounding box center [486, 611] width 76 height 39
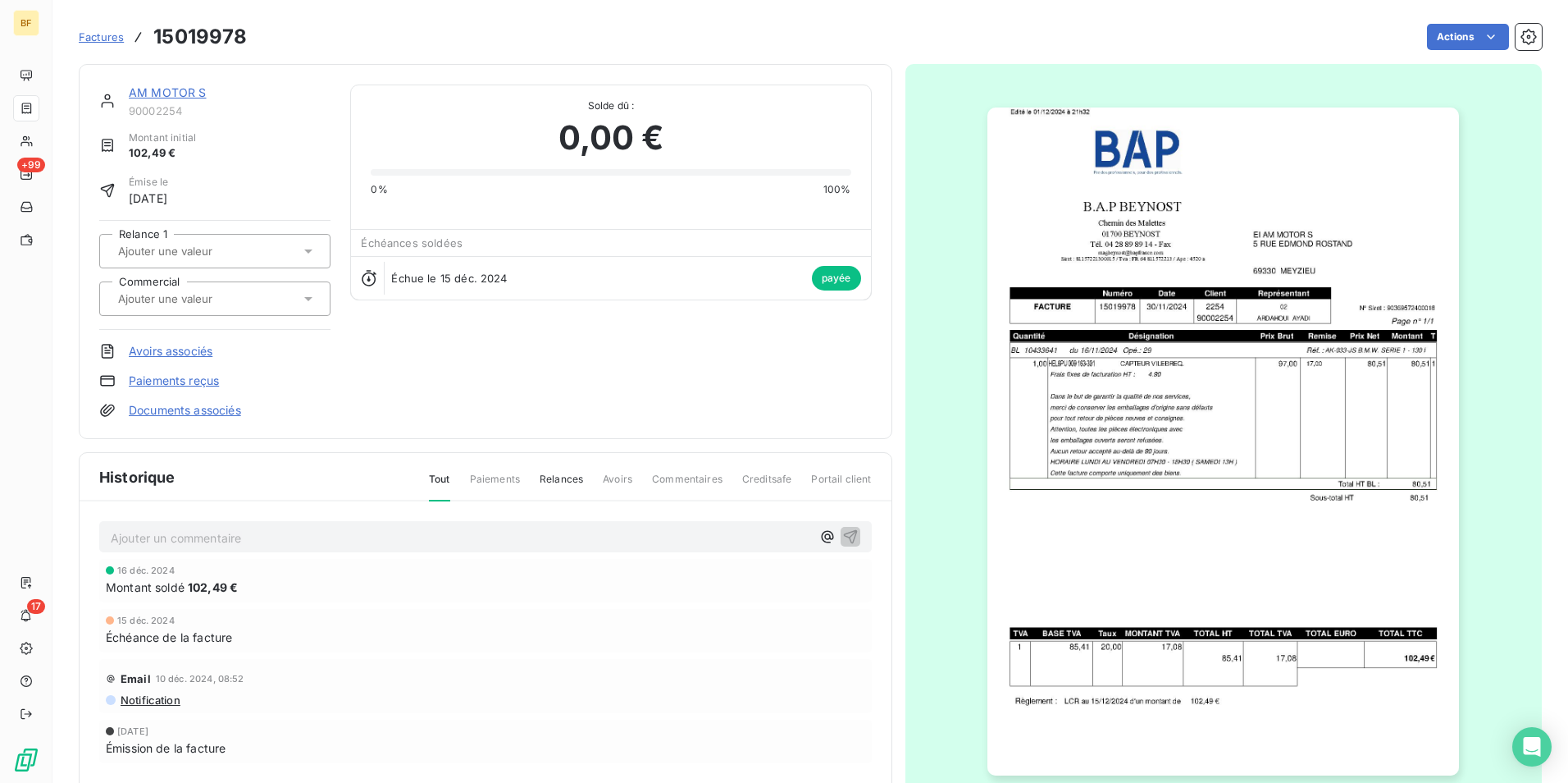
click at [1357, 525] on img "button" at bounding box center [1223, 441] width 471 height 668
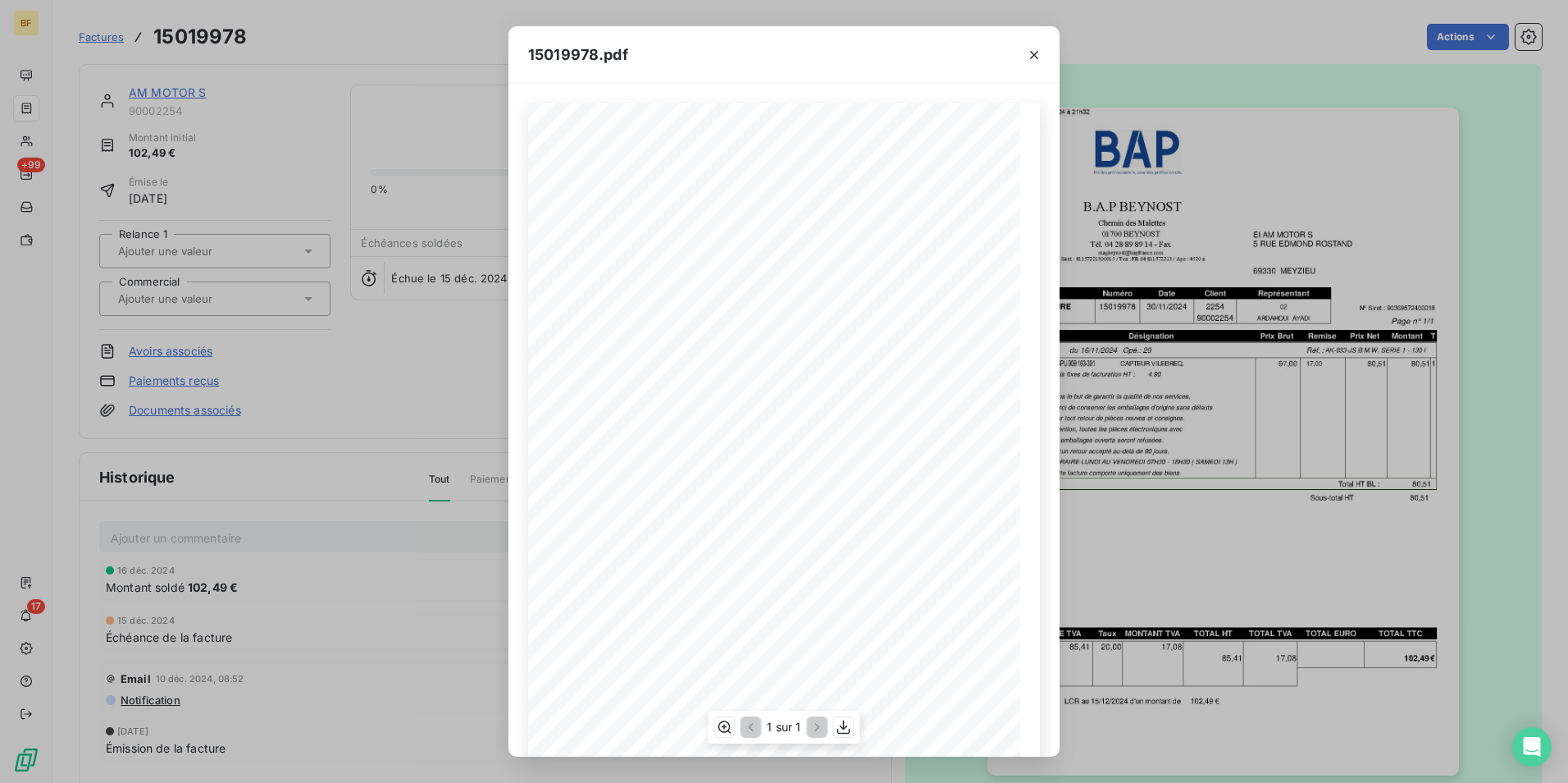
scroll to position [62, 0]
click at [851, 725] on icon "button" at bounding box center [844, 727] width 17 height 17
drag, startPoint x: 413, startPoint y: 43, endPoint x: 405, endPoint y: 46, distance: 8.5
click at [413, 43] on div "15019978.pdf B.A.P BEYNOST EI AM MOTOR S Chemin des Malettes [STREET_ADDRESS][G…" at bounding box center [784, 391] width 1568 height 783
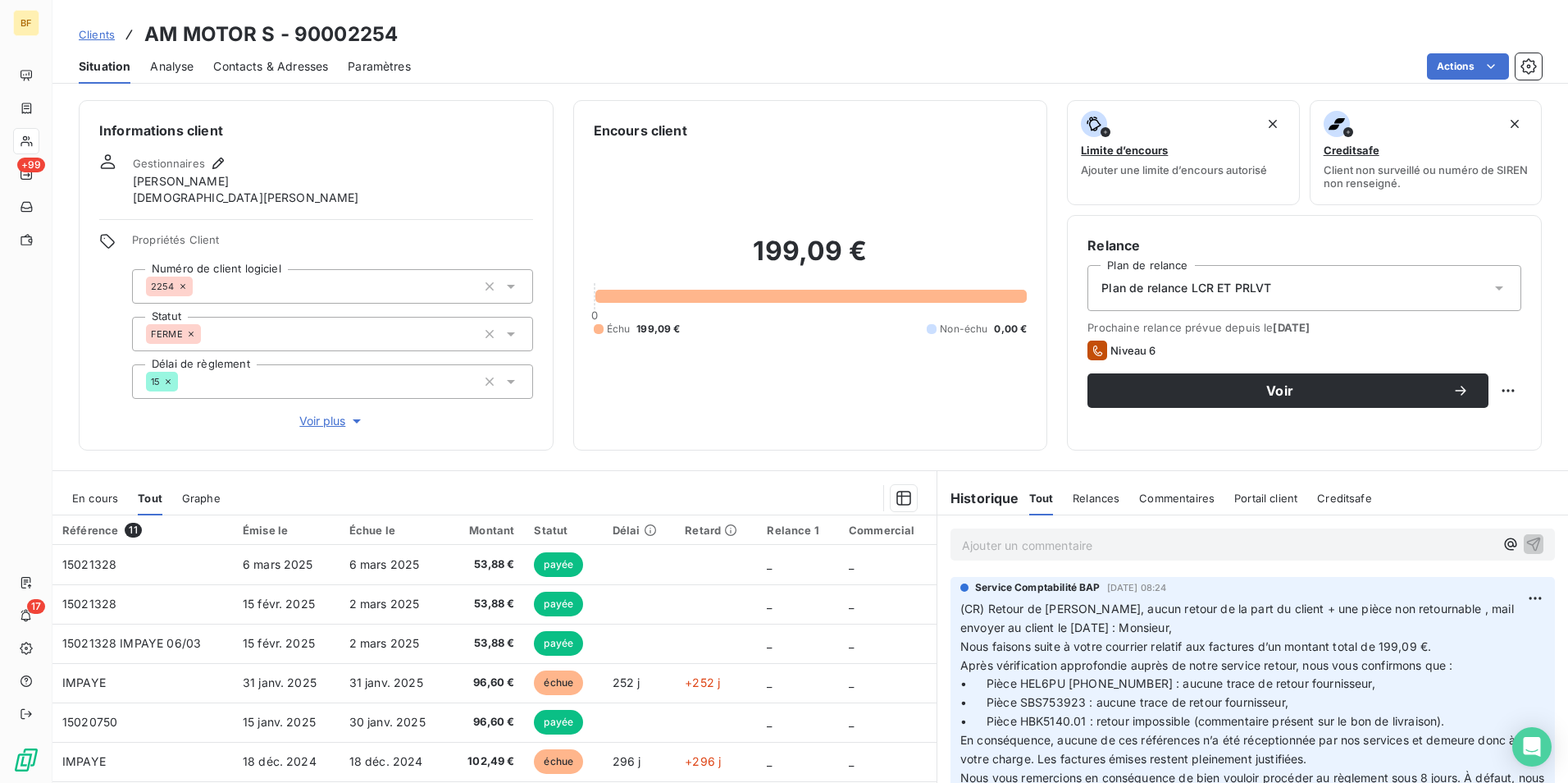
click at [593, 54] on div "Actions" at bounding box center [985, 66] width 1111 height 27
click at [297, 62] on span "Contacts & Adresses" at bounding box center [271, 66] width 115 height 17
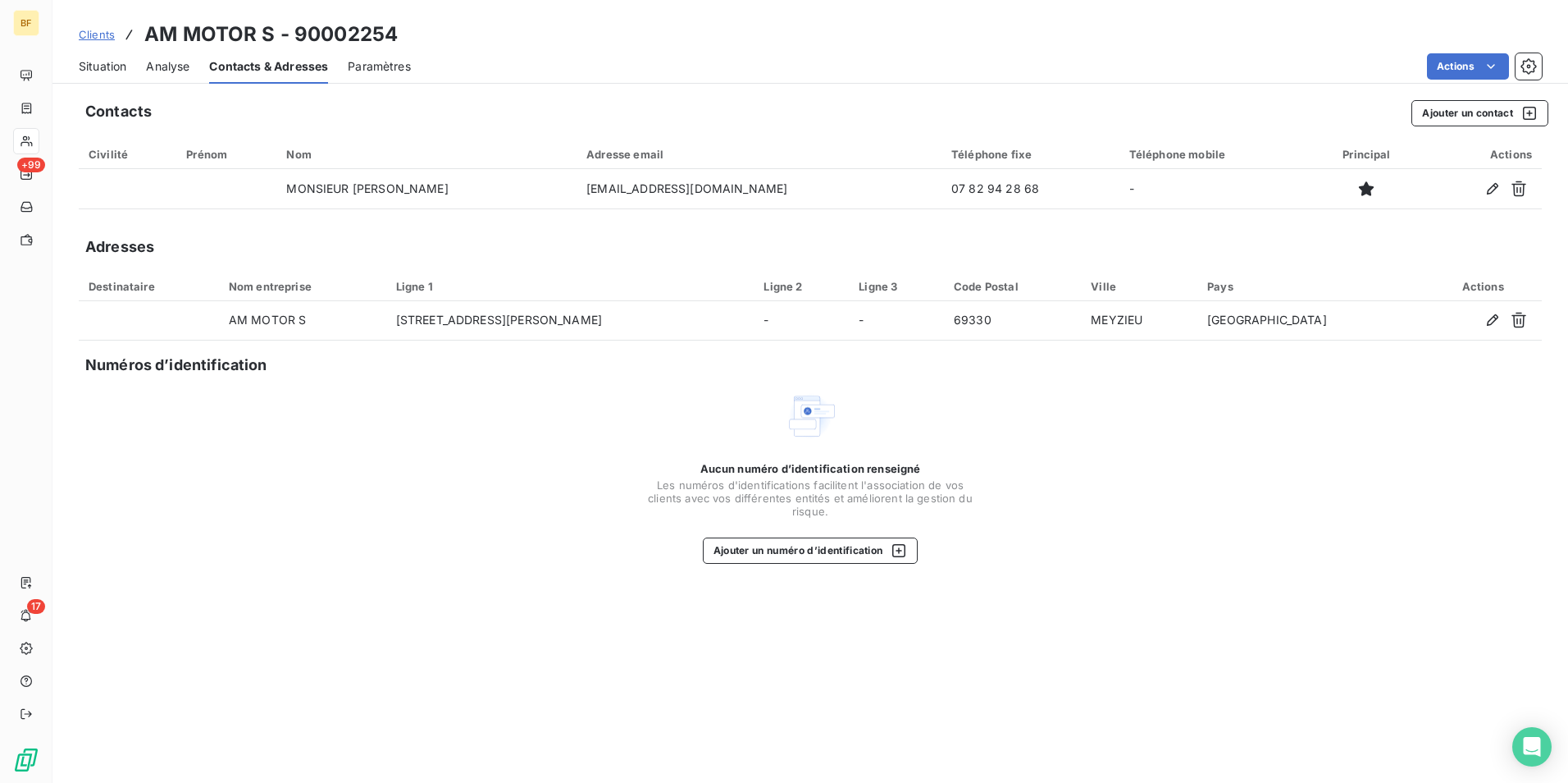
click at [96, 58] on span "Situation" at bounding box center [102, 66] width 47 height 17
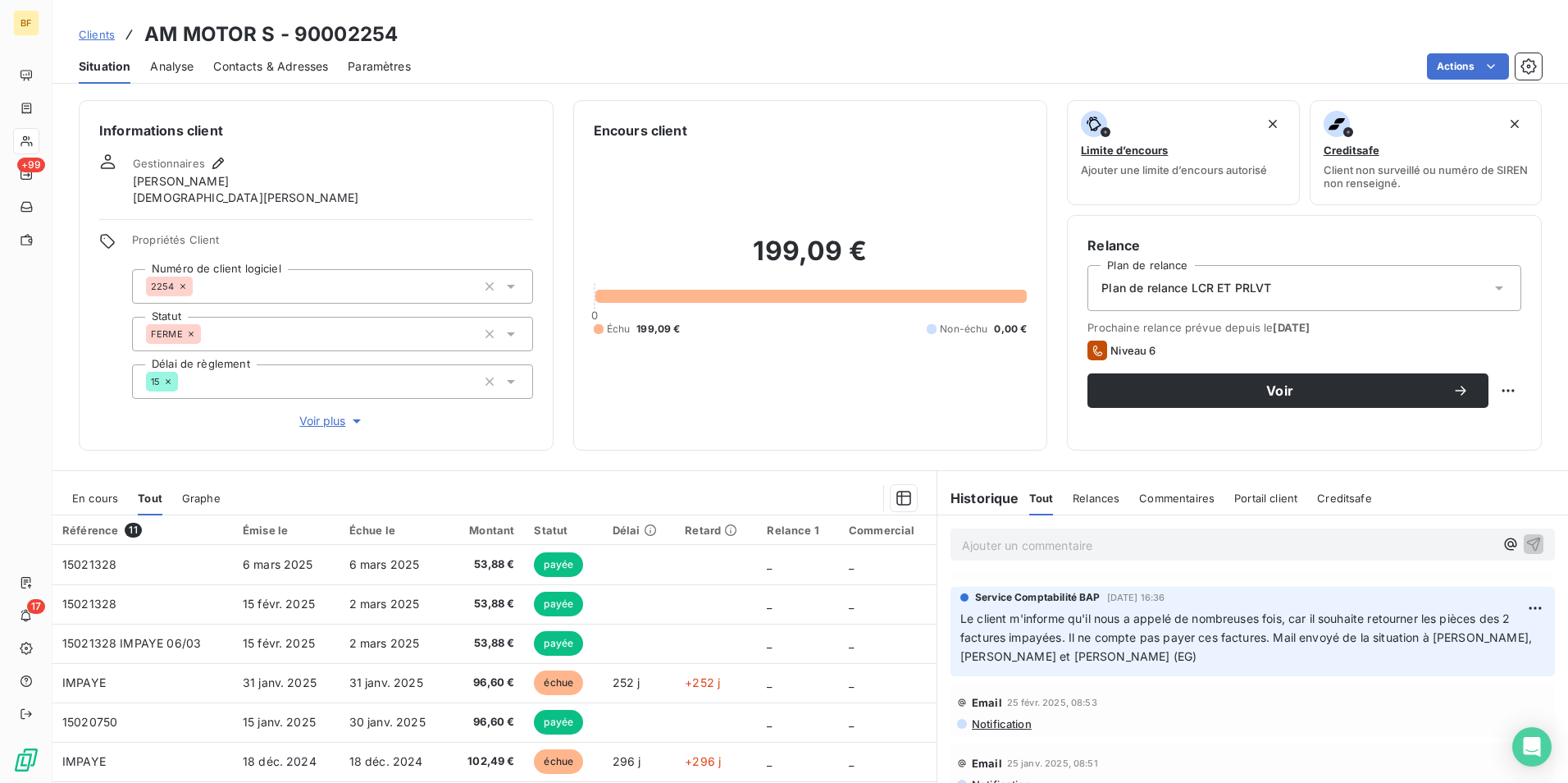
scroll to position [1121, 0]
drag, startPoint x: 432, startPoint y: 32, endPoint x: 148, endPoint y: 36, distance: 284.0
click at [148, 36] on div "Clients AM MOTOR S - 90002254" at bounding box center [809, 34] width 1515 height 30
copy h3 "AM MOTOR S - 90002254"
click at [618, 426] on div "199,09 € 0 Échu 199,09 € Non-échu 0,00 €" at bounding box center [810, 285] width 434 height 290
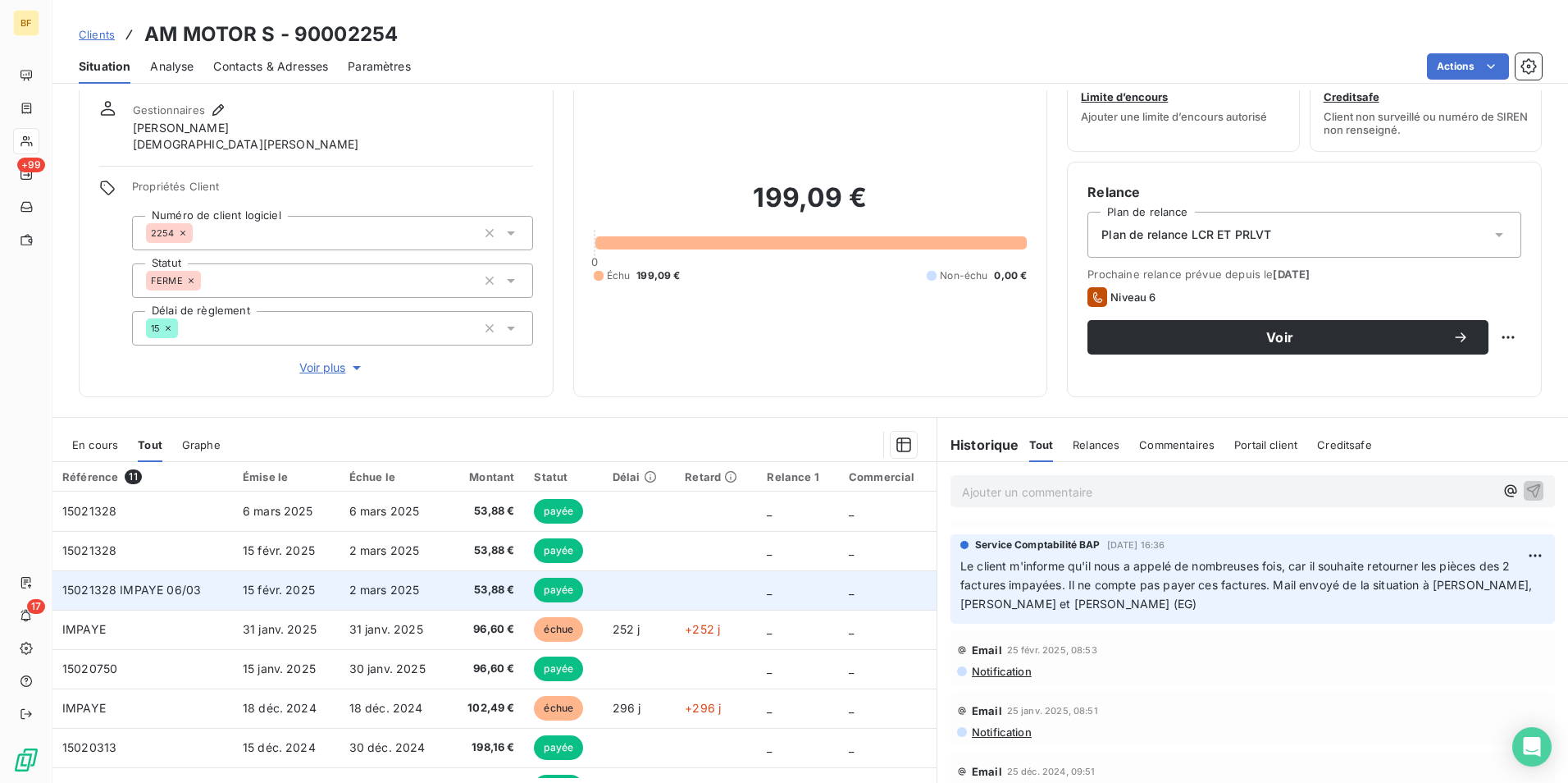
scroll to position [82, 0]
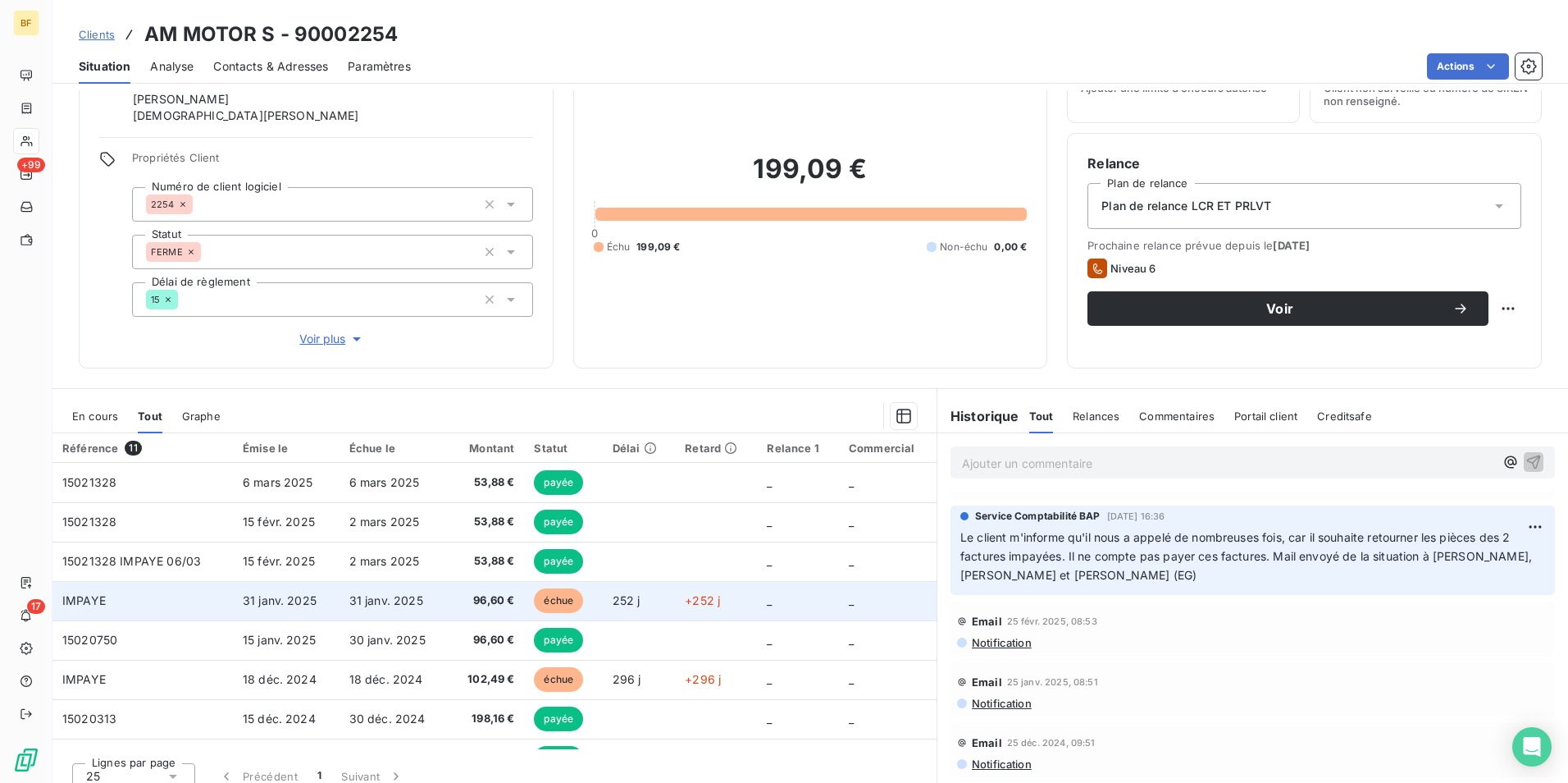
click at [451, 612] on td "96,60 €" at bounding box center [486, 601] width 76 height 39
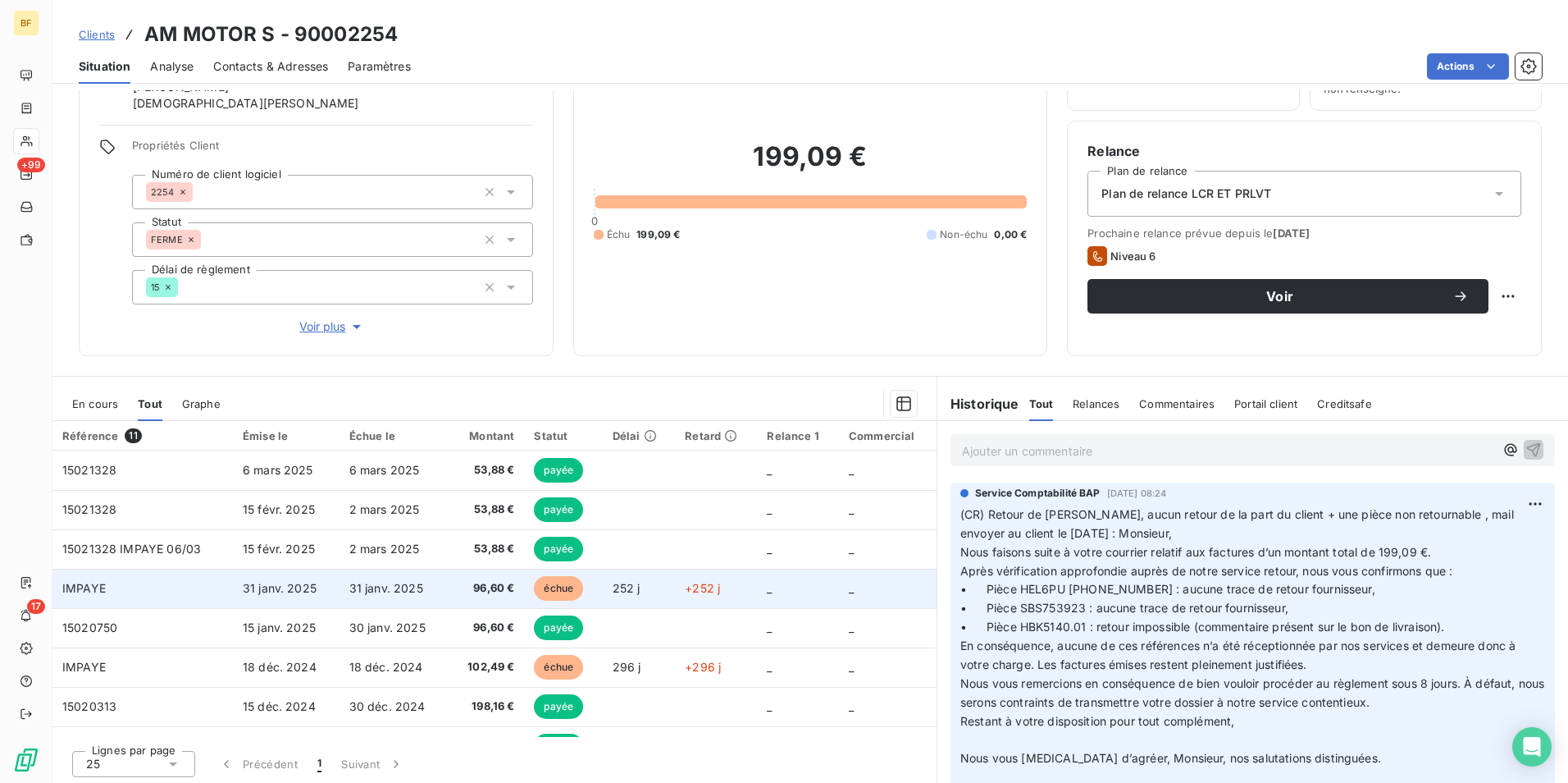
scroll to position [98, 0]
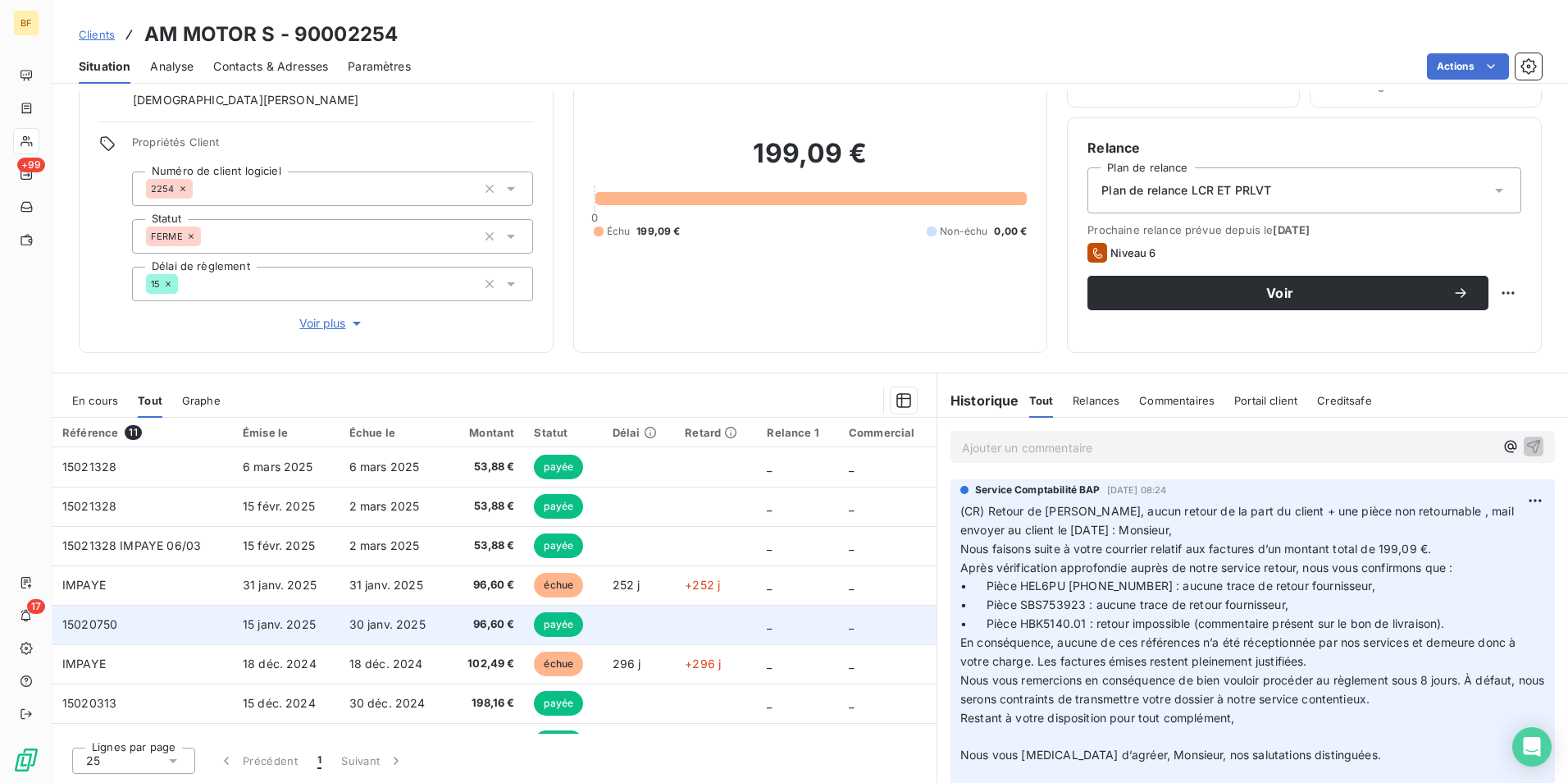
click at [459, 625] on span "96,60 €" at bounding box center [486, 624] width 56 height 17
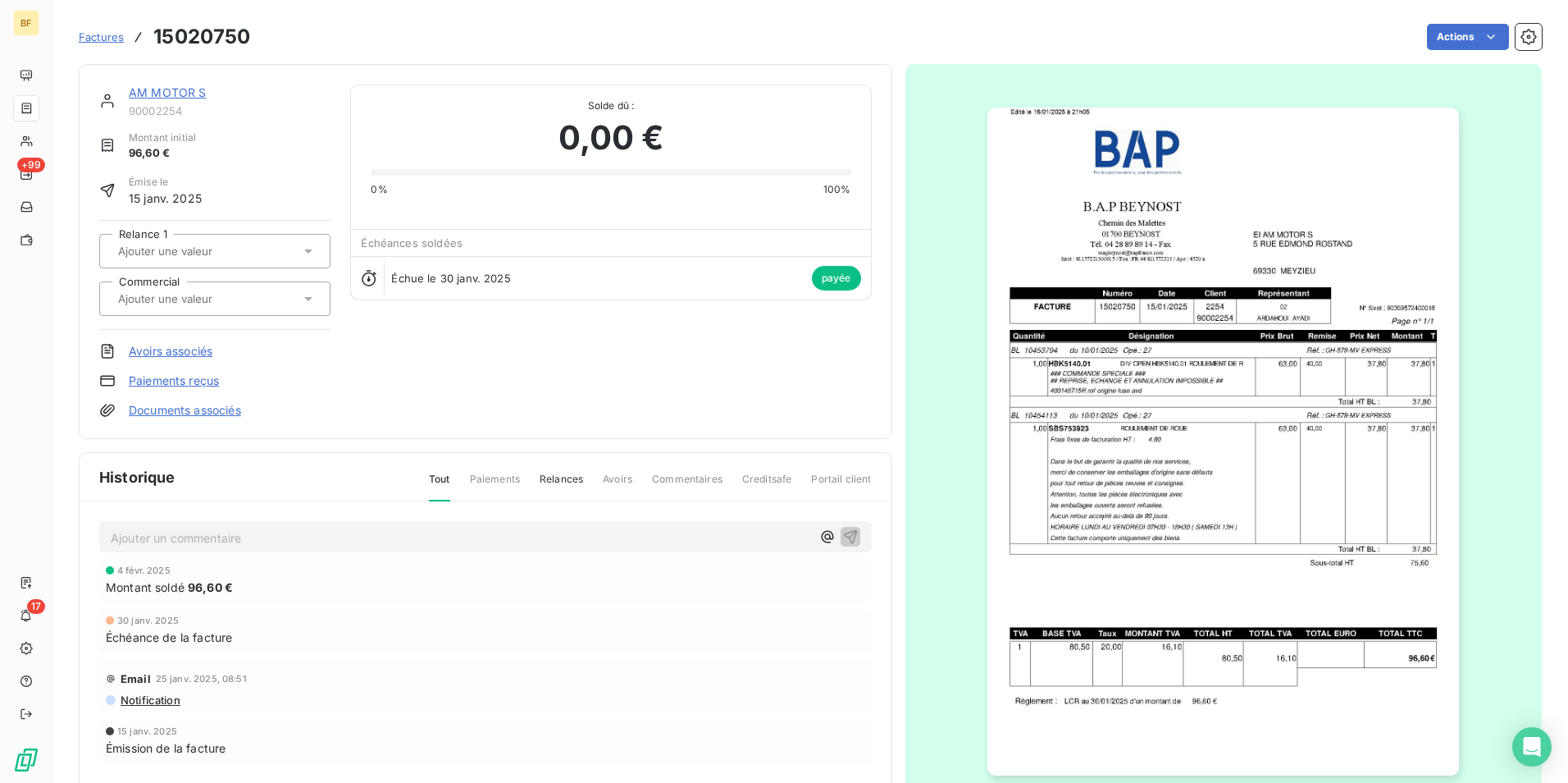
click at [1180, 479] on img "button" at bounding box center [1223, 441] width 471 height 668
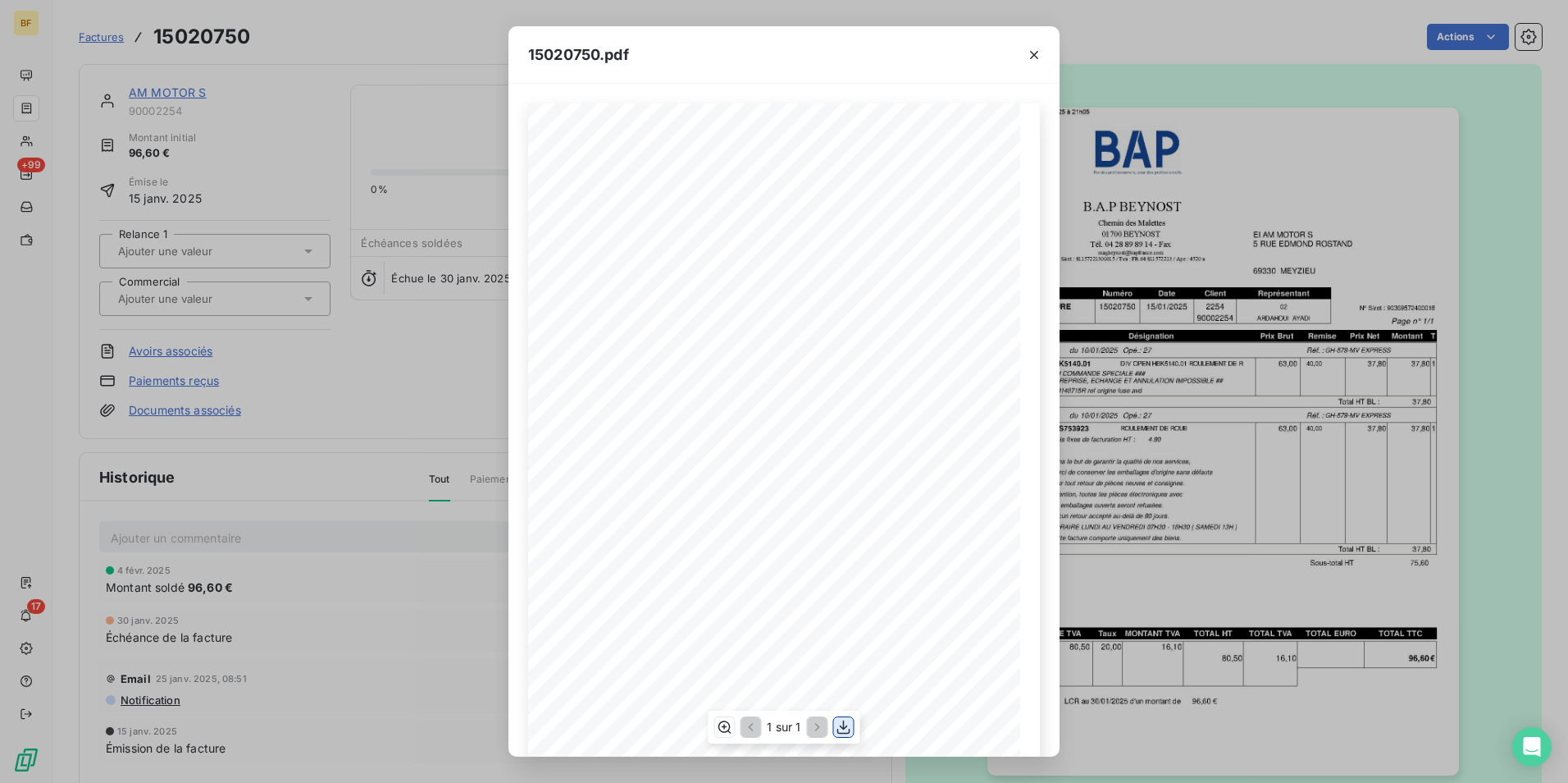
click at [841, 729] on icon "button" at bounding box center [844, 727] width 17 height 17
click at [427, 42] on div "15020750.pdf B.A.P BEYNOST EI AM MOTOR S Chemin des Malettes [STREET_ADDRESS][G…" at bounding box center [784, 391] width 1568 height 783
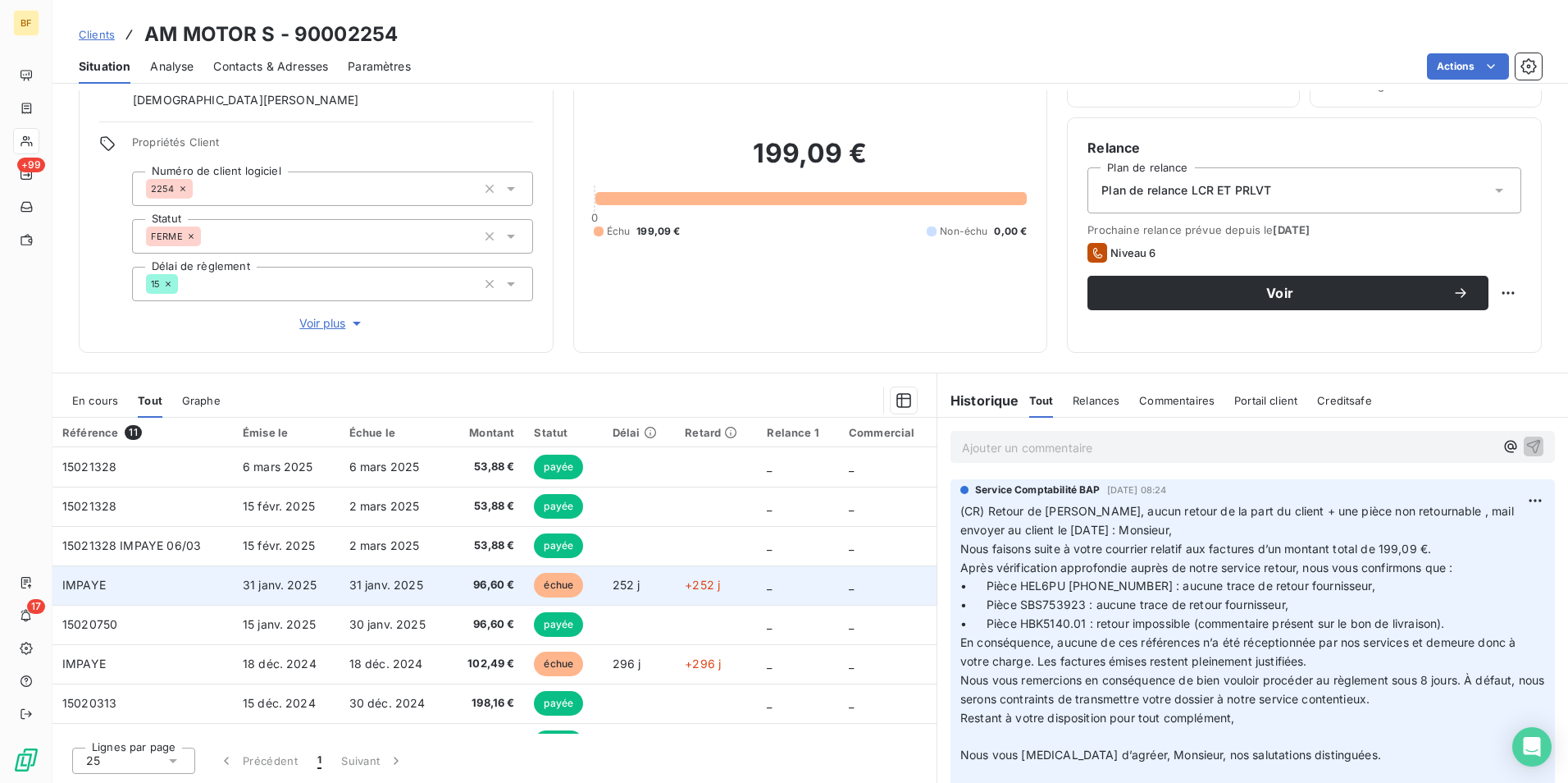
scroll to position [82, 0]
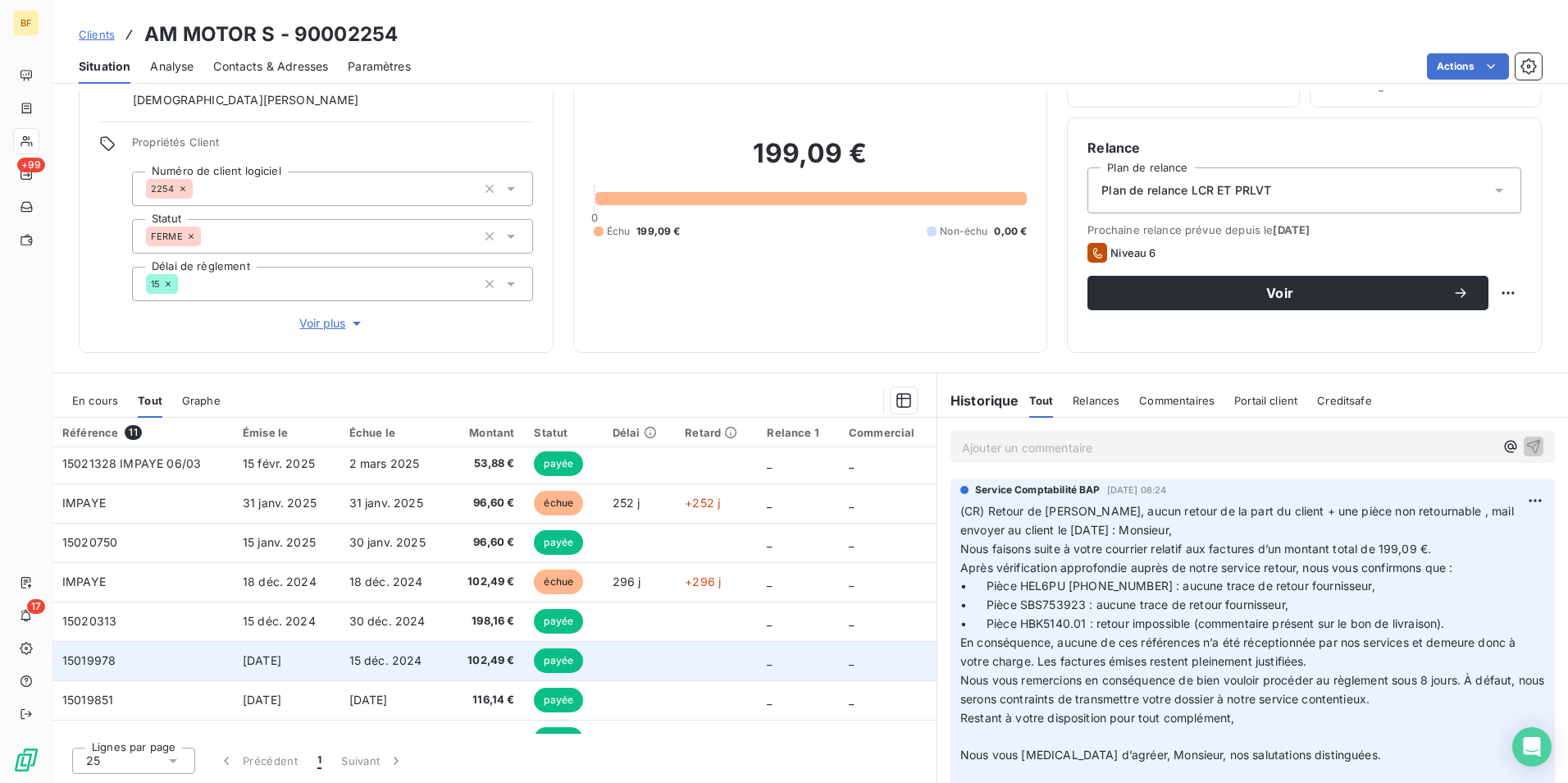
click at [484, 655] on span "102,49 €" at bounding box center [486, 660] width 56 height 17
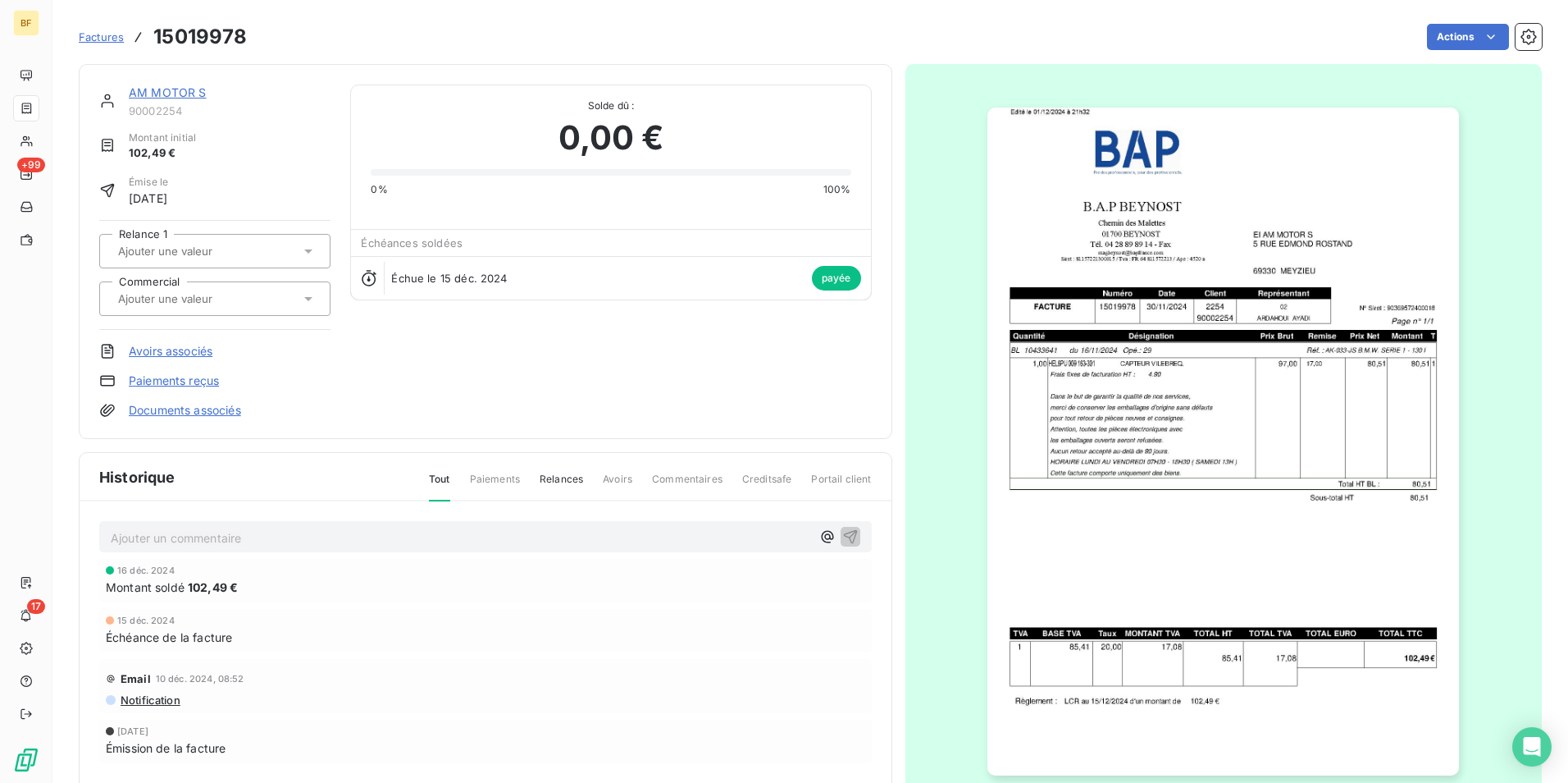
click at [1102, 465] on img "button" at bounding box center [1223, 441] width 471 height 668
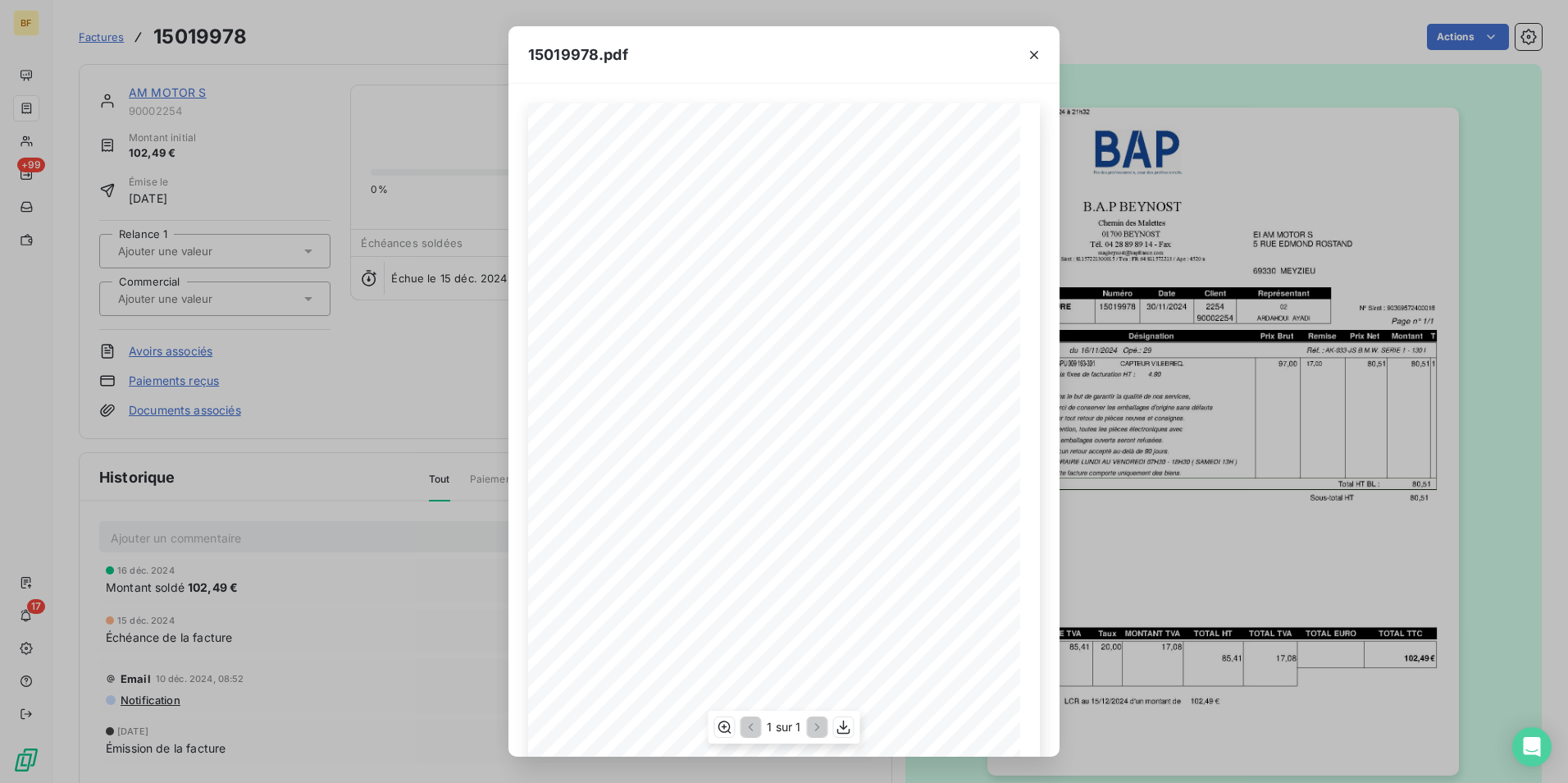
scroll to position [62, 0]
click at [837, 724] on icon "button" at bounding box center [844, 727] width 17 height 17
drag, startPoint x: 399, startPoint y: 32, endPoint x: 459, endPoint y: 155, distance: 136.9
click at [399, 32] on div "15019978.pdf B.A.P BEYNOST EI AM MOTOR S Chemin des Malettes [STREET_ADDRESS][G…" at bounding box center [784, 391] width 1568 height 783
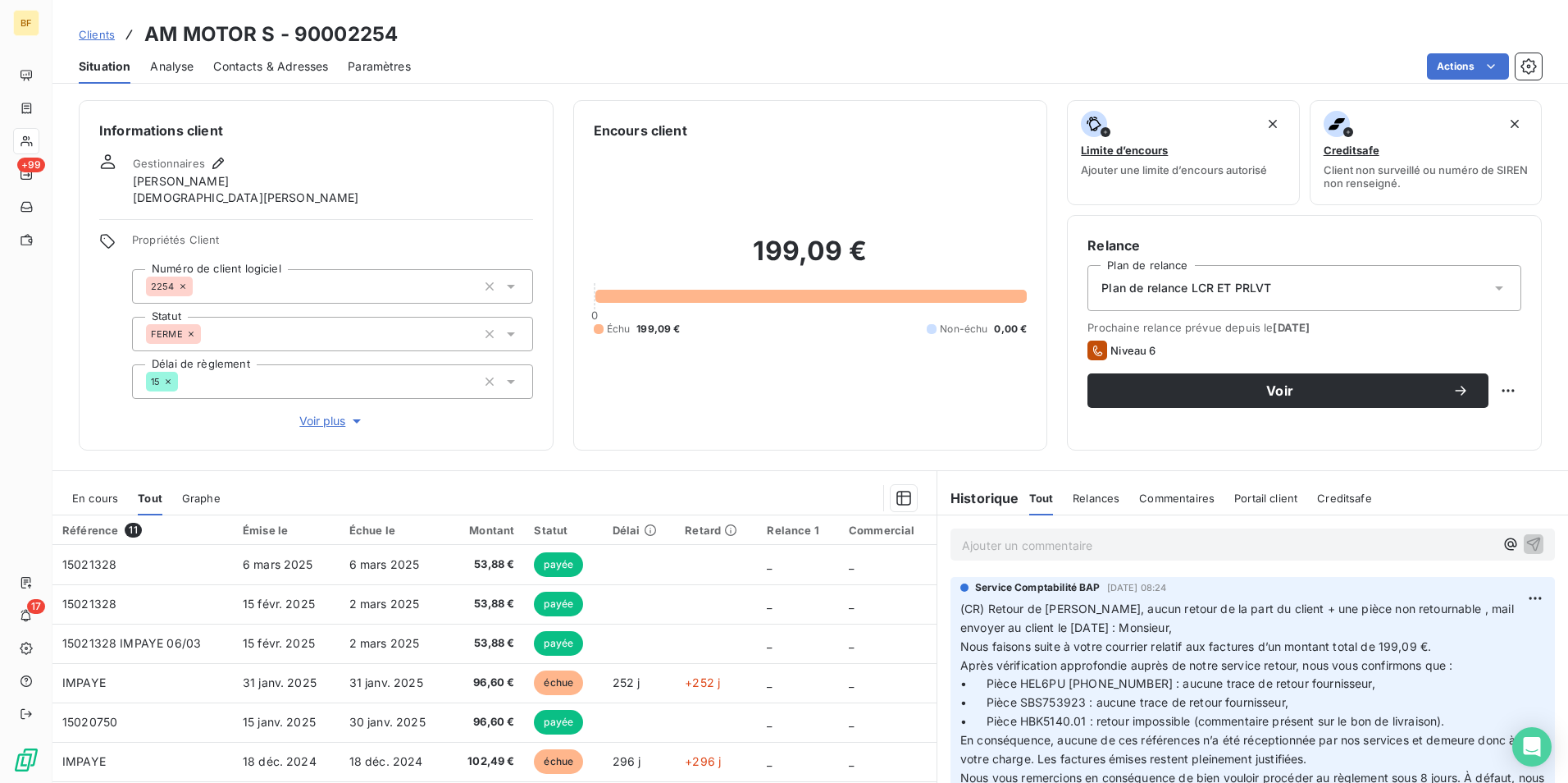
click at [1075, 535] on div "Ajouter un commentaire ﻿" at bounding box center [1227, 544] width 533 height 22
click at [1075, 539] on p "Ajouter un commentaire ﻿" at bounding box center [1227, 545] width 533 height 21
click at [1128, 552] on p "(AV) 199.90" at bounding box center [1227, 544] width 533 height 19
drag, startPoint x: 1128, startPoint y: 552, endPoint x: 854, endPoint y: 533, distance: 274.7
click at [854, 533] on div "En cours Tout Graphe Référence 11 Émise le Échue le Montant Statut Délai Retard…" at bounding box center [809, 675] width 1515 height 410
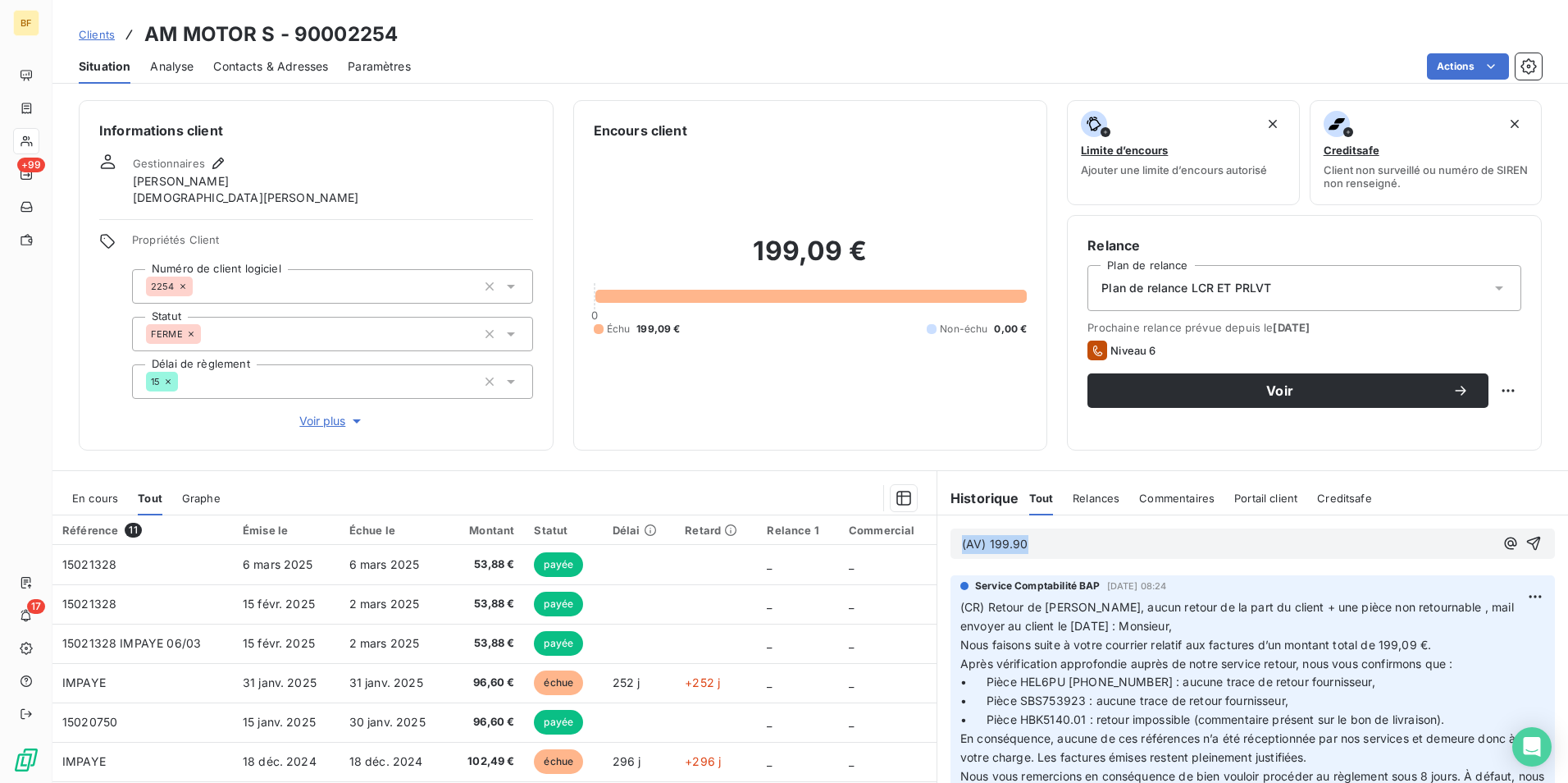
click at [1050, 546] on p "(AV) 199.90" at bounding box center [1227, 544] width 533 height 19
drag, startPoint x: 1048, startPoint y: 546, endPoint x: 983, endPoint y: 542, distance: 65.1
click at [983, 542] on p "(AV) 199.90" at bounding box center [1227, 544] width 533 height 19
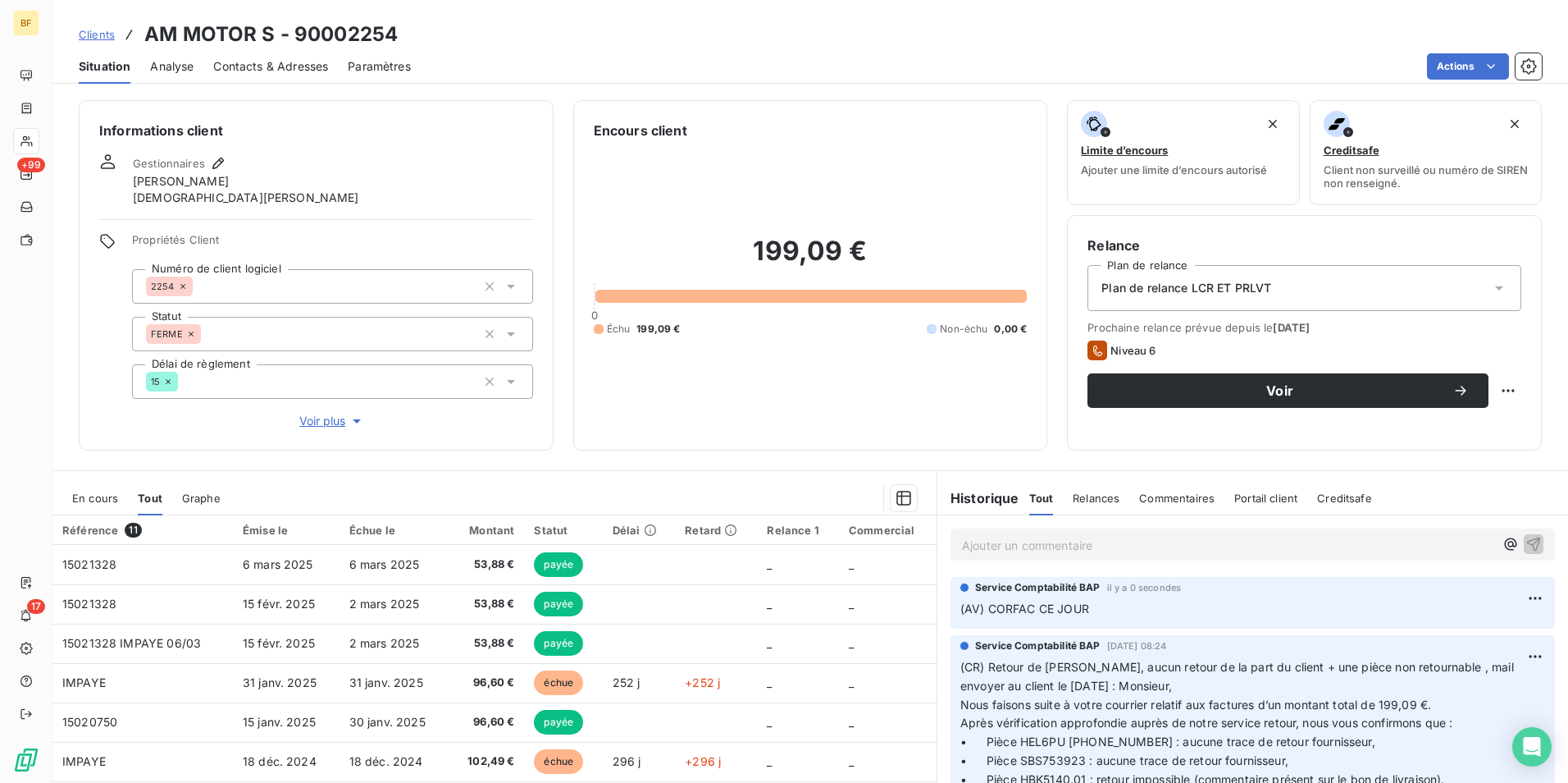
click at [738, 479] on section "En cours Tout Graphe Référence 11 Émise le Échue le Montant Statut Délai Retard…" at bounding box center [494, 676] width 884 height 410
click at [793, 393] on div "199,09 € 0 Échu 199,09 € Non-échu 0,00 €" at bounding box center [810, 285] width 434 height 290
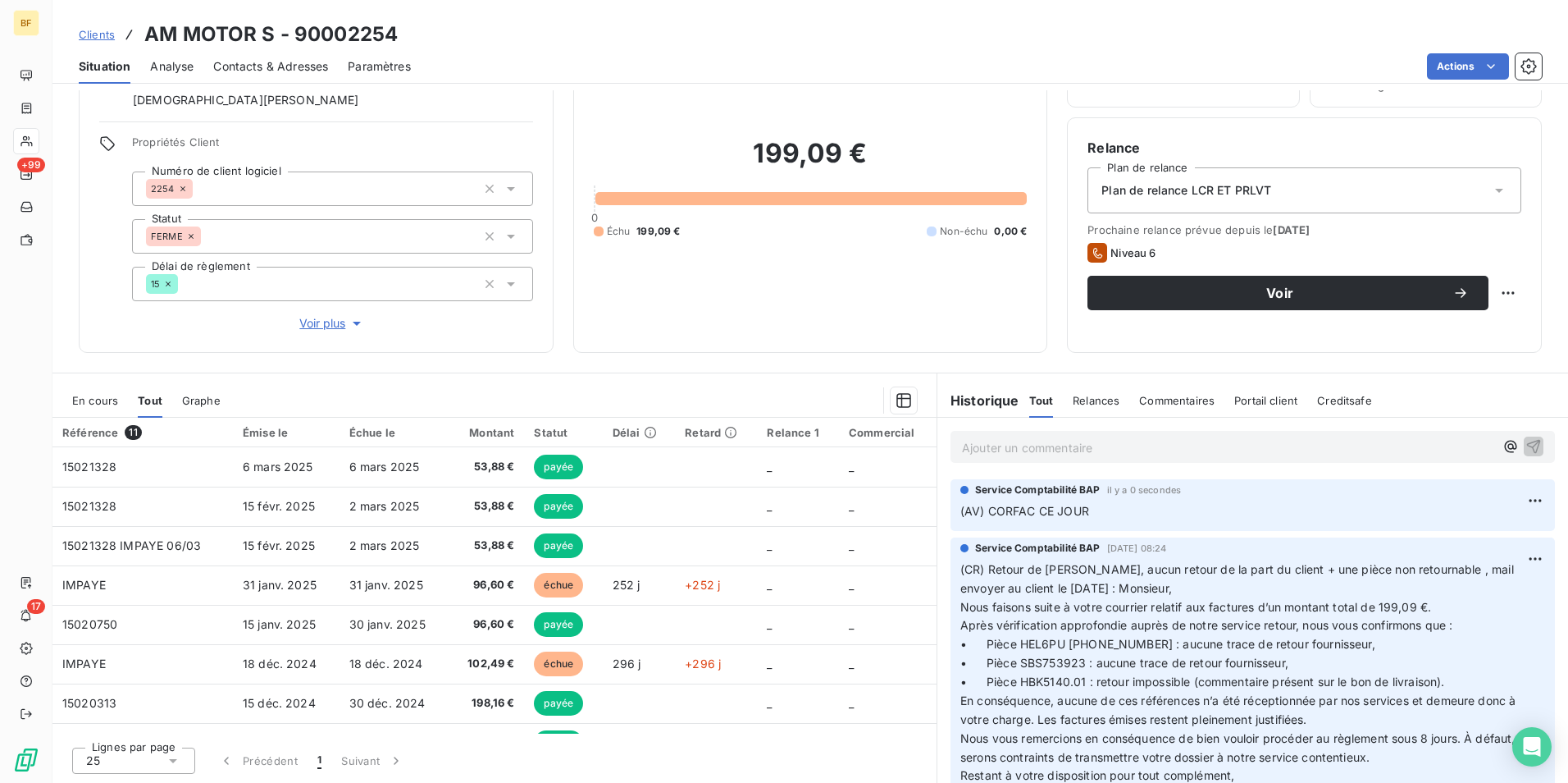
click at [707, 342] on div "Encours client 199,09 € 0 Échu 199,09 € Non-échu 0,00 €" at bounding box center [810, 177] width 474 height 351
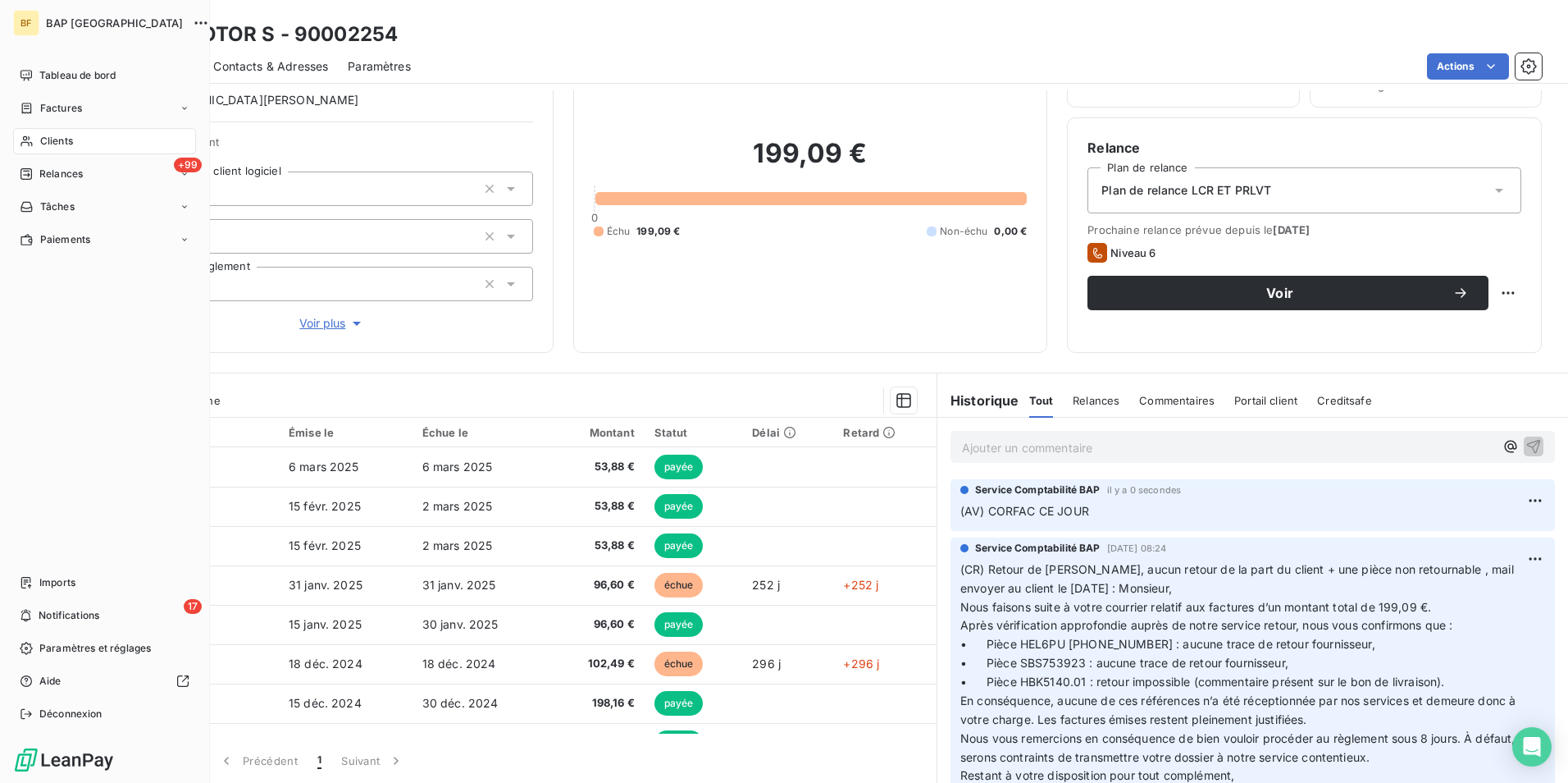
click at [55, 147] on span "Clients" at bounding box center [56, 141] width 32 height 15
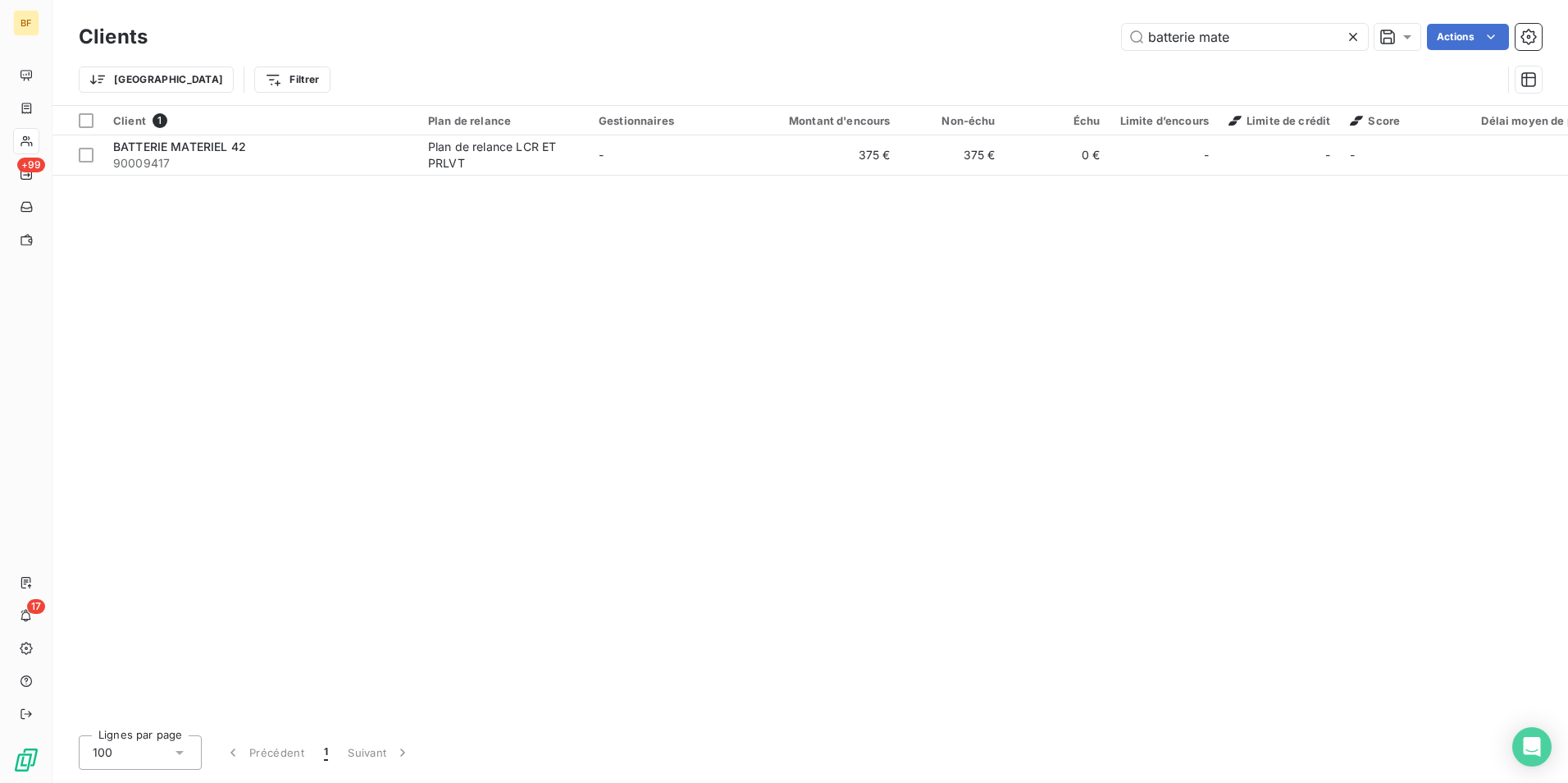
drag, startPoint x: 1249, startPoint y: 40, endPoint x: 1077, endPoint y: 24, distance: 172.7
click at [1077, 24] on div "batterie mate Actions" at bounding box center [854, 36] width 1374 height 27
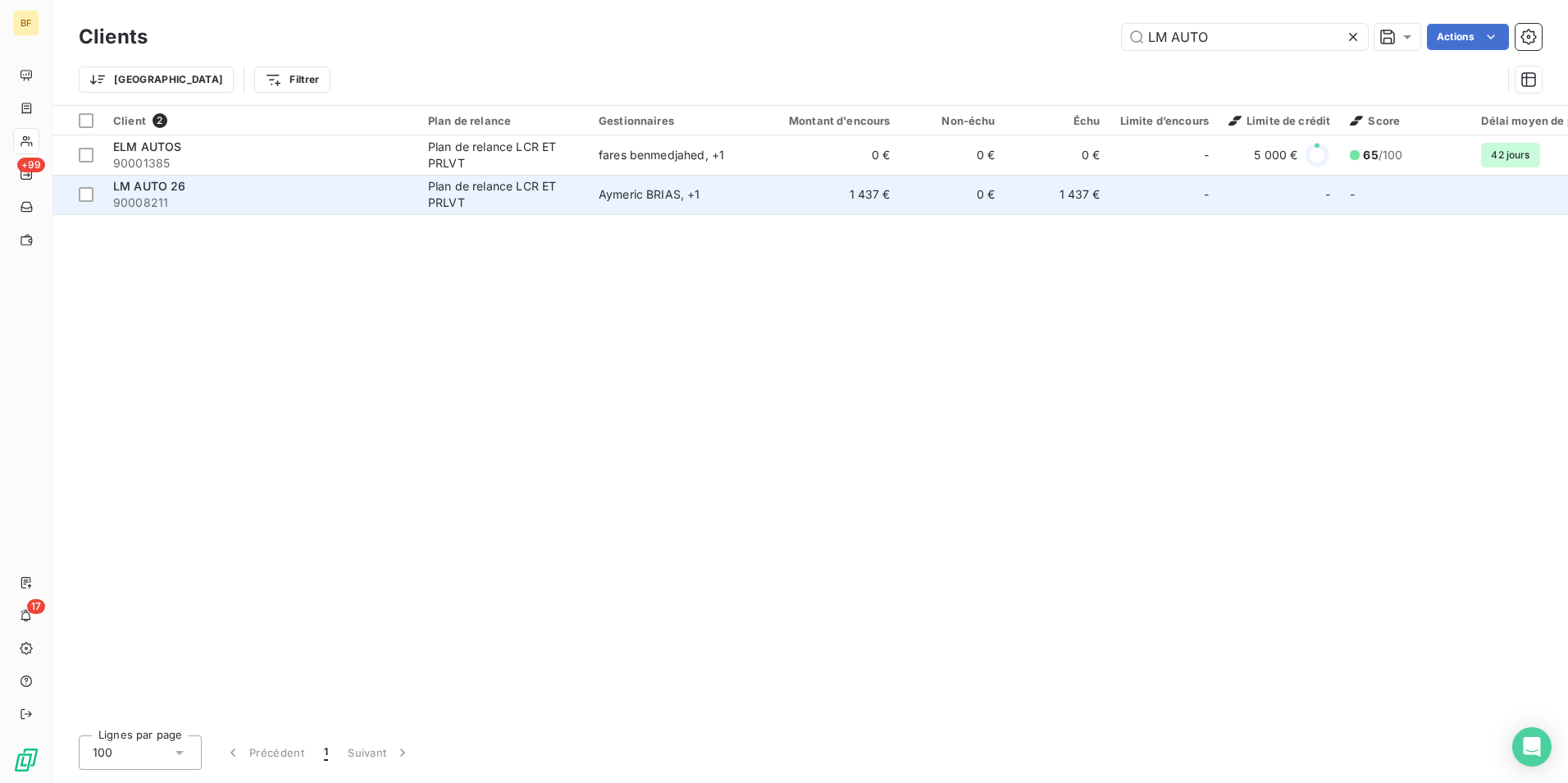
type input "LM AUTO"
click at [201, 188] on div "LM AUTO 26" at bounding box center [261, 186] width 295 height 17
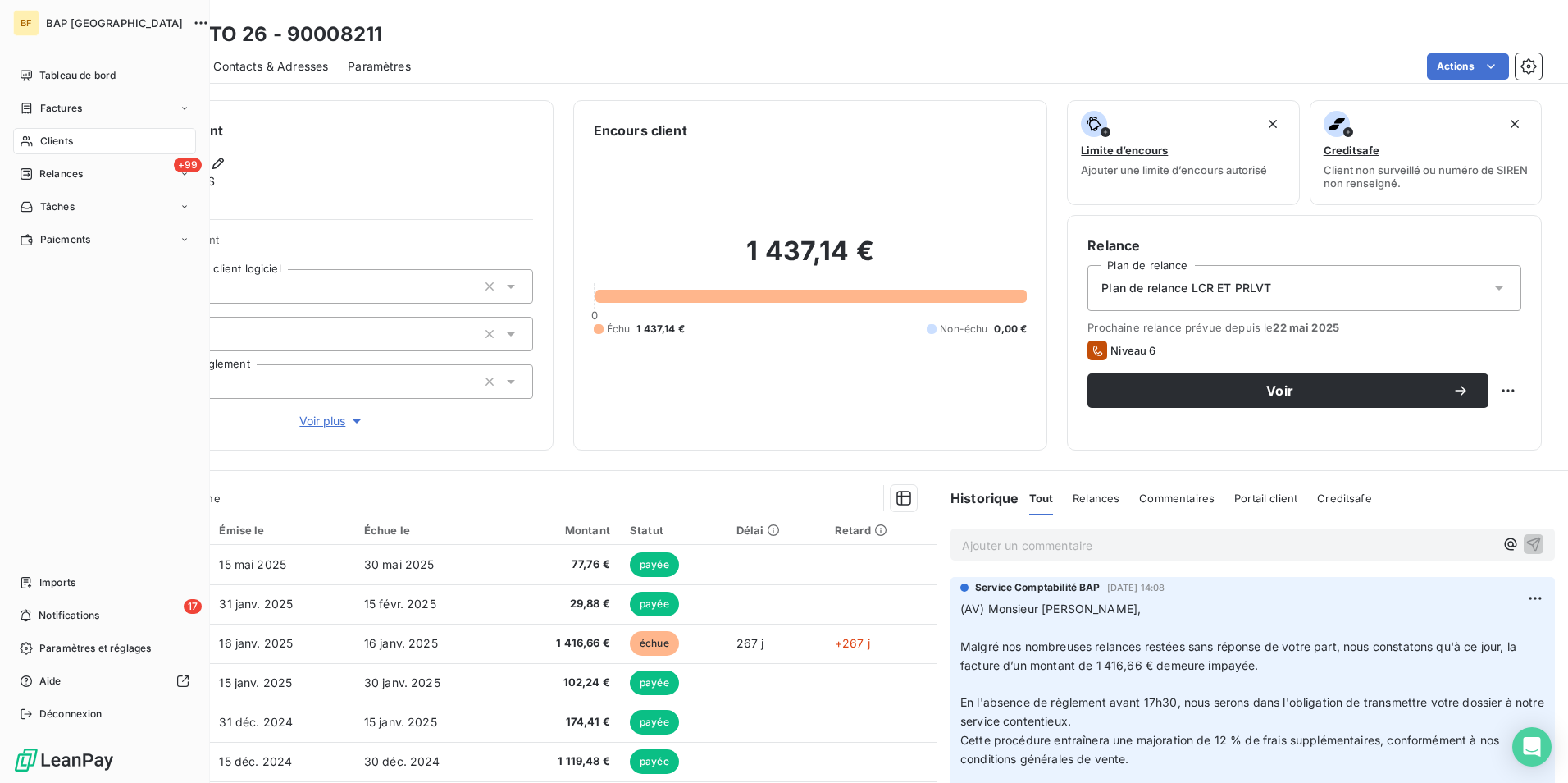
click at [40, 139] on span "Clients" at bounding box center [56, 141] width 32 height 15
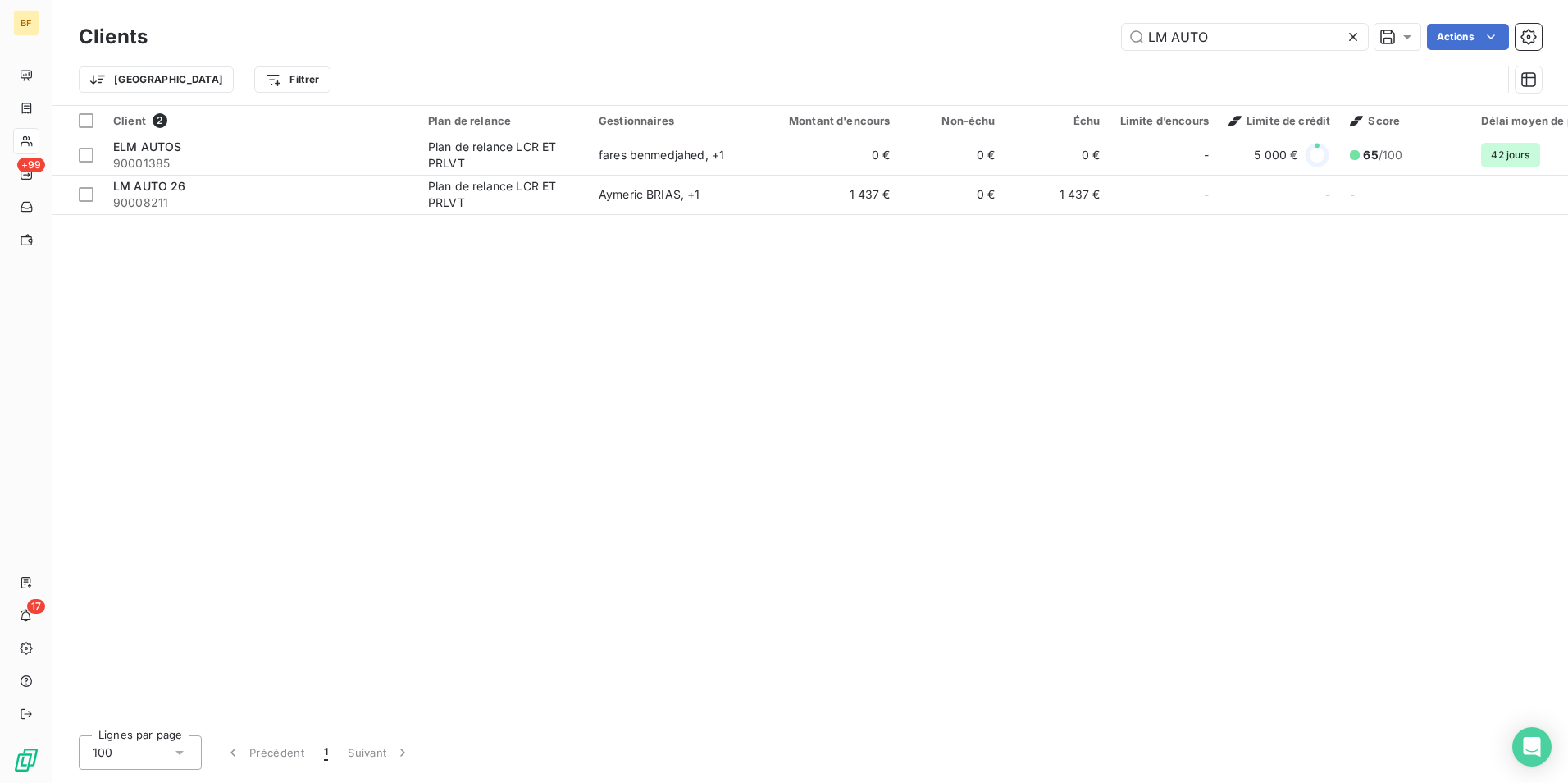
drag, startPoint x: 1234, startPoint y: 38, endPoint x: 1082, endPoint y: 13, distance: 154.0
click at [1082, 13] on div "Clients LM AUTO Actions Trier Filtrer" at bounding box center [809, 52] width 1515 height 105
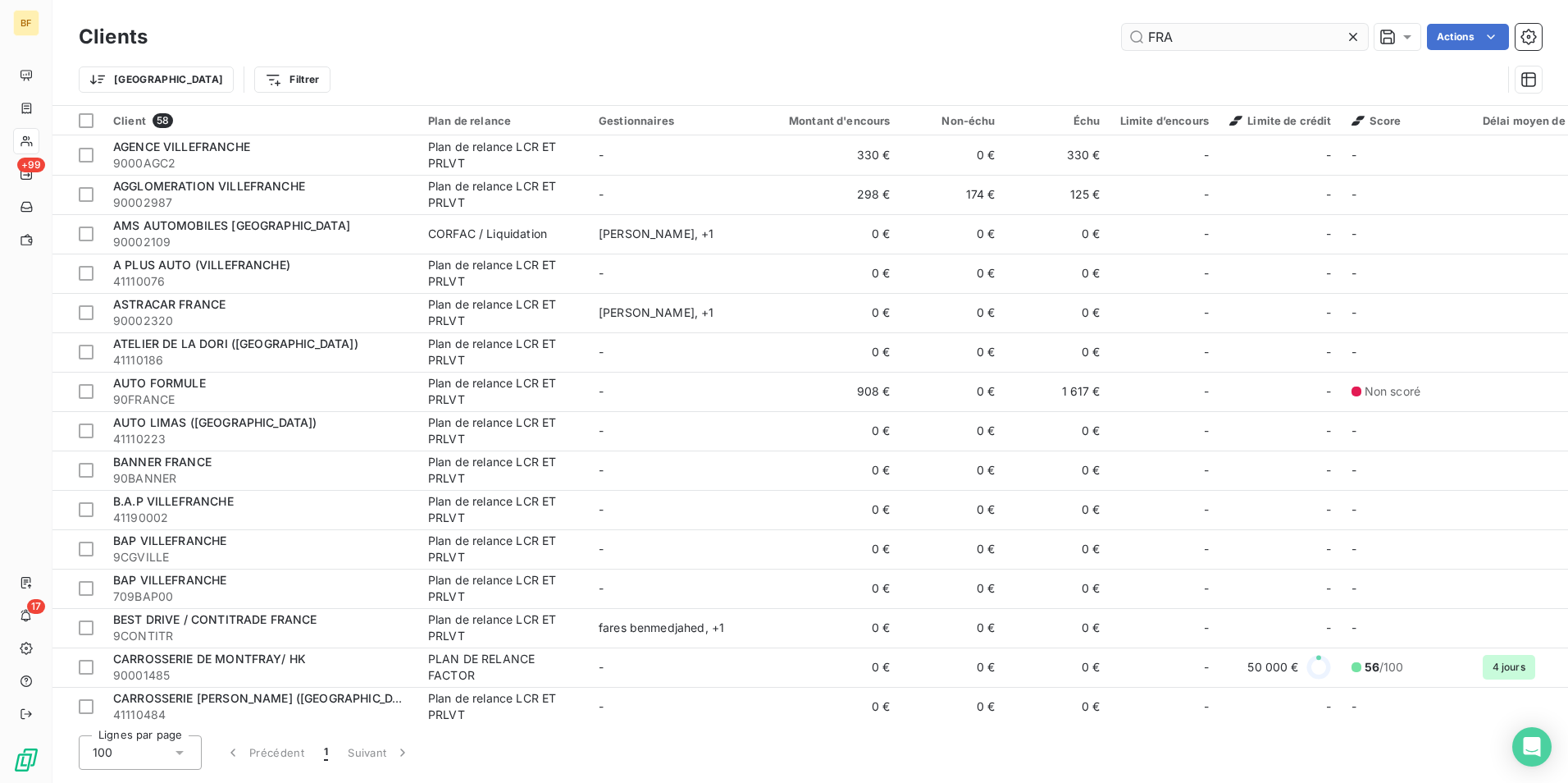
click at [1230, 33] on input "FRA" at bounding box center [1244, 36] width 246 height 27
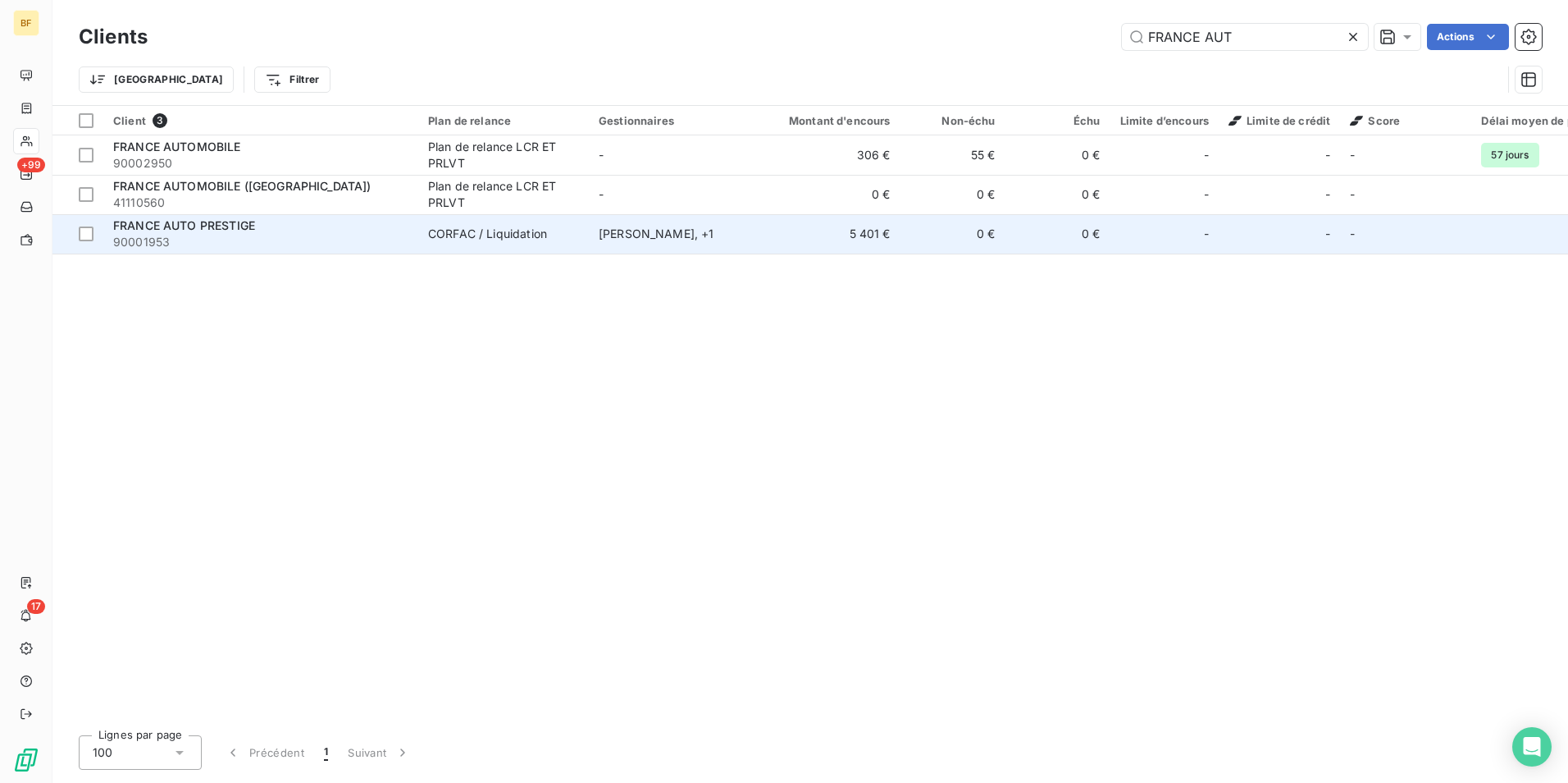
type input "FRANCE AUT"
click at [261, 230] on div "FRANCE AUTO PRESTIGE" at bounding box center [261, 226] width 295 height 17
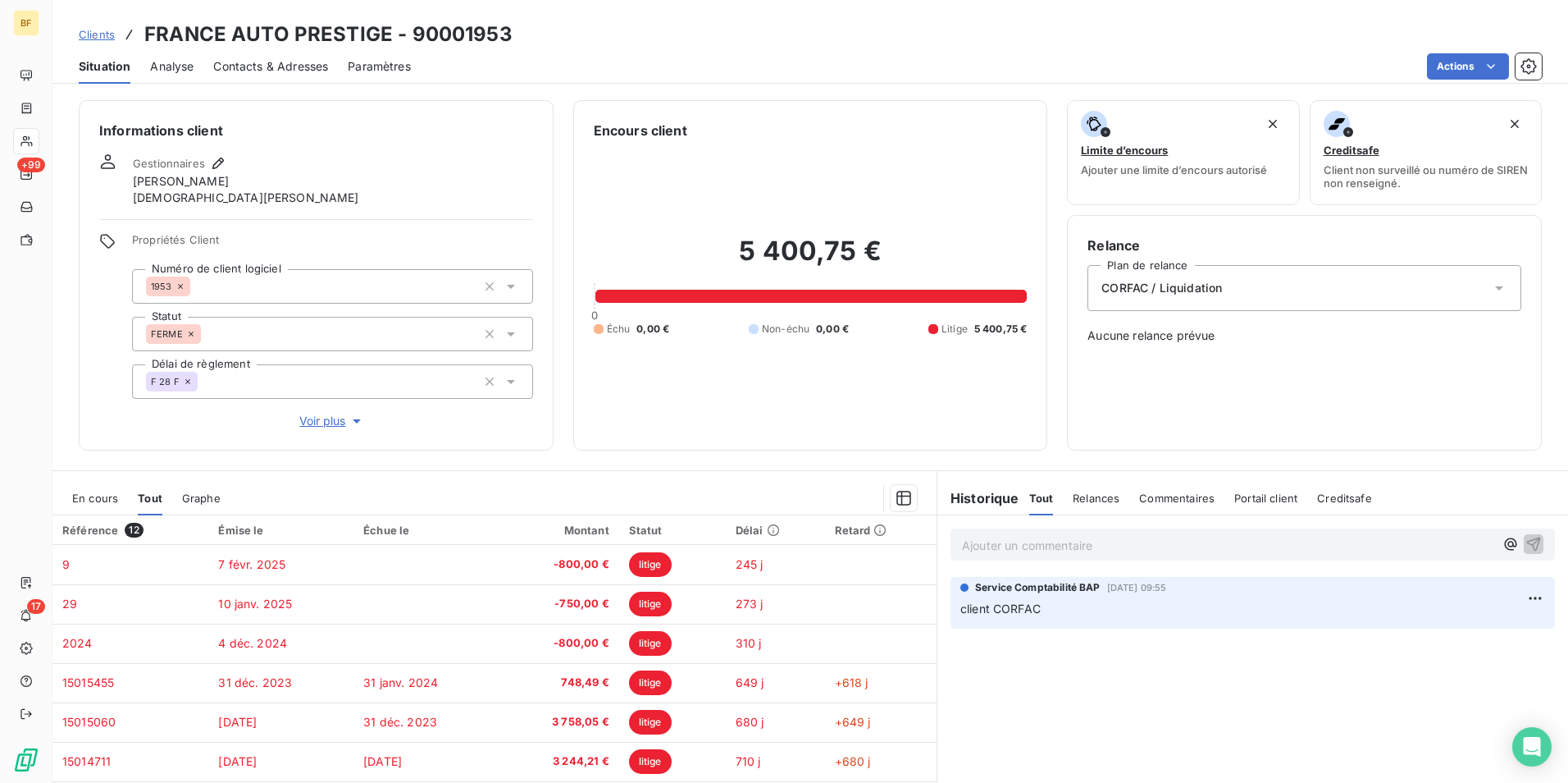
scroll to position [98, 0]
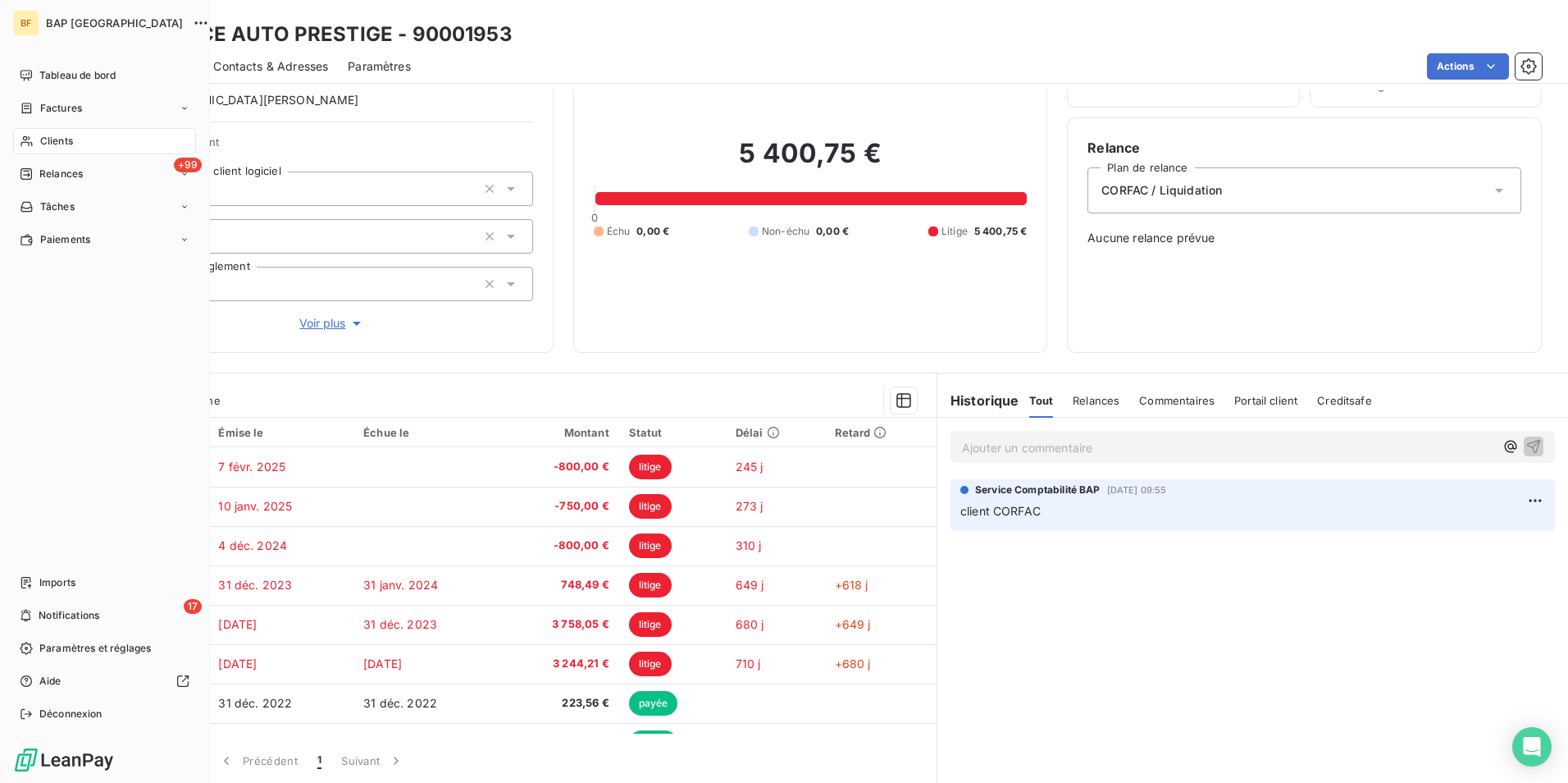
click at [25, 137] on icon at bounding box center [27, 141] width 12 height 11
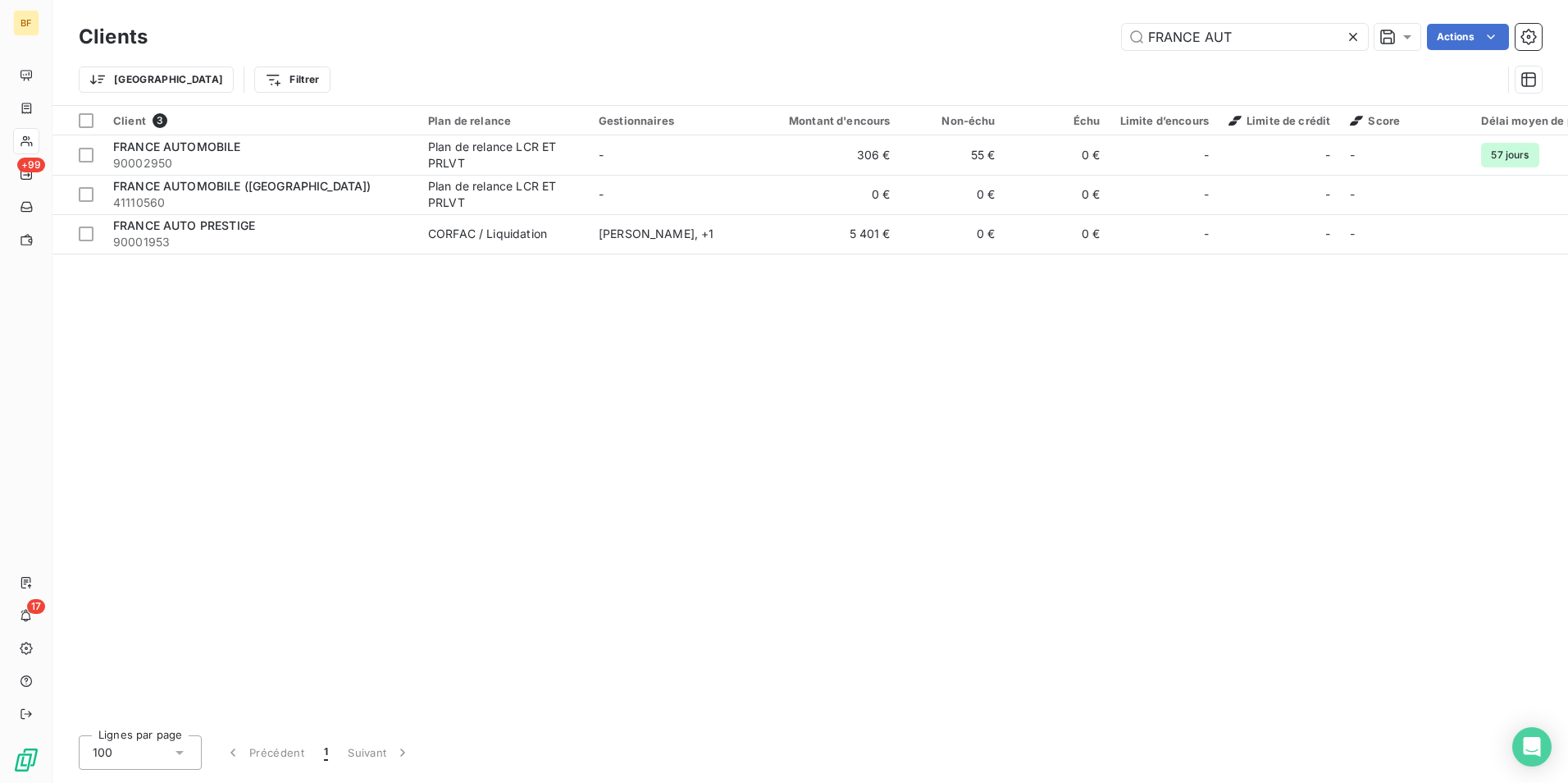
drag, startPoint x: 1249, startPoint y: 41, endPoint x: 991, endPoint y: 12, distance: 259.6
click at [991, 12] on div "Clients [GEOGRAPHIC_DATA] AUT Actions Trier Filtrer" at bounding box center [809, 52] width 1515 height 105
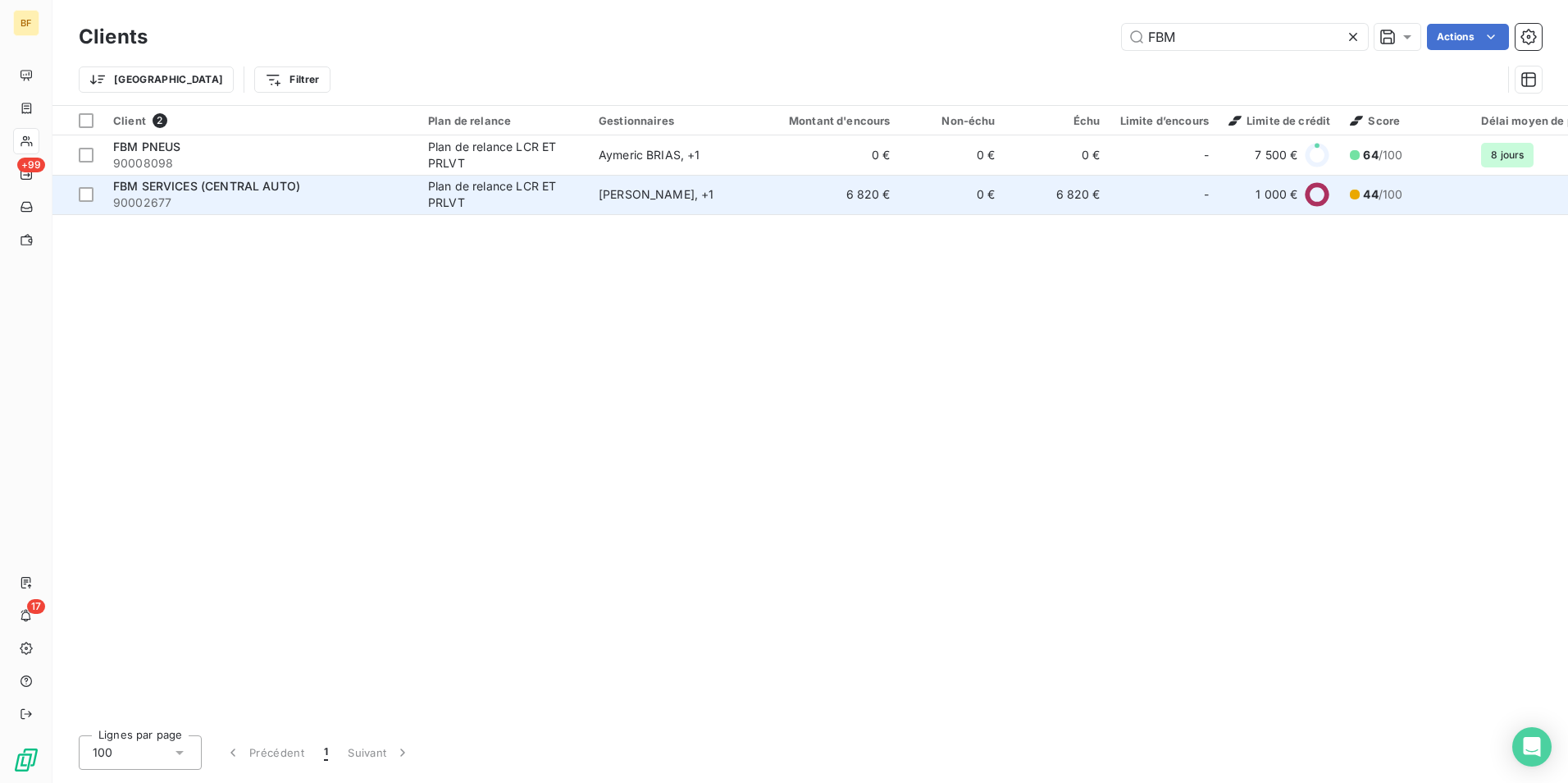
type input "FBM"
click at [315, 198] on span "90002677" at bounding box center [261, 202] width 295 height 17
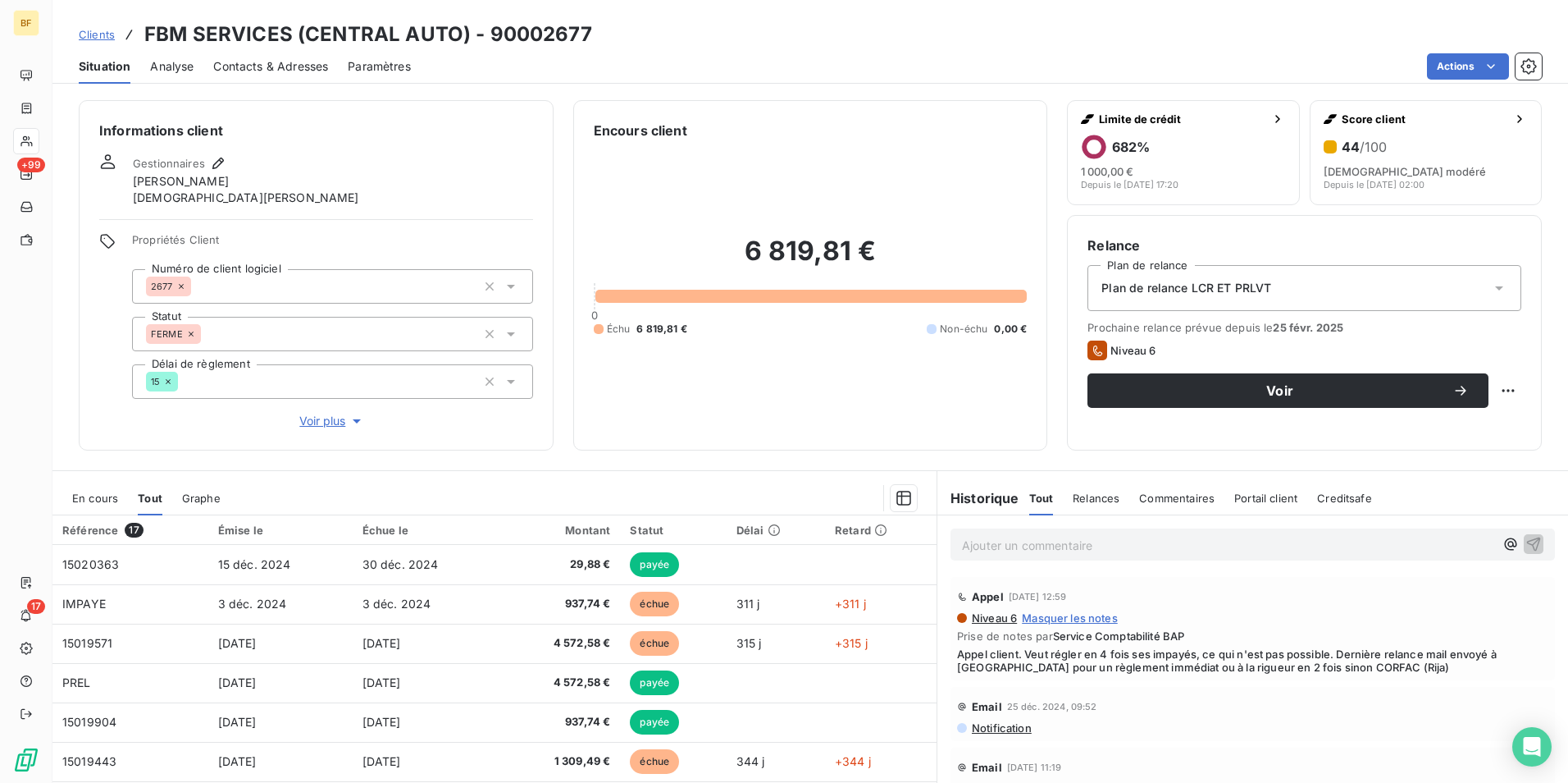
click at [268, 71] on span "Contacts & Adresses" at bounding box center [271, 66] width 115 height 17
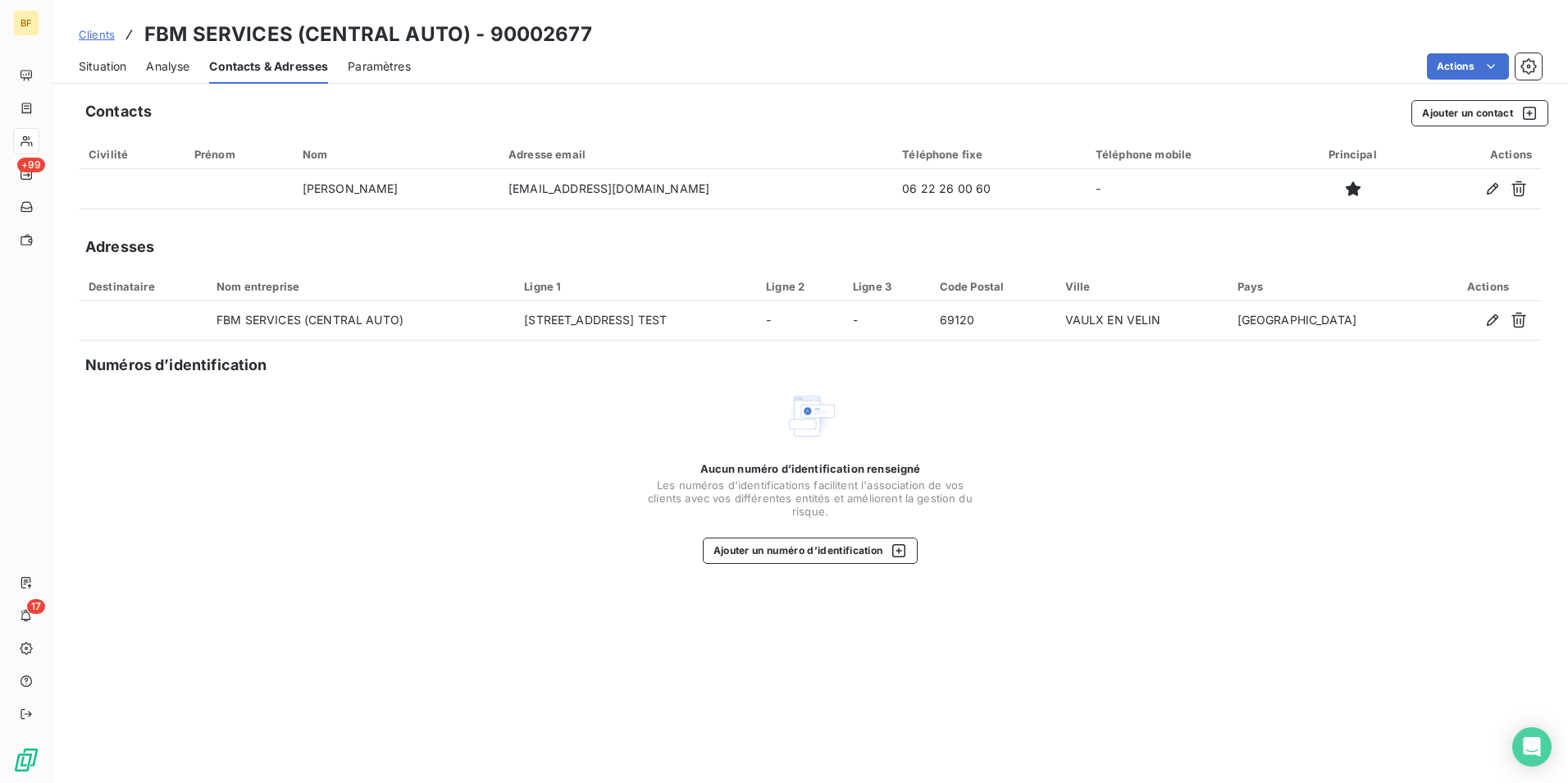
click at [113, 65] on span "Situation" at bounding box center [102, 66] width 47 height 17
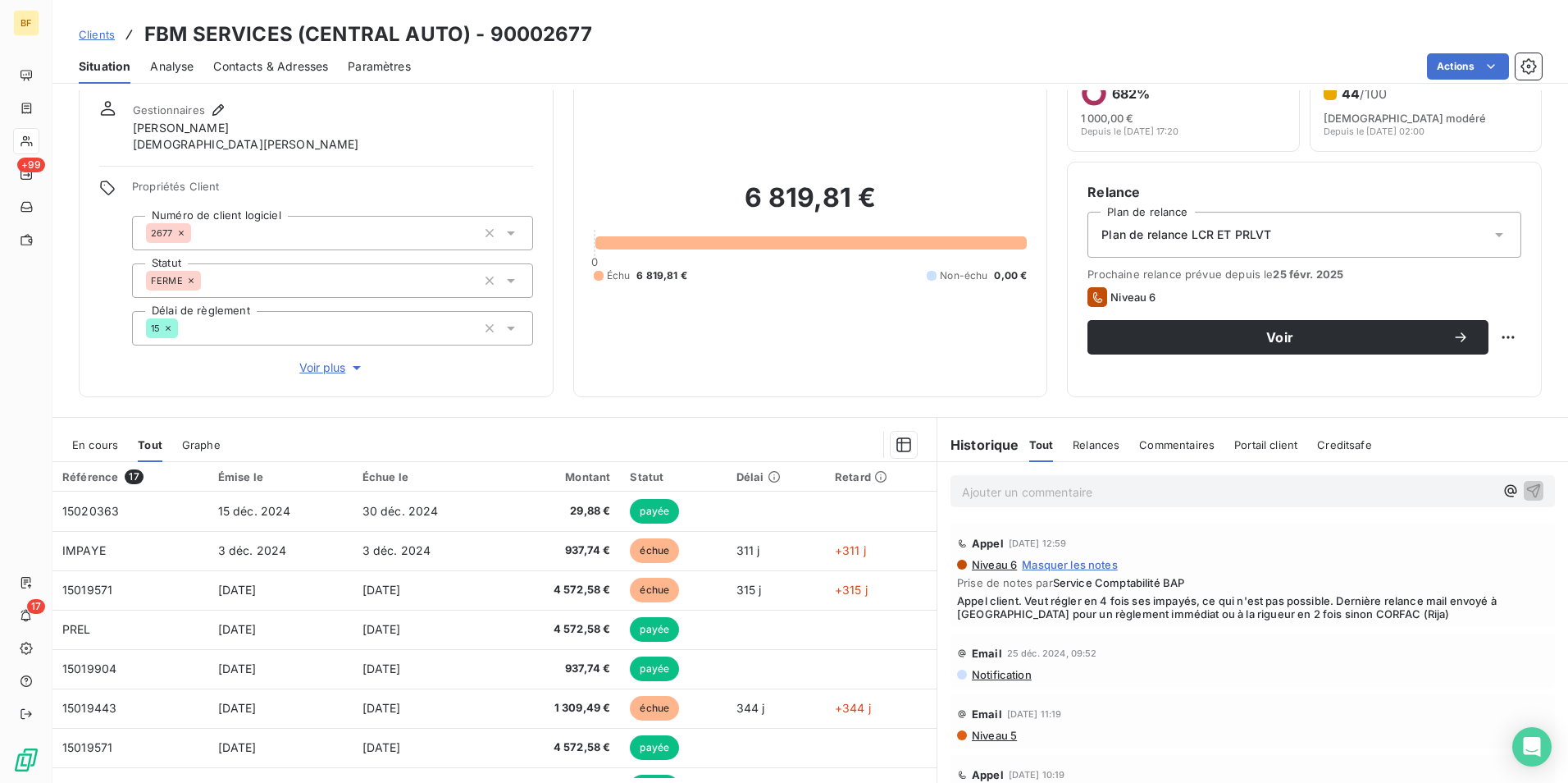
scroll to position [82, 0]
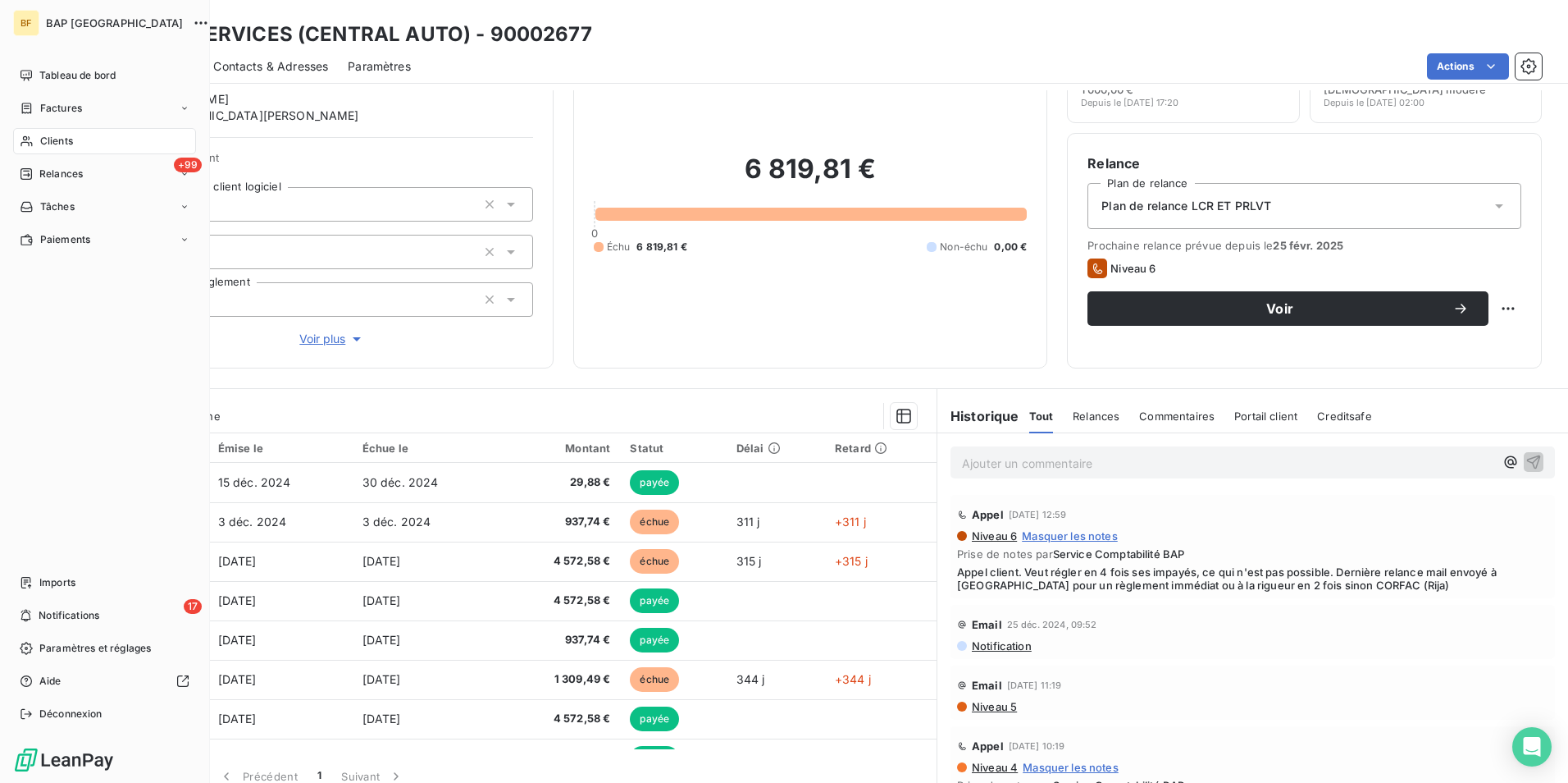
click at [65, 135] on span "Clients" at bounding box center [56, 141] width 32 height 15
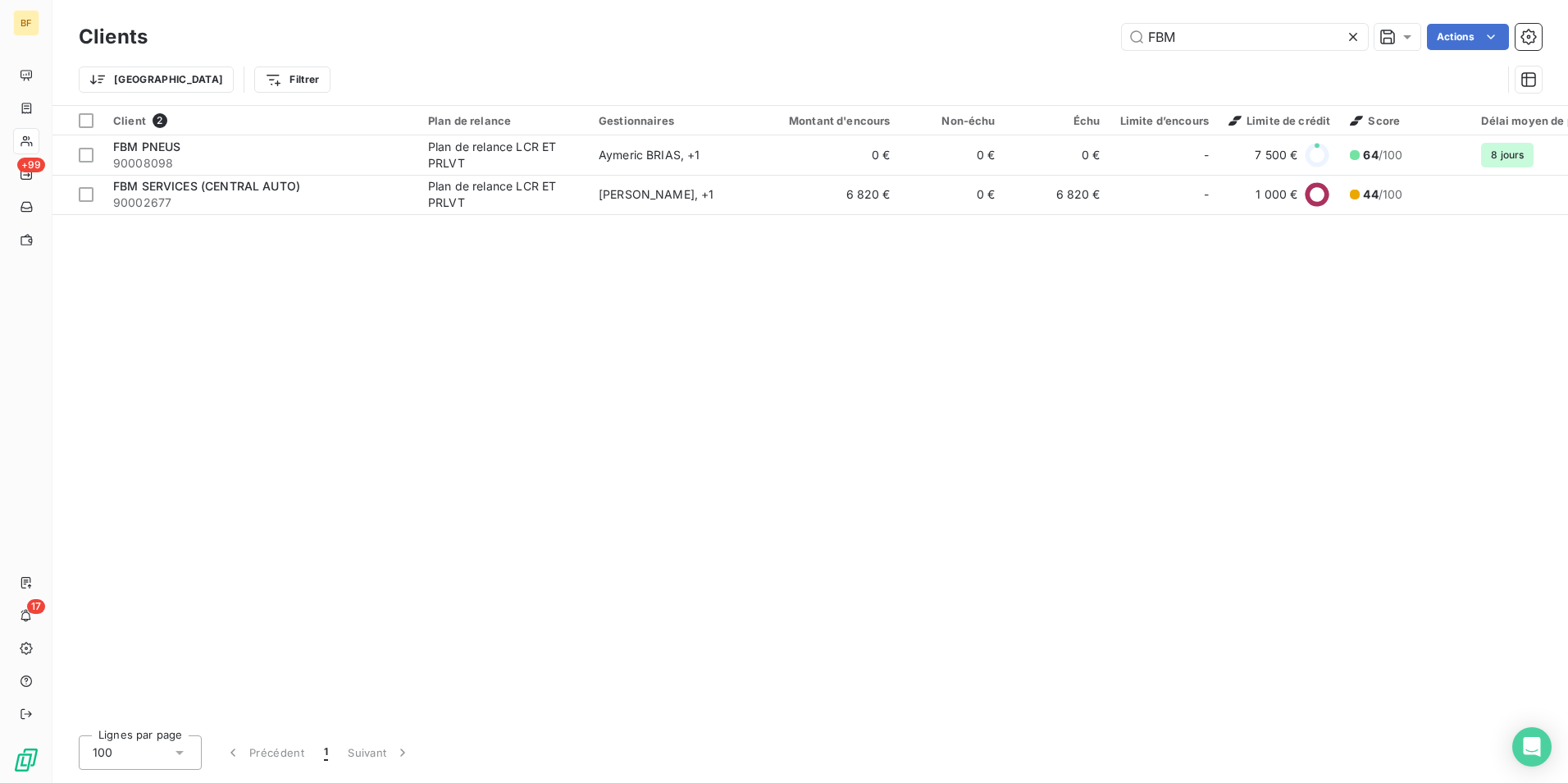
drag, startPoint x: 1198, startPoint y: 38, endPoint x: 1089, endPoint y: 24, distance: 109.9
click at [1089, 24] on div "FBM Actions" at bounding box center [854, 36] width 1374 height 27
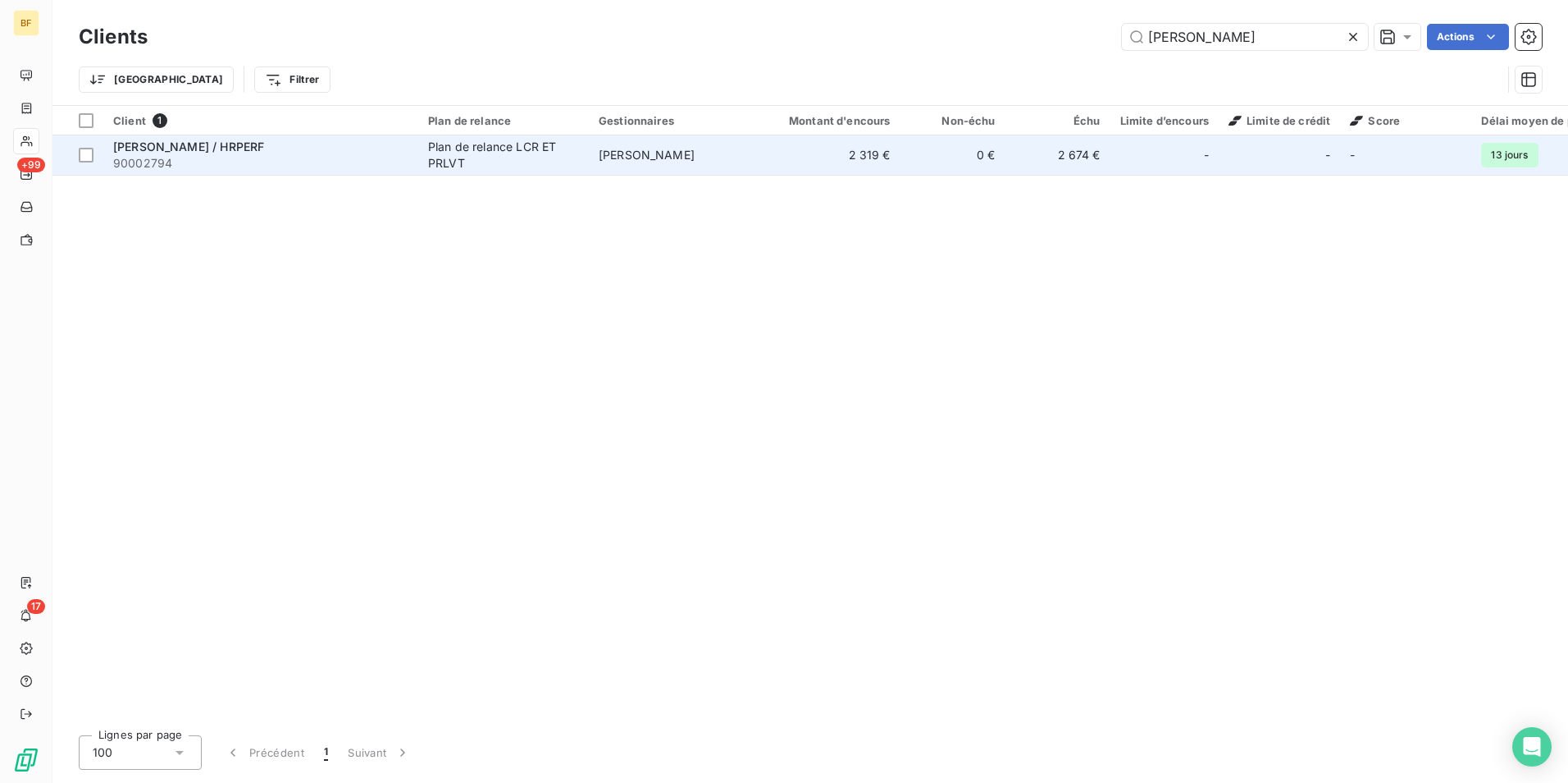
type input "[PERSON_NAME]"
click at [621, 150] on span "[PERSON_NAME]" at bounding box center [646, 155] width 95 height 14
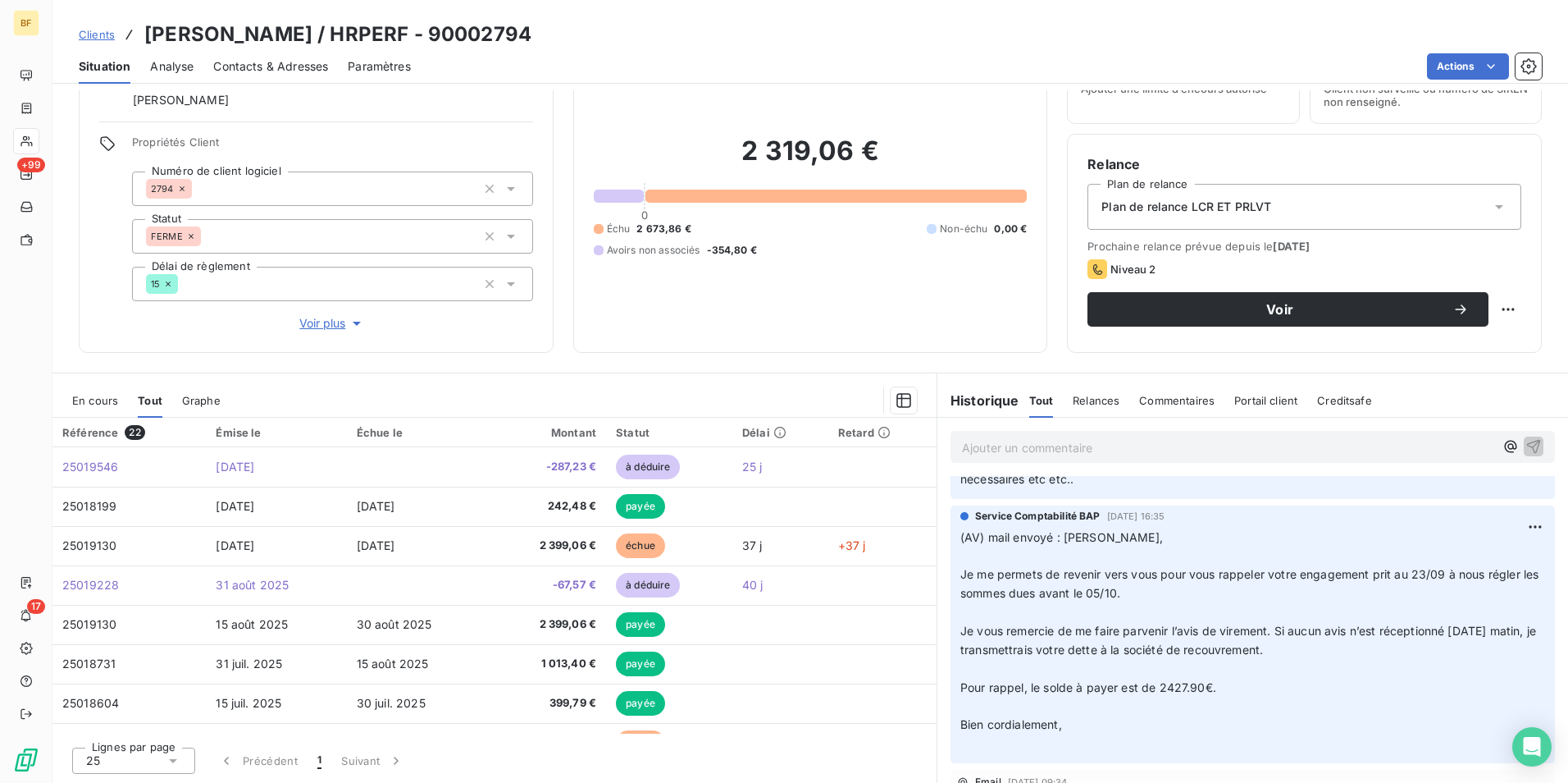
scroll to position [82, 0]
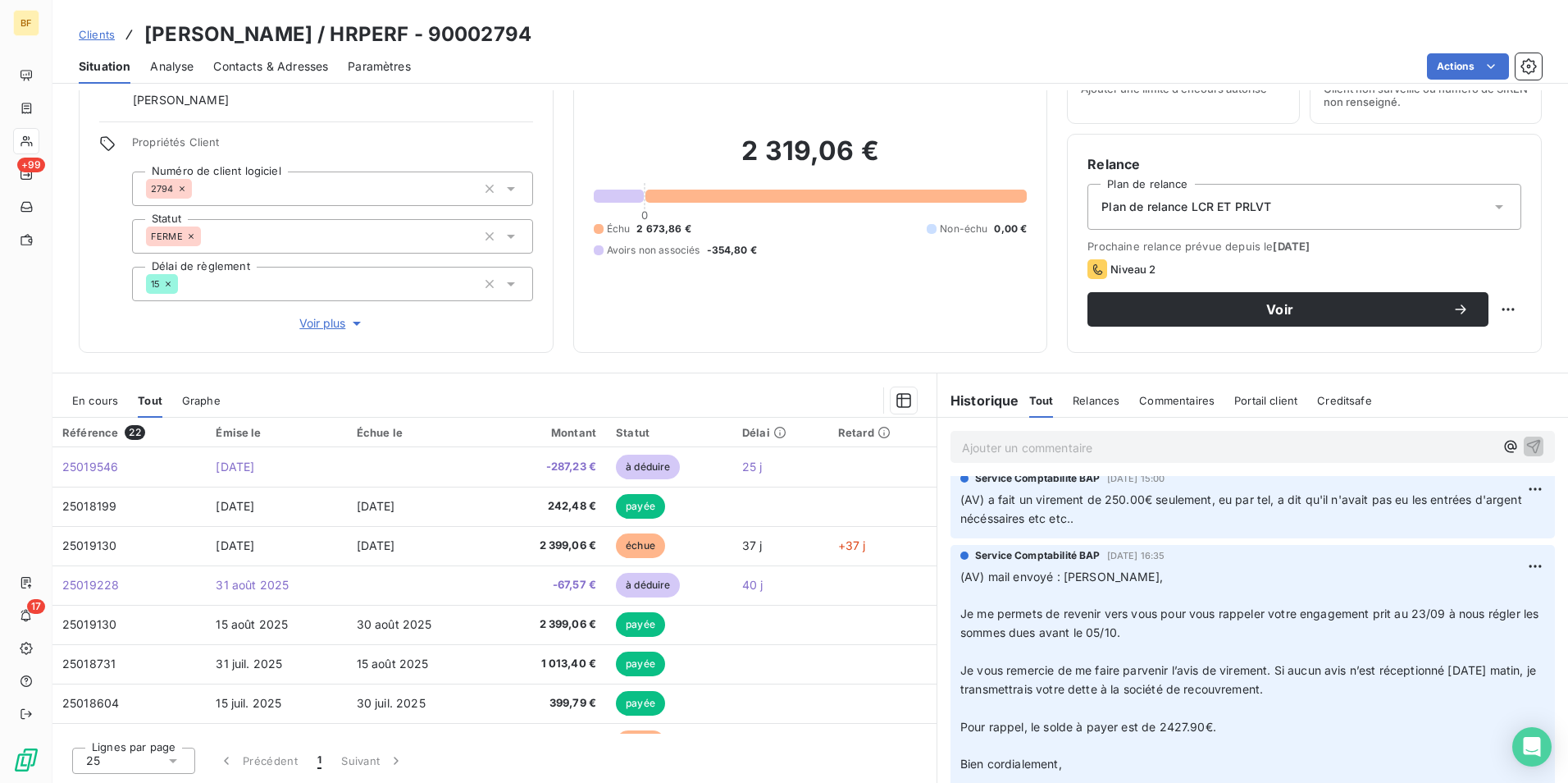
click at [836, 333] on div "Encours client 2 319,06 € 0 Échu 2 673,86 € Non-échu 0,00 € Avoirs non associés…" at bounding box center [810, 185] width 474 height 334
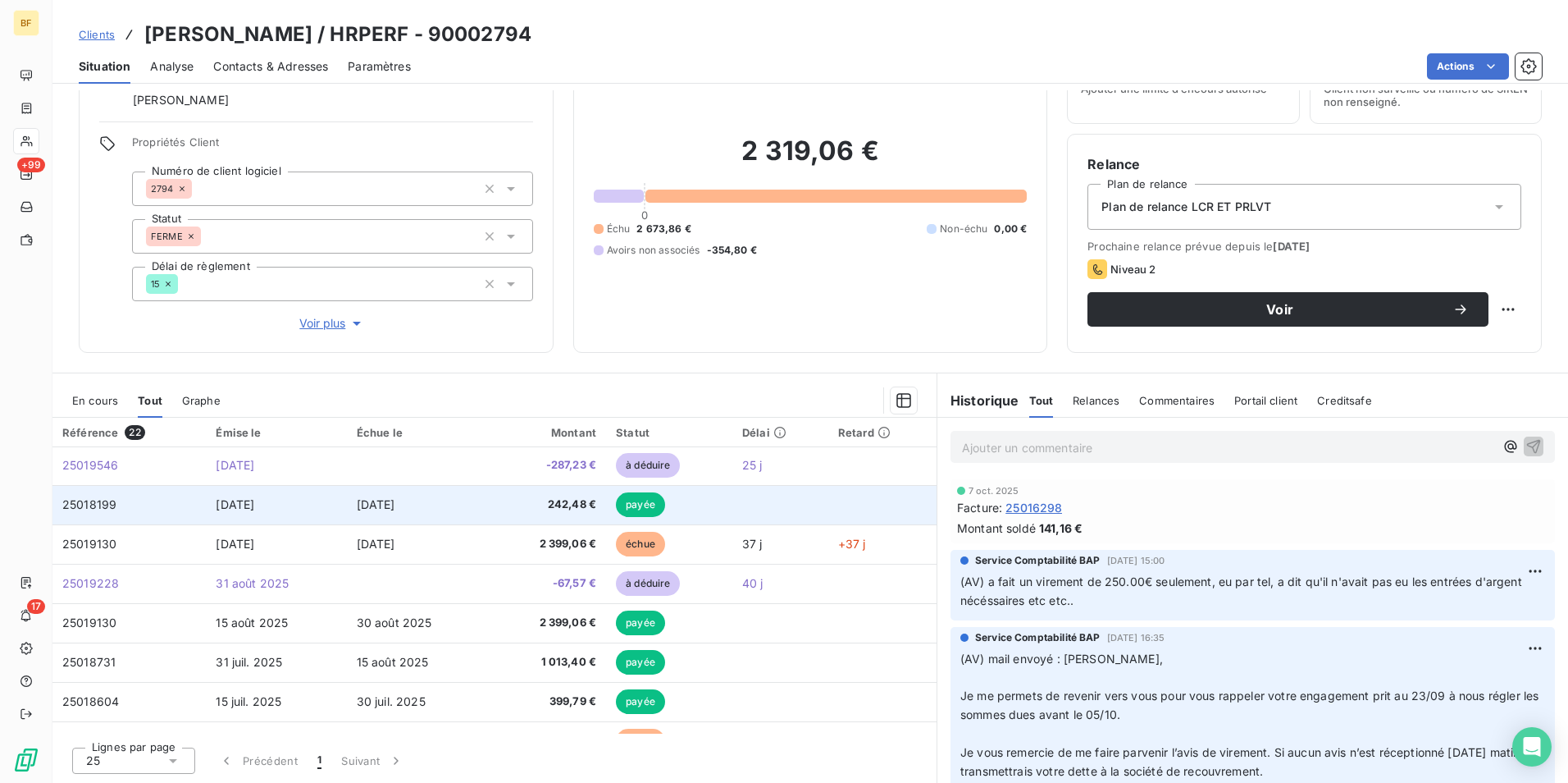
scroll to position [0, 0]
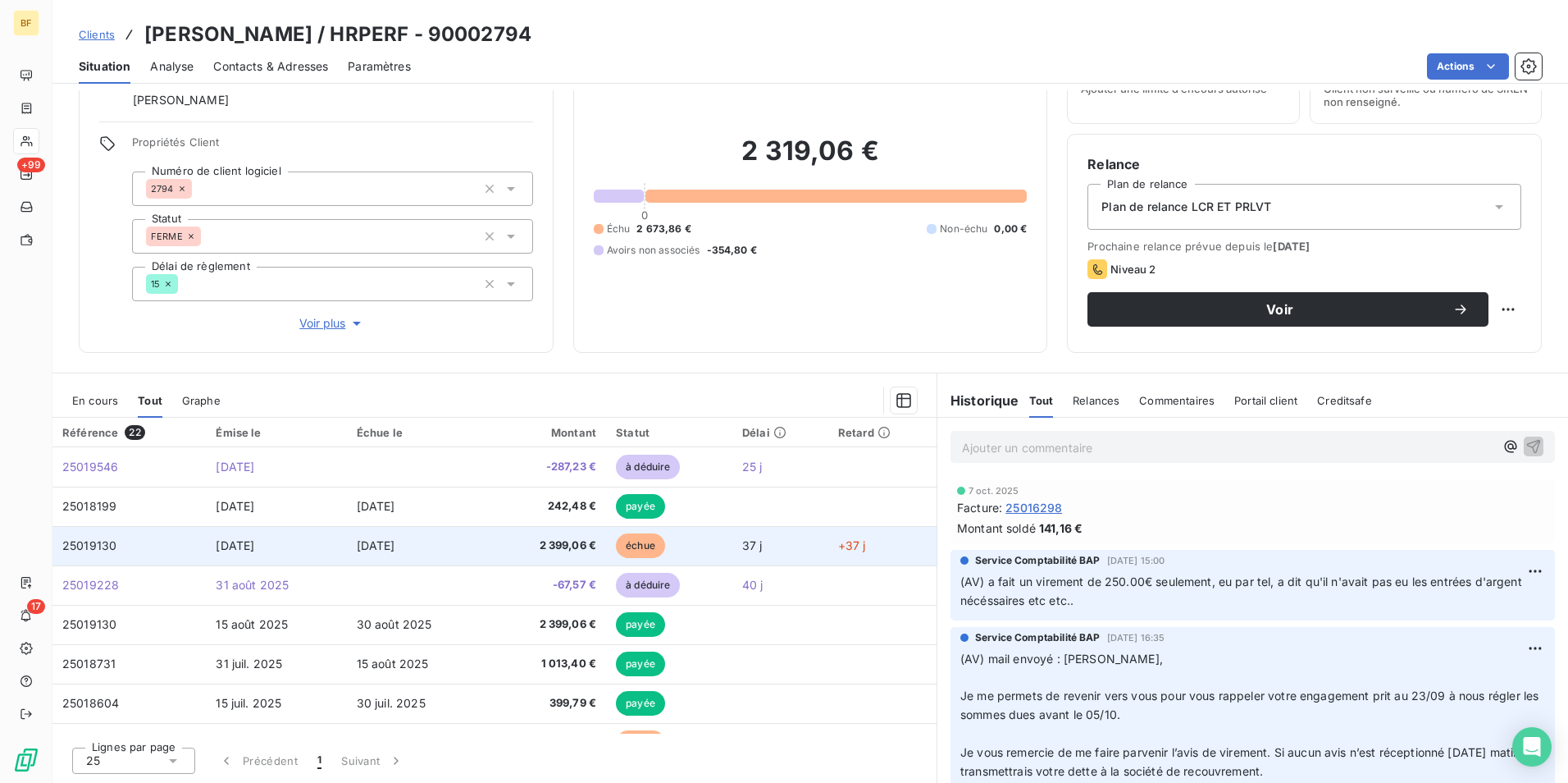
click at [542, 536] on td "2 399,06 €" at bounding box center [548, 546] width 115 height 39
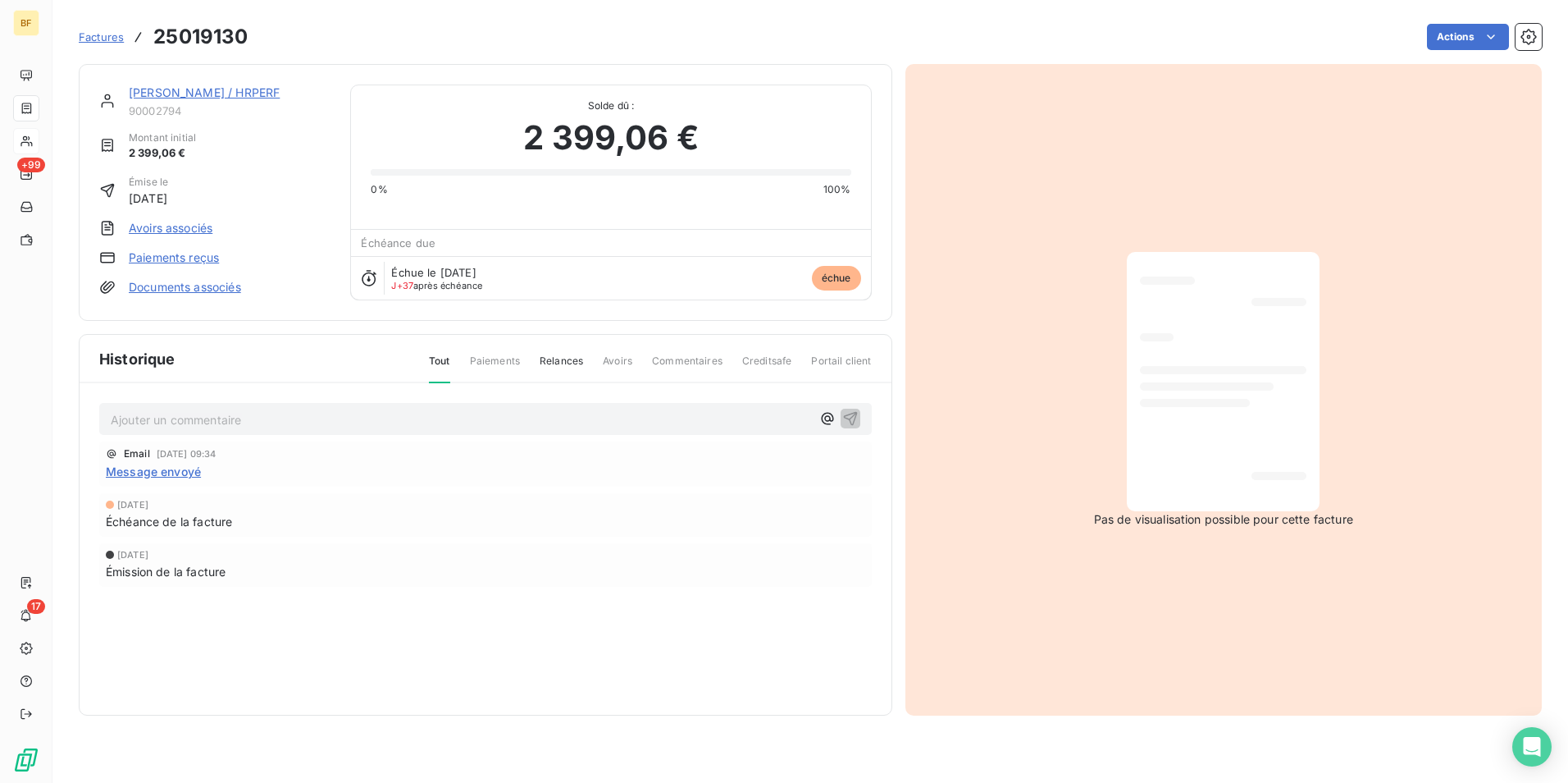
click at [1157, 388] on div at bounding box center [1206, 386] width 133 height 8
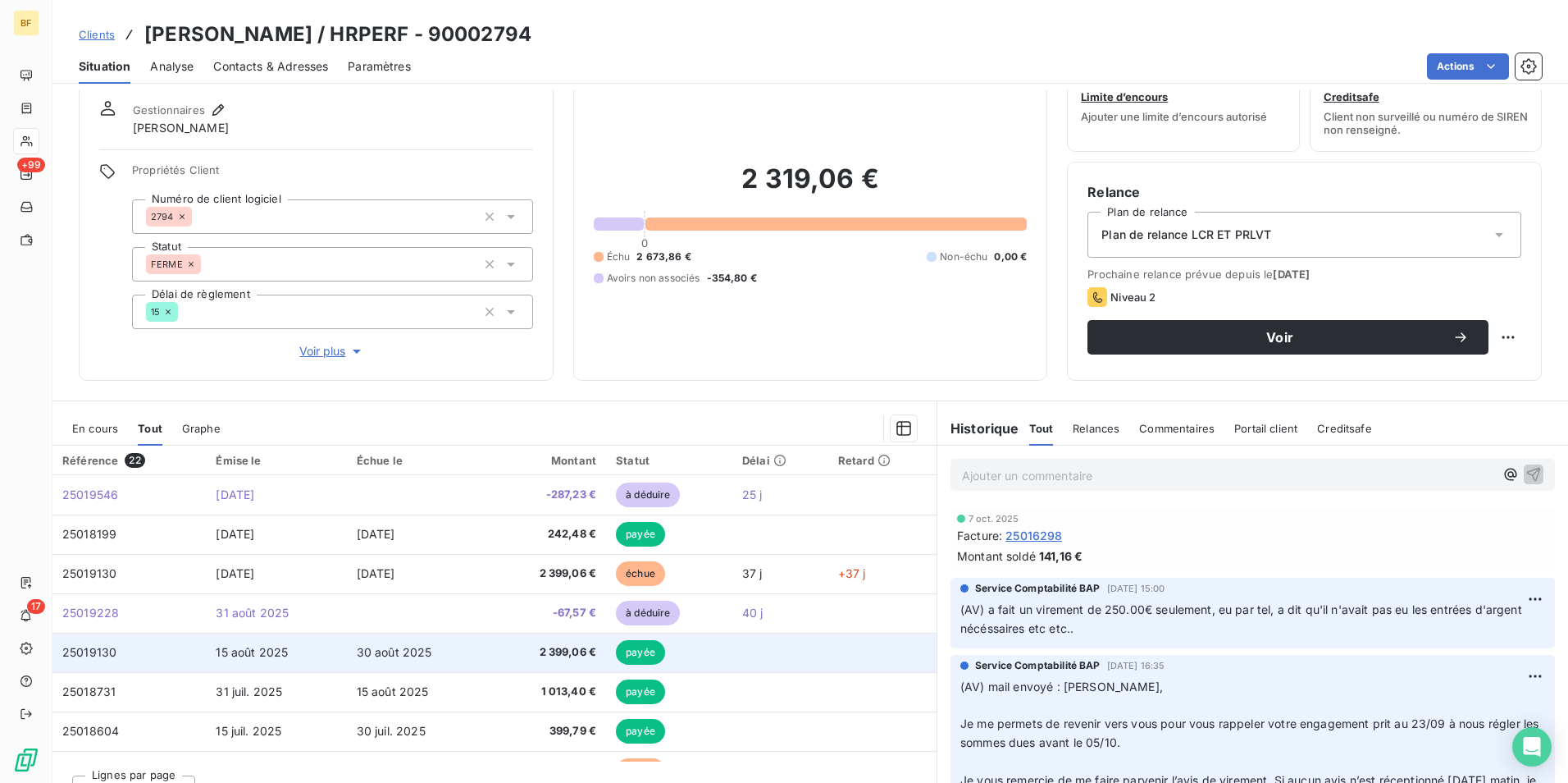
scroll to position [81, 0]
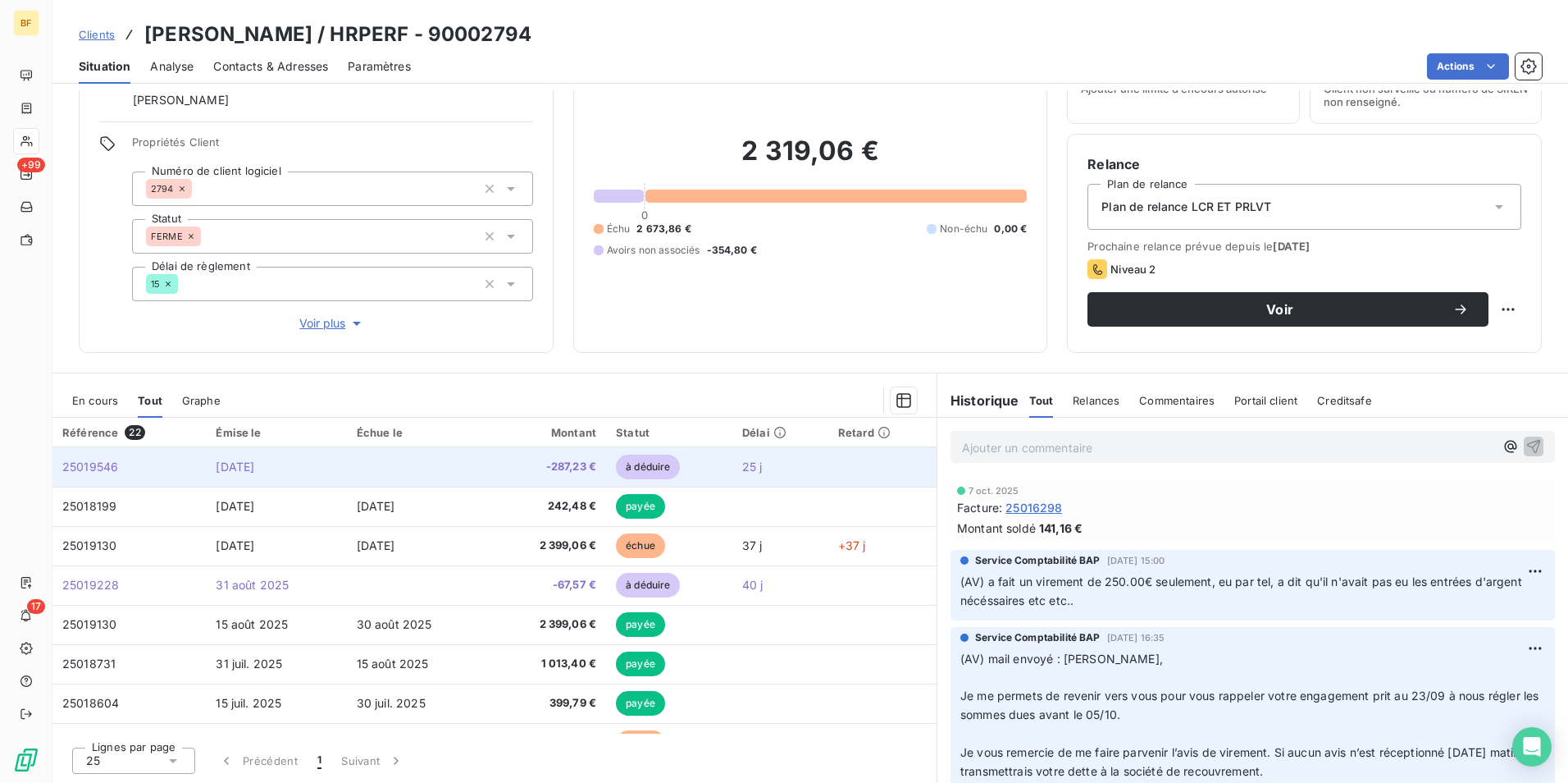
click at [545, 465] on span "-287,23 €" at bounding box center [548, 467] width 95 height 17
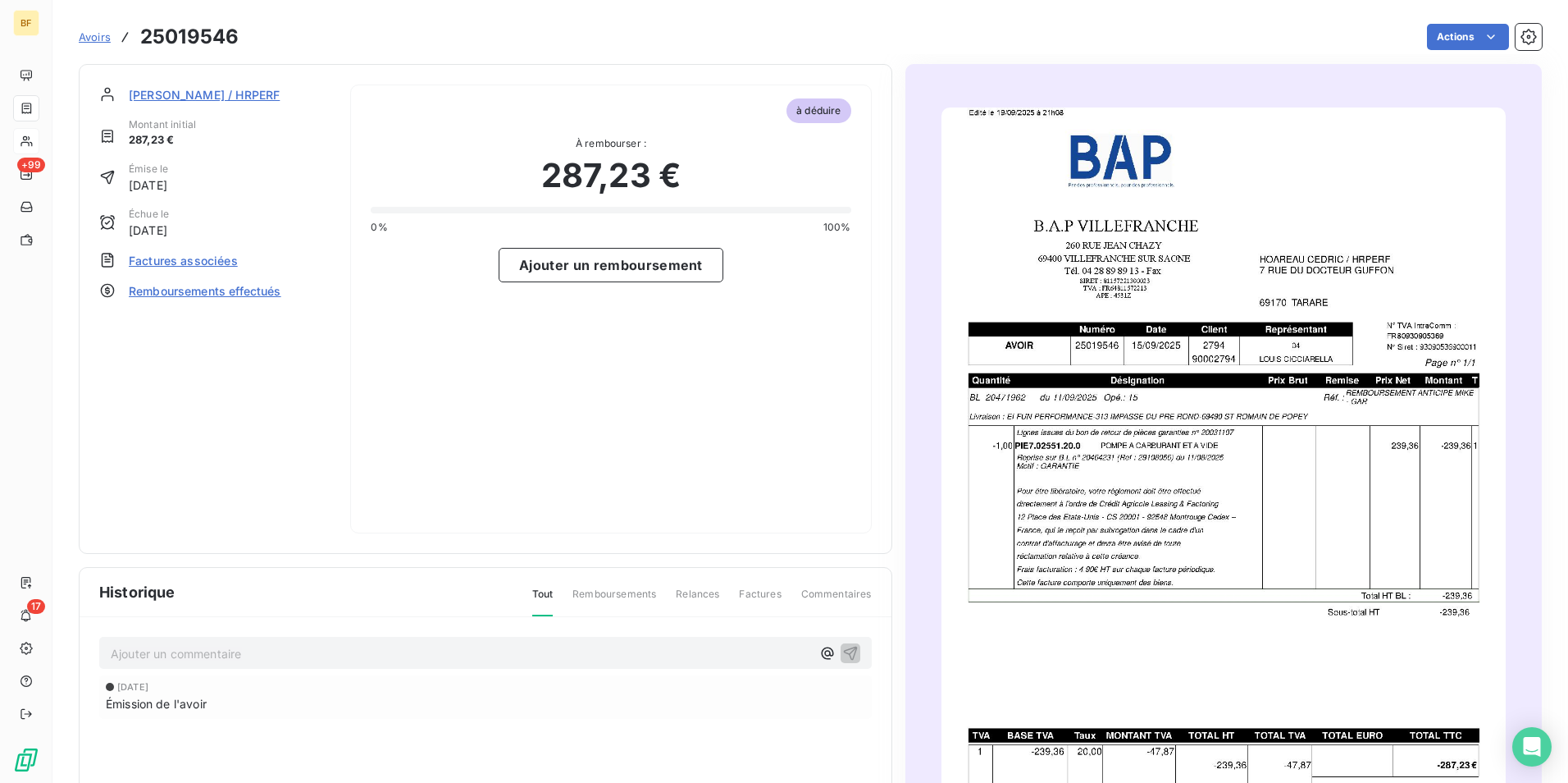
click at [1361, 420] on img "button" at bounding box center [1223, 506] width 564 height 798
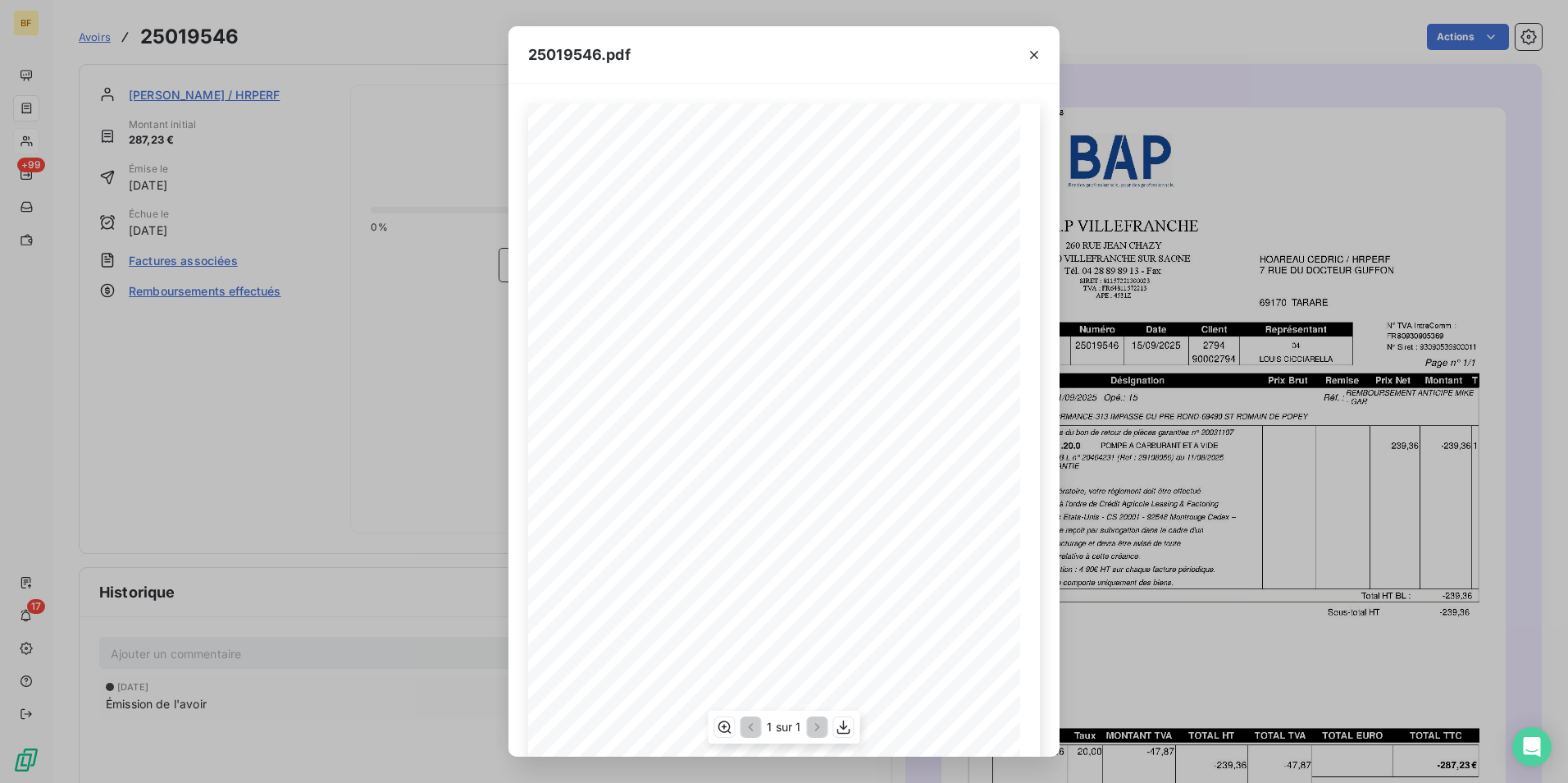
scroll to position [62, 0]
click at [847, 725] on icon "button" at bounding box center [844, 727] width 17 height 17
drag, startPoint x: 341, startPoint y: 41, endPoint x: 140, endPoint y: 16, distance: 202.5
click at [341, 41] on div "25019546.pdf B.A.P VILLEFRANCHE [PERSON_NAME] / HRPERF [STREET_ADDRESS][GEOGRAP…" at bounding box center [784, 391] width 1568 height 783
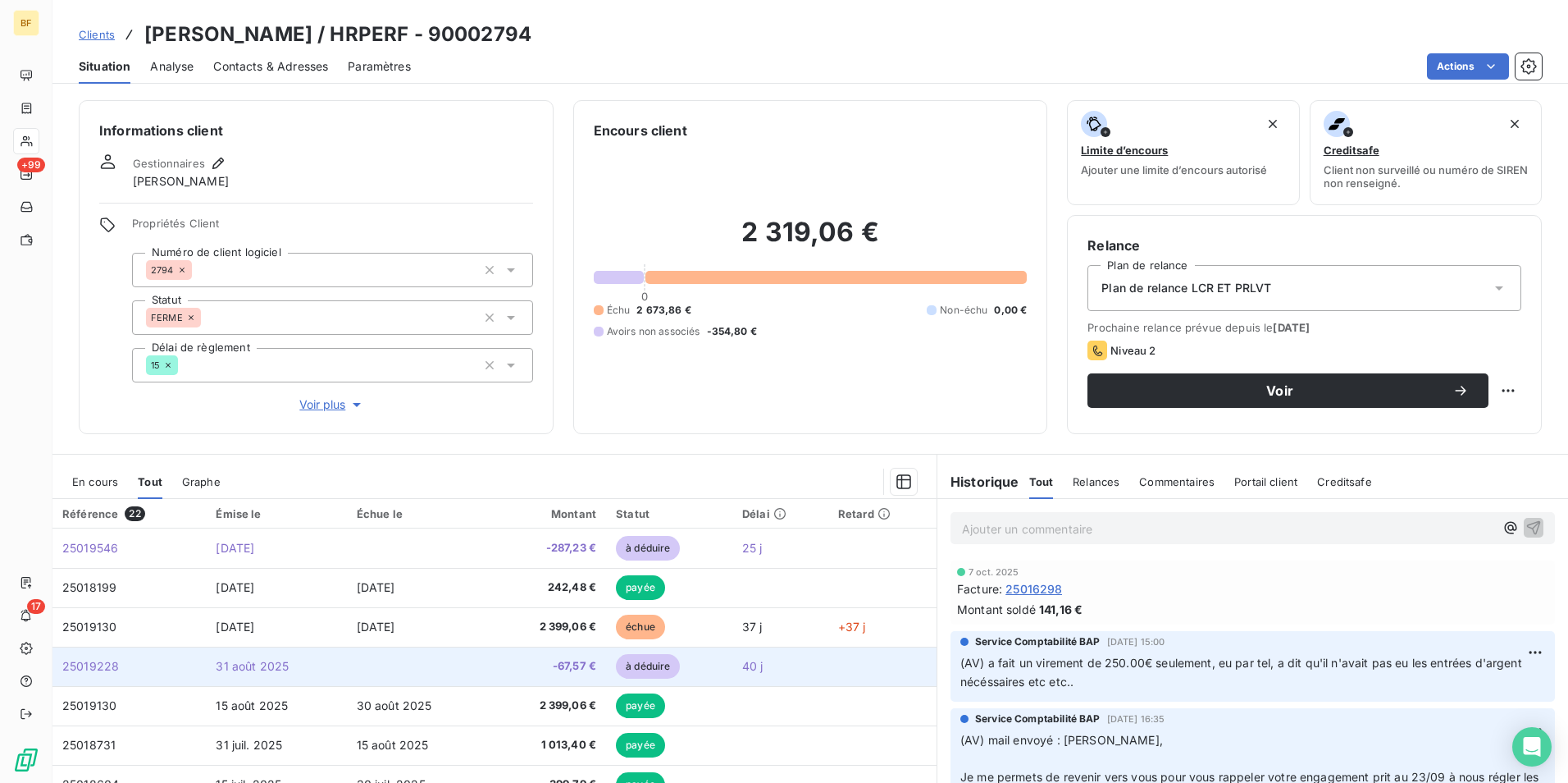
click at [518, 662] on span "-67,57 €" at bounding box center [548, 666] width 95 height 17
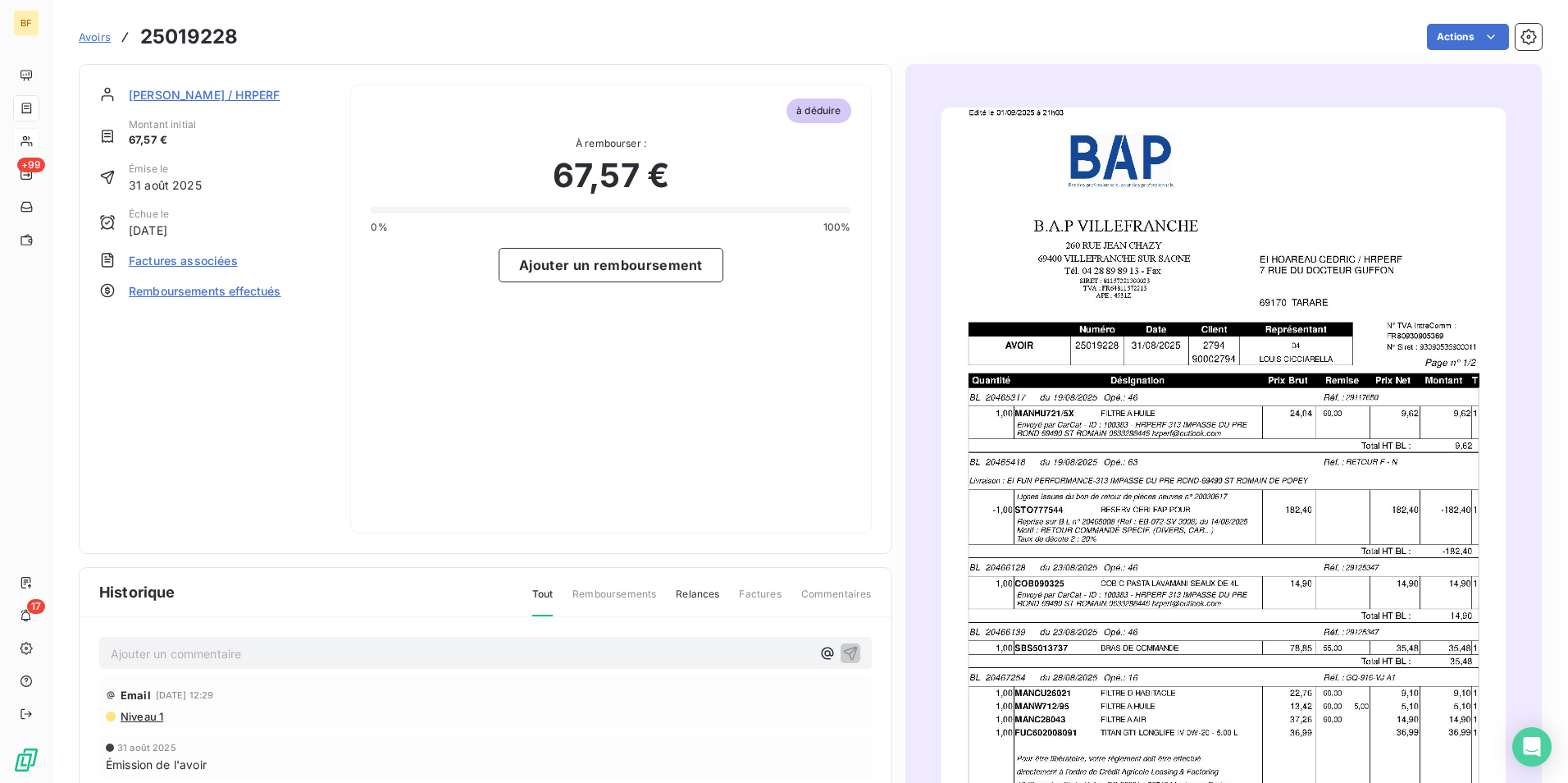
click at [1227, 516] on img "button" at bounding box center [1223, 506] width 564 height 798
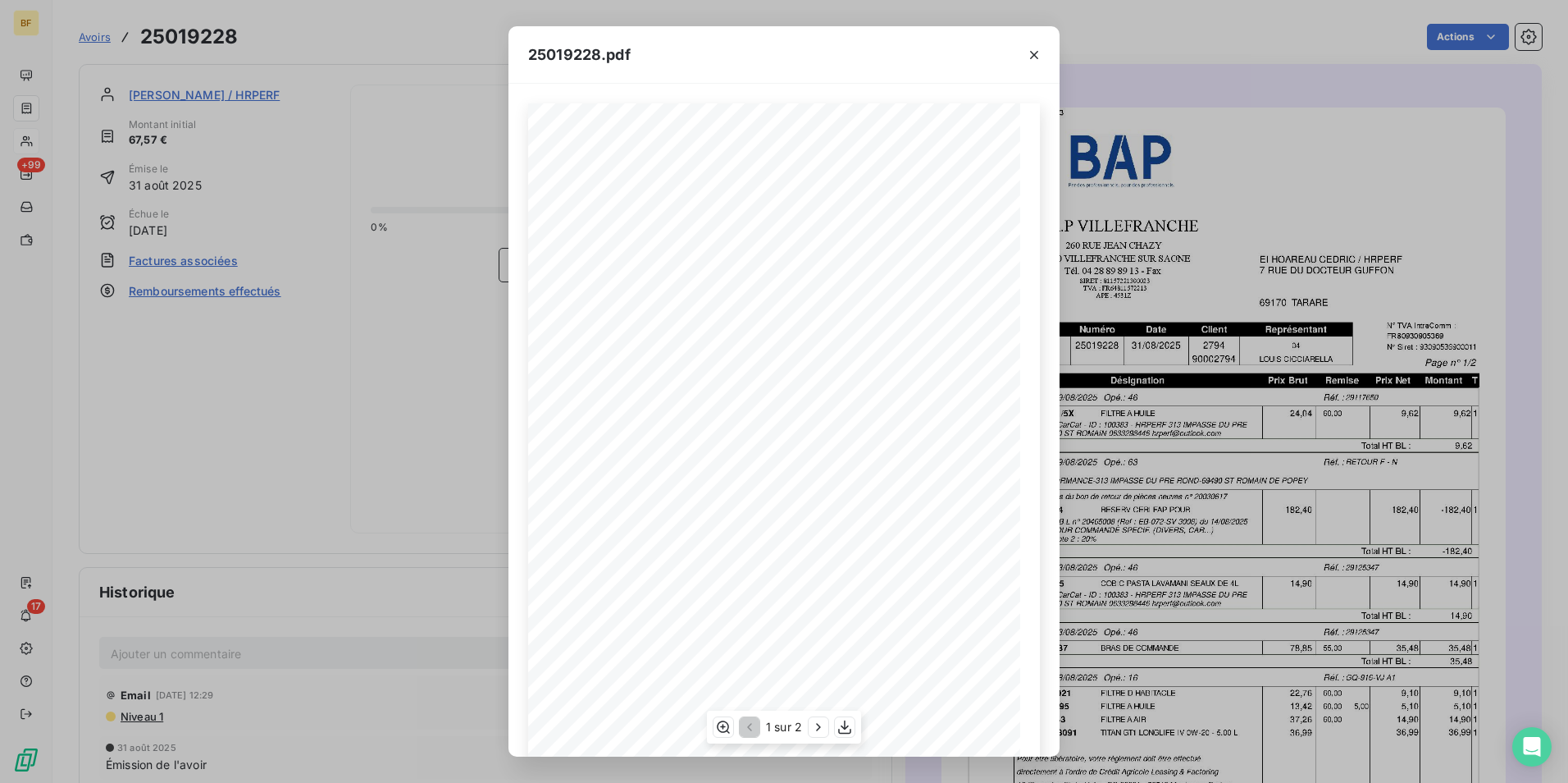
scroll to position [62, 0]
click at [846, 724] on icon "button" at bounding box center [845, 727] width 17 height 17
click at [357, 62] on div "25019228.pdf B.A.P VILLEFRANCHE EI [PERSON_NAME] / HRPERF [GEOGRAPHIC_DATA][PER…" at bounding box center [784, 391] width 1568 height 783
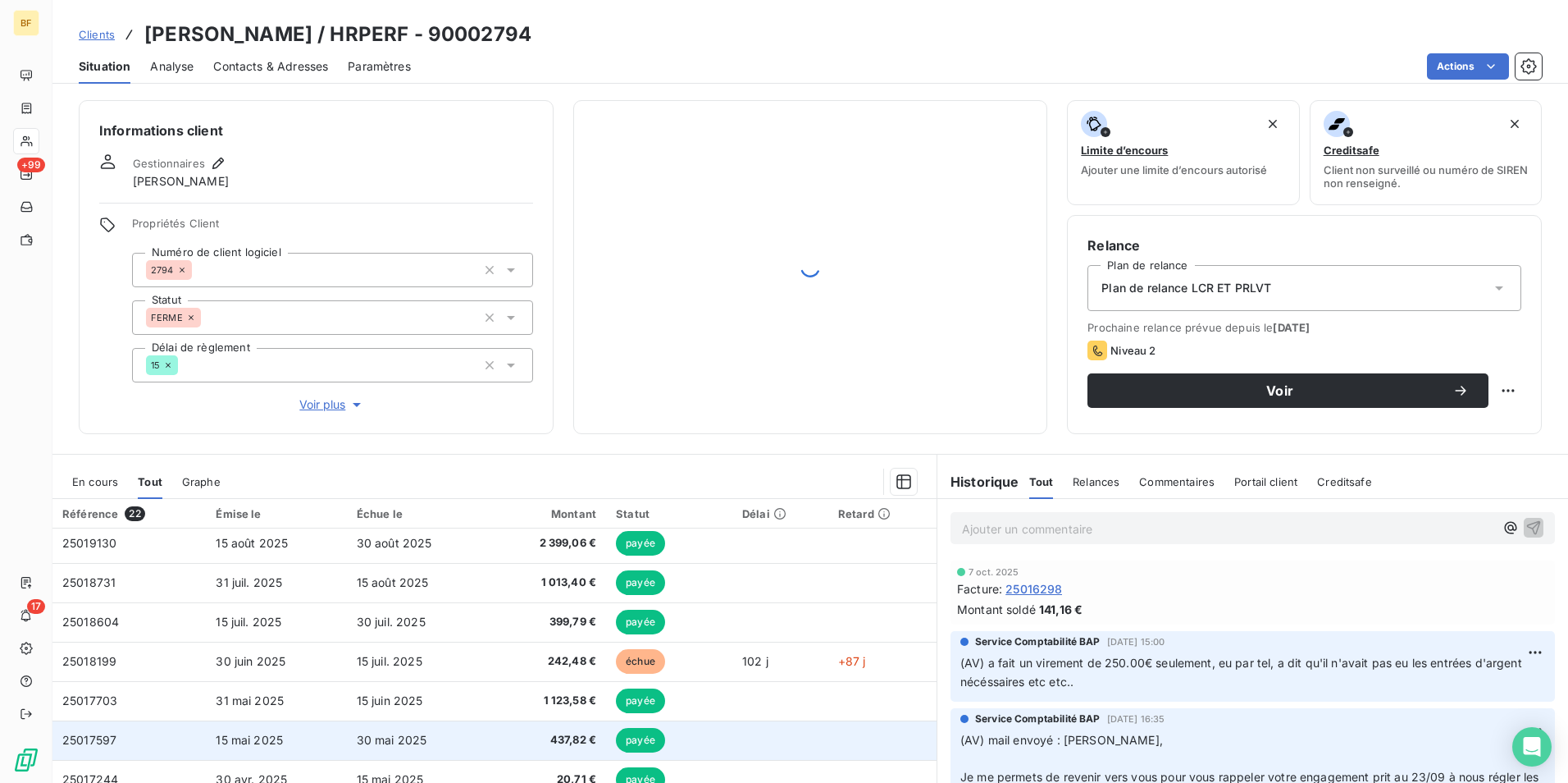
scroll to position [164, 0]
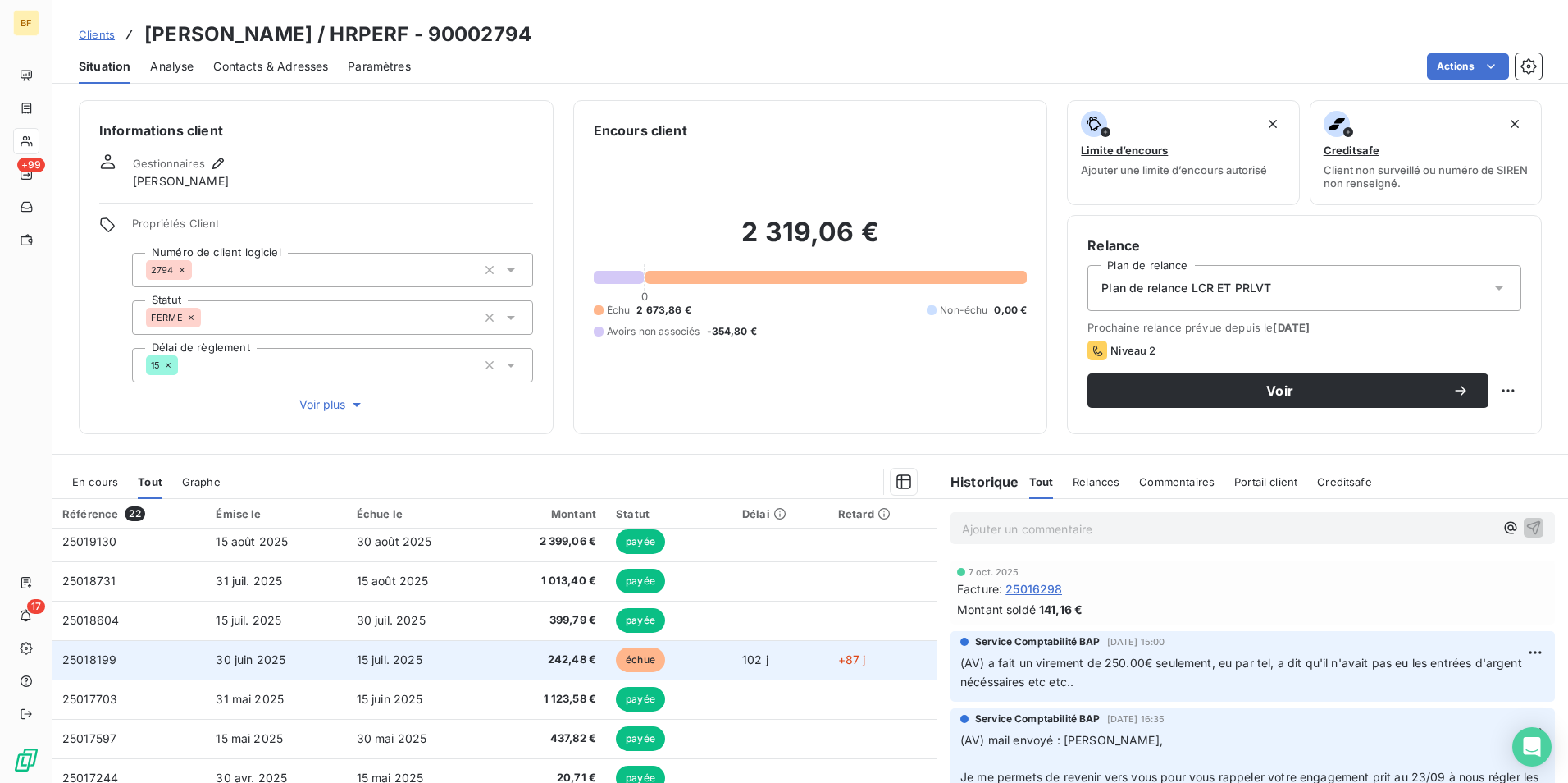
click at [557, 665] on span "242,48 €" at bounding box center [548, 659] width 95 height 17
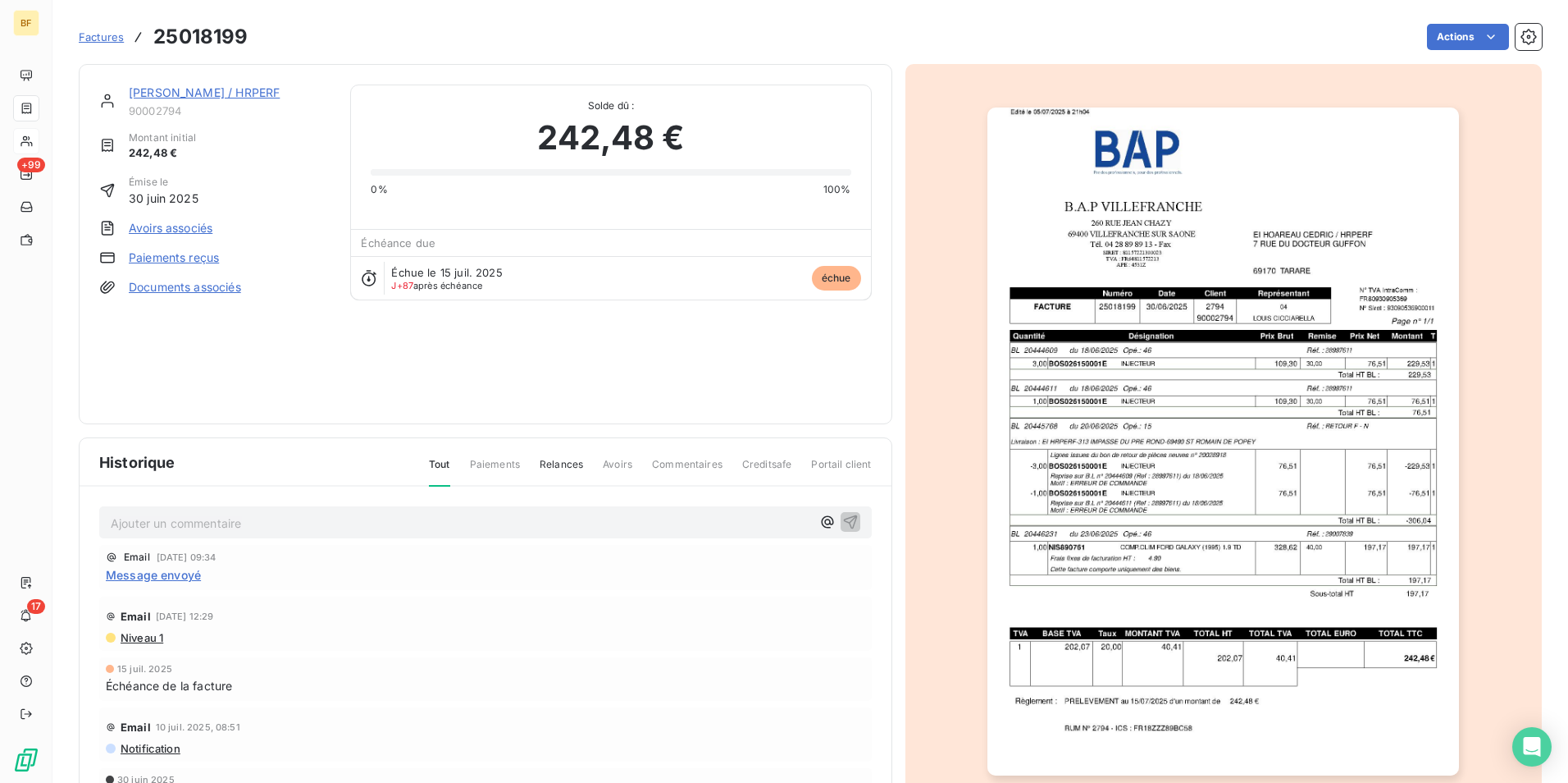
click at [1335, 454] on img "button" at bounding box center [1223, 441] width 471 height 668
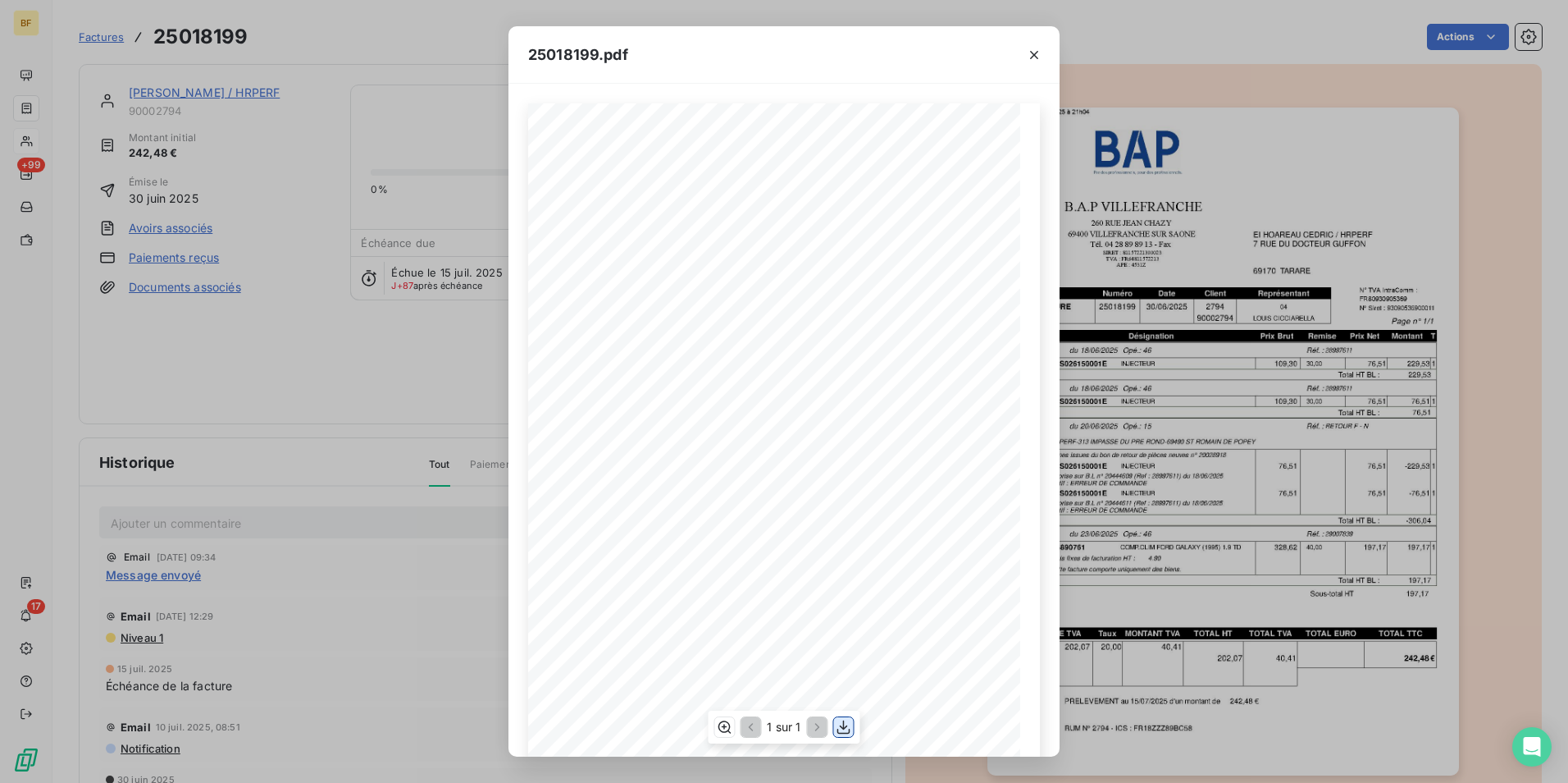
click at [843, 722] on icon "button" at bounding box center [843, 727] width 13 height 14
drag, startPoint x: 364, startPoint y: 46, endPoint x: 234, endPoint y: 17, distance: 133.2
click at [364, 46] on div "25018199.pdf B.A.P VILLEFRANCHE EI [PERSON_NAME] / HRPERF [STREET_ADDRESS][GEOG…" at bounding box center [784, 391] width 1568 height 783
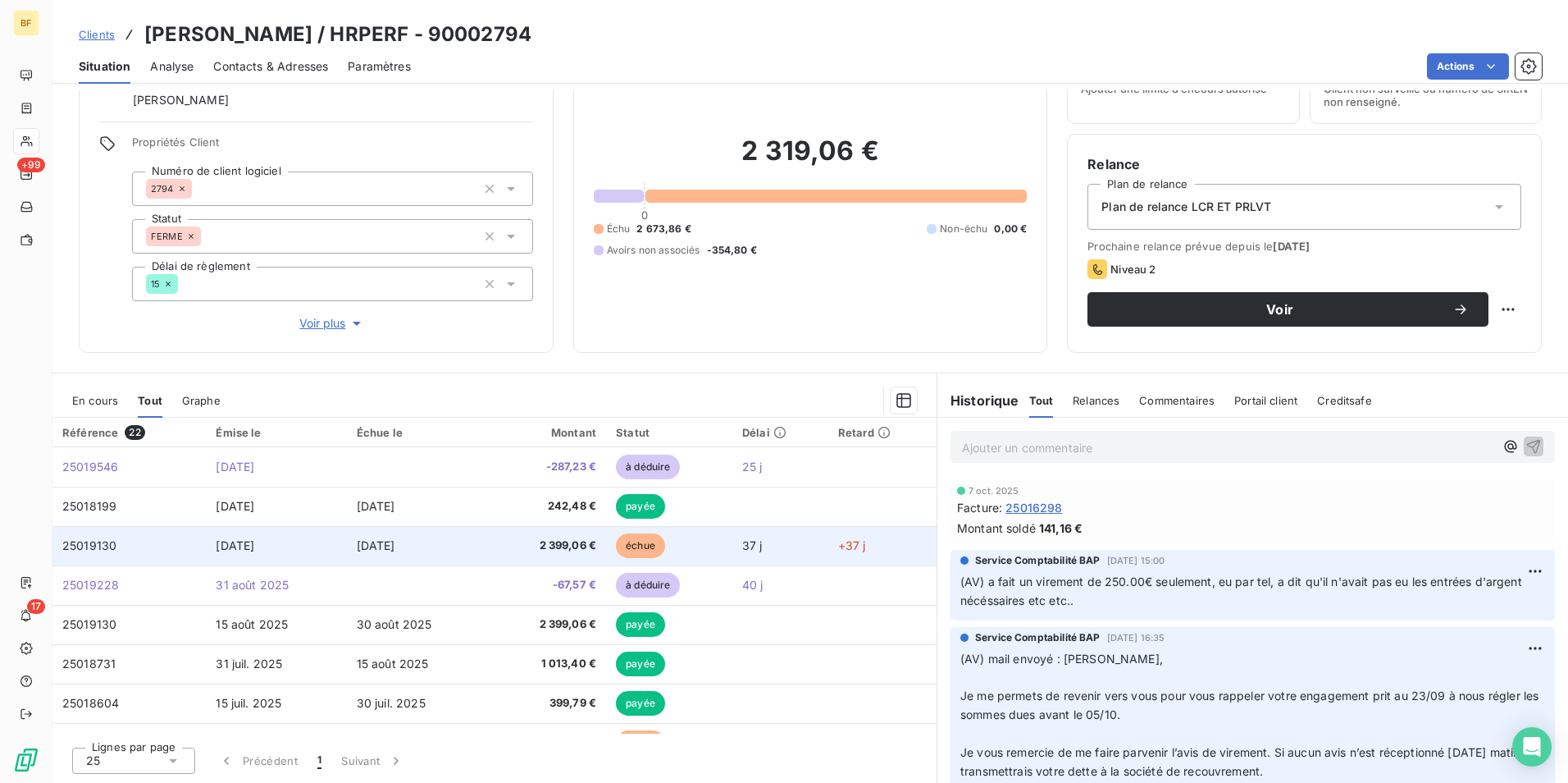
click at [561, 545] on span "2 399,06 €" at bounding box center [548, 546] width 95 height 17
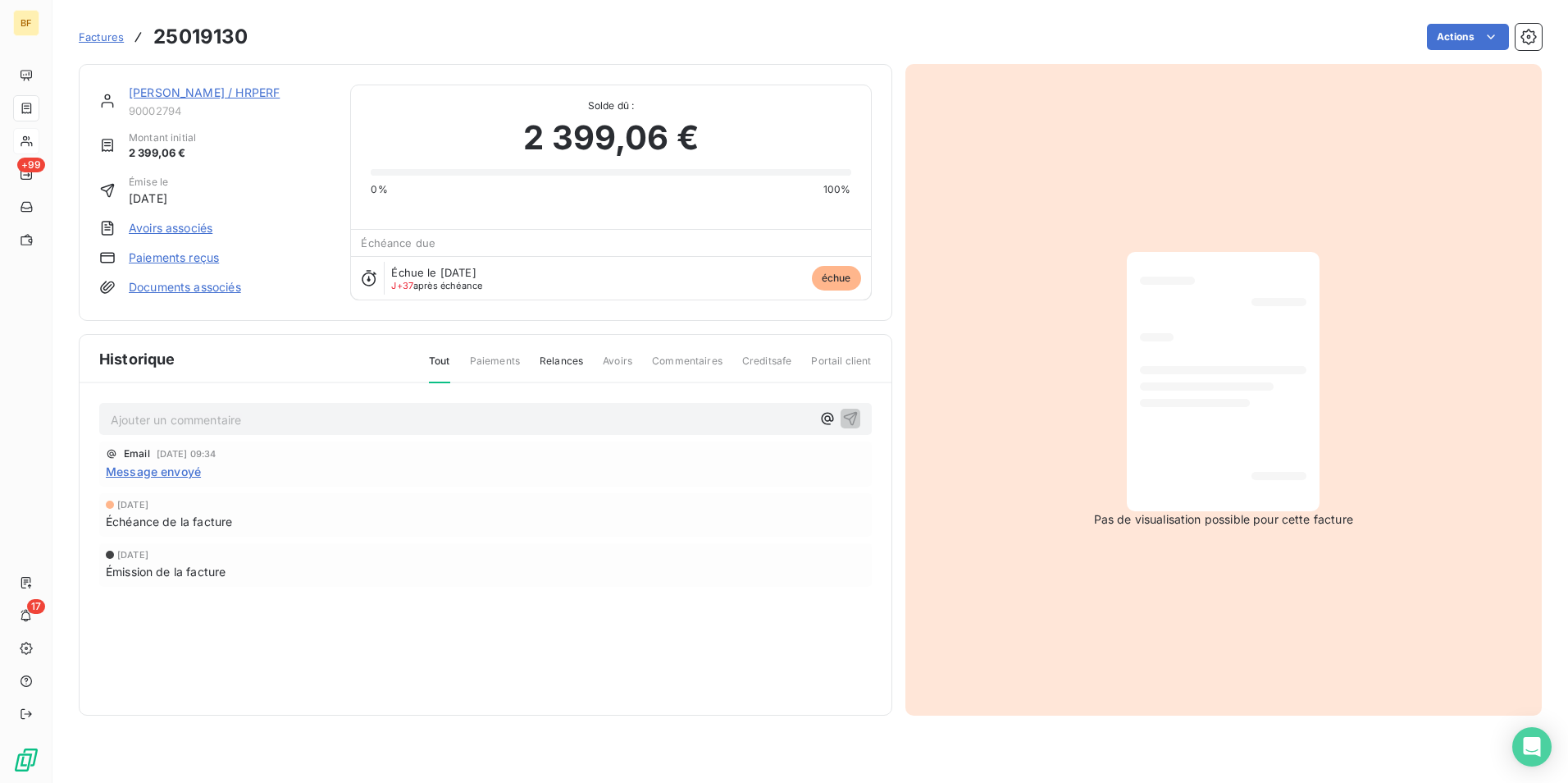
click at [212, 38] on h3 "25019130" at bounding box center [201, 36] width 94 height 30
click at [286, 35] on div "Actions" at bounding box center [905, 36] width 1274 height 27
click at [215, 37] on h3 "25019130" at bounding box center [201, 36] width 94 height 30
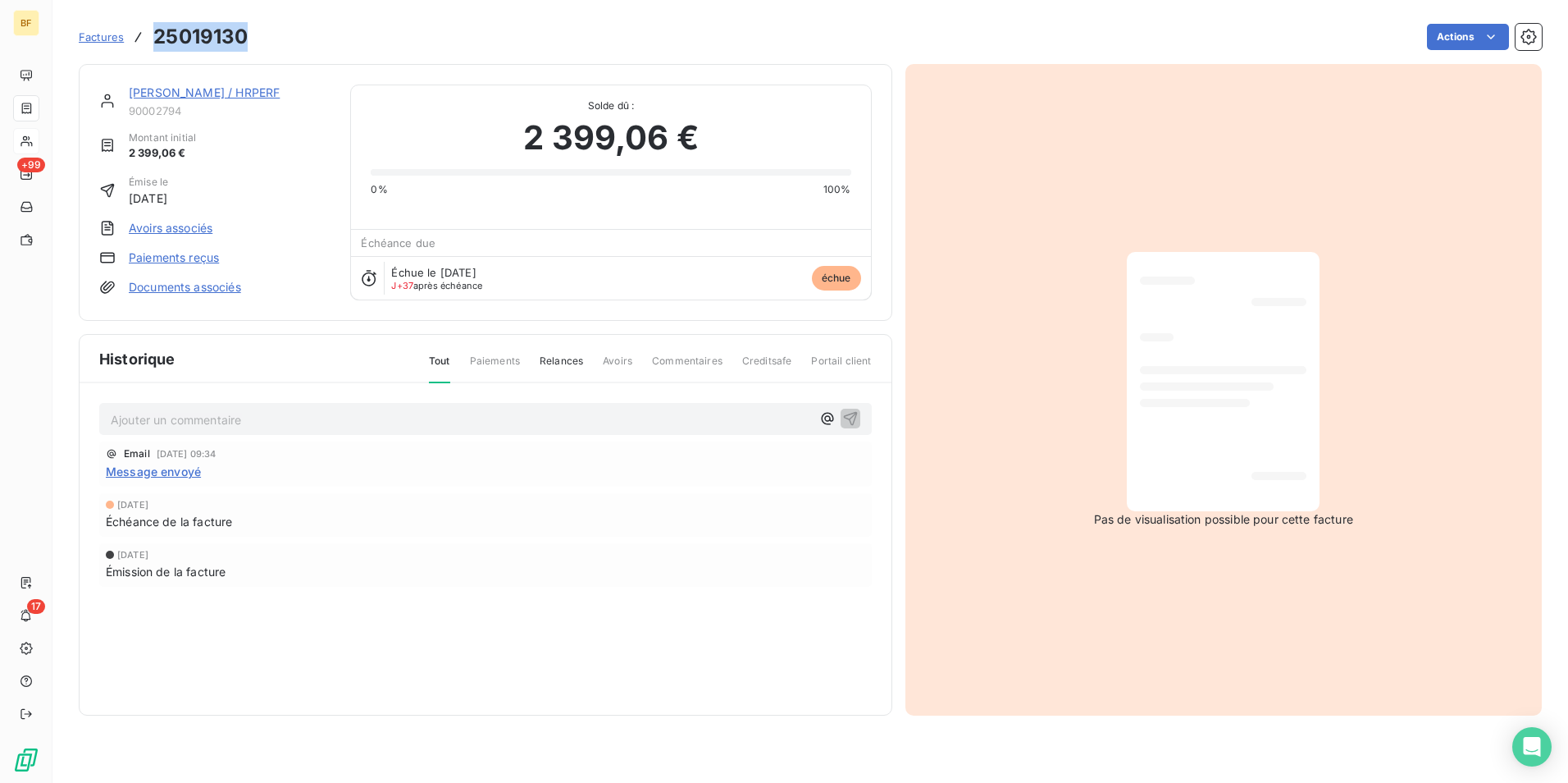
copy h3 "25019130"
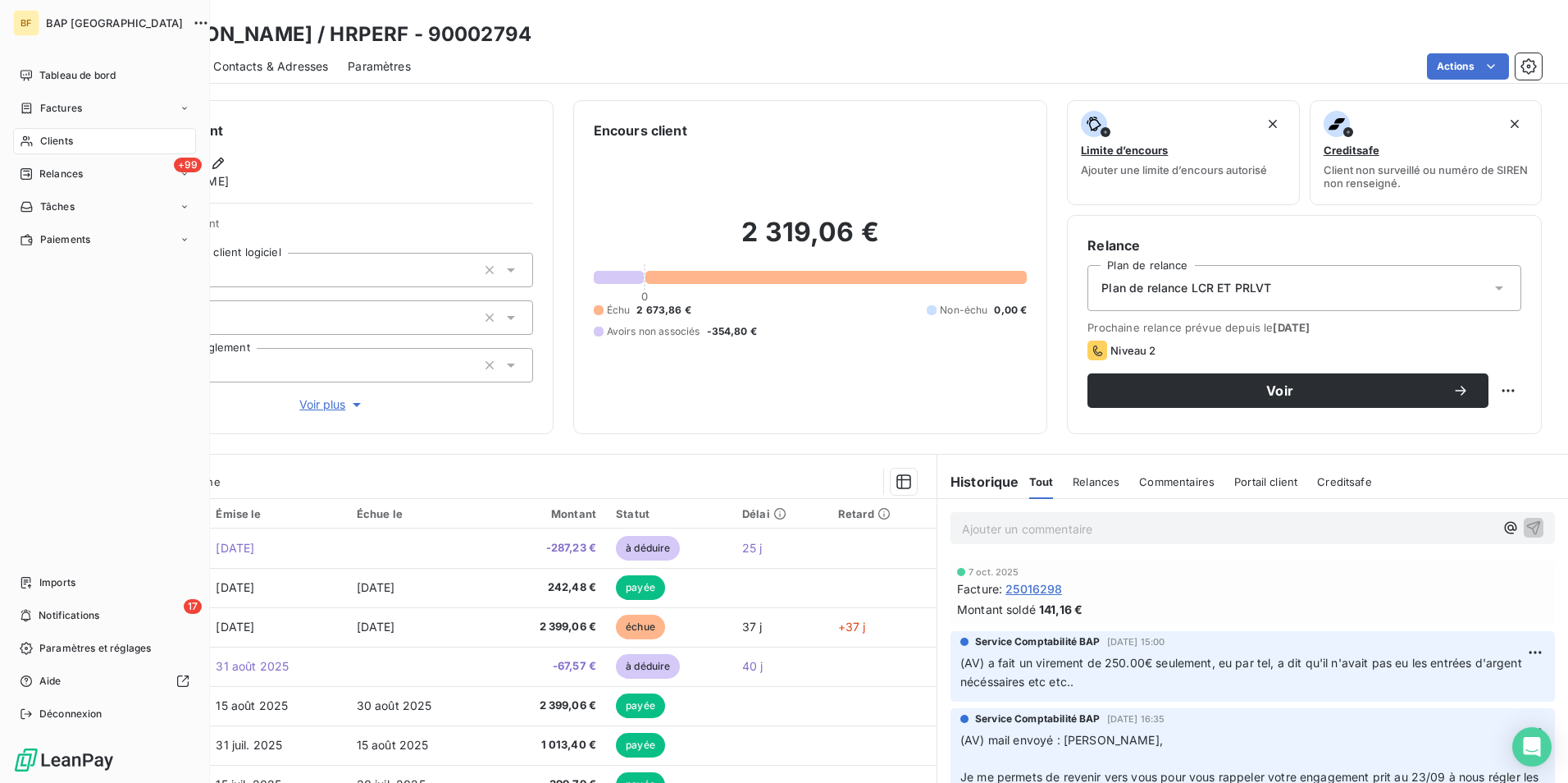
click at [37, 140] on div "Clients" at bounding box center [104, 141] width 183 height 27
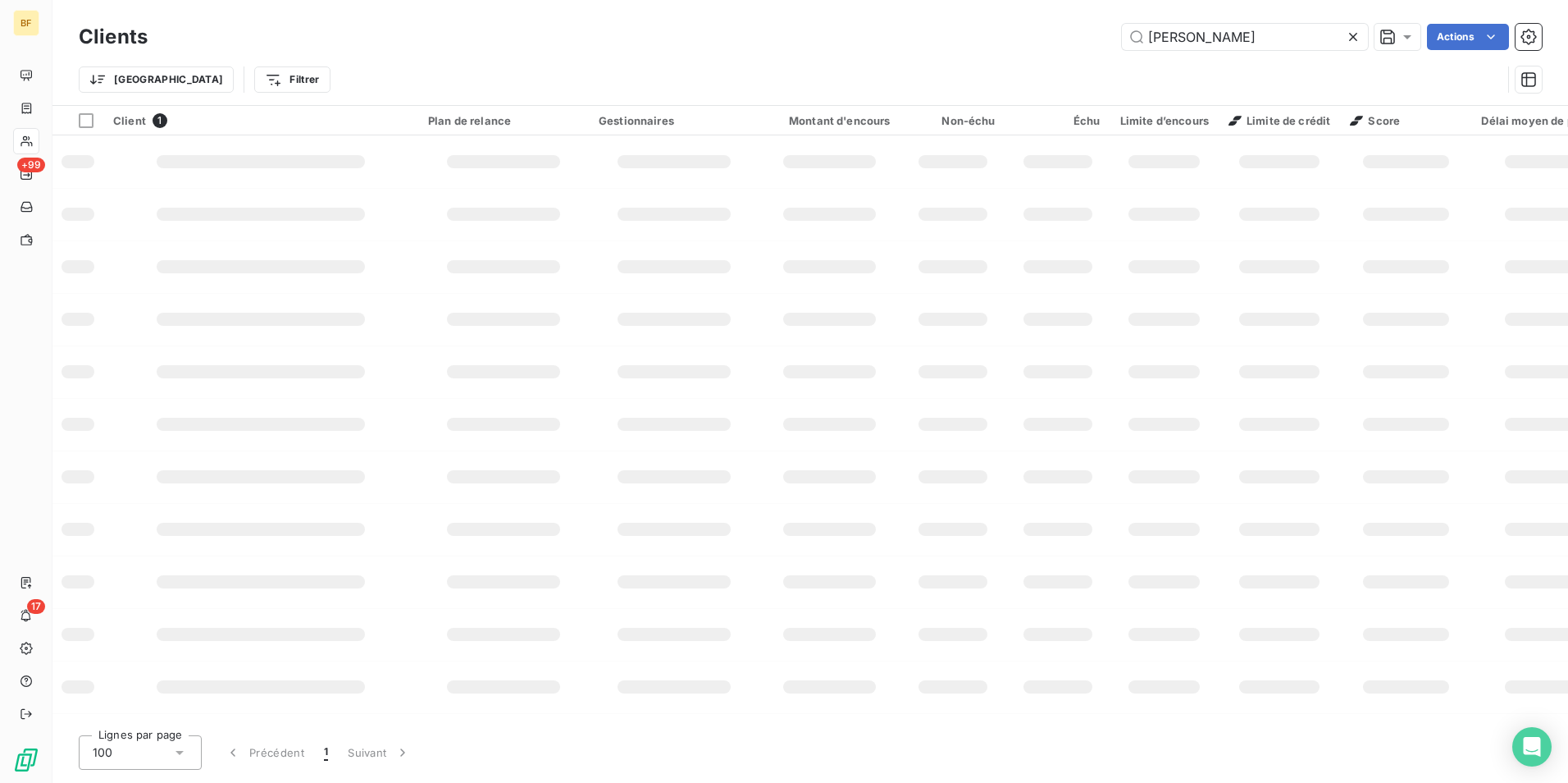
drag, startPoint x: 1127, startPoint y: 38, endPoint x: 1104, endPoint y: 36, distance: 23.1
click at [1104, 36] on div "[PERSON_NAME] Actions" at bounding box center [854, 36] width 1374 height 27
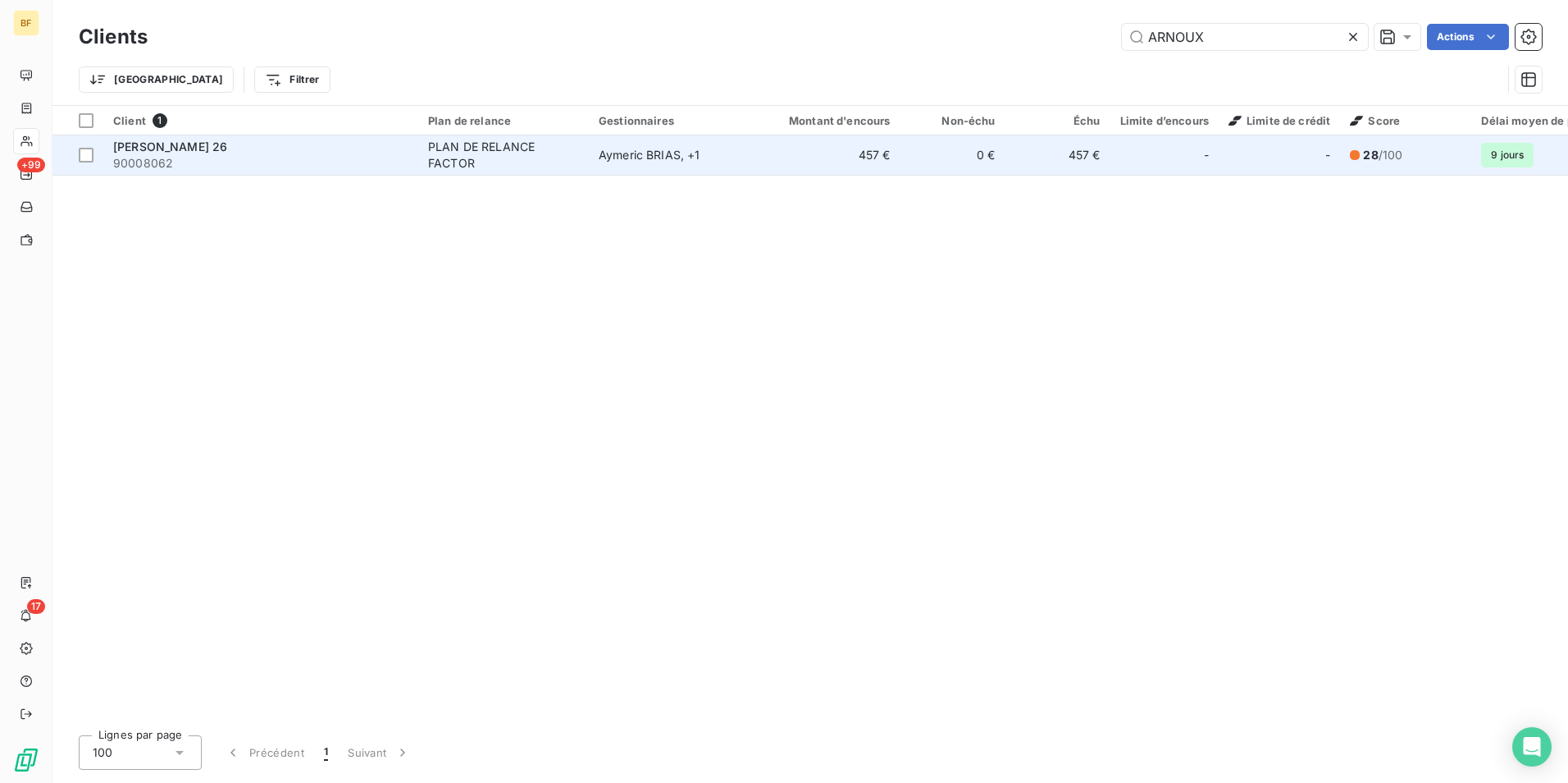
type input "ARNOUX"
click at [521, 169] on div "PLAN DE RELANCE FACTOR" at bounding box center [503, 155] width 151 height 33
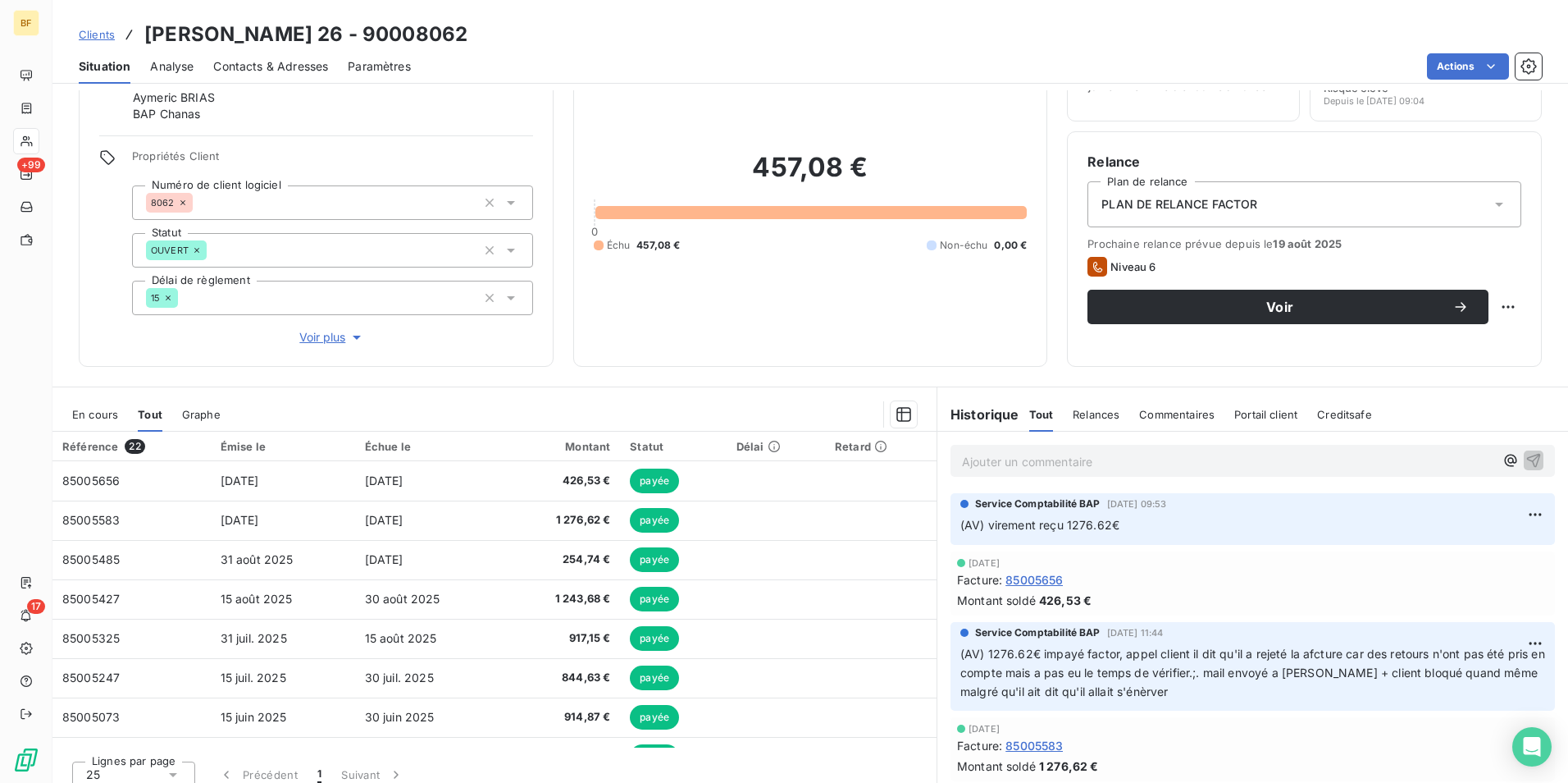
scroll to position [98, 0]
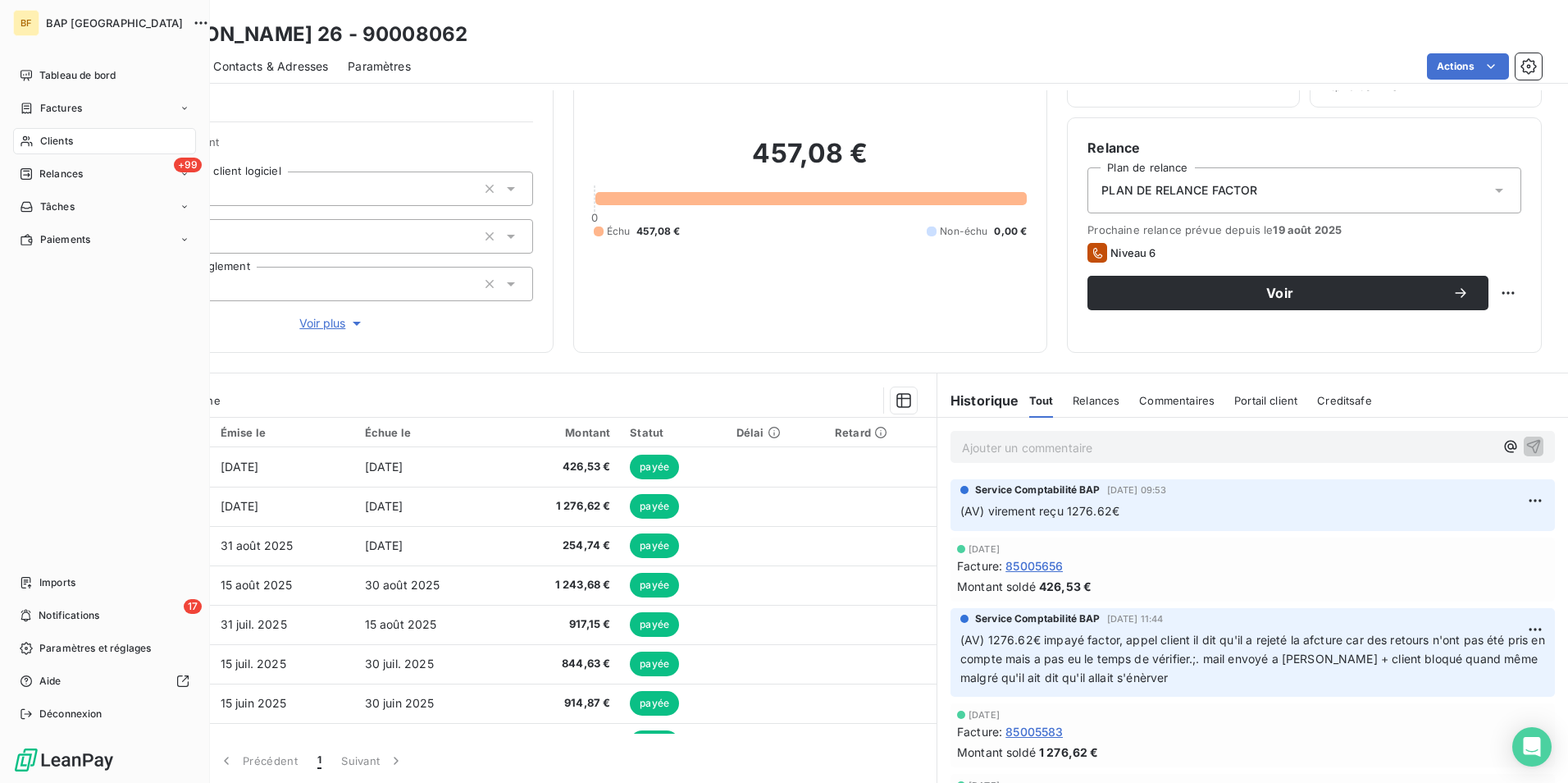
click at [35, 136] on div "Clients" at bounding box center [104, 141] width 183 height 27
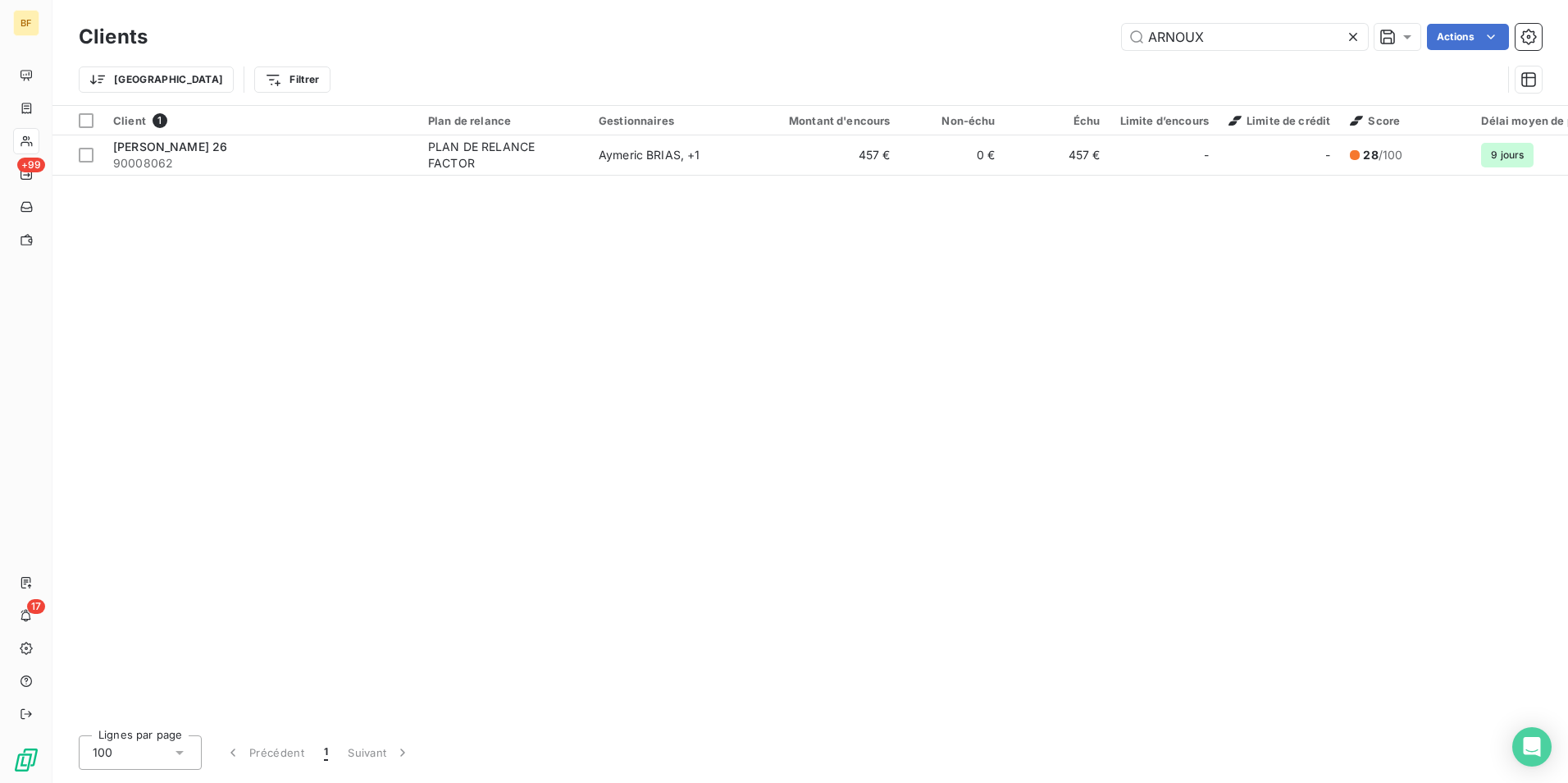
drag, startPoint x: 1220, startPoint y: 36, endPoint x: 1097, endPoint y: 28, distance: 123.3
click at [1097, 28] on div "ARNOUX Actions" at bounding box center [854, 36] width 1374 height 27
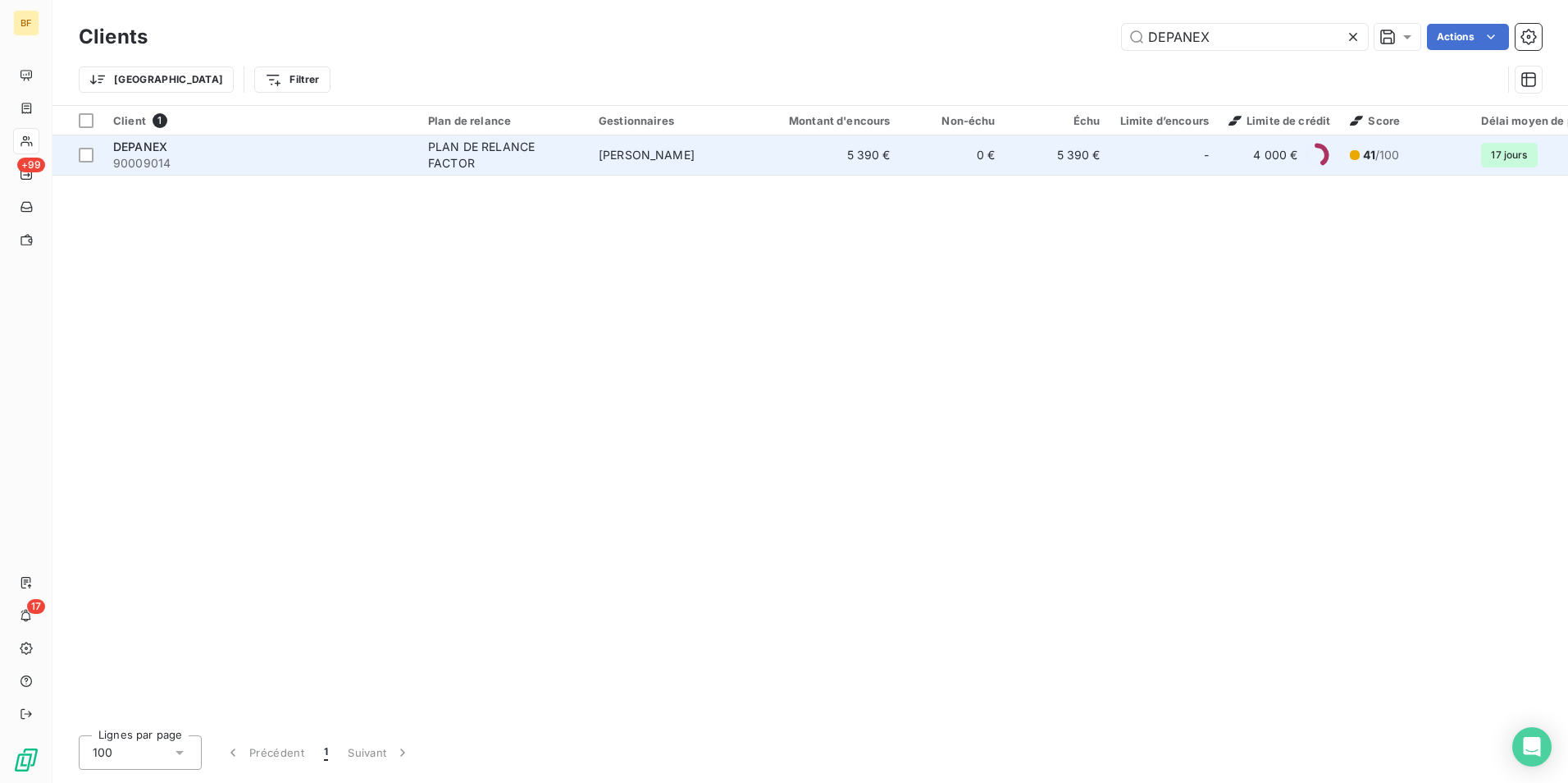
type input "DEPANEX"
click at [198, 158] on span "90009014" at bounding box center [261, 163] width 295 height 17
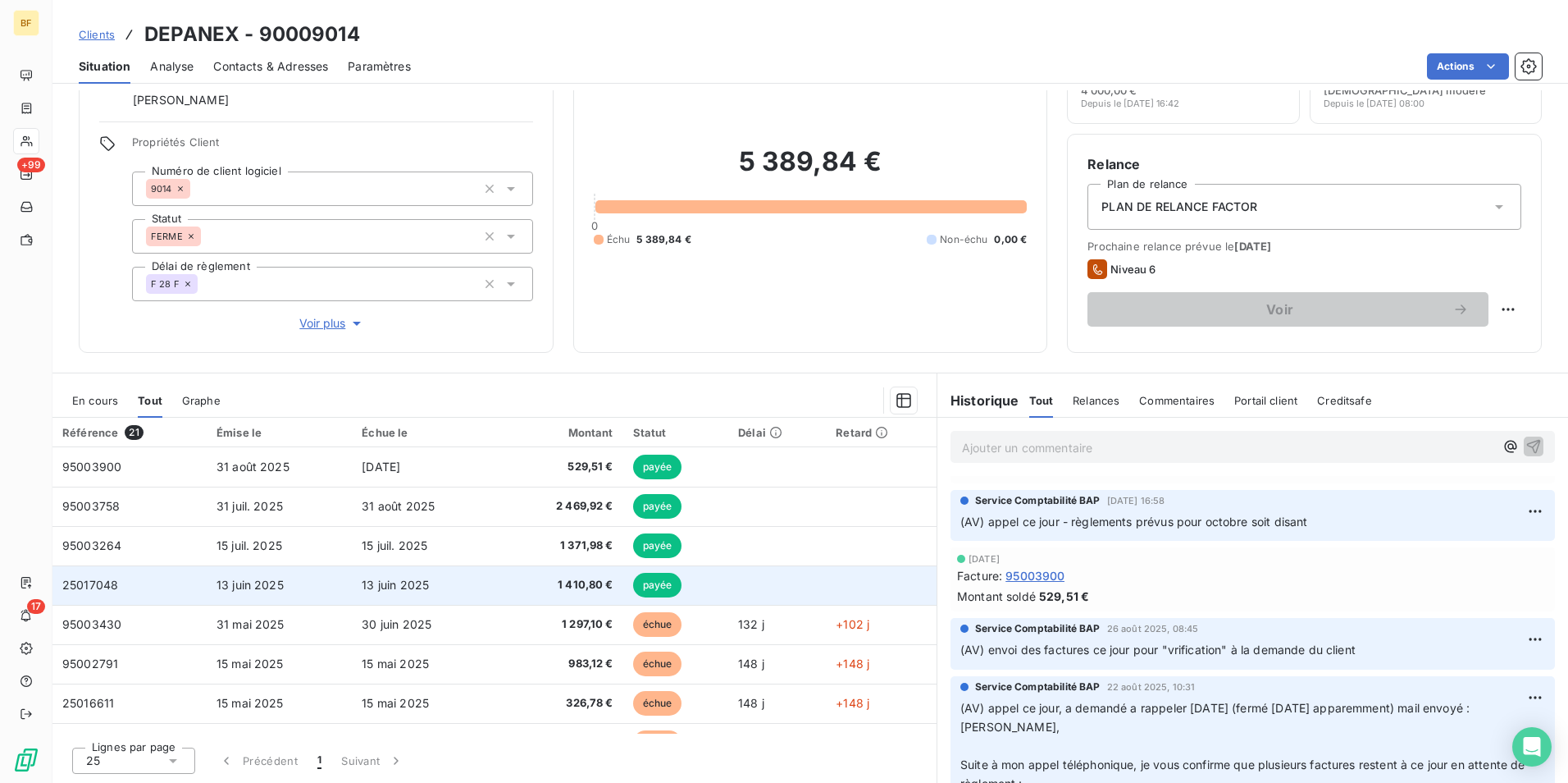
click at [556, 580] on span "1 410,80 €" at bounding box center [560, 585] width 105 height 17
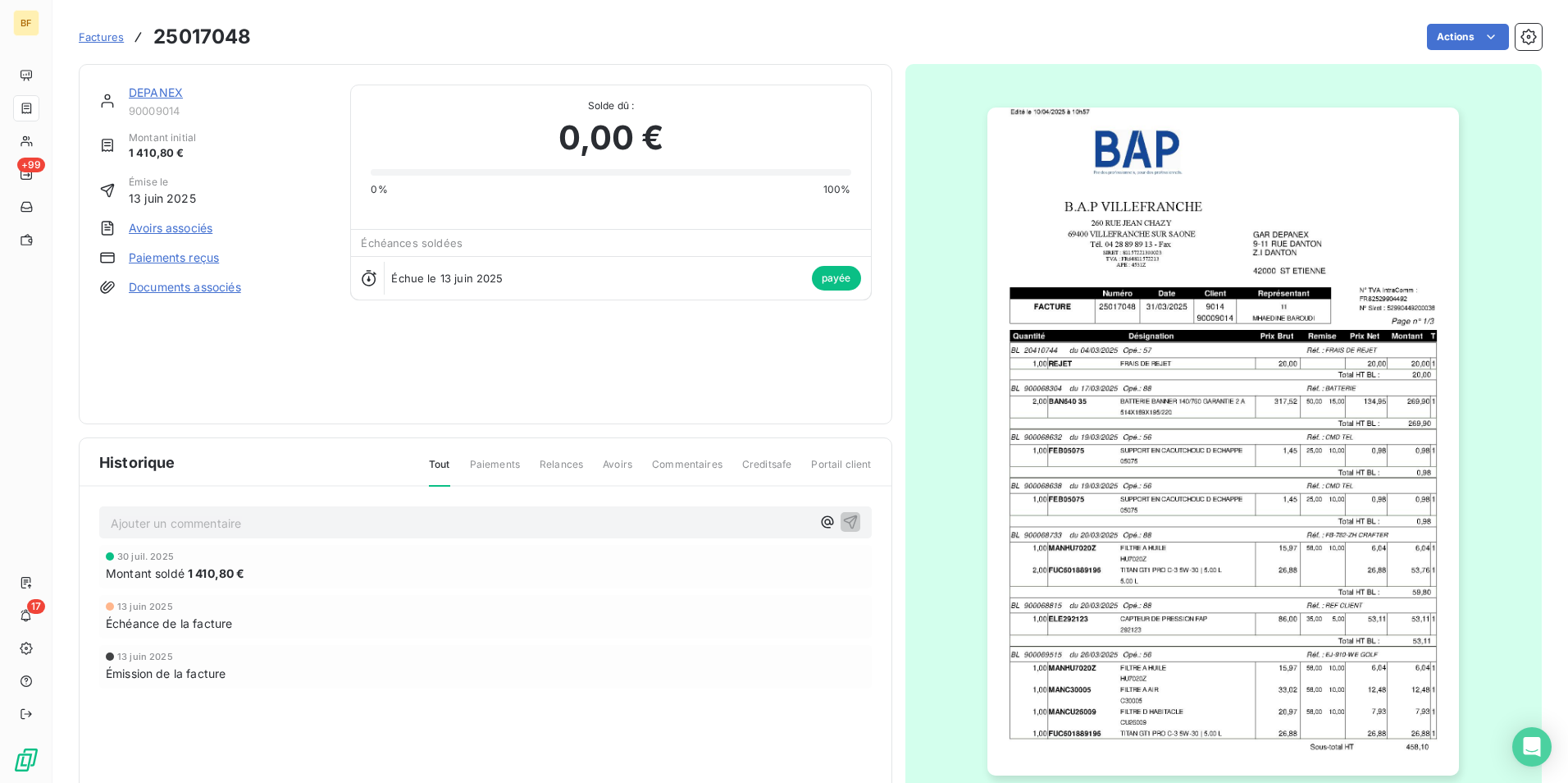
click at [1165, 428] on div at bounding box center [1223, 441] width 637 height 754
click at [1165, 428] on img "button" at bounding box center [1223, 441] width 471 height 668
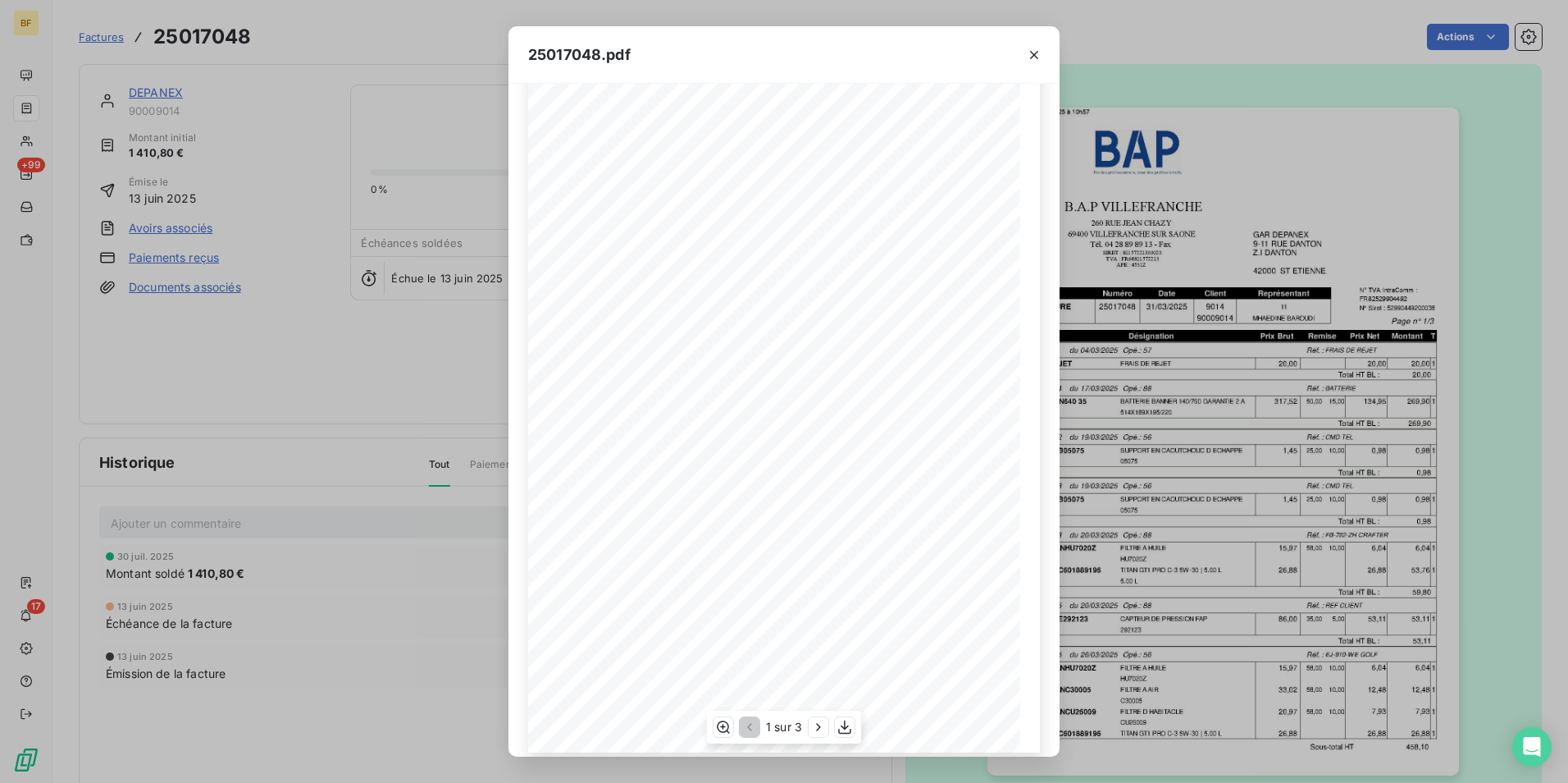
scroll to position [62, 0]
click at [821, 729] on icon "button" at bounding box center [818, 727] width 17 height 17
click at [821, 729] on icon "button" at bounding box center [820, 727] width 17 height 17
drag, startPoint x: 343, startPoint y: 42, endPoint x: 226, endPoint y: 3, distance: 123.3
click at [339, 42] on div "25017048.pdf B.A.P VILLEFRANCHE GAR DEPANEX [STREET_ADDRESS][GEOGRAPHIC_DATA][P…" at bounding box center [784, 391] width 1568 height 783
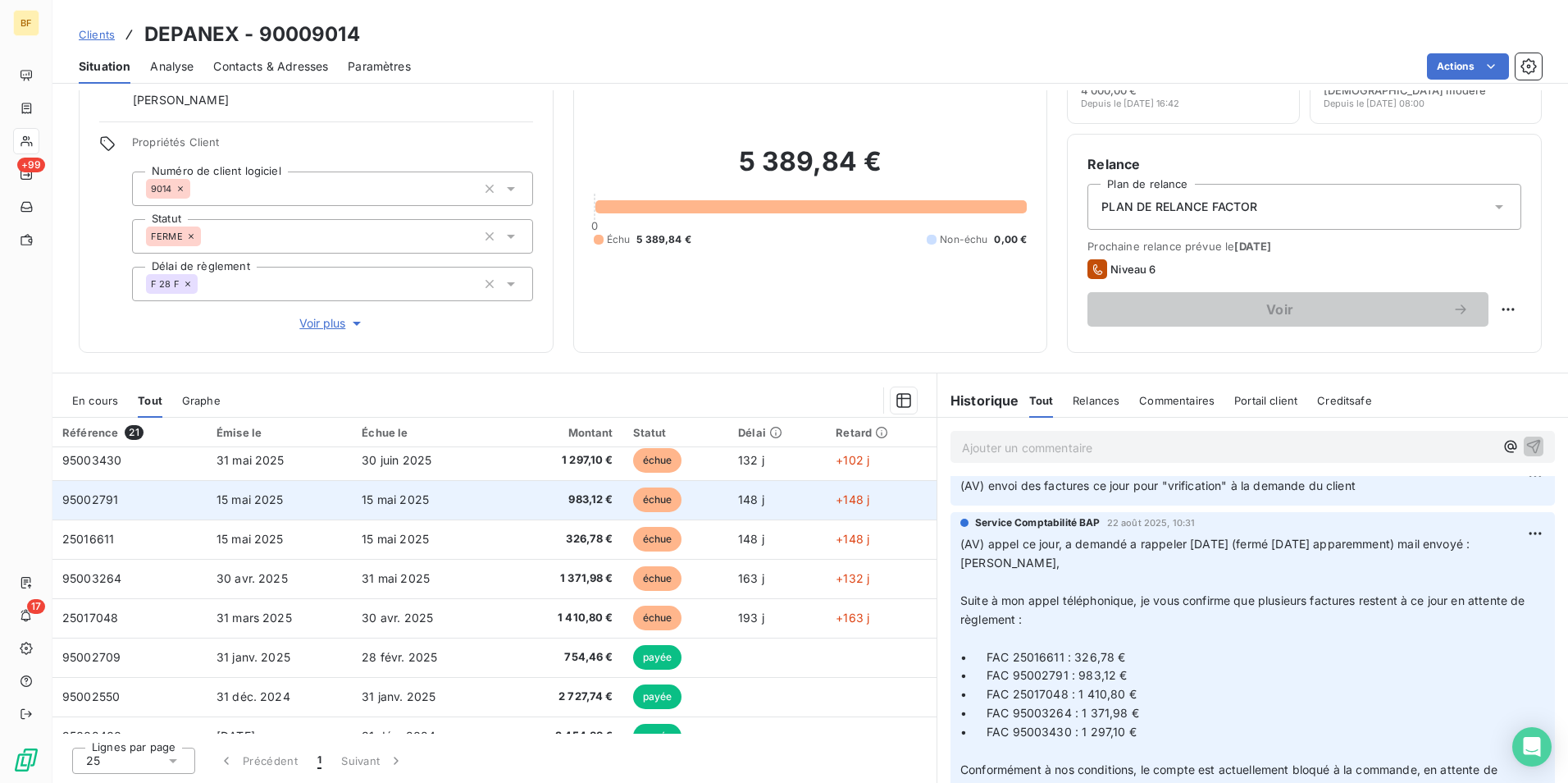
scroll to position [82, 0]
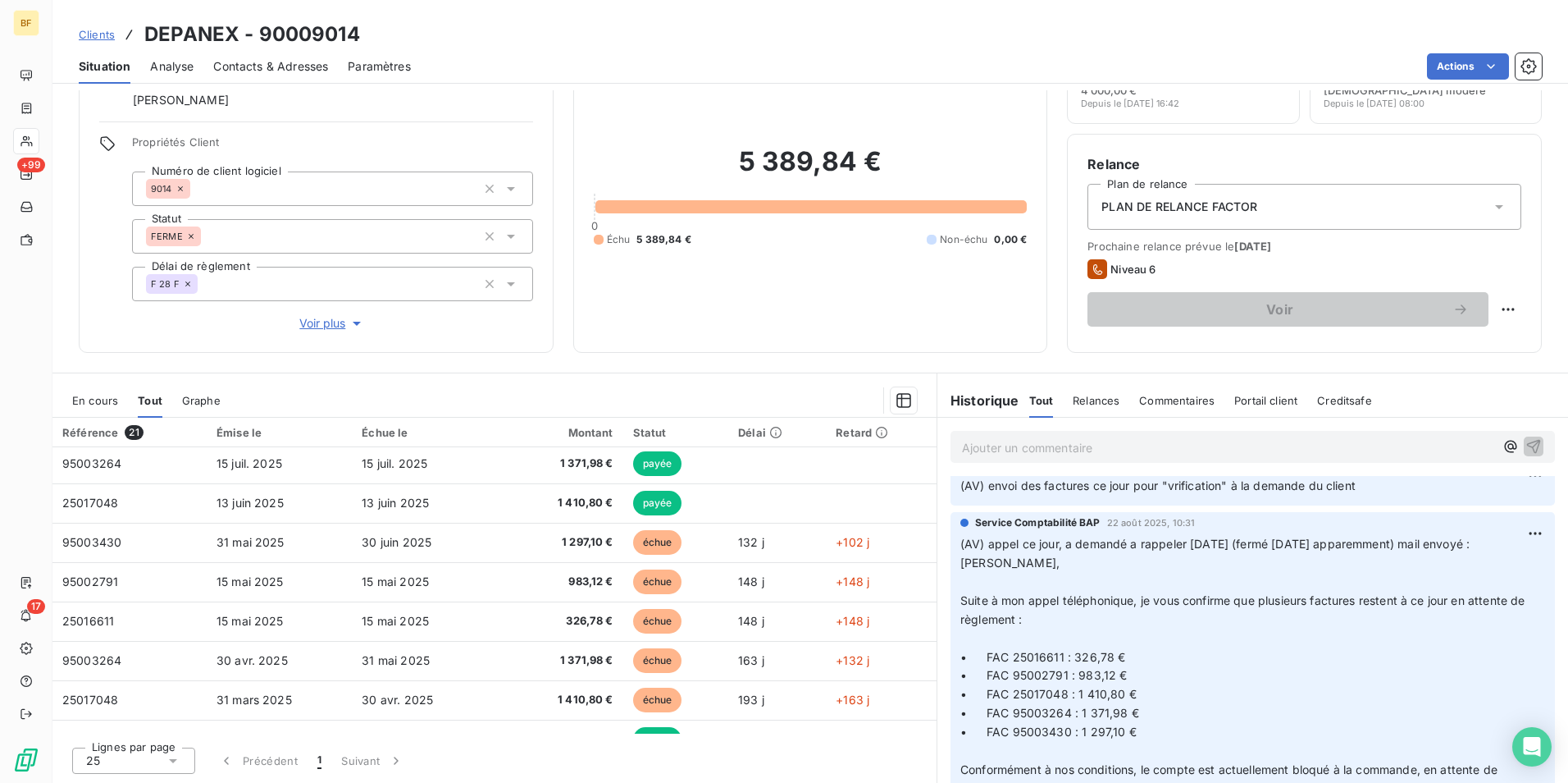
click at [242, 66] on span "Contacts & Adresses" at bounding box center [271, 66] width 115 height 17
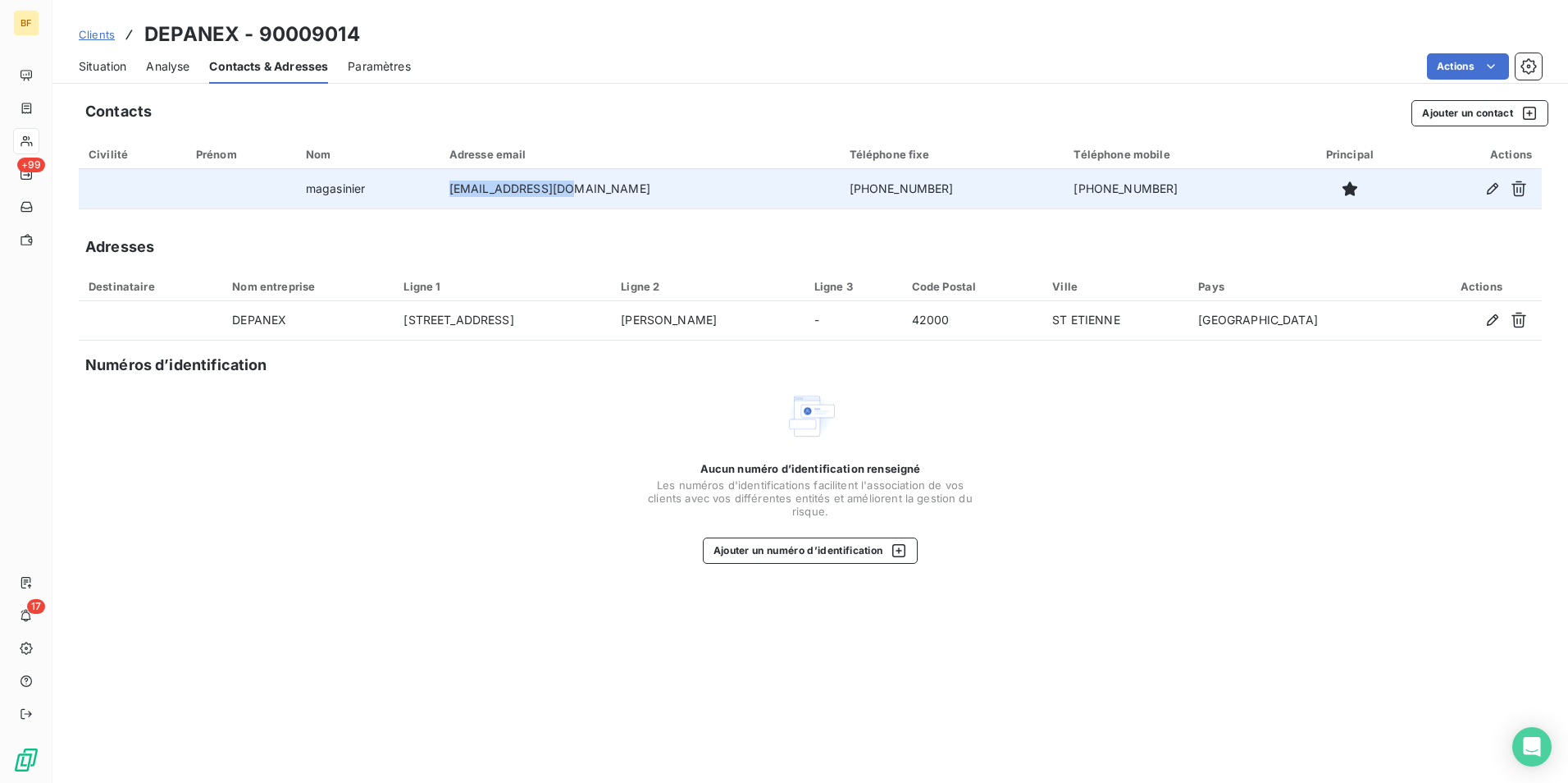
drag, startPoint x: 595, startPoint y: 194, endPoint x: 508, endPoint y: 194, distance: 87.0
click at [508, 194] on td "[EMAIL_ADDRESS][DOMAIN_NAME]" at bounding box center [639, 189] width 400 height 39
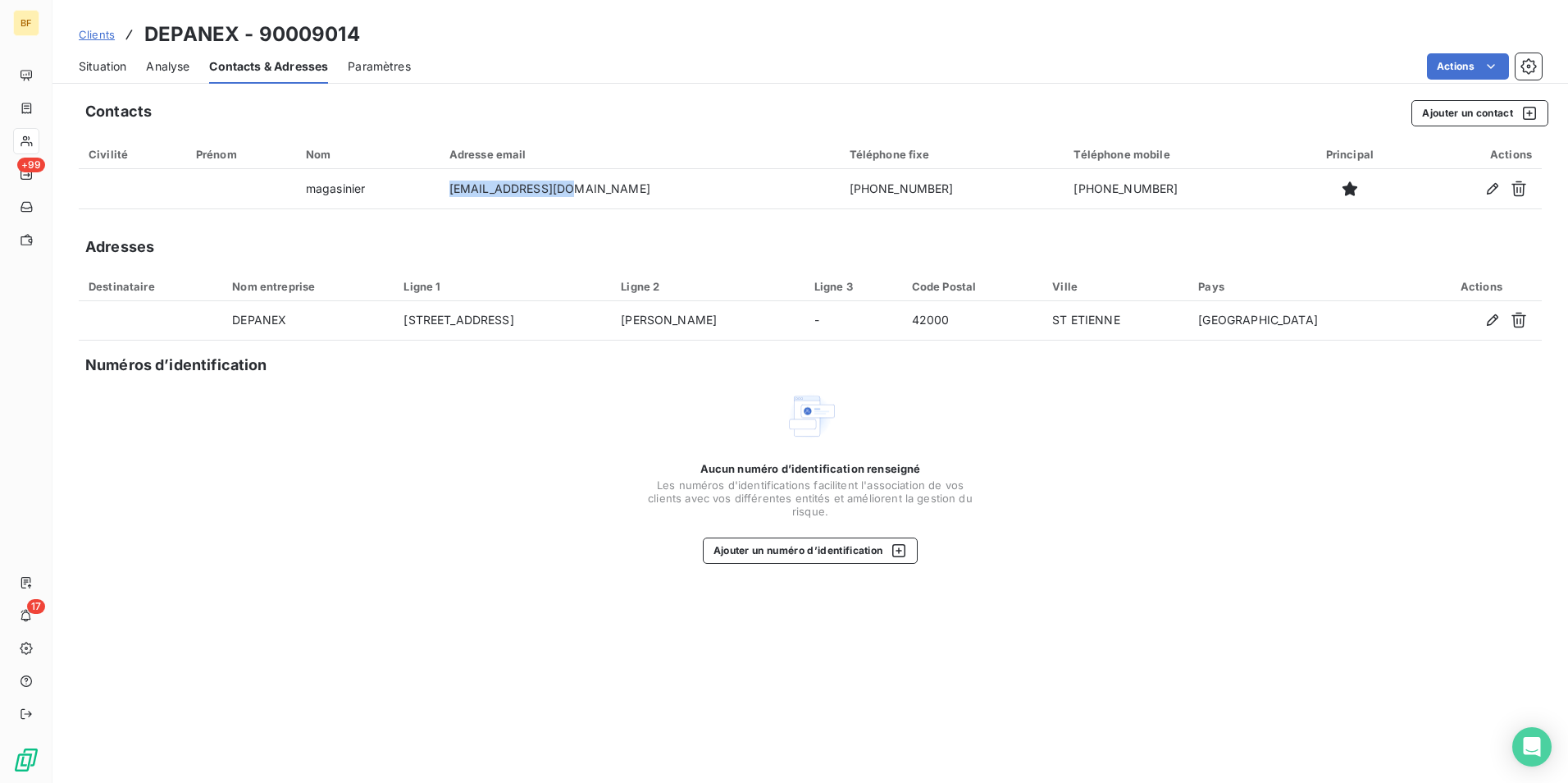
copy td "[EMAIL_ADDRESS][DOMAIN_NAME]"
drag, startPoint x: 120, startPoint y: 68, endPoint x: 42, endPoint y: 21, distance: 91.1
click at [120, 68] on span "Situation" at bounding box center [102, 66] width 47 height 17
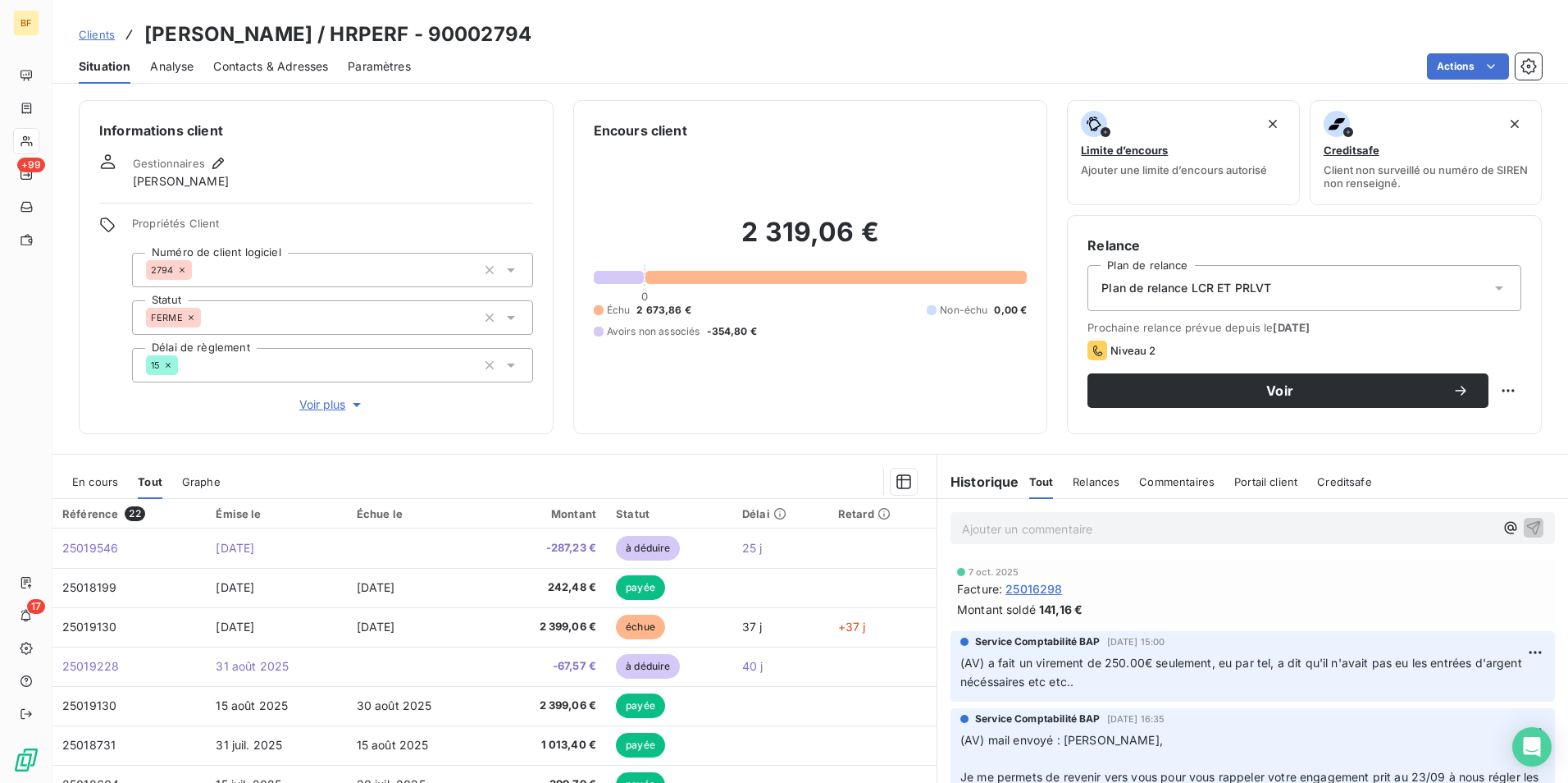
click at [596, 61] on div "Actions" at bounding box center [985, 66] width 1111 height 27
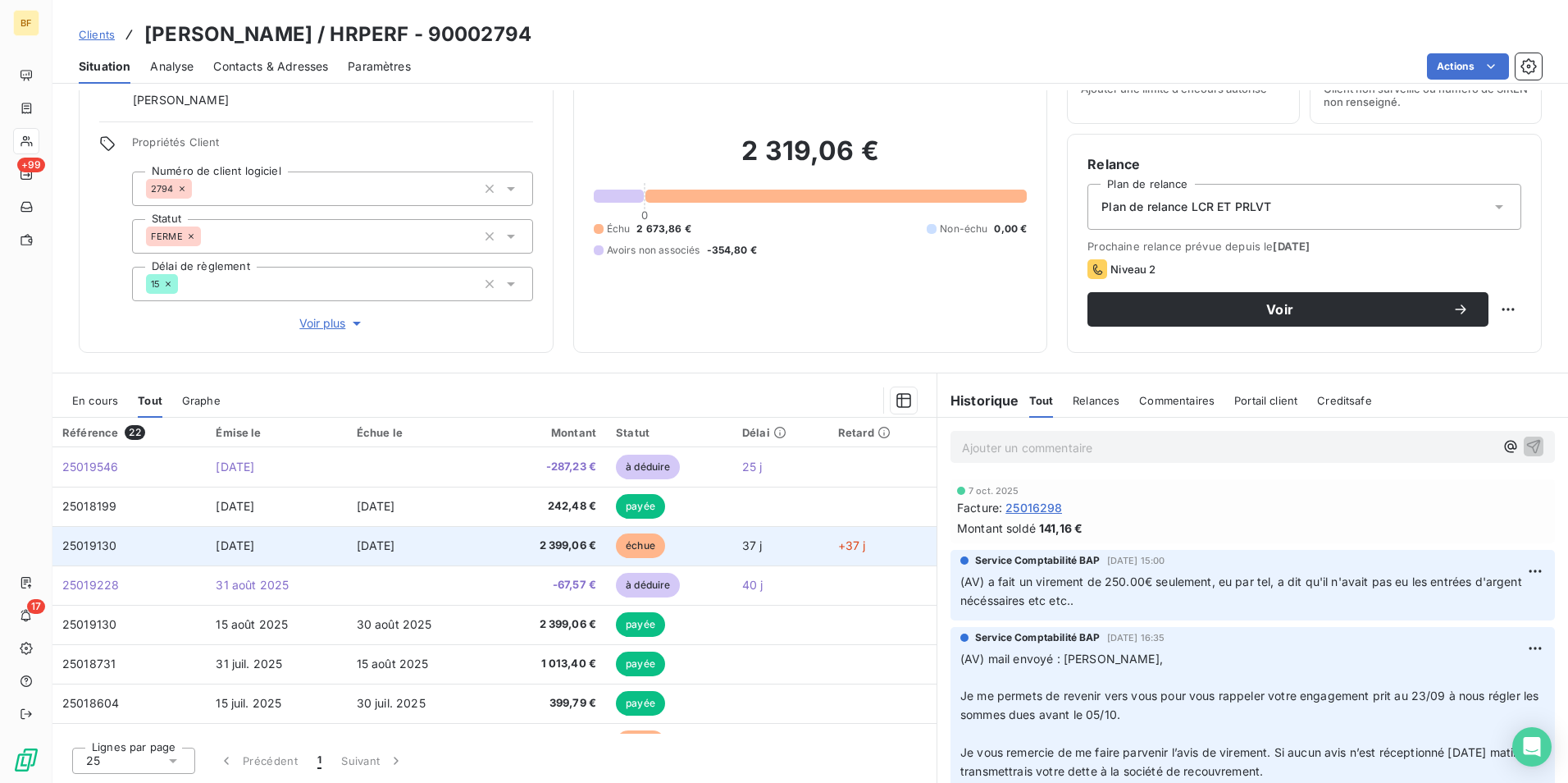
click at [541, 551] on span "2 399,06 €" at bounding box center [548, 546] width 95 height 17
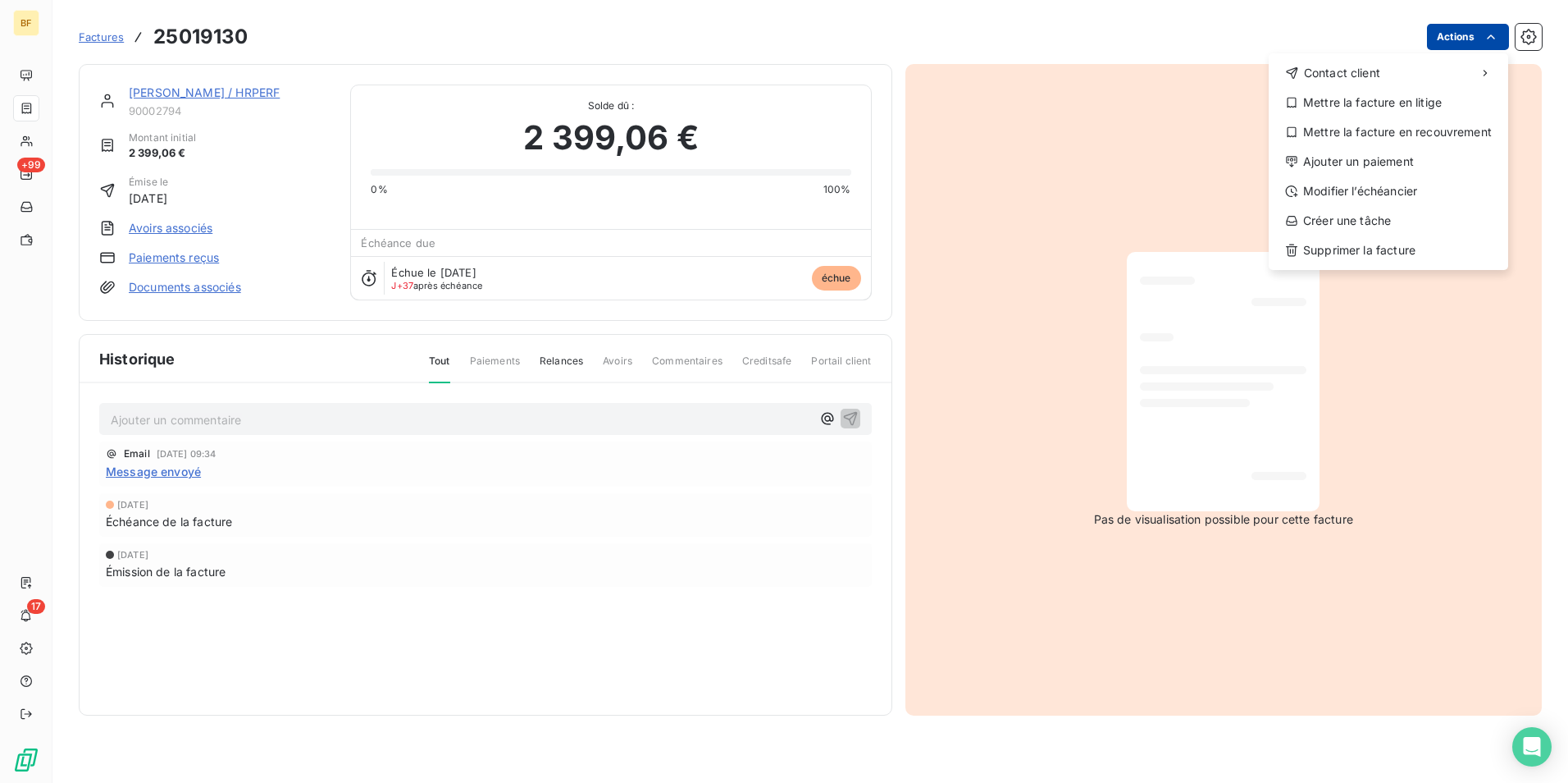
click at [1473, 38] on html "BF +99 17 Factures 25019130 Actions Contact client Mettre la facture en litige …" at bounding box center [784, 391] width 1568 height 783
click at [1380, 106] on div "Mettre la facture en litige" at bounding box center [1388, 102] width 226 height 27
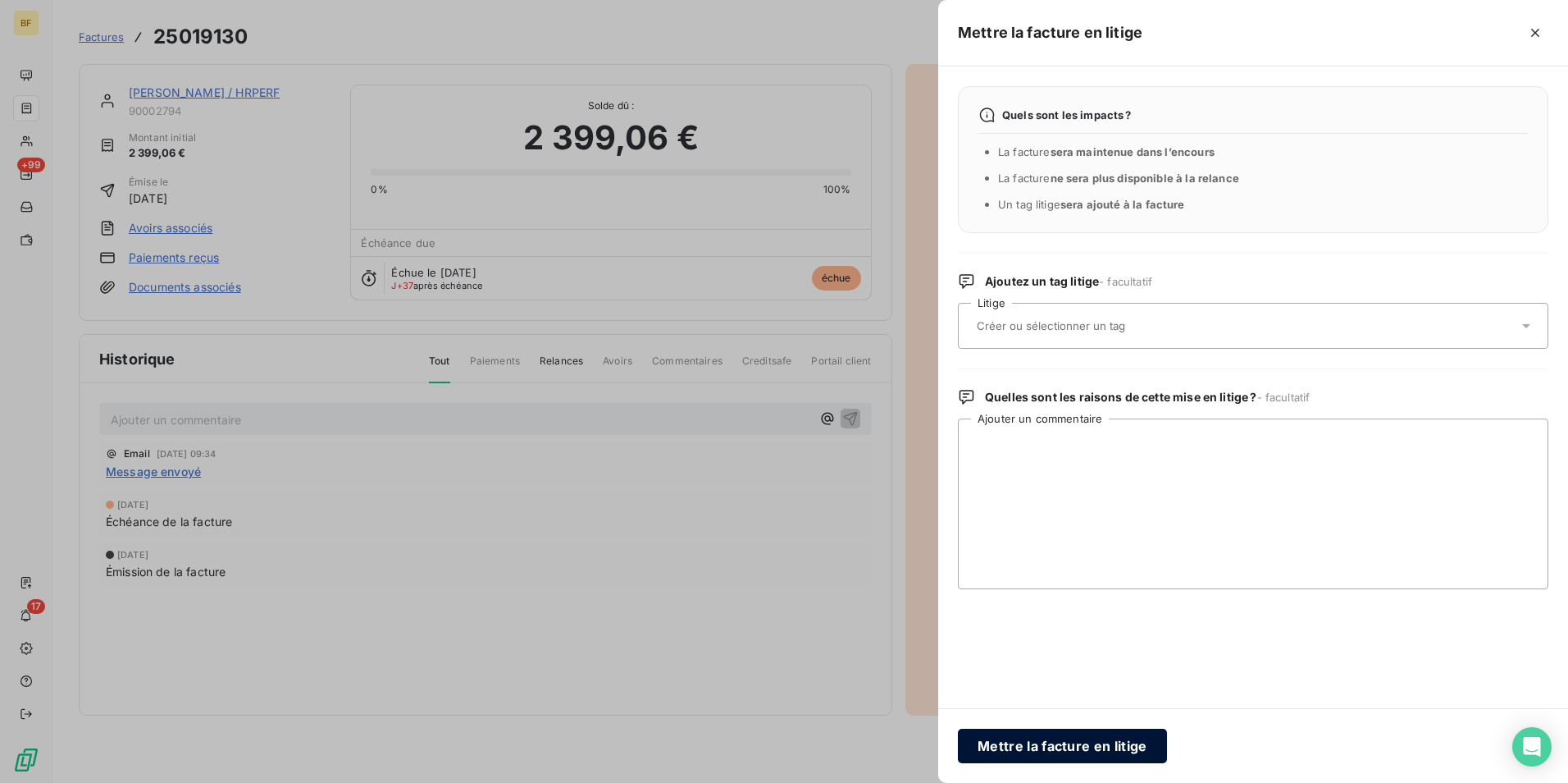
click at [1054, 739] on button "Mettre la facture en litige" at bounding box center [1062, 746] width 209 height 34
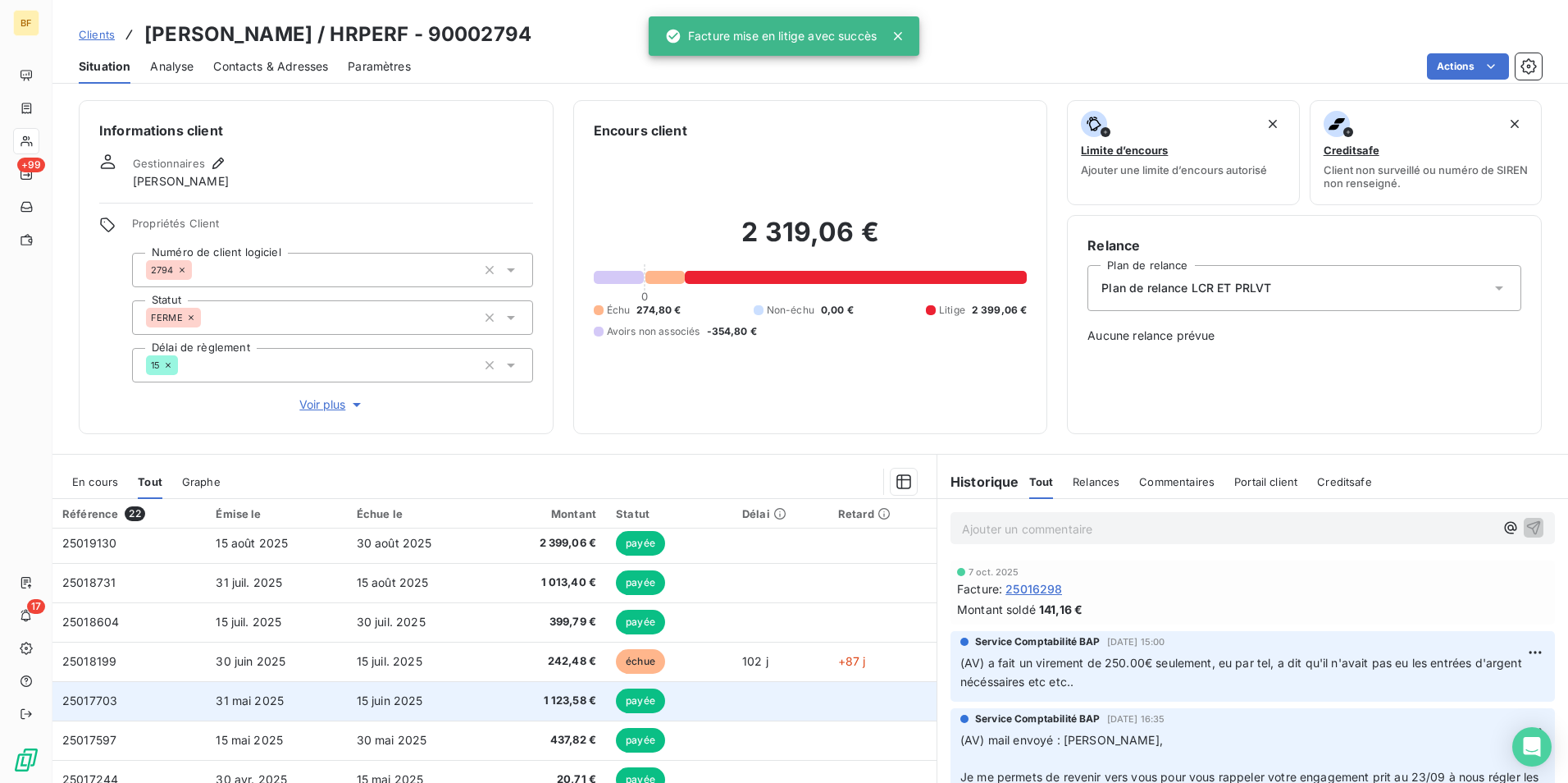
scroll to position [164, 0]
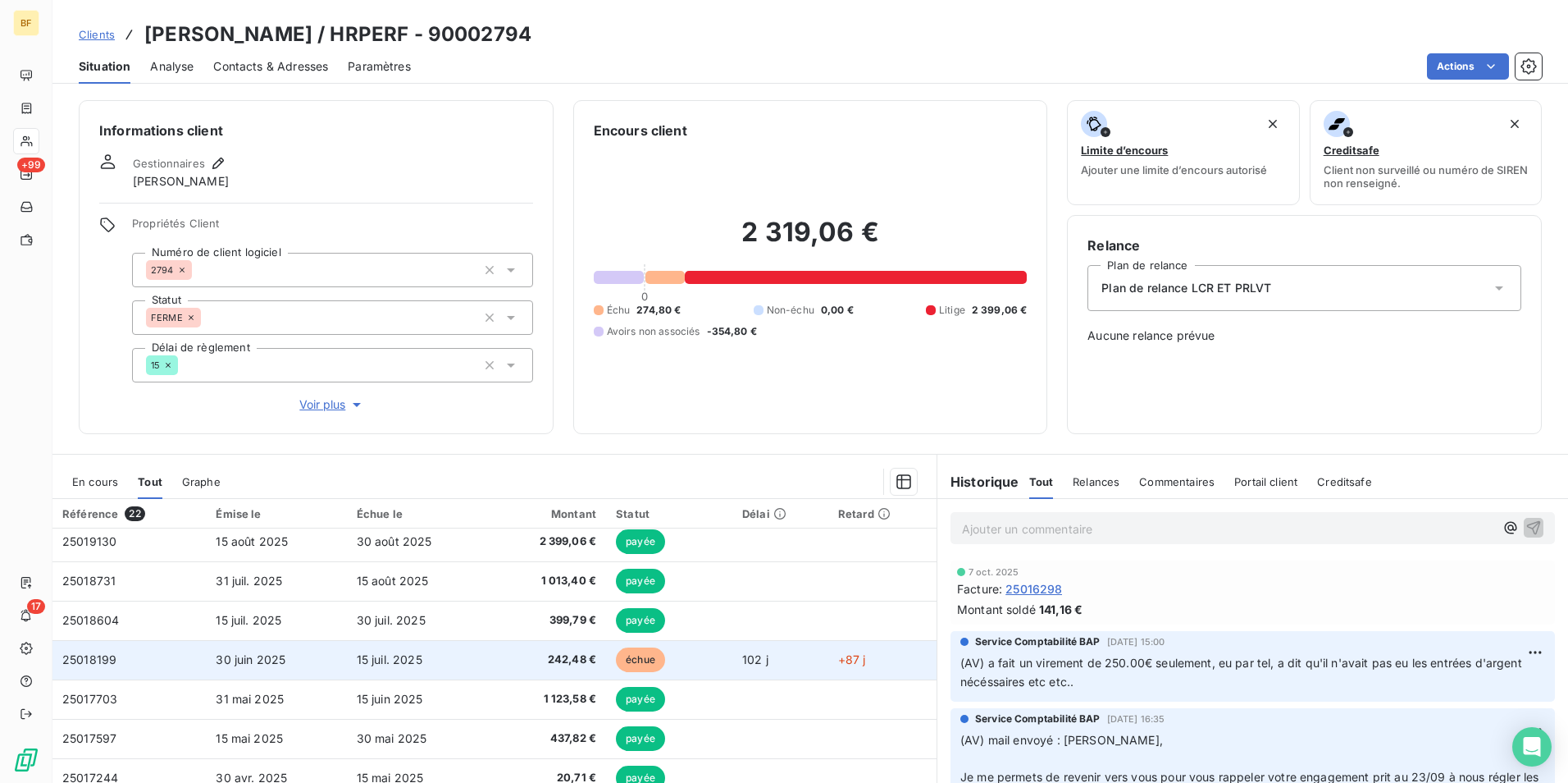
click at [569, 655] on span "242,48 €" at bounding box center [548, 659] width 95 height 17
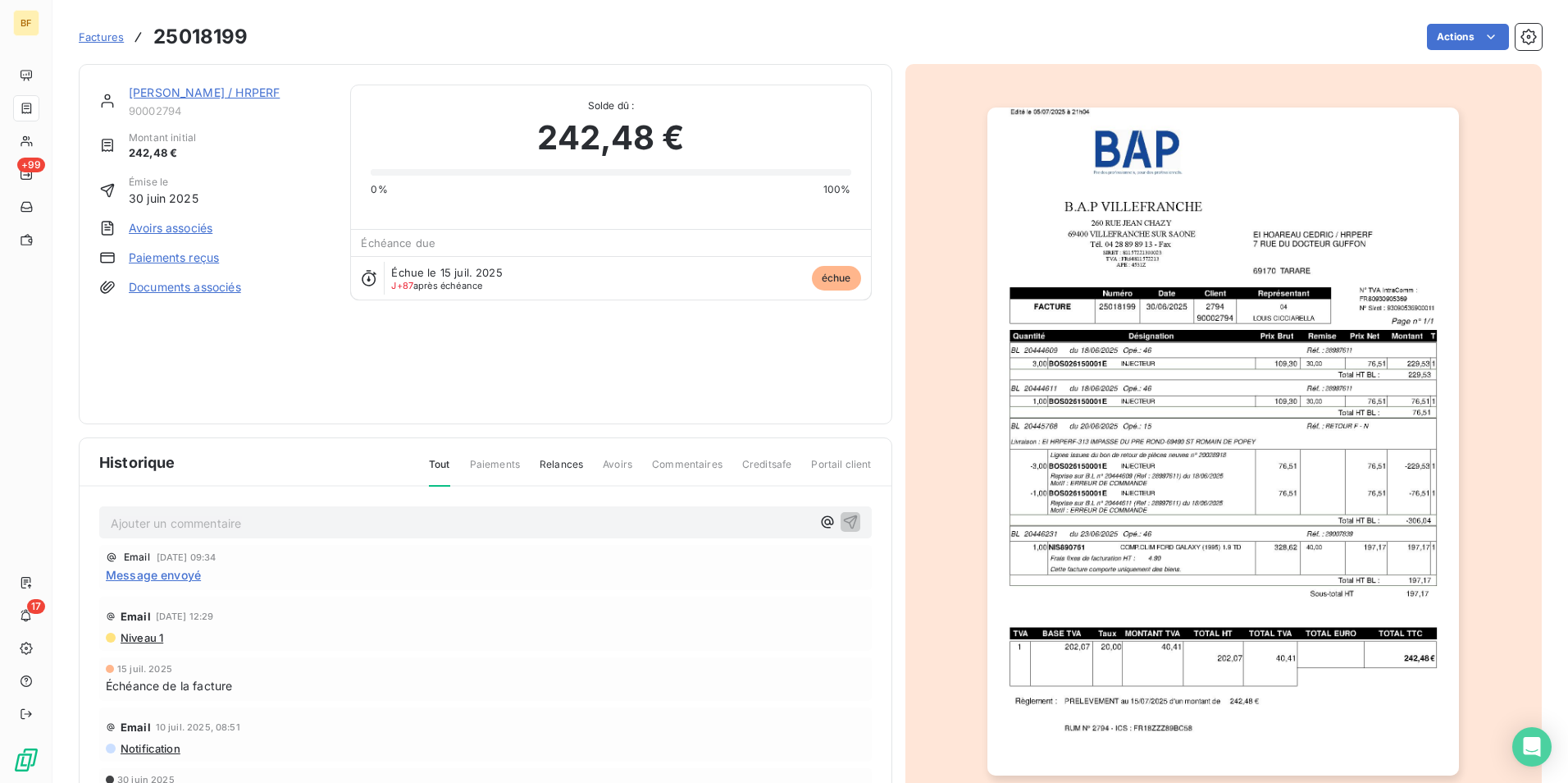
click at [1457, 21] on div "Factures 25018199 Actions" at bounding box center [810, 36] width 1463 height 34
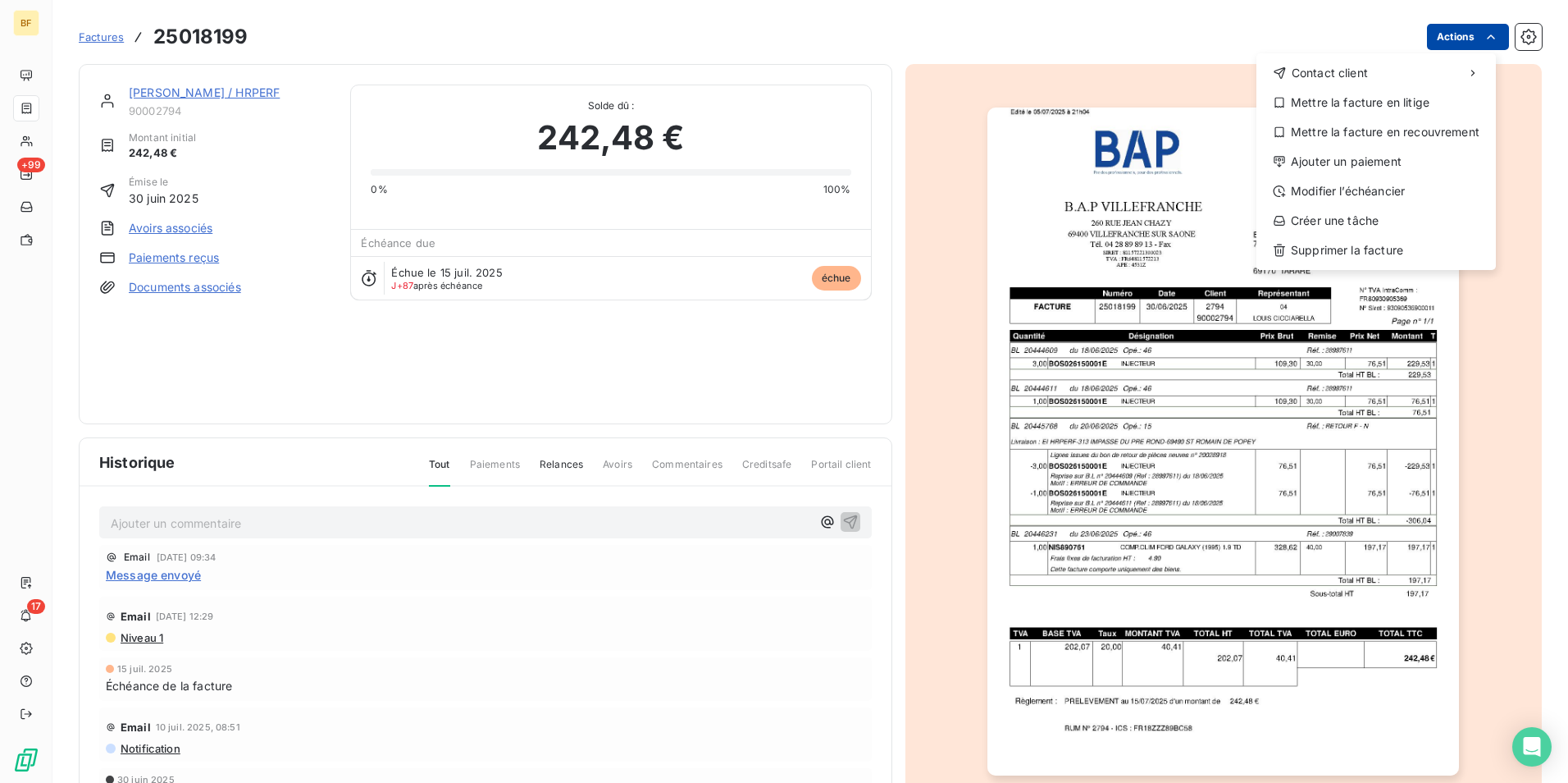
click at [1455, 31] on html "BF +99 17 Factures 25018199 Actions Contact client Mettre la facture en litige …" at bounding box center [784, 391] width 1568 height 783
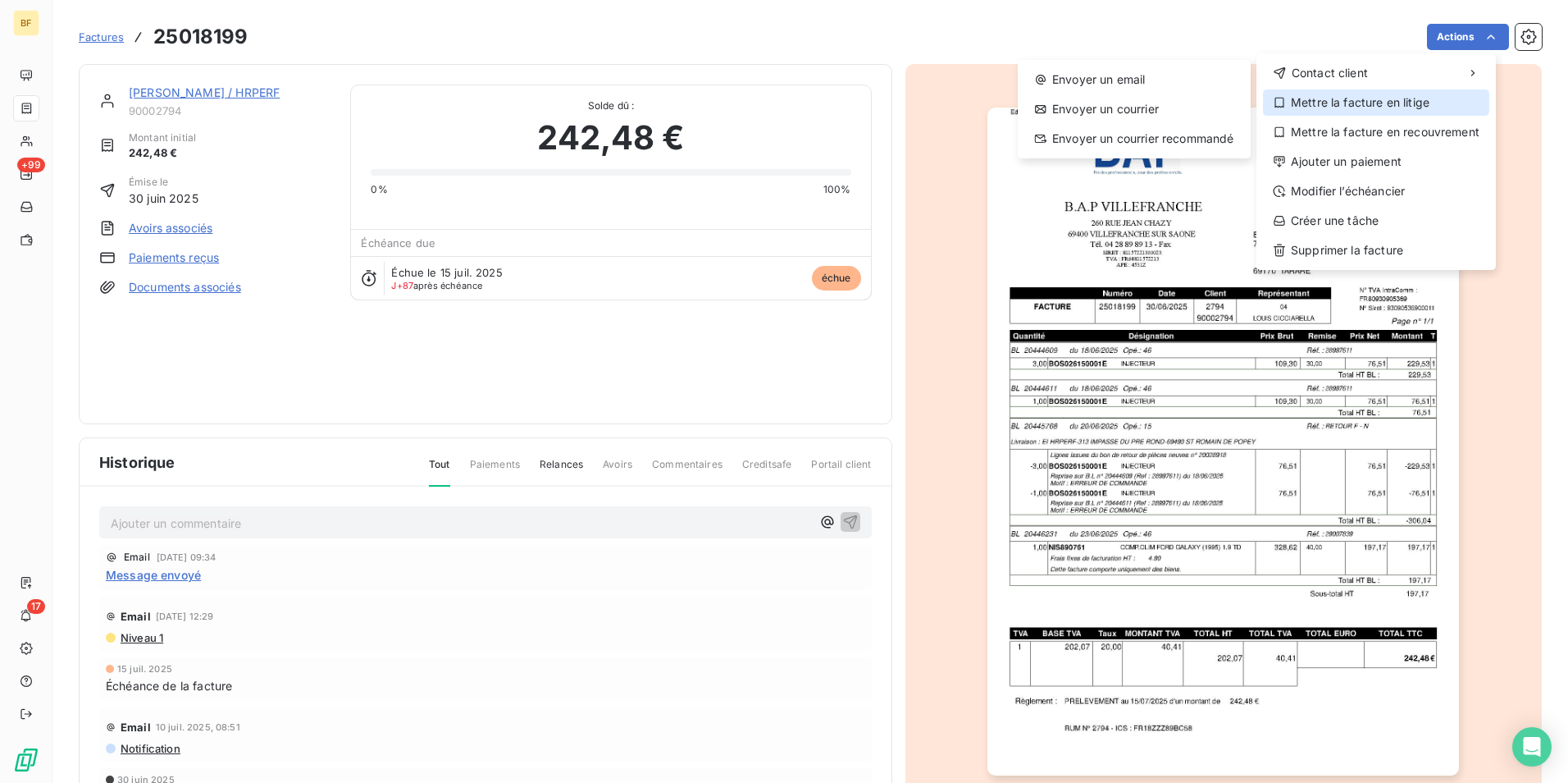
click at [1381, 99] on div "Mettre la facture en litige" at bounding box center [1376, 102] width 226 height 27
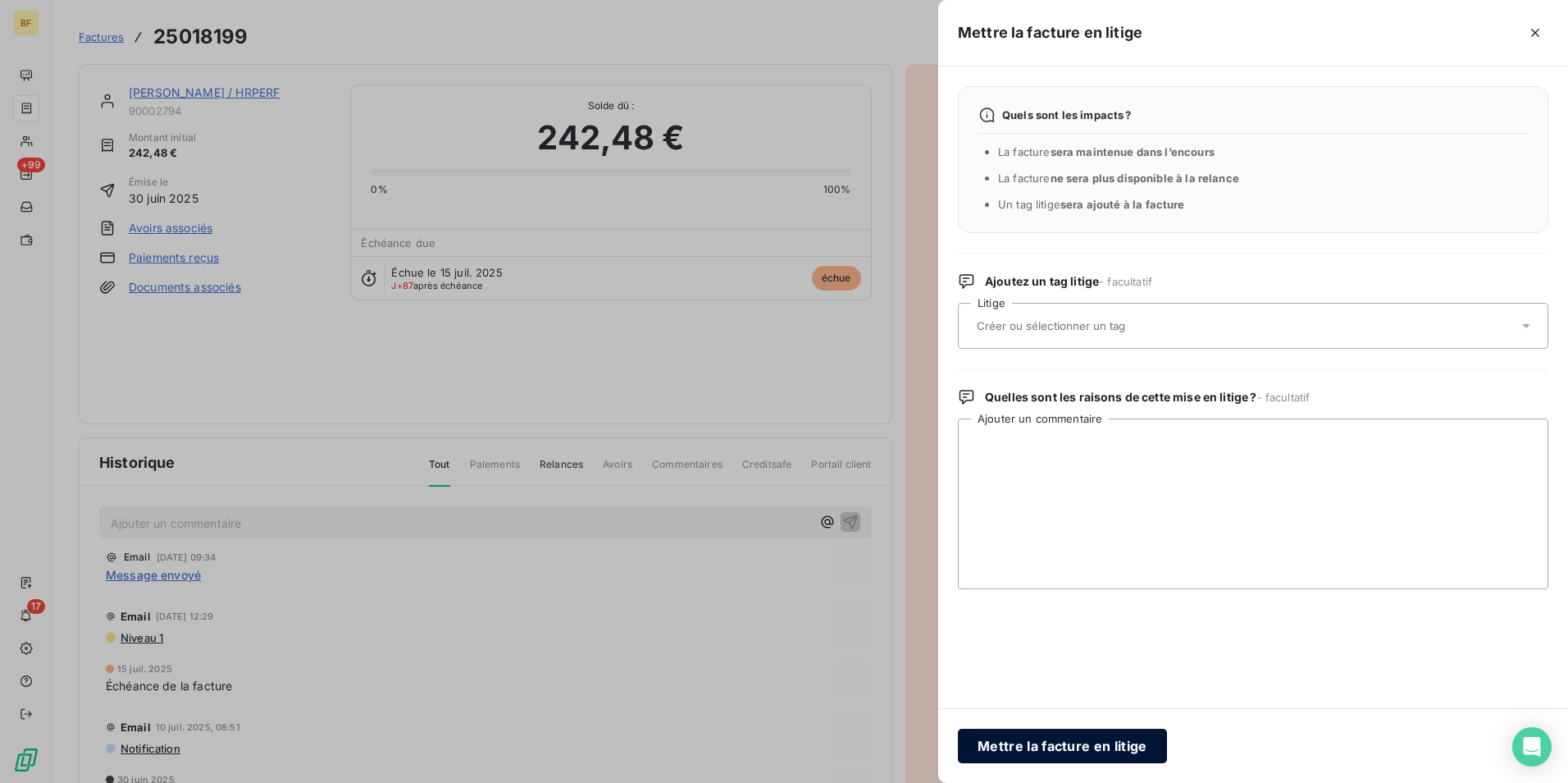
click at [1033, 739] on button "Mettre la facture en litige" at bounding box center [1062, 746] width 209 height 34
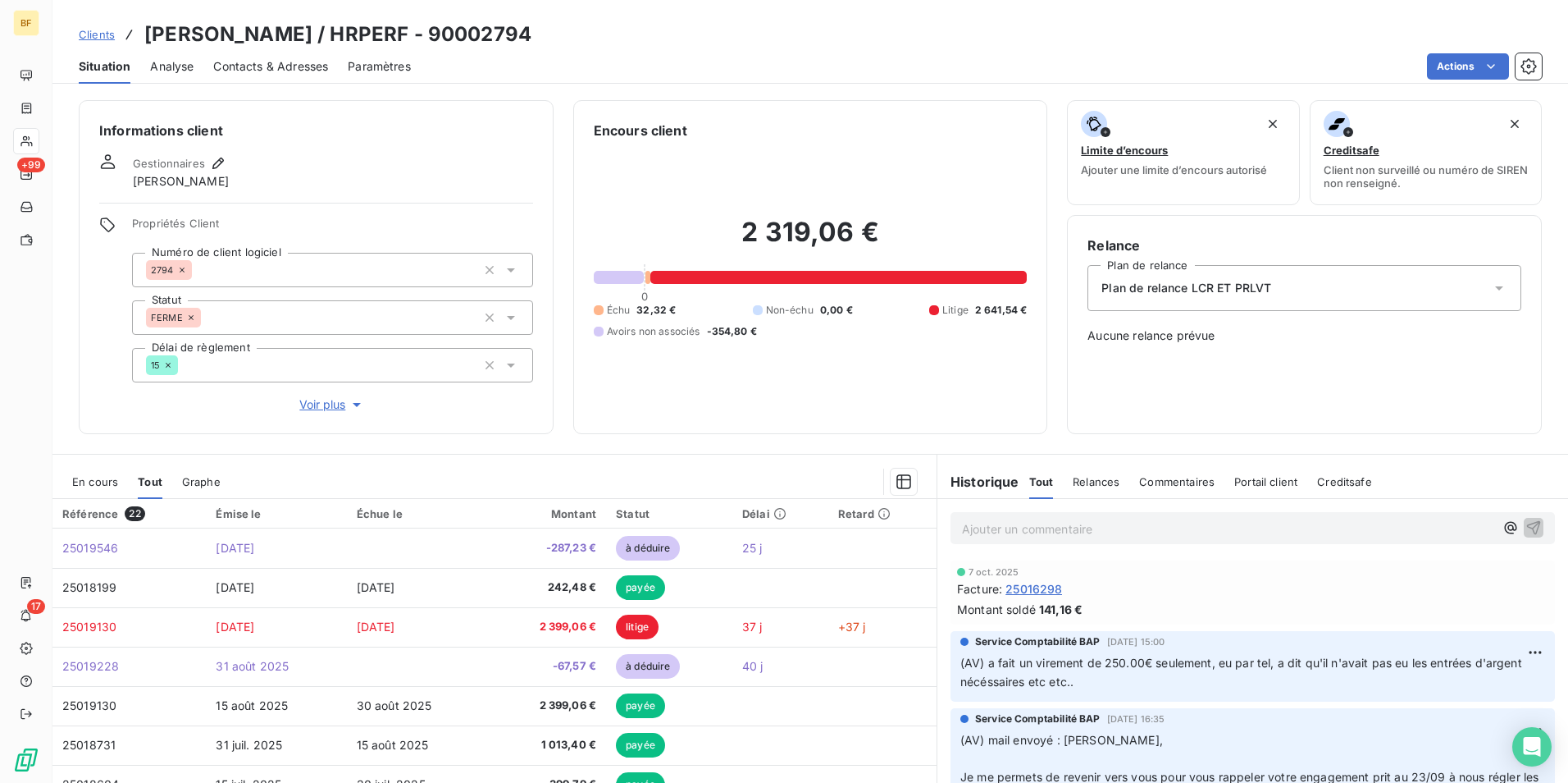
click at [962, 526] on p "Ajouter un commentaire ﻿" at bounding box center [1227, 528] width 533 height 21
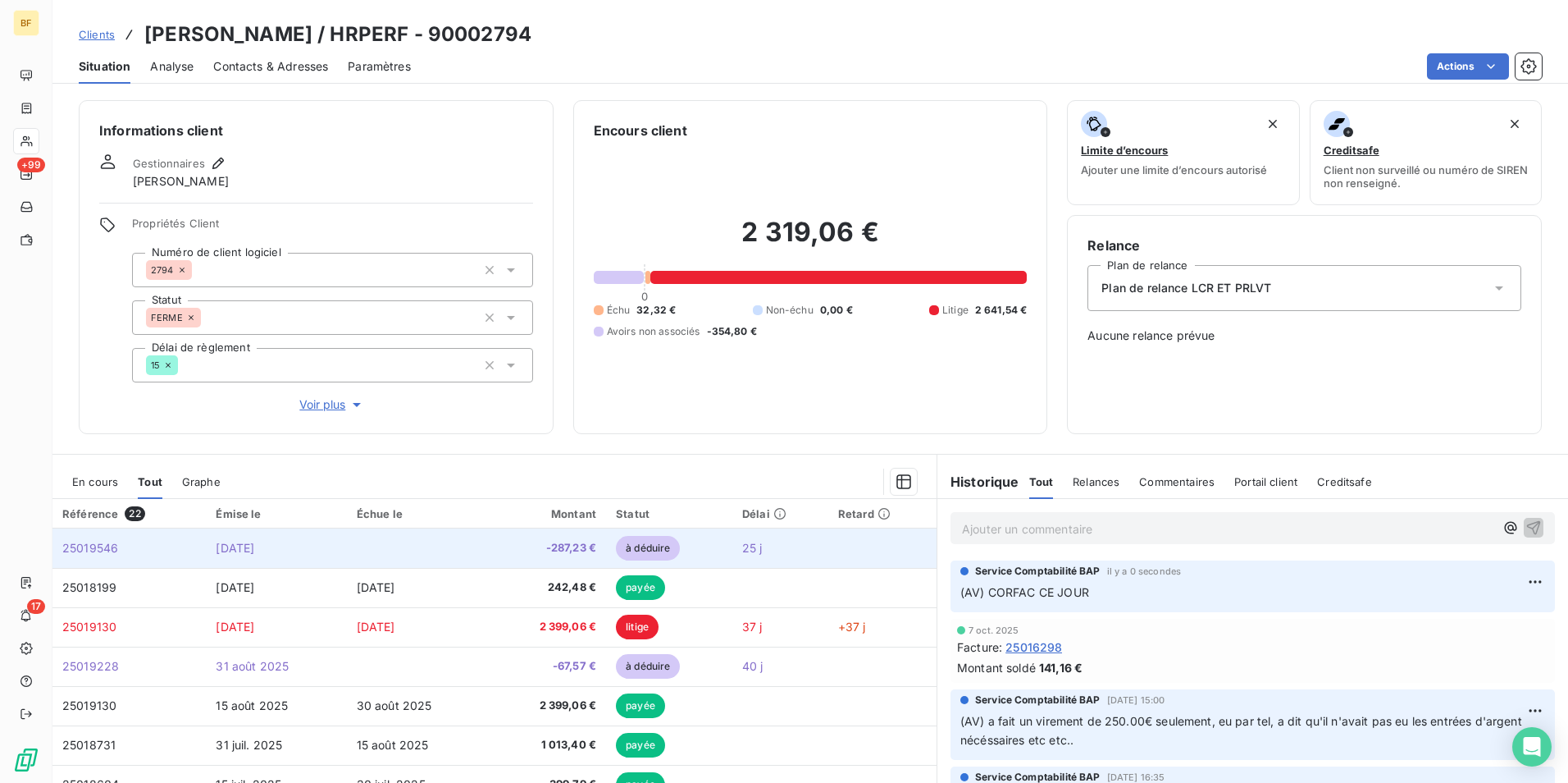
click at [523, 538] on td "-287,23 €" at bounding box center [548, 548] width 115 height 39
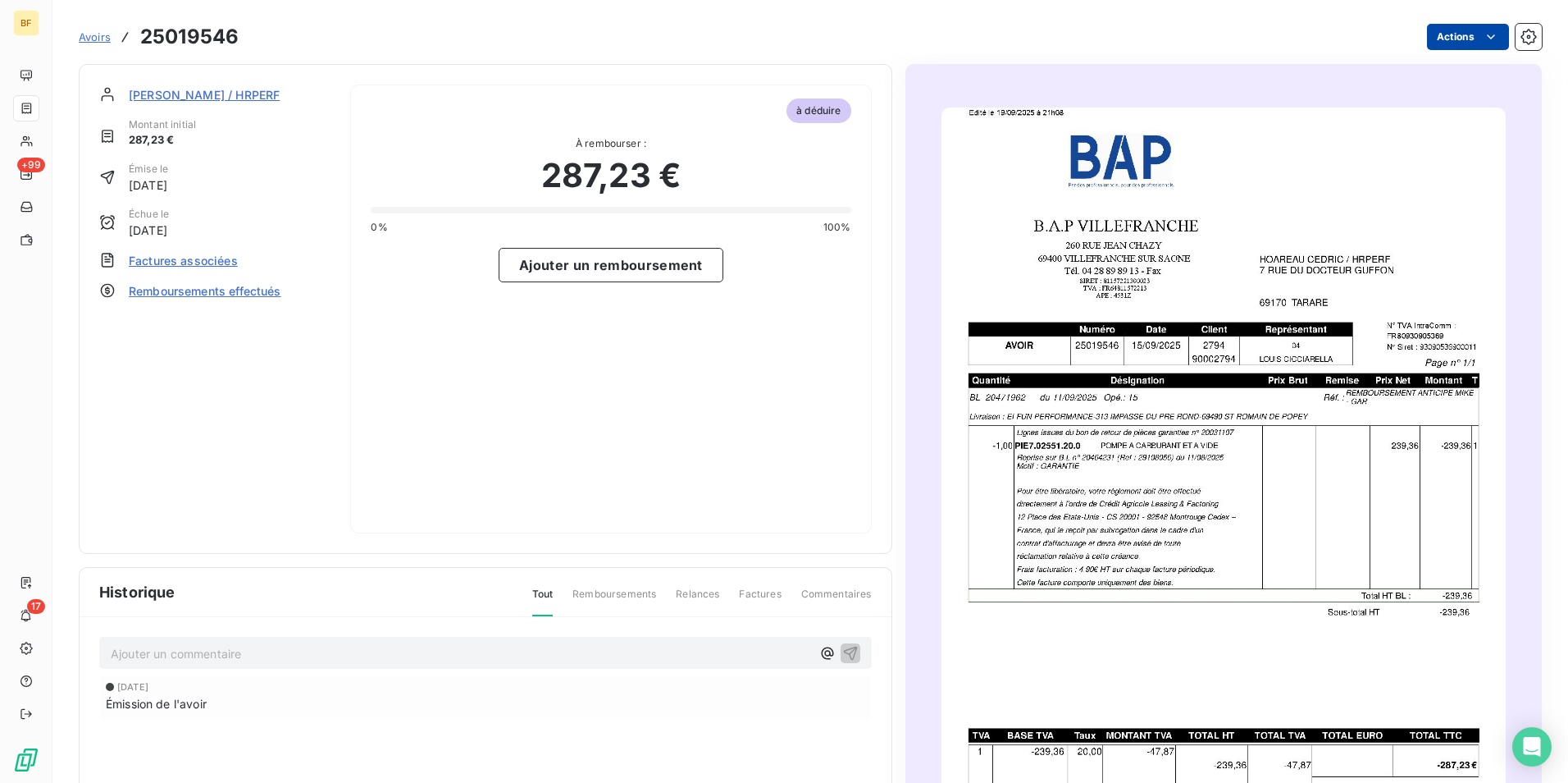
click at [1439, 41] on html "BF +99 17 Avoirs 25019546 Actions [PERSON_NAME] / HRPERF Montant initial 287,23…" at bounding box center [784, 391] width 1568 height 783
click at [1350, 69] on div "Mettre l'avoir en litige" at bounding box center [1386, 73] width 207 height 27
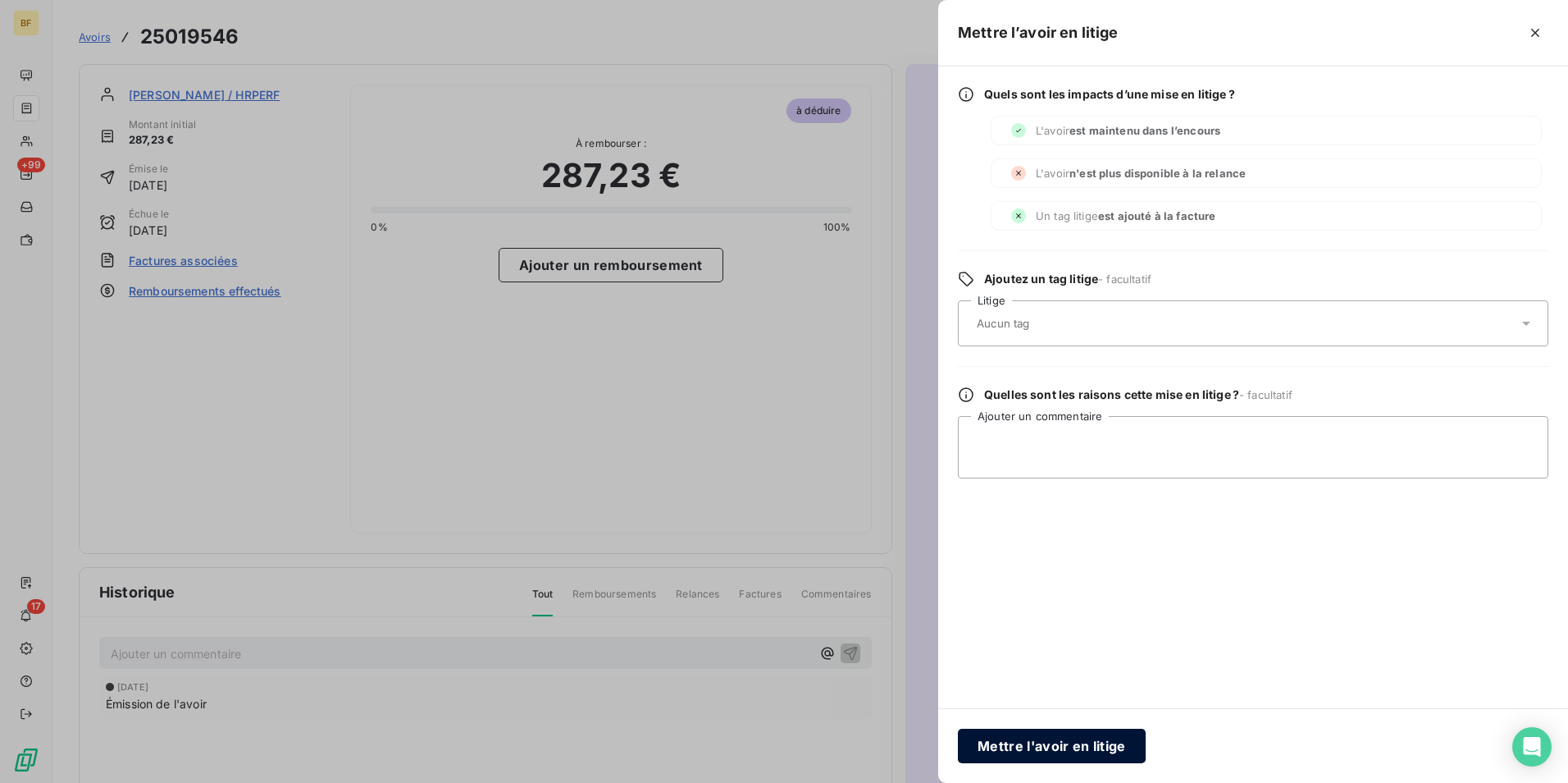
click at [1056, 749] on button "Mettre l'avoir en litige" at bounding box center [1051, 746] width 188 height 34
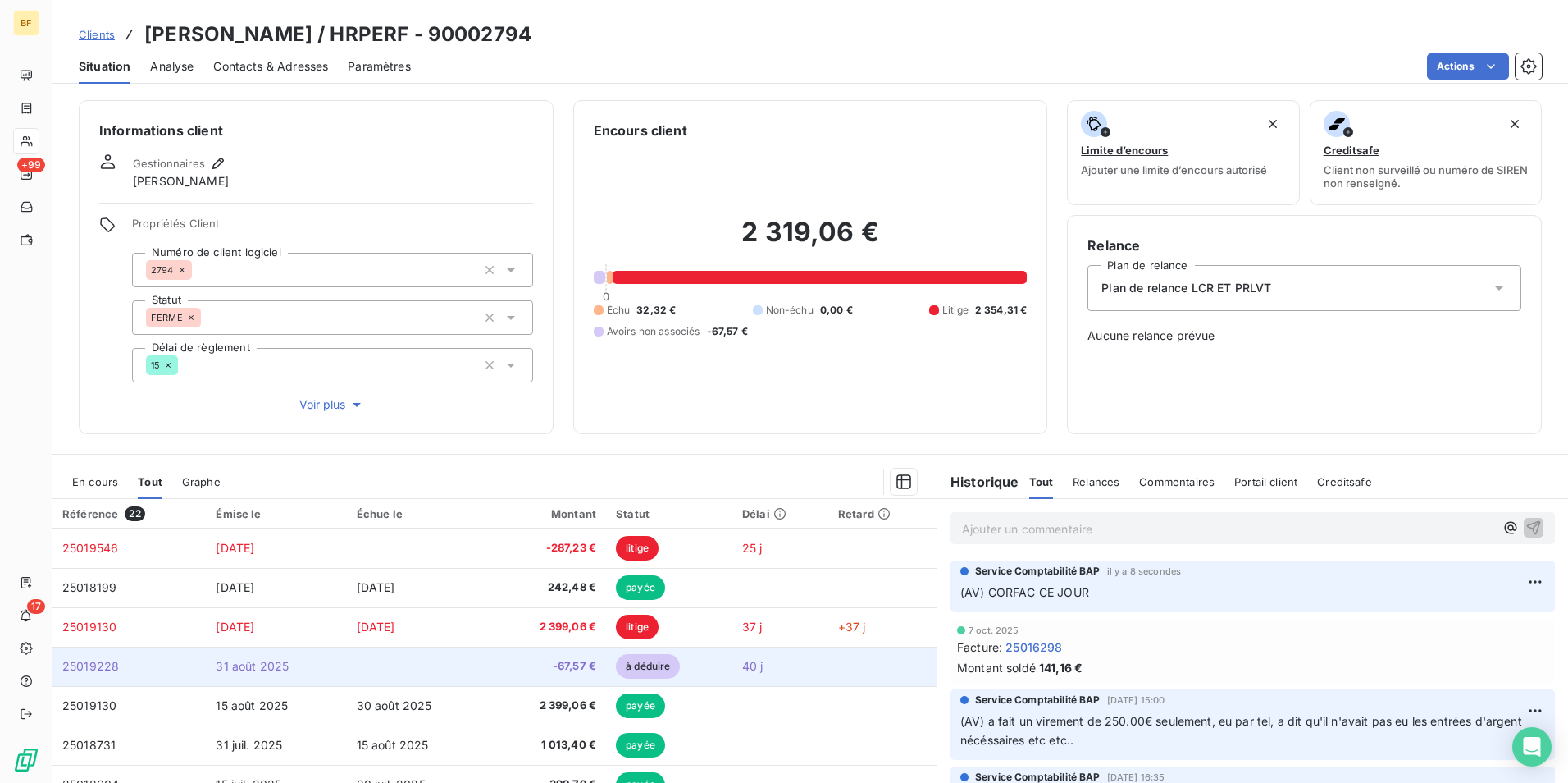
click at [582, 671] on span "-67,57 €" at bounding box center [548, 666] width 95 height 17
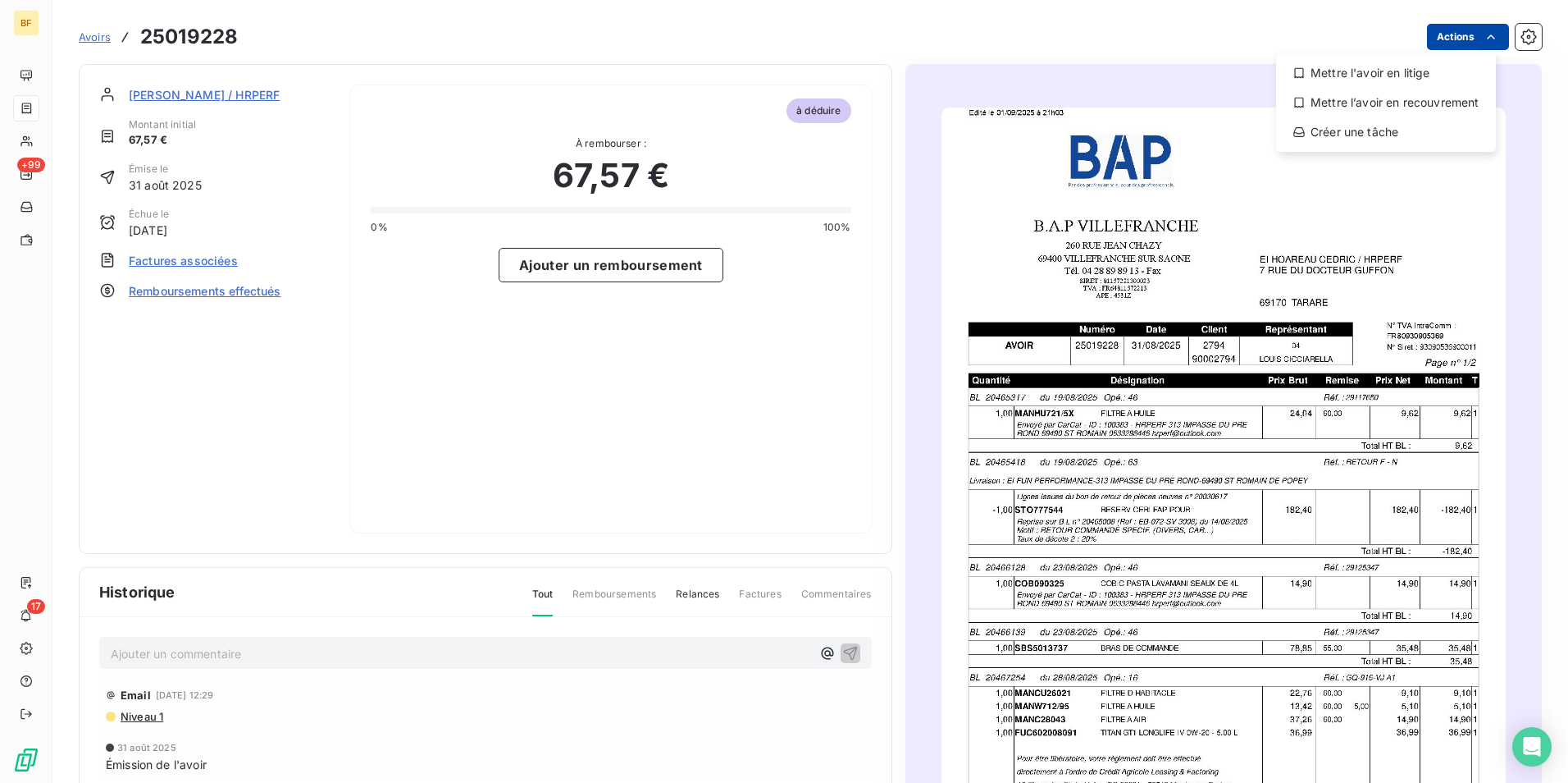
click at [1453, 33] on html "BF +99 17 Avoirs 25019228 Actions Mettre l'avoir en litige Mettre l’avoir en re…" at bounding box center [784, 391] width 1568 height 783
click at [1440, 66] on div "Mettre l'avoir en litige" at bounding box center [1386, 73] width 207 height 27
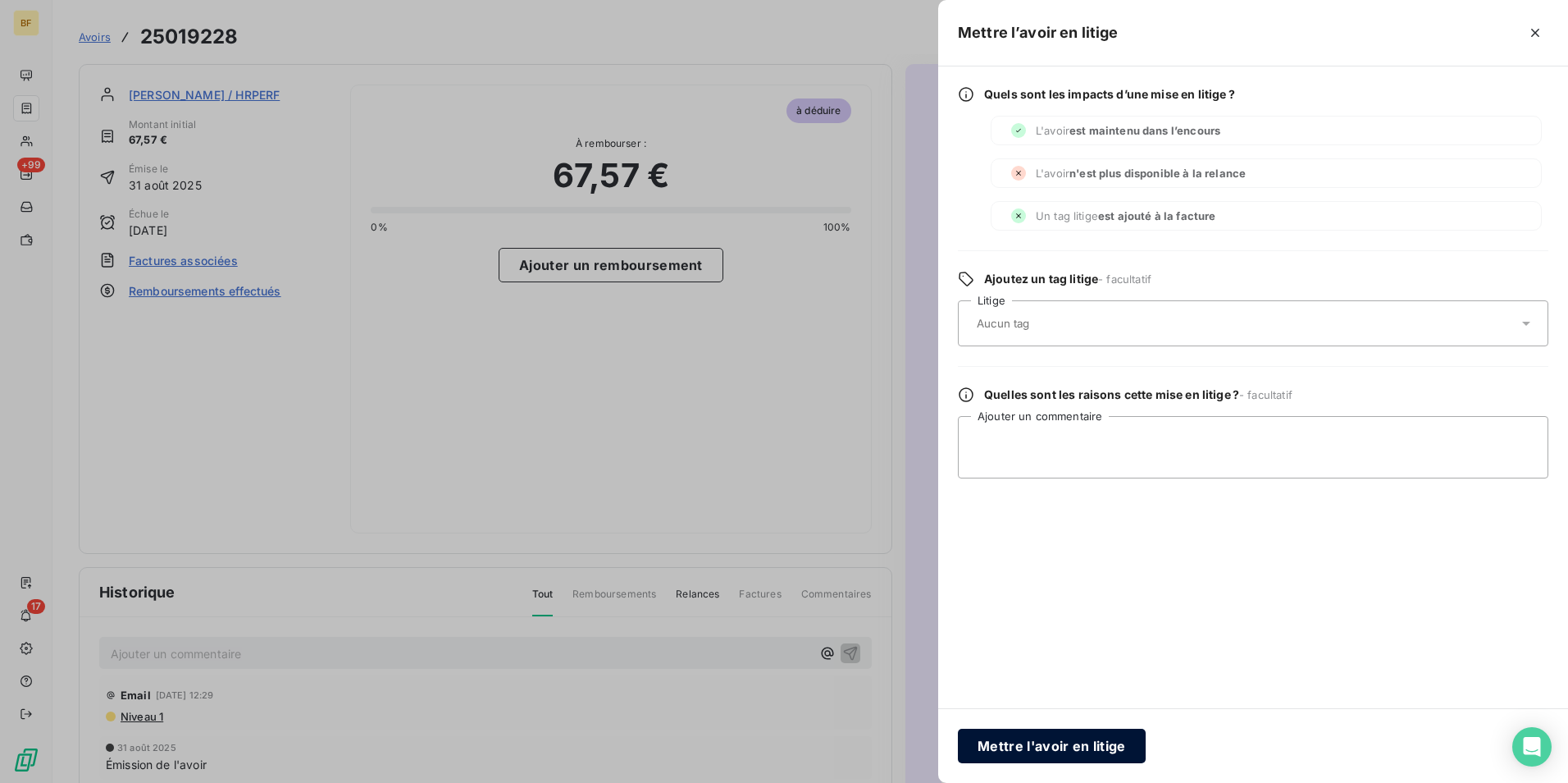
click at [1082, 735] on button "Mettre l'avoir en litige" at bounding box center [1051, 746] width 188 height 34
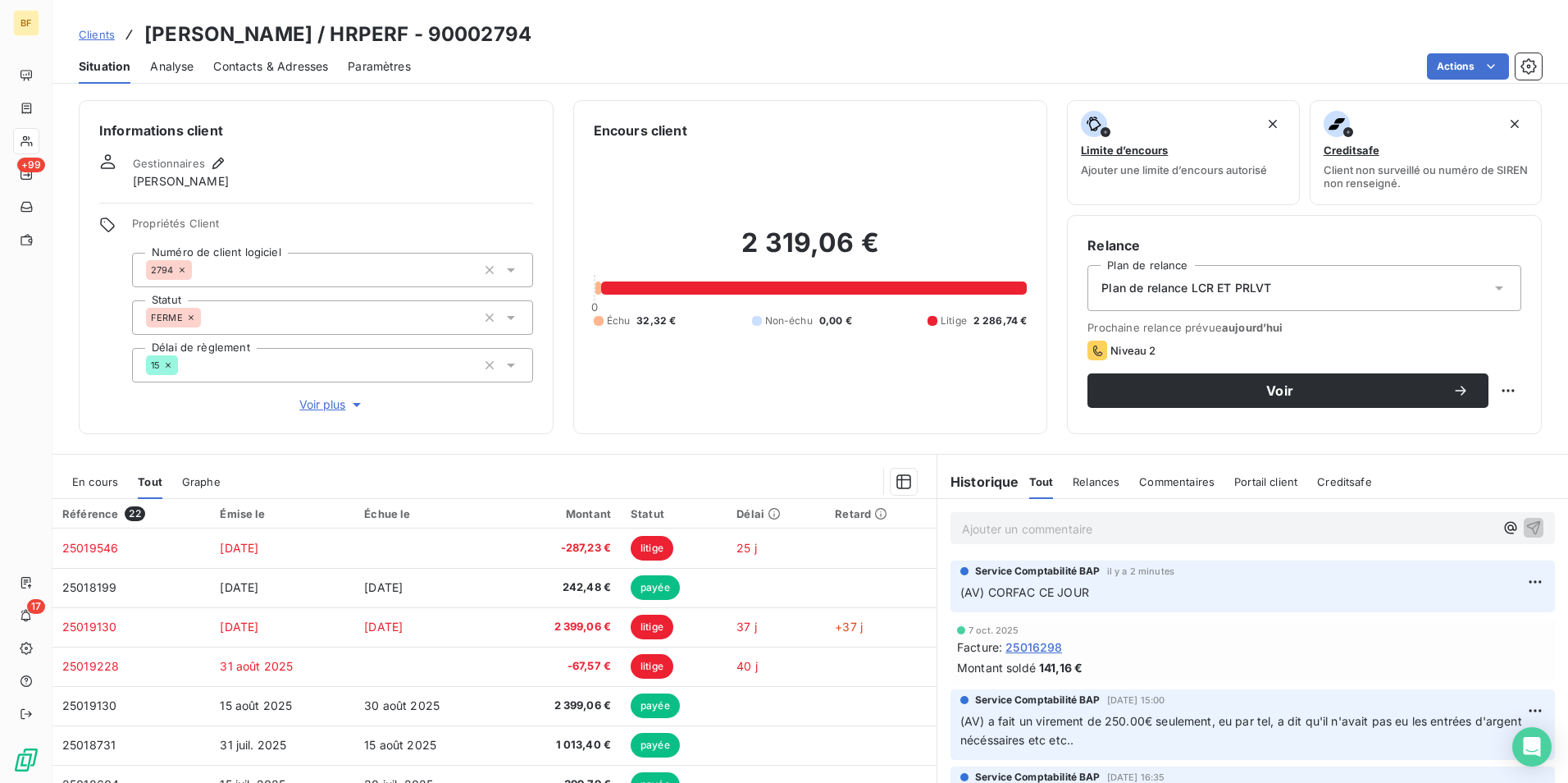
drag, startPoint x: 546, startPoint y: 34, endPoint x: 135, endPoint y: 33, distance: 411.0
click at [135, 33] on div "Clients [PERSON_NAME] / HRPERF - 90002794" at bounding box center [809, 34] width 1515 height 30
copy h3 "[PERSON_NAME] / HRPERF - 90002794"
drag, startPoint x: 1329, startPoint y: 449, endPoint x: 1287, endPoint y: 480, distance: 52.2
click at [1329, 449] on div "Informations client Gestionnaires [PERSON_NAME] Propriétés Client Numéro de cli…" at bounding box center [809, 436] width 1515 height 692
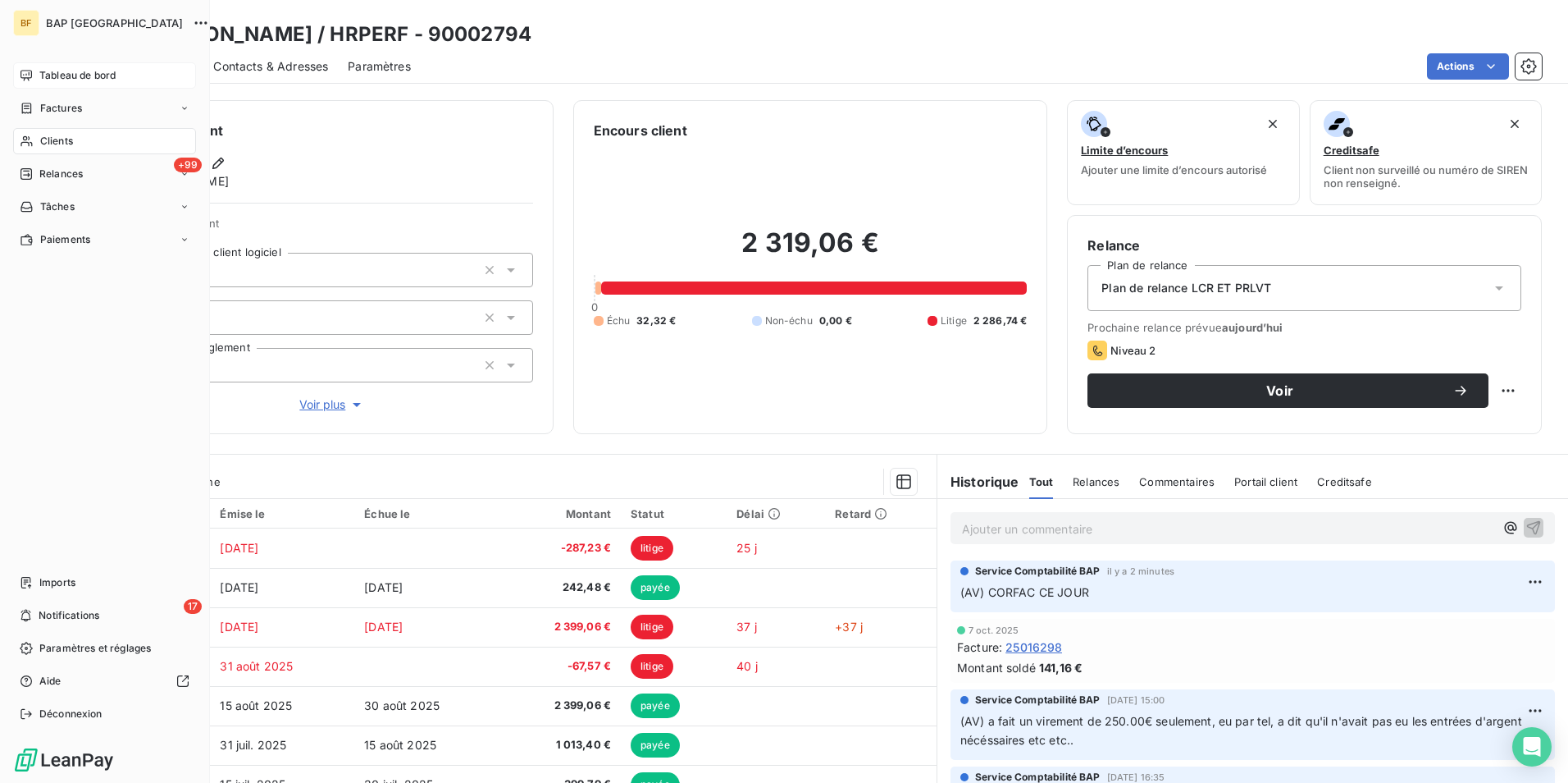
click at [64, 73] on span "Tableau de bord" at bounding box center [77, 75] width 76 height 15
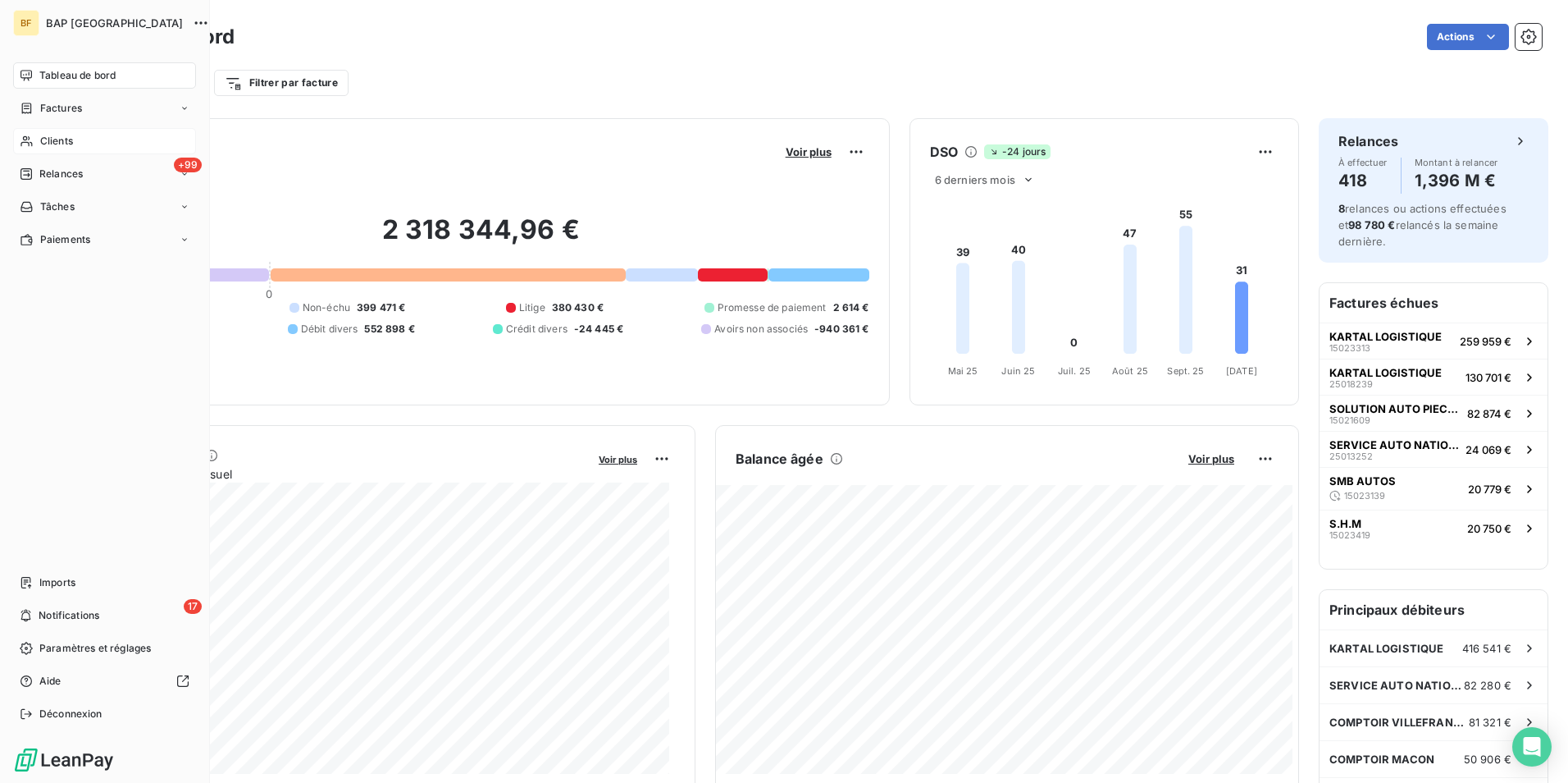
click at [27, 137] on icon at bounding box center [27, 141] width 14 height 13
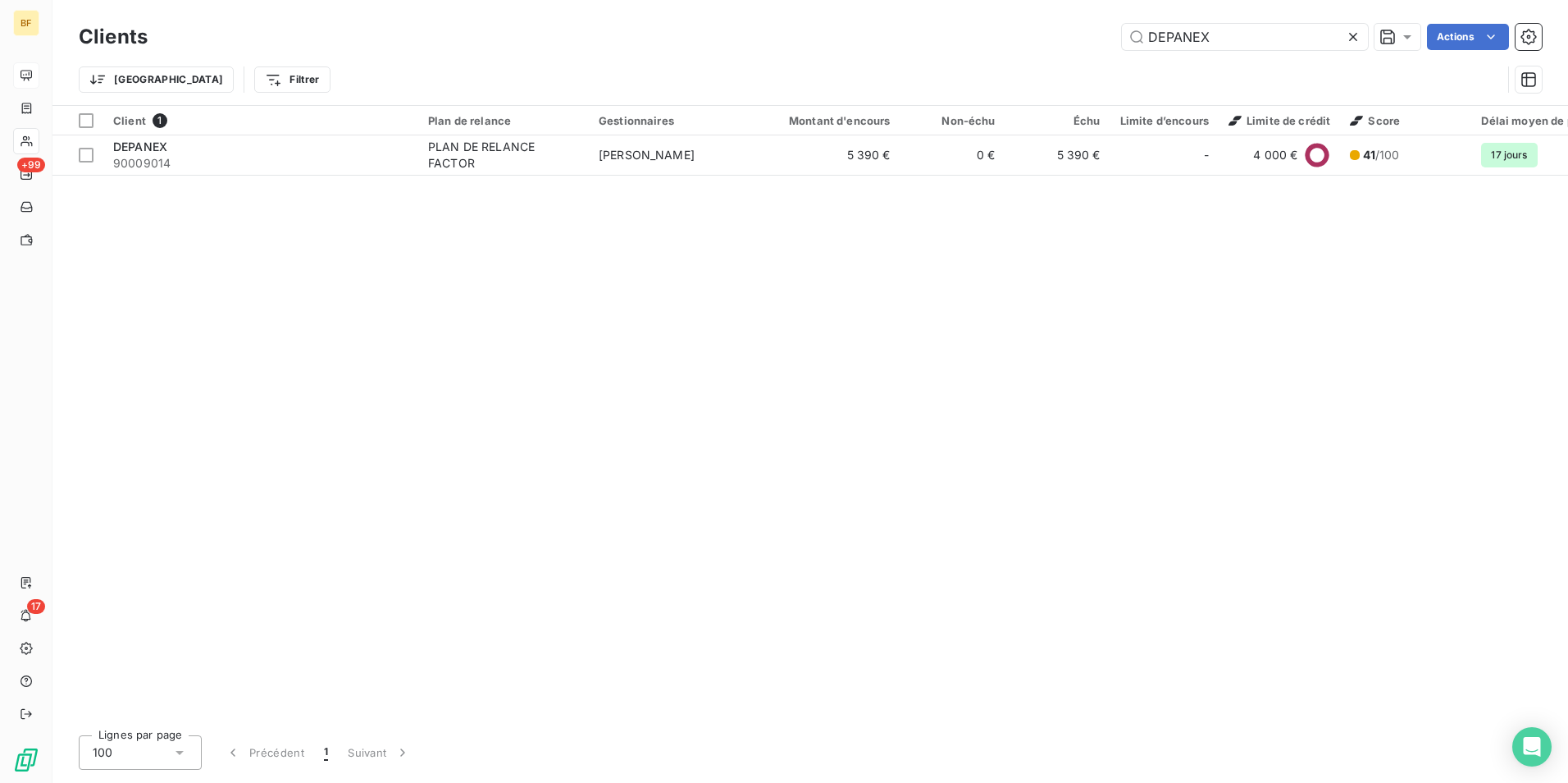
drag, startPoint x: 1230, startPoint y: 34, endPoint x: 1104, endPoint y: 19, distance: 126.9
click at [1104, 19] on div "Clients DEPANEX Actions Trier Filtrer" at bounding box center [809, 52] width 1515 height 105
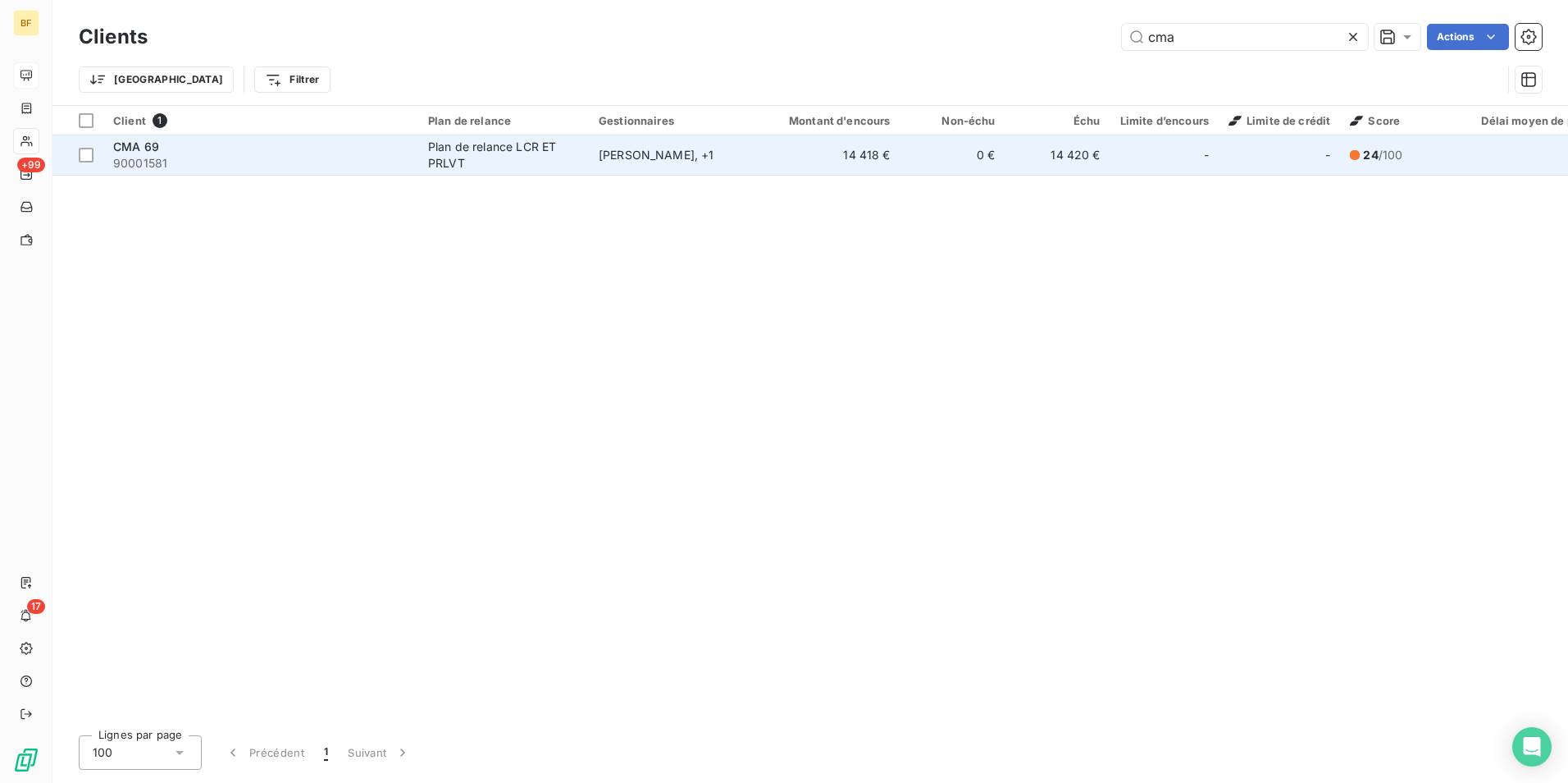
type input "cma"
click at [320, 160] on span "90001581" at bounding box center [261, 163] width 295 height 17
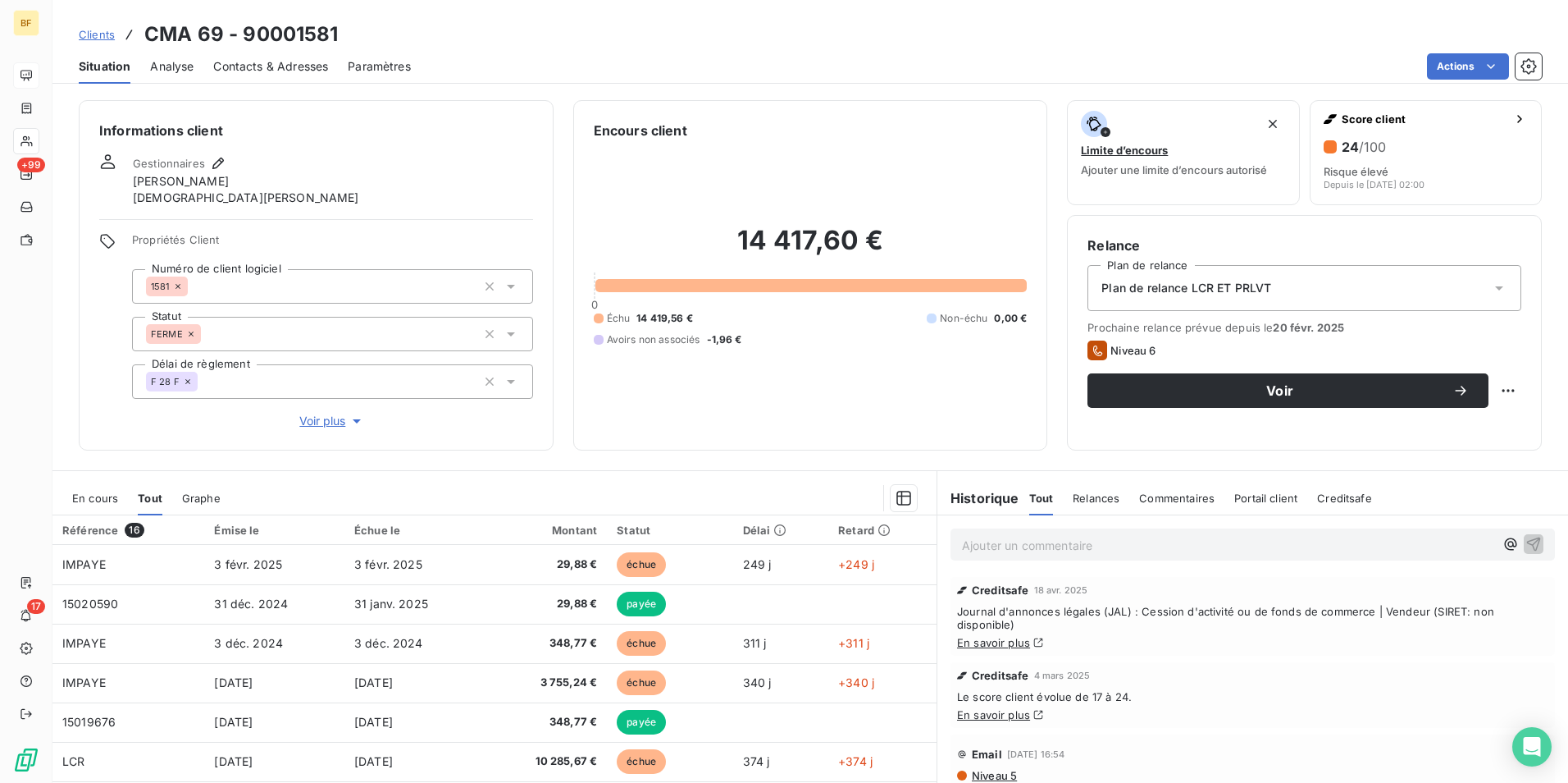
click at [838, 99] on div "Informations client Gestionnaires [PERSON_NAME] Propriétés Client Numéro de cli…" at bounding box center [809, 436] width 1515 height 692
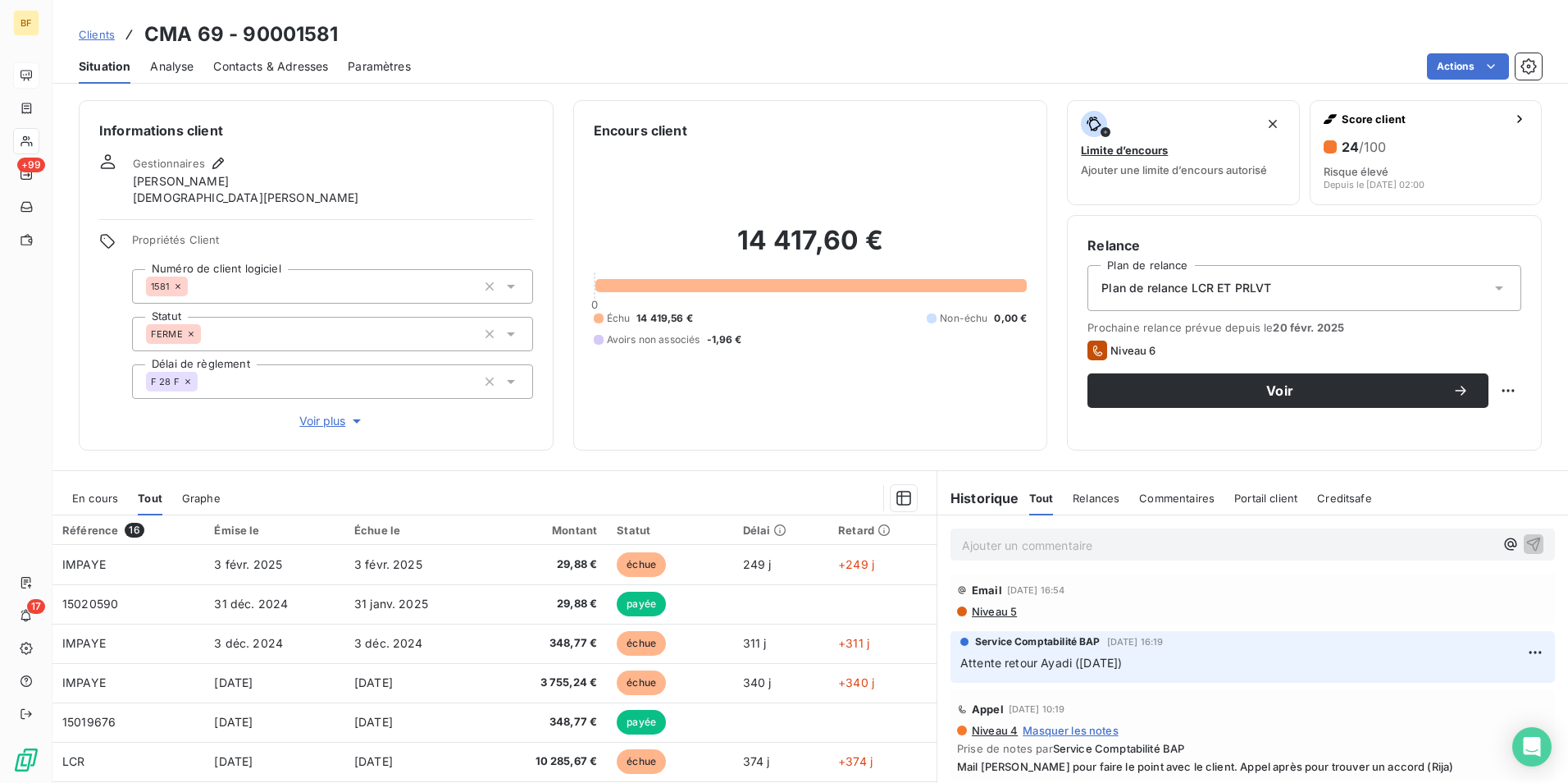
drag, startPoint x: 573, startPoint y: 2, endPoint x: 573, endPoint y: 12, distance: 10.0
click at [573, 2] on div "Clients CMA 69 - 90001581 Situation Analyse Contacts & Adresses Paramètres Acti…" at bounding box center [809, 41] width 1515 height 84
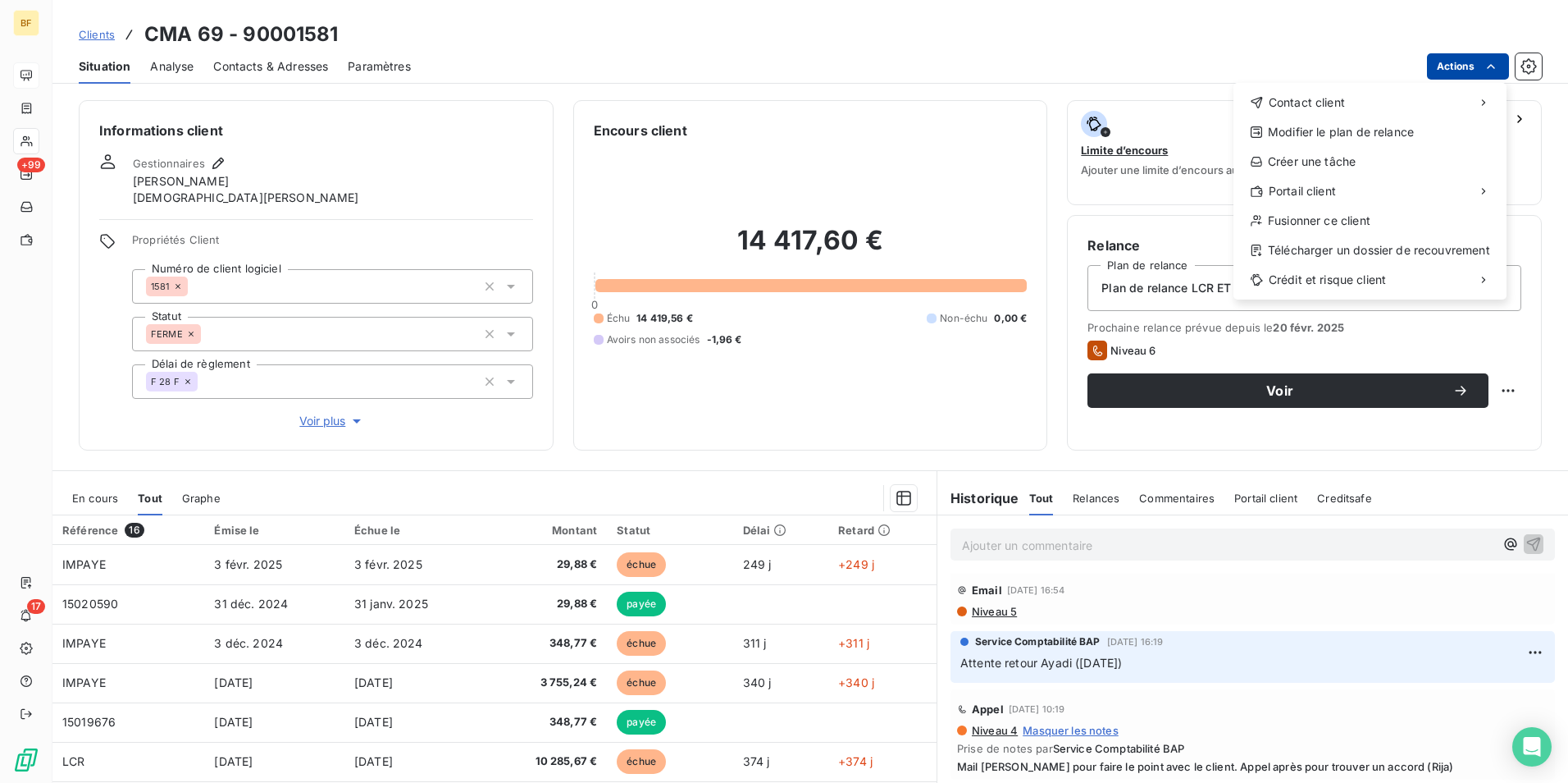
click at [1439, 71] on html "BF +99 17 Clients CMA 69 - 90001581 Situation Analyse Contacts & Adresses Param…" at bounding box center [784, 391] width 1568 height 783
click at [1319, 256] on div "Télécharger un dossier de recouvrement" at bounding box center [1369, 250] width 260 height 27
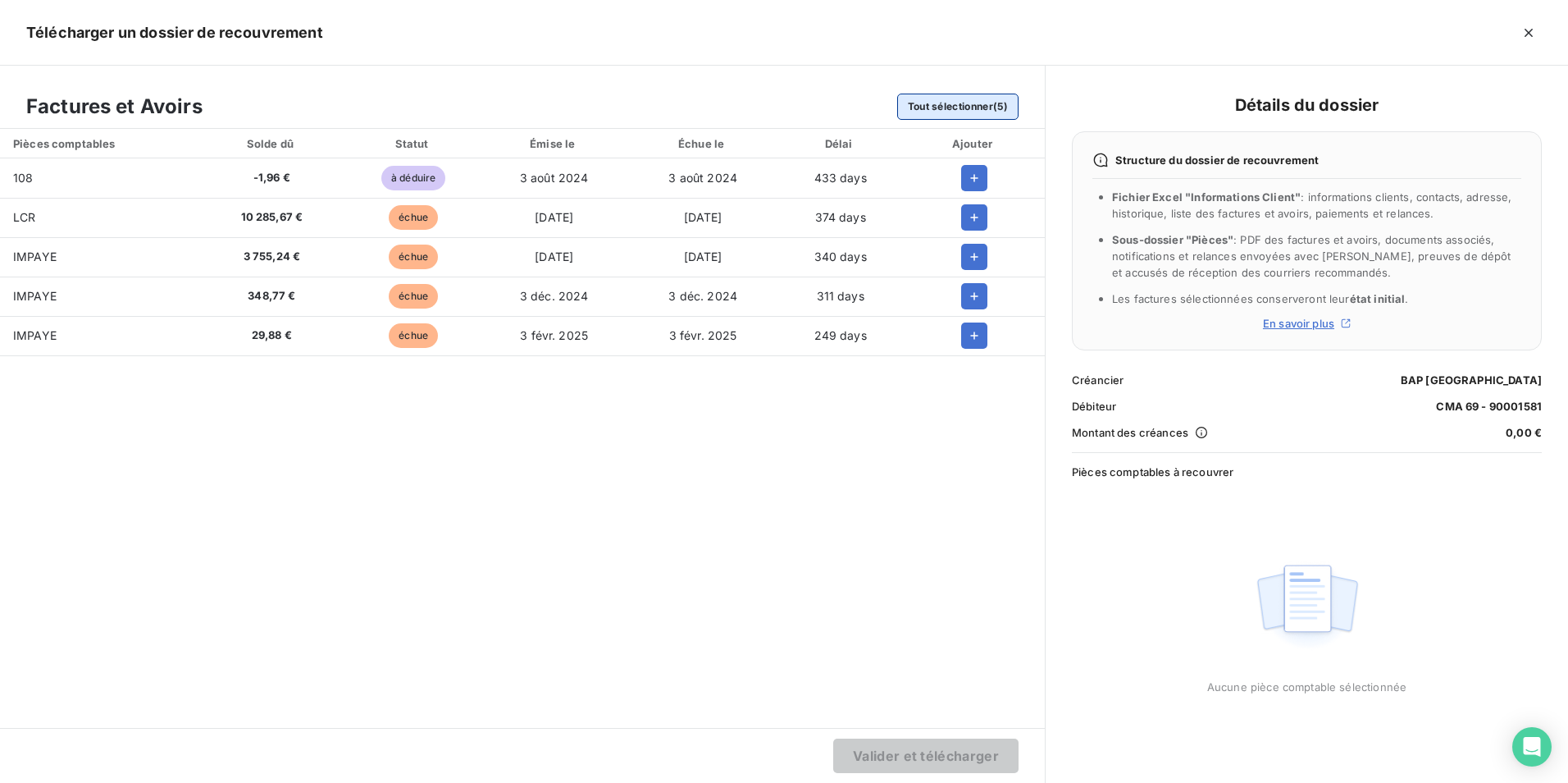
click at [961, 110] on button "Tout sélectionner (5)" at bounding box center [957, 106] width 121 height 27
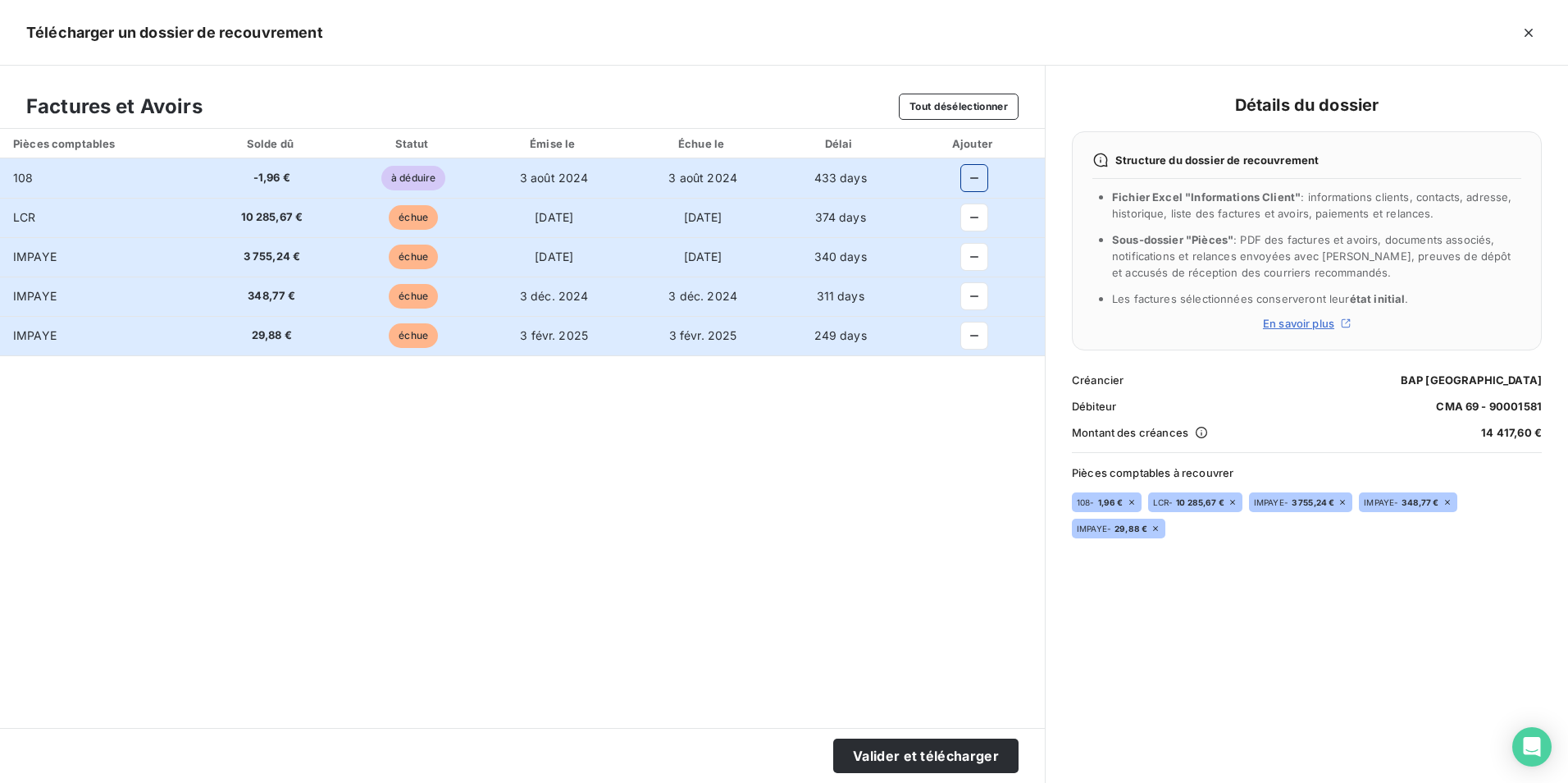
click at [968, 178] on icon "button" at bounding box center [973, 177] width 17 height 17
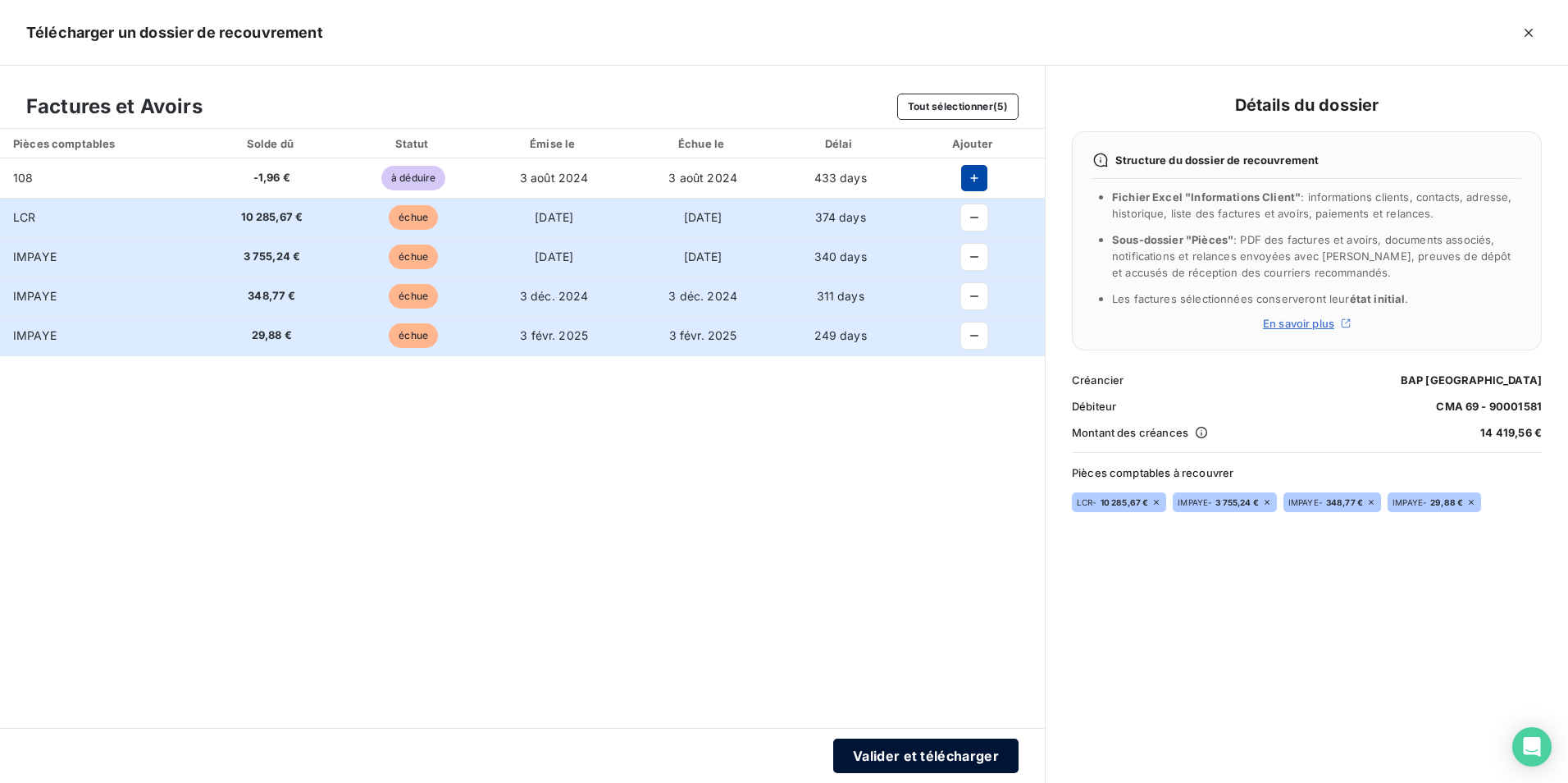
click at [909, 749] on button "Valider et télécharger" at bounding box center [925, 755] width 185 height 34
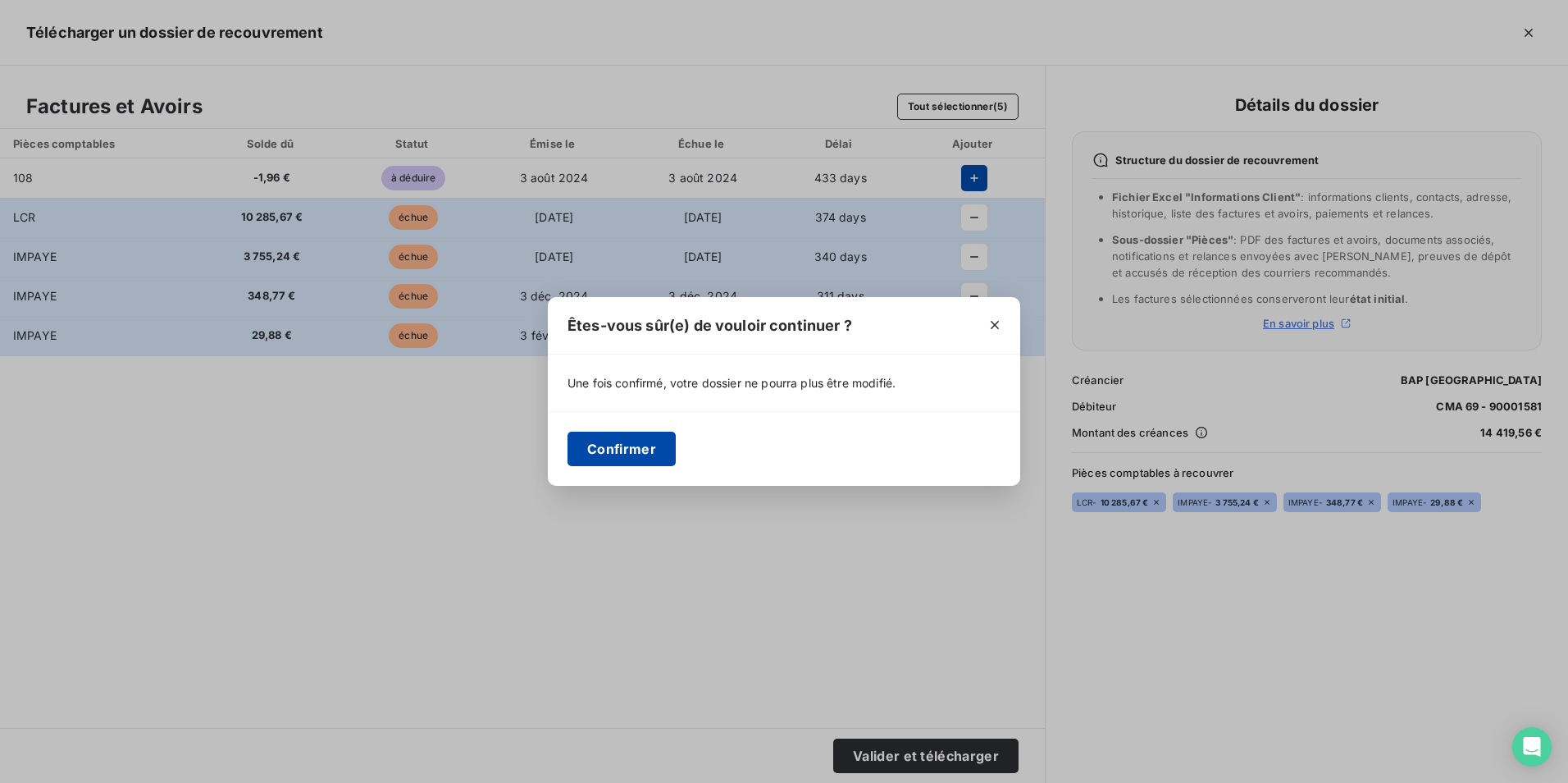
click at [635, 441] on button "Confirmer" at bounding box center [621, 448] width 108 height 34
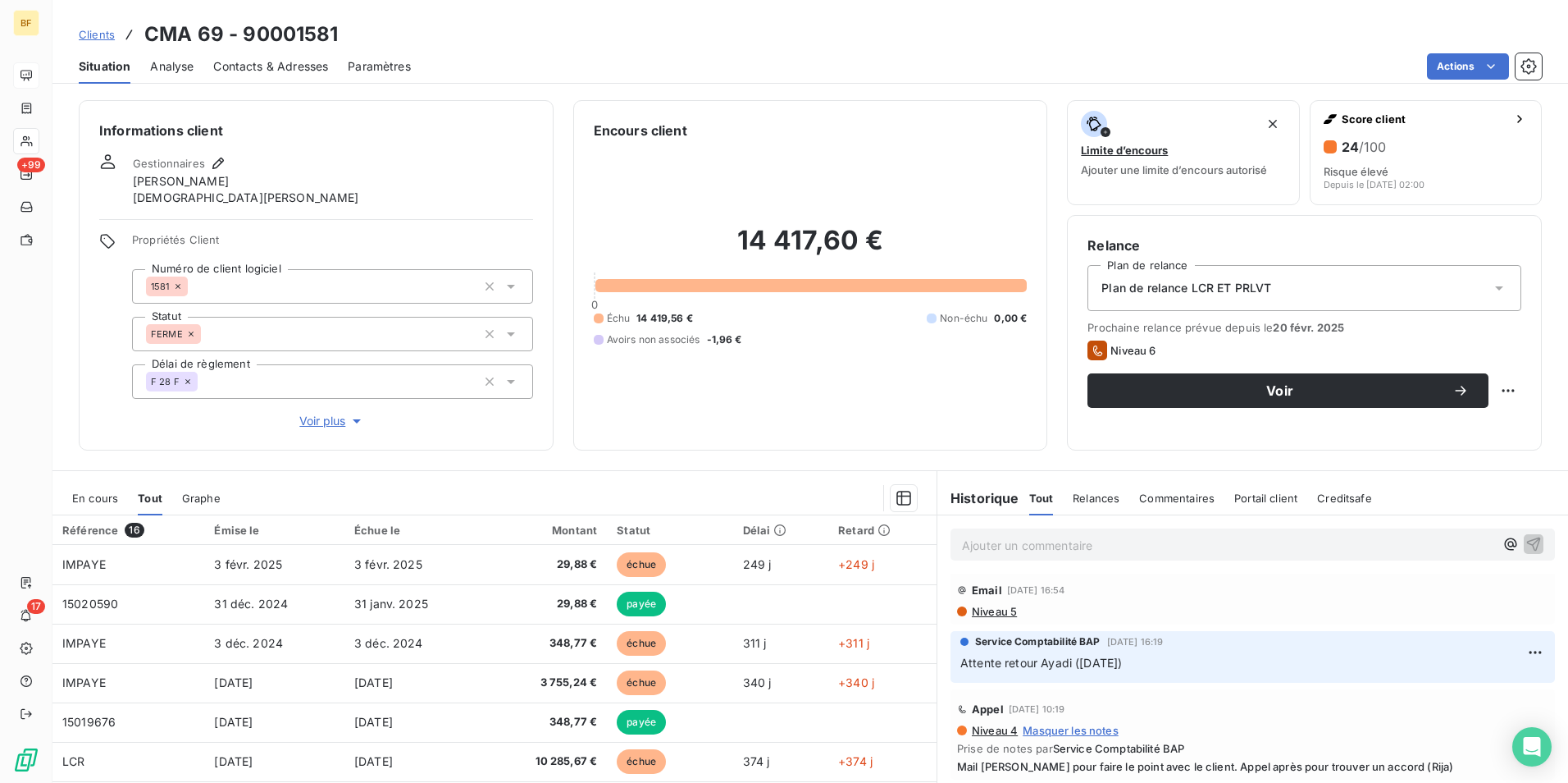
click at [596, 420] on div "14 417,60 € 0 Échu 14 419,56 € Non-échu 0,00 € Avoirs non associés -1,96 €" at bounding box center [810, 285] width 434 height 290
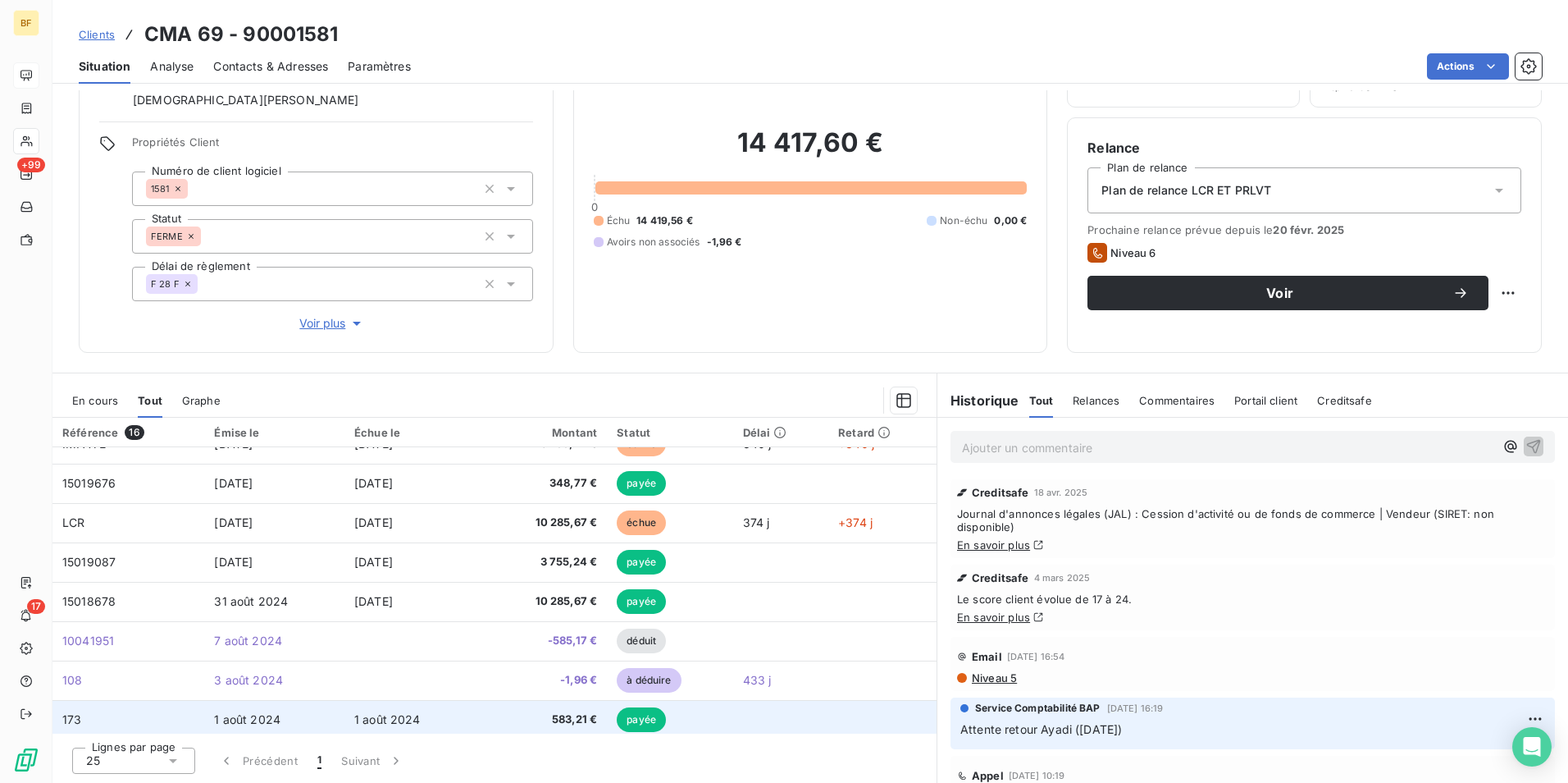
scroll to position [164, 0]
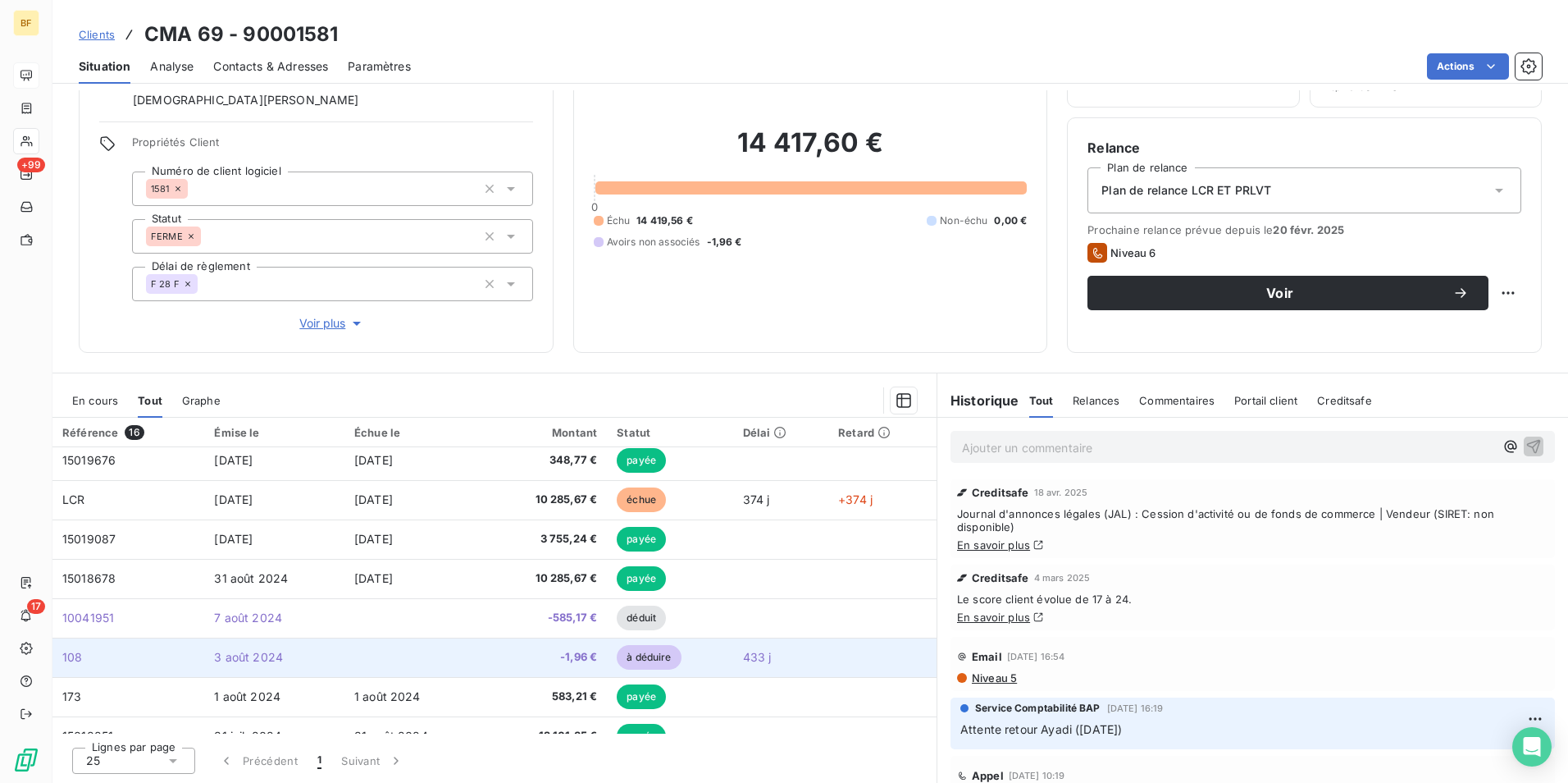
click at [518, 645] on td "-1,96 €" at bounding box center [545, 657] width 122 height 39
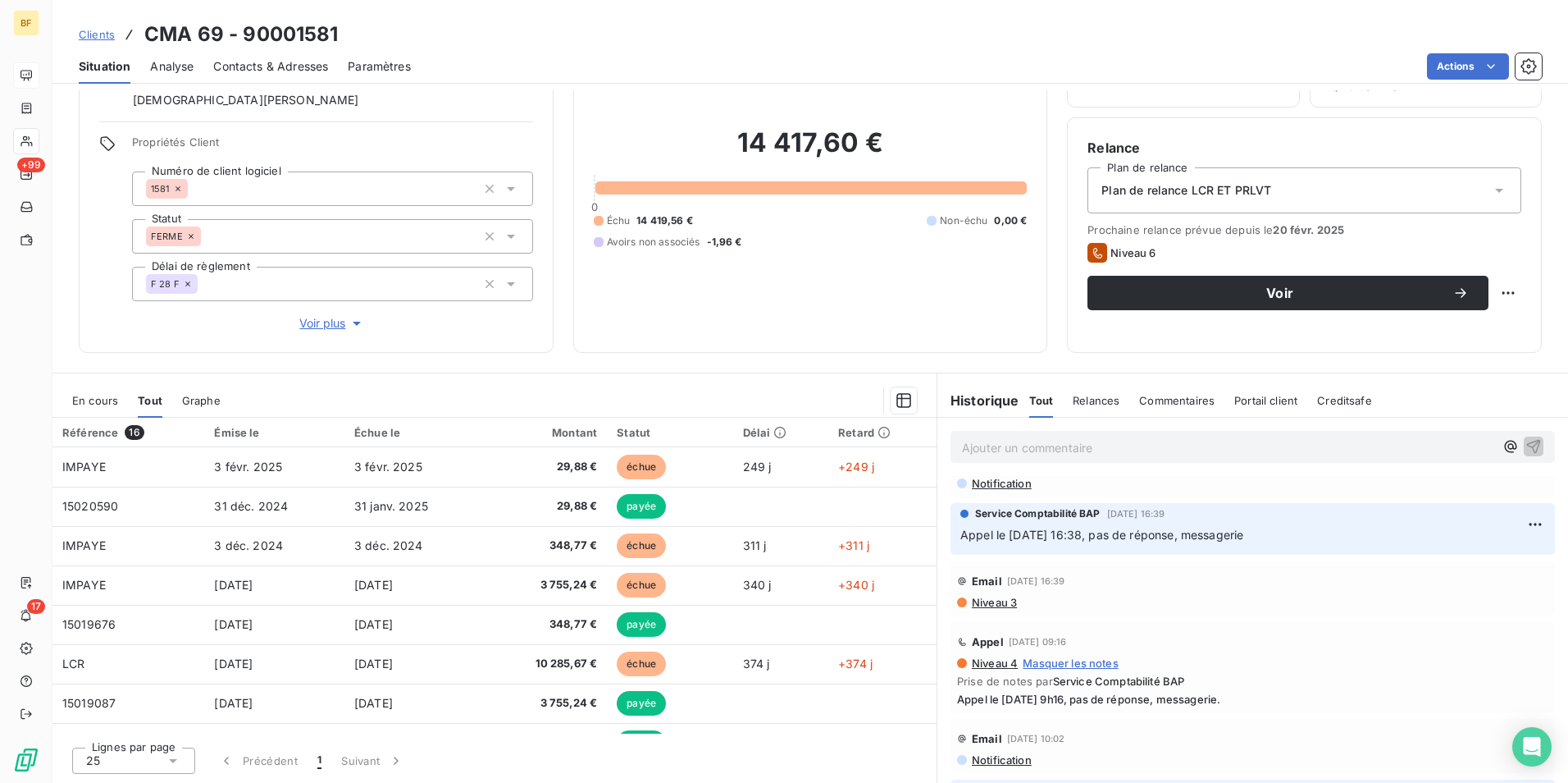
scroll to position [410, 0]
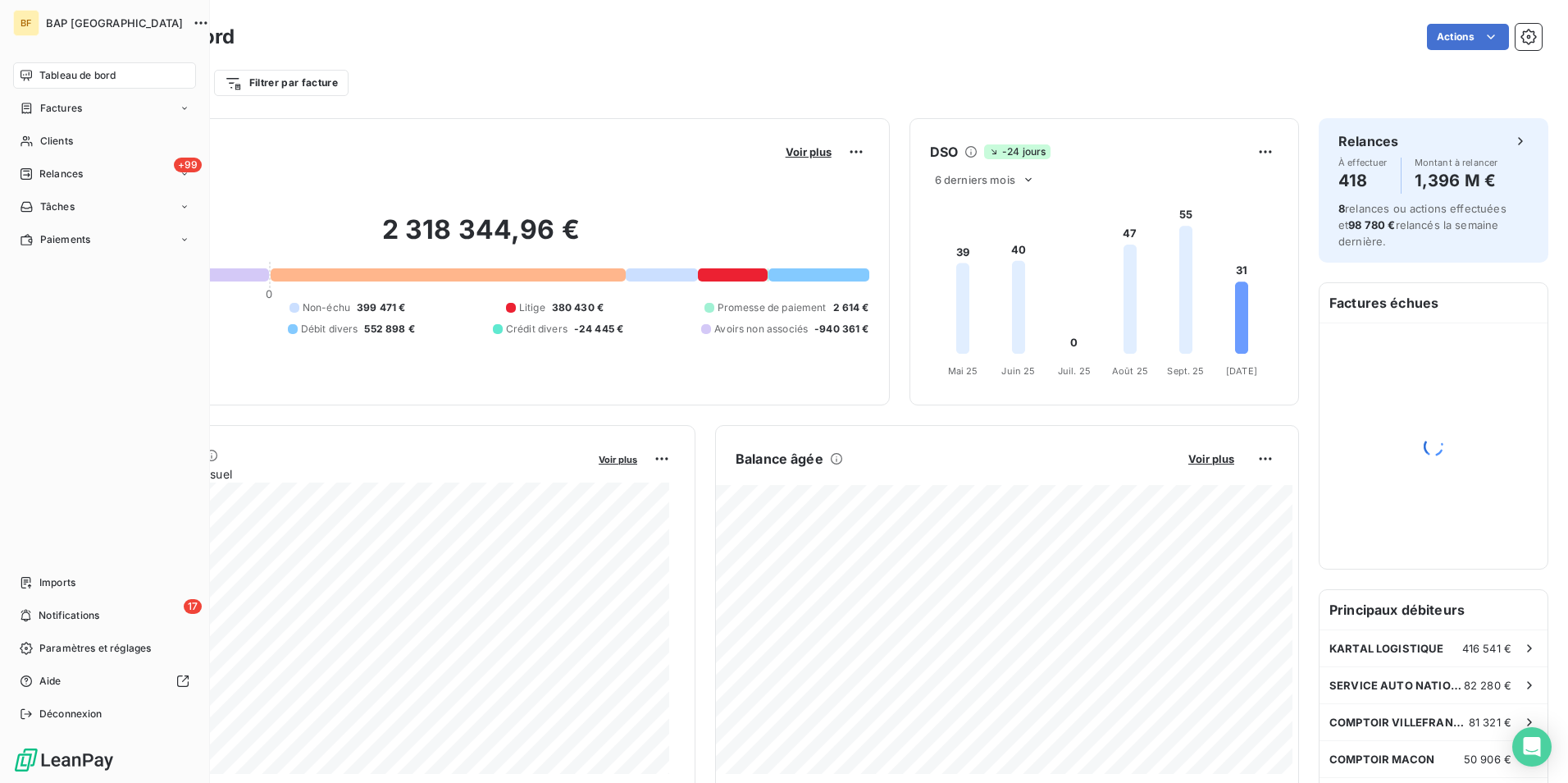
drag, startPoint x: 36, startPoint y: 137, endPoint x: 787, endPoint y: 117, distance: 751.3
click at [36, 138] on div "Clients" at bounding box center [104, 141] width 183 height 27
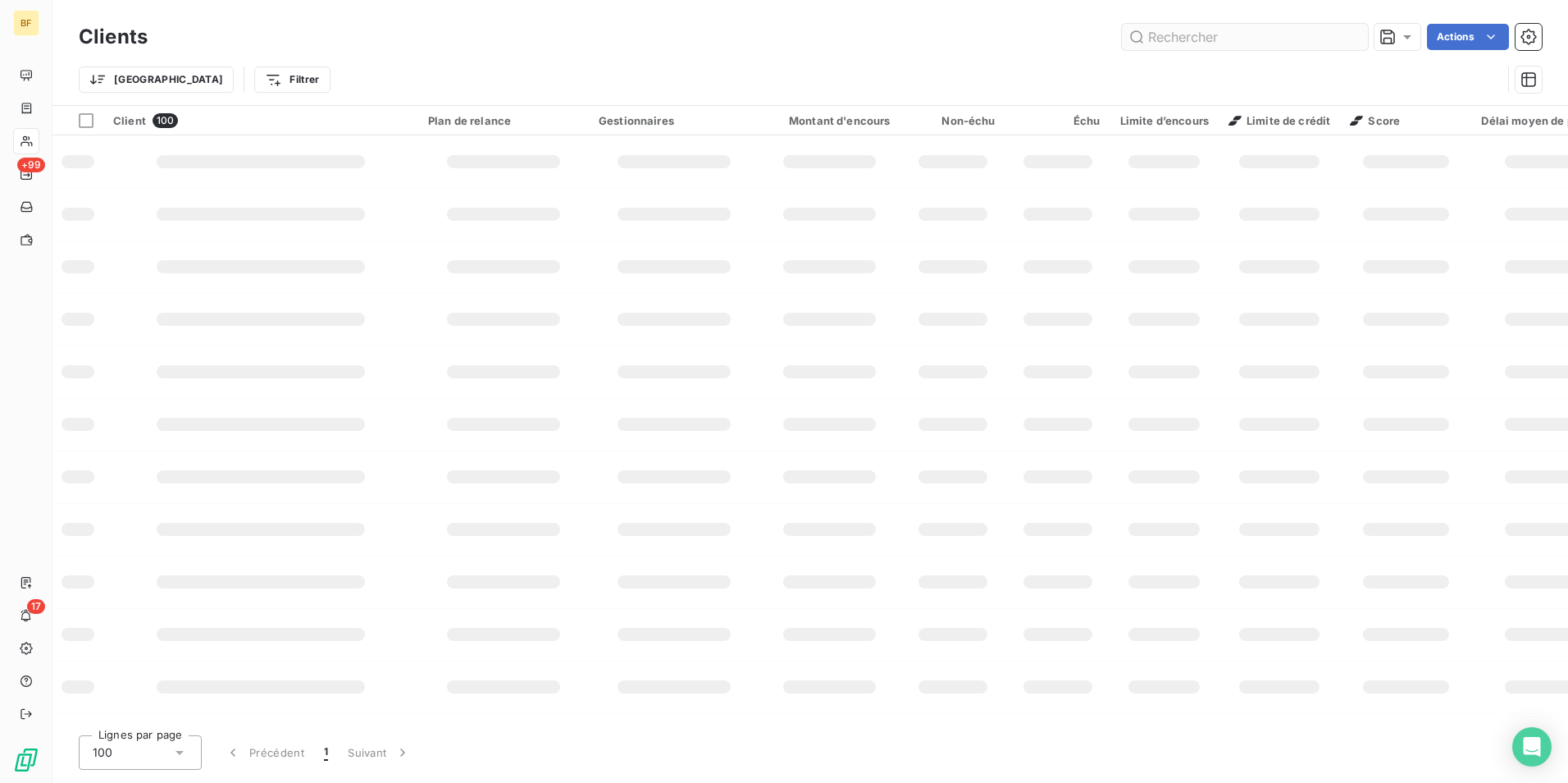
click at [1226, 44] on input "text" at bounding box center [1244, 36] width 246 height 27
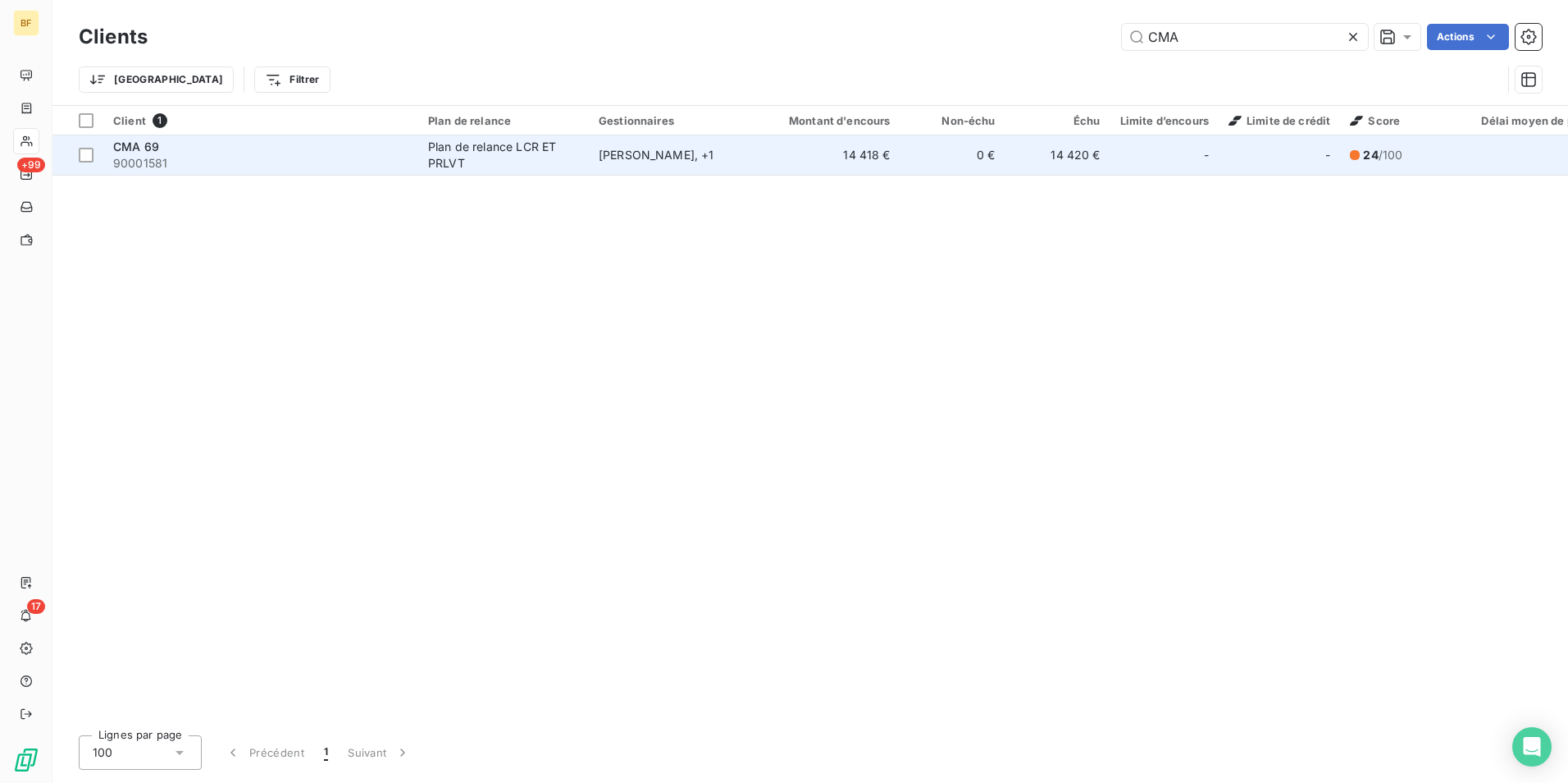
type input "CMA"
click at [355, 161] on span "90001581" at bounding box center [261, 163] width 295 height 17
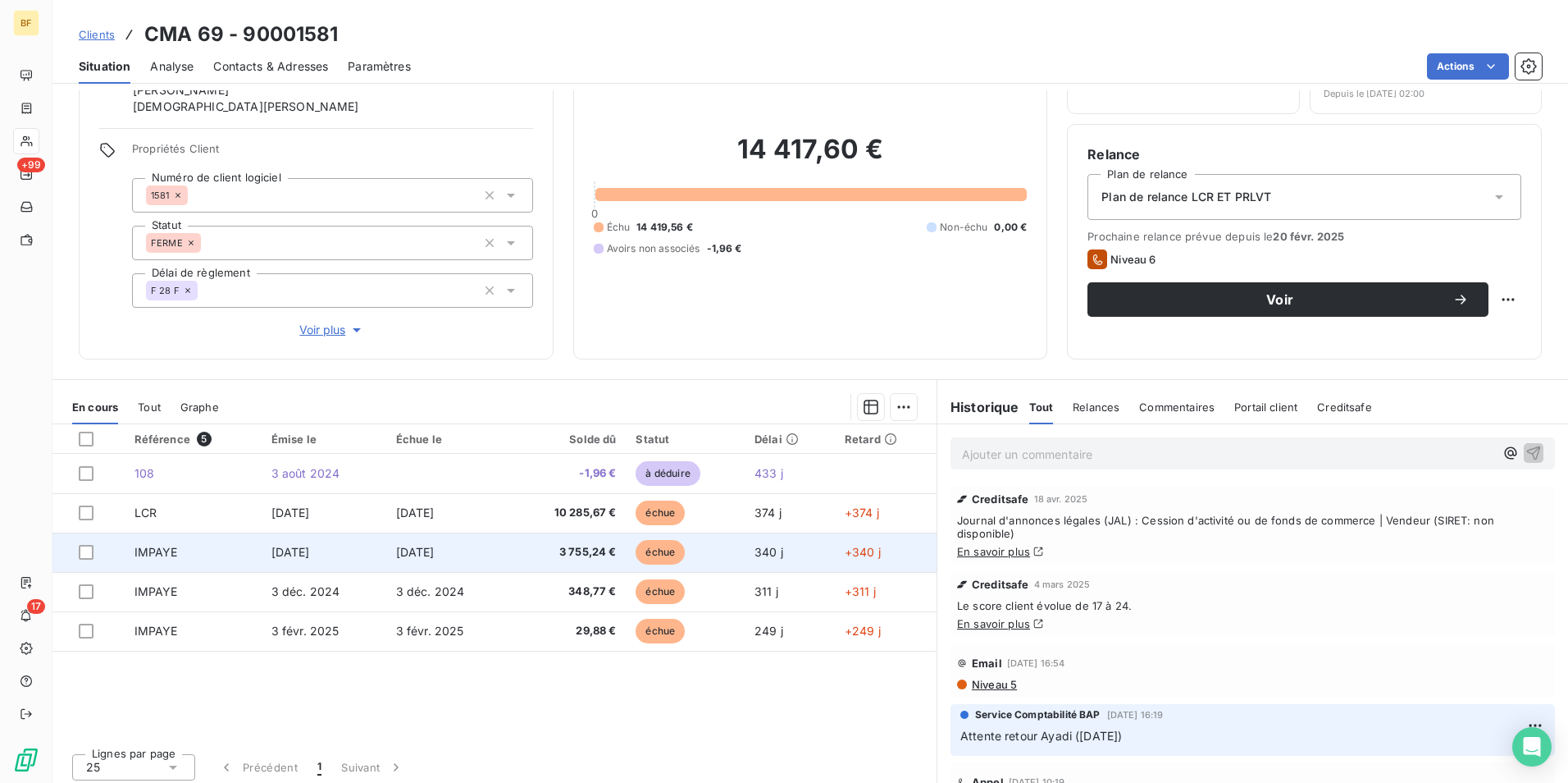
scroll to position [98, 0]
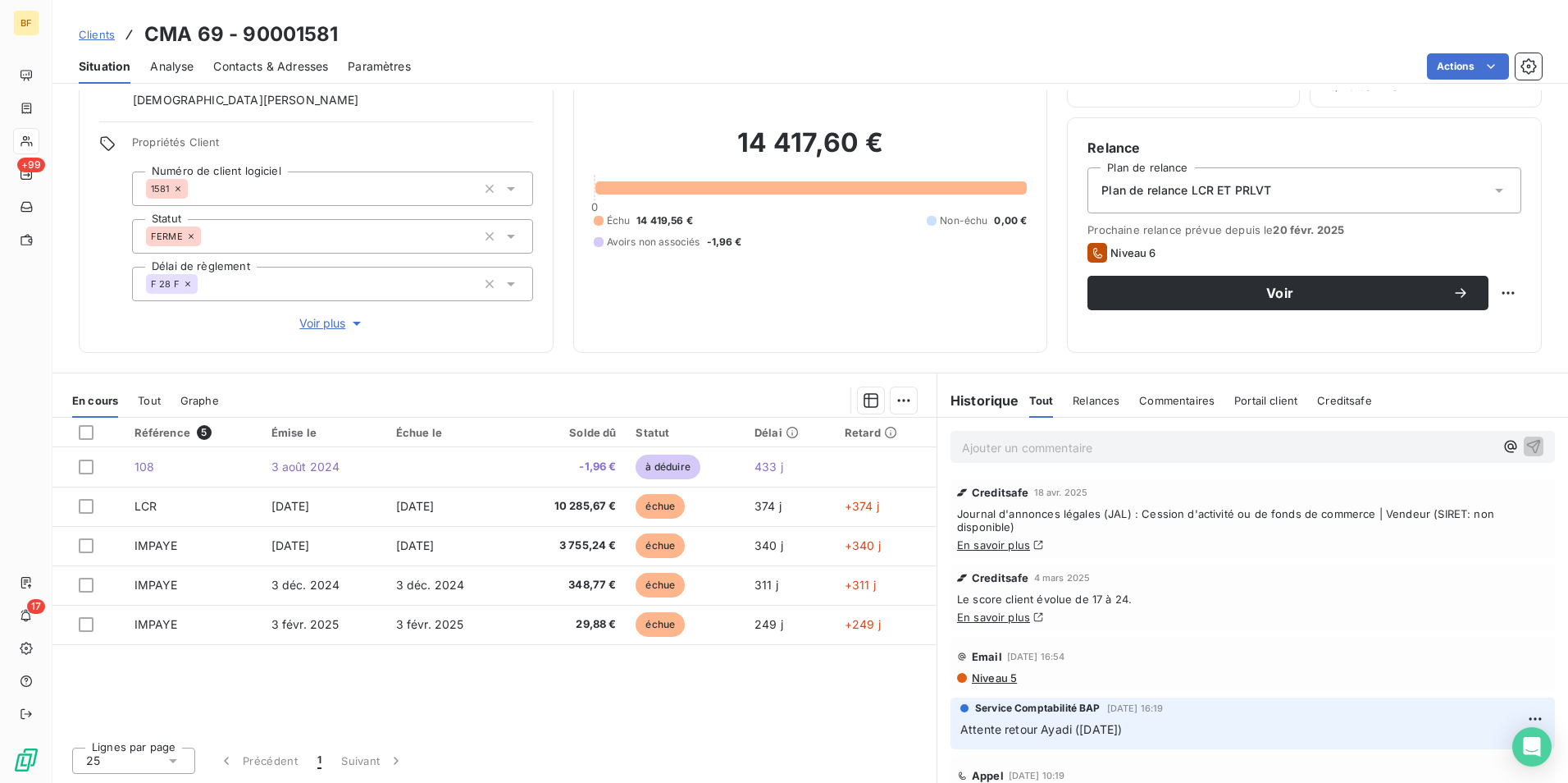
click at [995, 452] on p "Ajouter un commentaire ﻿" at bounding box center [1227, 447] width 533 height 21
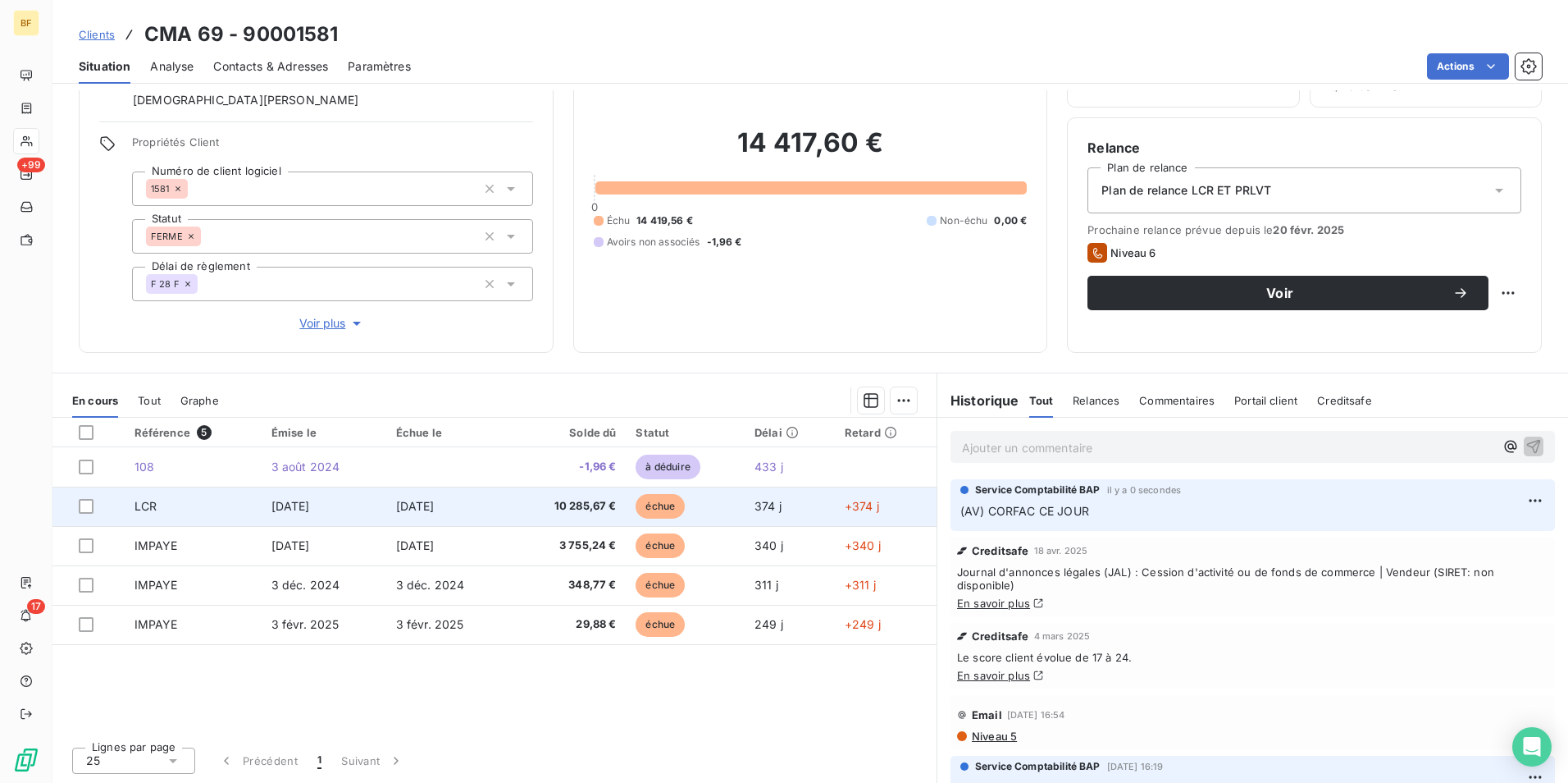
click at [534, 503] on span "10 285,67 €" at bounding box center [568, 506] width 95 height 17
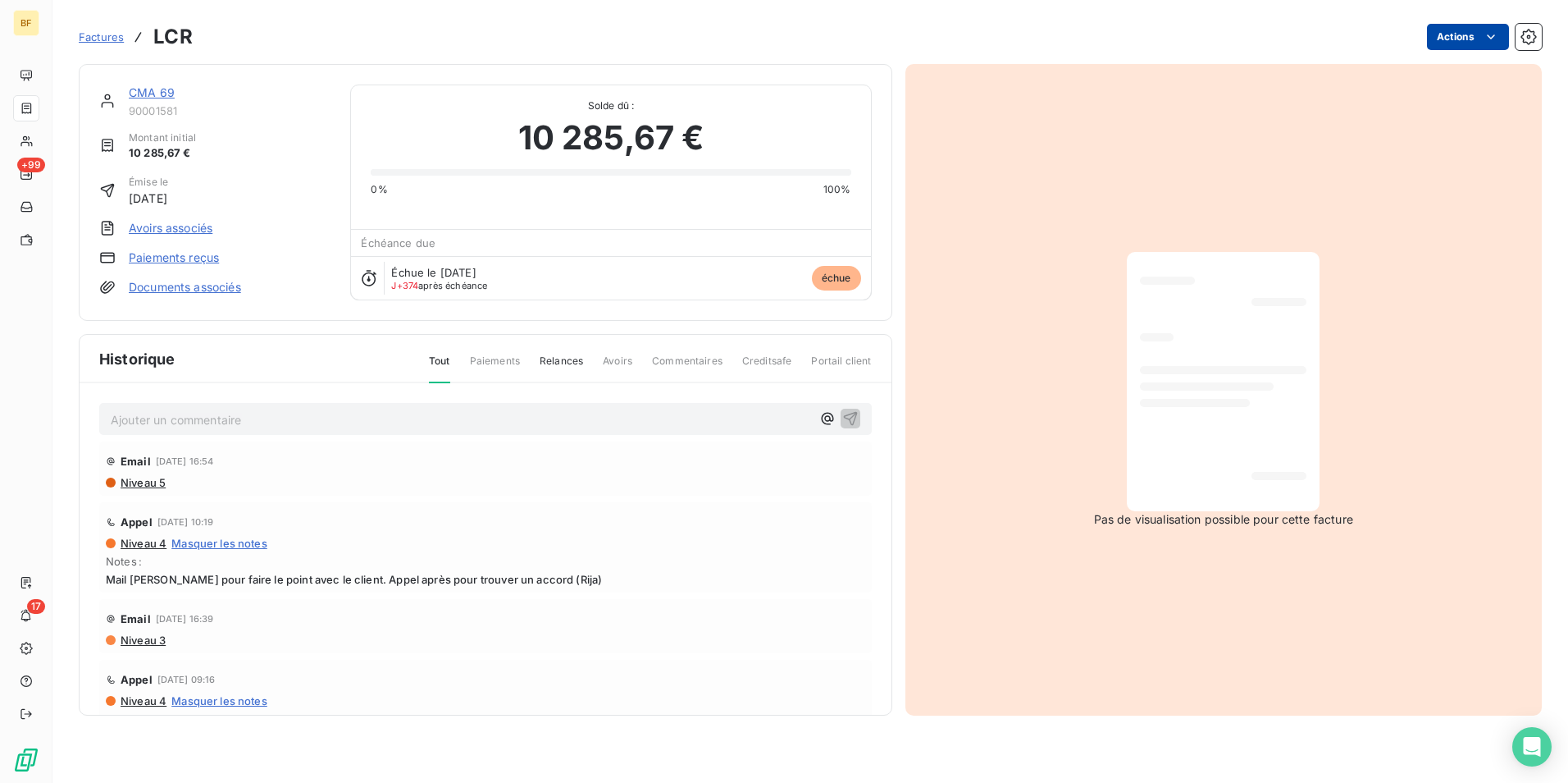
click at [1456, 48] on html "BF +99 17 Factures LCR Actions CMA 69 90001581 Montant initial 10 285,67 € Émis…" at bounding box center [784, 391] width 1568 height 783
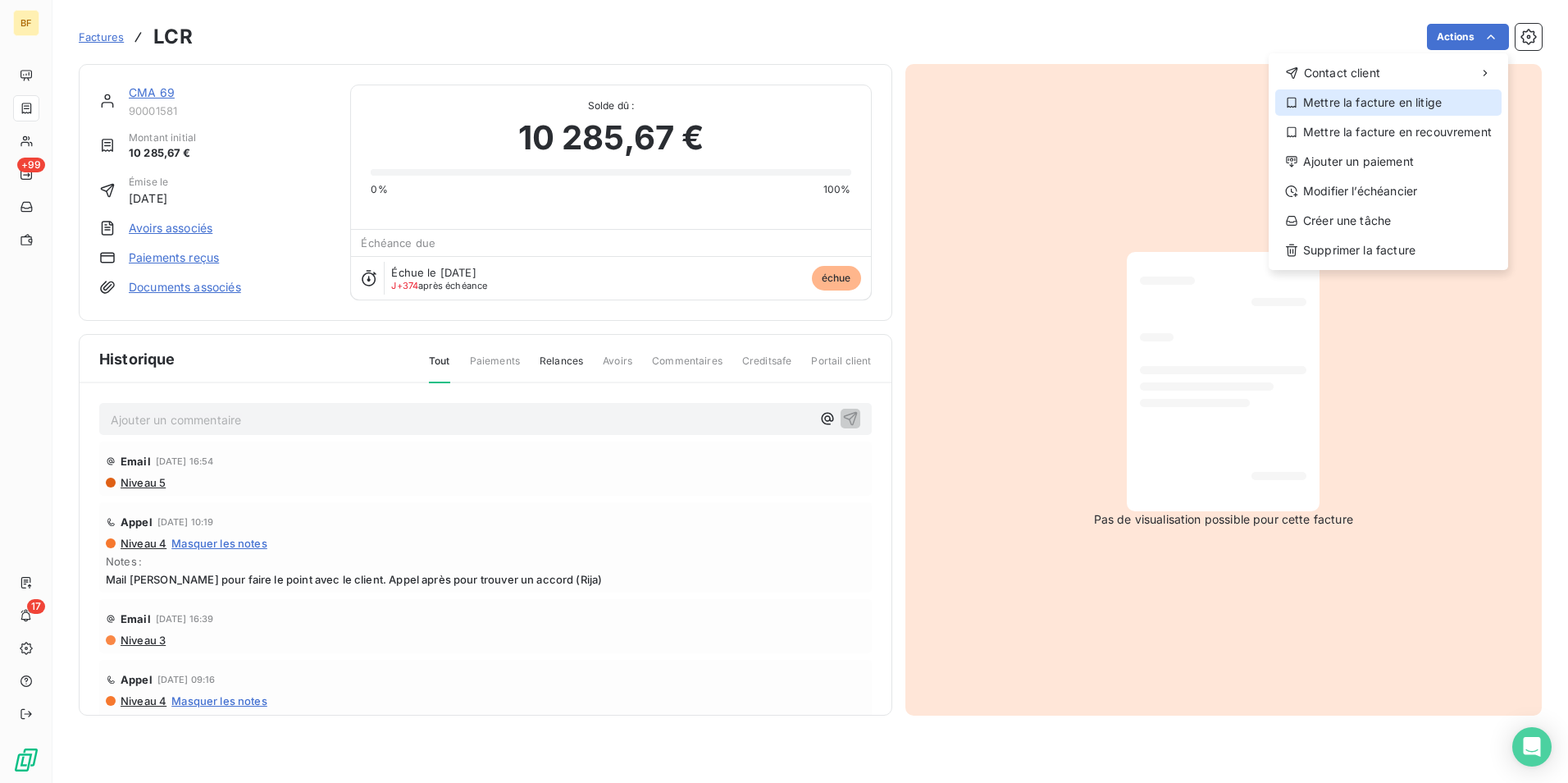
click at [1366, 106] on div "Mettre la facture en litige" at bounding box center [1388, 102] width 226 height 27
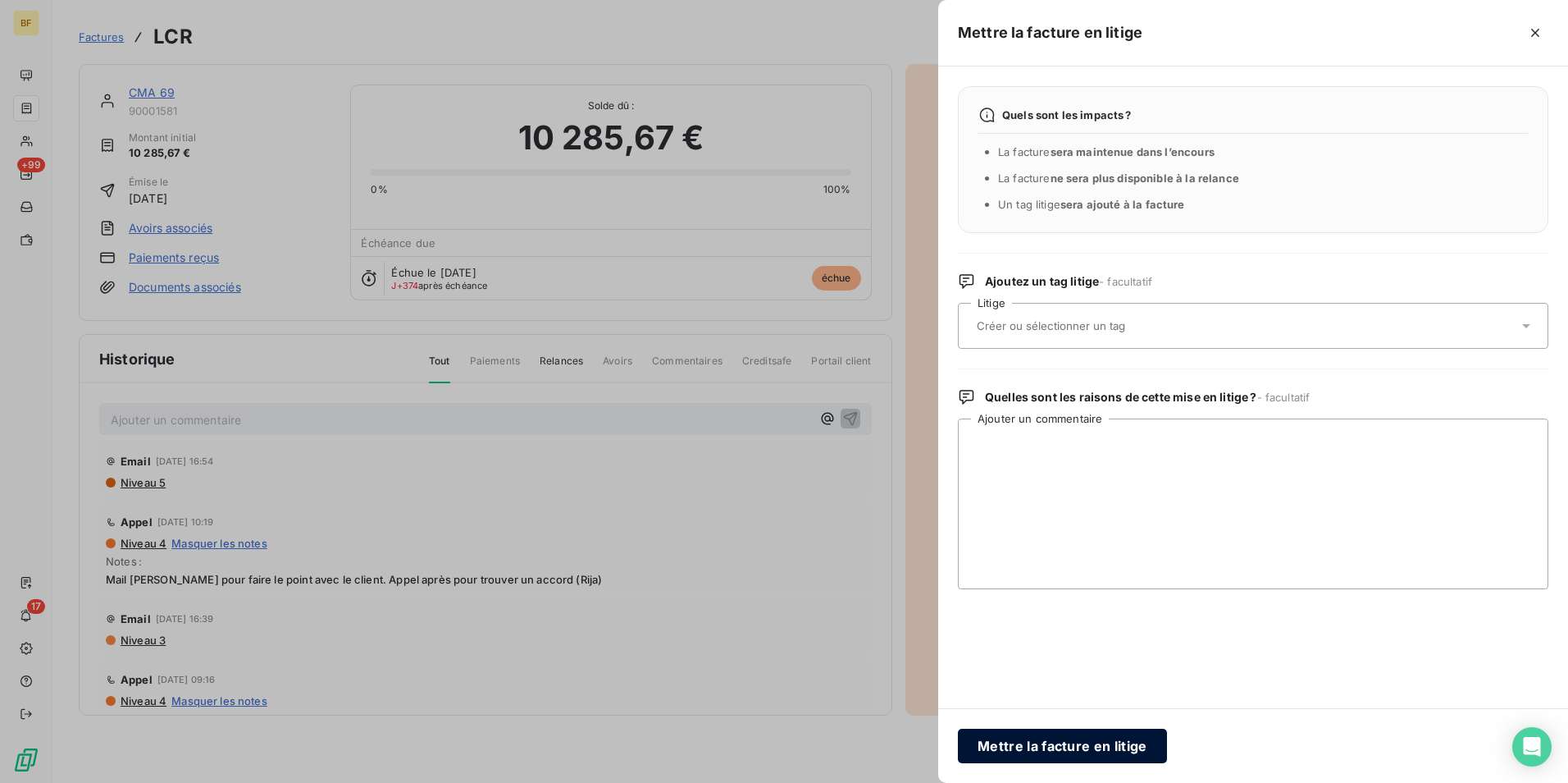
click at [997, 735] on button "Mettre la facture en litige" at bounding box center [1062, 746] width 209 height 34
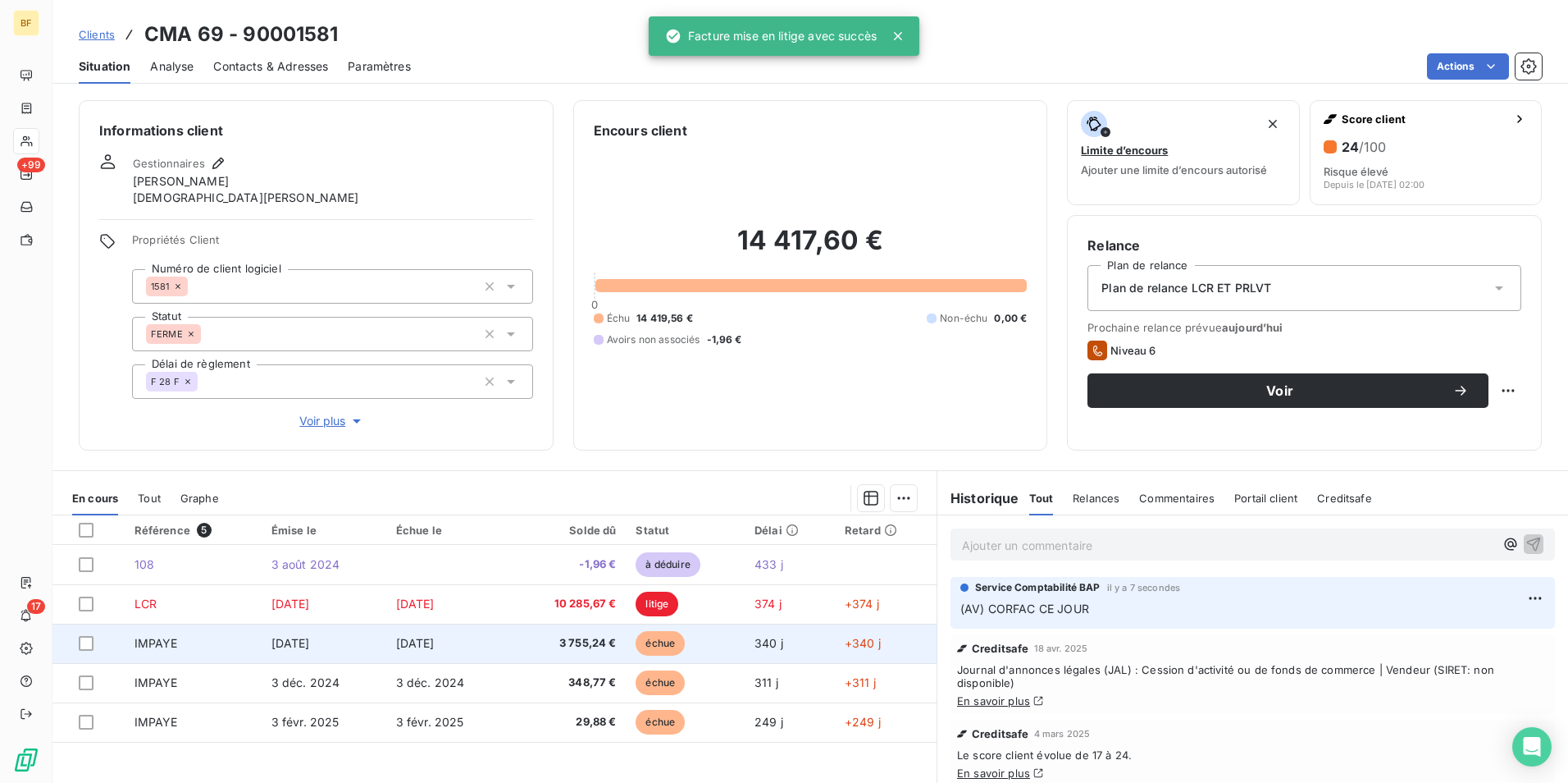
click at [610, 637] on span "3 755,24 €" at bounding box center [568, 643] width 95 height 17
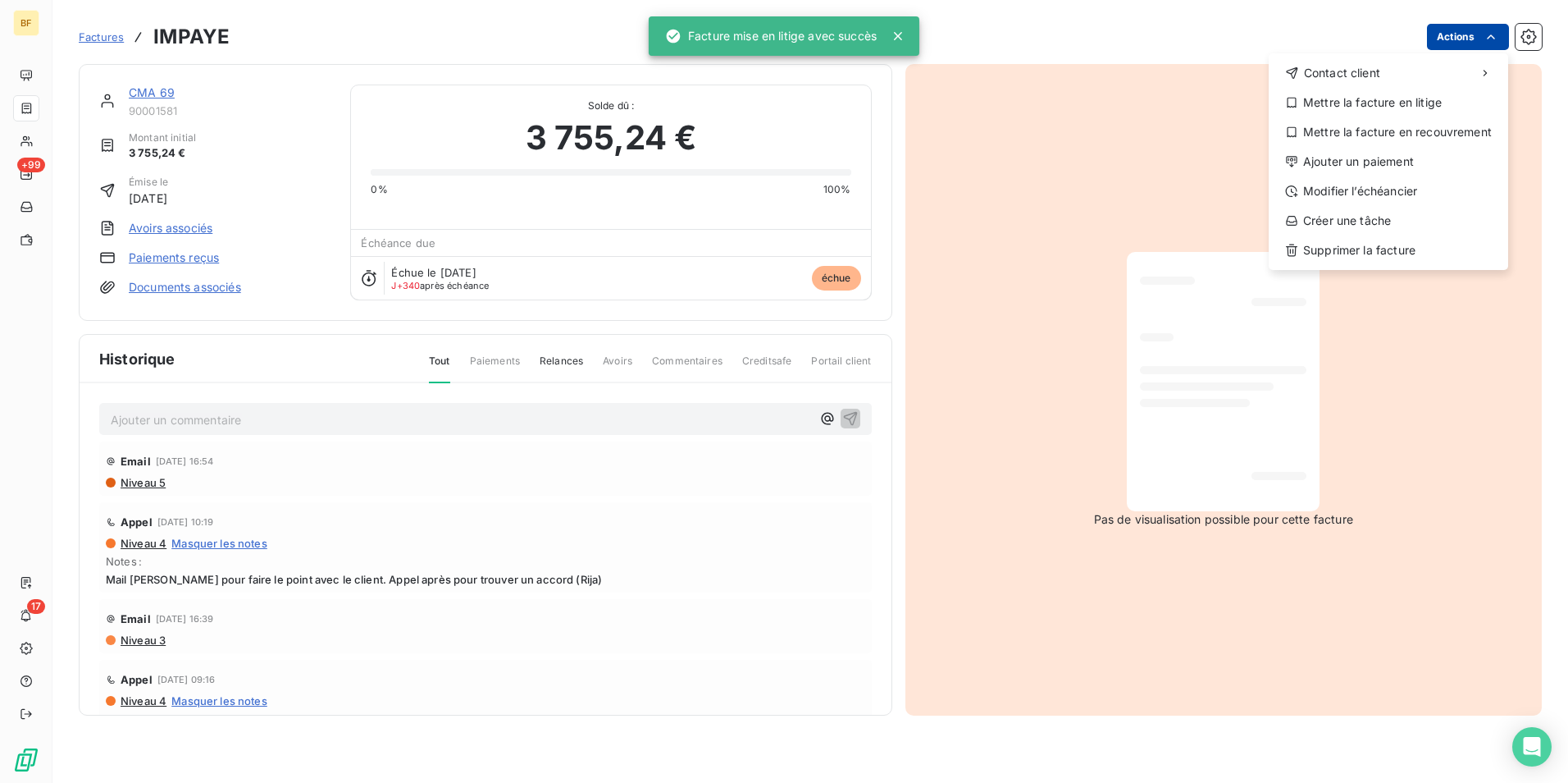
click at [1474, 46] on html "BF +99 17 Factures IMPAYE Actions Contact client Mettre la facture en litige Me…" at bounding box center [784, 391] width 1568 height 783
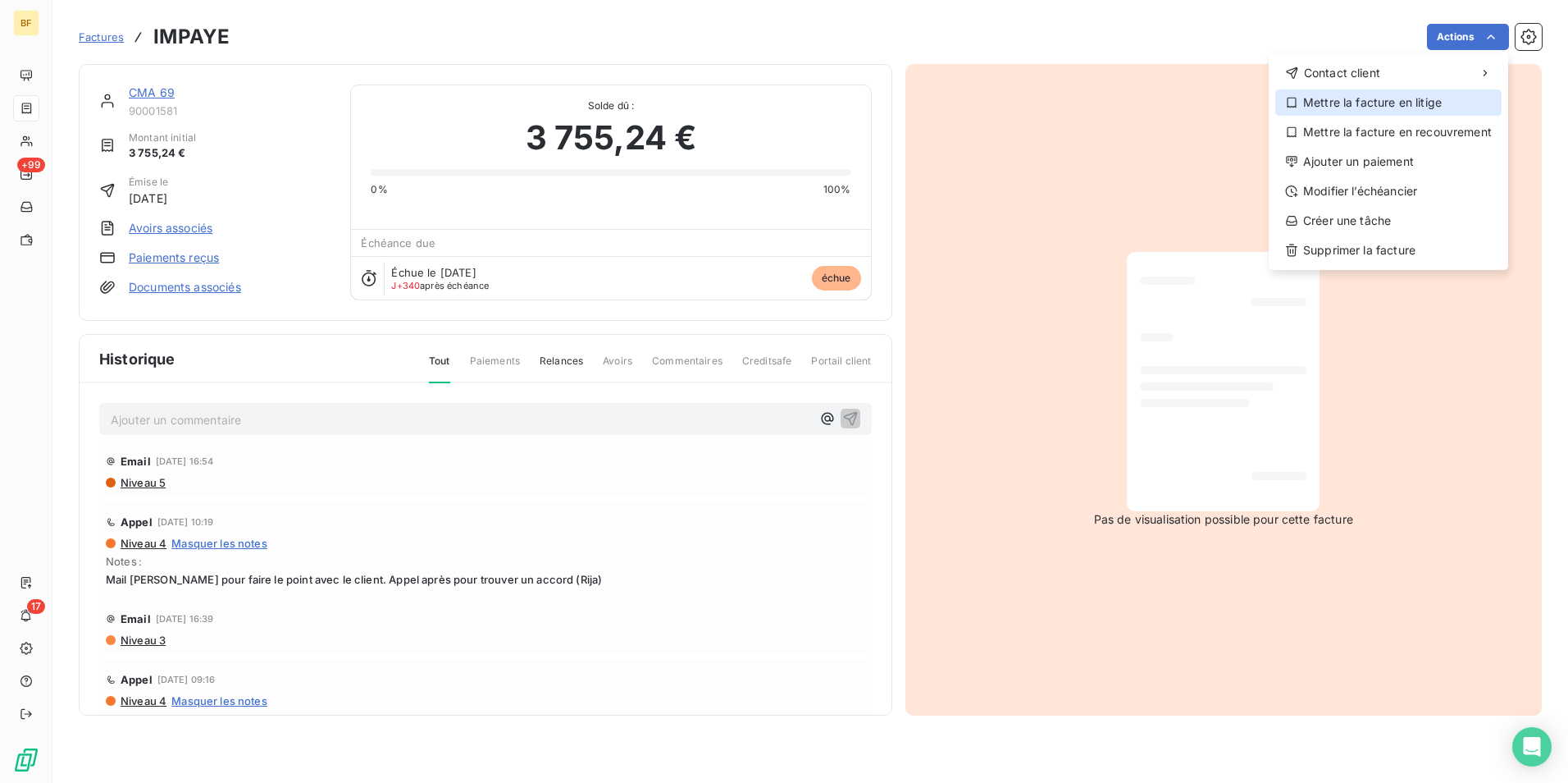
click at [1424, 96] on div "Mettre la facture en litige" at bounding box center [1388, 102] width 226 height 27
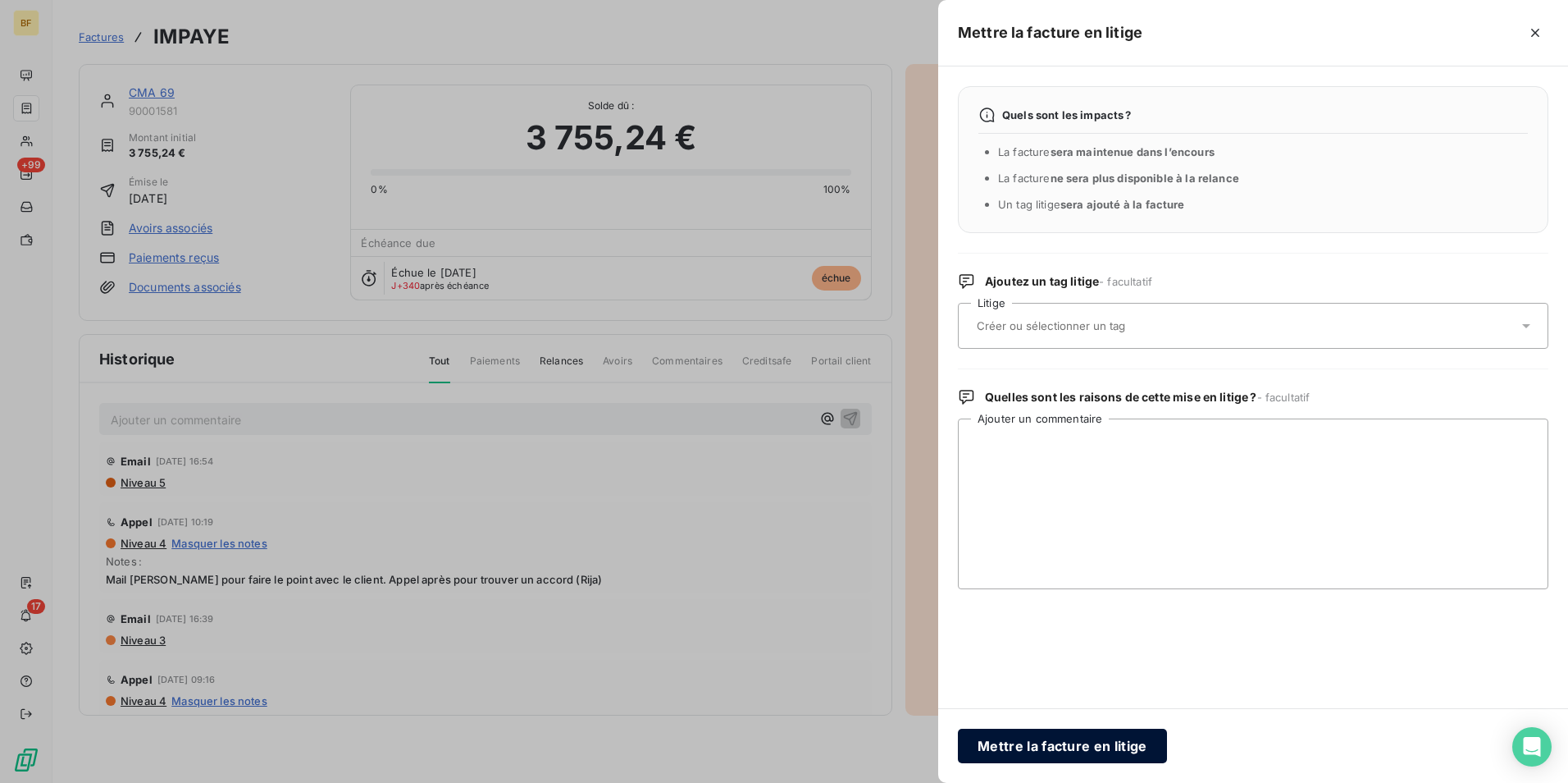
click at [1076, 745] on button "Mettre la facture en litige" at bounding box center [1062, 746] width 209 height 34
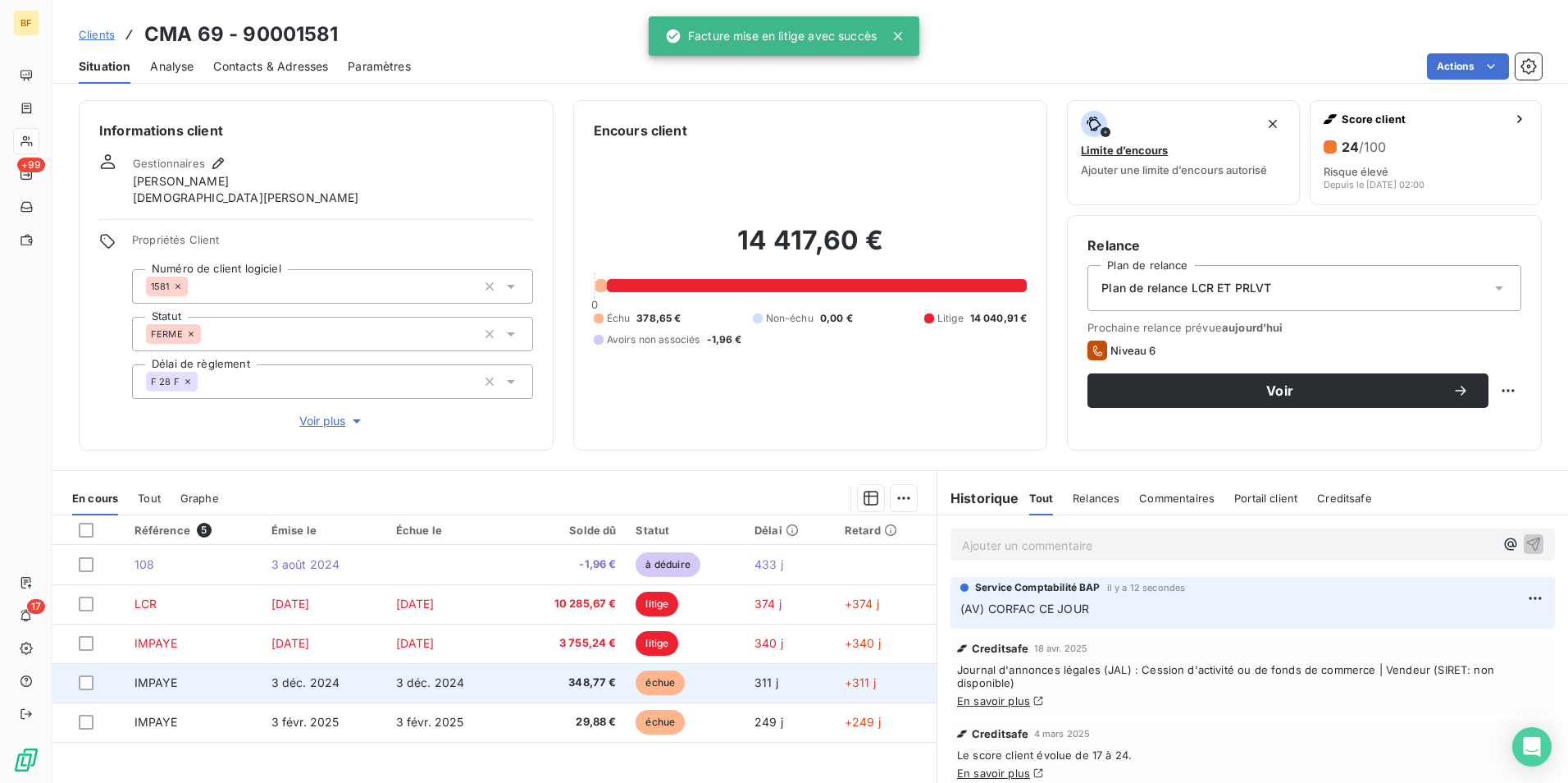
click at [557, 688] on span "348,77 €" at bounding box center [568, 683] width 95 height 17
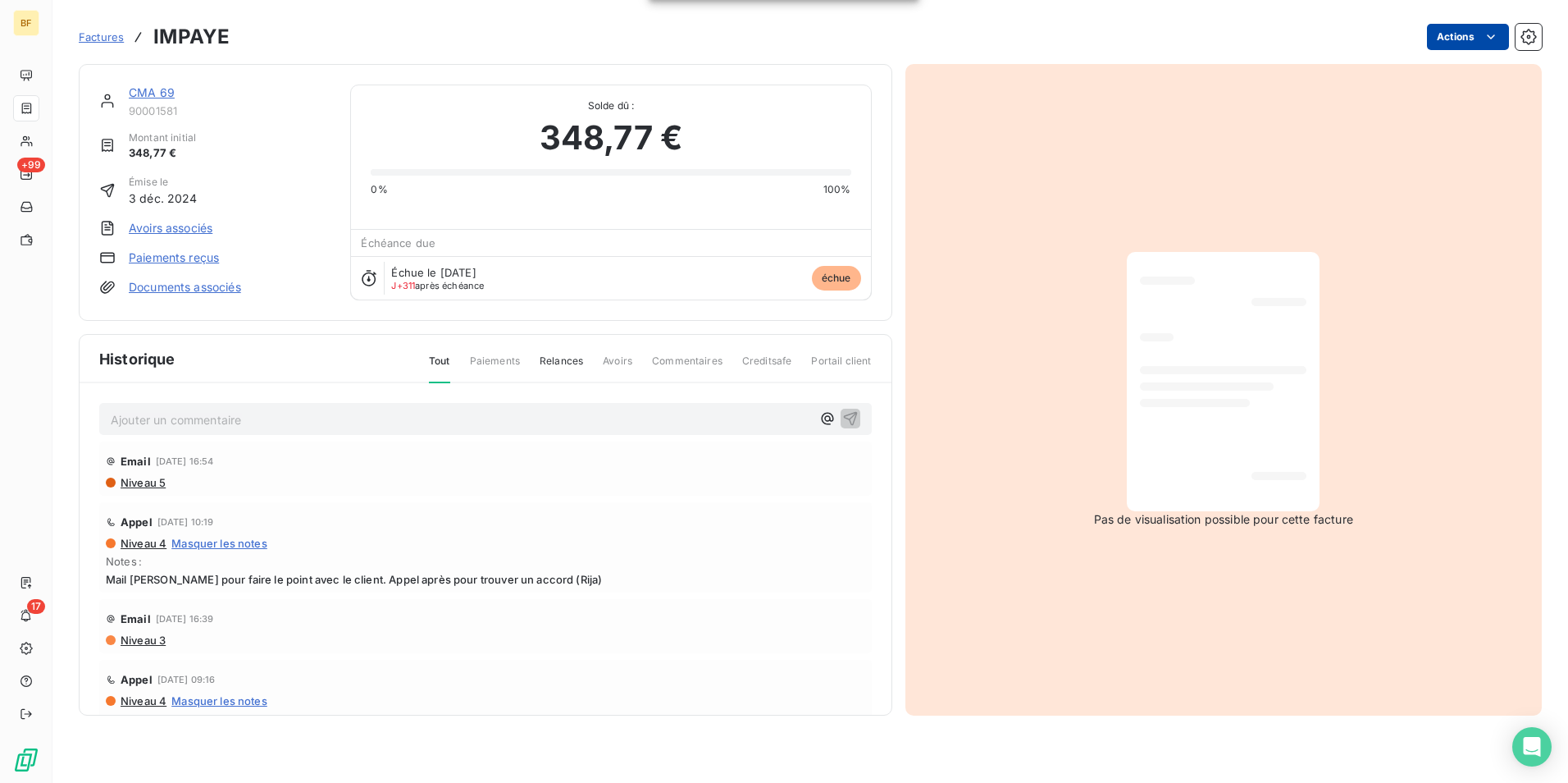
click at [1471, 21] on div "Factures IMPAYE Actions" at bounding box center [810, 27] width 1463 height 54
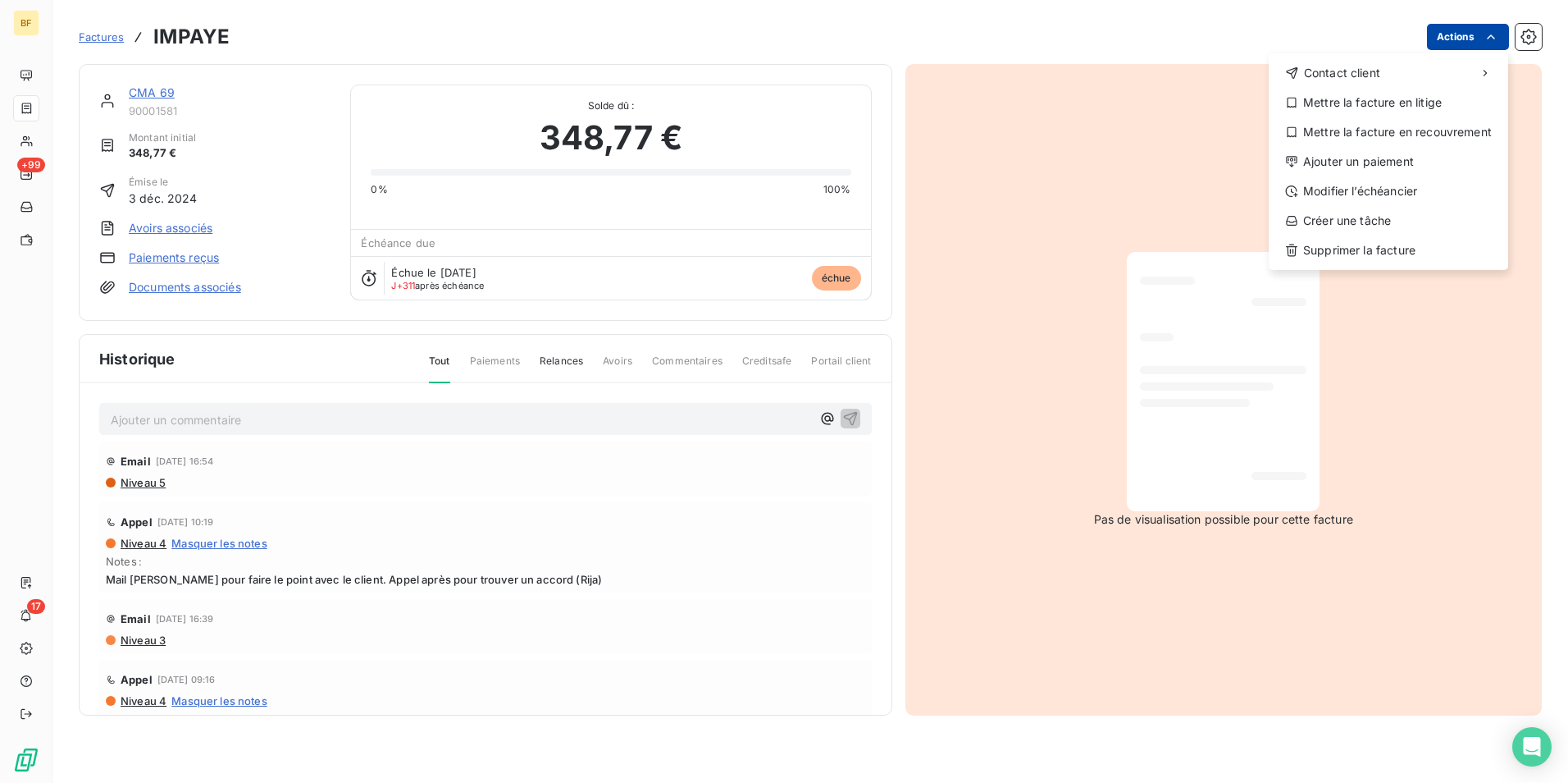
click at [1470, 27] on html "BF +99 17 Factures IMPAYE Actions Contact client Mettre la facture en litige Me…" at bounding box center [784, 391] width 1568 height 783
click at [1361, 104] on div "Mettre la facture en litige" at bounding box center [1388, 102] width 226 height 27
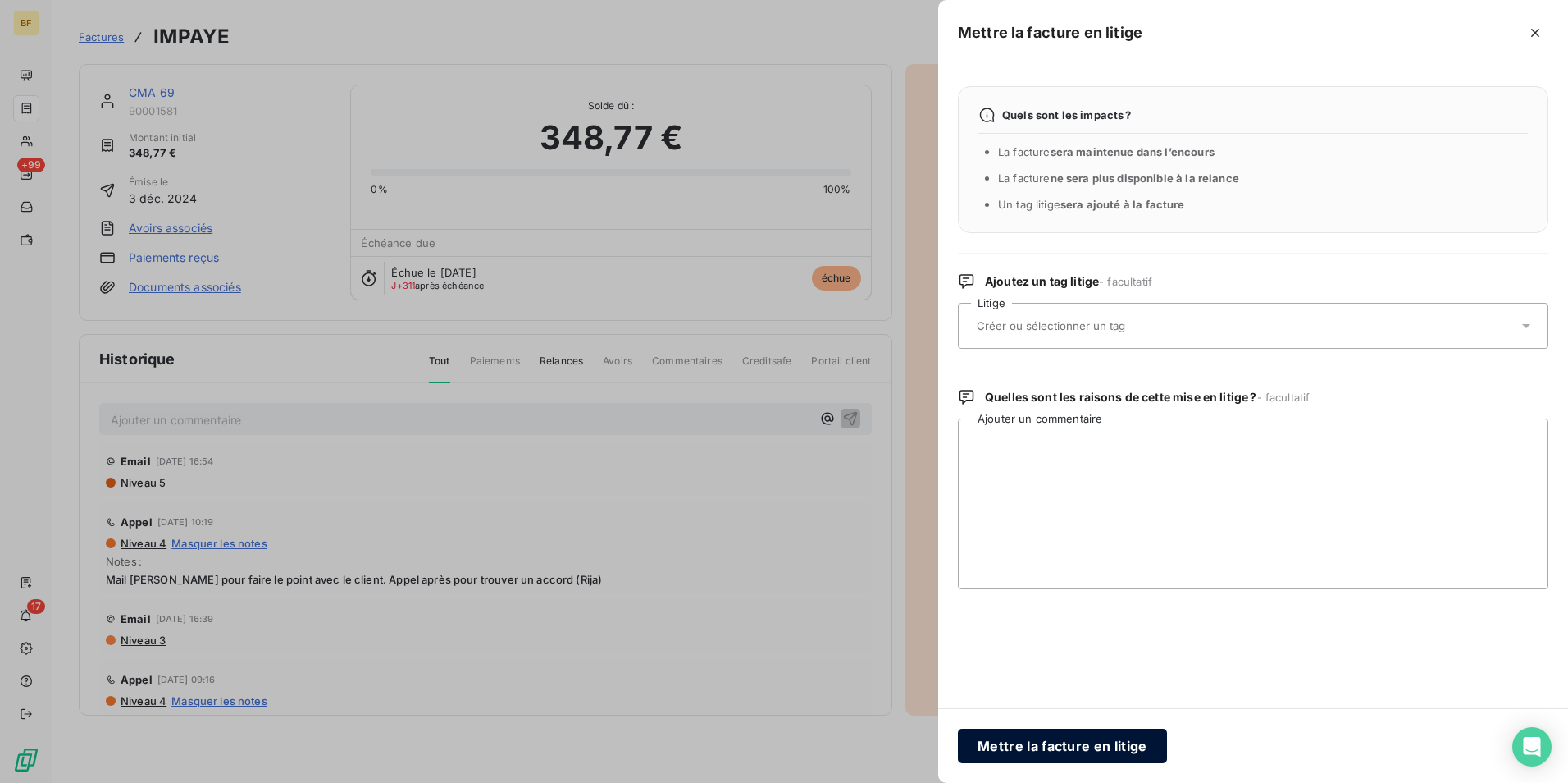
click at [1046, 753] on button "Mettre la facture en litige" at bounding box center [1062, 746] width 209 height 34
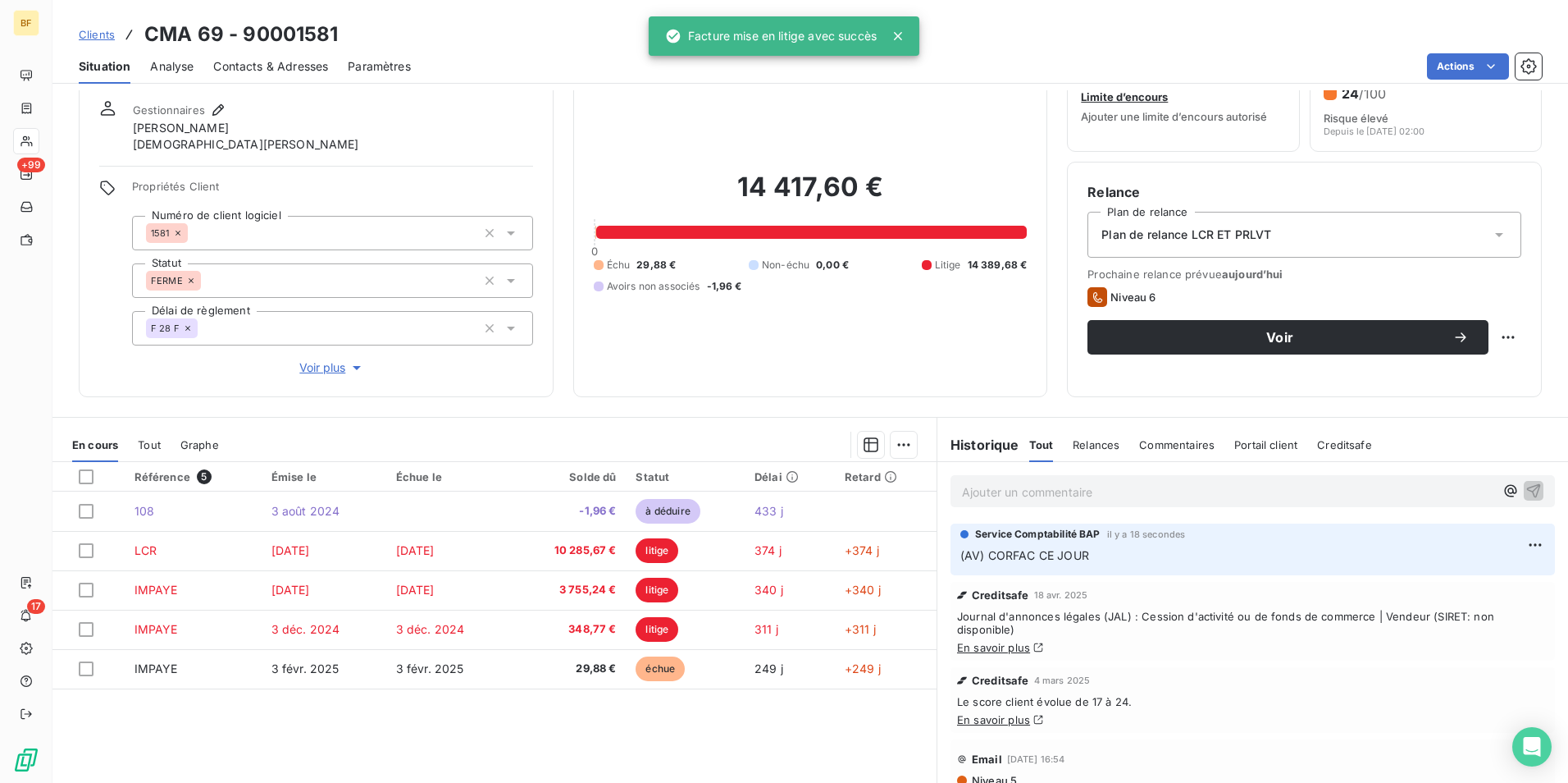
scroll to position [82, 0]
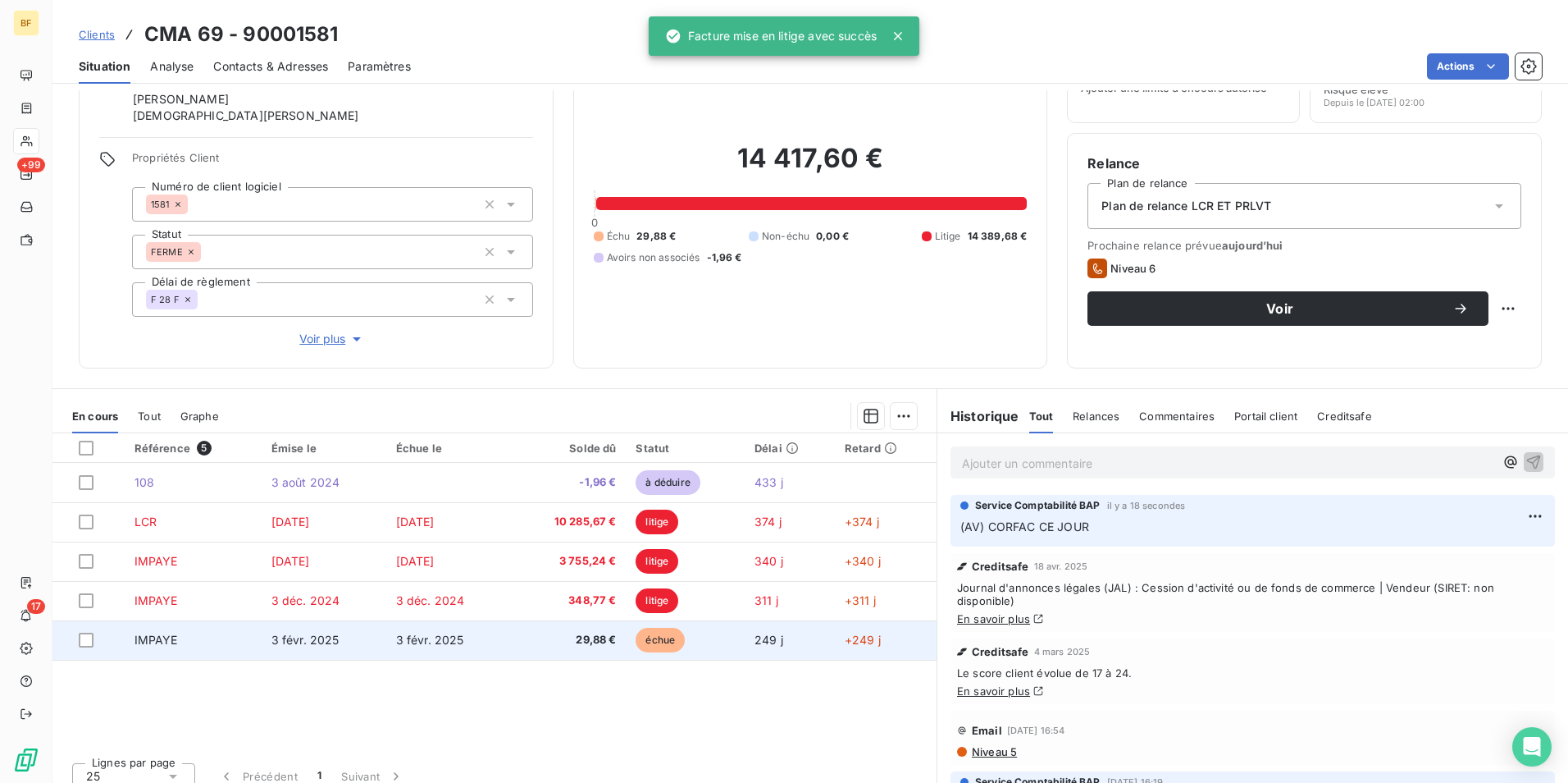
click at [566, 639] on span "29,88 €" at bounding box center [568, 639] width 95 height 17
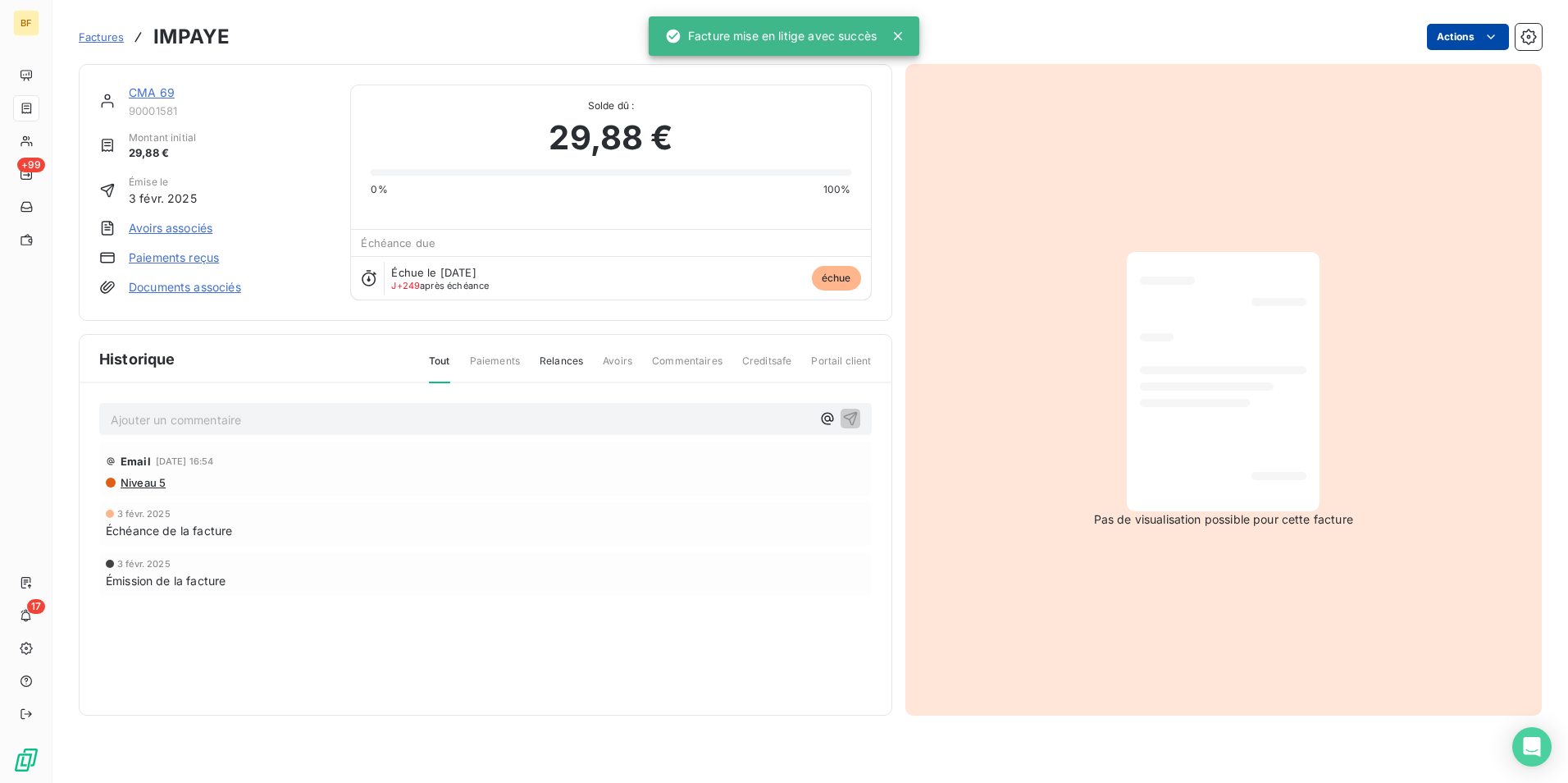
click at [1465, 34] on html "BF +99 17 Factures IMPAYE Actions CMA 69 90001581 Montant initial 29,88 € Émise…" at bounding box center [784, 391] width 1568 height 783
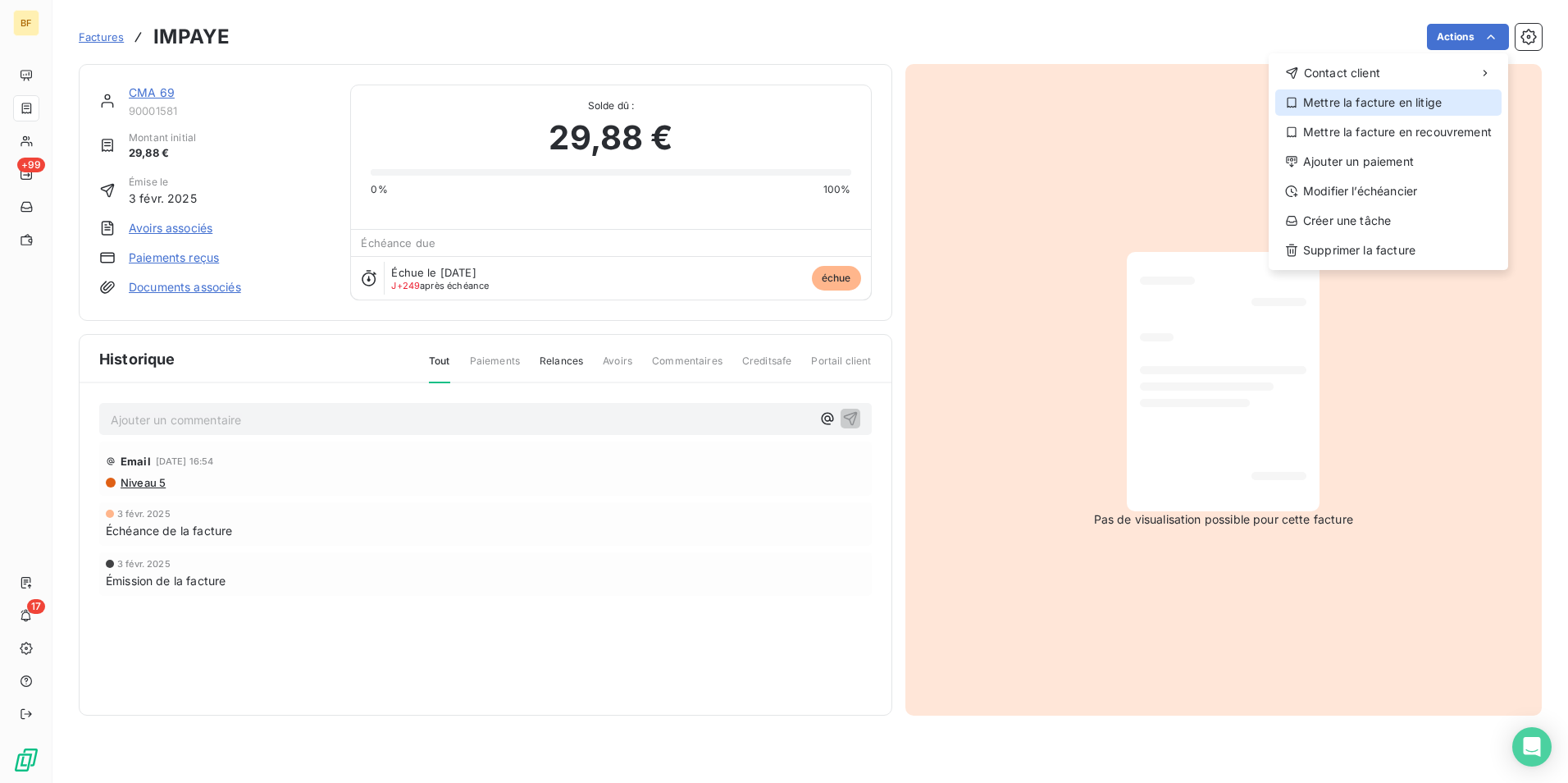
click at [1385, 99] on div "Mettre la facture en litige" at bounding box center [1388, 102] width 226 height 27
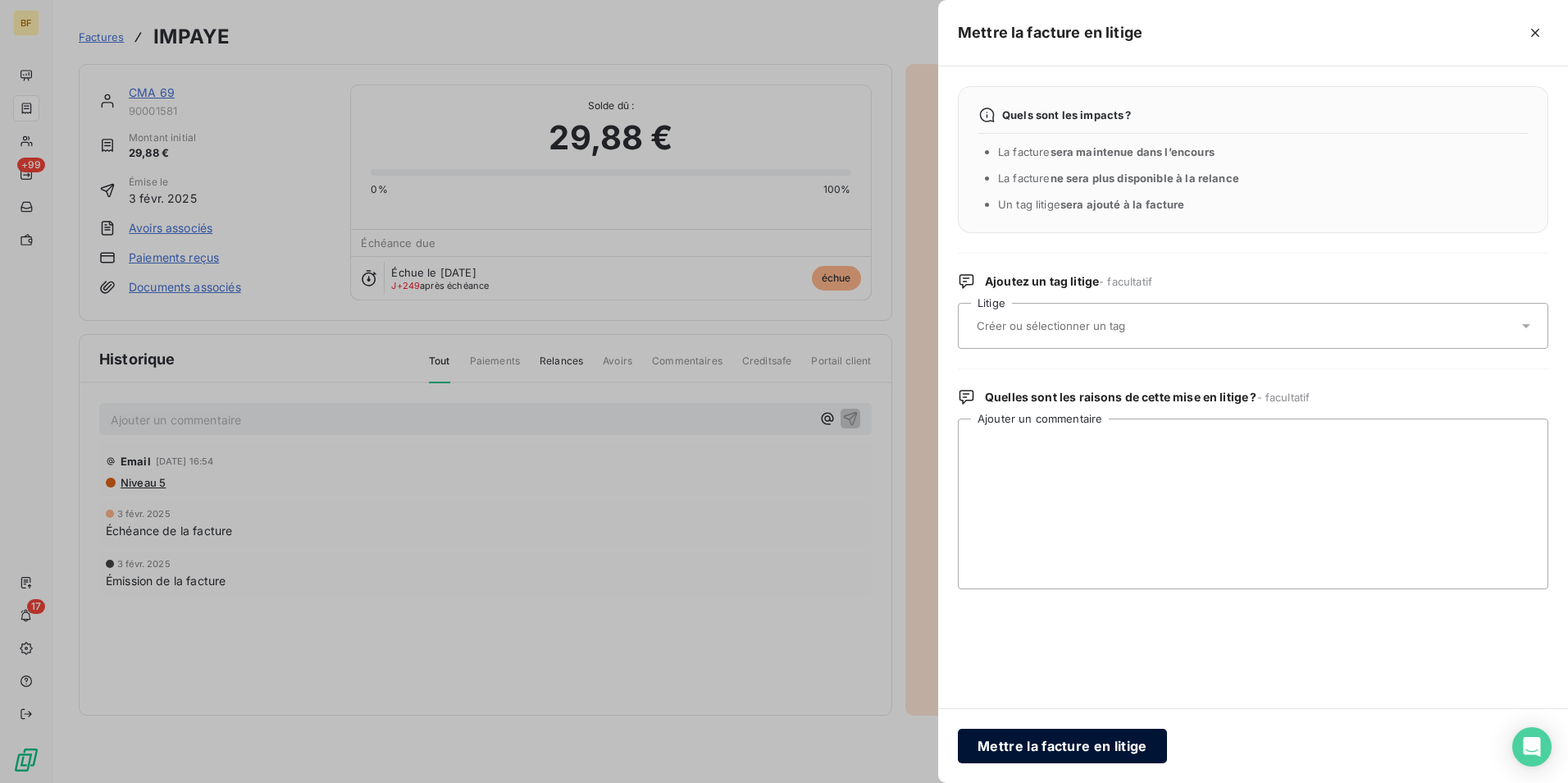
click at [1049, 735] on button "Mettre la facture en litige" at bounding box center [1062, 746] width 209 height 34
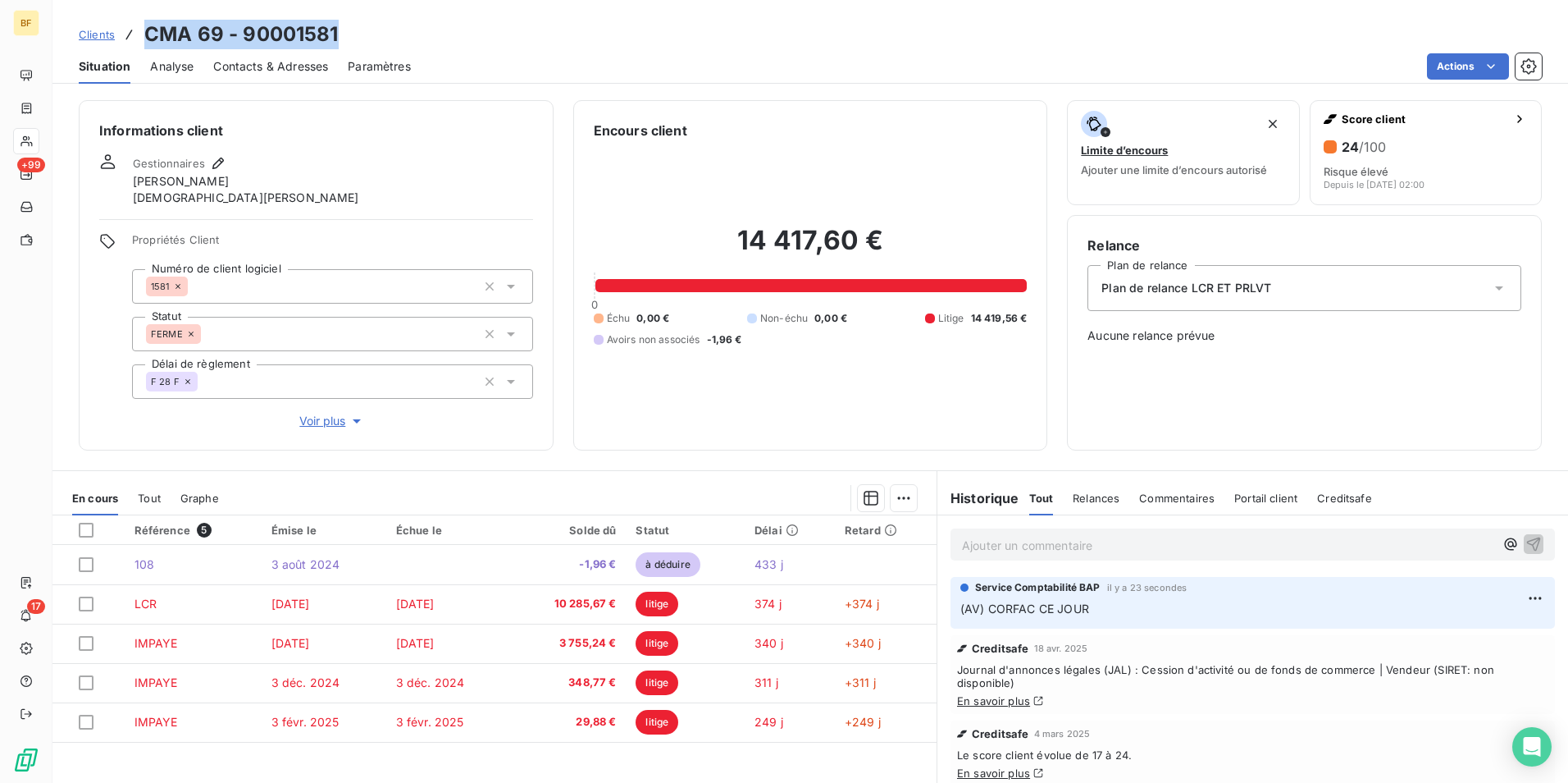
drag, startPoint x: 270, startPoint y: 42, endPoint x: 145, endPoint y: 41, distance: 125.0
click at [145, 41] on div "Clients CMA 69 - 90001581" at bounding box center [809, 34] width 1515 height 30
copy h3 "CMA 69 - 90001581"
click at [283, 71] on span "Contacts & Adresses" at bounding box center [271, 66] width 115 height 17
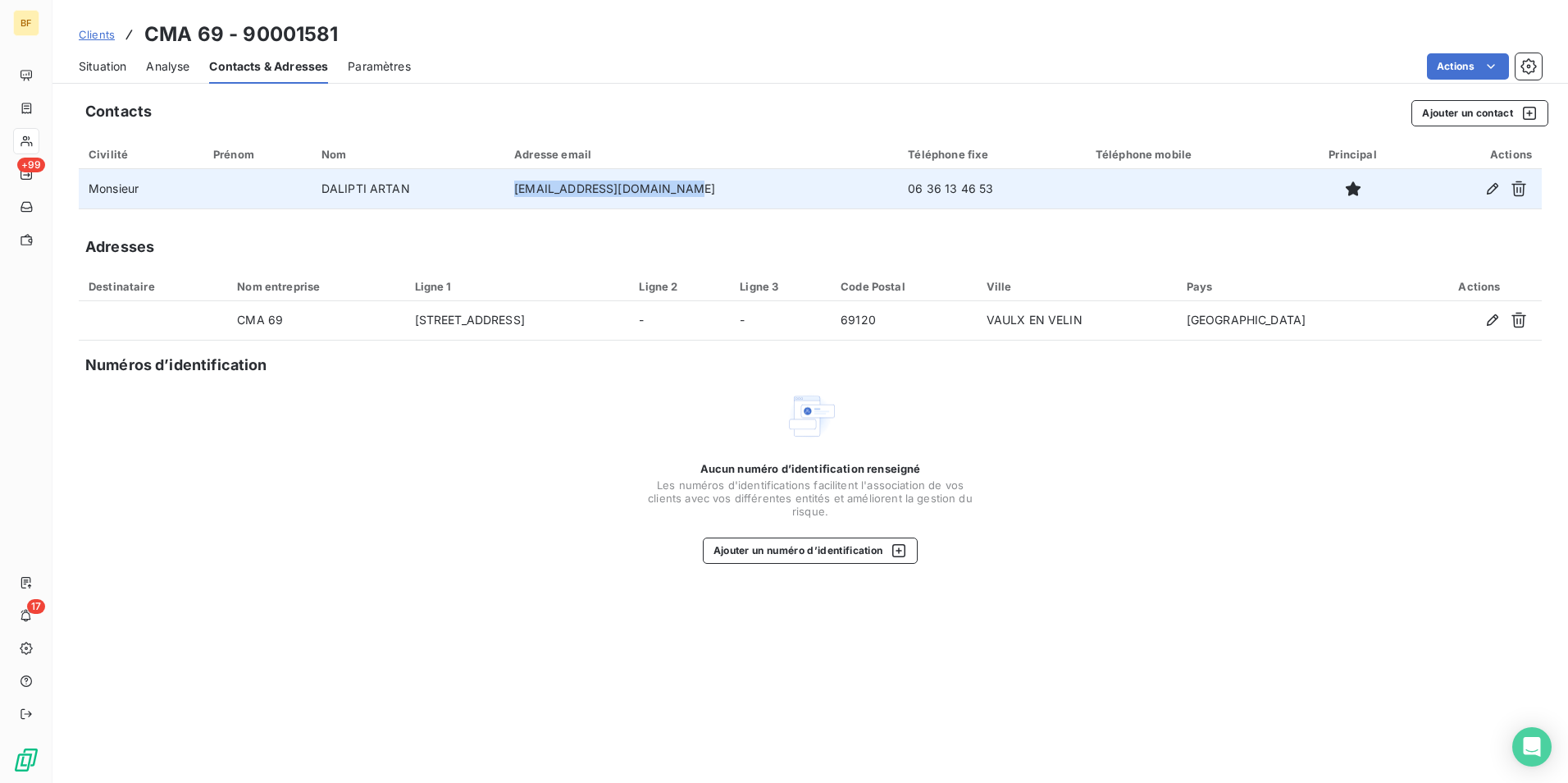
drag, startPoint x: 722, startPoint y: 191, endPoint x: 535, endPoint y: 192, distance: 187.0
click at [535, 192] on td "cma69carrosserie@gmail.com" at bounding box center [701, 189] width 394 height 39
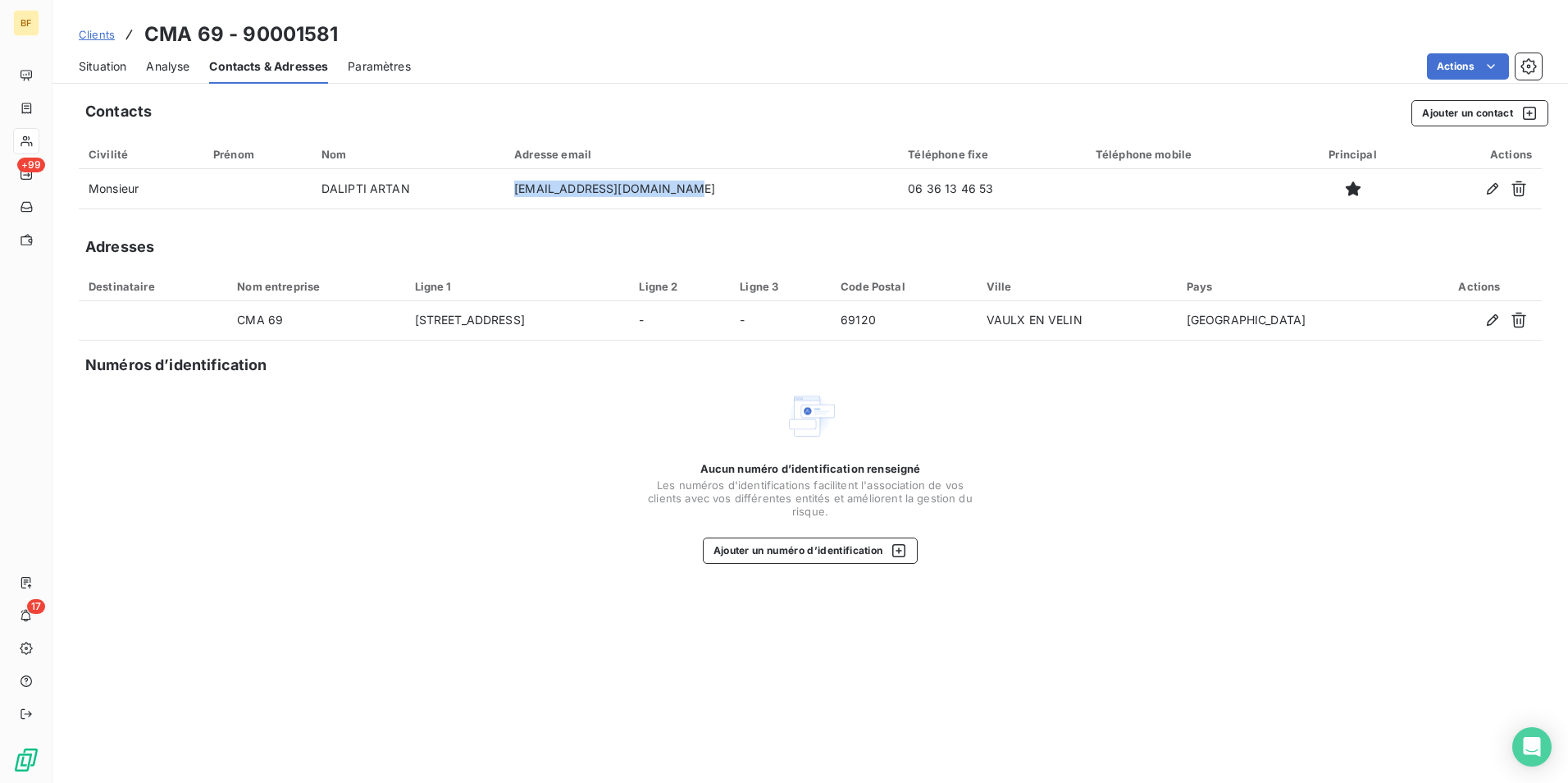
copy td "cma69carrosserie@gmail.com"
click at [107, 71] on span "Situation" at bounding box center [102, 66] width 47 height 17
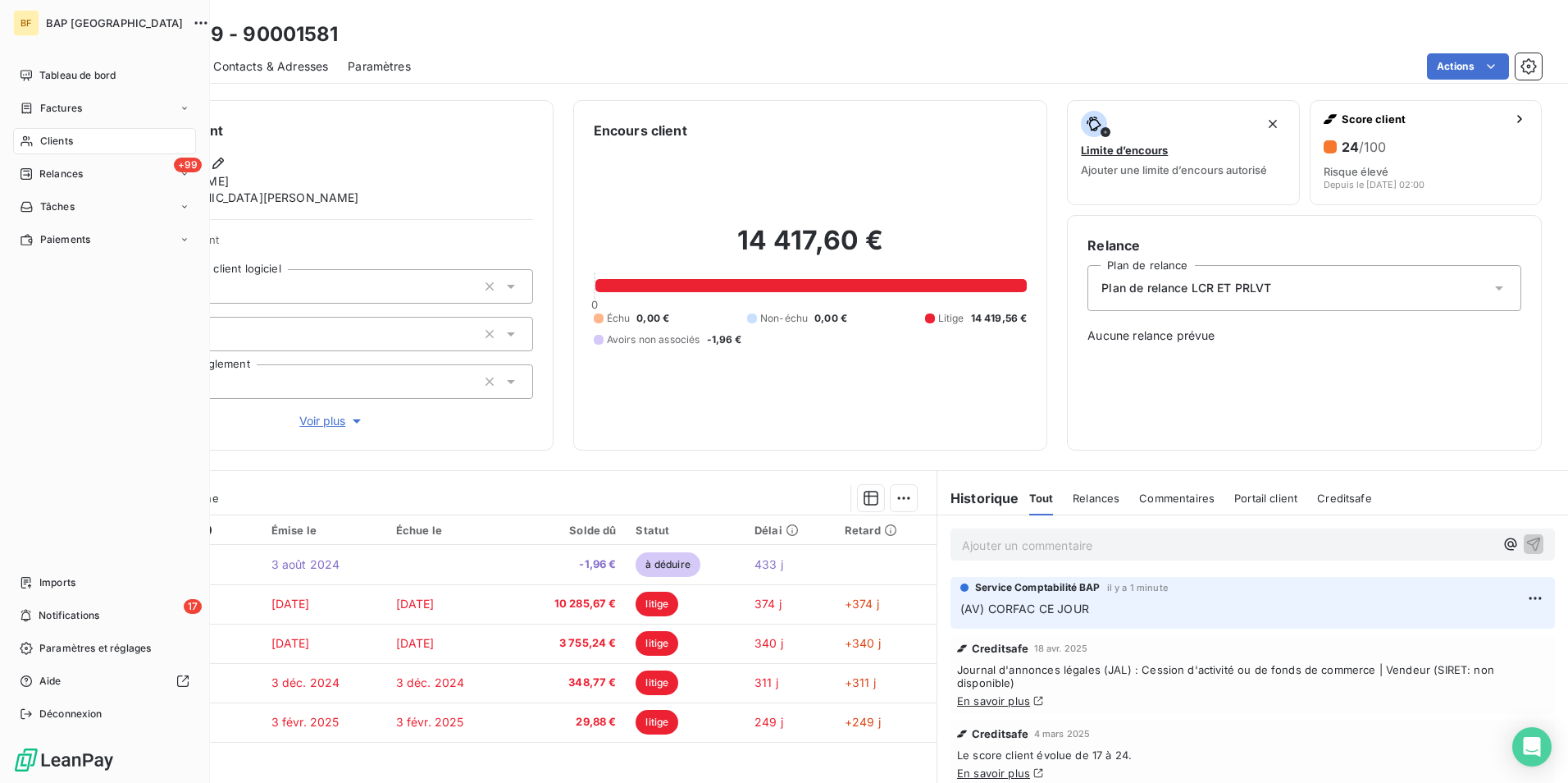
drag, startPoint x: 42, startPoint y: 136, endPoint x: 233, endPoint y: 116, distance: 192.0
click at [44, 136] on span "Clients" at bounding box center [56, 141] width 32 height 15
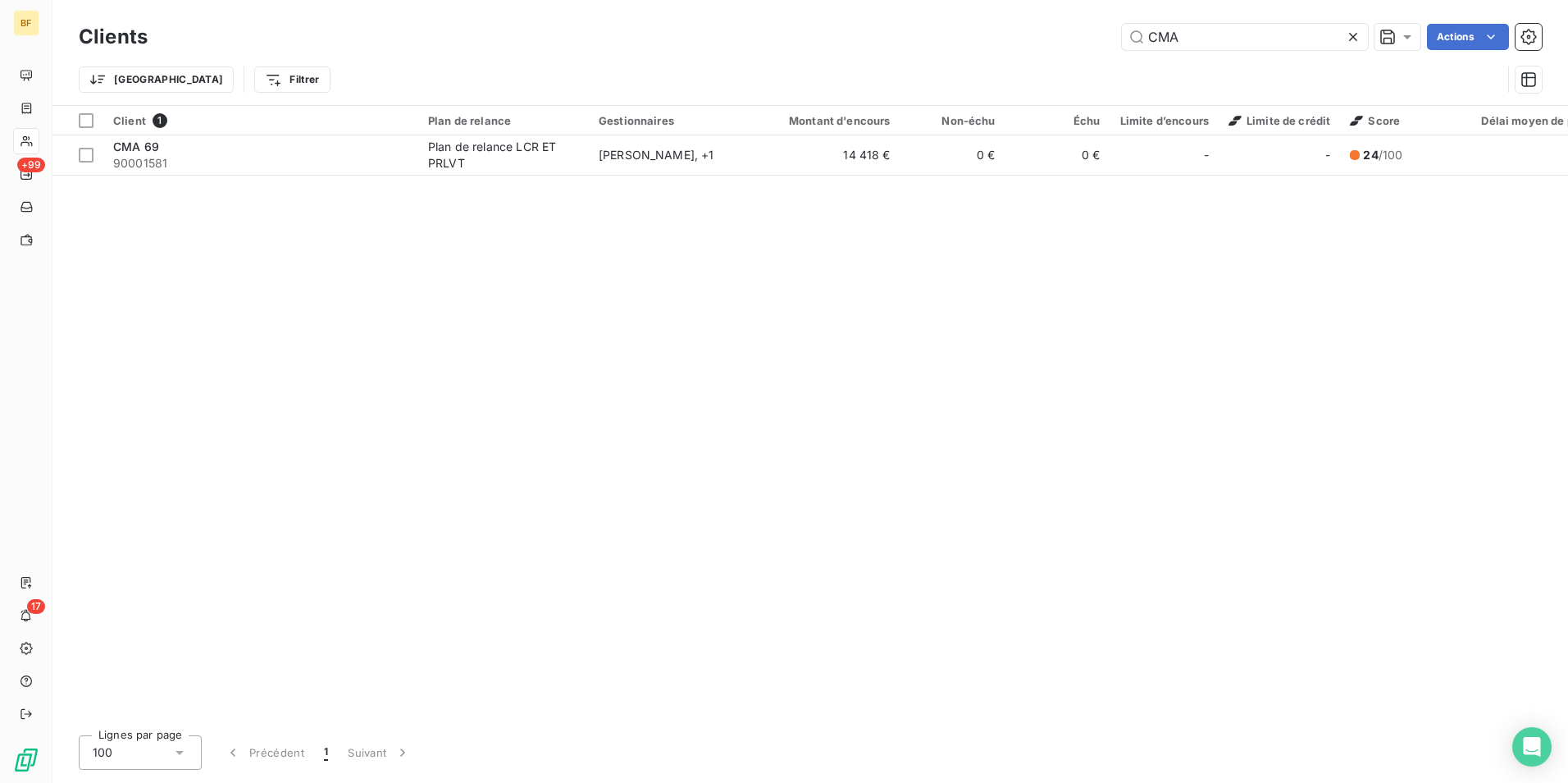
drag, startPoint x: 1203, startPoint y: 31, endPoint x: 1047, endPoint y: 26, distance: 156.1
click at [1047, 26] on div "CMA Actions" at bounding box center [854, 36] width 1374 height 27
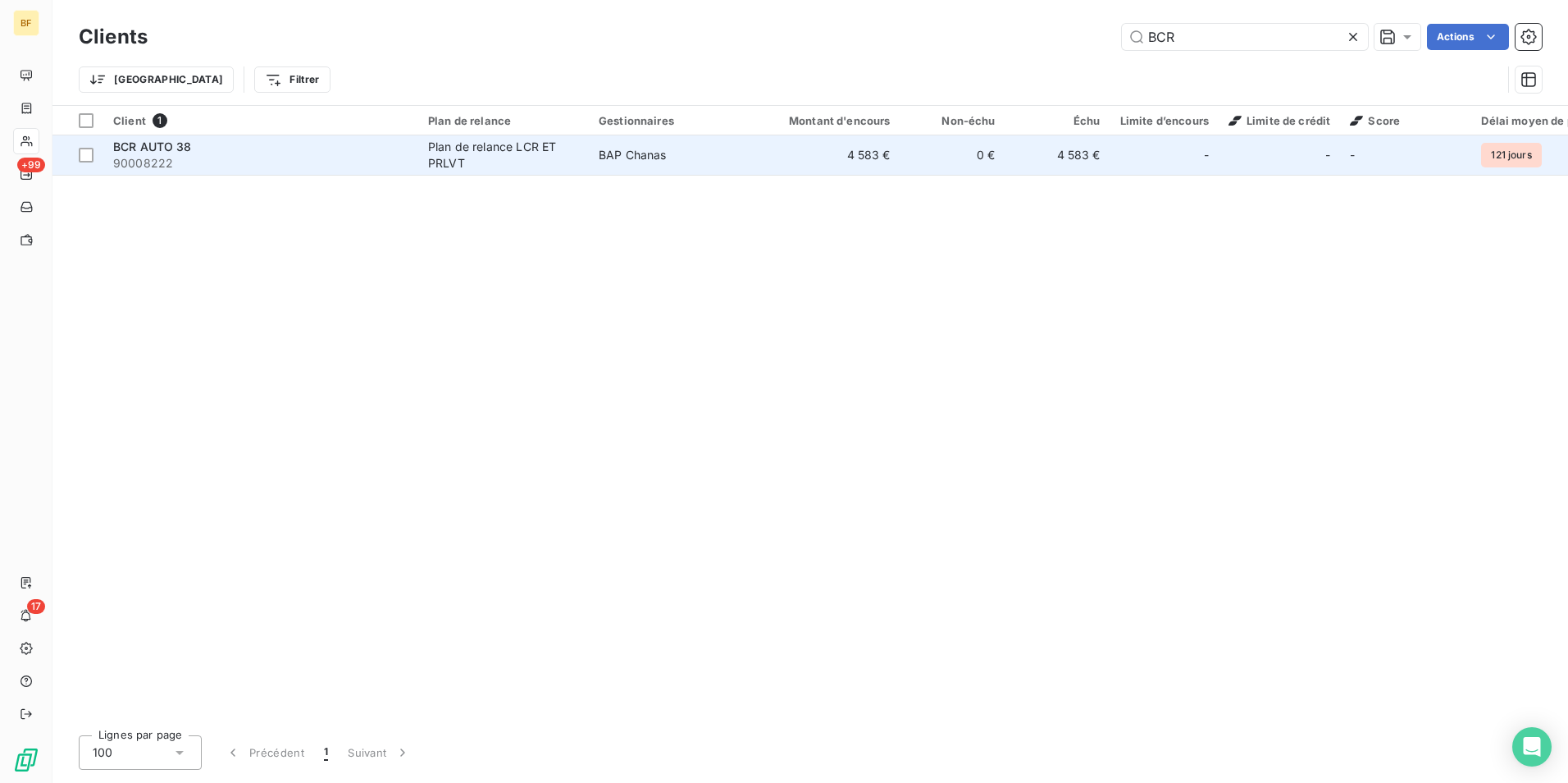
type input "BCR"
click at [463, 168] on div "Plan de relance LCR ET PRLVT" at bounding box center [503, 155] width 151 height 33
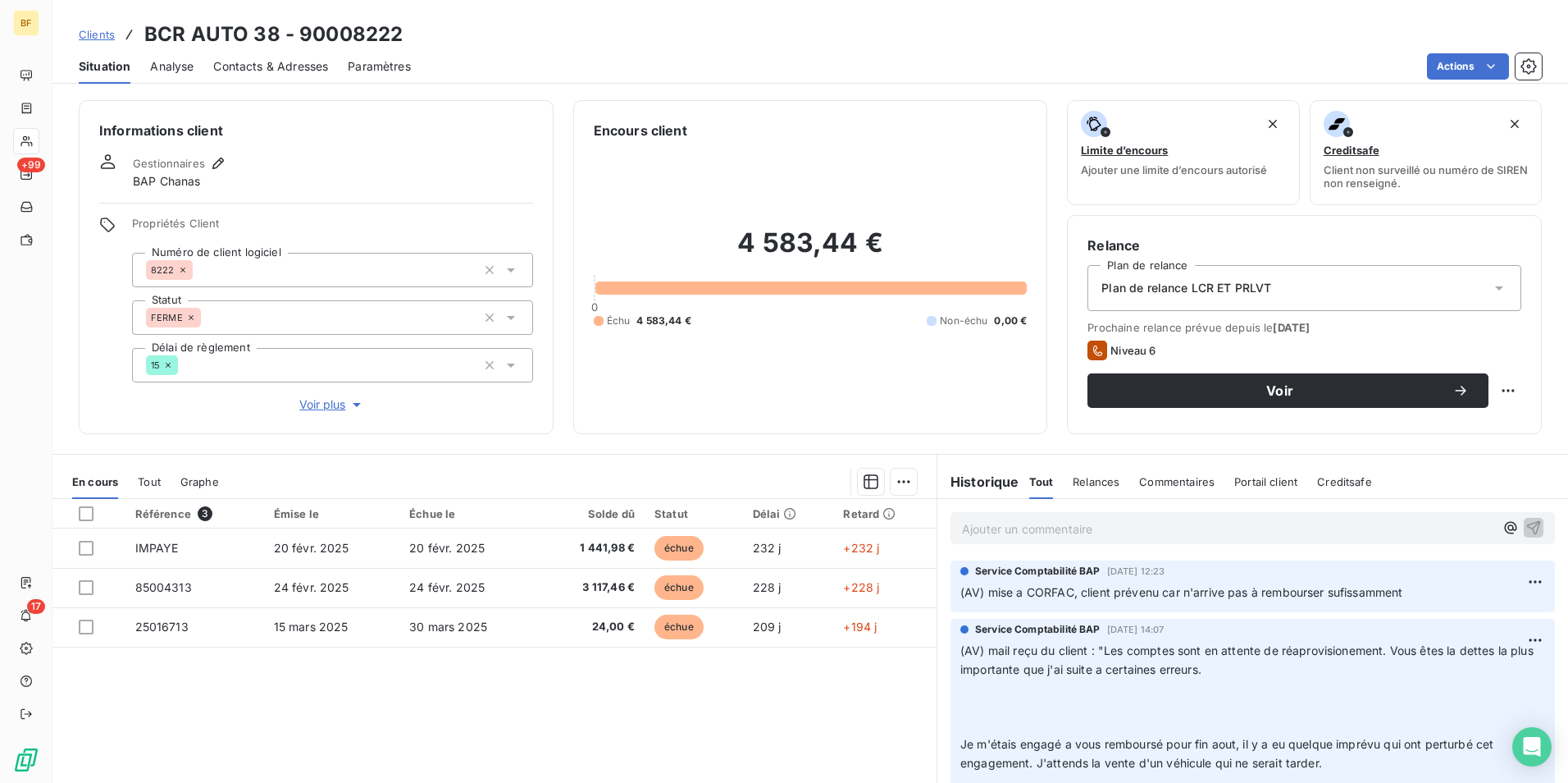
click at [237, 69] on span "Contacts & Adresses" at bounding box center [271, 66] width 115 height 17
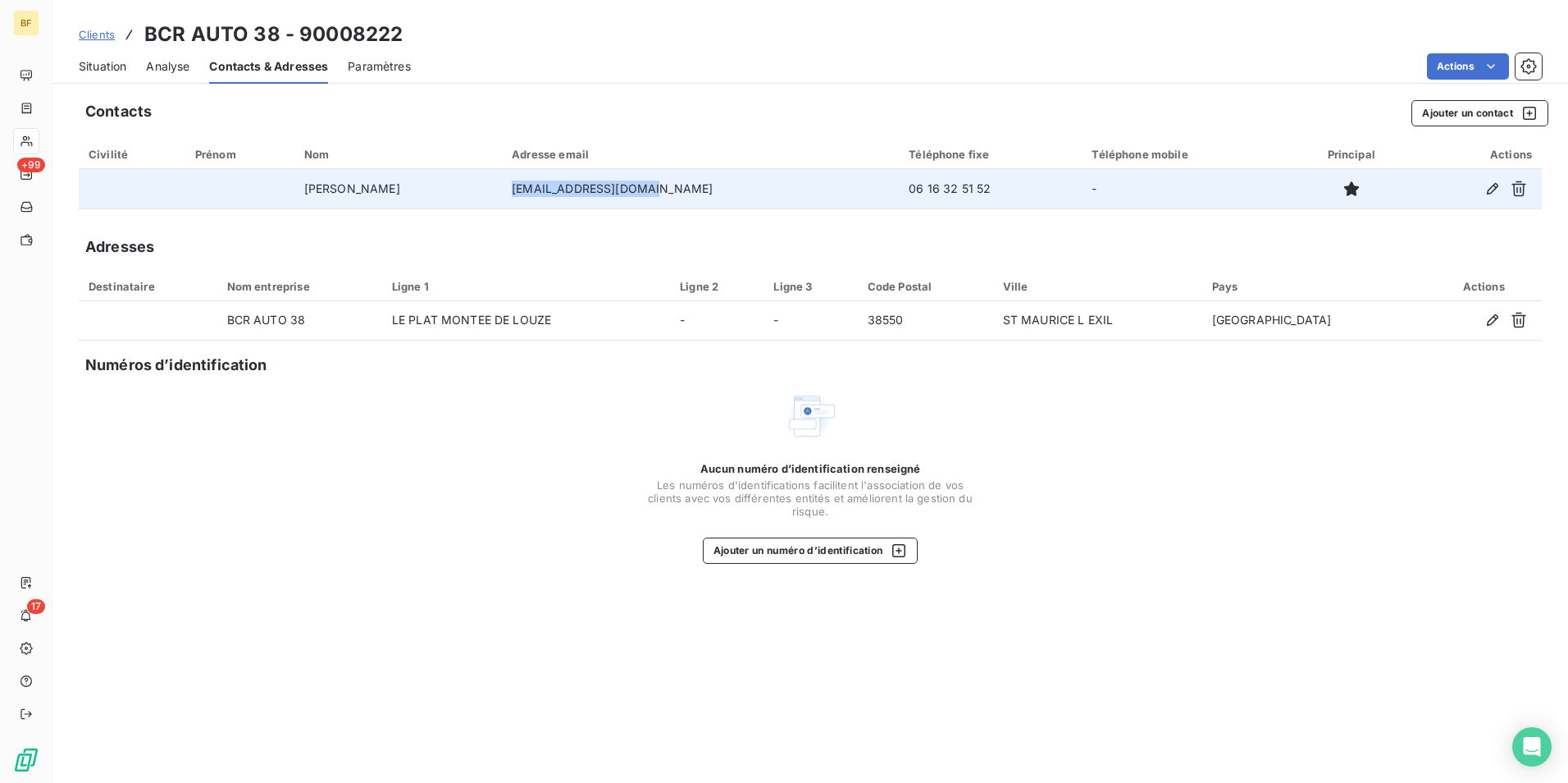
drag, startPoint x: 750, startPoint y: 192, endPoint x: 607, endPoint y: 189, distance: 143.0
click at [607, 189] on td "contact@bcr-auto38.fr" at bounding box center [700, 189] width 397 height 39
copy td "contact@bcr-auto38.fr"
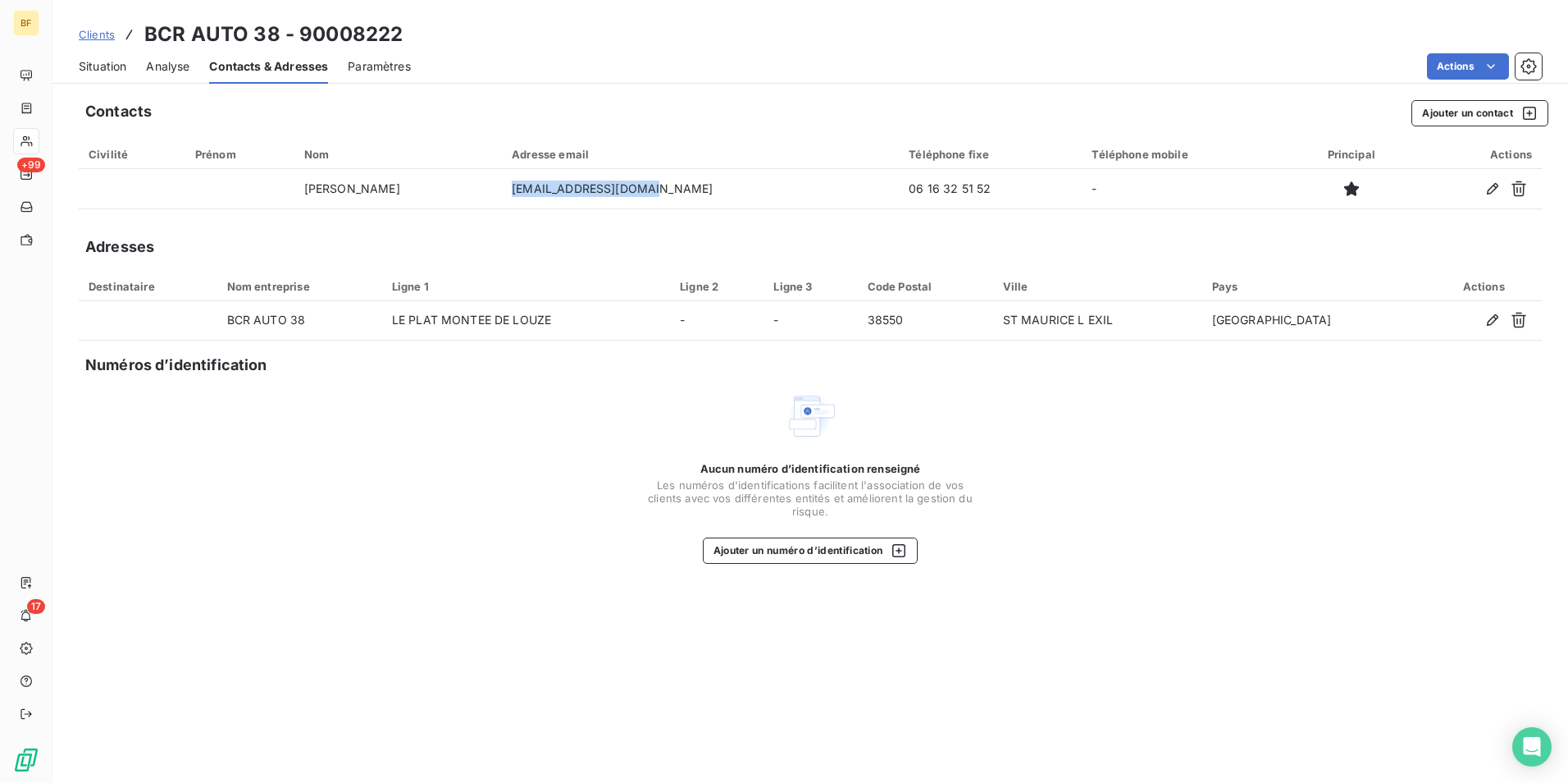
click at [89, 59] on span "Situation" at bounding box center [102, 66] width 47 height 17
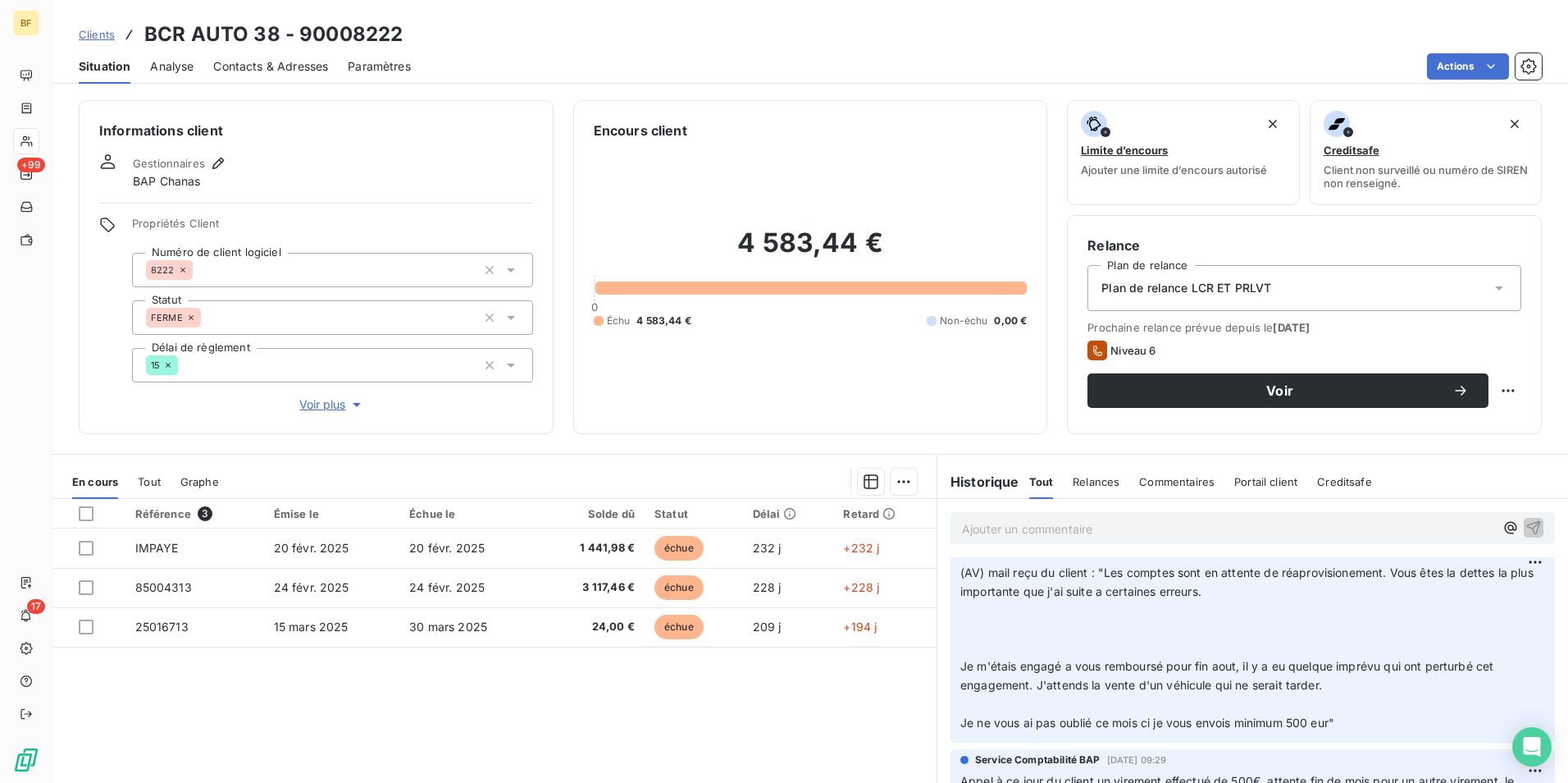
scroll to position [164, 0]
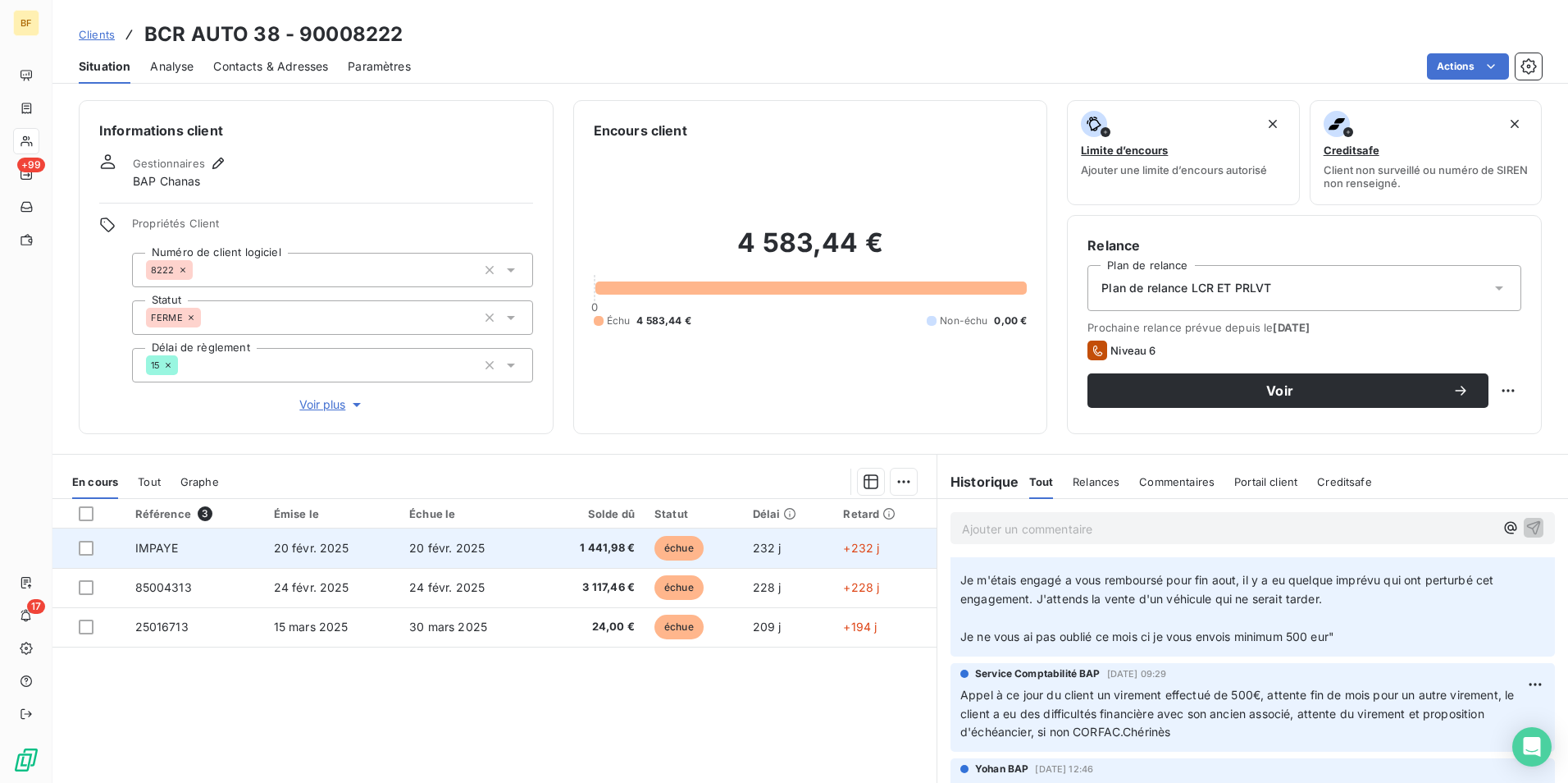
click at [597, 548] on span "1 441,98 €" at bounding box center [591, 548] width 86 height 17
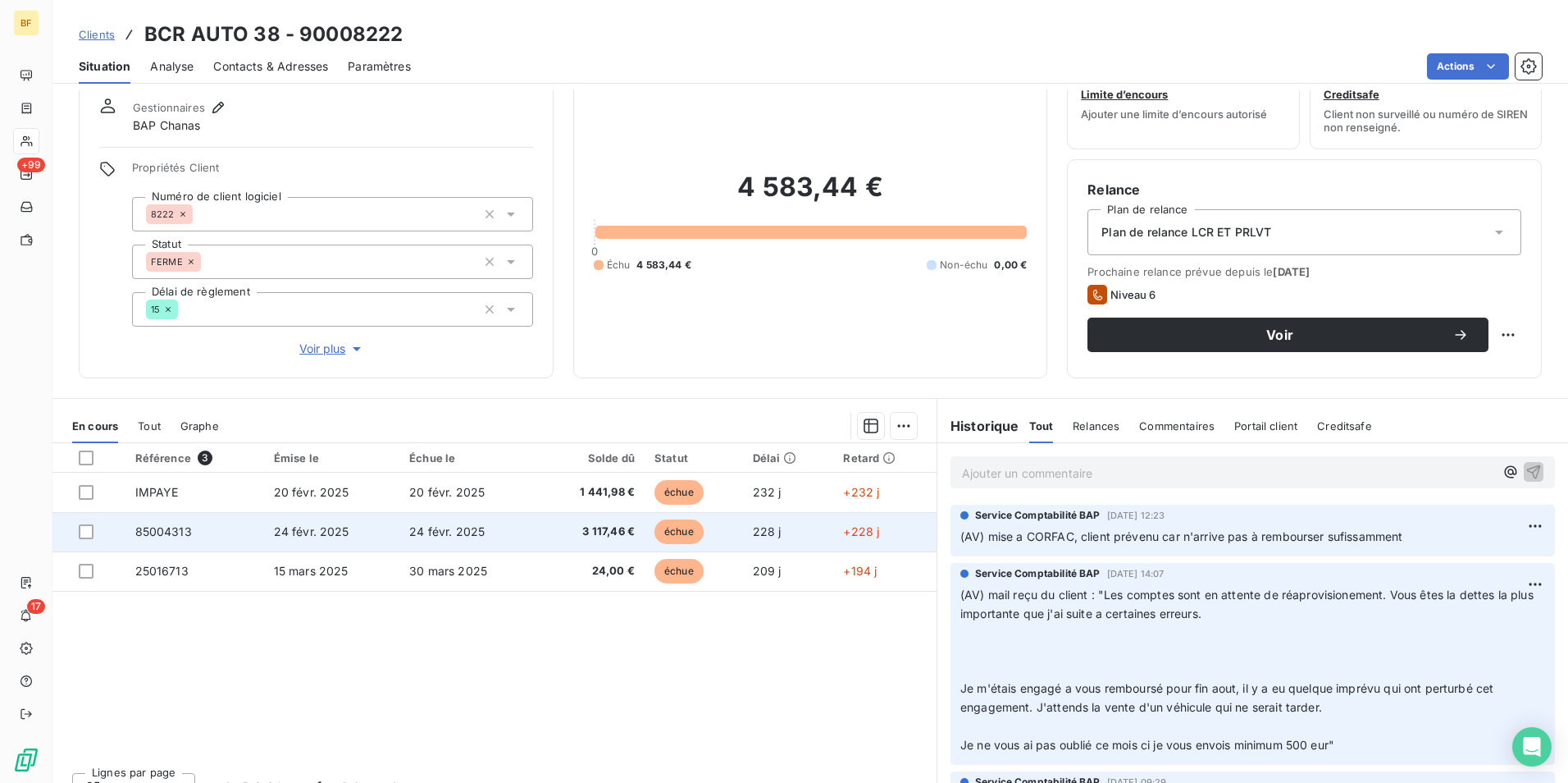
scroll to position [81, 0]
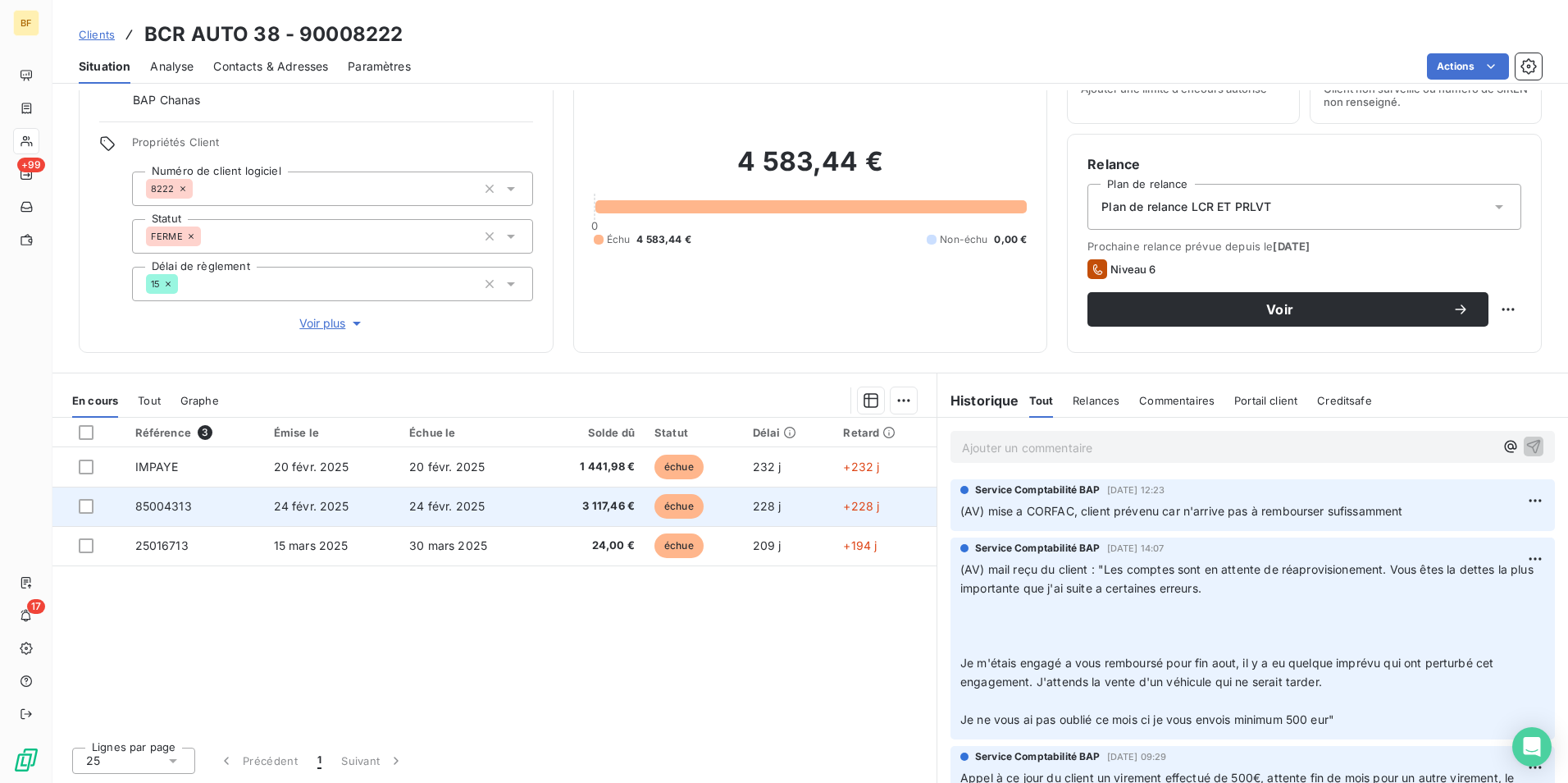
click at [524, 503] on td "24 févr. 2025" at bounding box center [470, 506] width 140 height 39
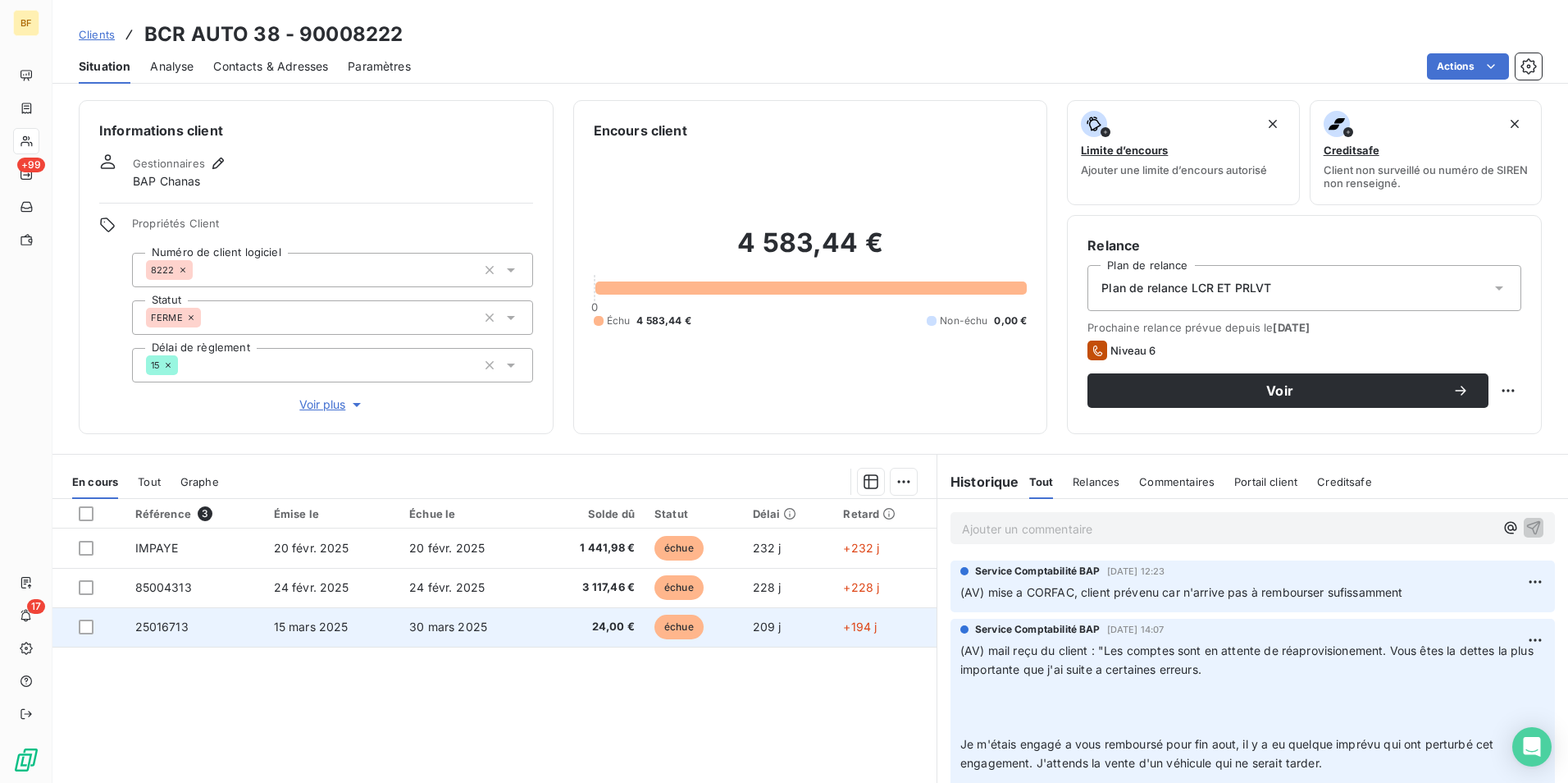
click at [416, 634] on td "30 mars 2025" at bounding box center [470, 626] width 140 height 39
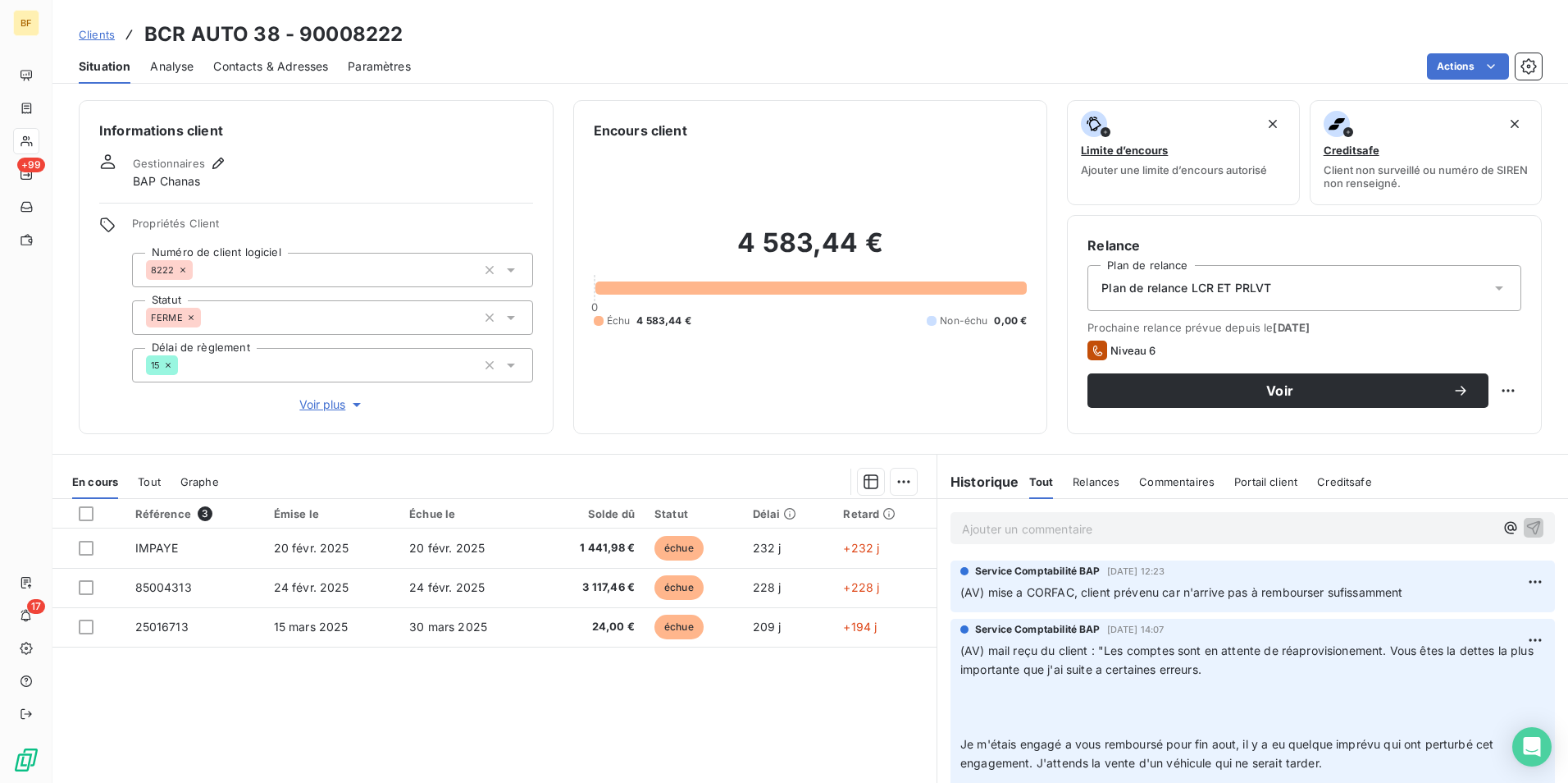
click at [152, 479] on span "Tout" at bounding box center [149, 481] width 23 height 13
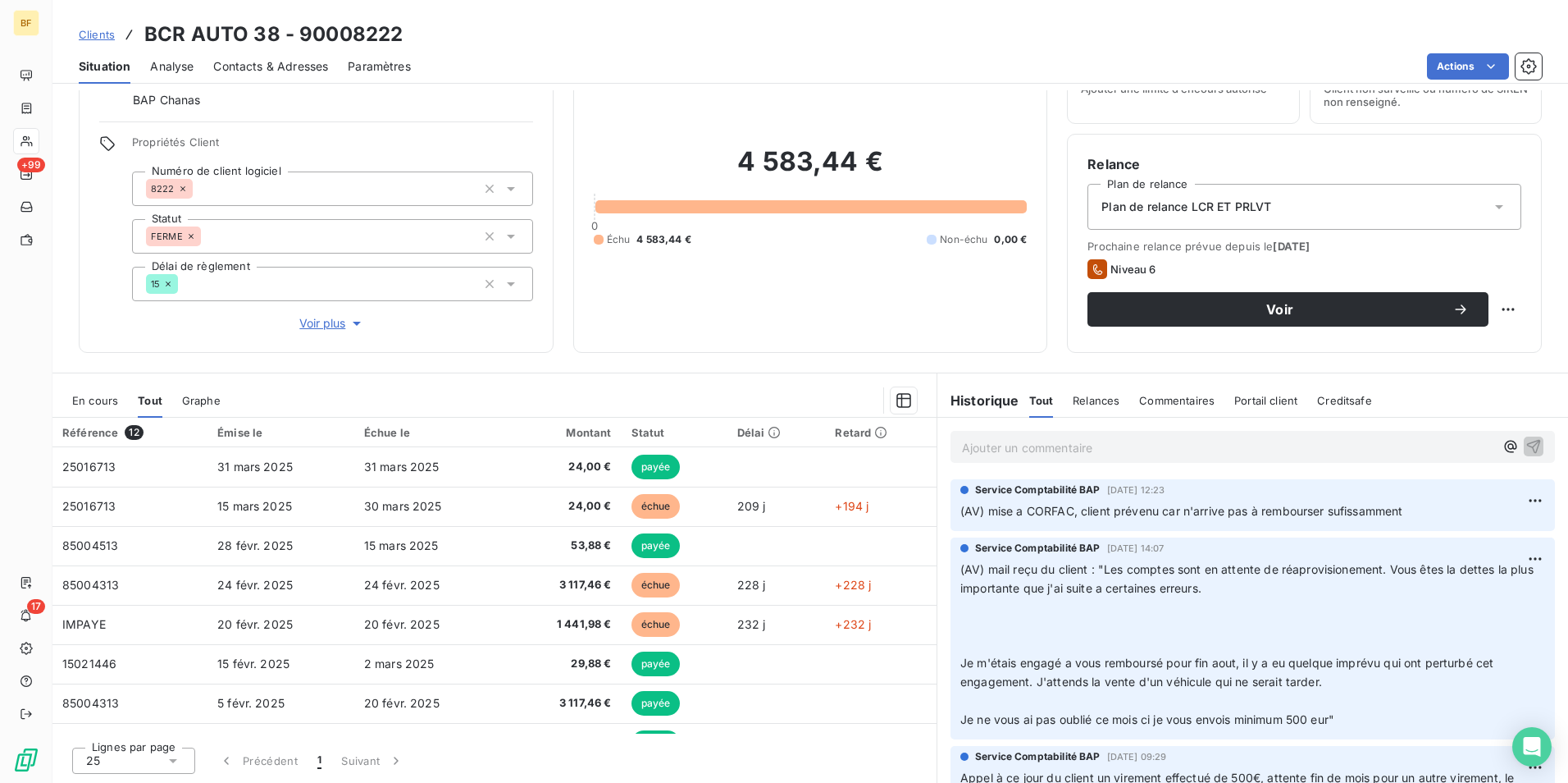
click at [82, 398] on span "En cours" at bounding box center [94, 400] width 46 height 13
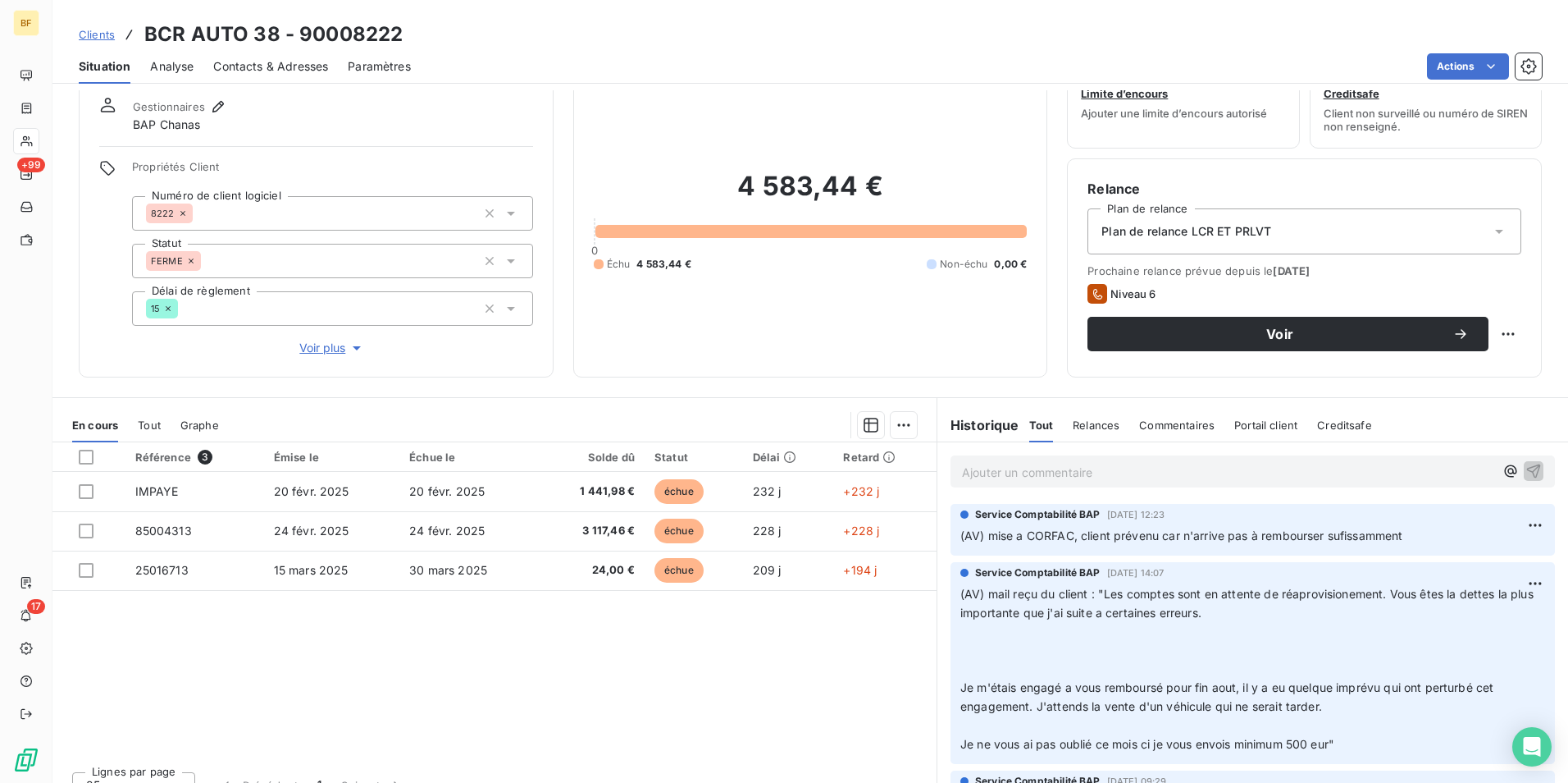
scroll to position [81, 0]
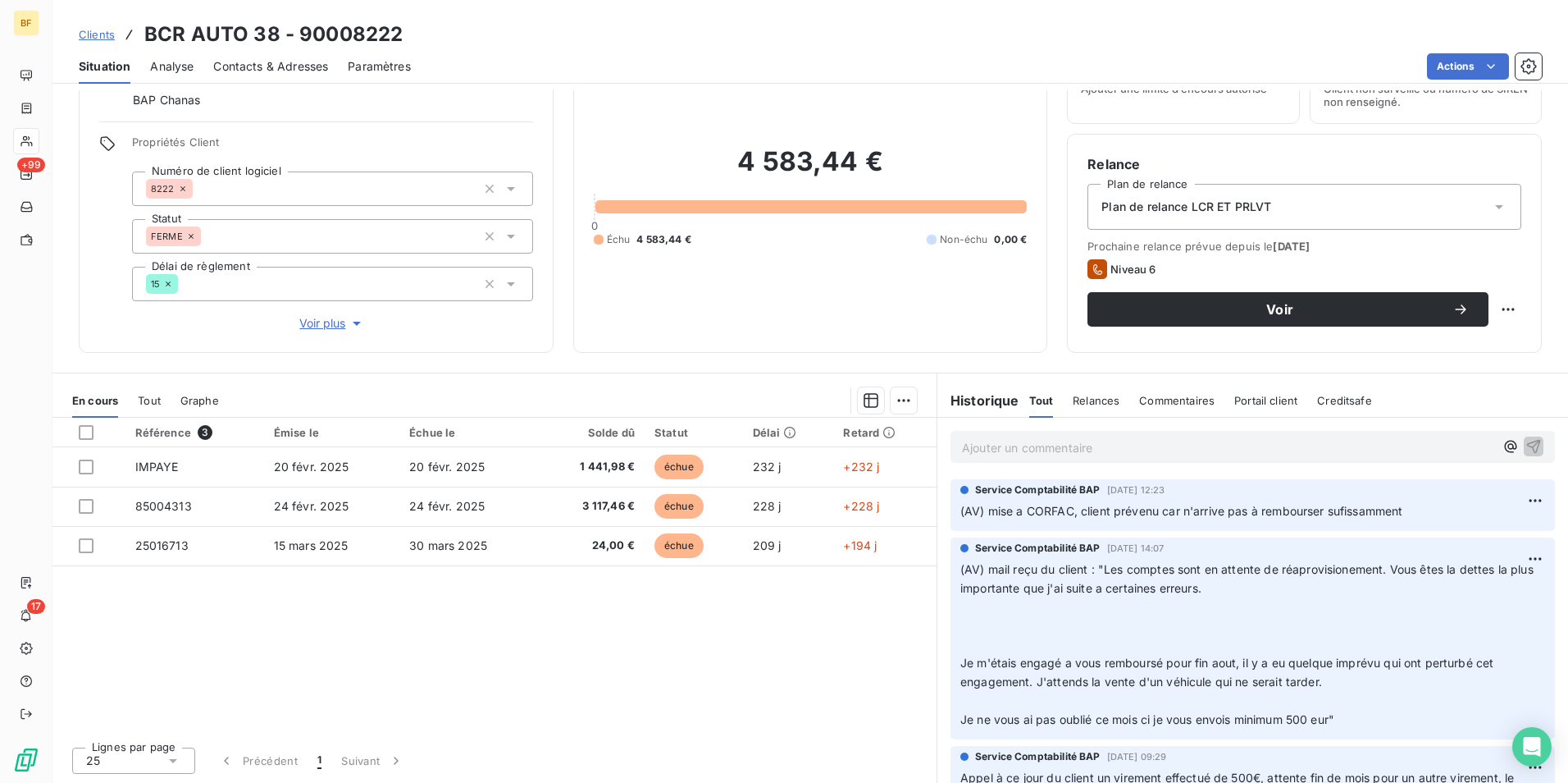
click at [277, 63] on span "Contacts & Adresses" at bounding box center [271, 66] width 115 height 17
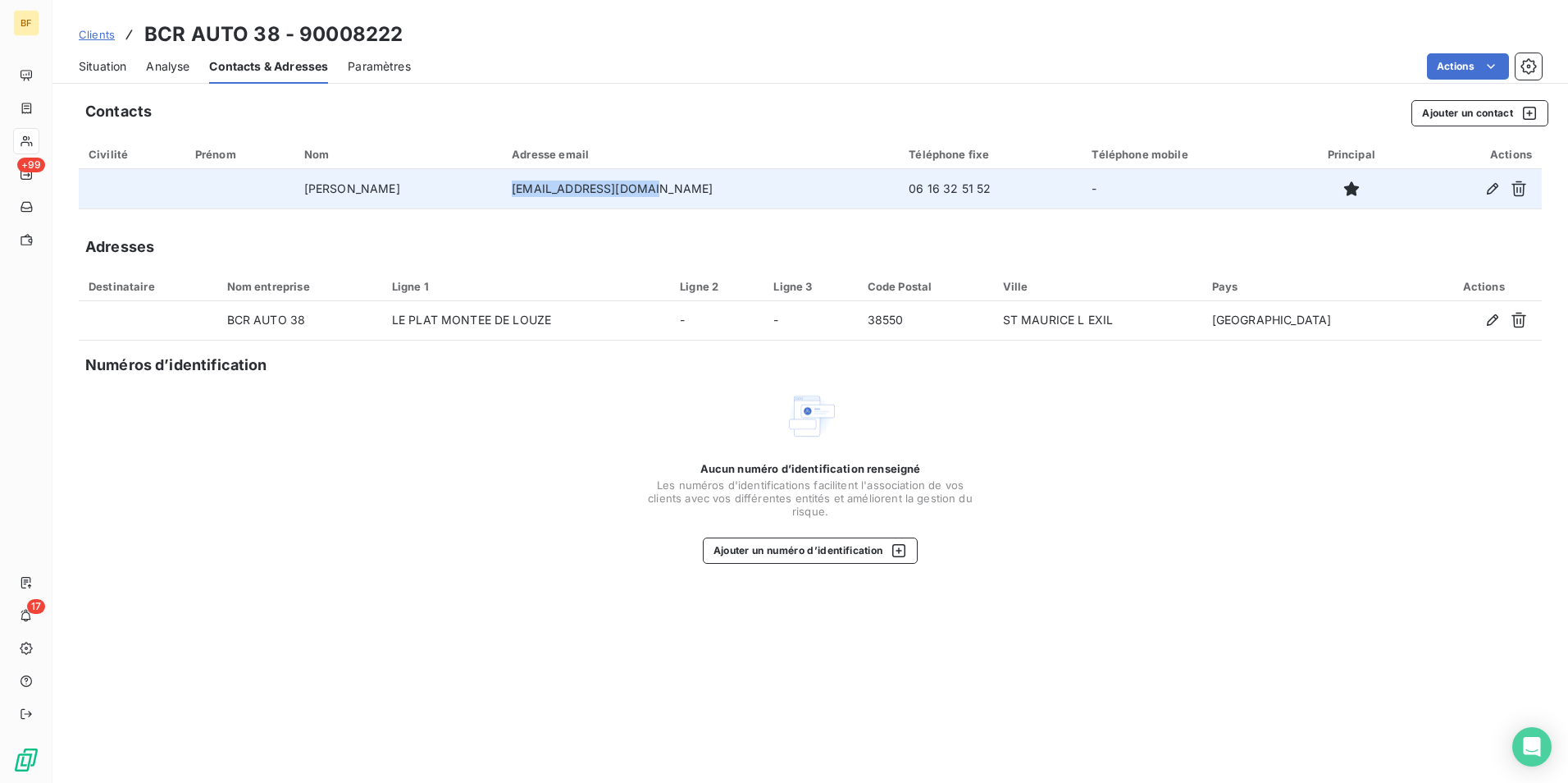
drag, startPoint x: 744, startPoint y: 190, endPoint x: 601, endPoint y: 191, distance: 143.0
click at [601, 191] on td "contact@bcr-auto38.fr" at bounding box center [700, 189] width 397 height 39
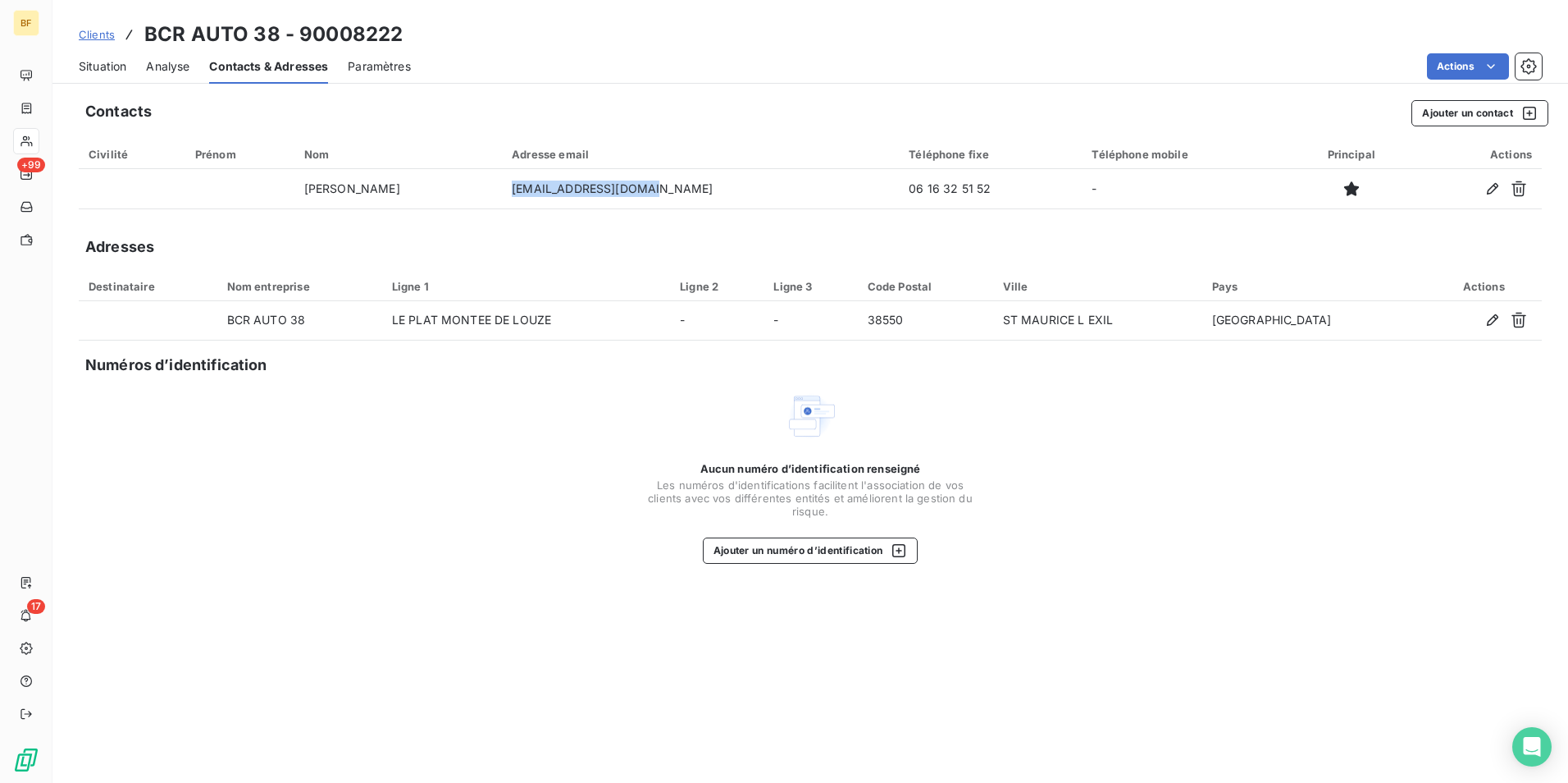
copy td "contact@bcr-auto38.fr"
click at [105, 60] on span "Situation" at bounding box center [102, 66] width 47 height 17
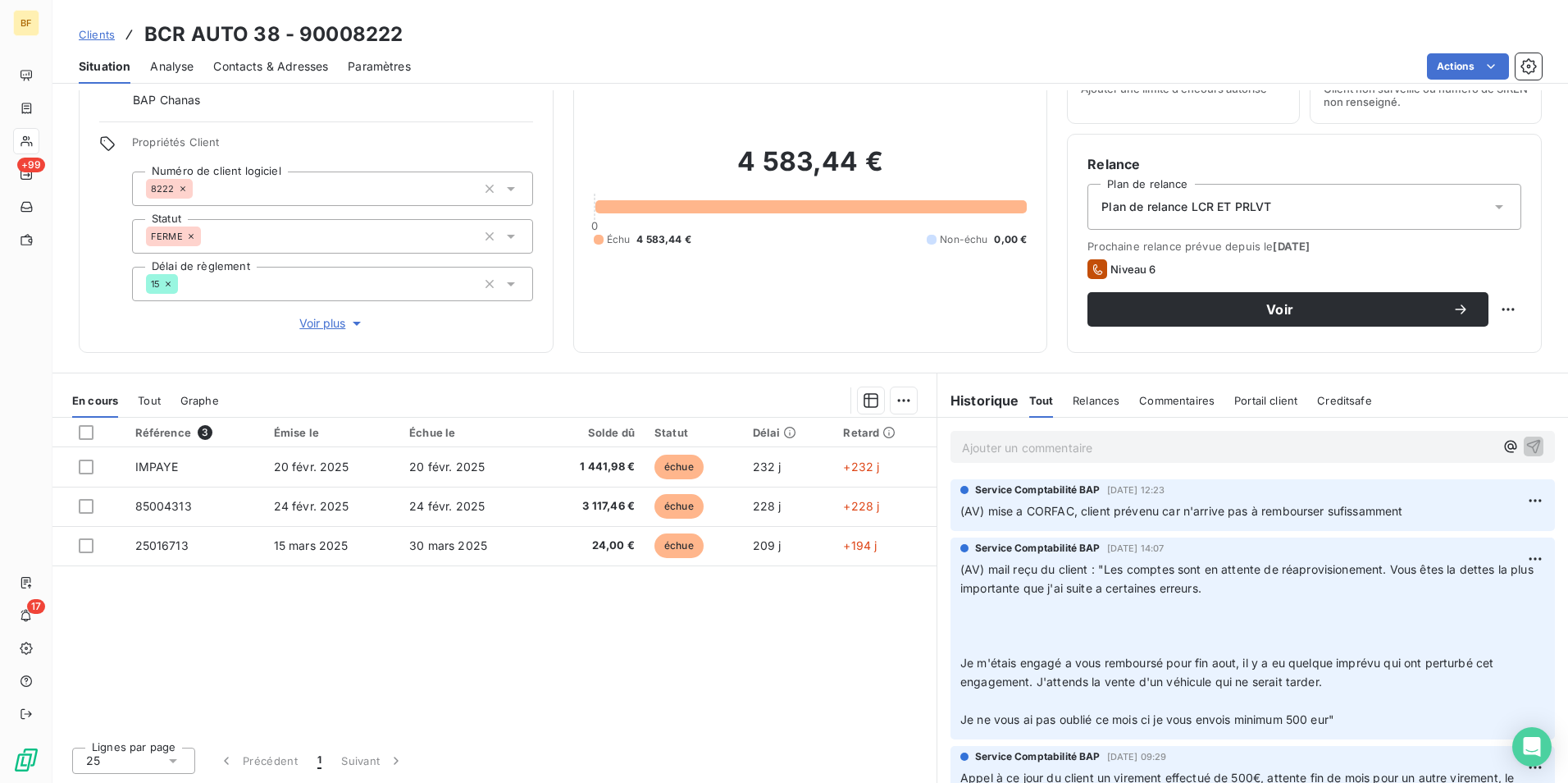
click at [1067, 455] on p "Ajouter un commentaire ﻿" at bounding box center [1227, 447] width 533 height 21
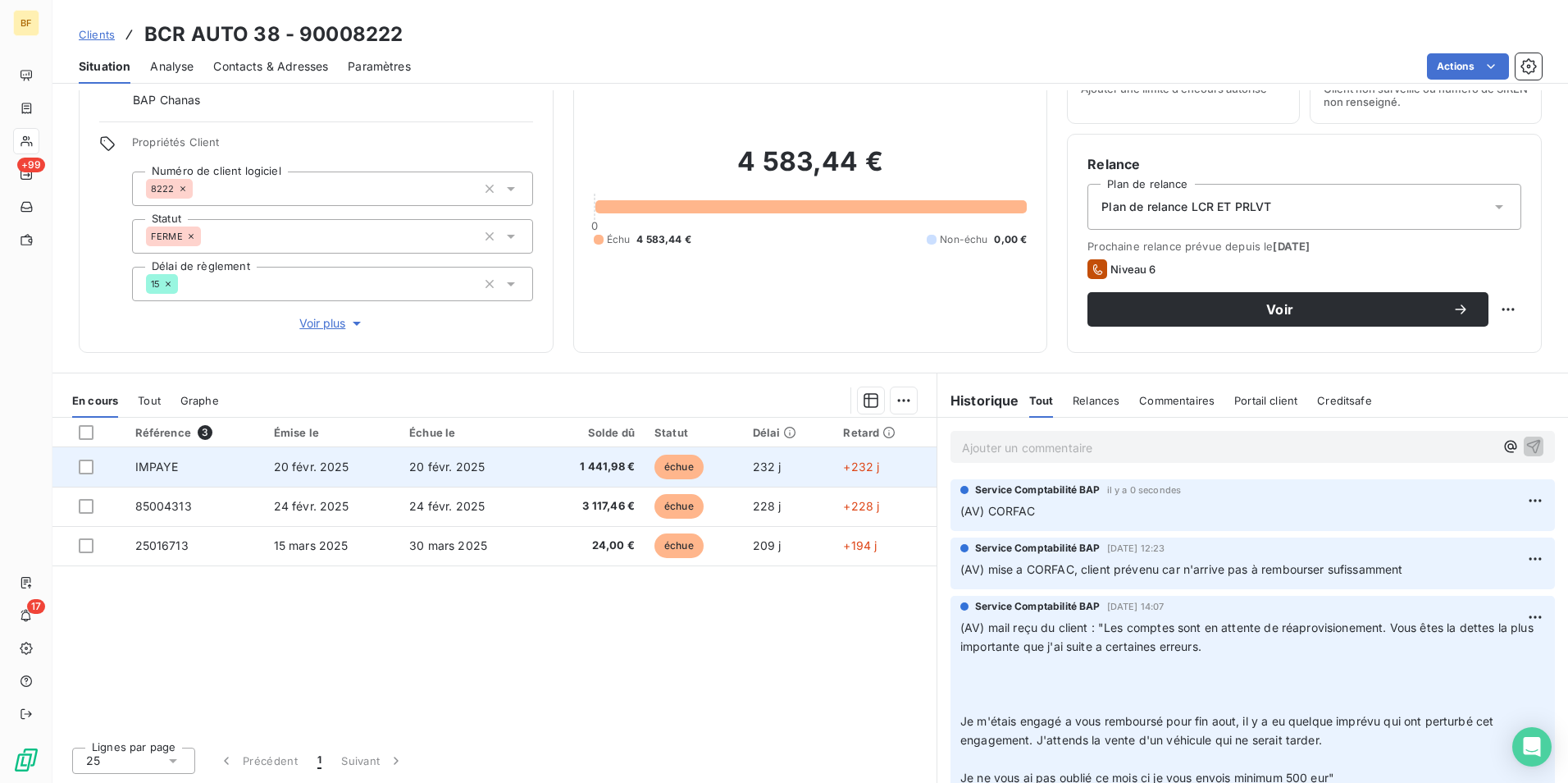
click at [601, 472] on span "1 441,98 €" at bounding box center [591, 467] width 86 height 17
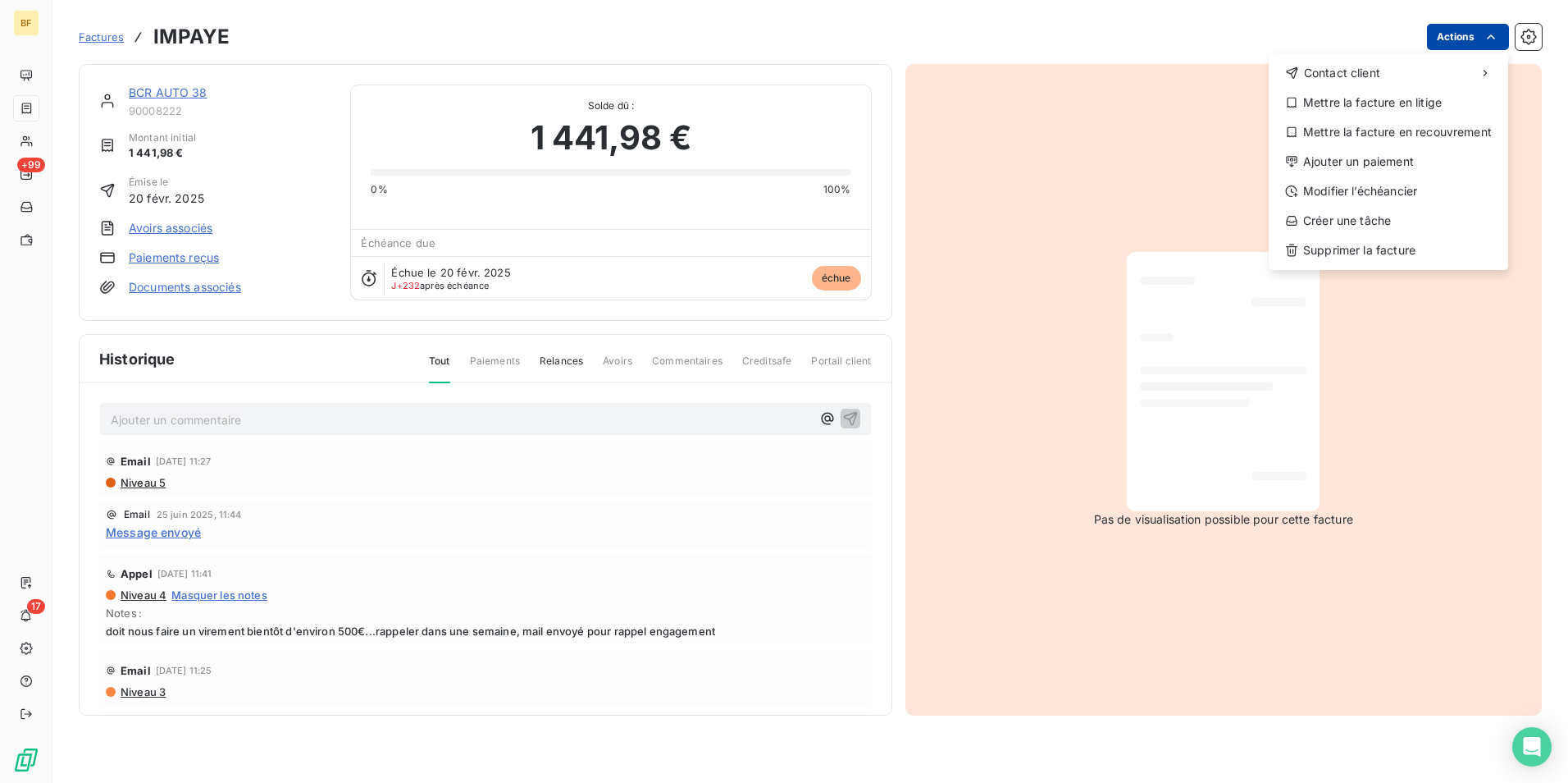
click at [1462, 46] on html "BF +99 17 Factures IMPAYE Actions Contact client Mettre la facture en litige Me…" at bounding box center [784, 391] width 1568 height 783
click at [1398, 101] on div "Mettre la facture en litige" at bounding box center [1388, 102] width 226 height 27
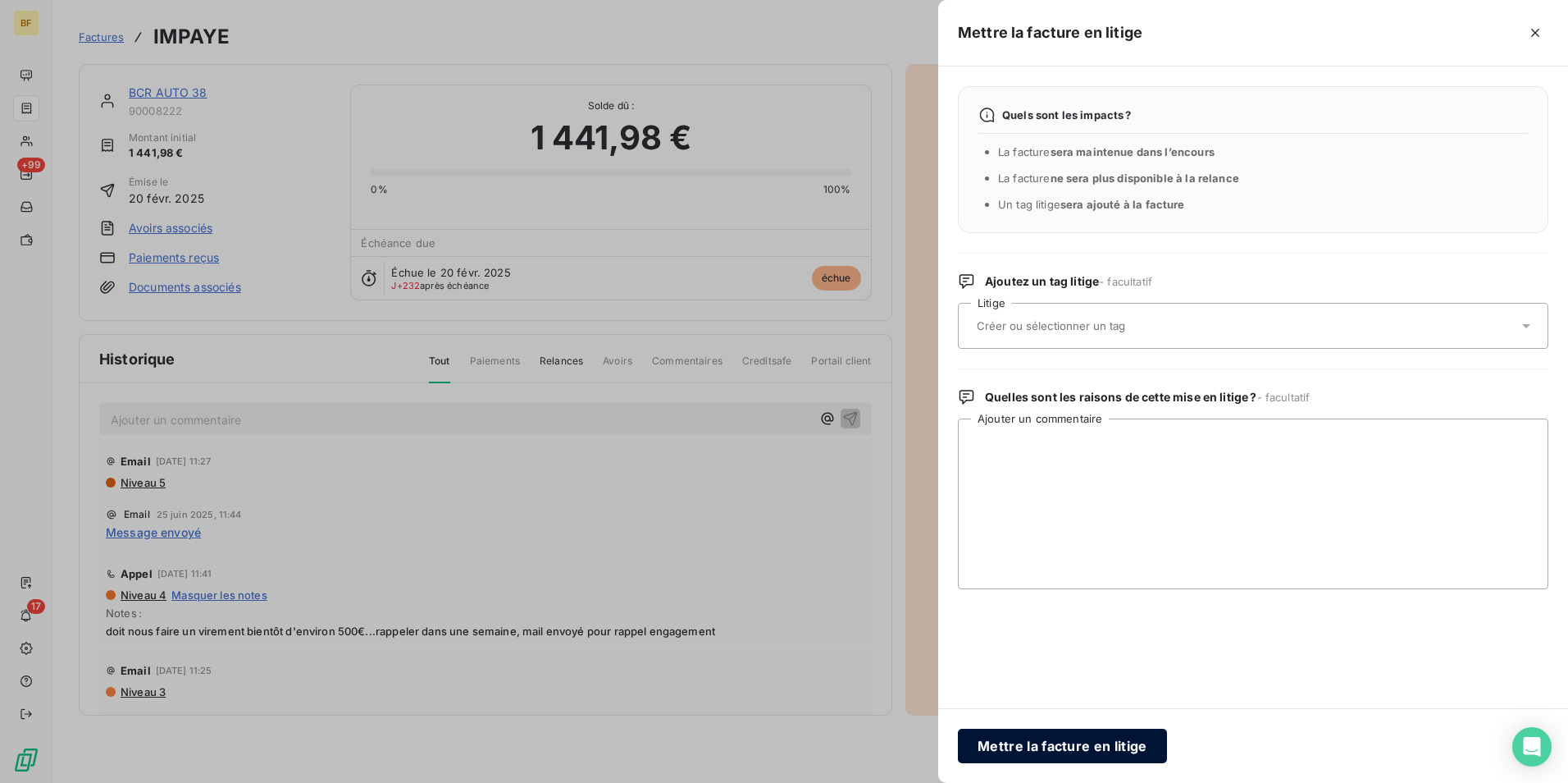
click at [1083, 753] on button "Mettre la facture en litige" at bounding box center [1062, 746] width 209 height 34
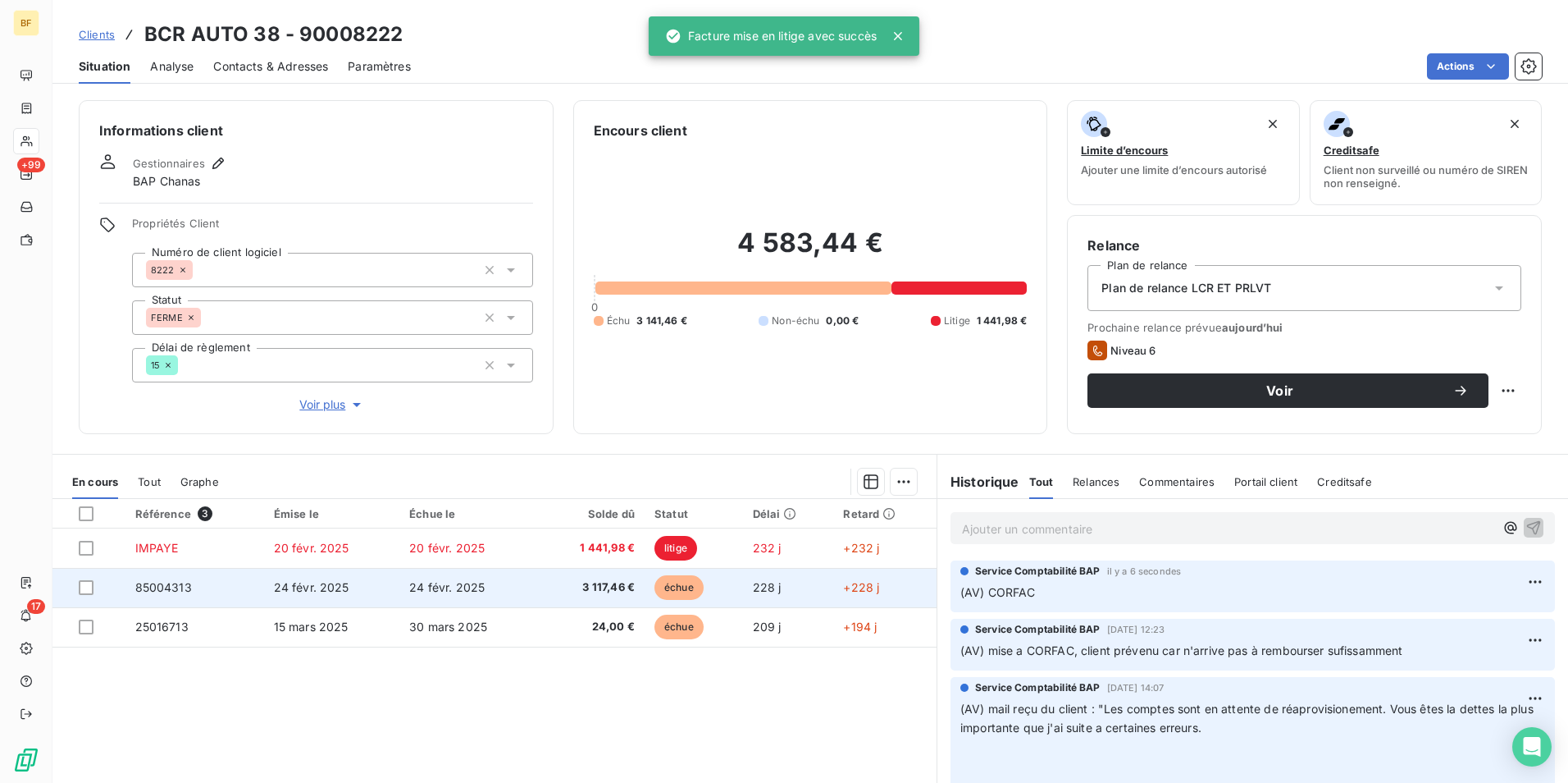
click at [587, 590] on span "3 117,46 €" at bounding box center [591, 587] width 86 height 17
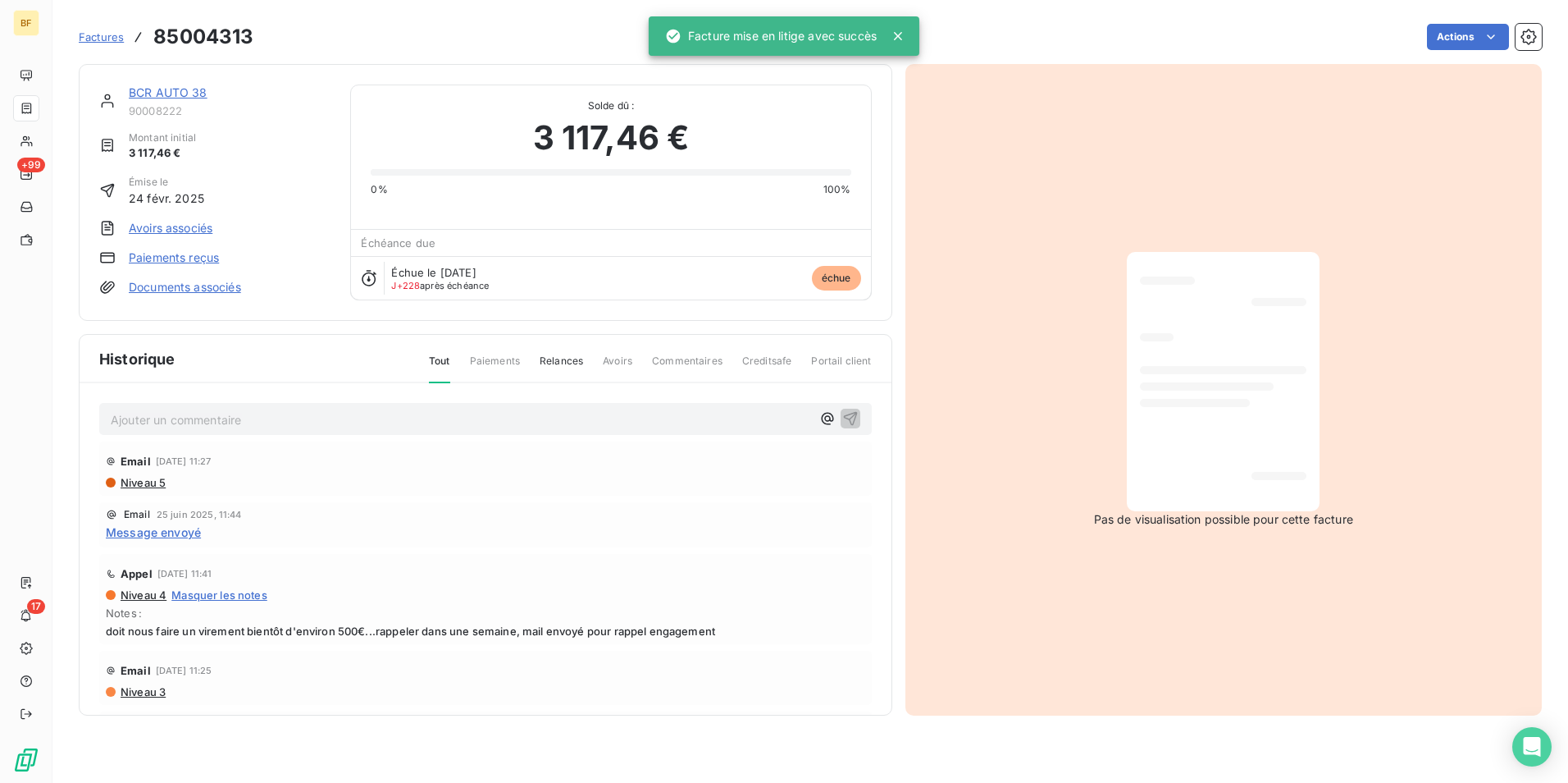
click at [1471, 22] on div "Factures 85004313 Actions" at bounding box center [810, 36] width 1463 height 34
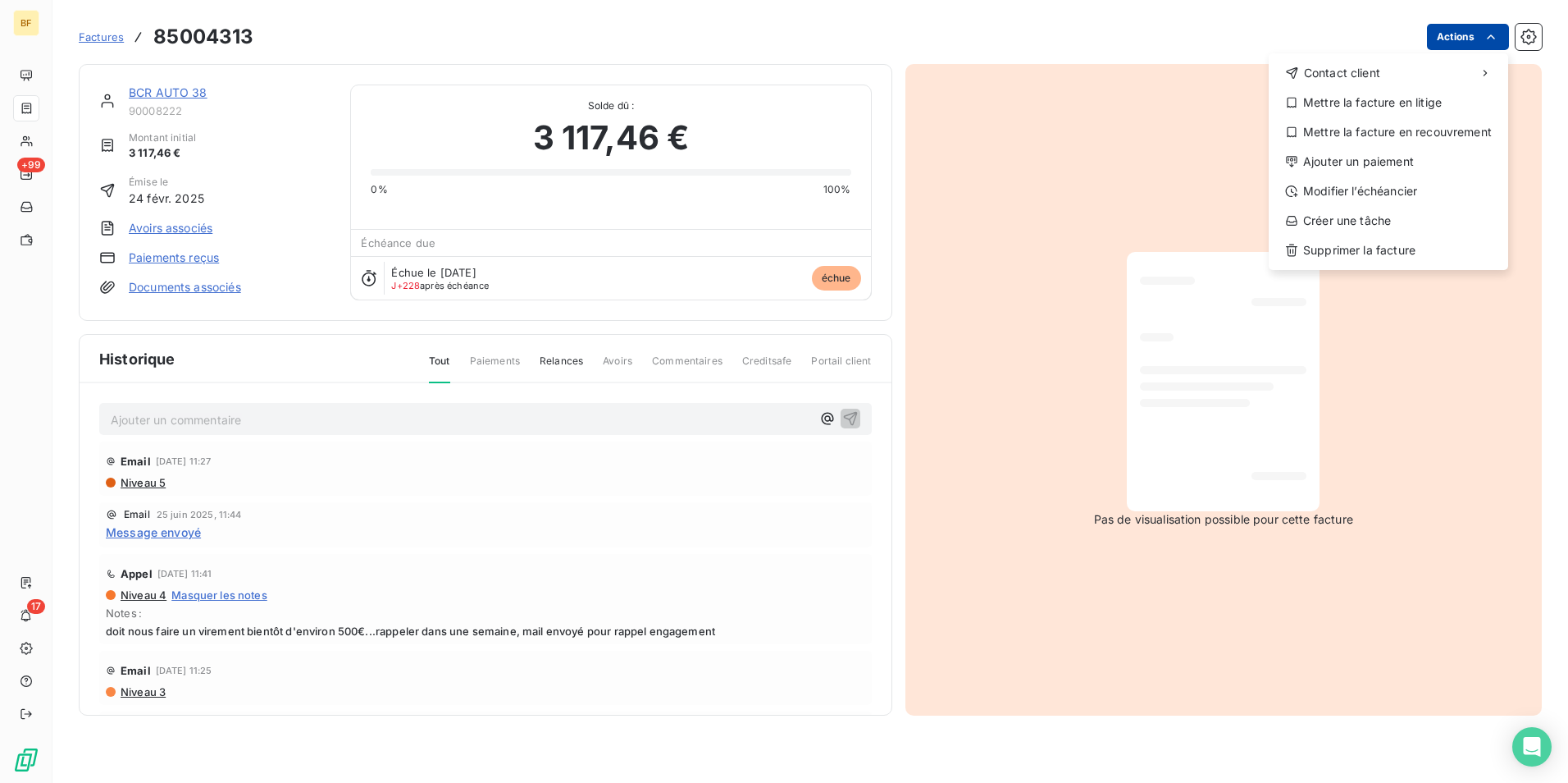
click at [1468, 41] on html "BF +99 17 Factures 85004313 Actions Contact client Mettre la facture en litige …" at bounding box center [784, 391] width 1568 height 783
click at [1371, 108] on div "Mettre la facture en litige" at bounding box center [1388, 102] width 226 height 27
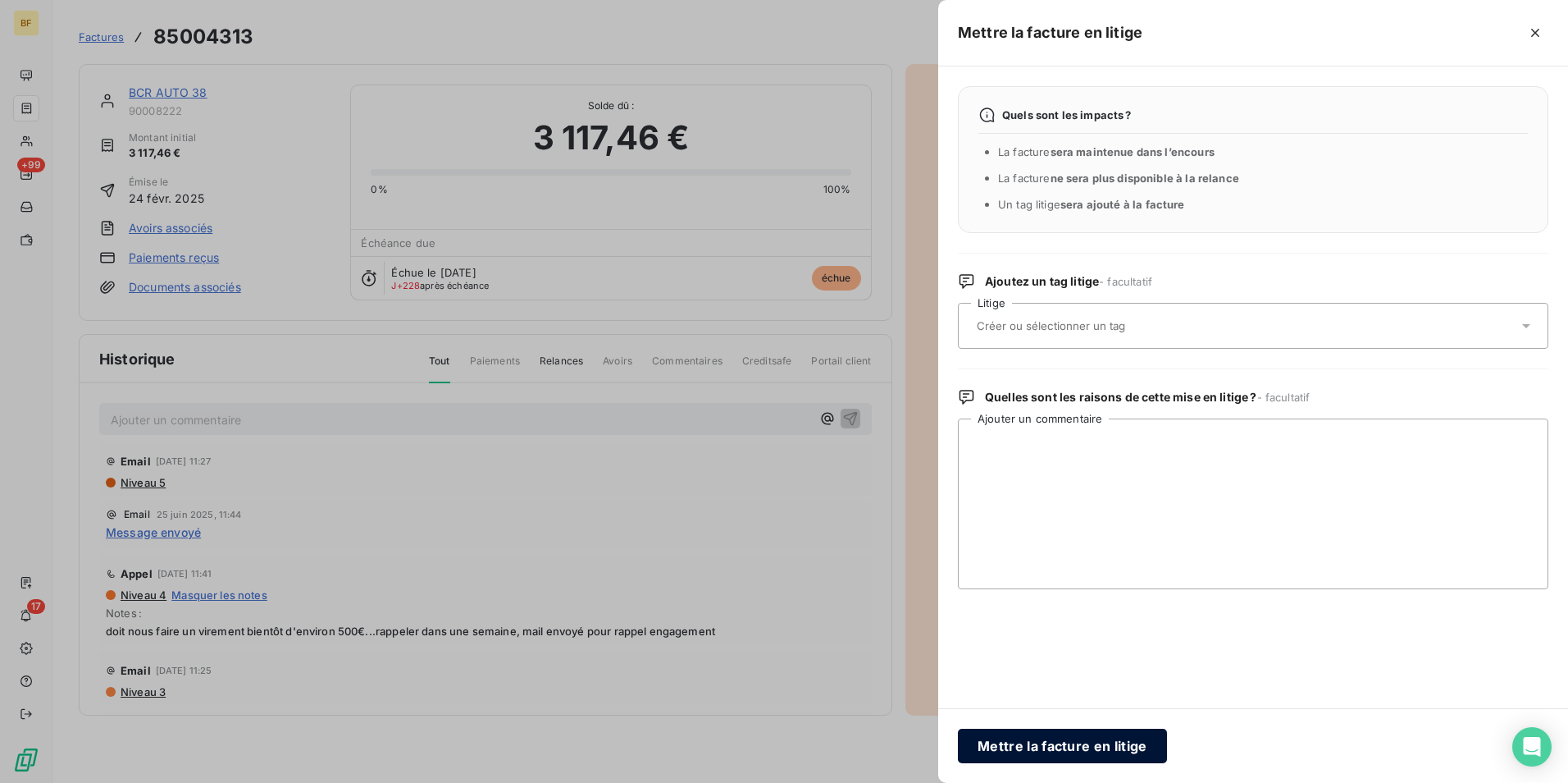
click at [991, 745] on button "Mettre la facture en litige" at bounding box center [1062, 746] width 209 height 34
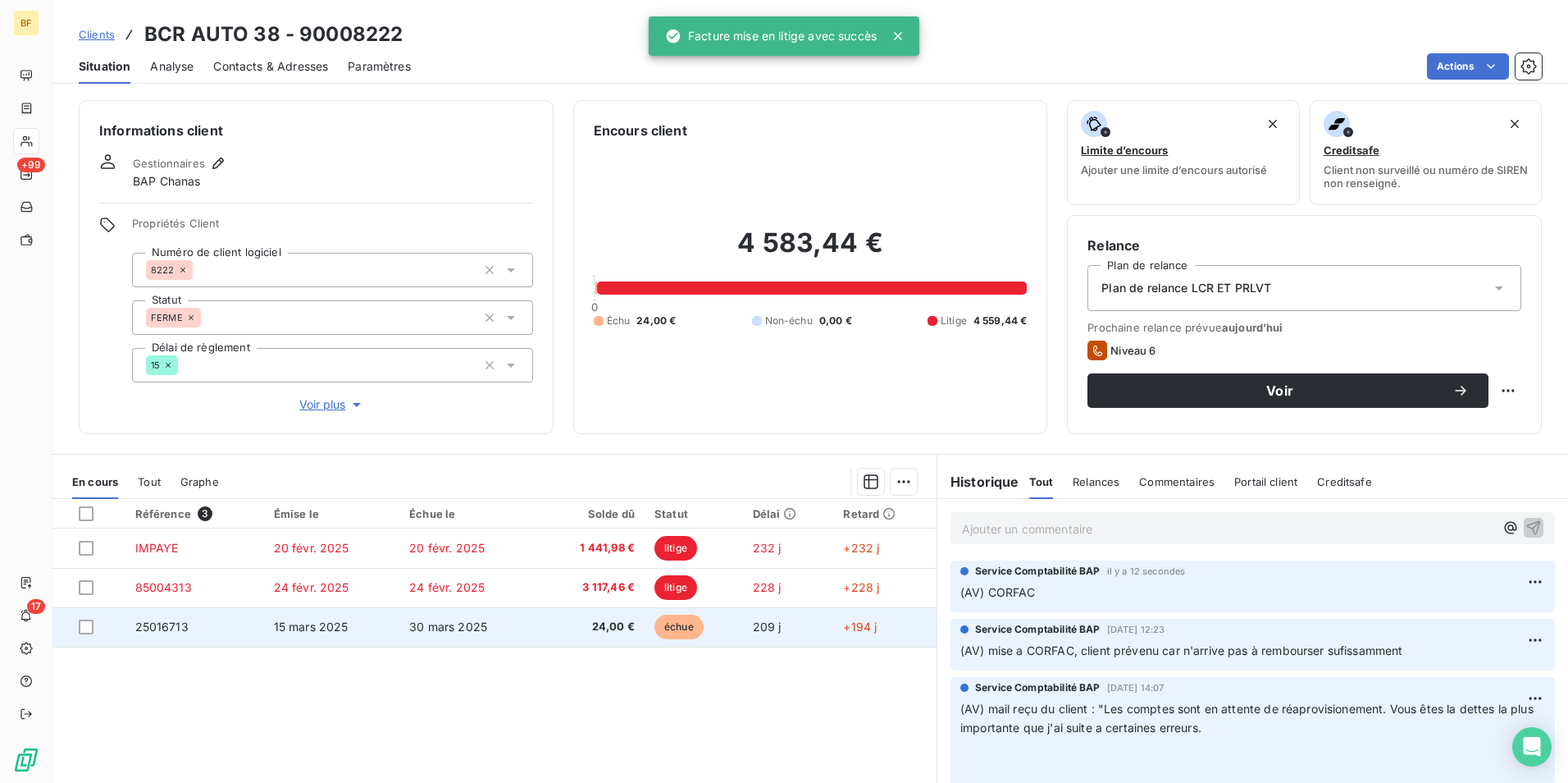
click at [825, 626] on td "209 j" at bounding box center [788, 626] width 91 height 39
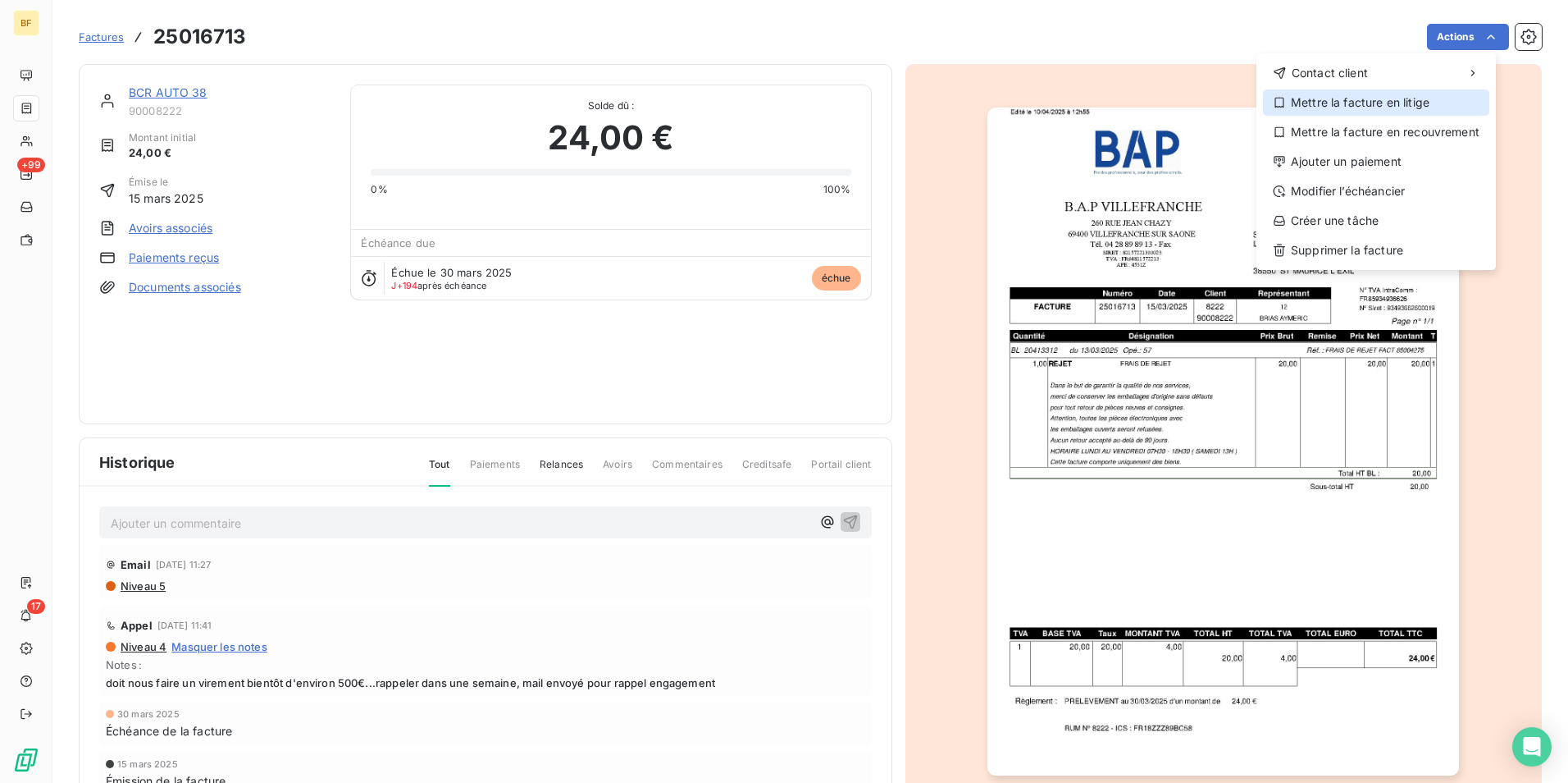
click at [1439, 105] on div "Mettre la facture en litige" at bounding box center [1376, 102] width 226 height 27
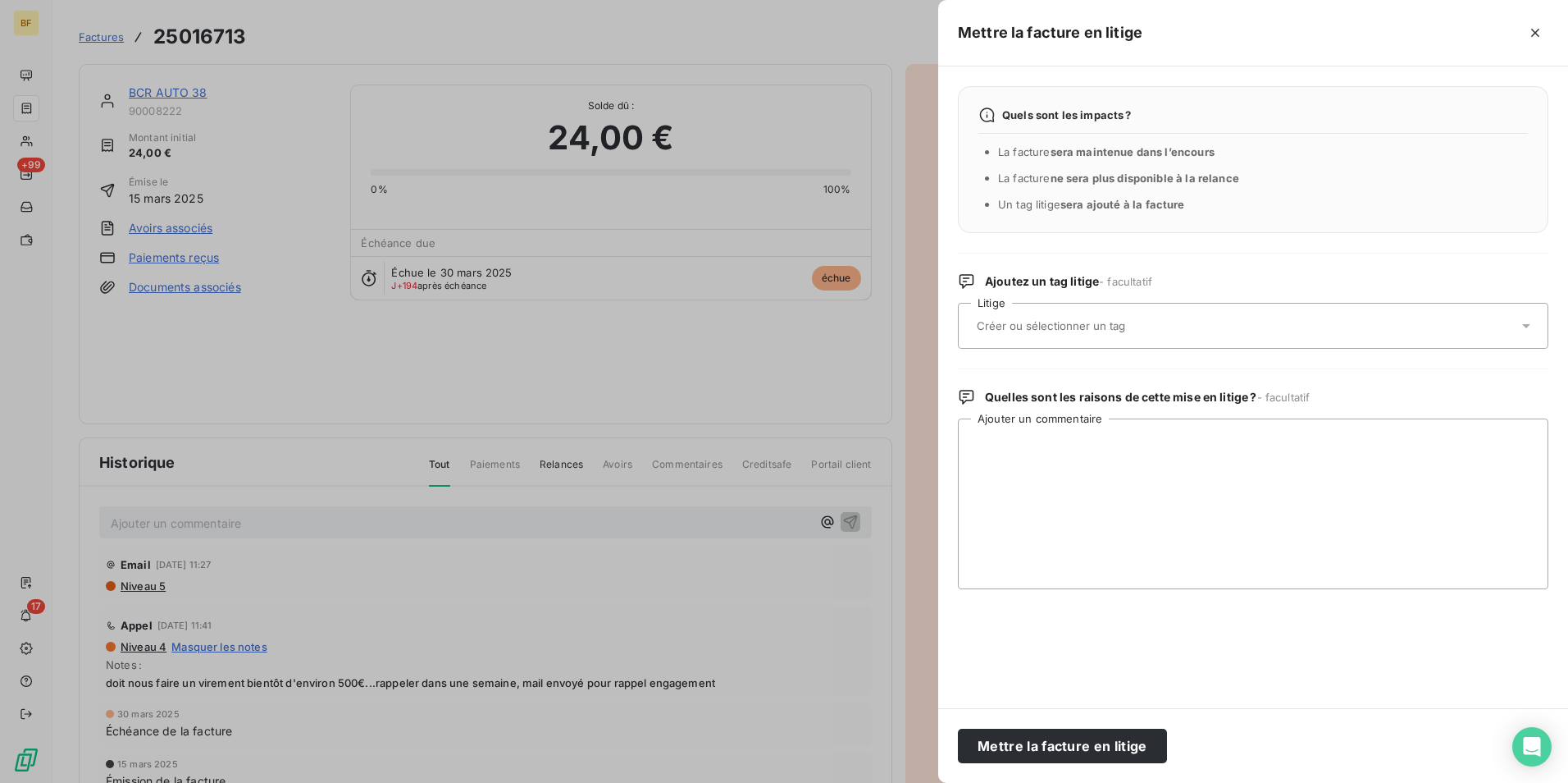
click at [1063, 733] on button "Mettre la facture en litige" at bounding box center [1062, 746] width 209 height 34
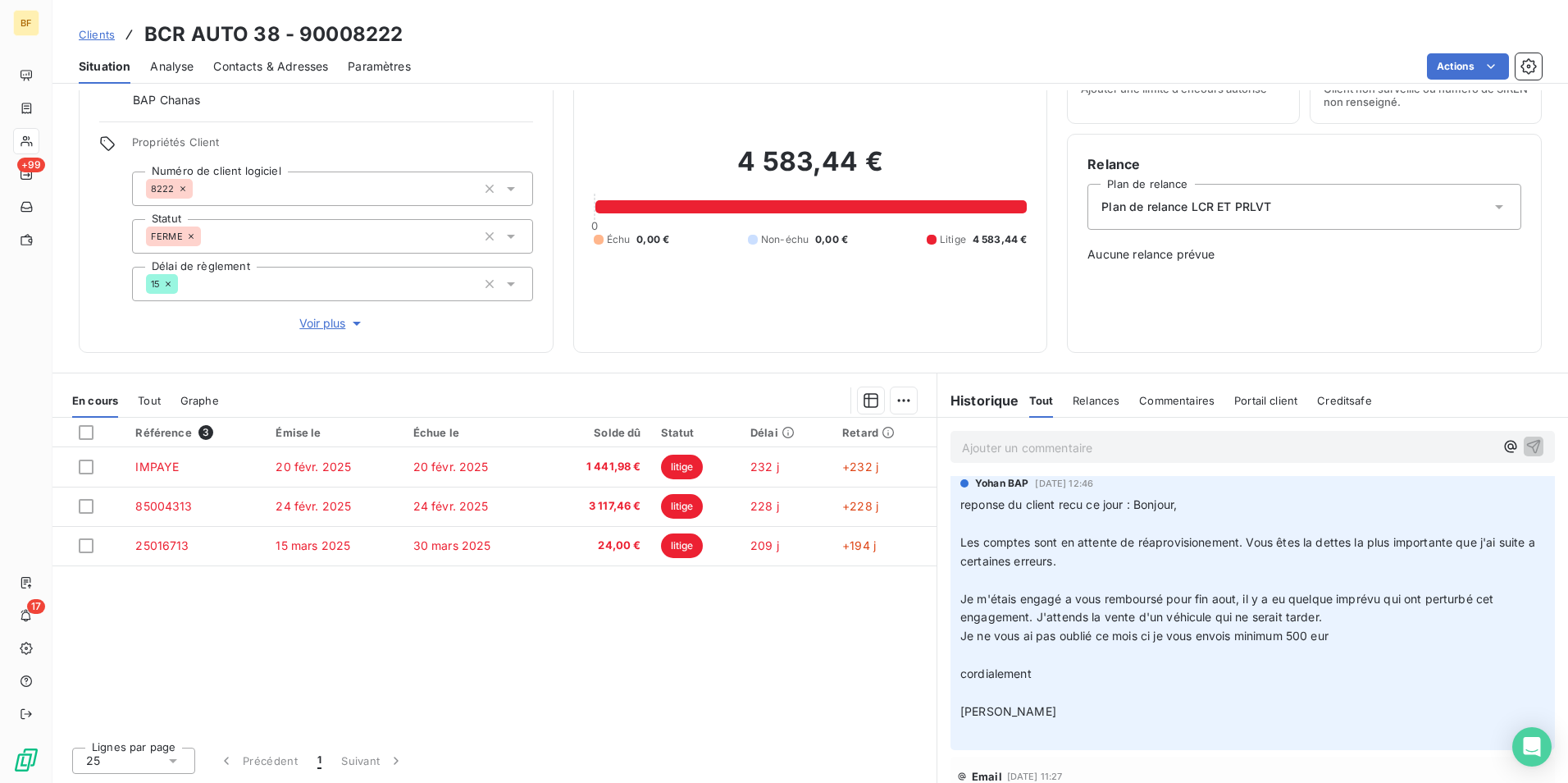
scroll to position [410, 0]
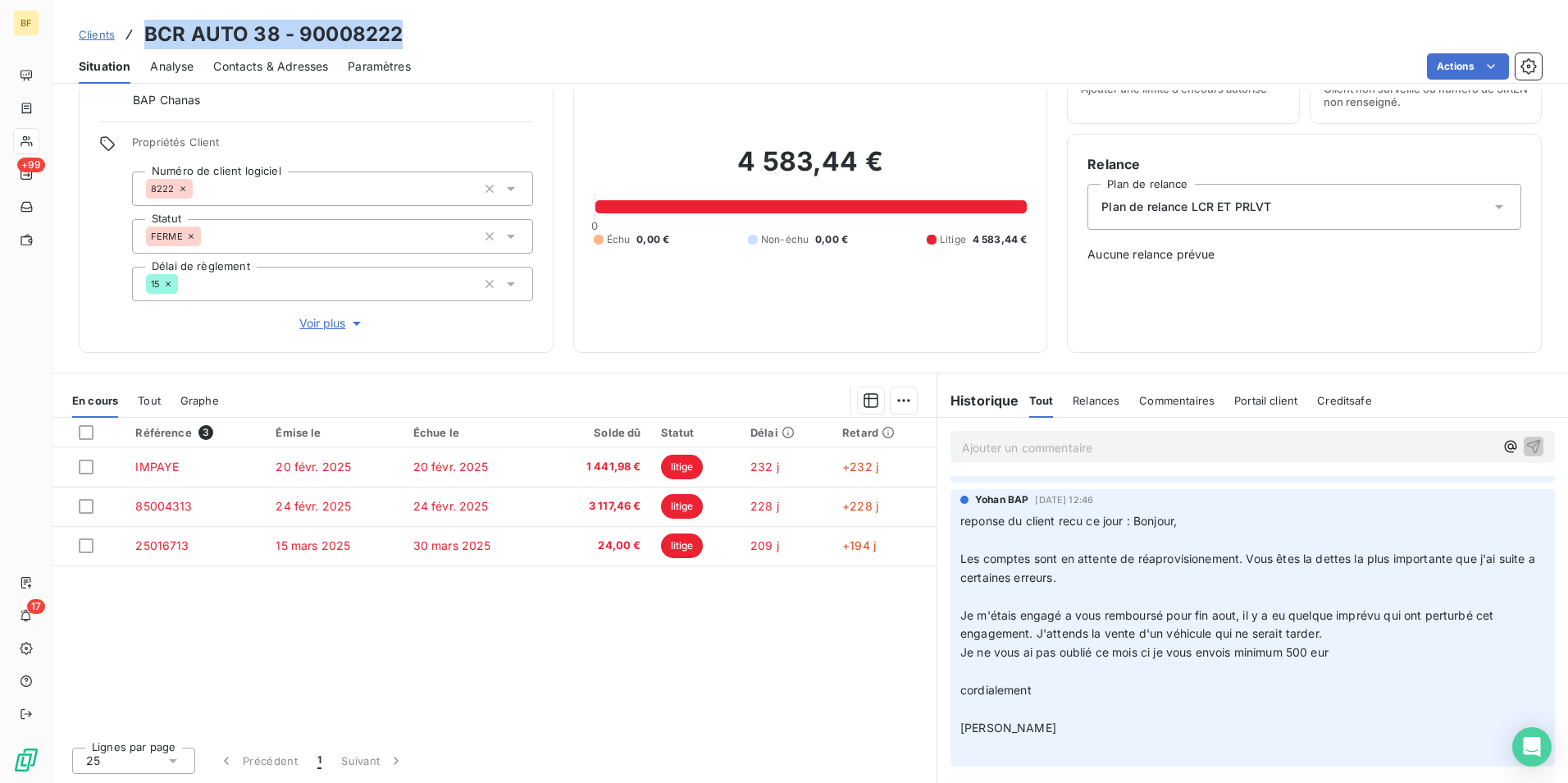
drag, startPoint x: 378, startPoint y: 32, endPoint x: 127, endPoint y: 34, distance: 251.0
click at [127, 34] on div "Clients BCR AUTO 38 - 90008222" at bounding box center [809, 34] width 1515 height 30
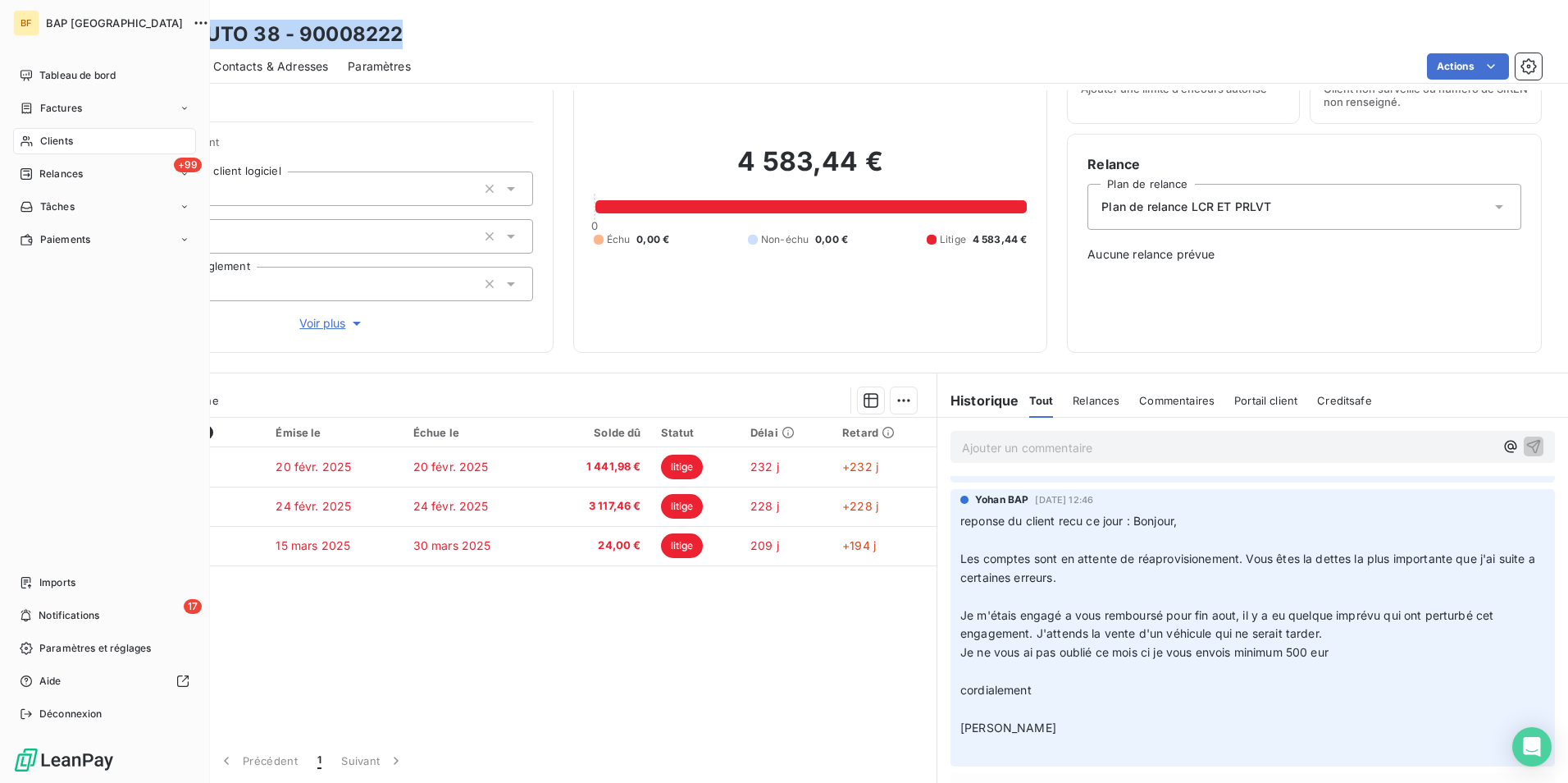
click at [41, 139] on span "Clients" at bounding box center [56, 141] width 32 height 15
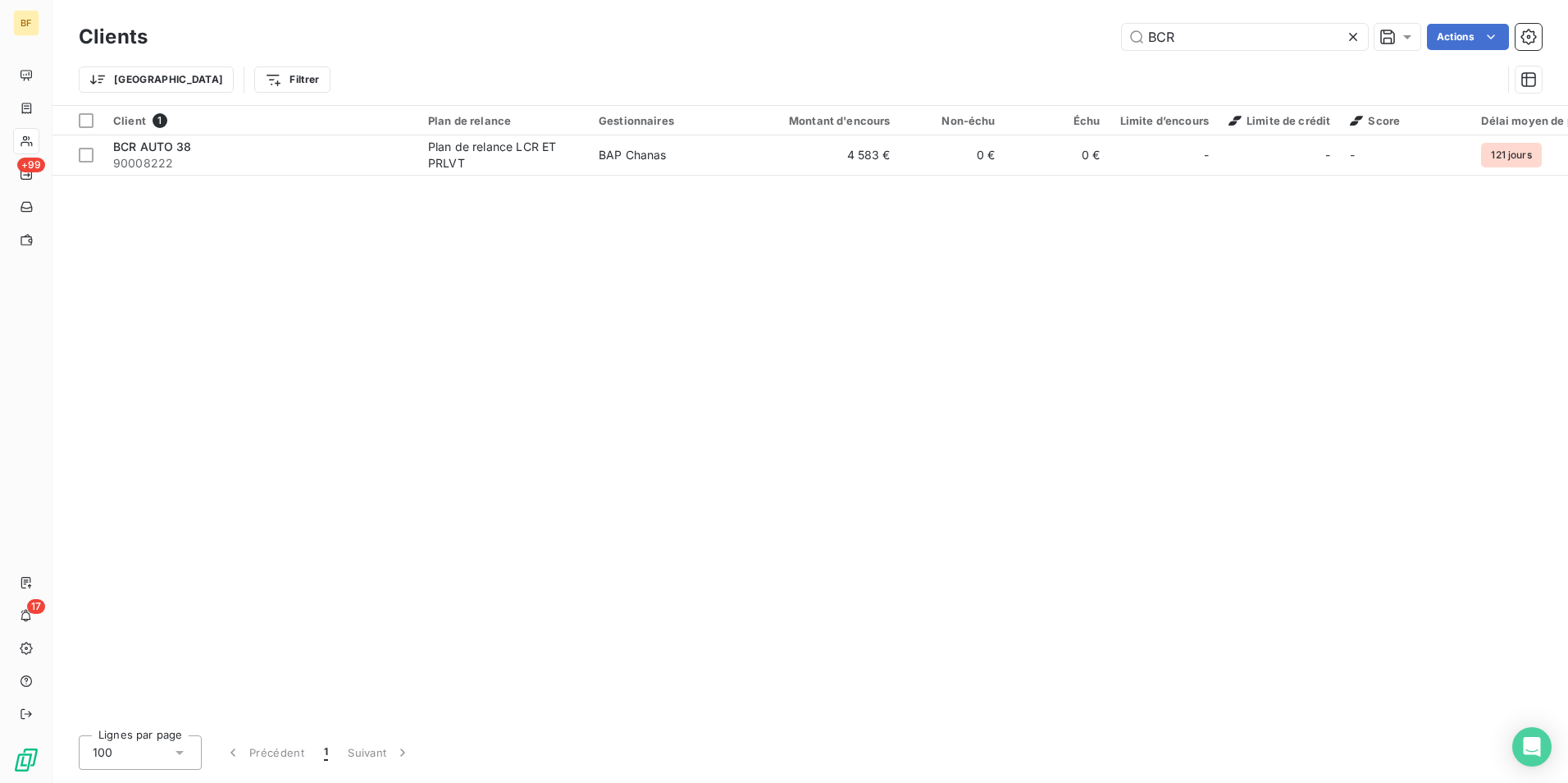
drag, startPoint x: 1203, startPoint y: 31, endPoint x: 1124, endPoint y: 23, distance: 79.4
click at [1131, 24] on input "BCR" at bounding box center [1244, 36] width 246 height 27
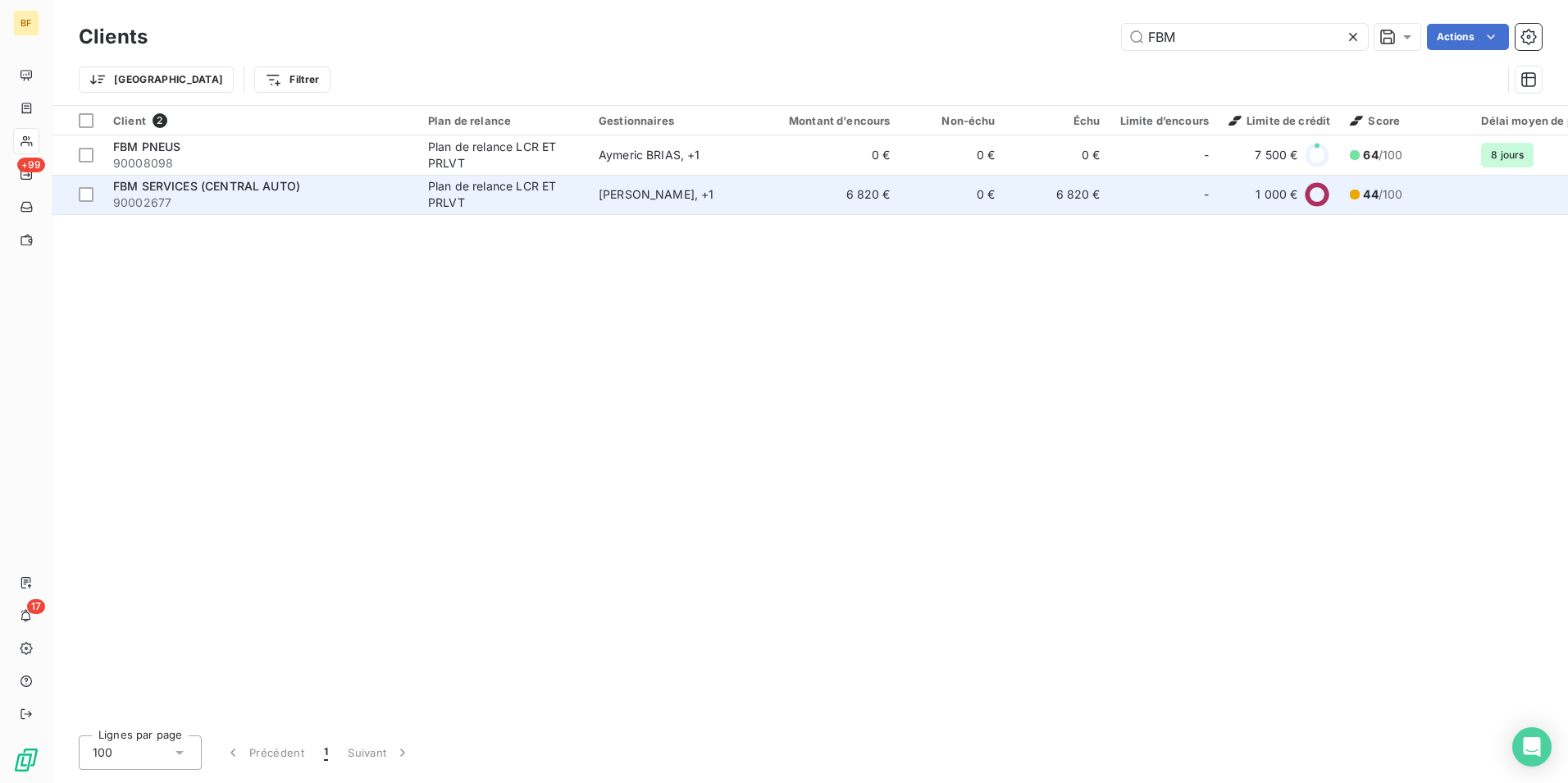
type input "FBM"
click at [193, 195] on span "90002677" at bounding box center [261, 202] width 295 height 17
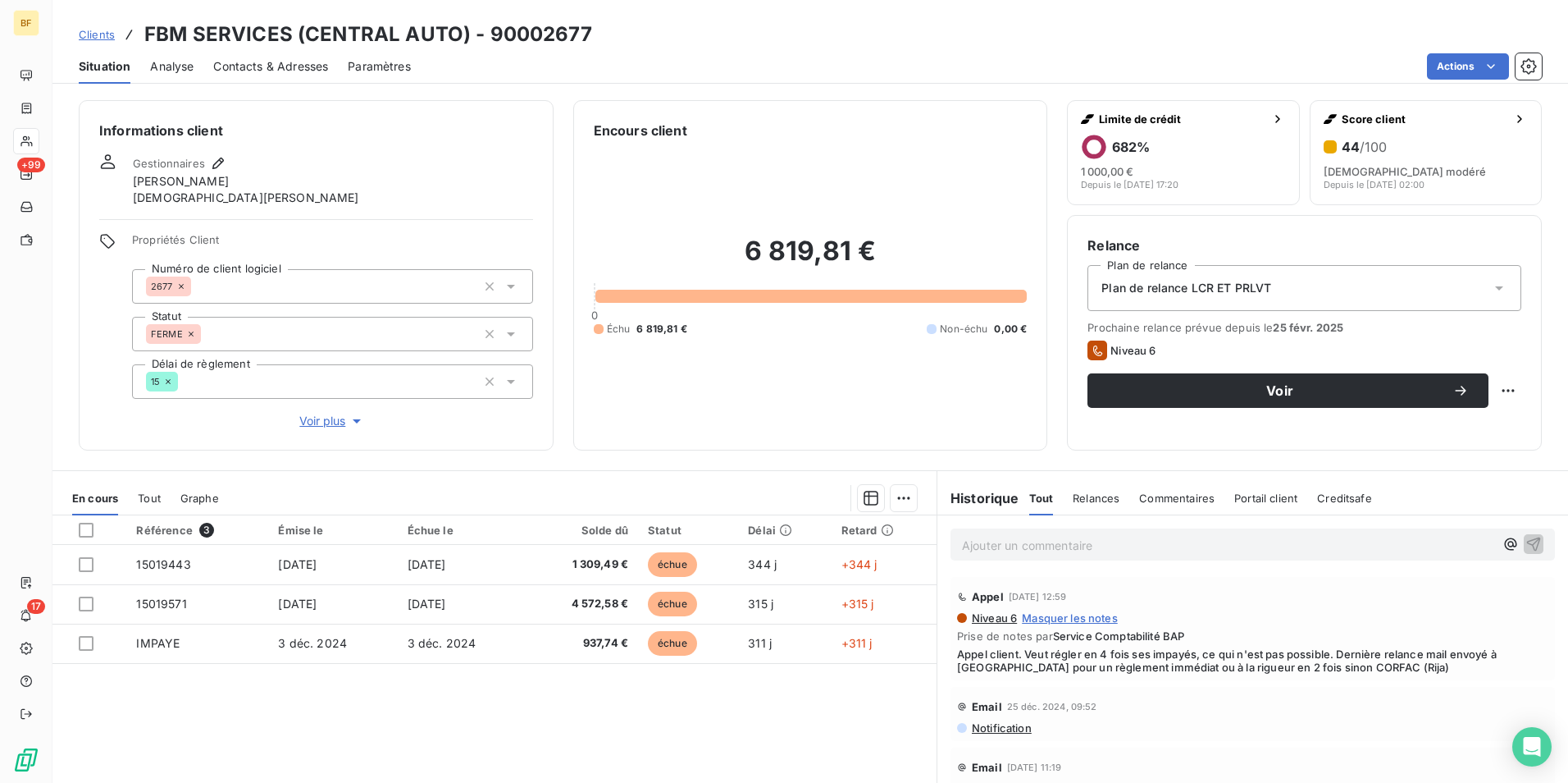
click at [261, 68] on span "Contacts & Adresses" at bounding box center [271, 66] width 115 height 17
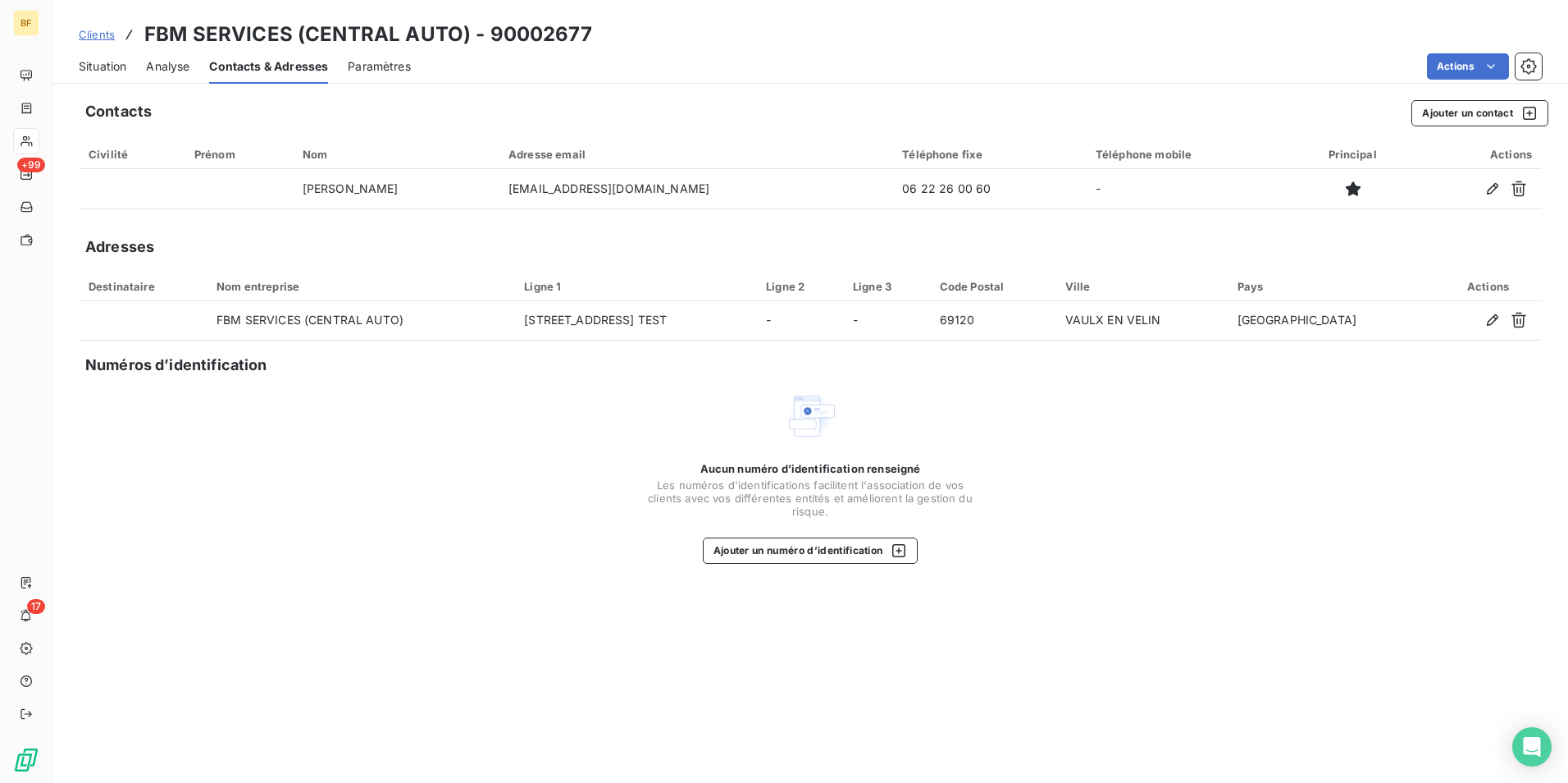
click at [100, 74] on span "Situation" at bounding box center [102, 66] width 47 height 17
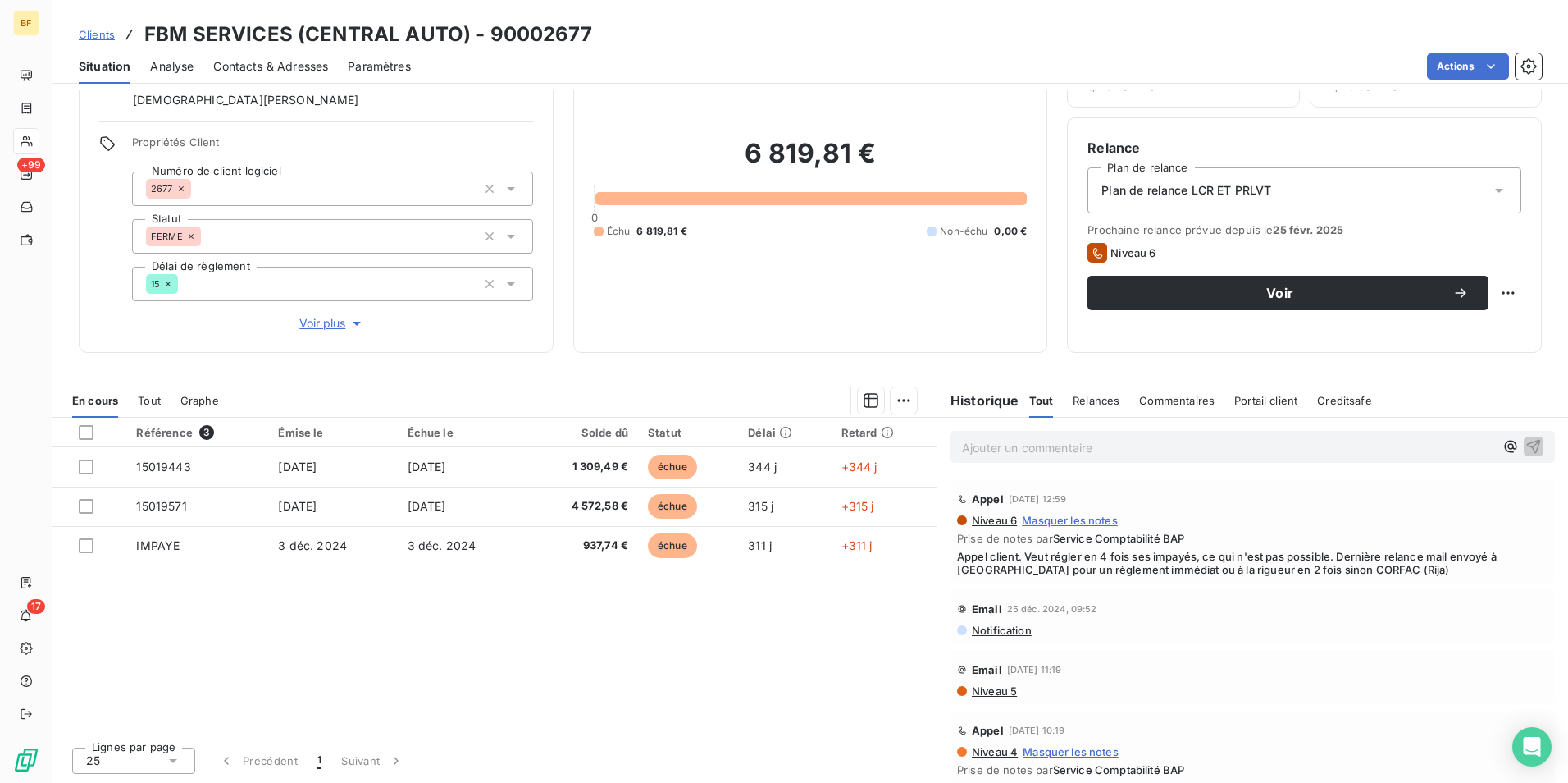
click at [670, 297] on div "6 819,81 € 0 Échu 6 819,81 € Non-échu 0,00 €" at bounding box center [810, 187] width 434 height 290
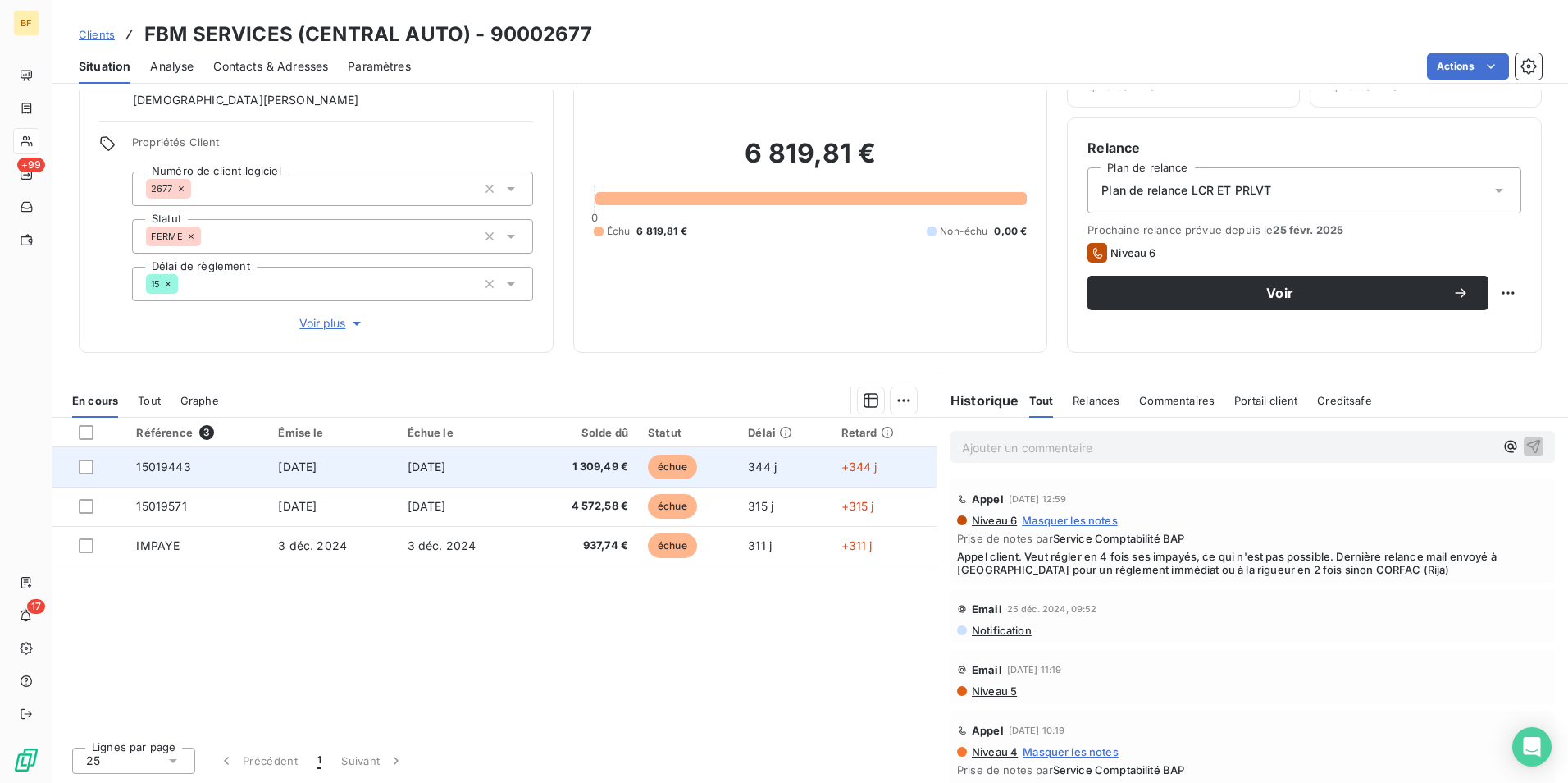
click at [601, 461] on span "1 309,49 €" at bounding box center [582, 467] width 92 height 17
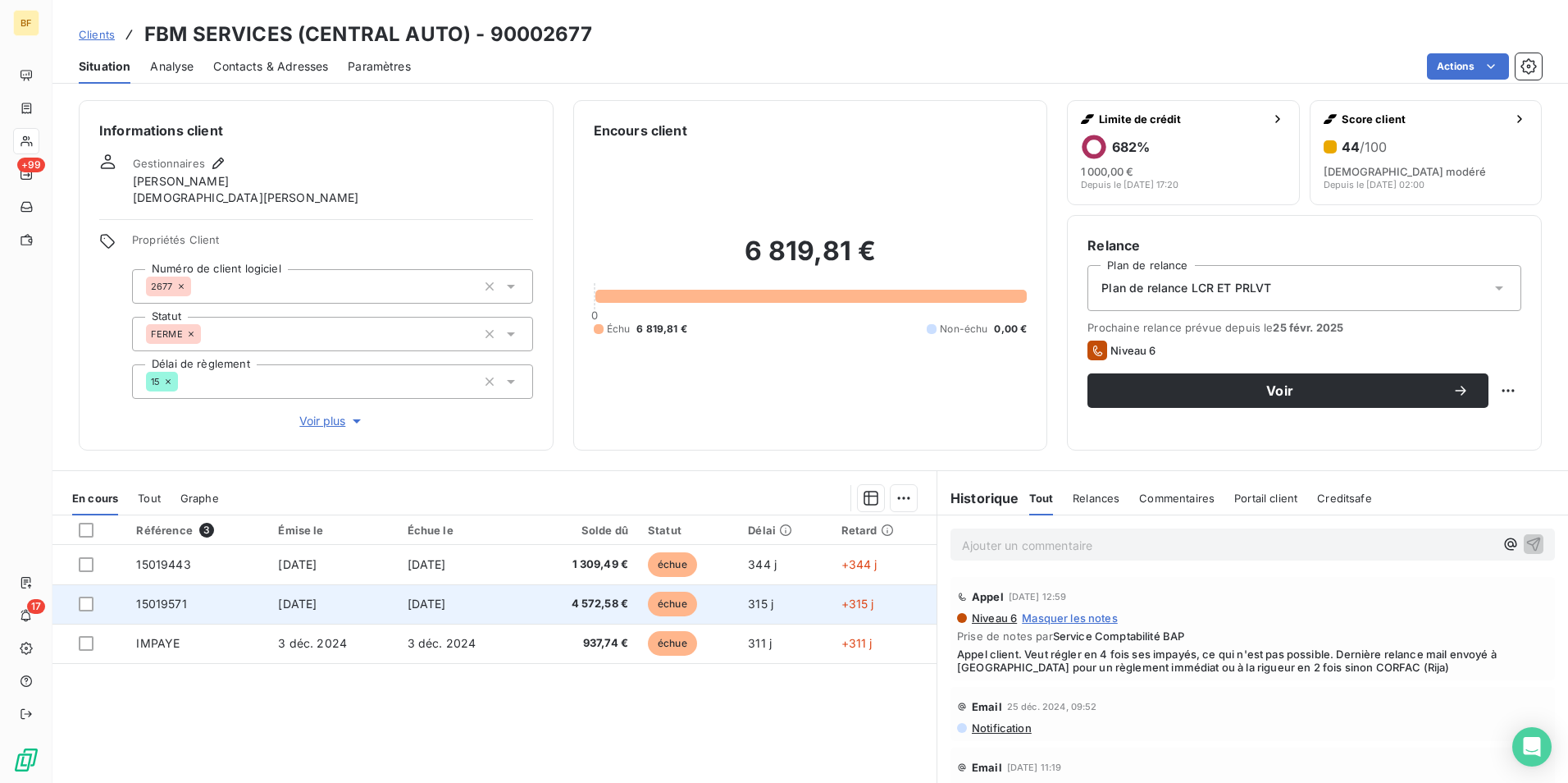
click at [446, 598] on span "[DATE]" at bounding box center [426, 604] width 38 height 14
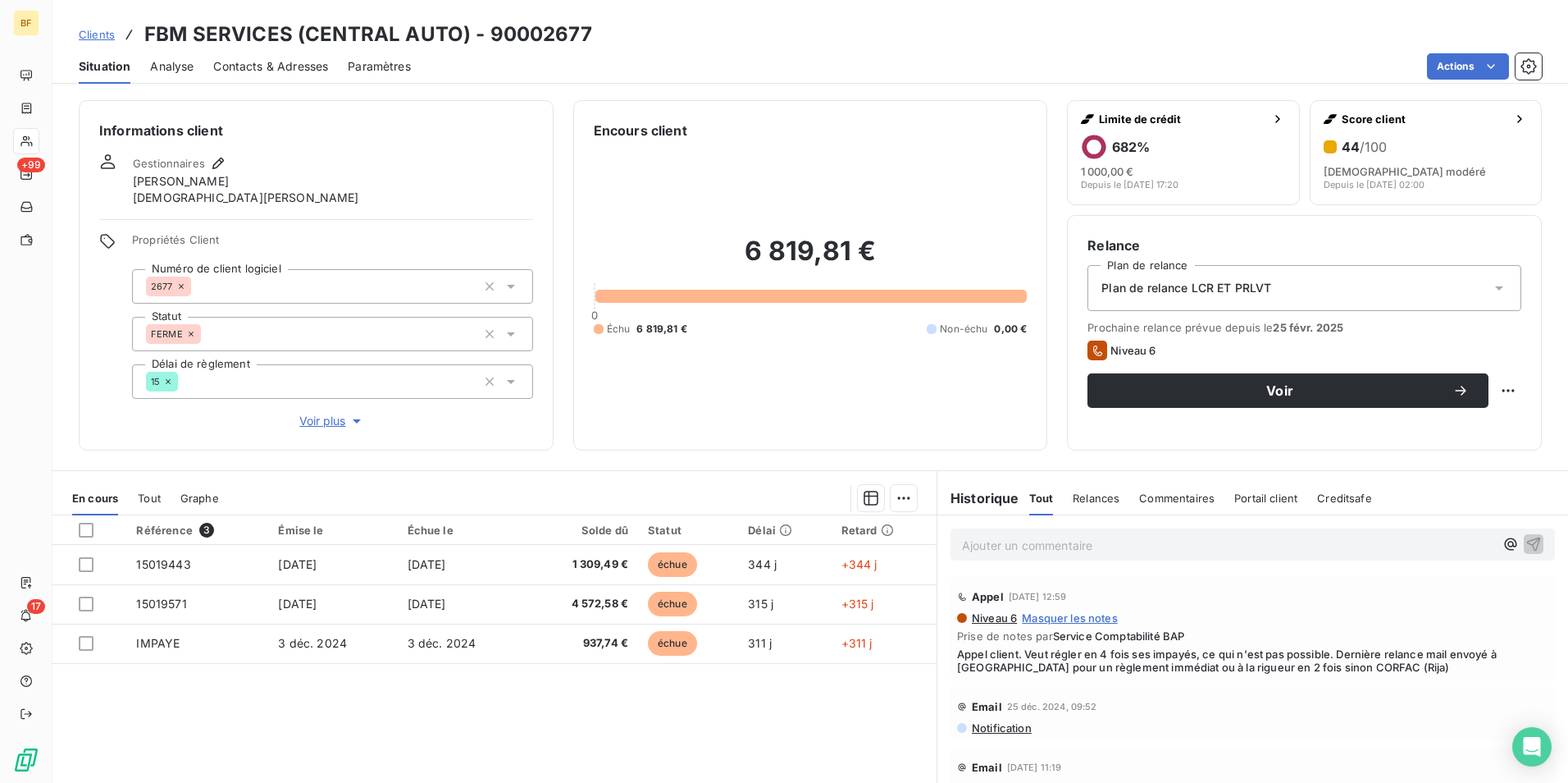
click at [157, 494] on span "Tout" at bounding box center [149, 497] width 23 height 13
